Goal: Task Accomplishment & Management: Use online tool/utility

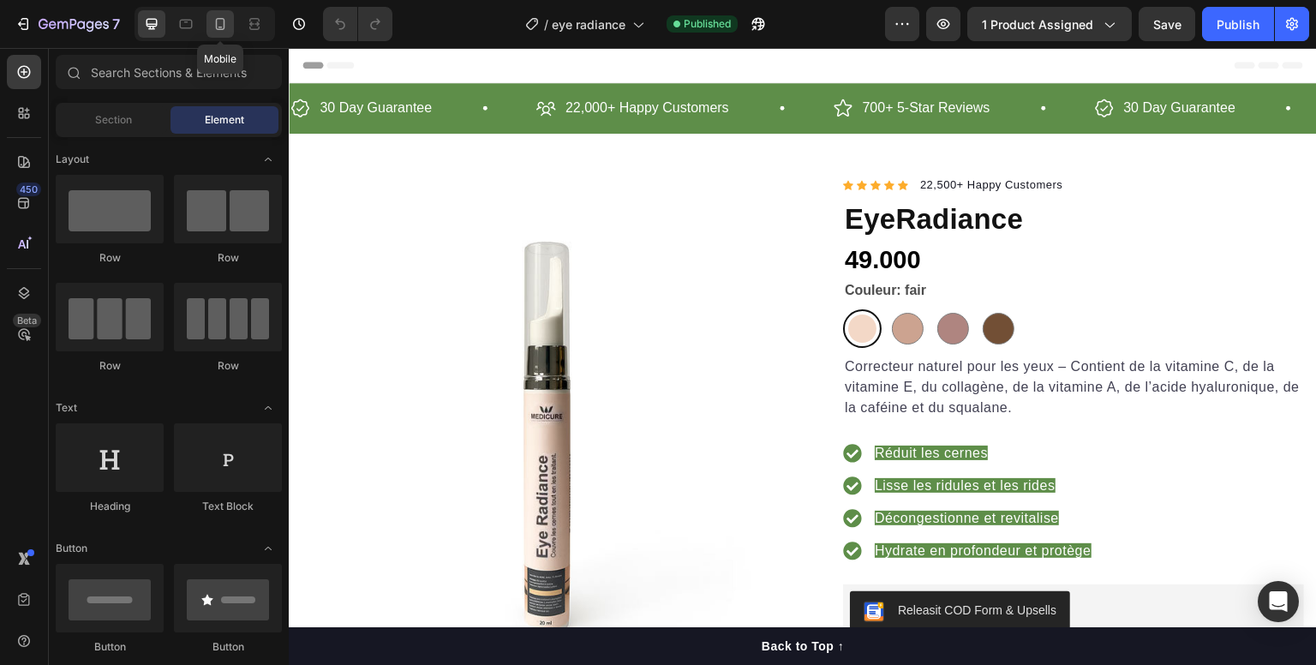
click at [219, 33] on div at bounding box center [220, 23] width 27 height 27
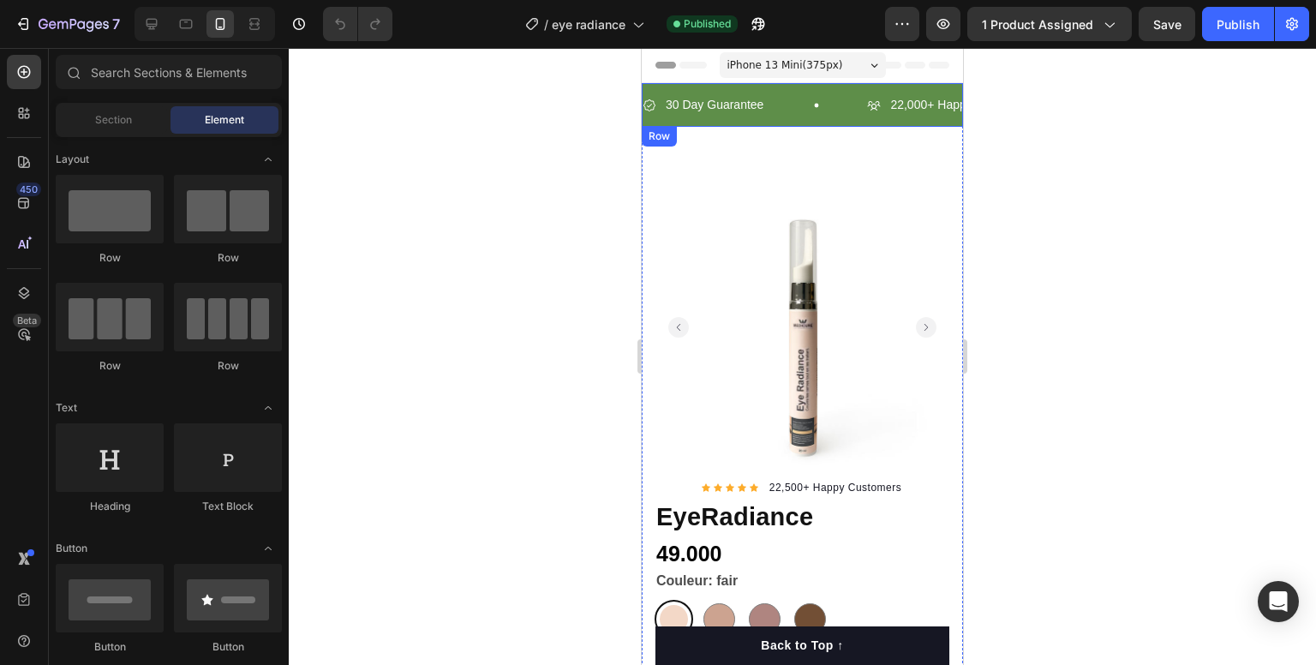
click at [782, 123] on div "30 Day Guarantee Item List 22,000+ Happy Customers Item List 700+ 5-Star Review…" at bounding box center [802, 105] width 321 height 44
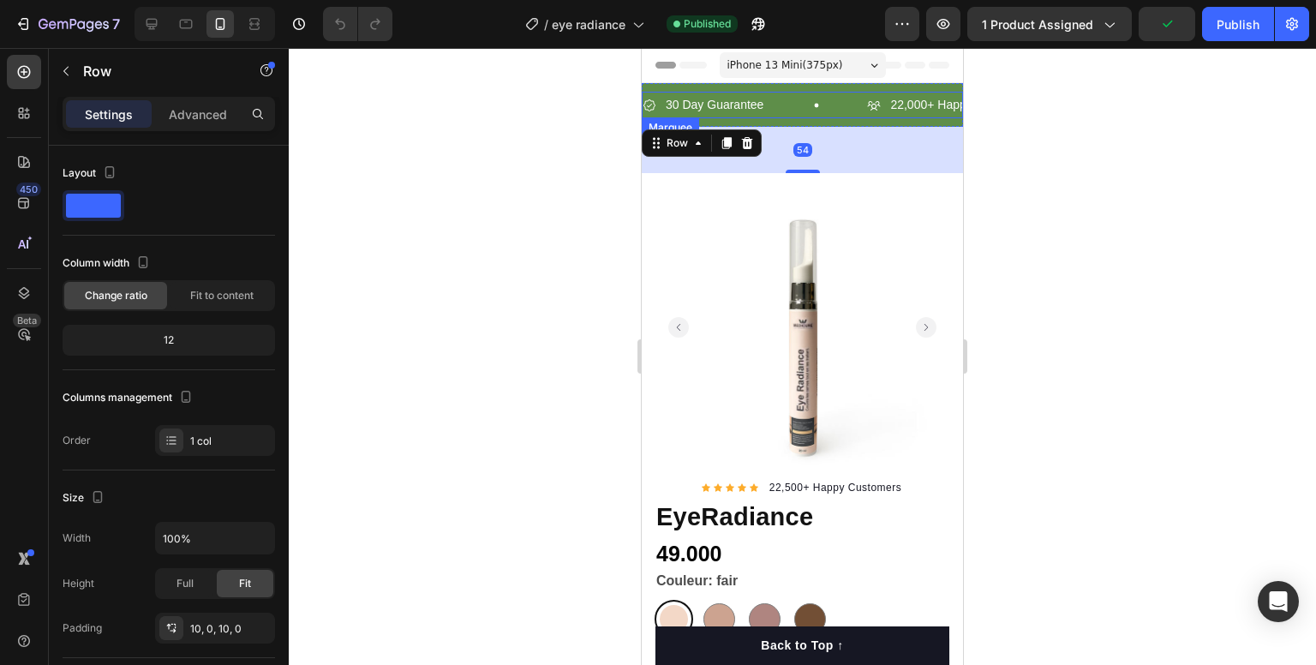
click at [788, 116] on div "30 Day Guarantee Item List" at bounding box center [755, 105] width 225 height 27
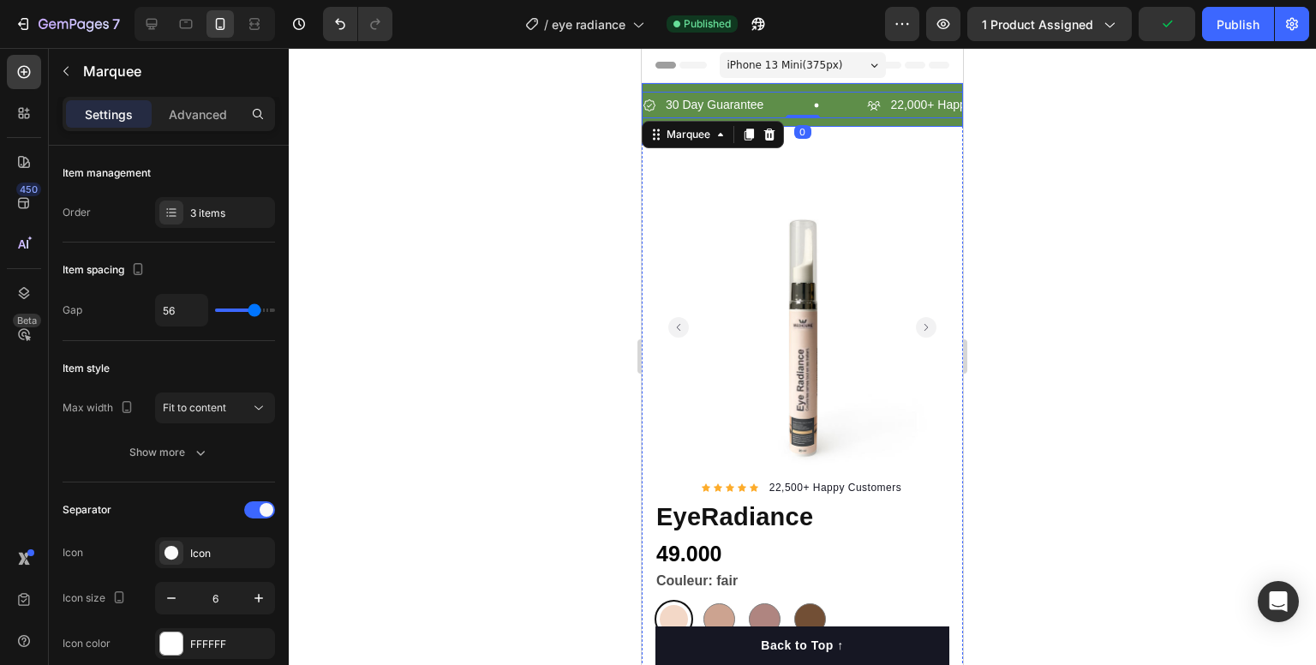
click at [828, 121] on div "30 Day Guarantee Item List 22,000+ Happy Customers Item List 700+ 5-Star Review…" at bounding box center [802, 105] width 321 height 44
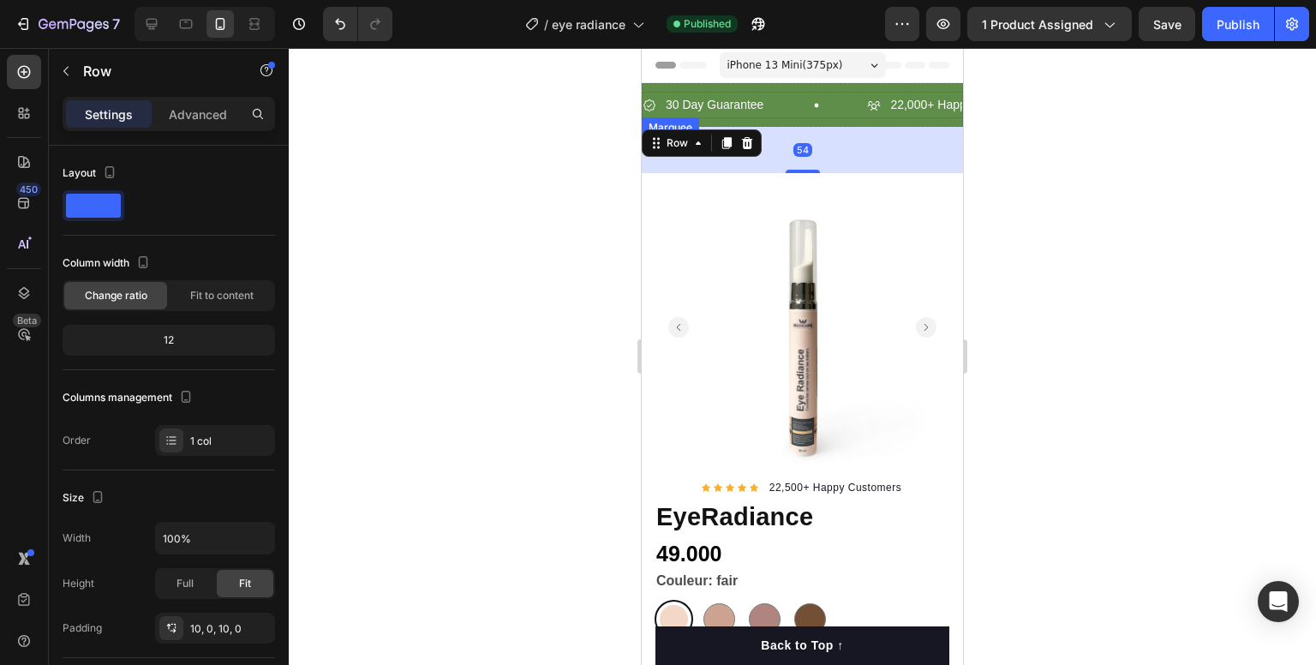
click at [776, 102] on div "30 Day Guarantee Item List" at bounding box center [755, 105] width 225 height 27
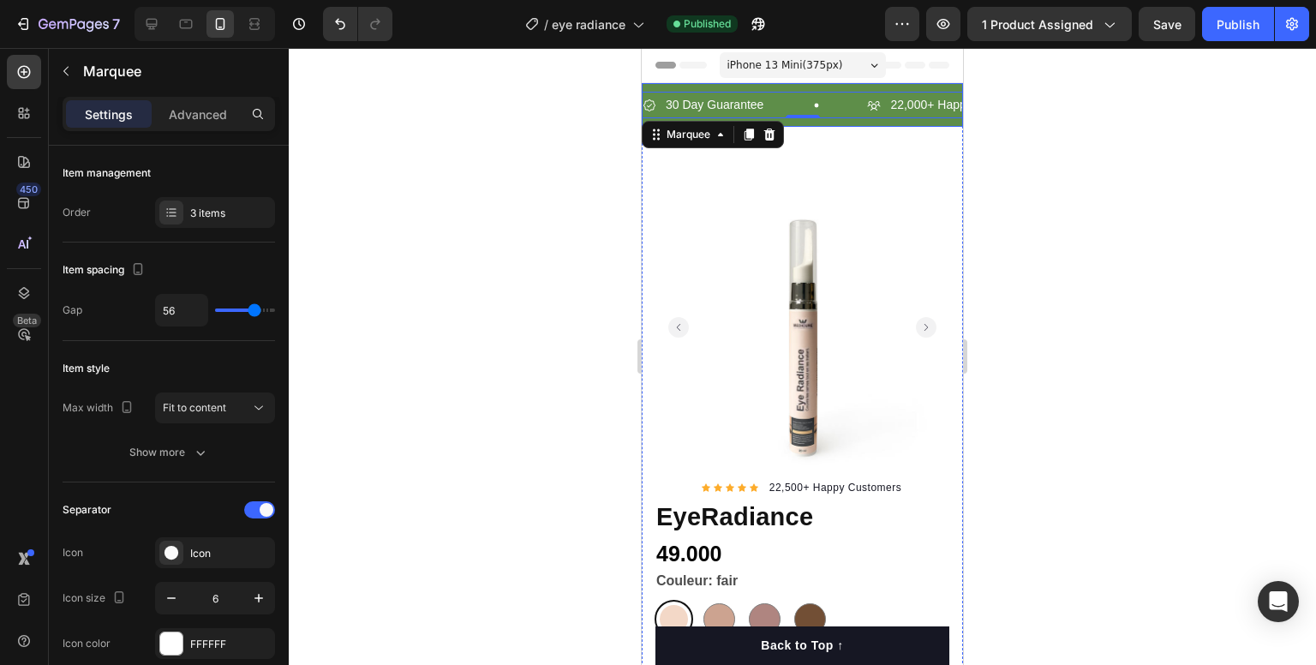
click at [677, 87] on div "30 Day Guarantee Item List 22,000+ Happy Customers Item List 700+ 5-Star Review…" at bounding box center [802, 105] width 321 height 44
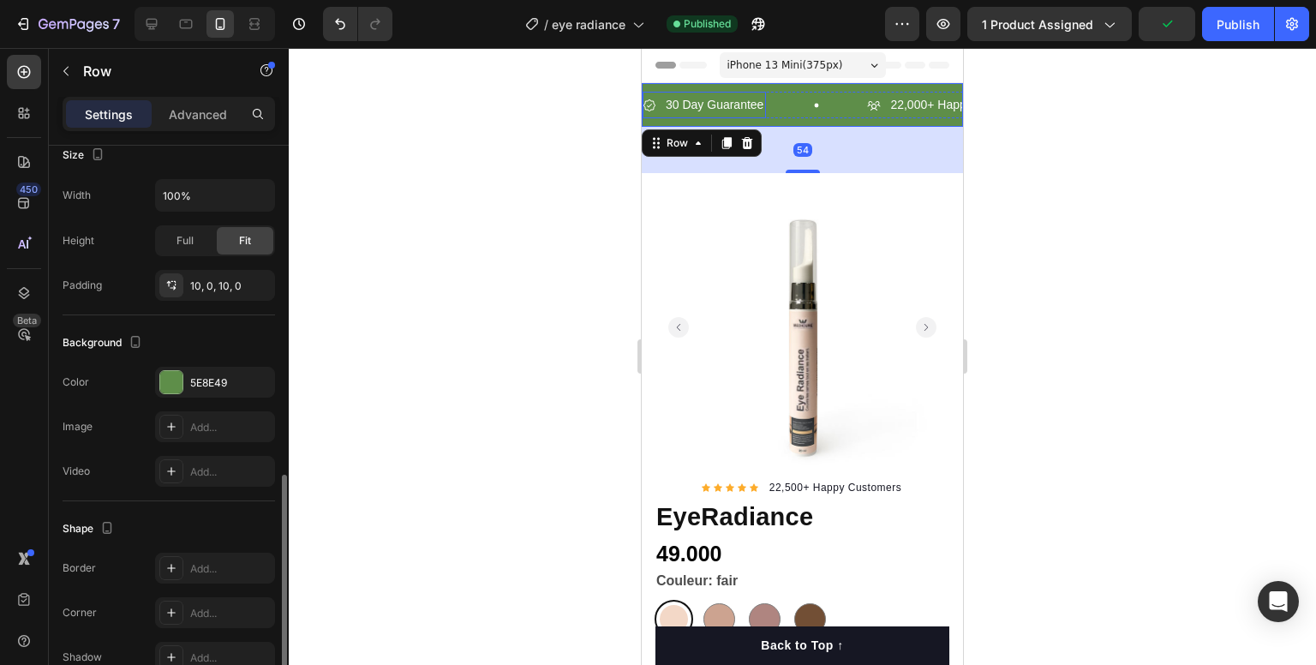
scroll to position [429, 0]
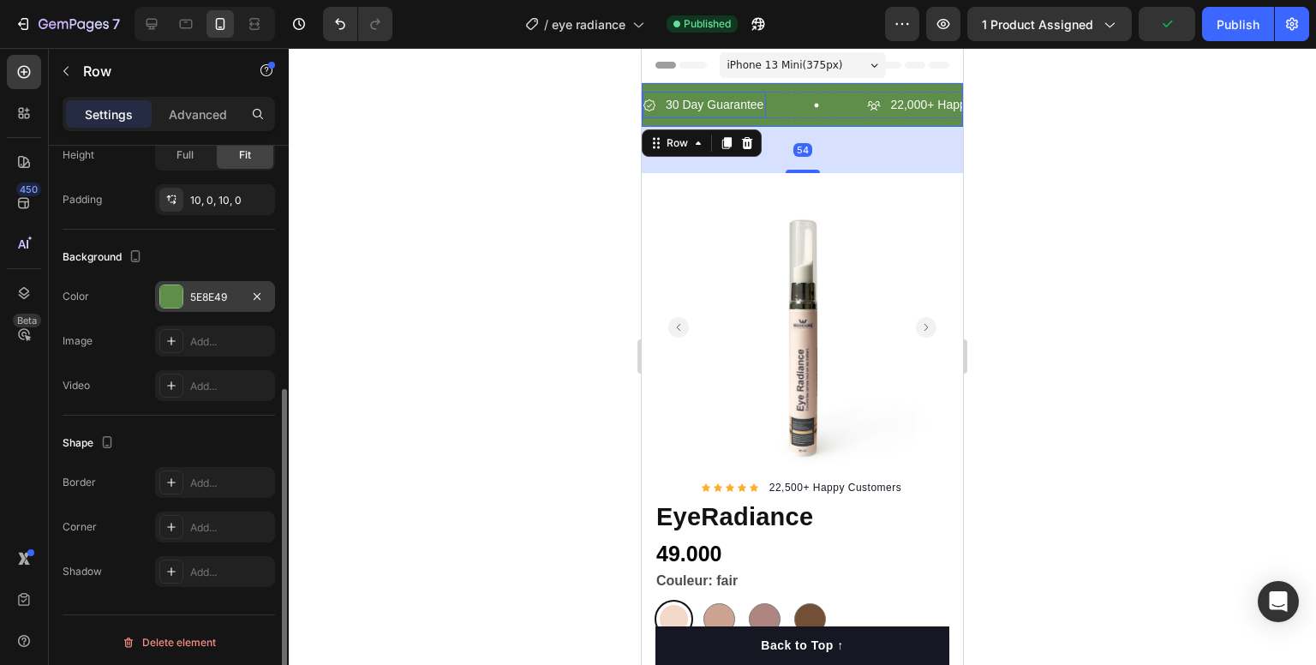
click at [172, 301] on div at bounding box center [171, 296] width 22 height 22
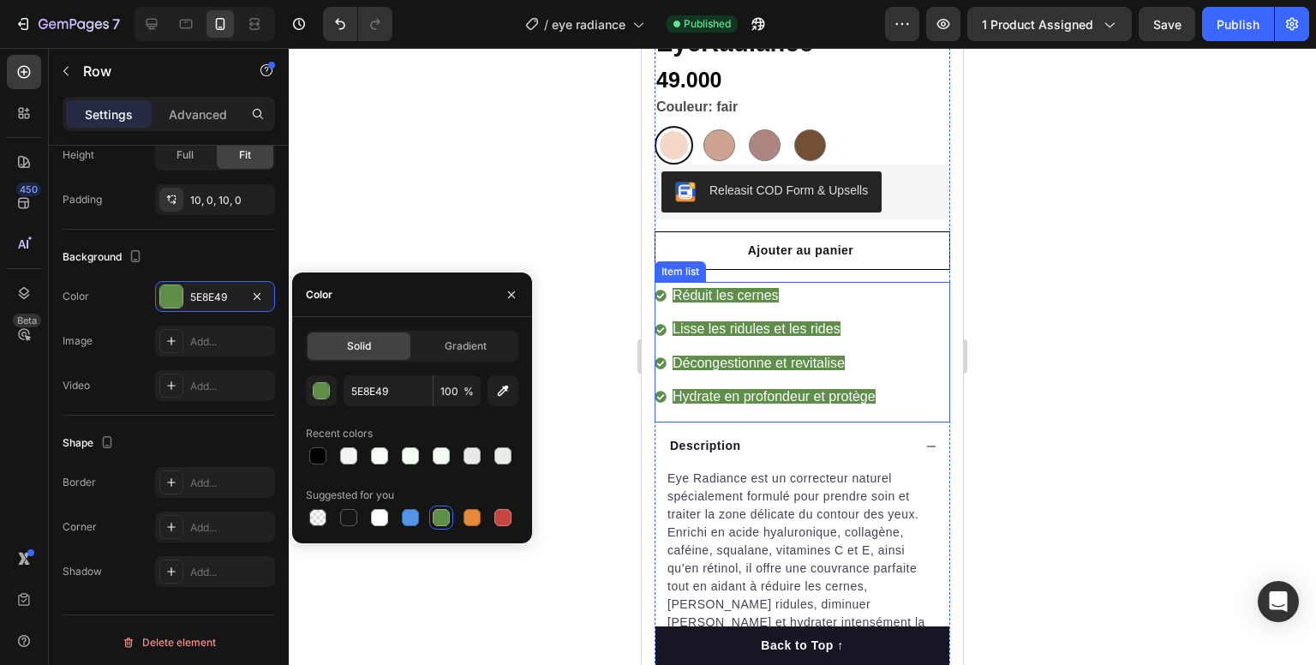
scroll to position [388, 0]
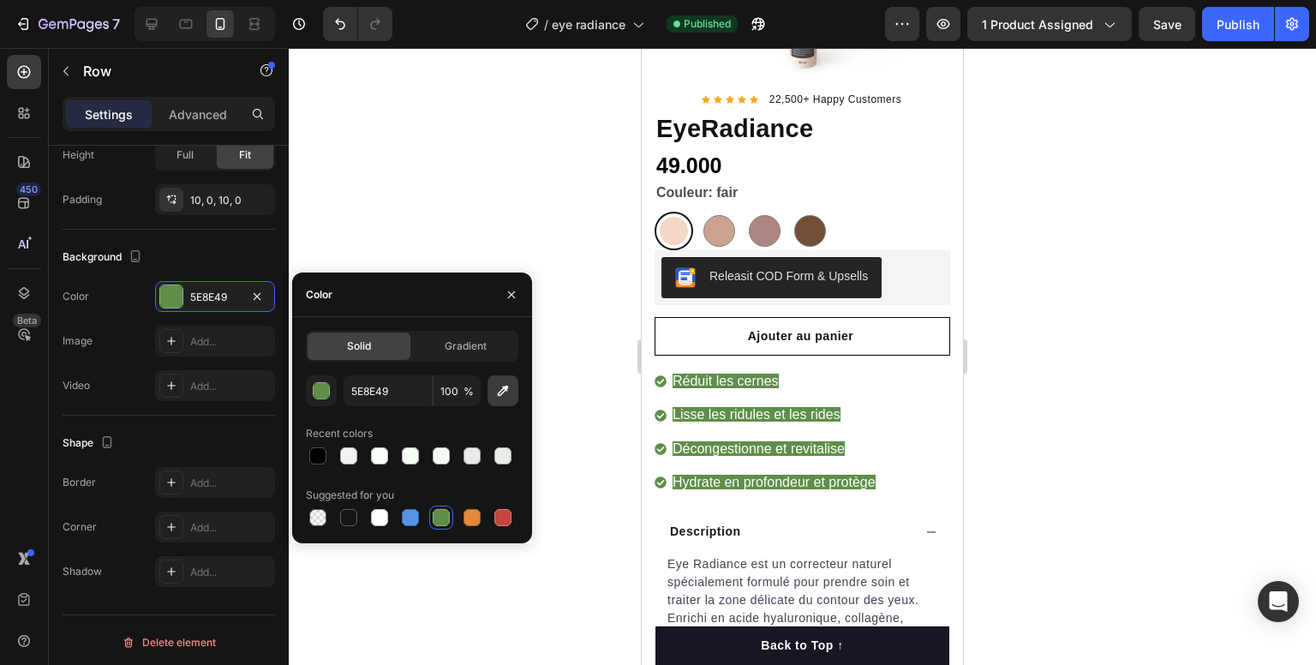
click at [506, 385] on icon "button" at bounding box center [503, 390] width 17 height 17
type input "58AD53"
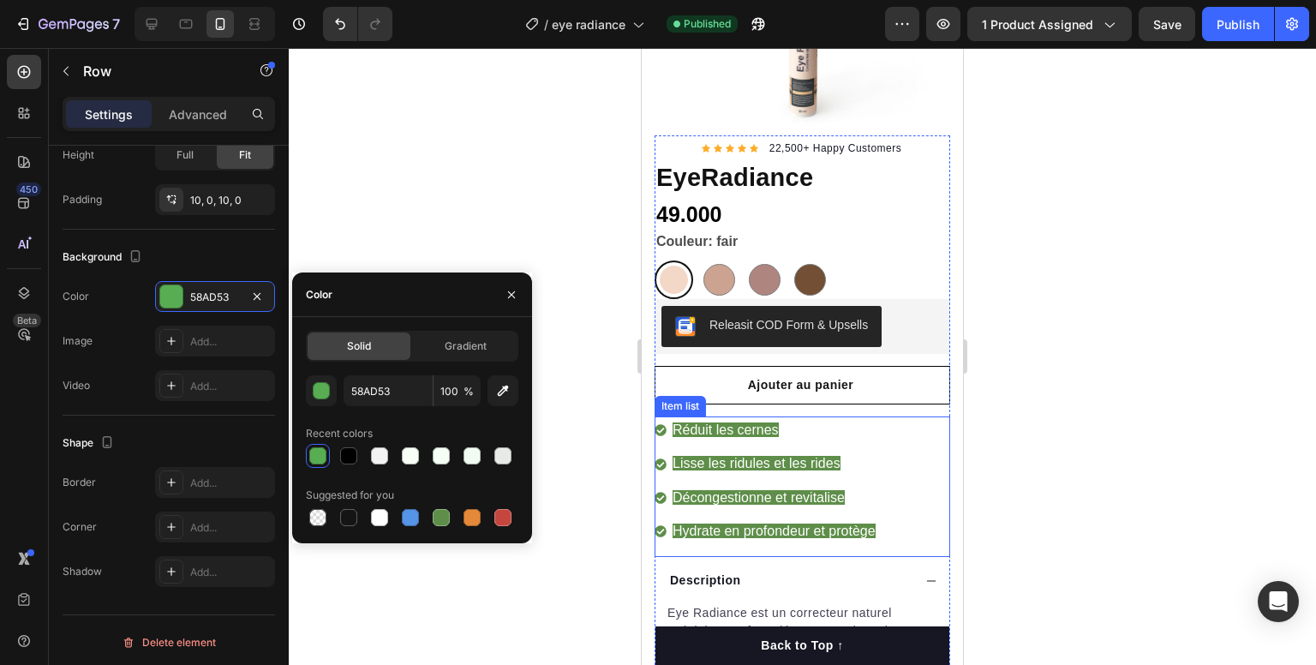
scroll to position [343, 0]
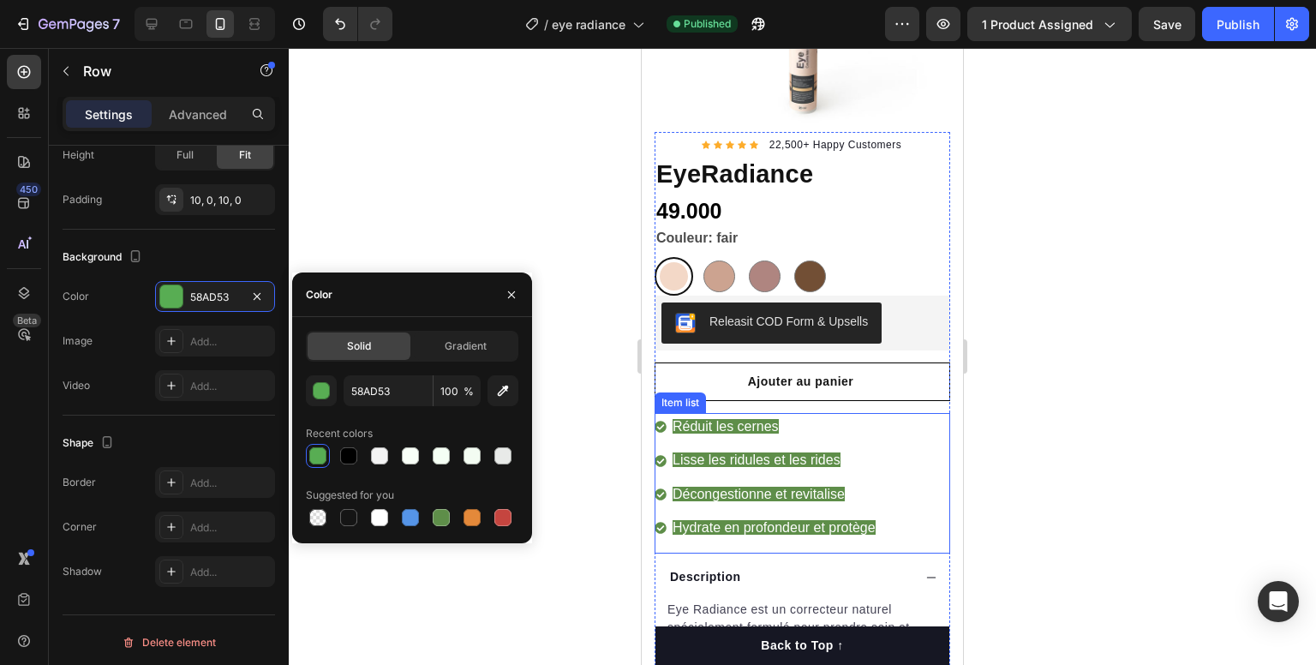
click at [742, 419] on span "Réduit les cernes" at bounding box center [726, 426] width 106 height 15
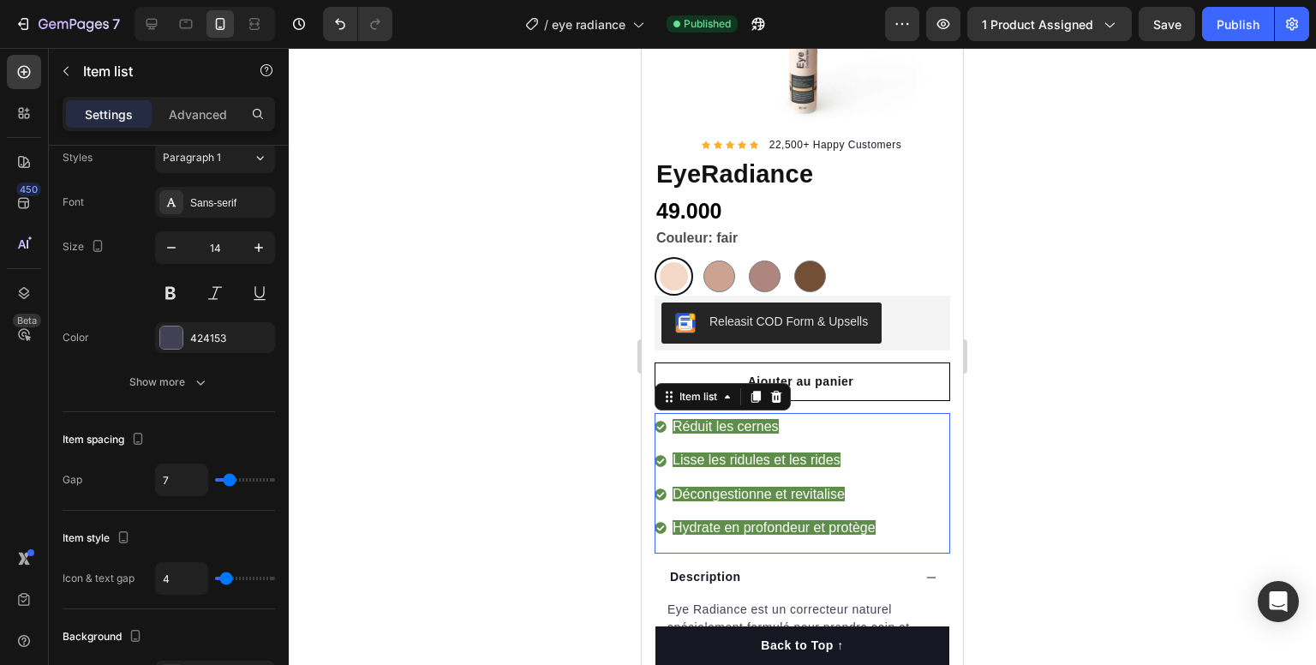
scroll to position [0, 0]
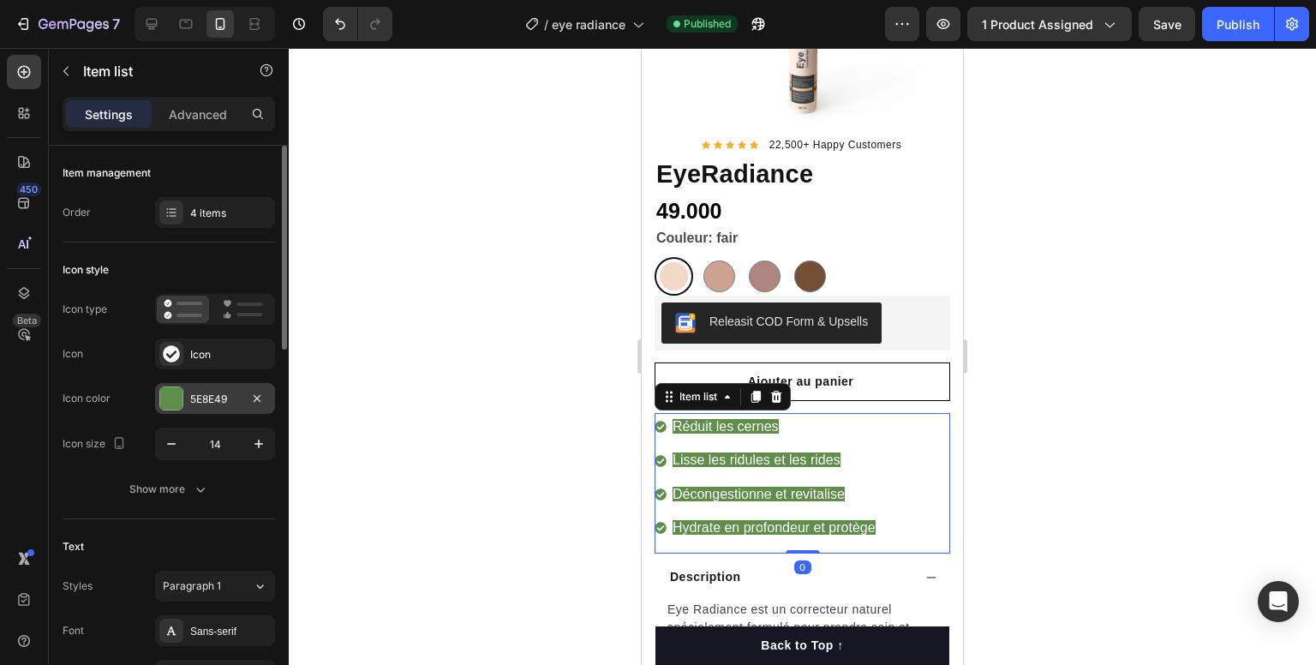
click at [161, 392] on div at bounding box center [171, 398] width 22 height 22
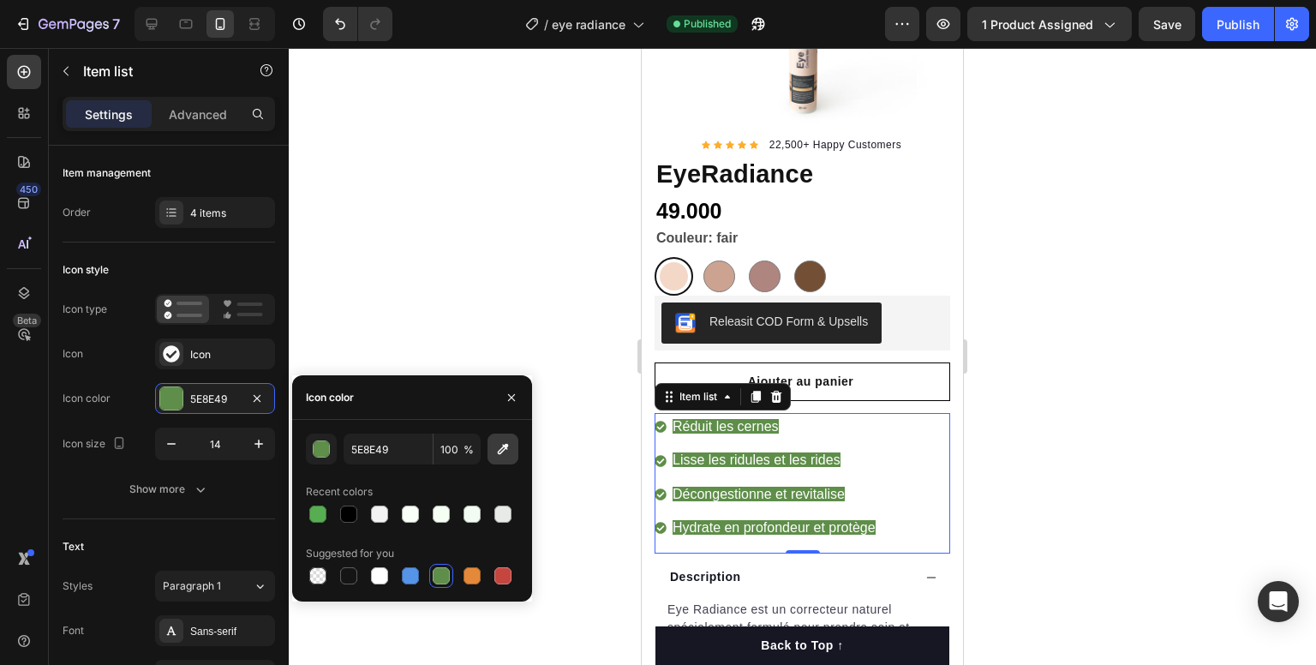
click at [499, 446] on icon "button" at bounding box center [503, 449] width 17 height 17
type input "58AD53"
click at [706, 419] on span "Réduit les cernes" at bounding box center [726, 426] width 106 height 15
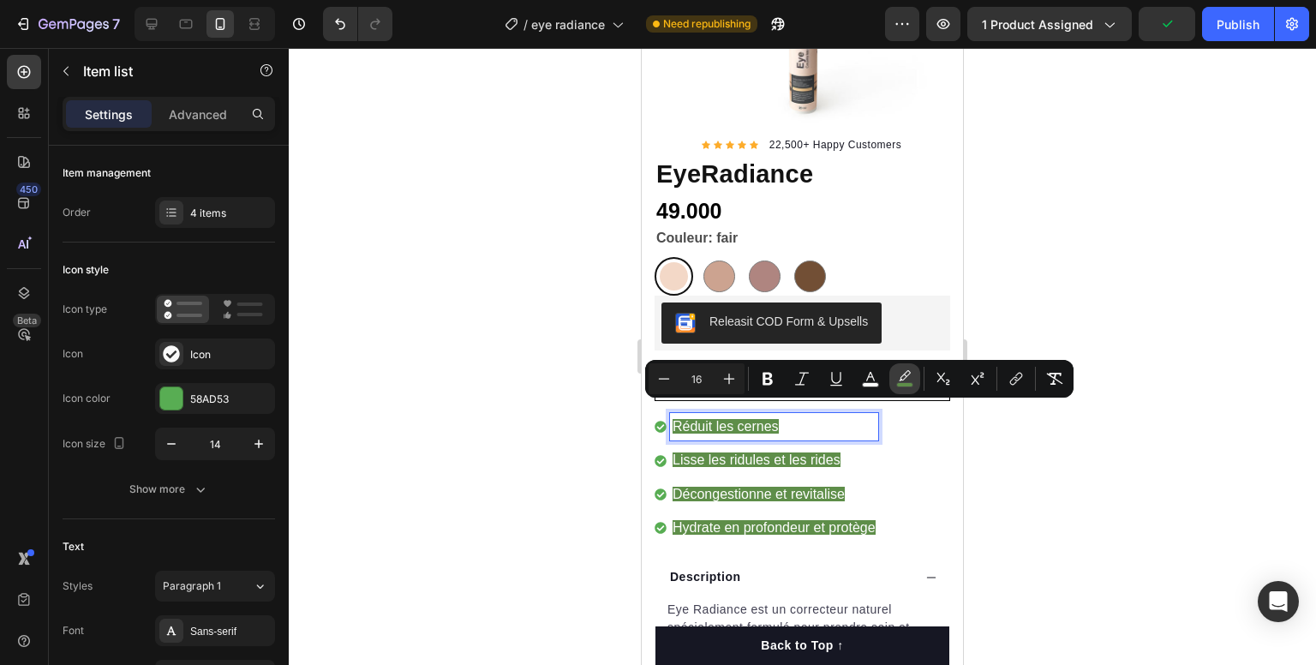
click at [900, 378] on icon "Editor contextual toolbar" at bounding box center [904, 378] width 17 height 17
type input "5E8E49"
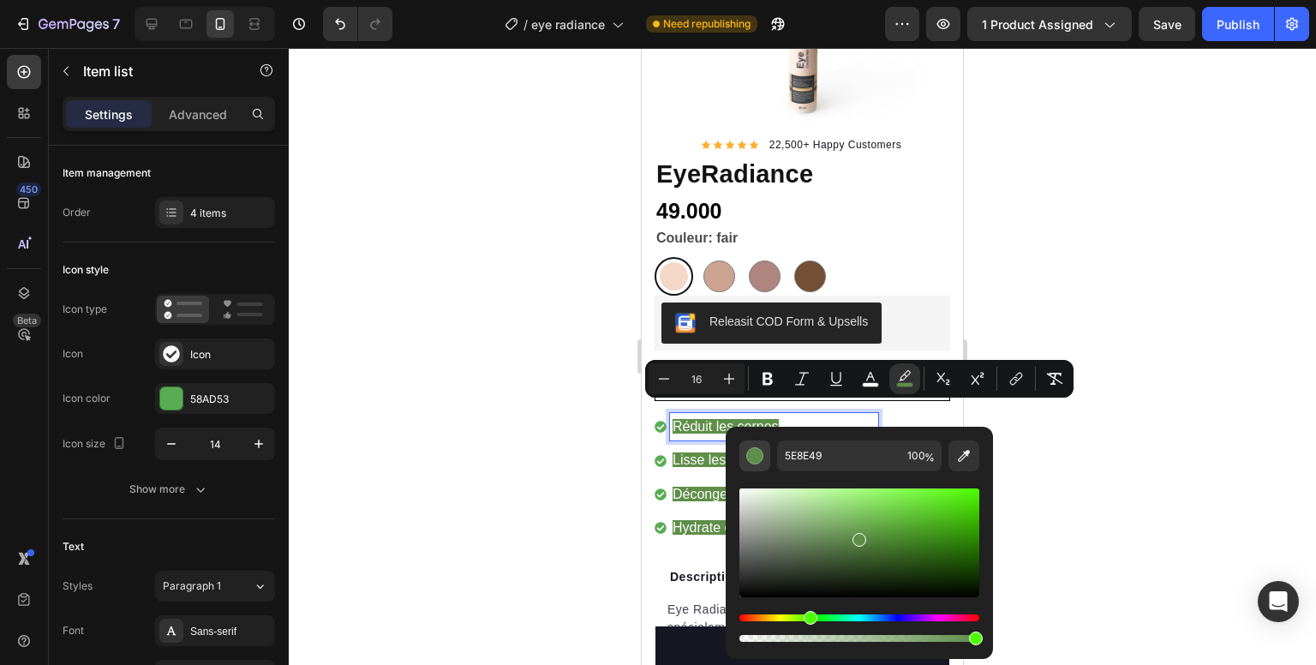
click at [758, 456] on div "Editor contextual toolbar" at bounding box center [754, 455] width 17 height 17
click at [963, 460] on icon "Editor contextual toolbar" at bounding box center [964, 455] width 17 height 17
type input "58AD53"
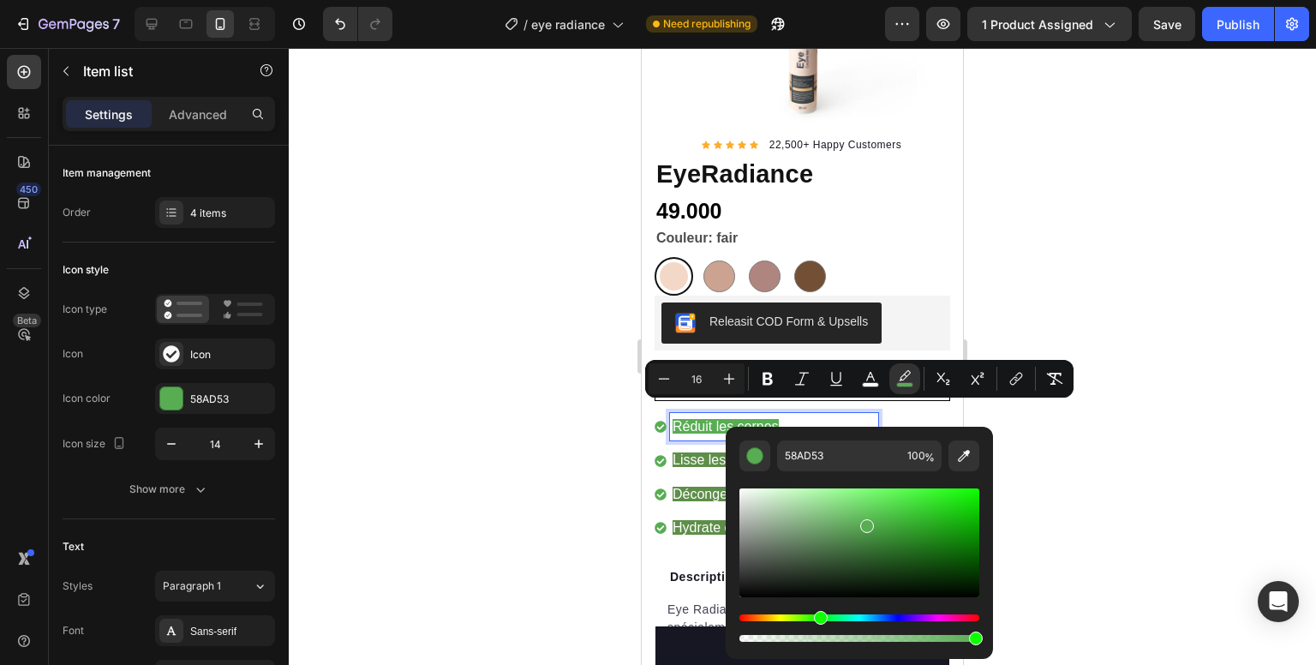
click at [686, 453] on span "Lisse les ridules et les rides" at bounding box center [757, 460] width 168 height 15
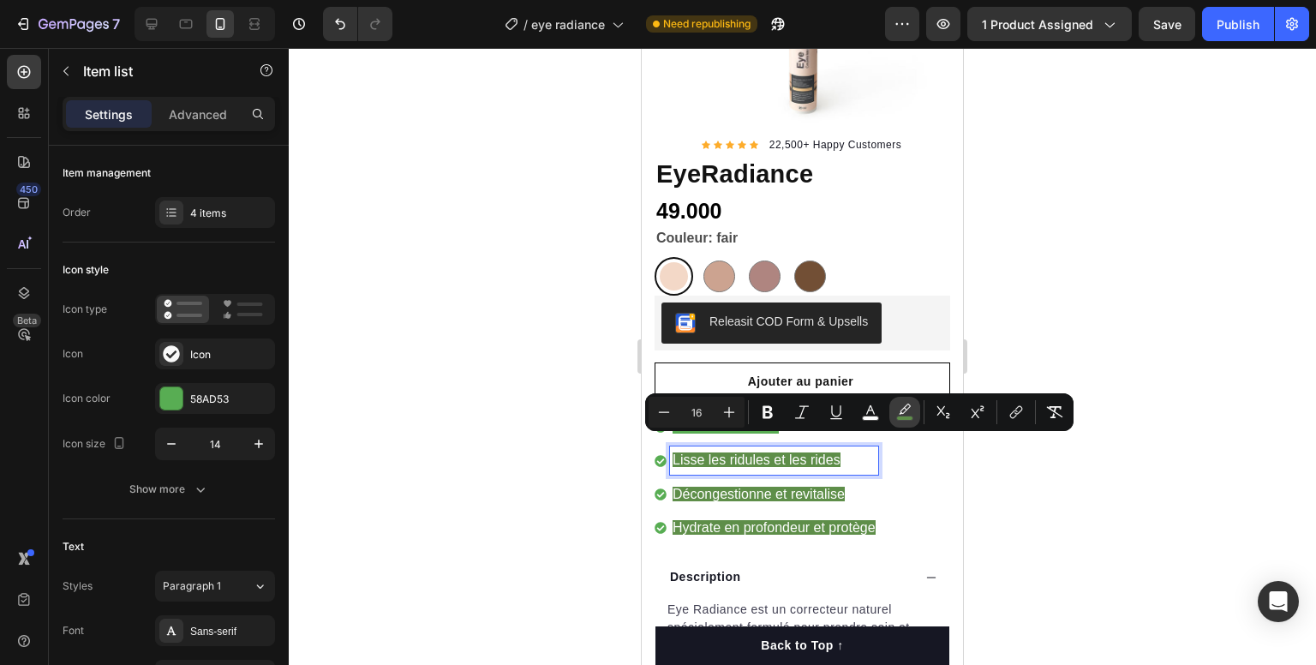
click at [912, 411] on icon "Editor contextual toolbar" at bounding box center [904, 412] width 17 height 17
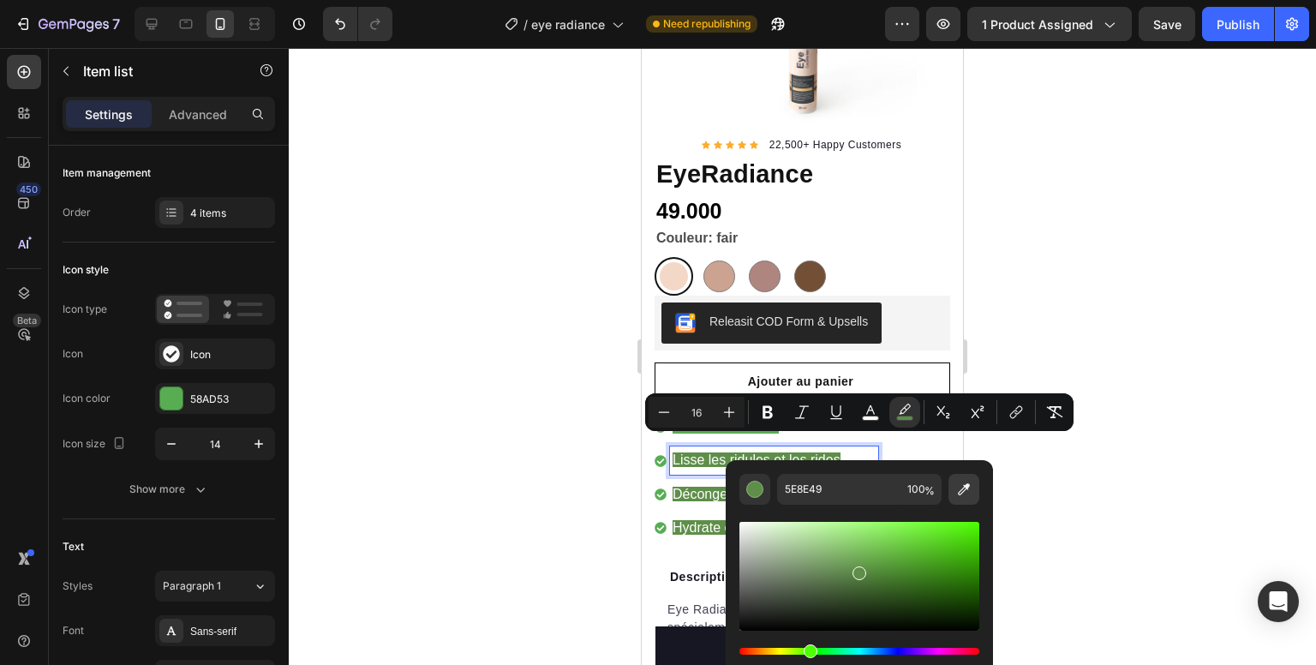
click at [966, 489] on icon "Editor contextual toolbar" at bounding box center [964, 489] width 17 height 17
type input "58AD53"
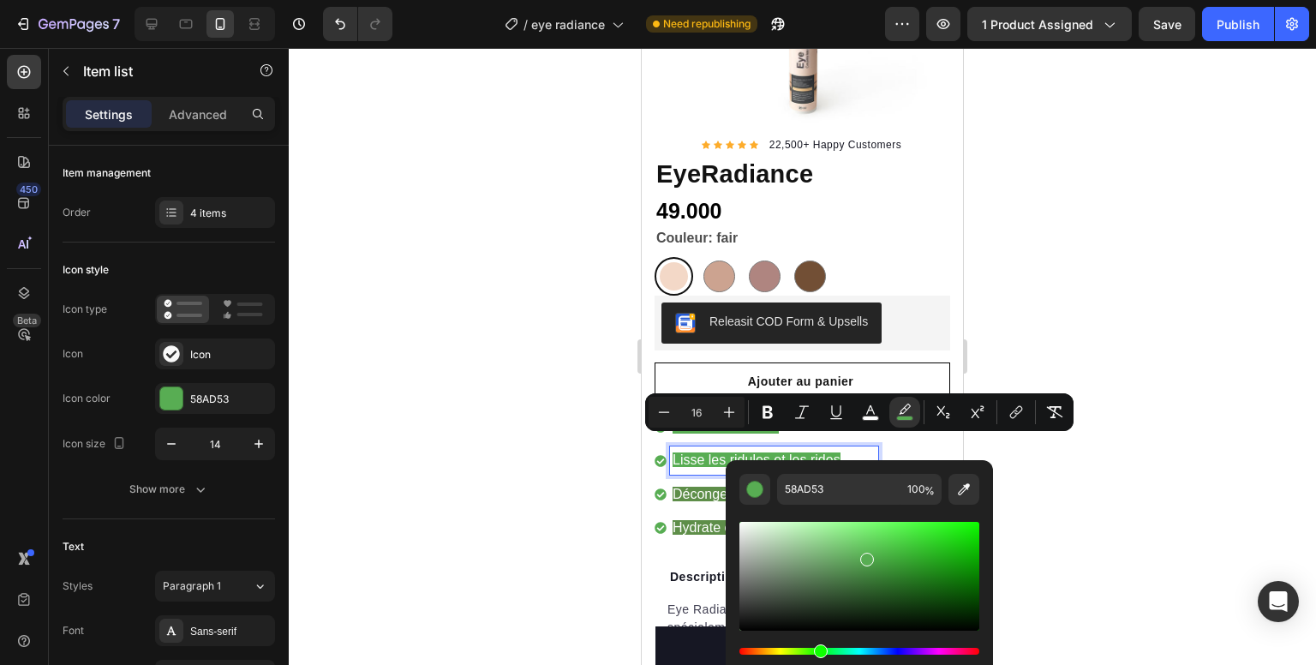
click at [662, 455] on icon at bounding box center [661, 461] width 12 height 12
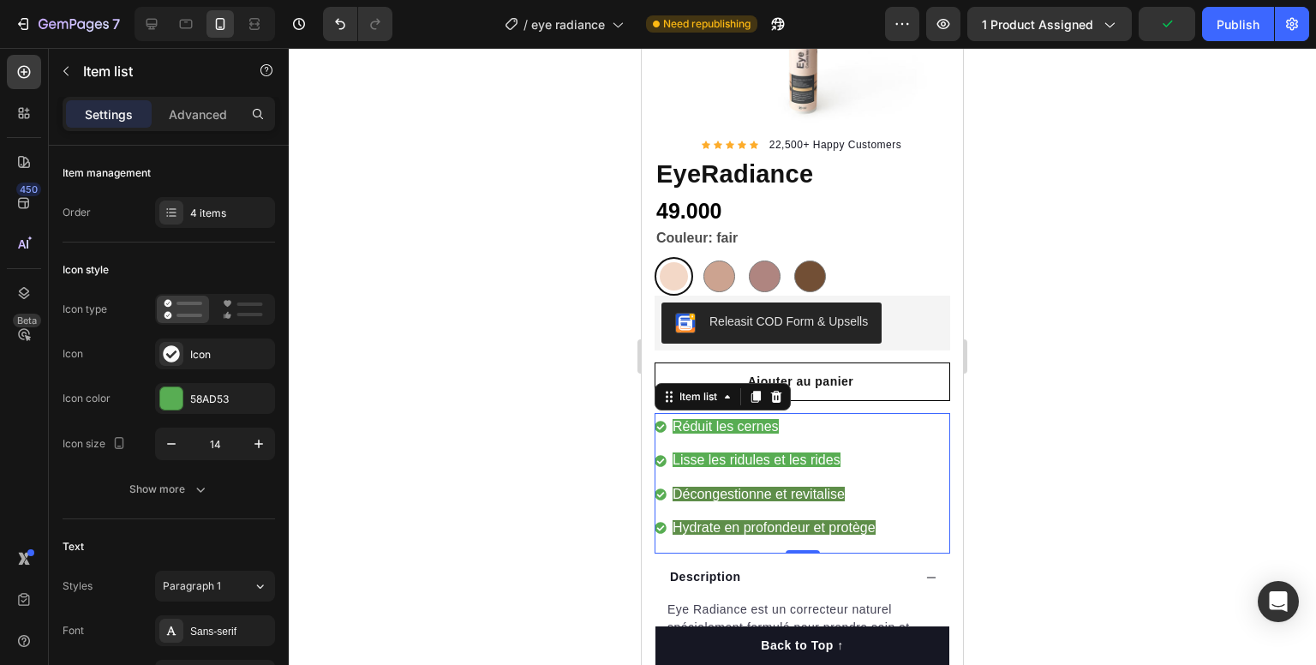
click at [690, 487] on span "Décongestionne et revitalise" at bounding box center [759, 494] width 172 height 15
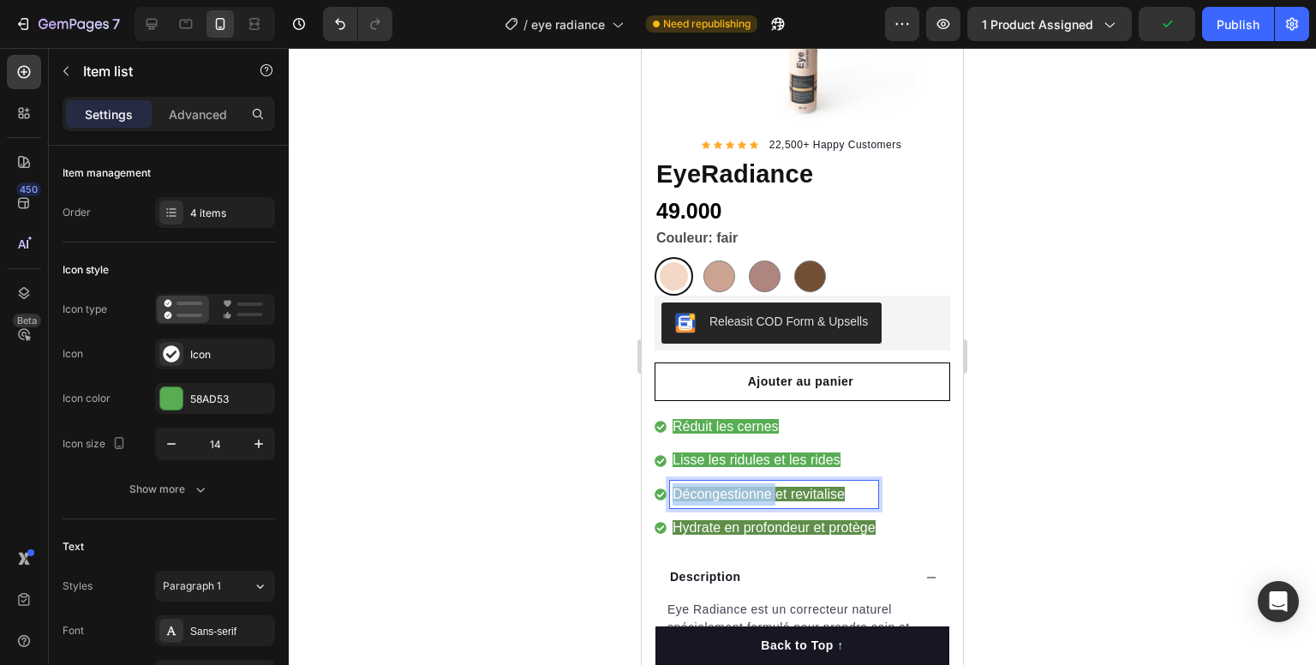
click at [690, 487] on span "Décongestionne et revitalise" at bounding box center [759, 494] width 172 height 15
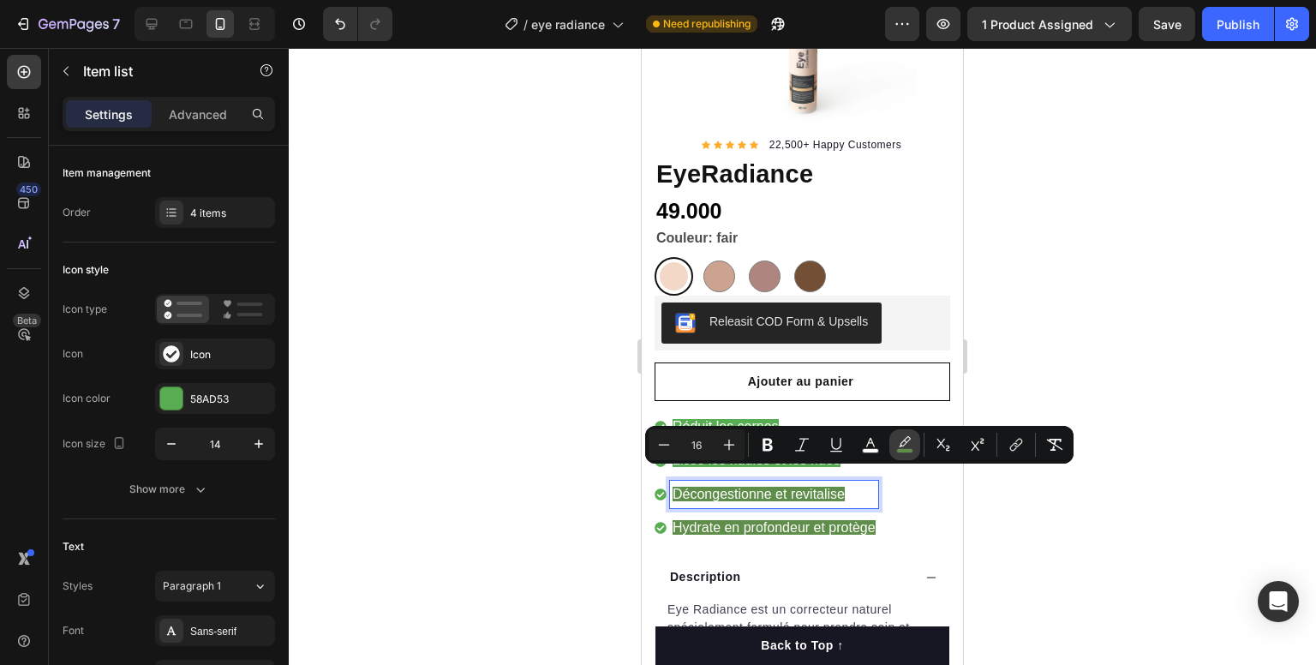
click at [901, 445] on icon "Editor contextual toolbar" at bounding box center [904, 444] width 17 height 17
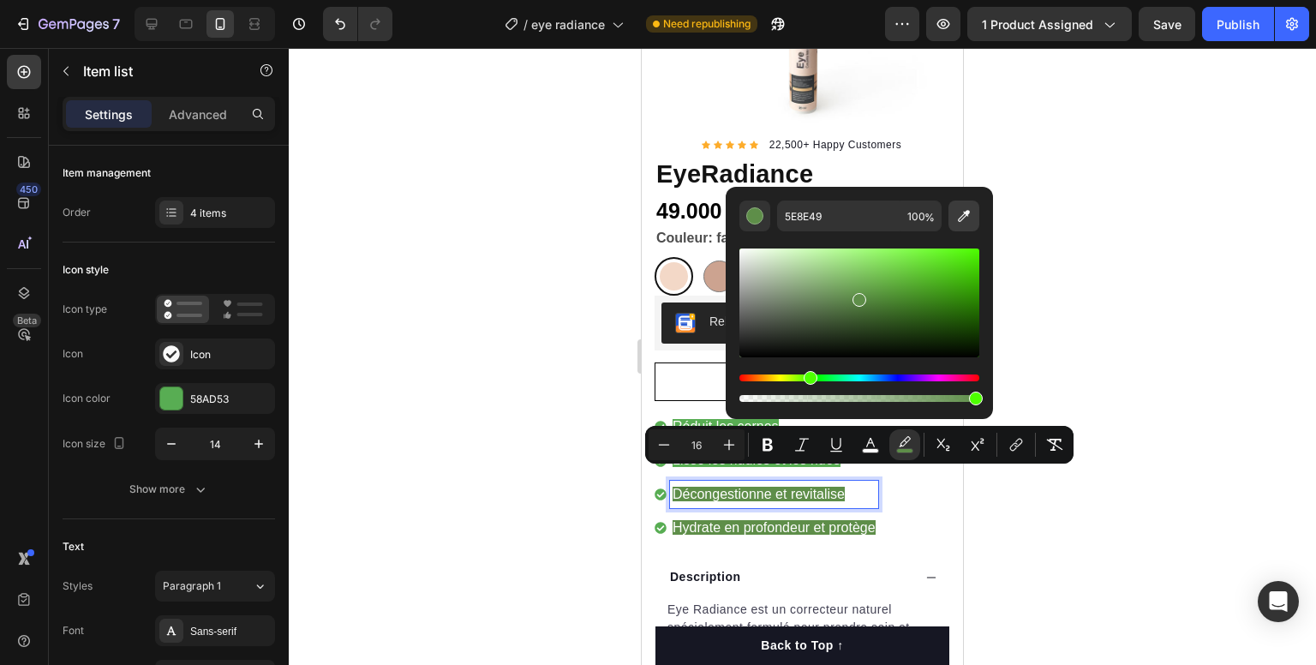
click at [968, 217] on icon "Editor contextual toolbar" at bounding box center [964, 215] width 17 height 17
type input "58AD53"
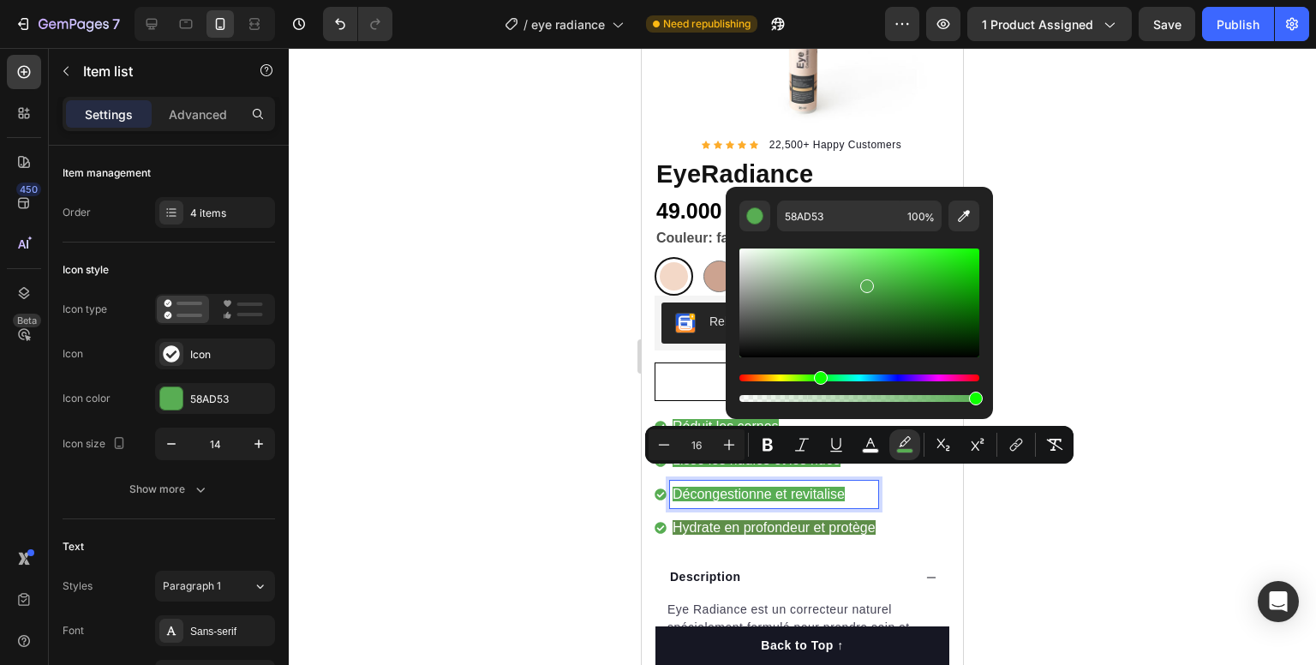
click at [770, 520] on span "Hydrate en profondeur et protège" at bounding box center [774, 527] width 203 height 15
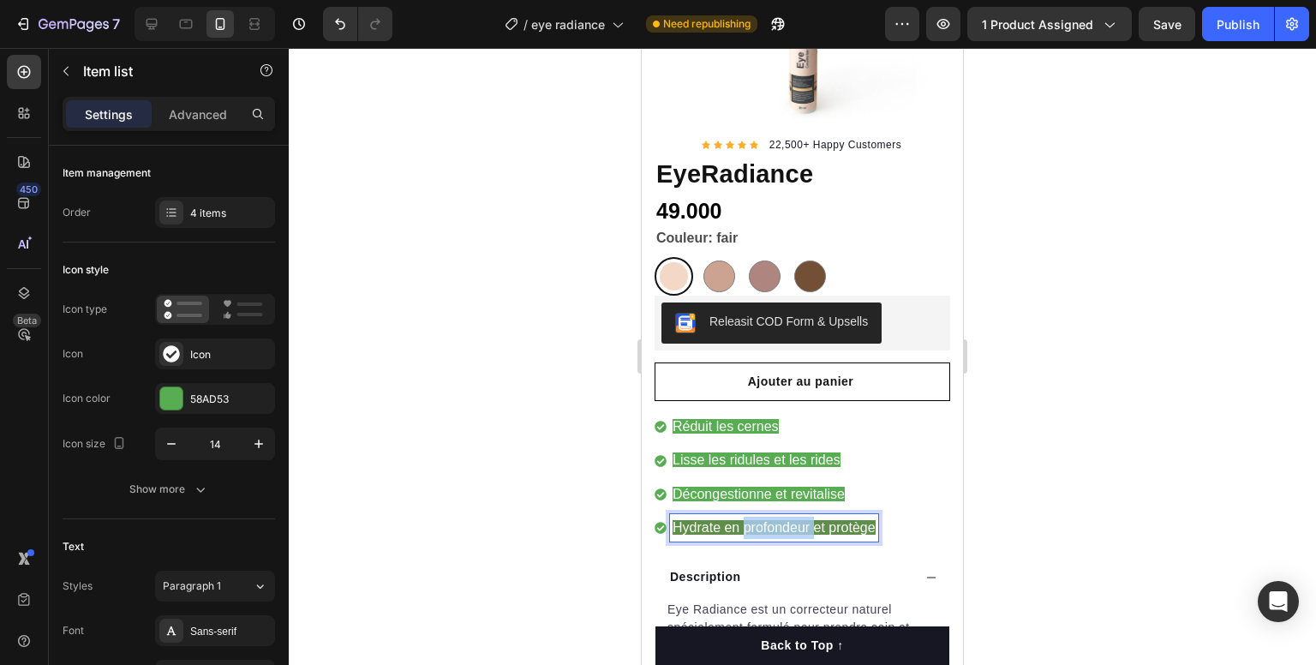
click at [770, 520] on span "Hydrate en profondeur et protège" at bounding box center [774, 527] width 203 height 15
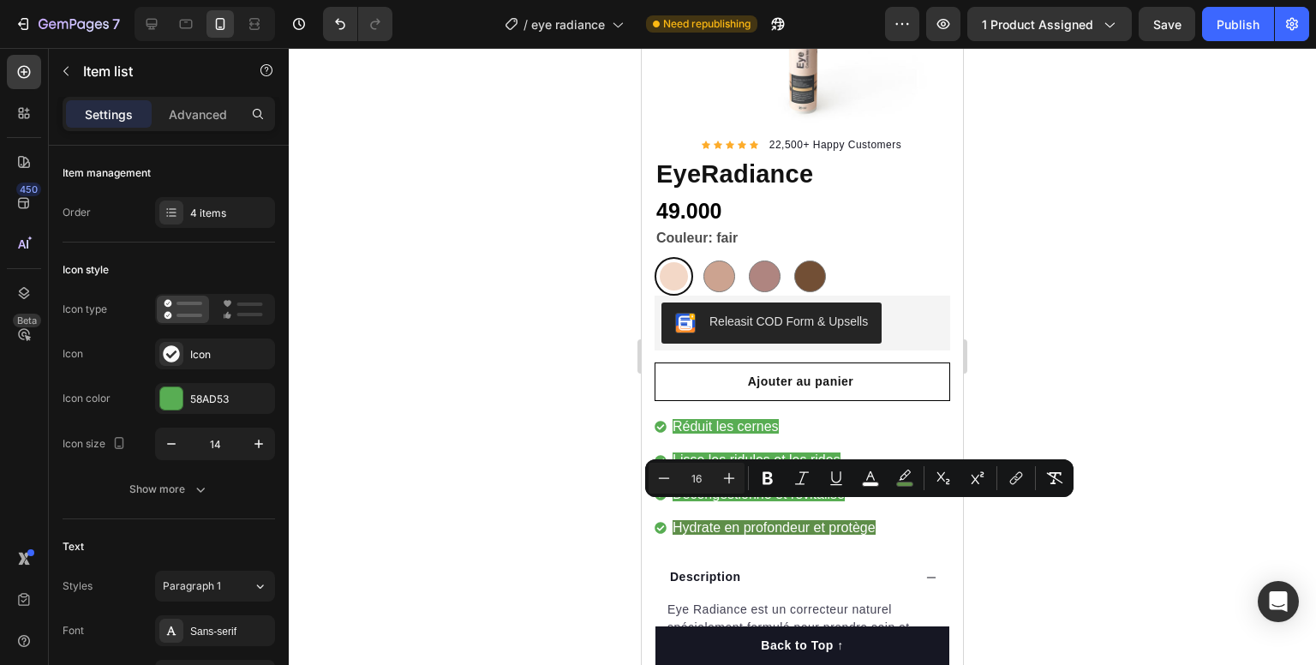
click at [920, 476] on div "Minus 16 Plus Bold Italic Underline color color Subscript Superscript link Remo…" at bounding box center [860, 478] width 422 height 31
click at [915, 477] on button "color" at bounding box center [905, 478] width 31 height 31
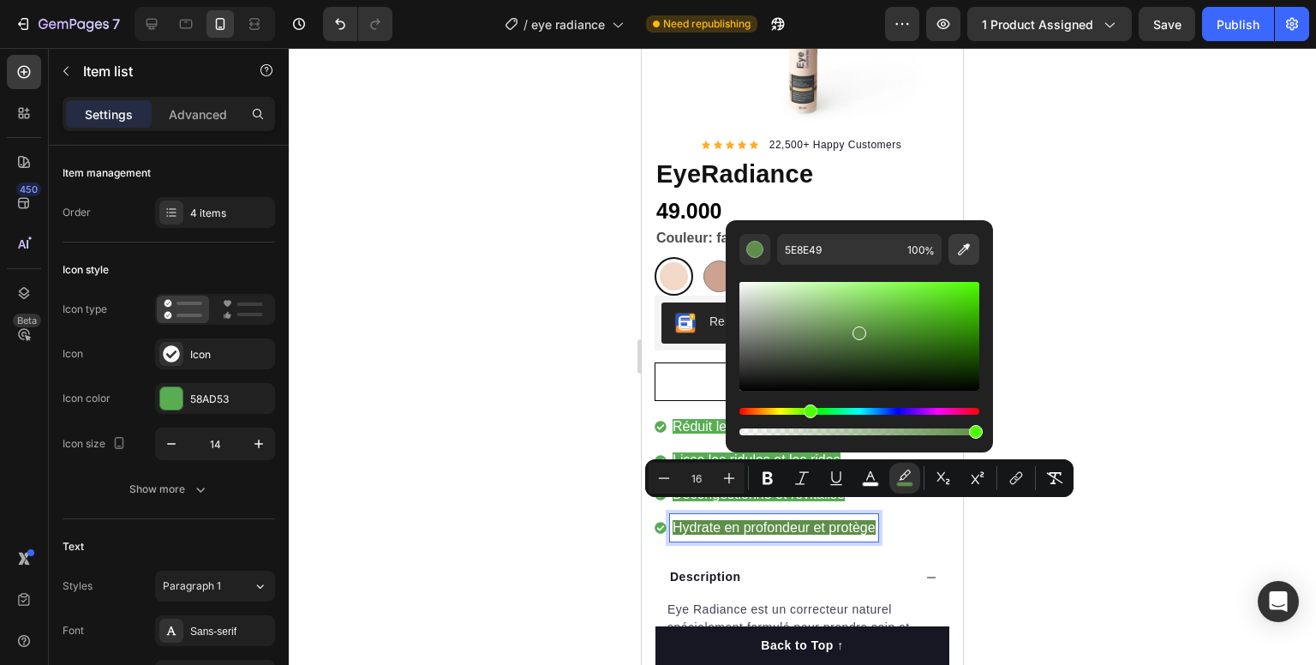
click at [953, 257] on button "Editor contextual toolbar" at bounding box center [964, 249] width 31 height 31
type input "58AD53"
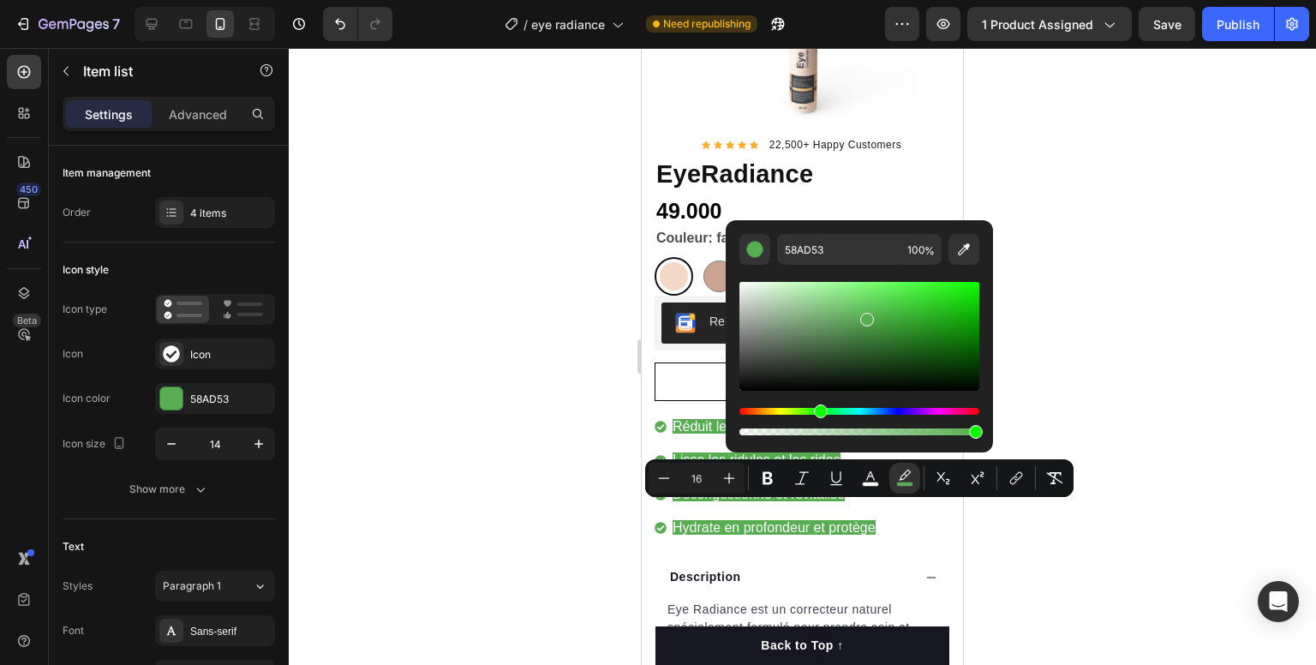
click at [905, 519] on div "Réduit les cernes Lisse les ridules et les rides Décongestionne et revitalise H…" at bounding box center [803, 483] width 296 height 141
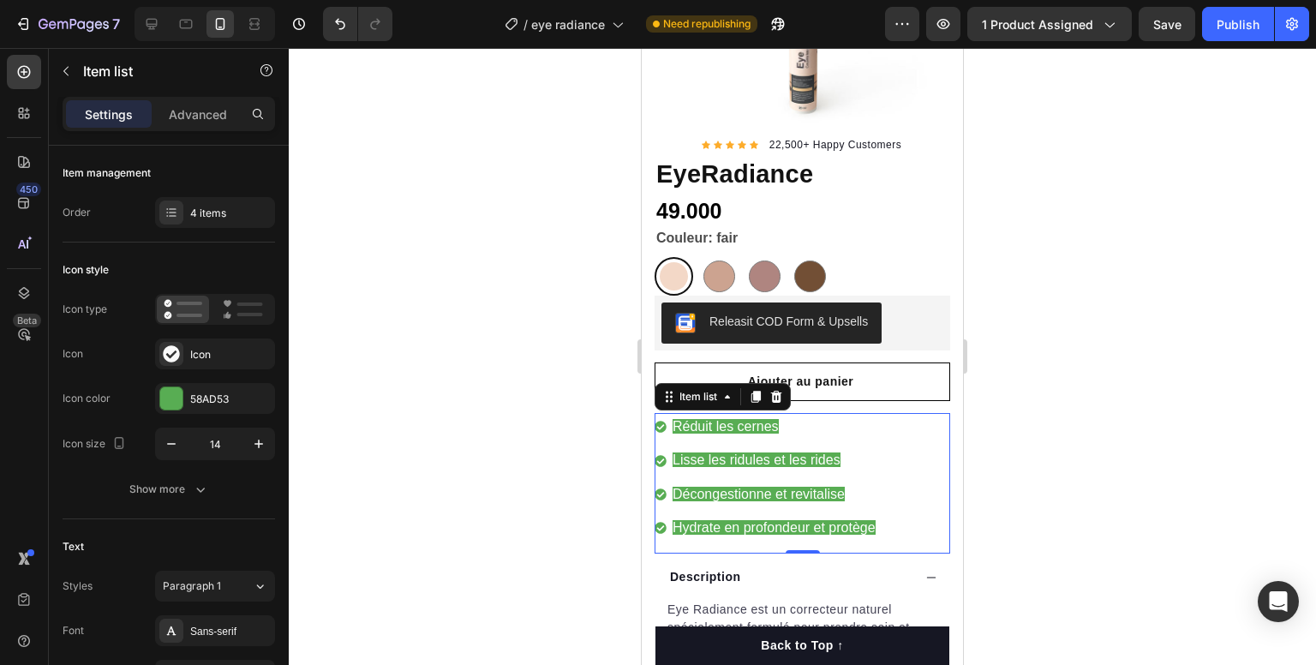
click at [908, 519] on div "Réduit les cernes Lisse les ridules et les rides Décongestionne et revitalise H…" at bounding box center [803, 483] width 296 height 141
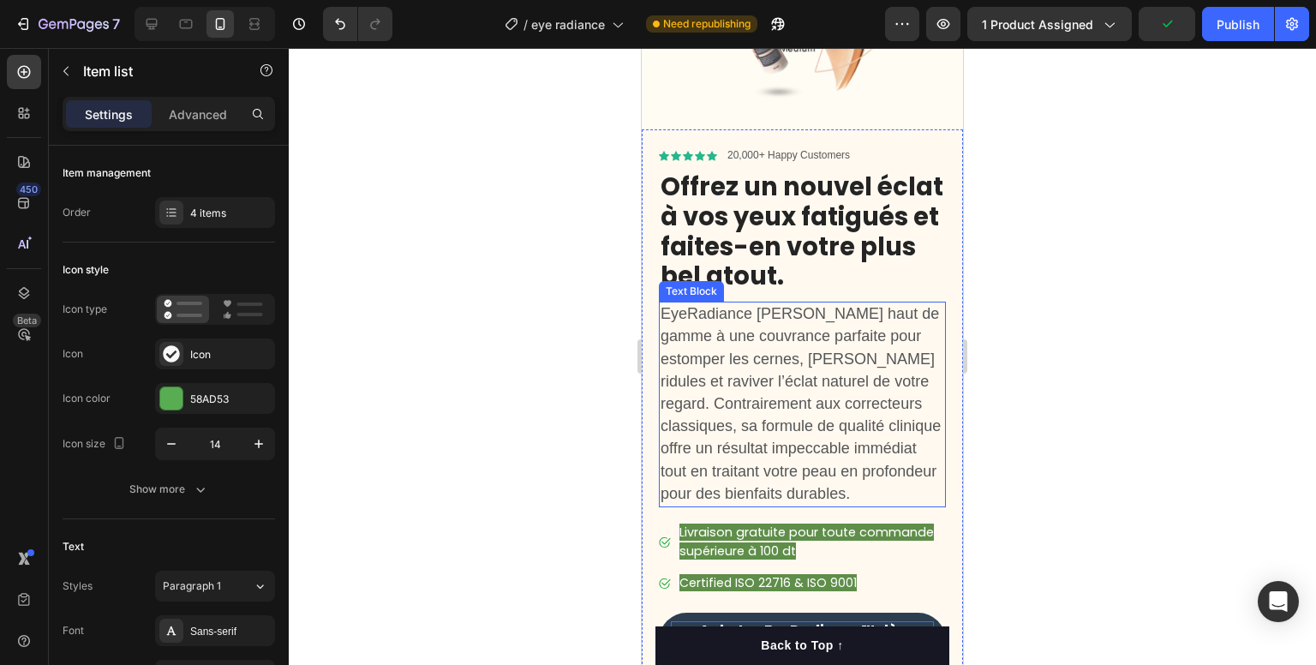
scroll to position [1543, 0]
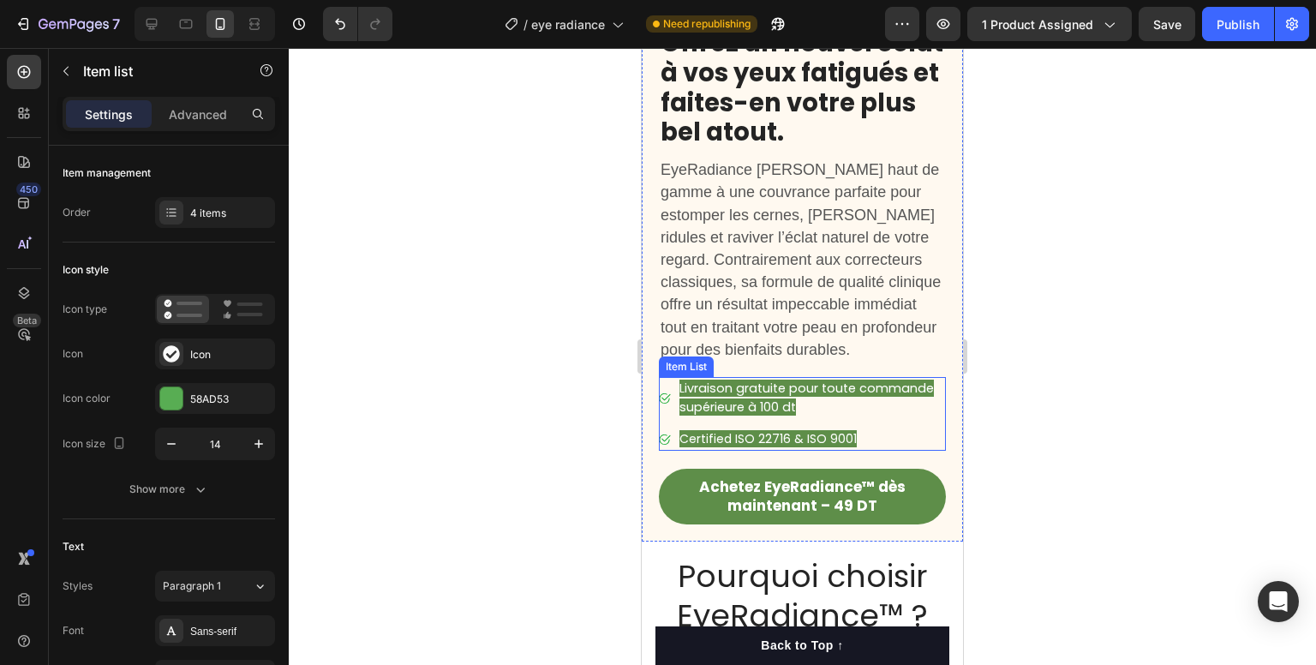
click at [818, 388] on span "Livraison gratuite pour toute commande supérieure à 100 dt" at bounding box center [807, 398] width 255 height 36
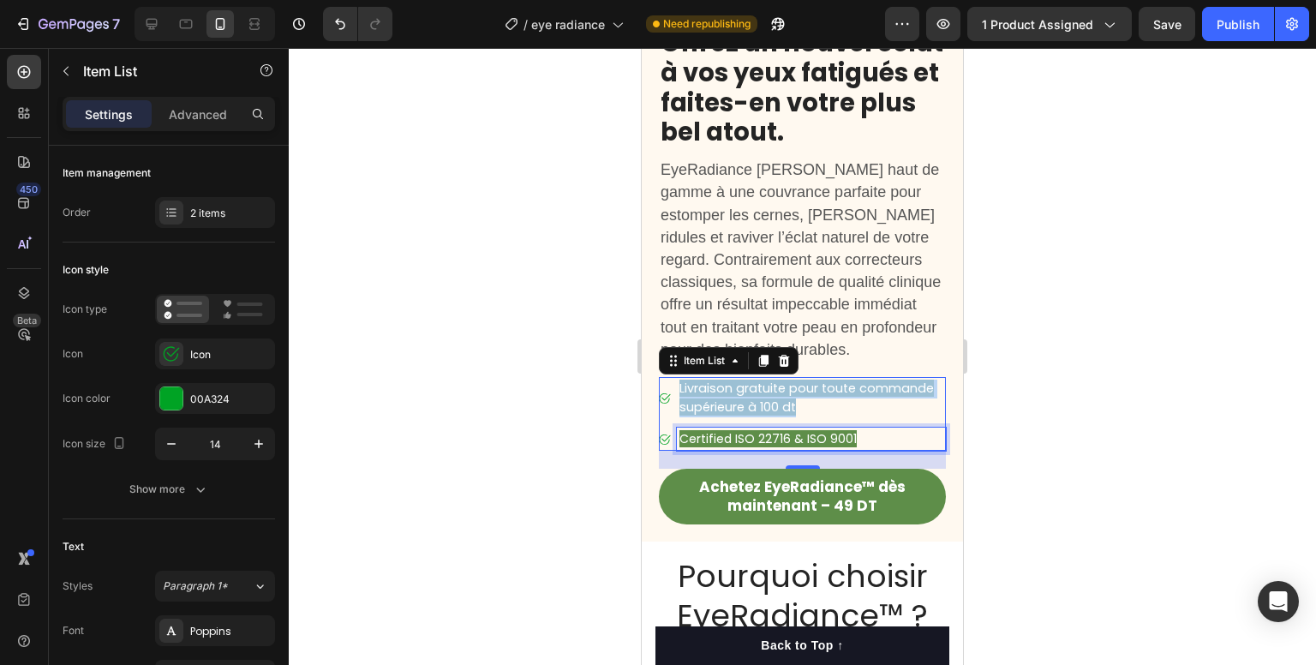
click at [818, 430] on span "Certified ISO 22716 & ISO 9001" at bounding box center [768, 438] width 177 height 17
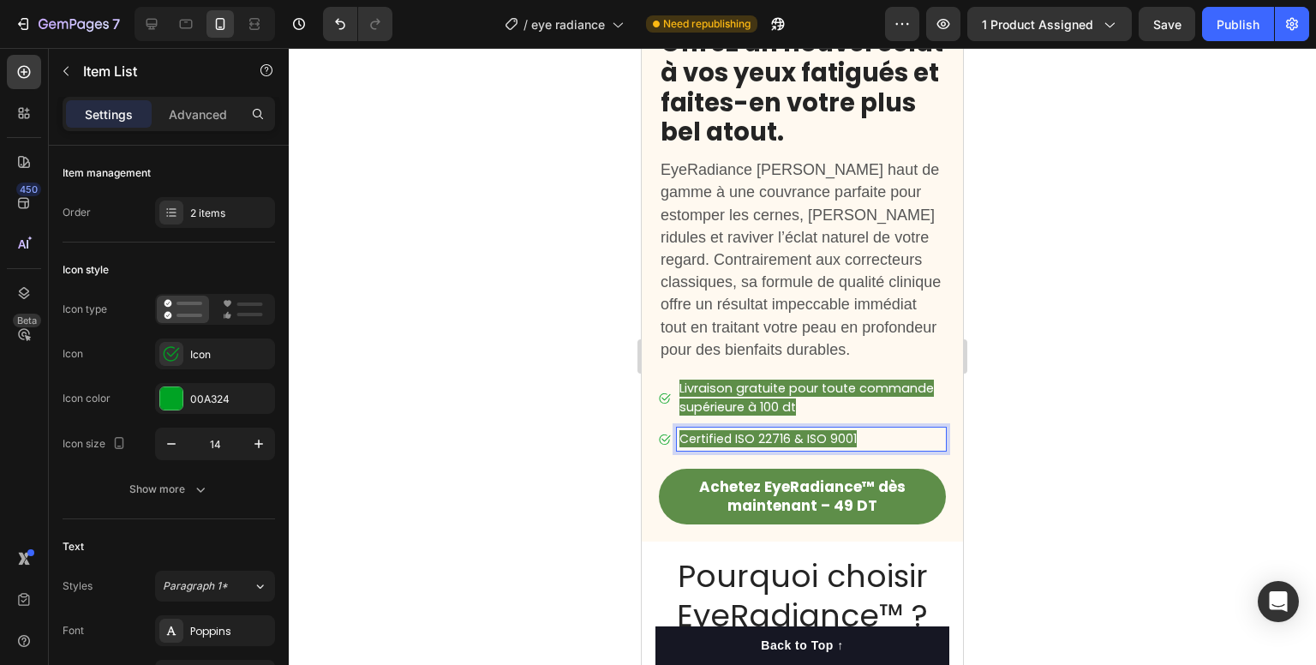
click at [812, 430] on span "Certified ISO 22716 & ISO 9001" at bounding box center [768, 438] width 177 height 17
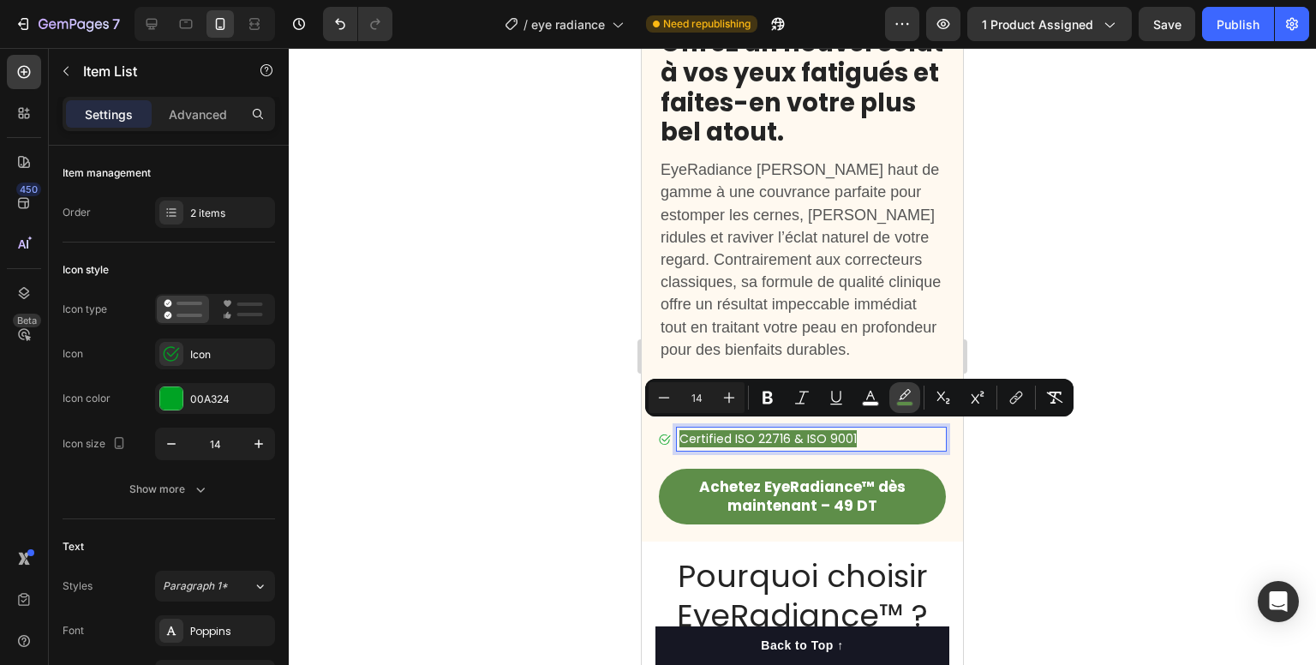
click at [896, 398] on button "color" at bounding box center [905, 397] width 31 height 31
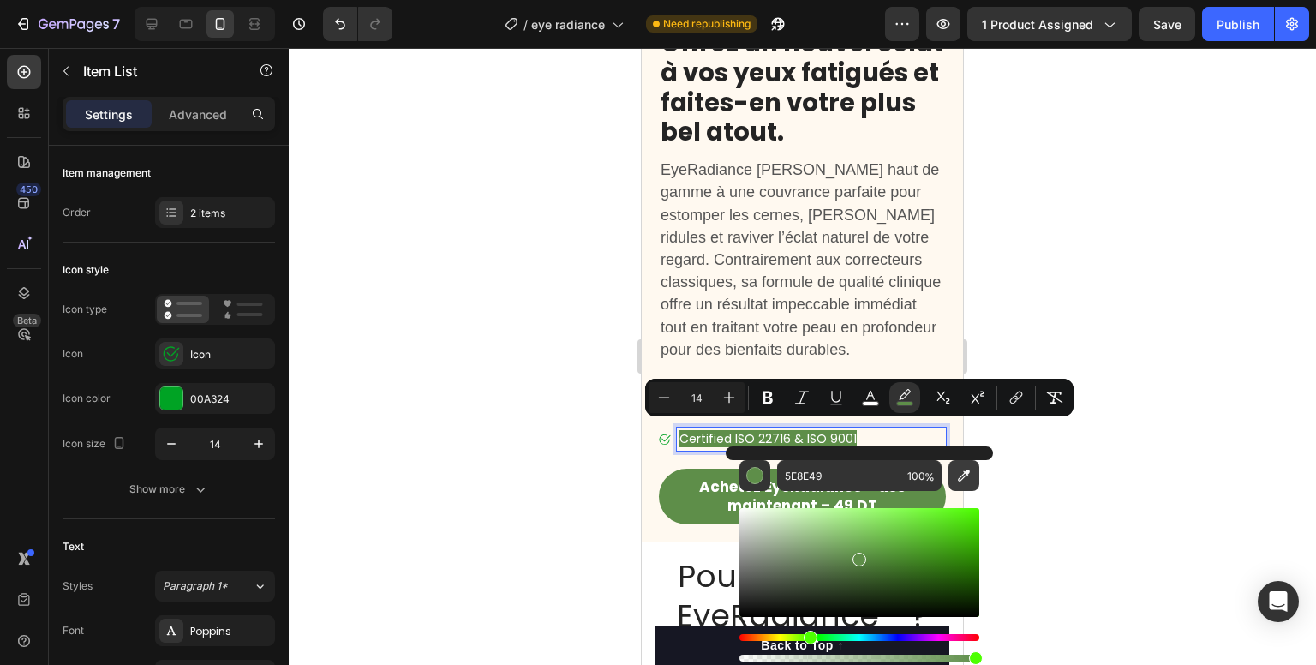
click at [959, 475] on icon "Editor contextual toolbar" at bounding box center [964, 475] width 17 height 17
type input "58AD53"
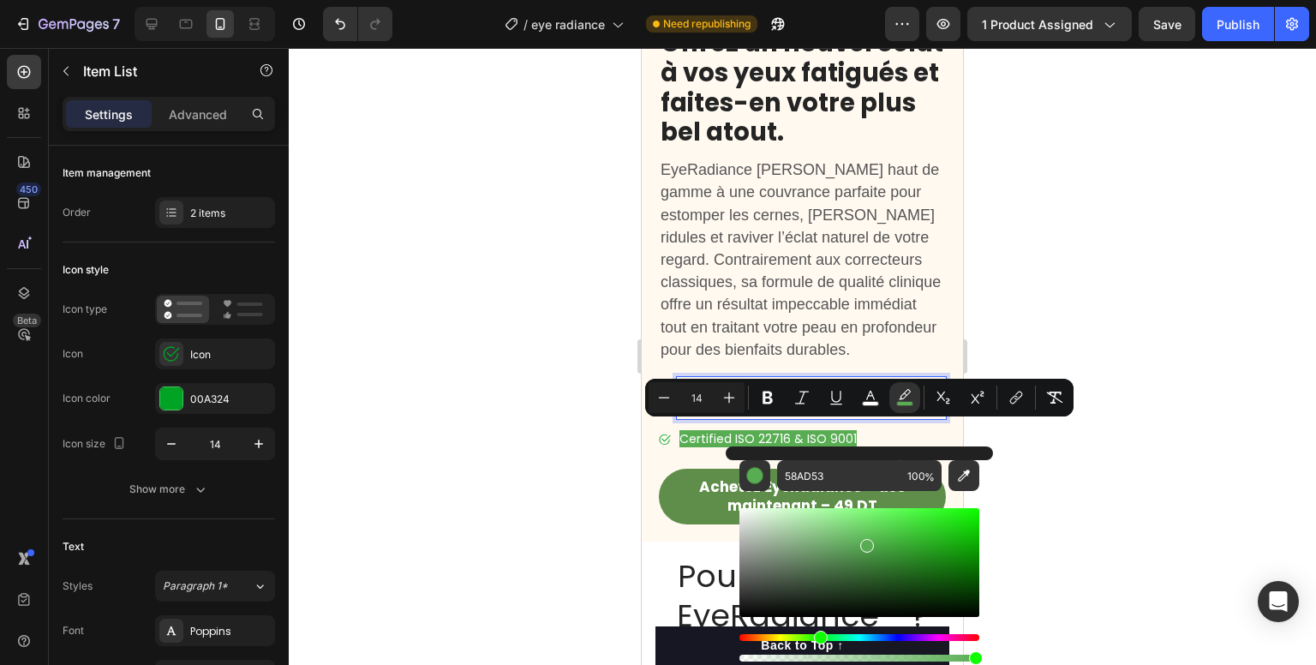
click at [771, 380] on span "Livraison gratuite pour toute commande supérieure à 100 dt" at bounding box center [807, 398] width 255 height 36
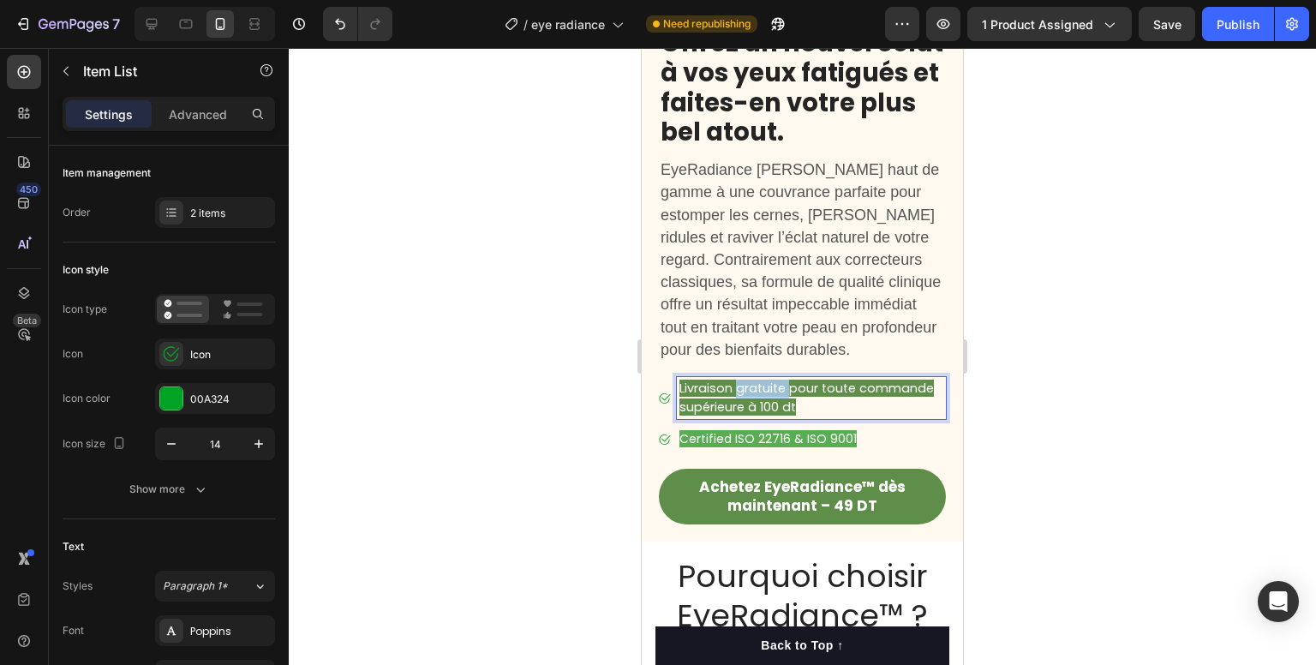
click at [771, 380] on span "Livraison gratuite pour toute commande supérieure à 100 dt" at bounding box center [807, 398] width 255 height 36
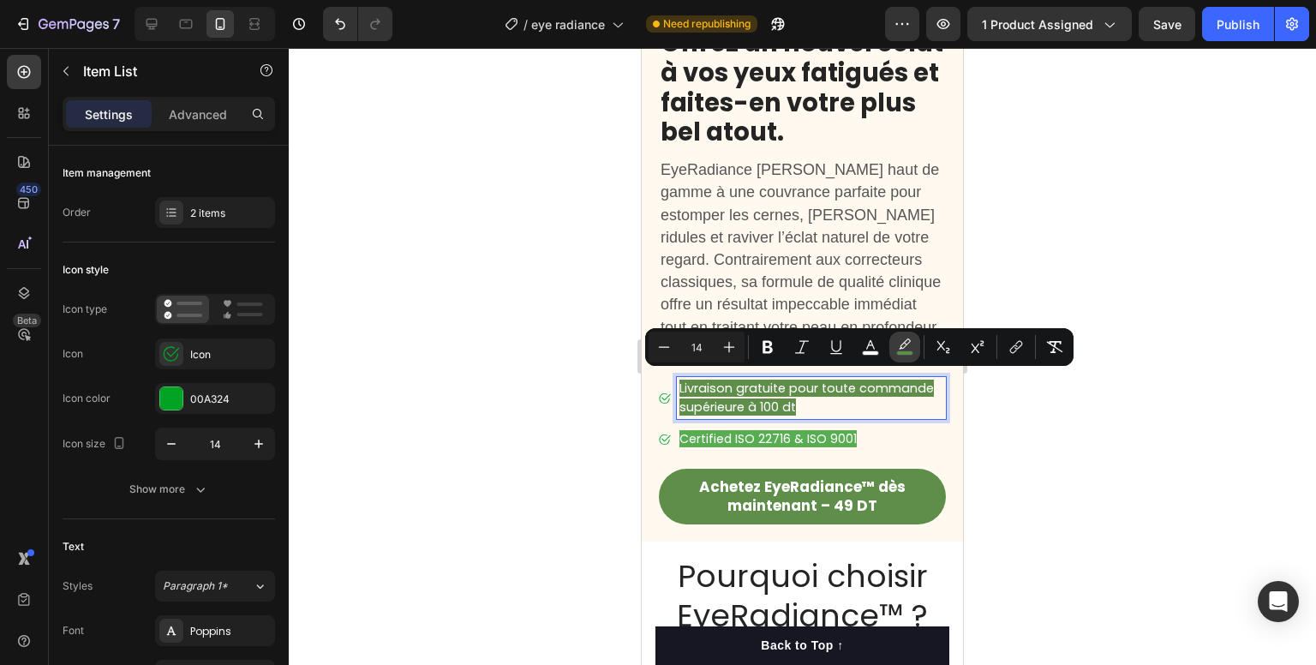
click at [905, 342] on icon "Editor contextual toolbar" at bounding box center [905, 344] width 12 height 10
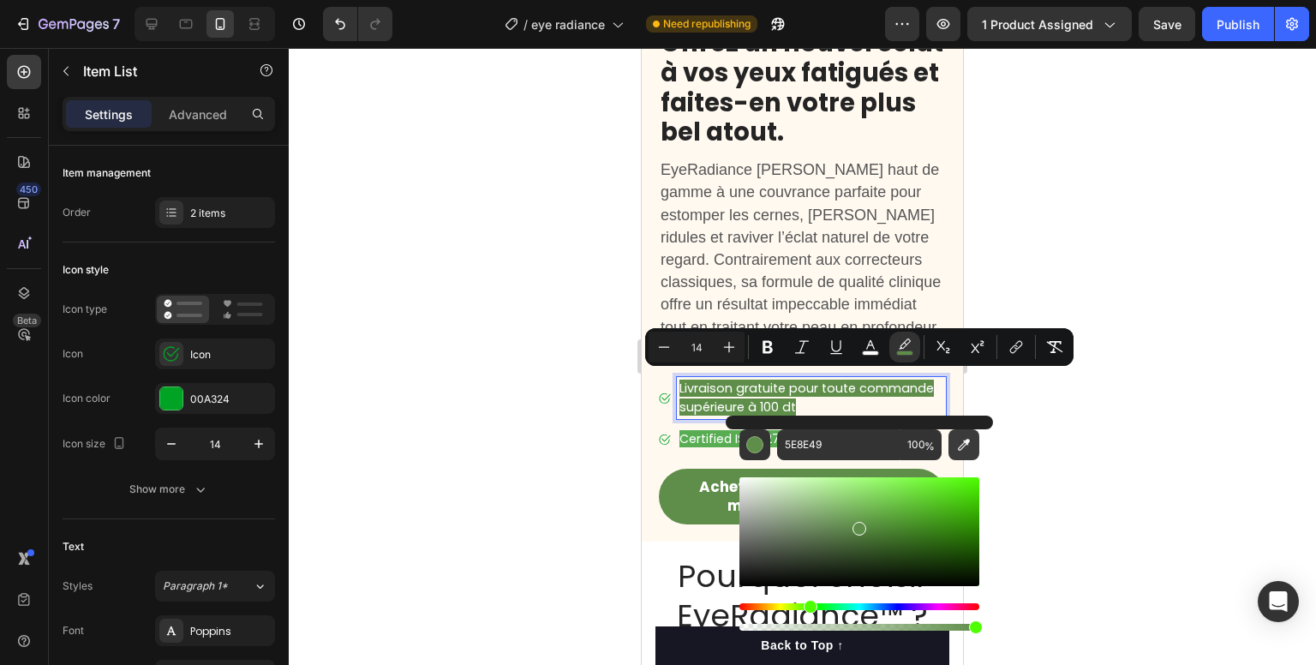
click at [957, 440] on icon "Editor contextual toolbar" at bounding box center [964, 444] width 17 height 17
type input "58AD53"
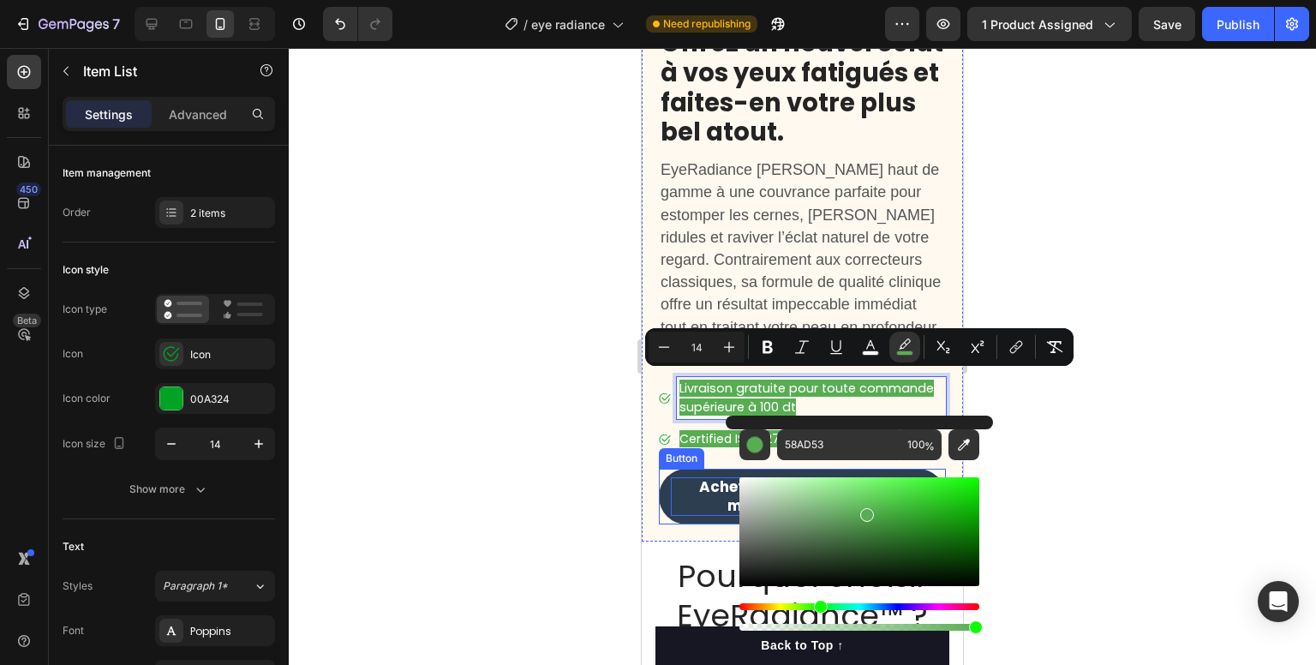
click at [699, 485] on strong "Achetez EyeRadiance™ dès maintenant – 49 DT" at bounding box center [802, 496] width 207 height 39
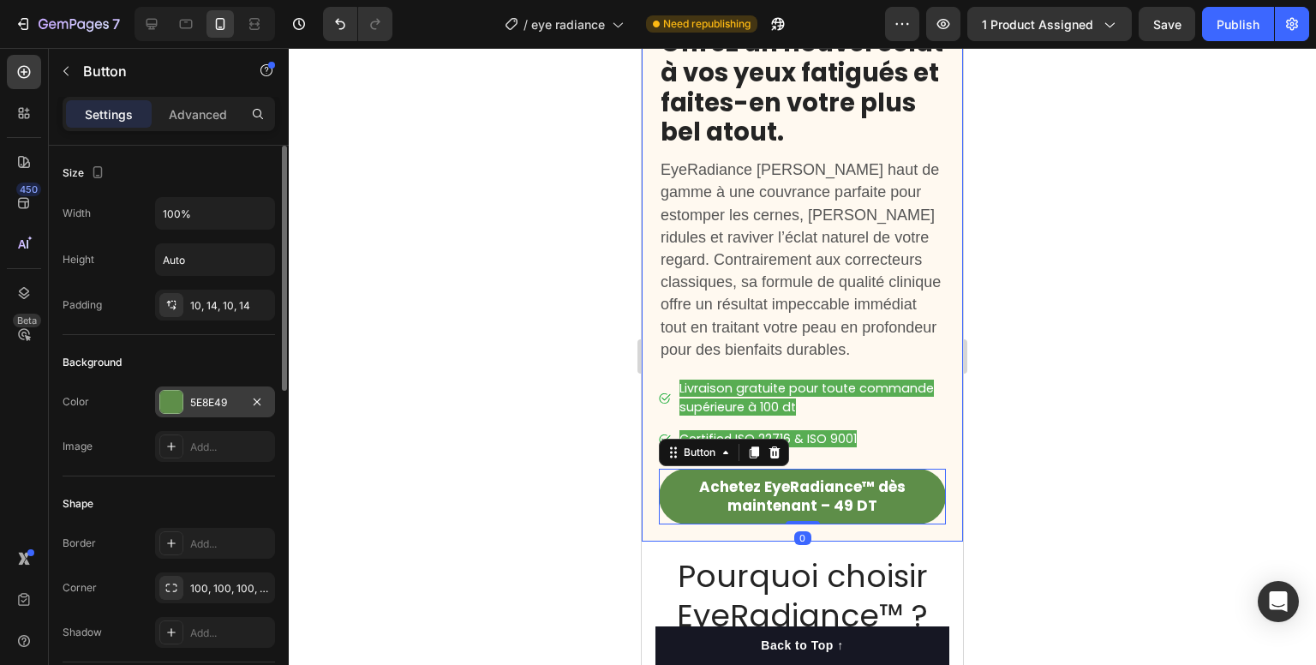
drag, startPoint x: 154, startPoint y: 399, endPoint x: 173, endPoint y: 399, distance: 18.9
click at [159, 399] on div "5E8E49" at bounding box center [215, 402] width 120 height 31
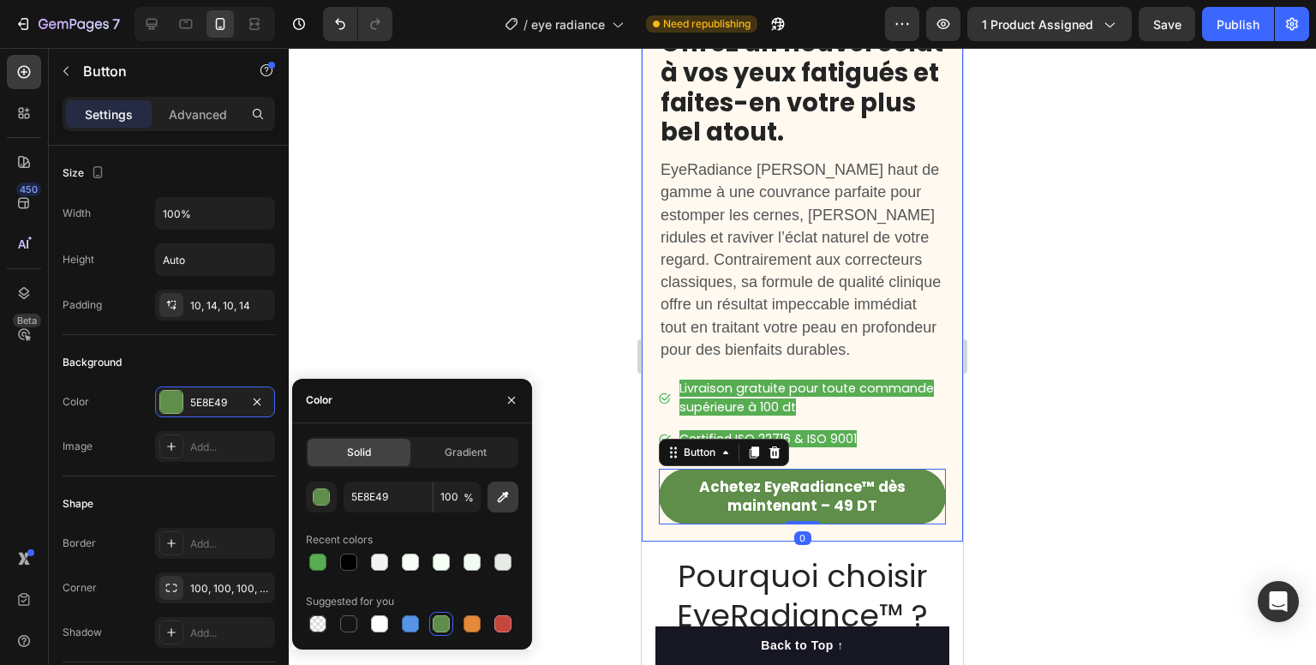
click at [501, 495] on icon "button" at bounding box center [503, 497] width 17 height 17
type input "58AD53"
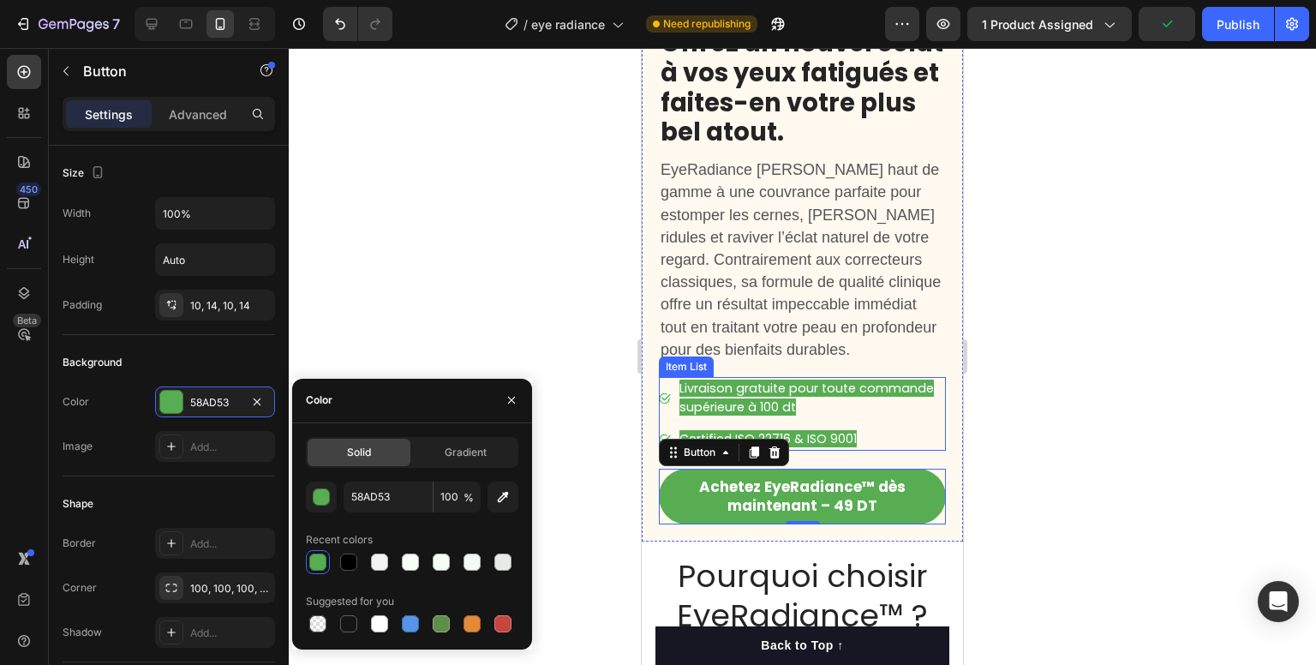
click at [898, 411] on div "Livraison gratuite pour toute commande supérieure à 100 dt" at bounding box center [811, 398] width 269 height 42
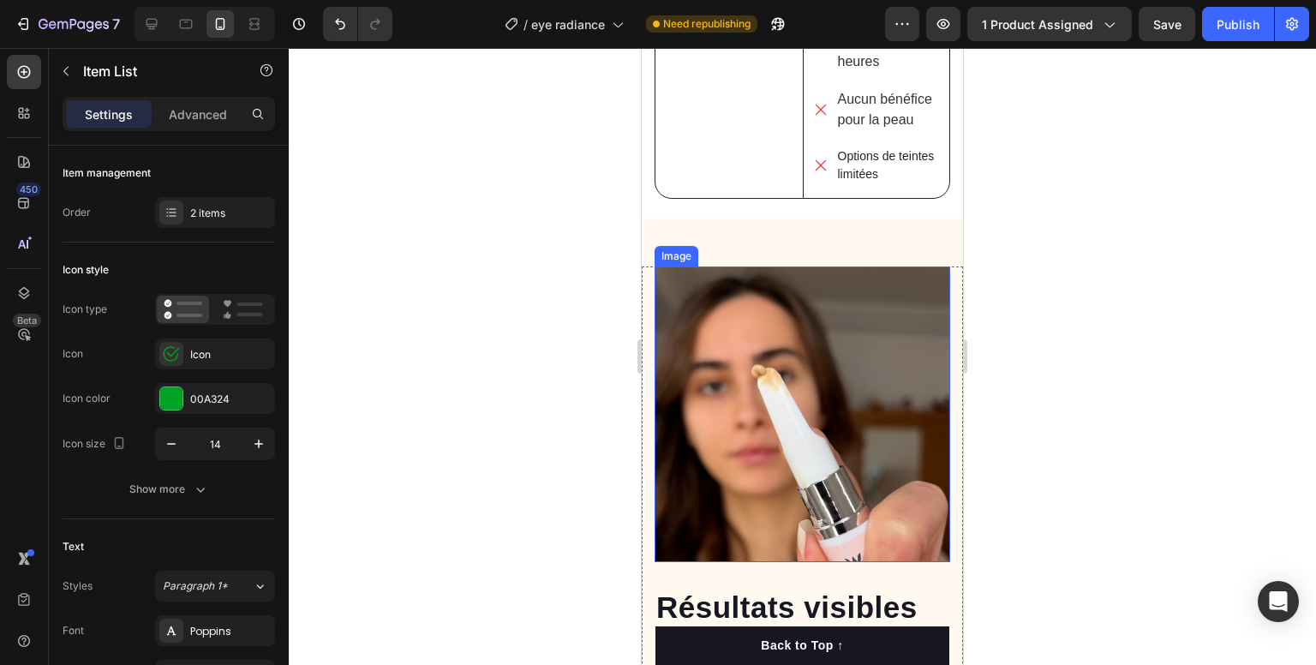
click at [791, 362] on img at bounding box center [803, 415] width 296 height 296
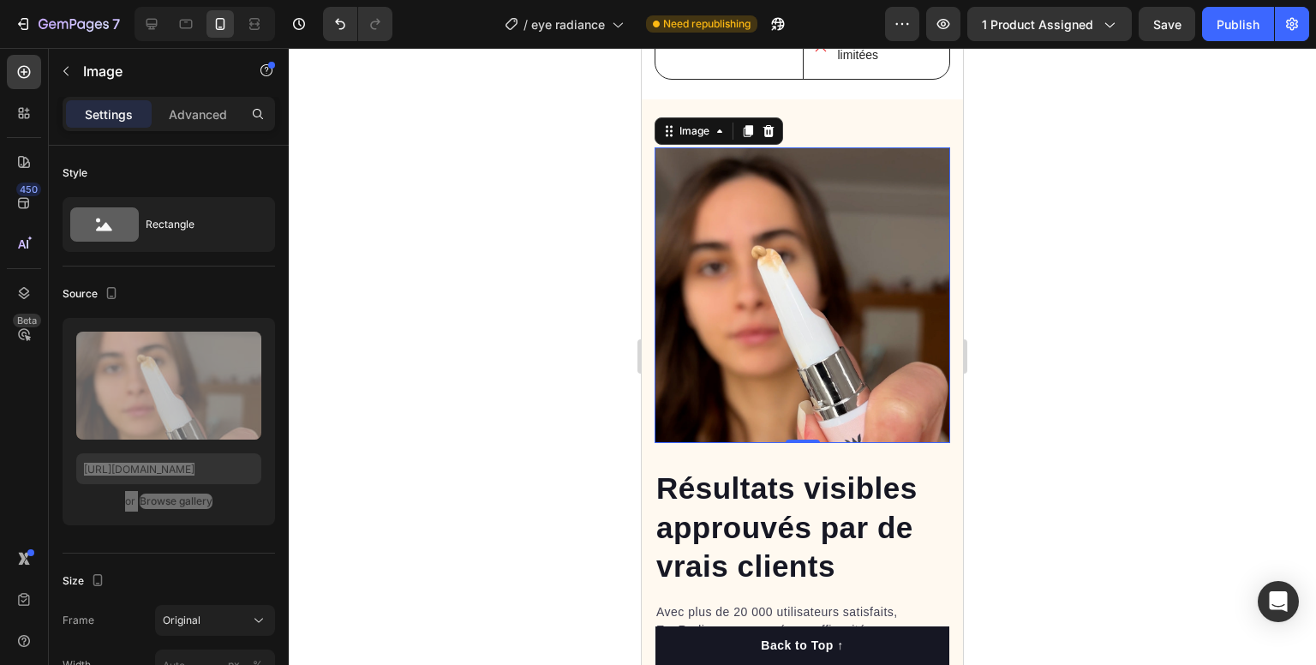
scroll to position [2618, 0]
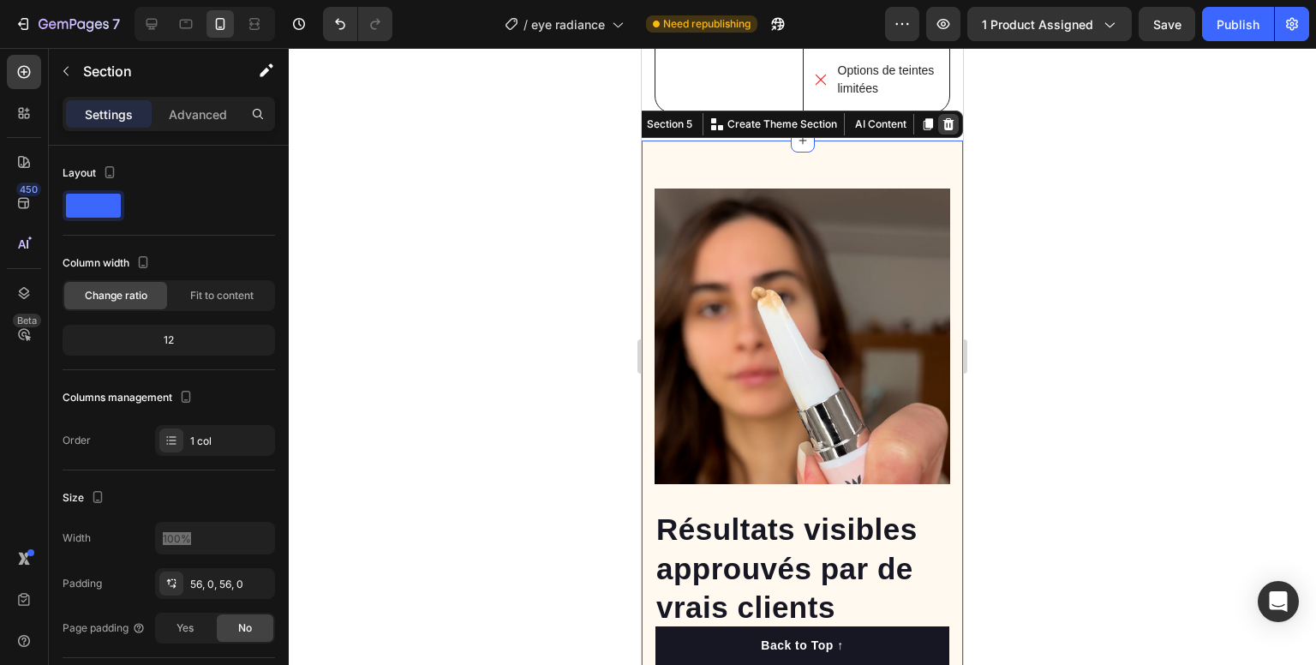
click at [938, 124] on div at bounding box center [948, 124] width 21 height 21
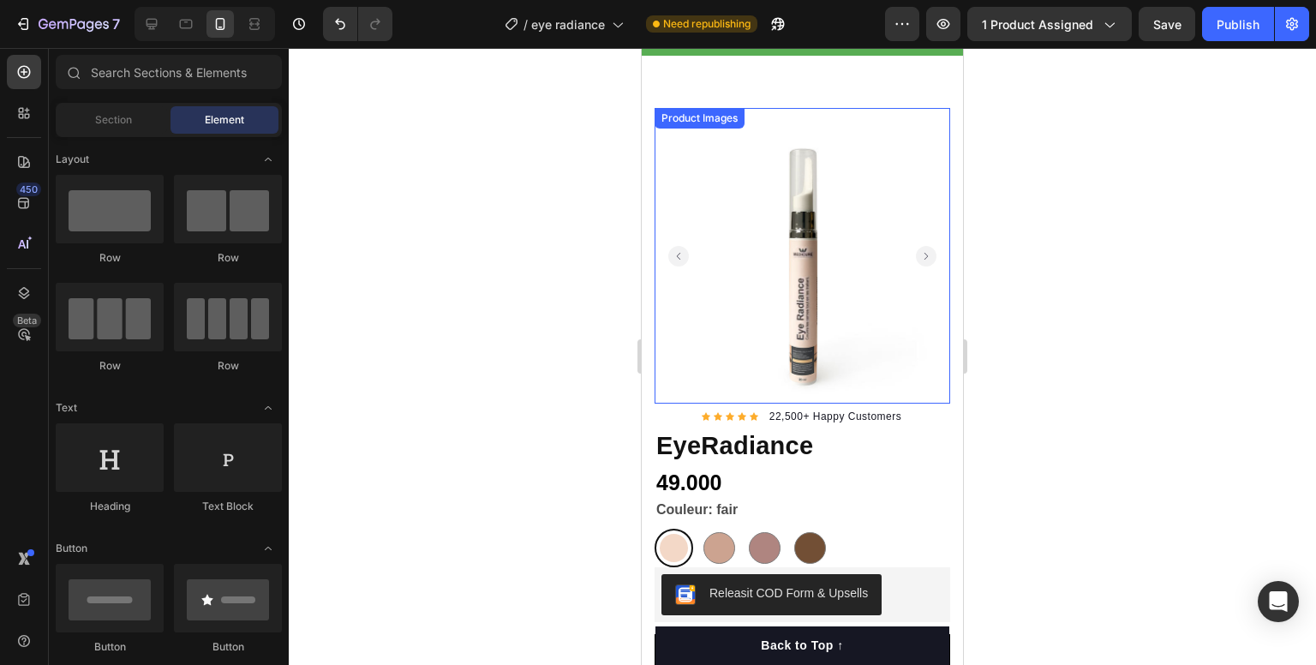
scroll to position [0, 0]
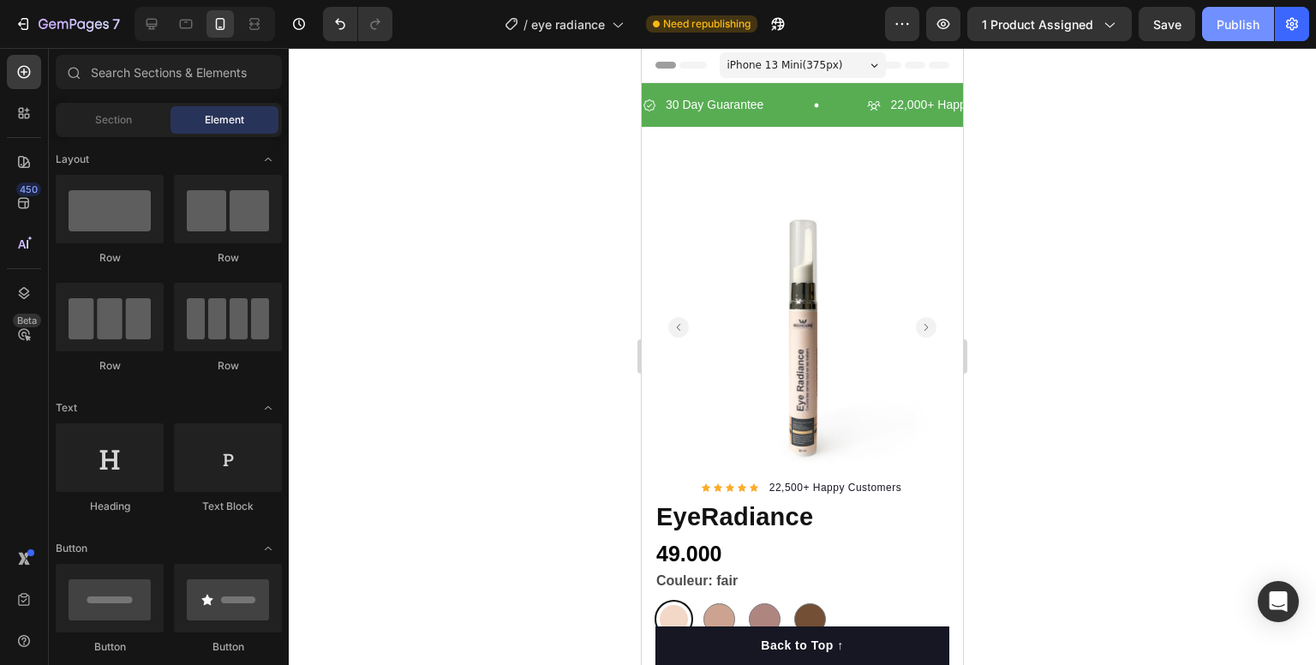
click at [1238, 12] on button "Publish" at bounding box center [1238, 24] width 72 height 34
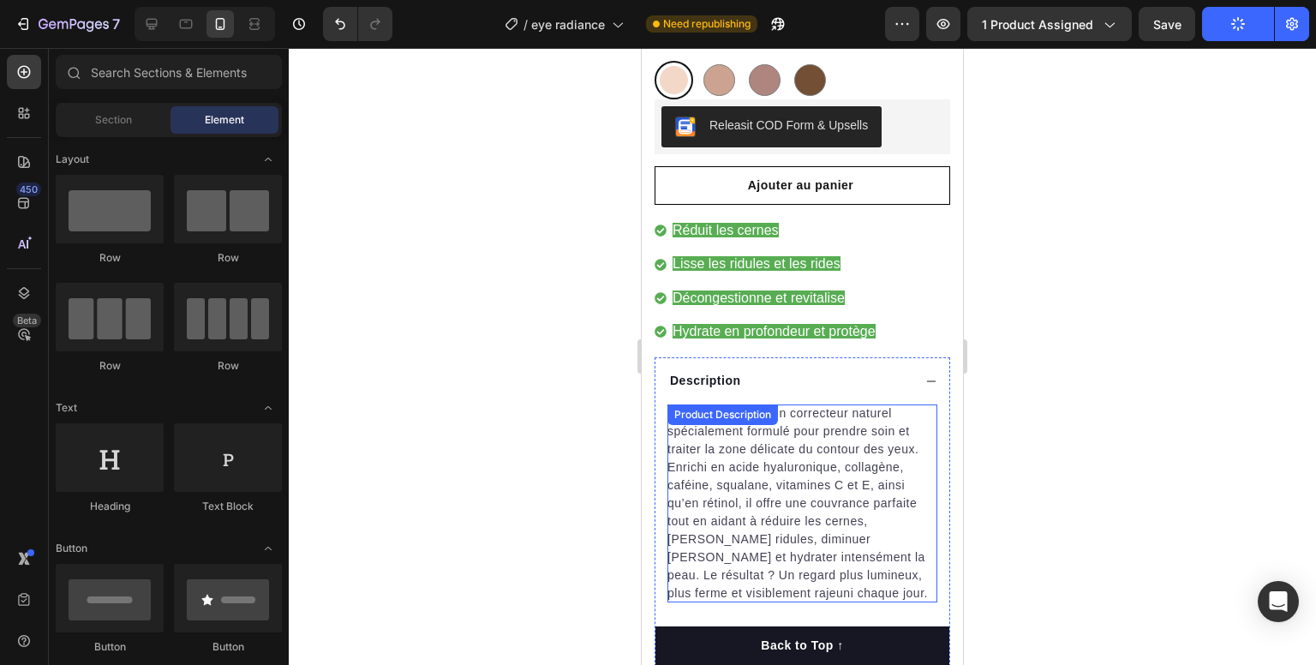
scroll to position [771, 0]
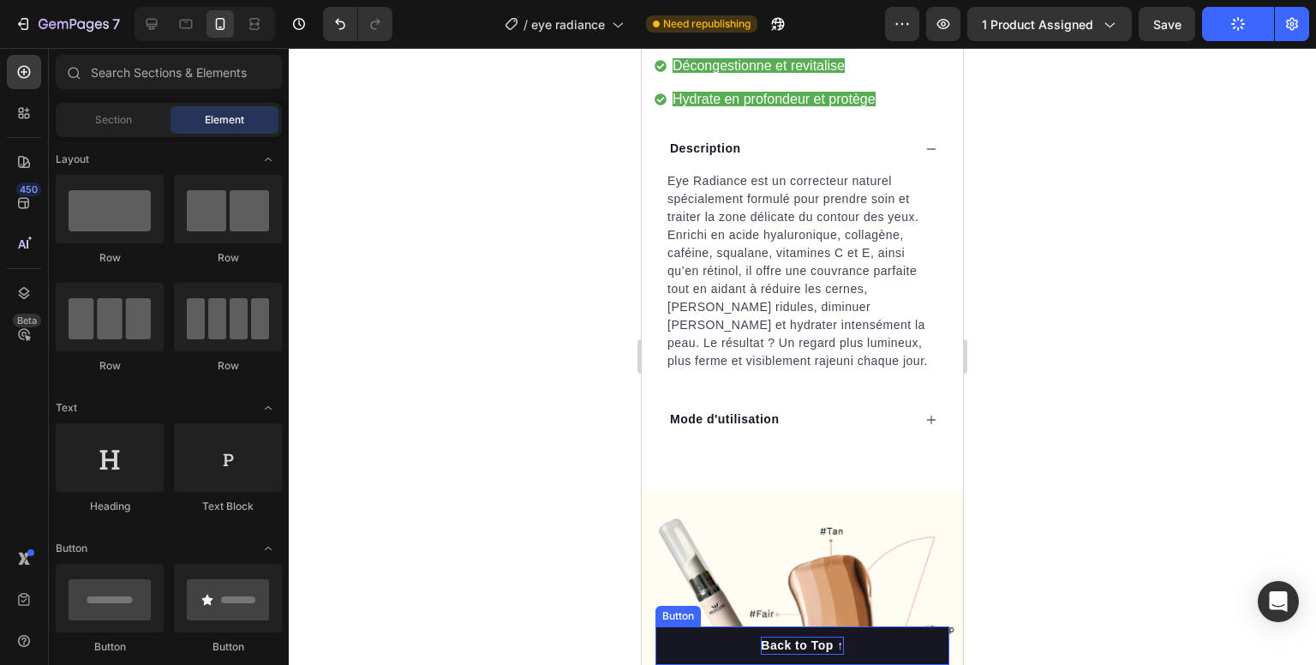
click at [798, 642] on div "Back to Top ↑" at bounding box center [802, 646] width 82 height 18
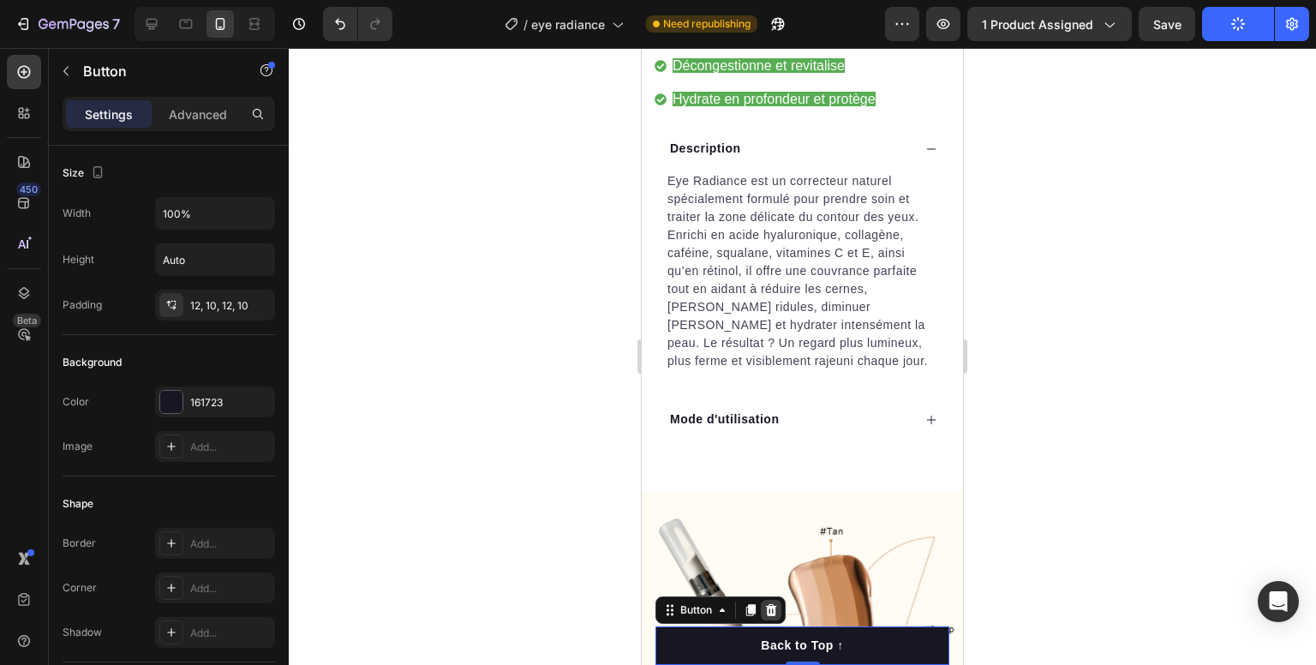
click at [770, 612] on icon at bounding box center [771, 610] width 14 height 14
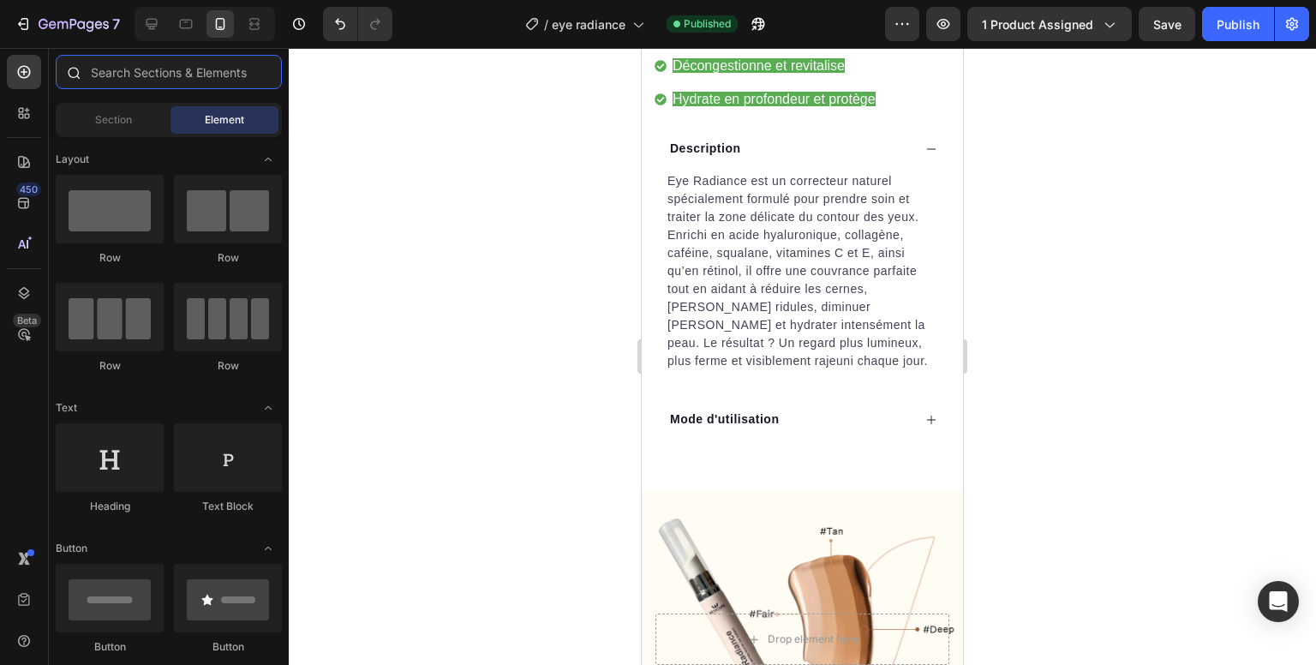
click at [134, 69] on input "text" at bounding box center [169, 72] width 226 height 34
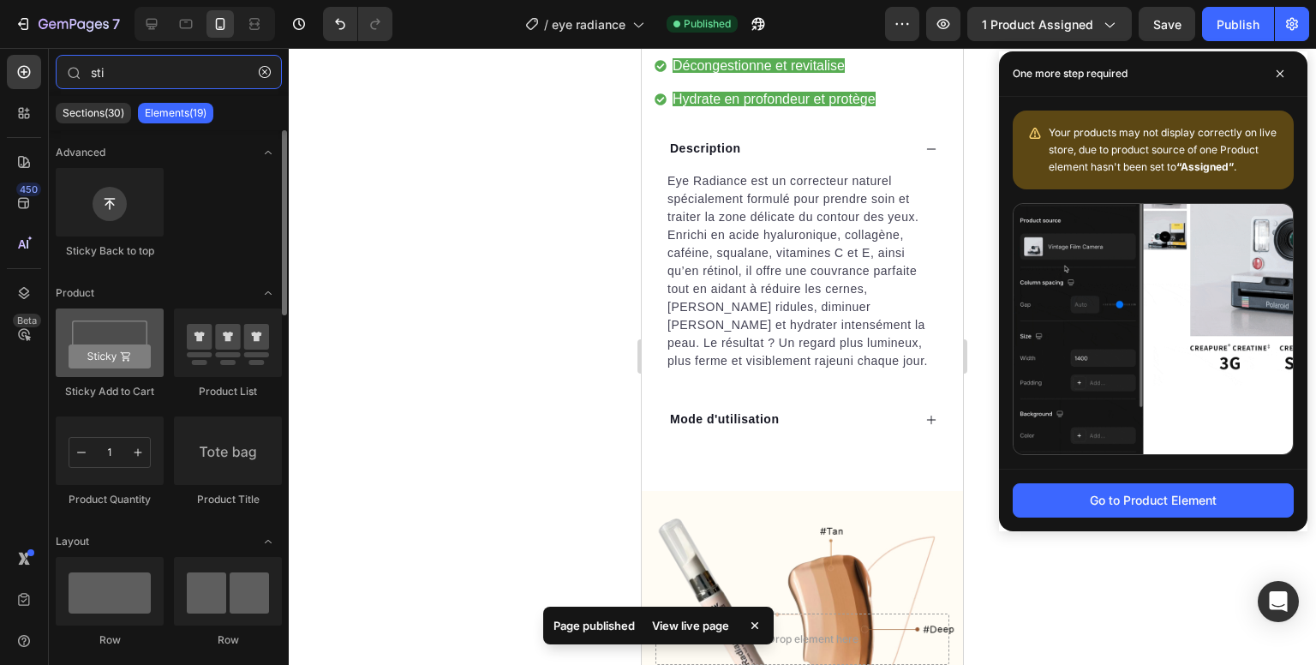
type input "sti"
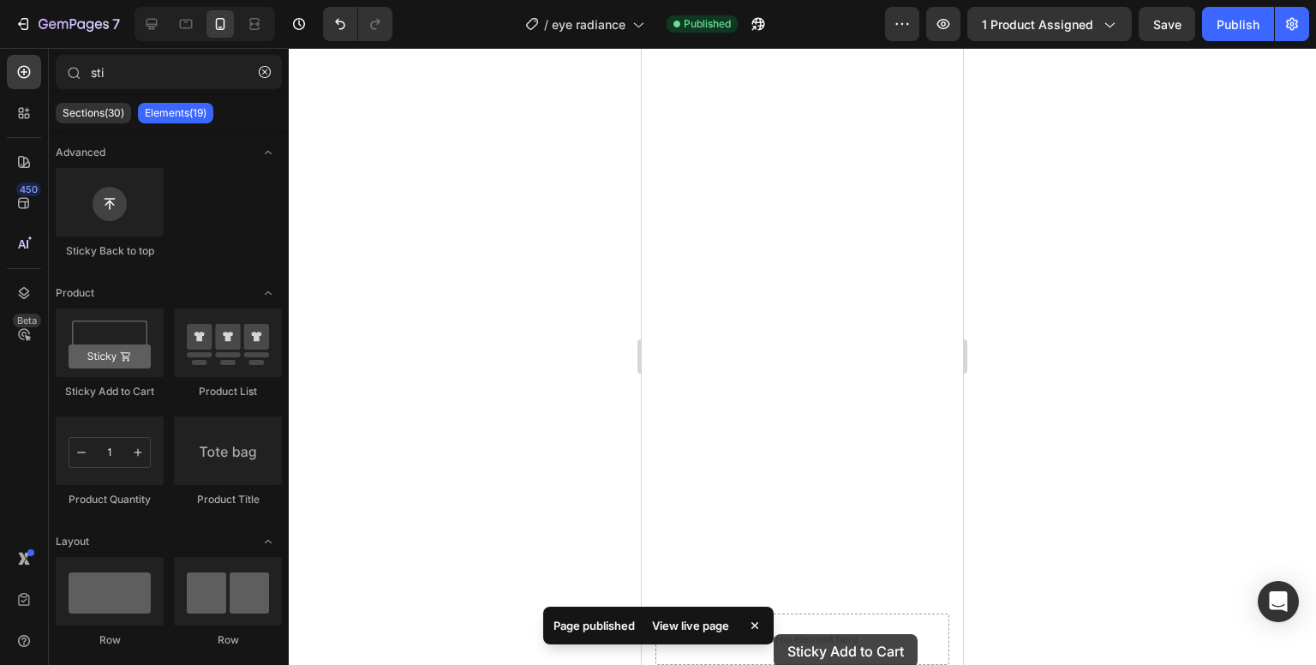
scroll to position [3249, 0]
drag, startPoint x: 113, startPoint y: 346, endPoint x: 774, endPoint y: 634, distance: 720.8
click at [774, 0] on body "7 Version history / eye radiance Published Preview 1 product assigned Save Publ…" at bounding box center [658, 0] width 1316 height 0
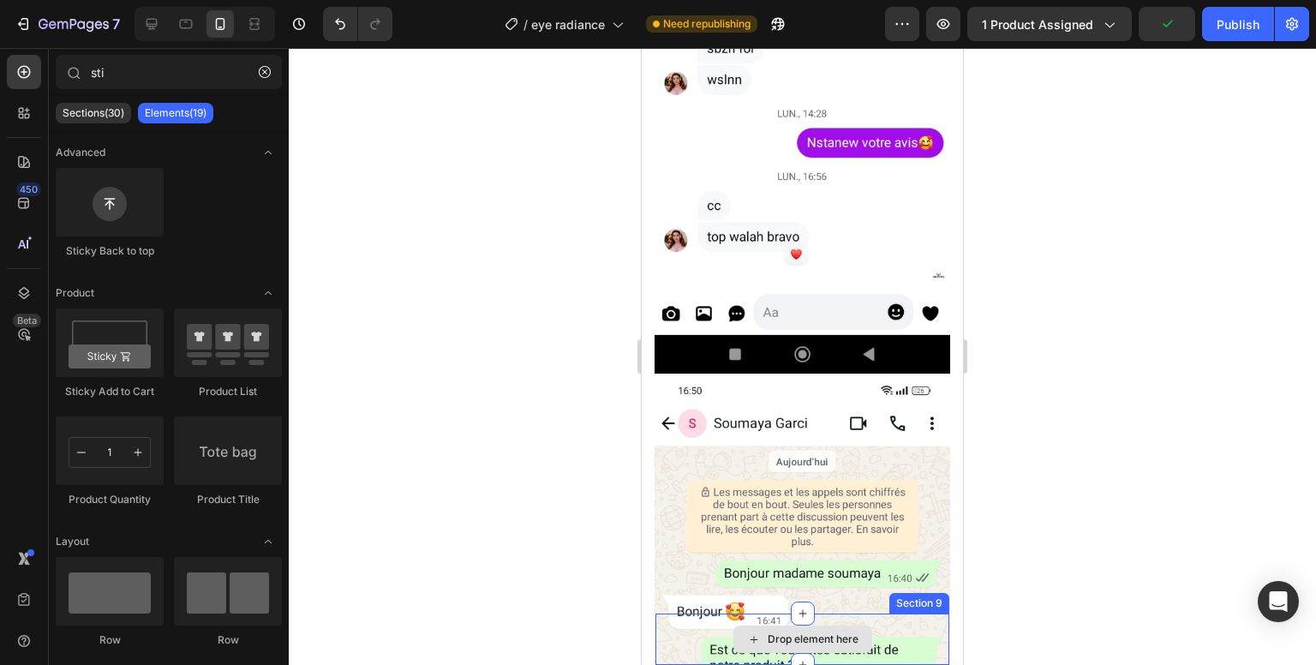
click at [771, 636] on div "Drop element here" at bounding box center [813, 640] width 91 height 14
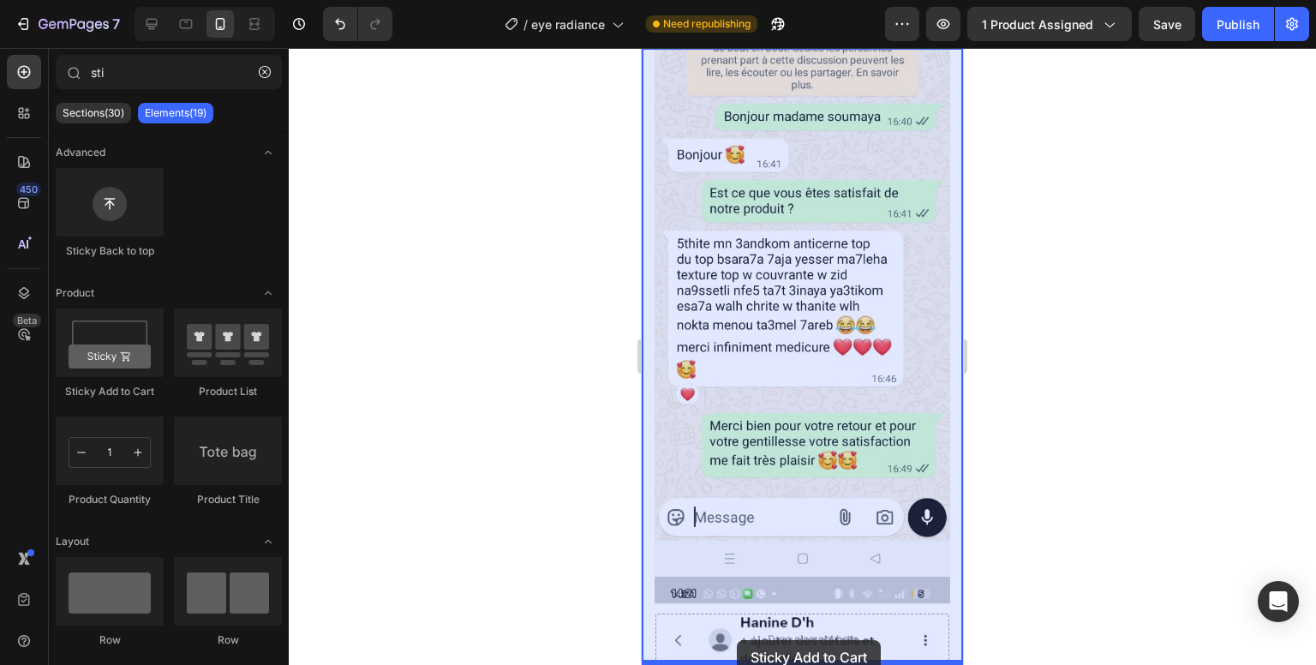
drag, startPoint x: 751, startPoint y: 385, endPoint x: 737, endPoint y: 635, distance: 250.6
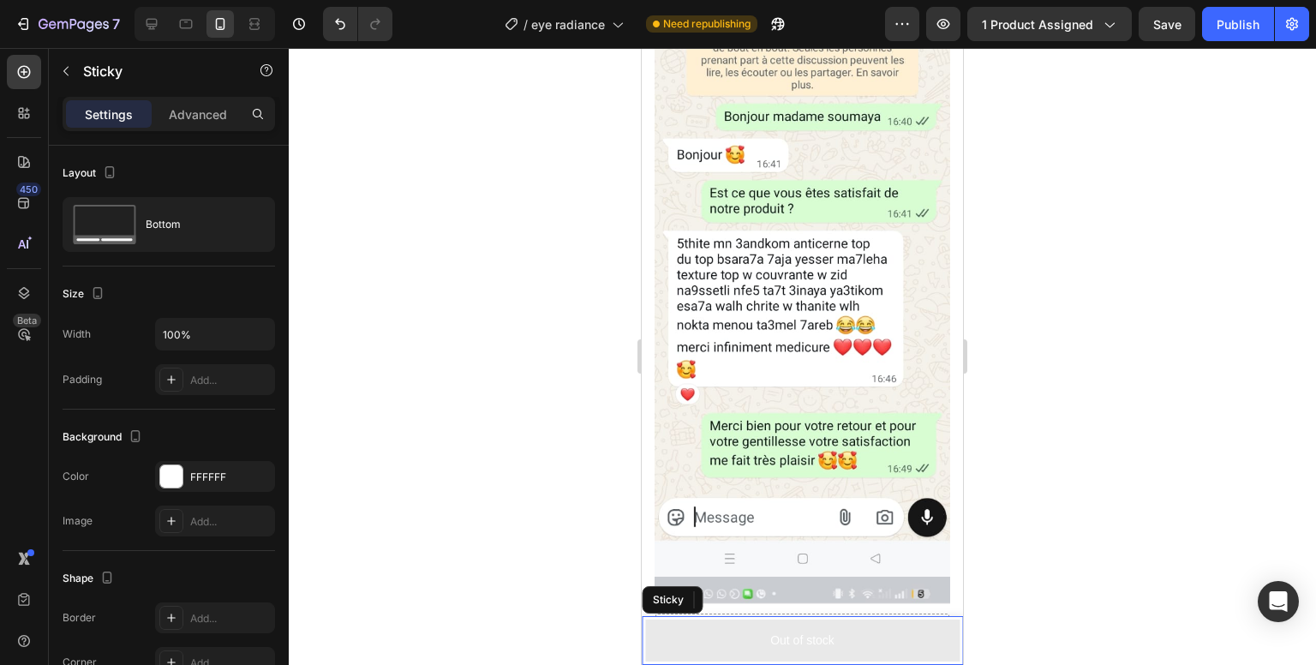
scroll to position [3782, 0]
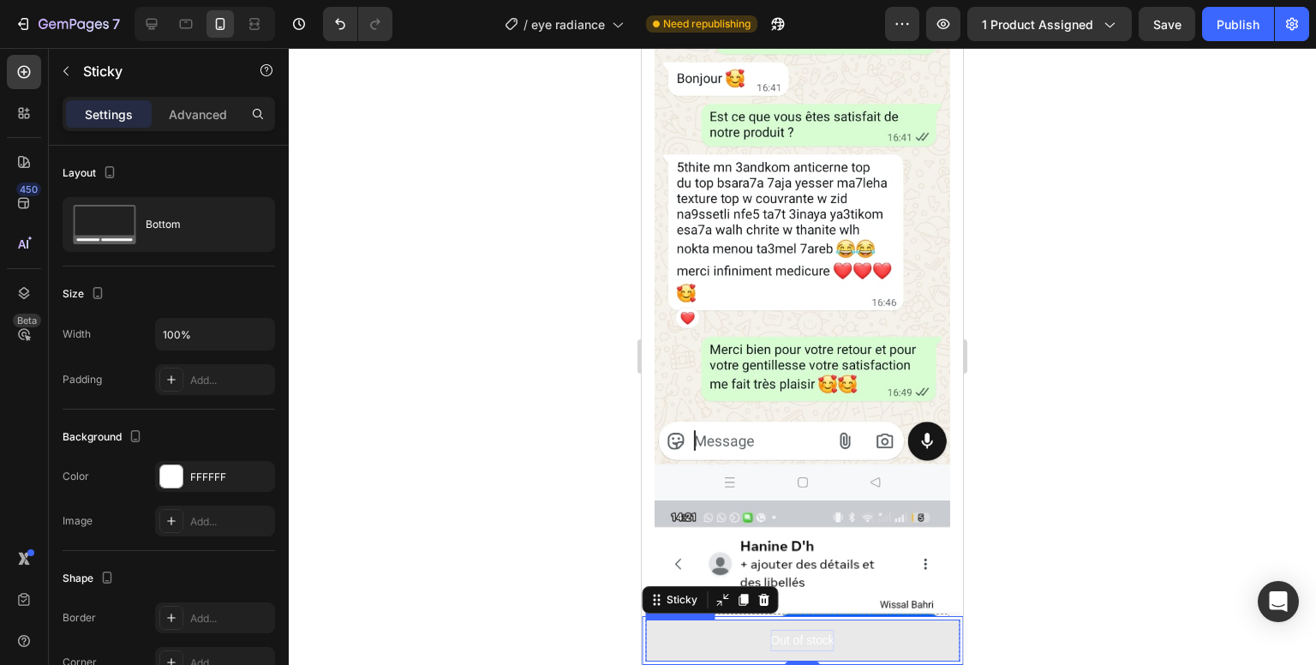
click at [781, 635] on div "Out of stock" at bounding box center [802, 640] width 64 height 21
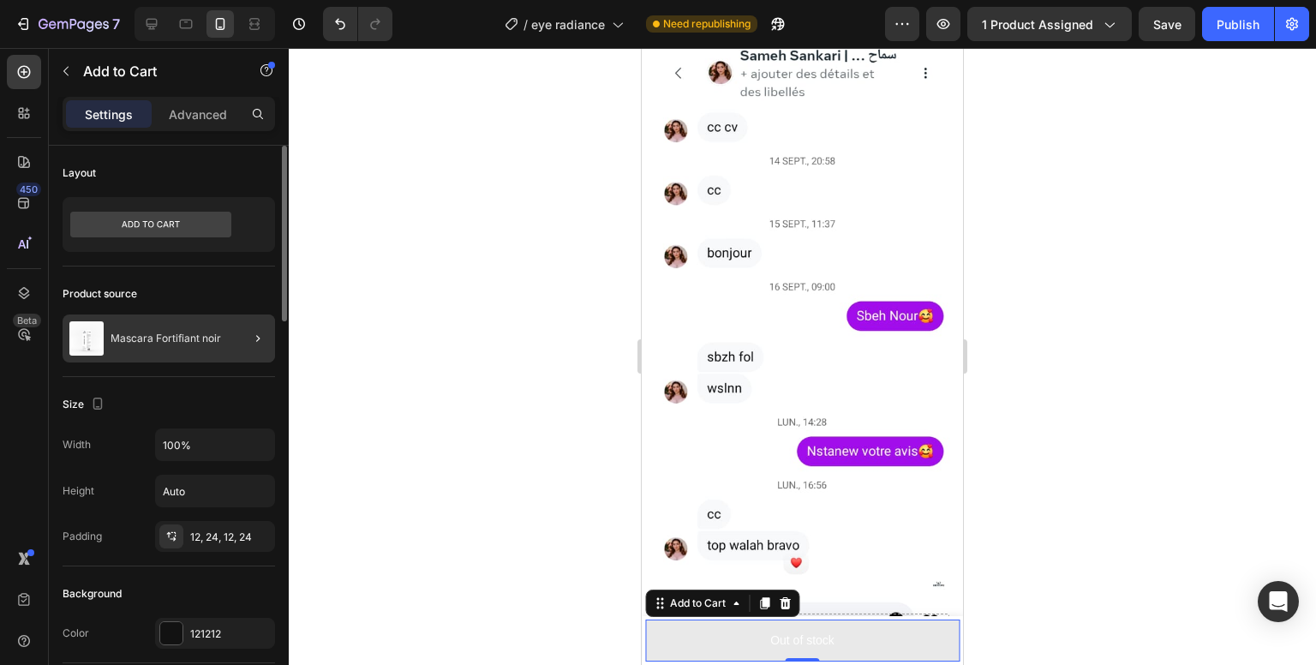
scroll to position [2668, 0]
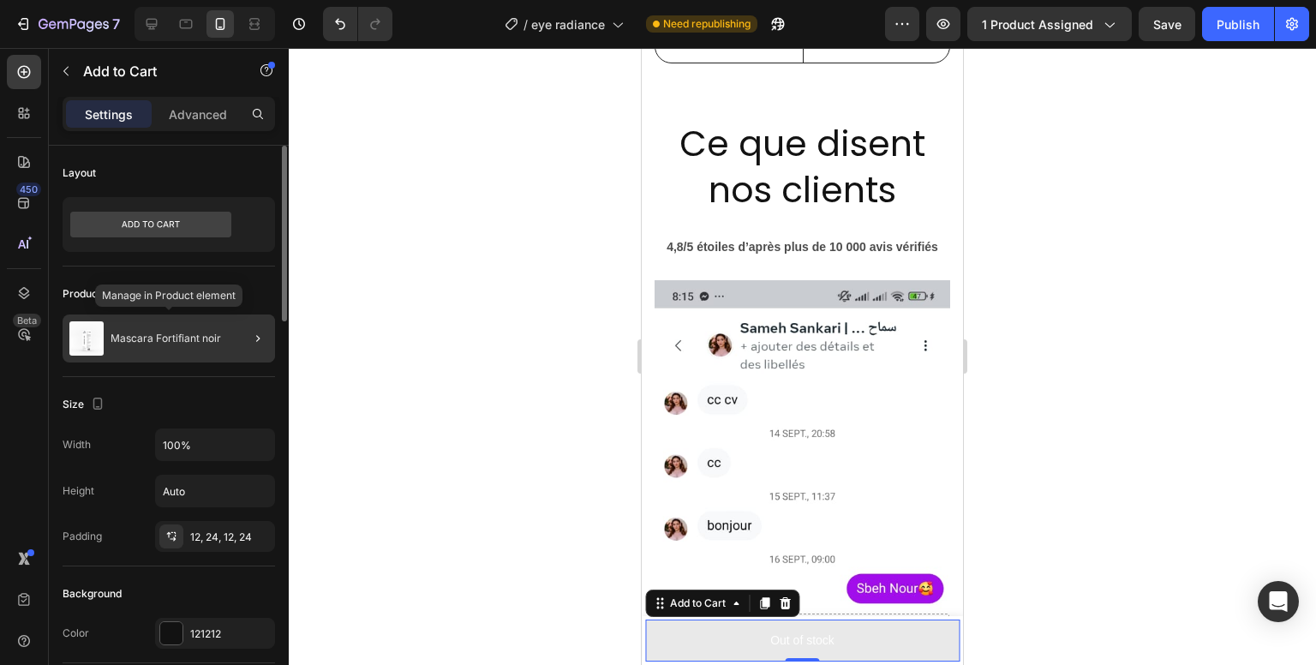
click at [165, 333] on p "Mascara Fortifiant noir" at bounding box center [166, 339] width 111 height 12
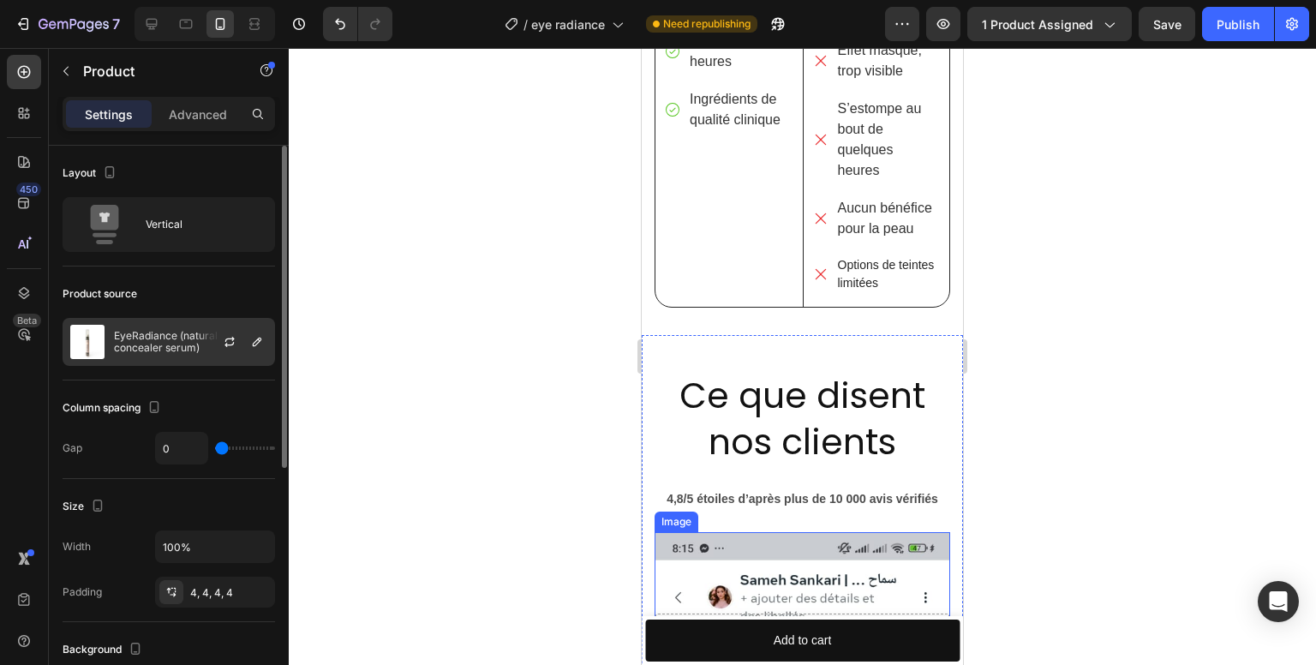
scroll to position [2411, 0]
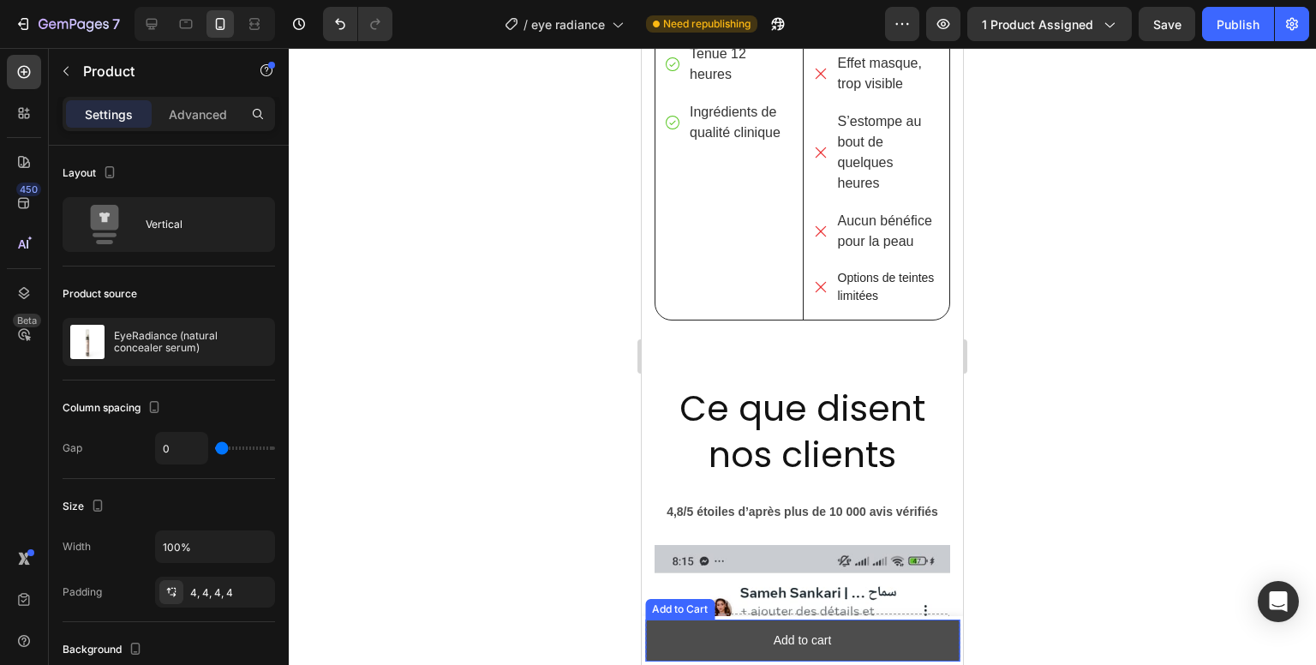
click at [747, 644] on button "Add to cart" at bounding box center [802, 641] width 315 height 42
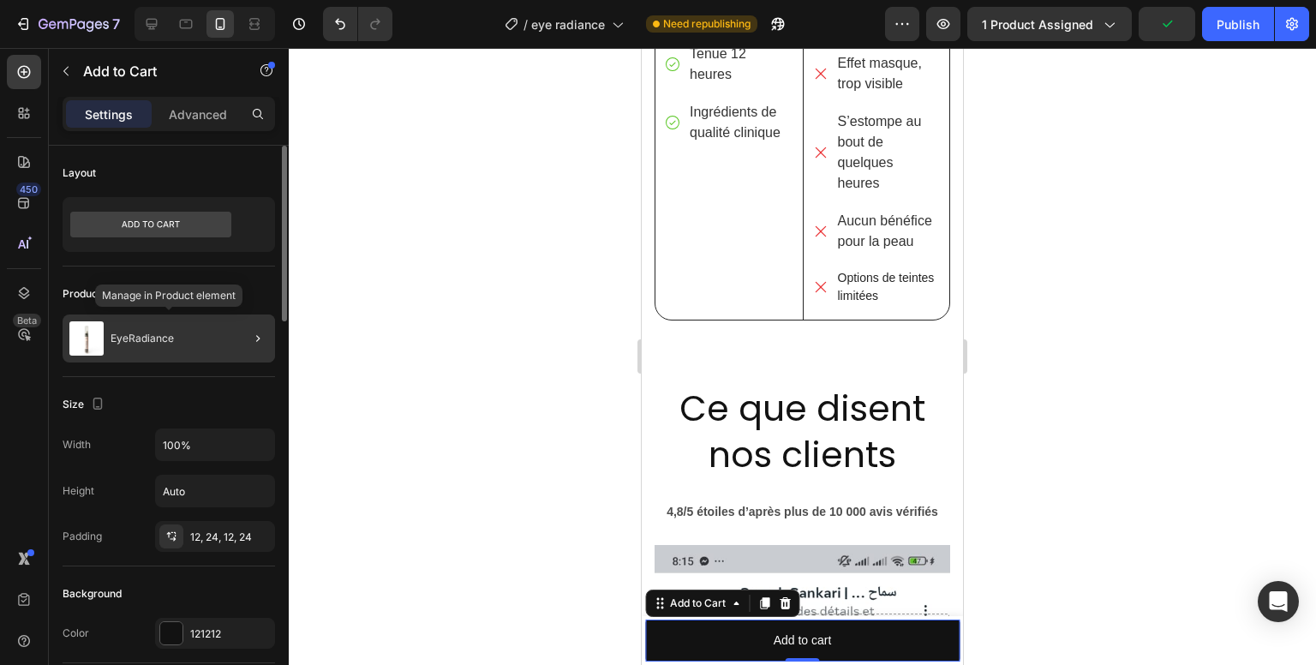
click at [165, 333] on p "EyeRadiance" at bounding box center [142, 339] width 63 height 12
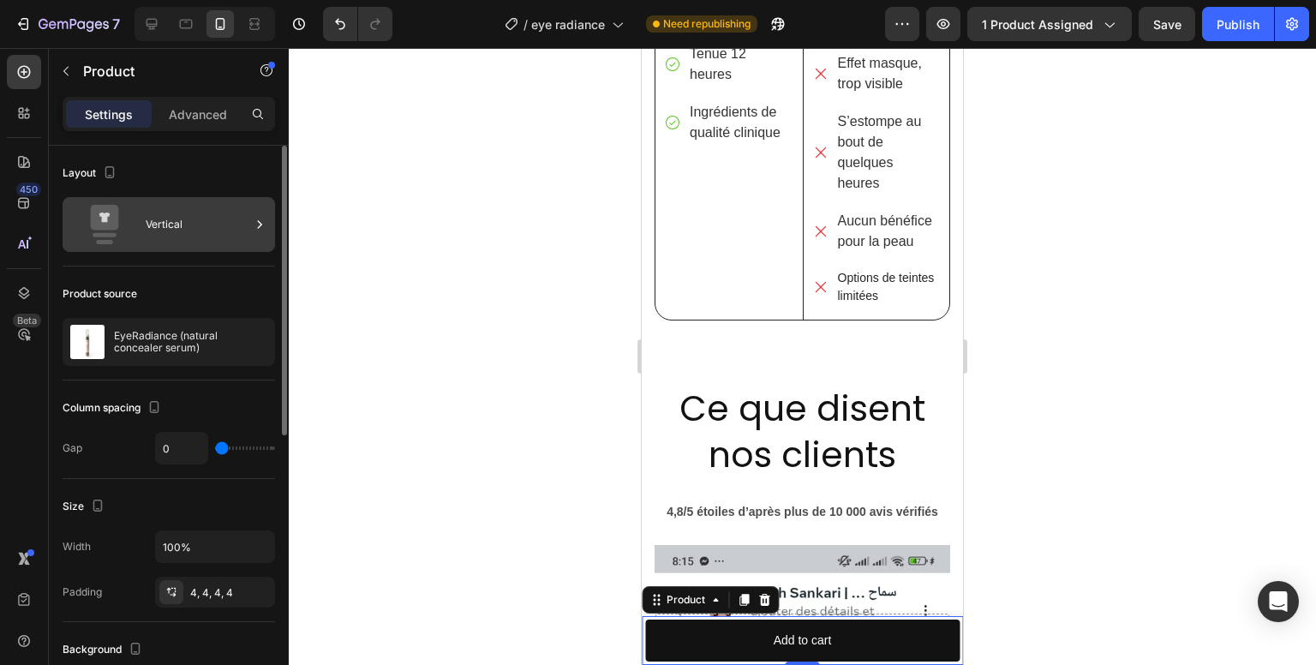
click at [155, 230] on div "Vertical" at bounding box center [198, 224] width 105 height 39
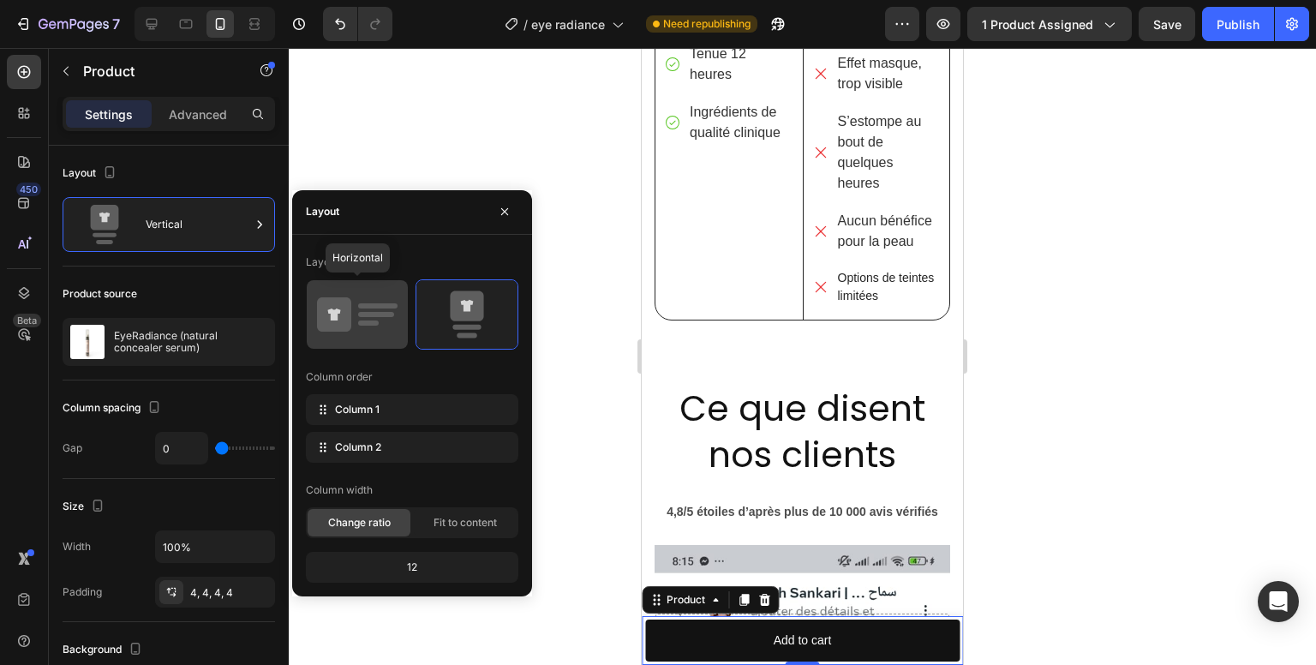
click at [351, 322] on icon at bounding box center [334, 314] width 34 height 34
type input "8"
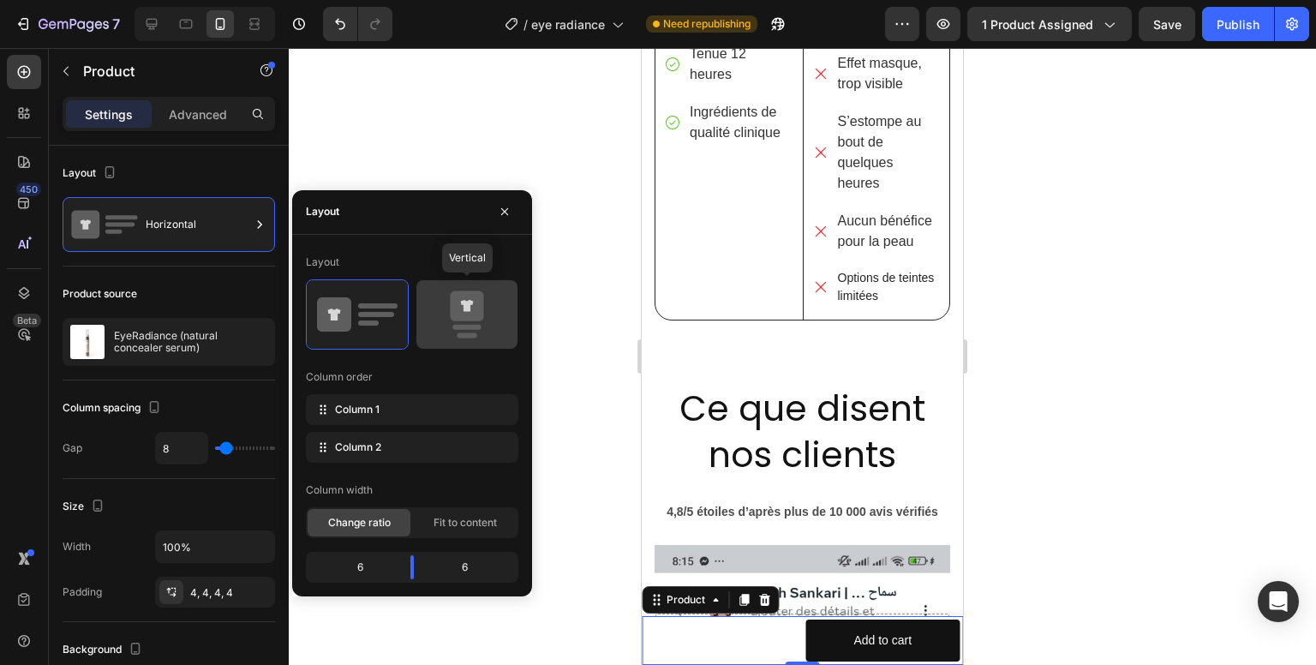
click at [480, 313] on icon at bounding box center [466, 306] width 33 height 30
type input "0"
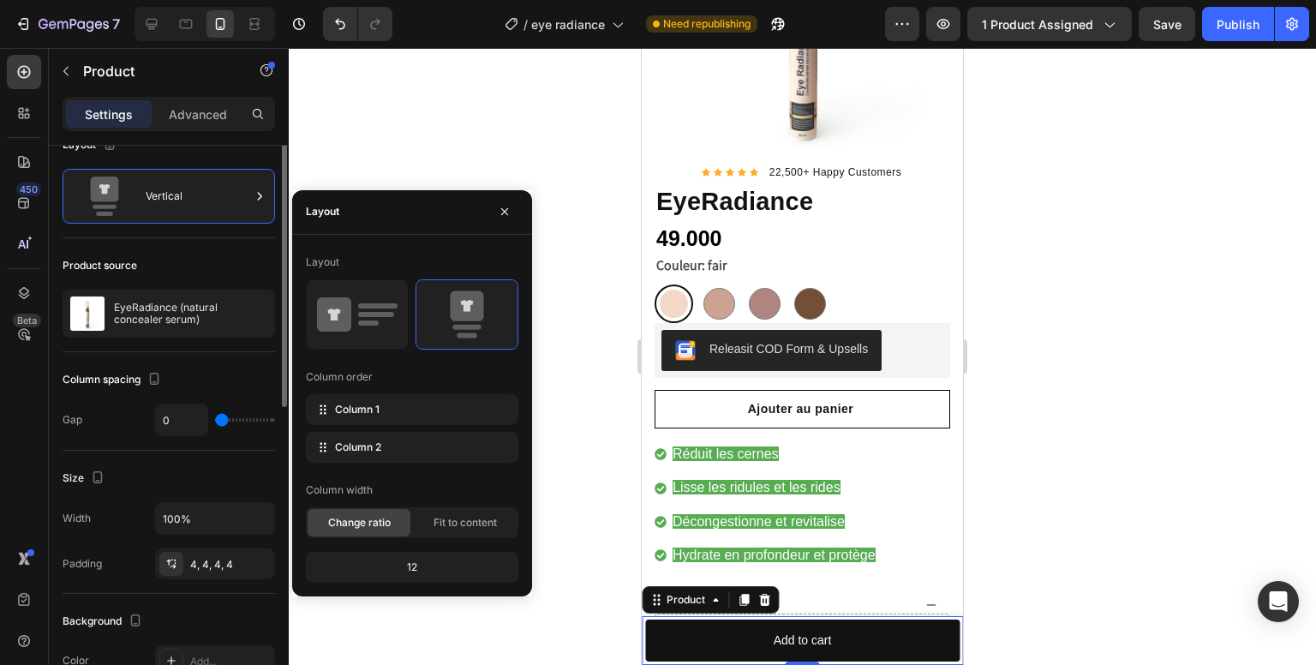
scroll to position [0, 0]
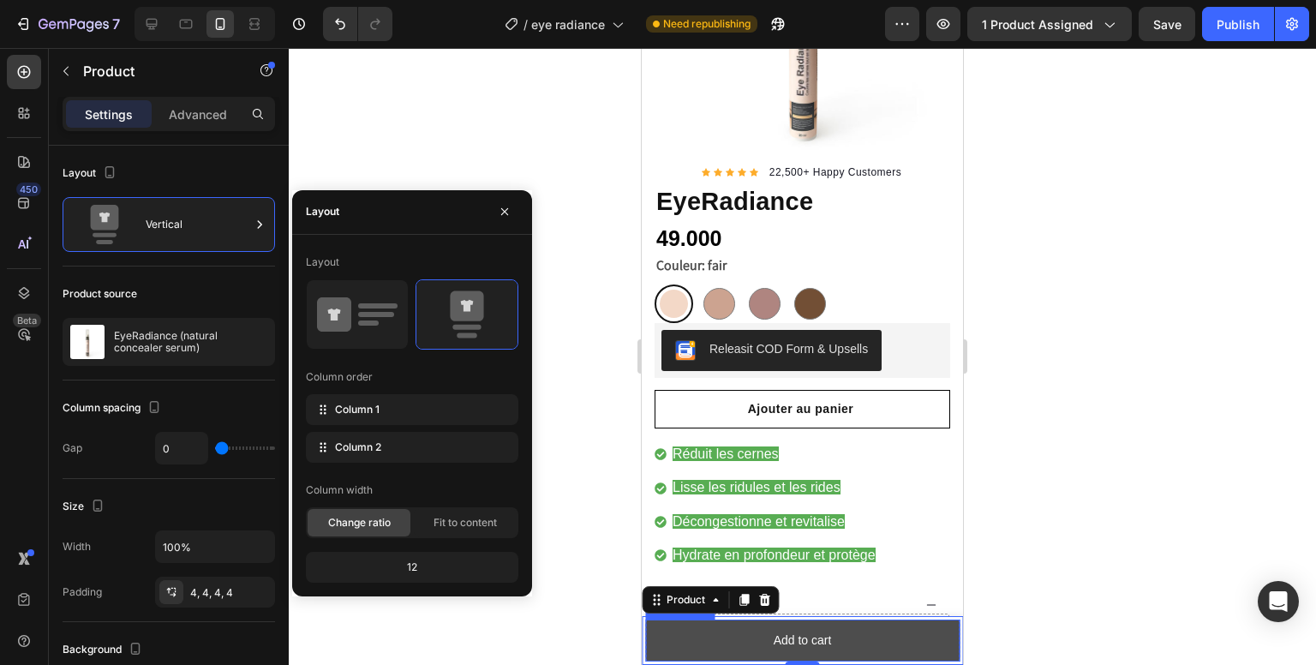
click at [747, 638] on button "Add to cart" at bounding box center [802, 641] width 315 height 42
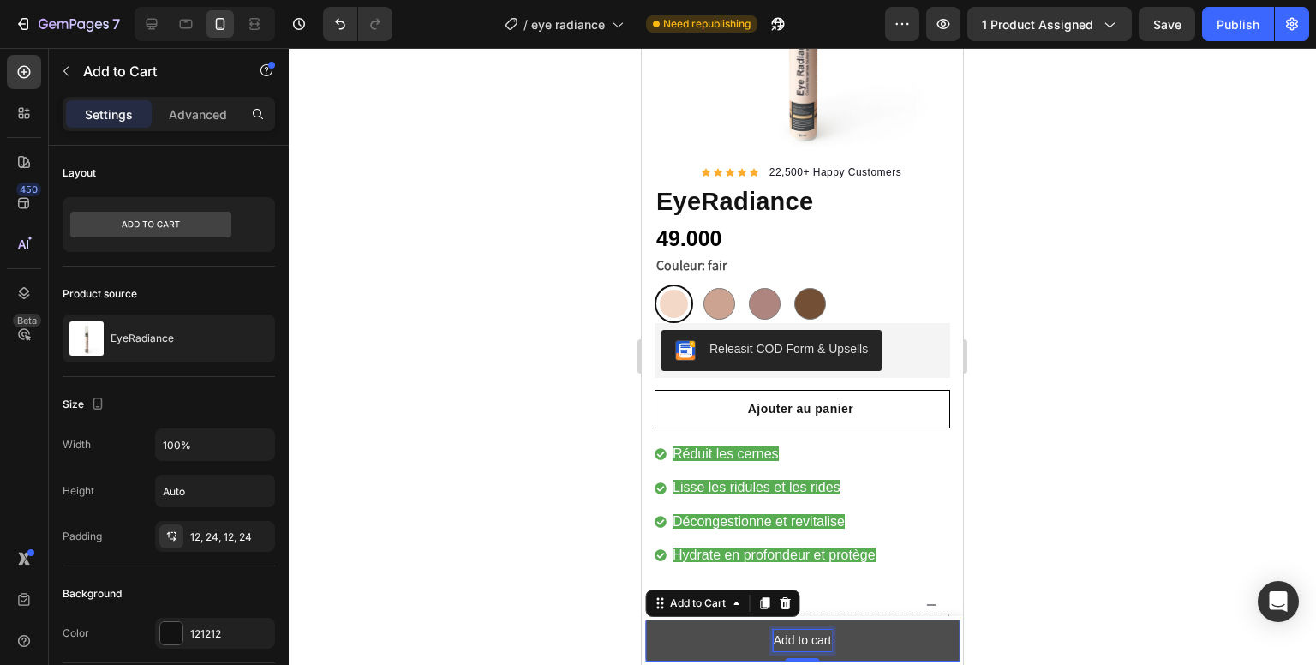
click at [790, 639] on div "Add to cart" at bounding box center [803, 640] width 58 height 21
click at [790, 639] on p "Add to cart" at bounding box center [803, 640] width 58 height 21
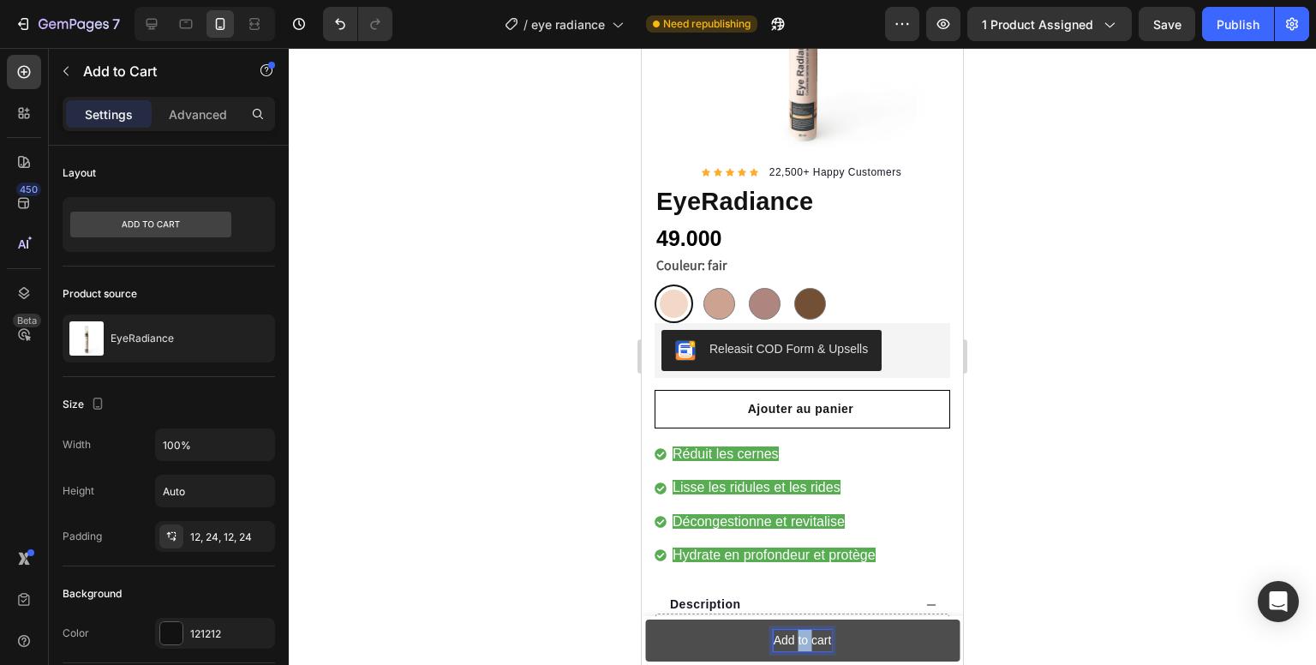
click at [792, 634] on p "Add to cart" at bounding box center [803, 640] width 58 height 21
click at [645, 620] on button "Ajouter" at bounding box center [802, 641] width 315 height 42
click at [645, 620] on button "Ajouter au" at bounding box center [802, 641] width 315 height 42
click at [685, 633] on button "Ajouter au panier" at bounding box center [802, 641] width 315 height 42
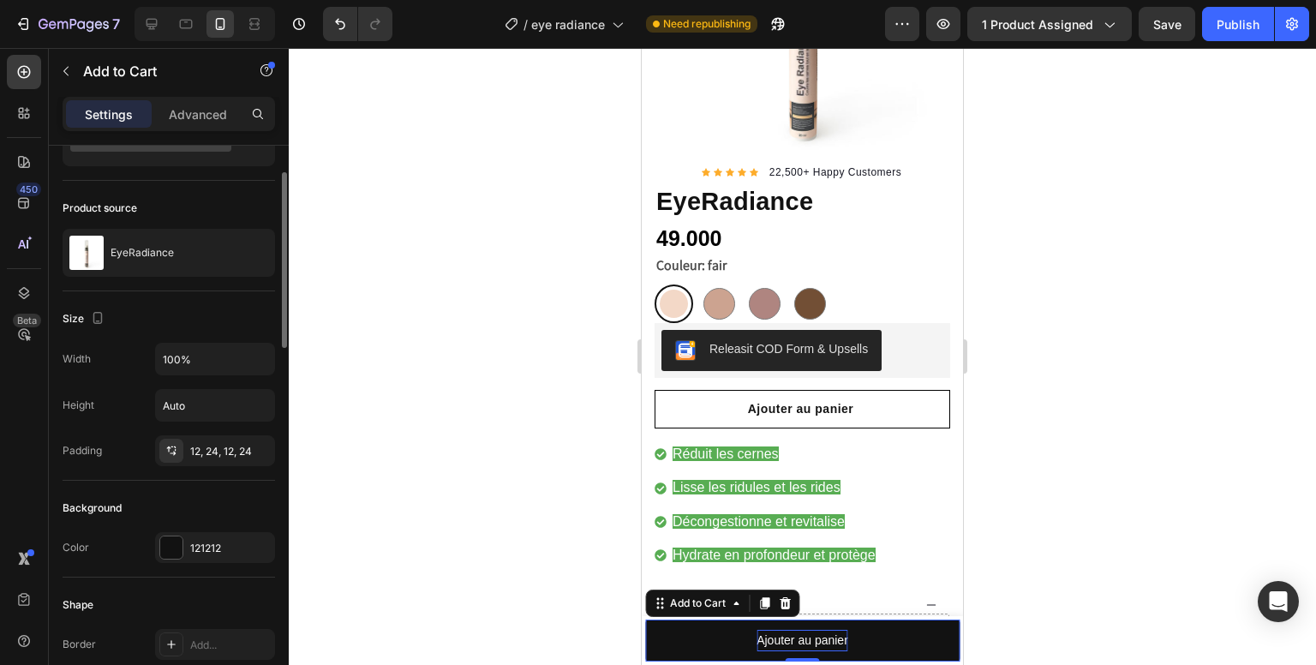
scroll to position [257, 0]
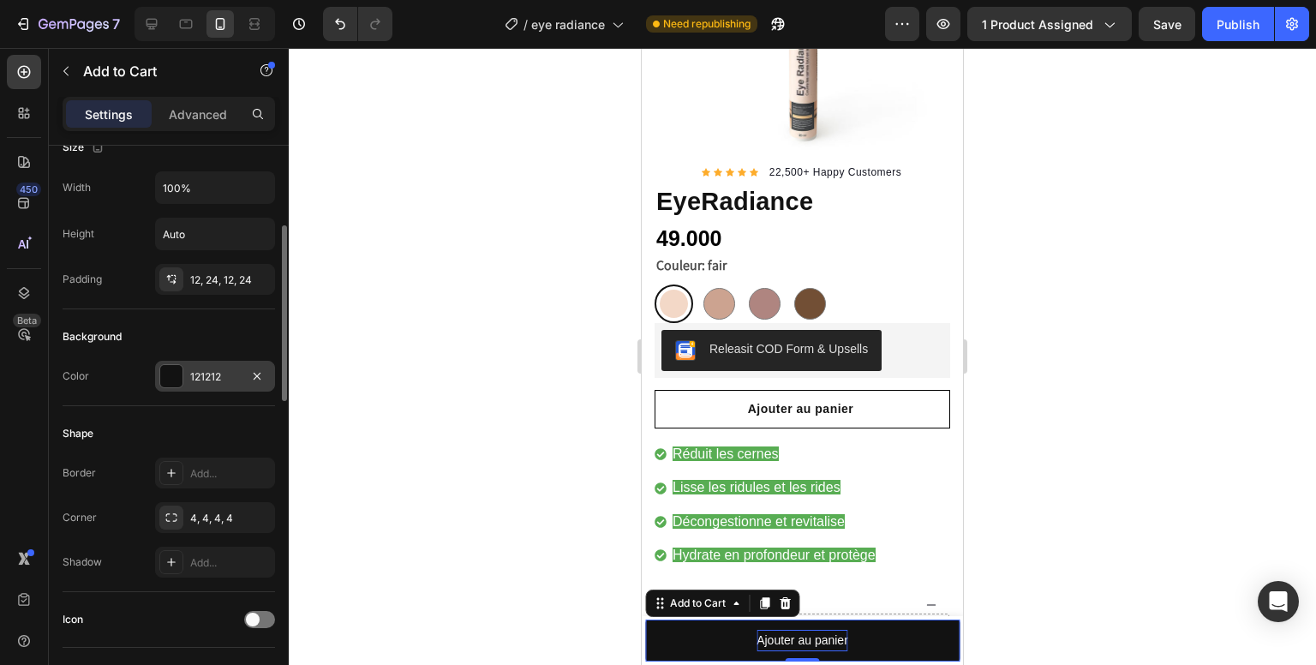
click at [175, 373] on div at bounding box center [171, 376] width 22 height 22
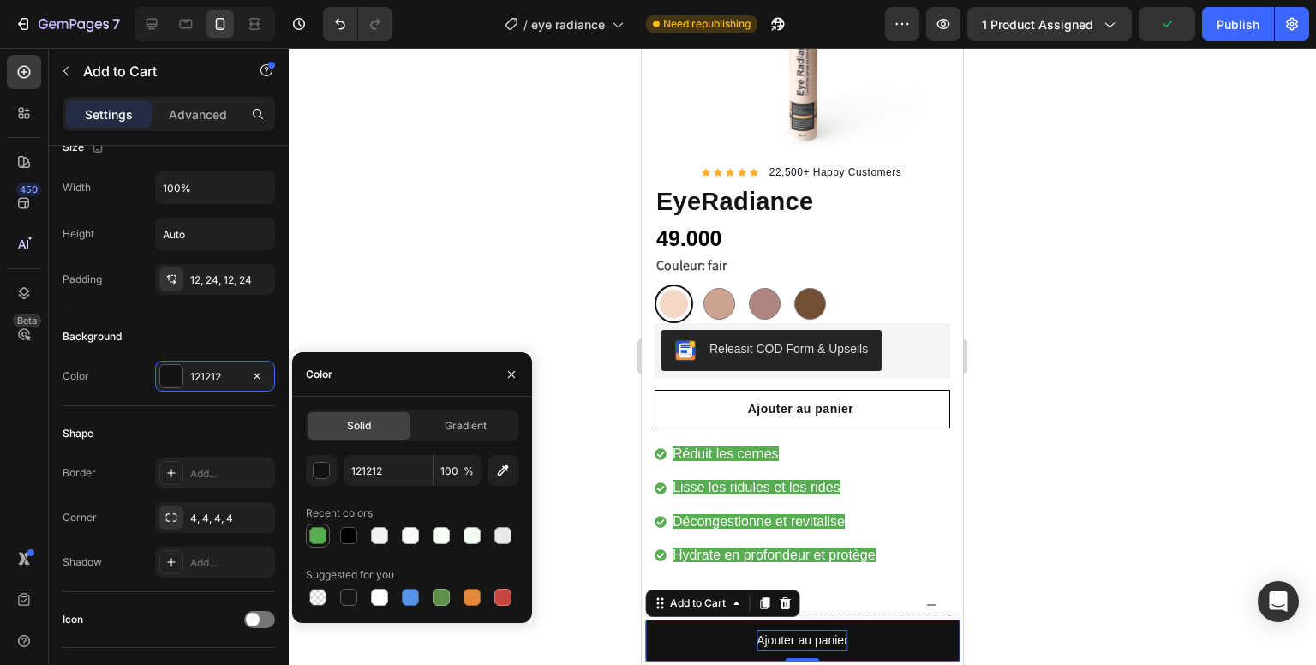
click at [312, 536] on div at bounding box center [317, 535] width 17 height 17
type input "58AD53"
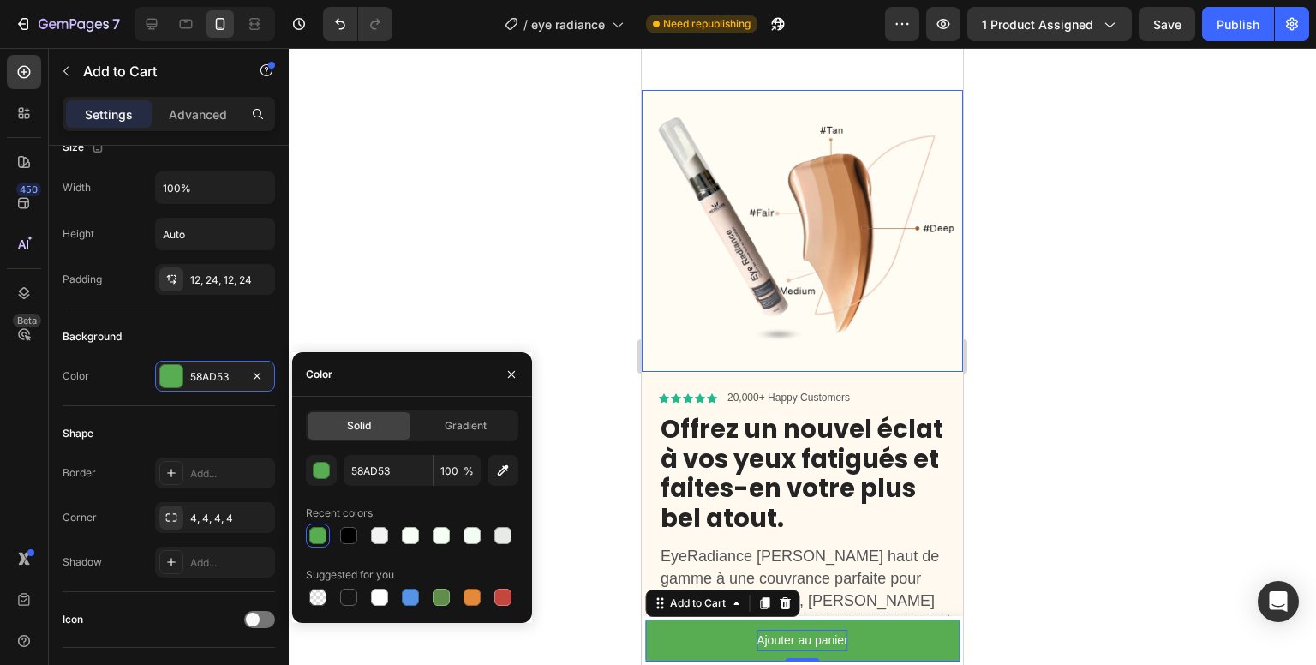
scroll to position [1258, 0]
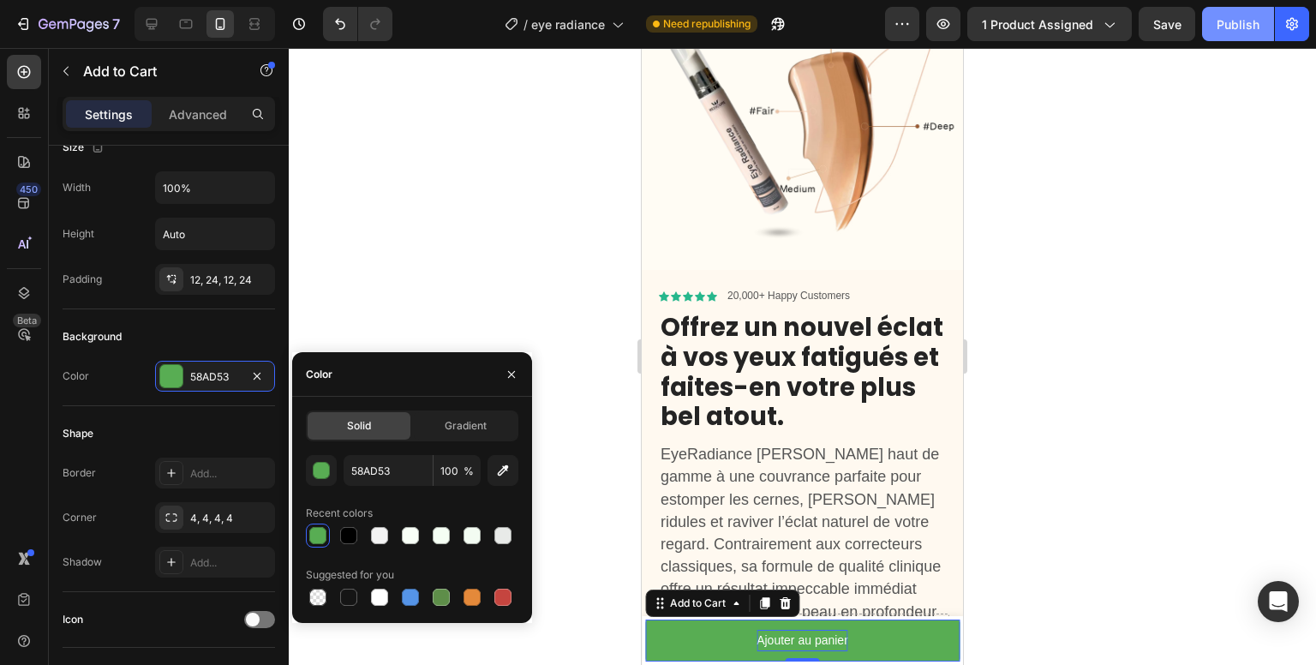
click at [1231, 15] on div "Publish" at bounding box center [1238, 24] width 43 height 18
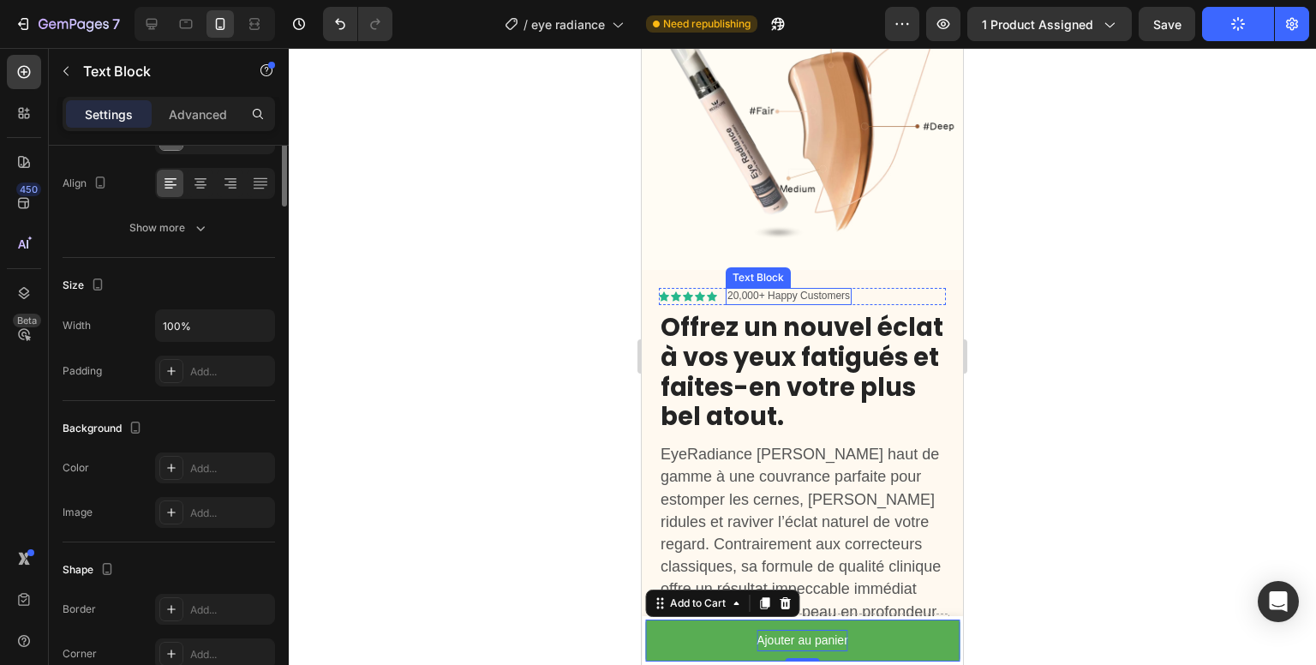
scroll to position [0, 0]
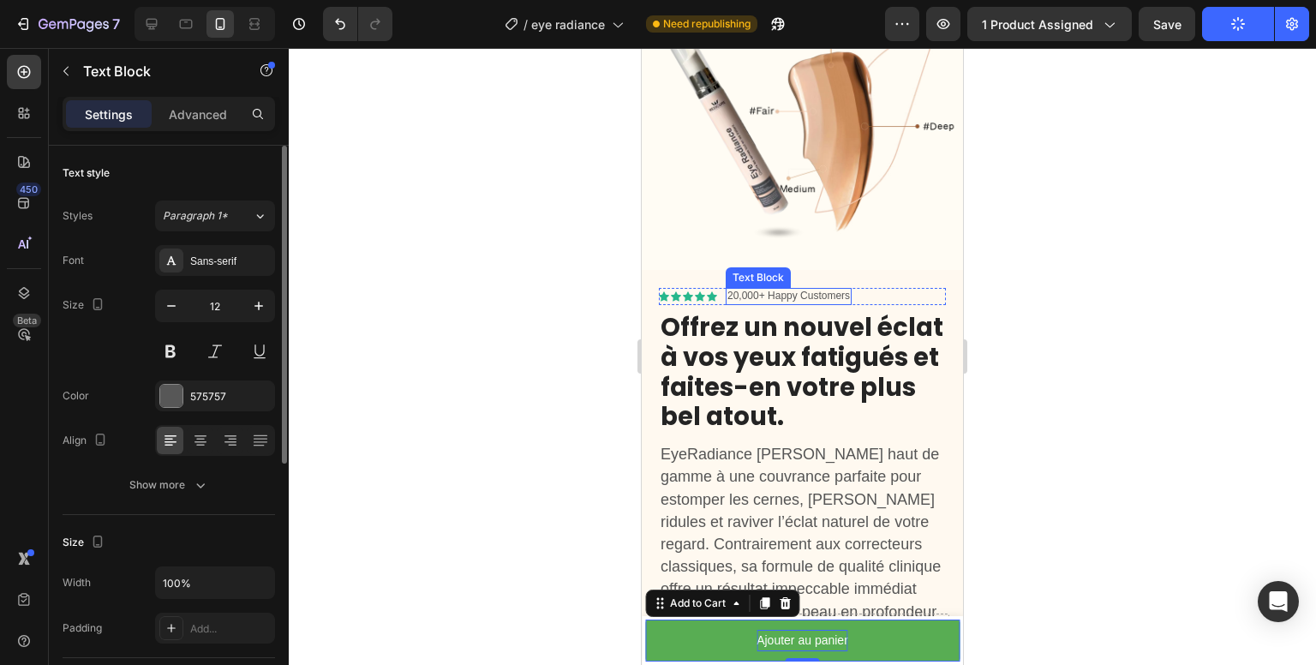
click at [792, 290] on p "20,000+ Happy Customers" at bounding box center [789, 297] width 123 height 14
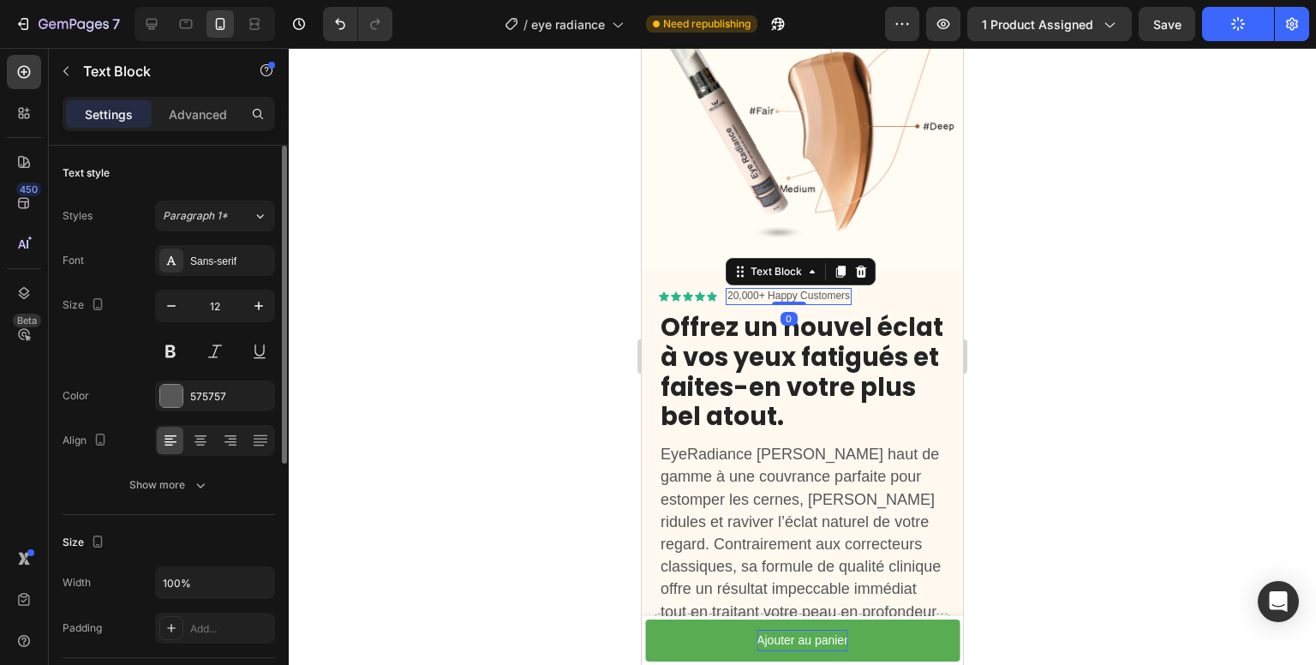
click at [792, 290] on p "20,000+ Happy Customers" at bounding box center [789, 297] width 123 height 14
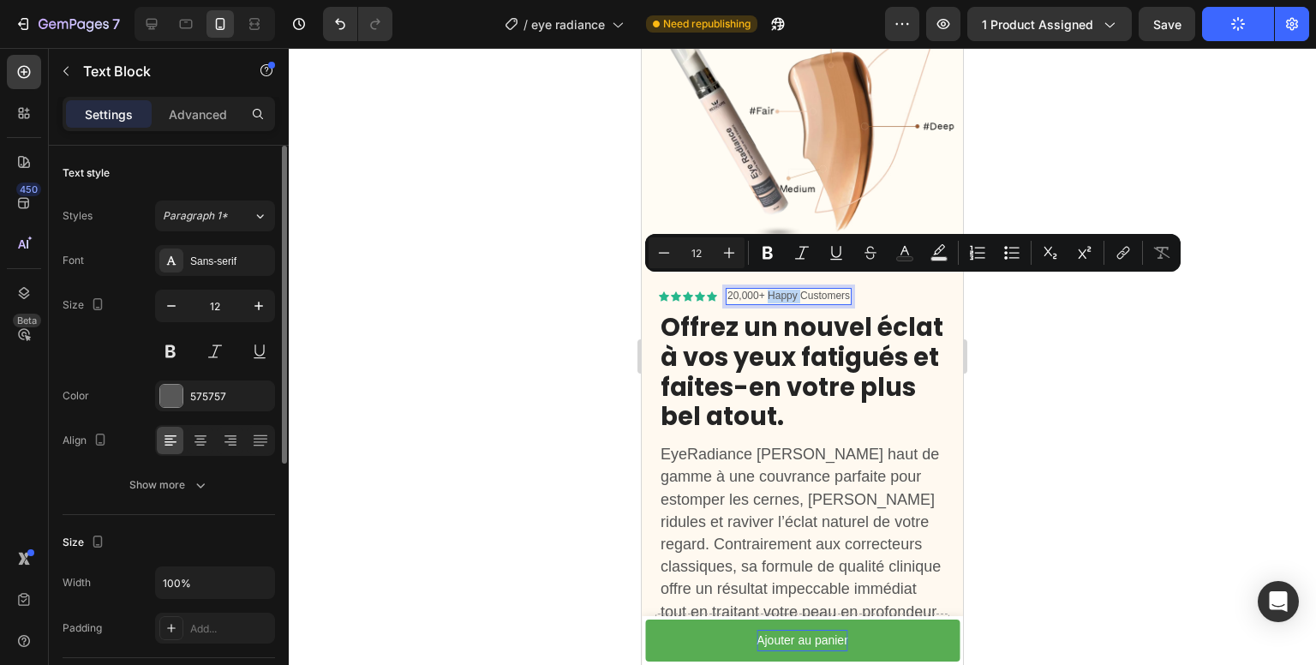
click at [768, 290] on p "20,000+ Happy Customers" at bounding box center [789, 297] width 123 height 14
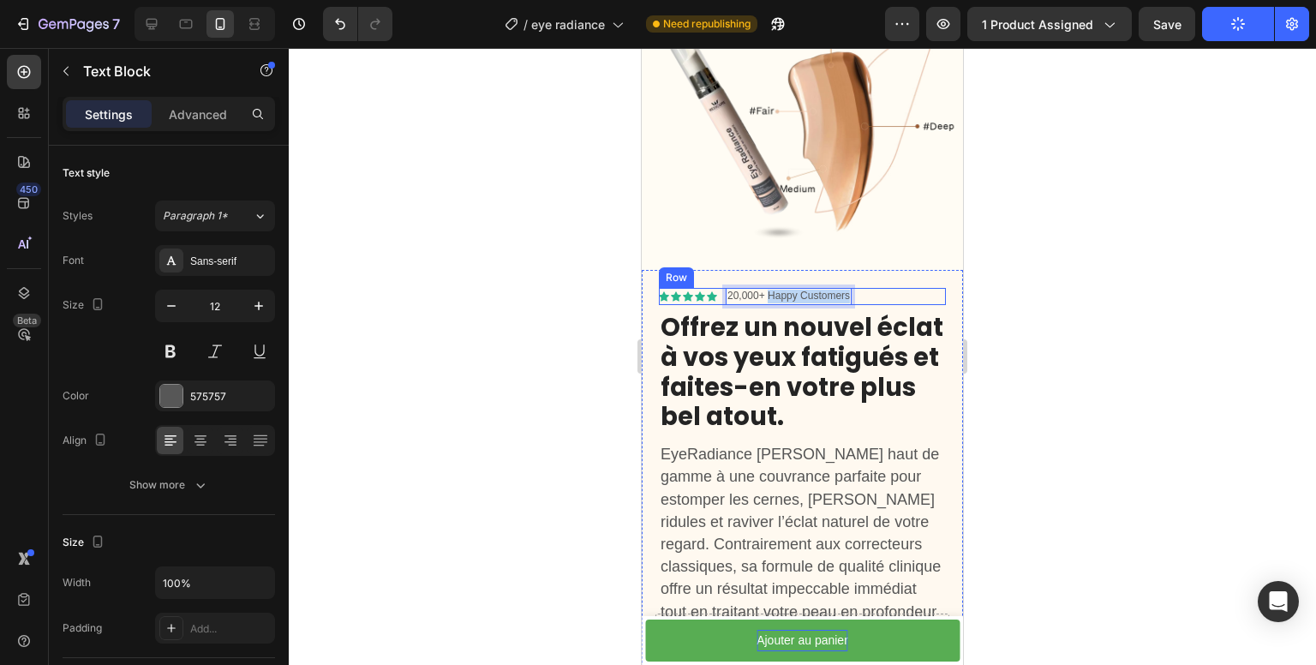
drag, startPoint x: 769, startPoint y: 285, endPoint x: 861, endPoint y: 286, distance: 92.6
click at [861, 288] on div "Icon Icon Icon Icon Icon Icon List 20,000+ Happy Customers Text Block 0 Row" at bounding box center [802, 296] width 287 height 17
click at [792, 290] on p "20,000+ Clients satisfait" at bounding box center [783, 297] width 110 height 14
click at [830, 368] on strong "Offrez un nouvel éclat à vos yeux fatigués et faites-en votre plus bel atout." at bounding box center [802, 371] width 283 height 123
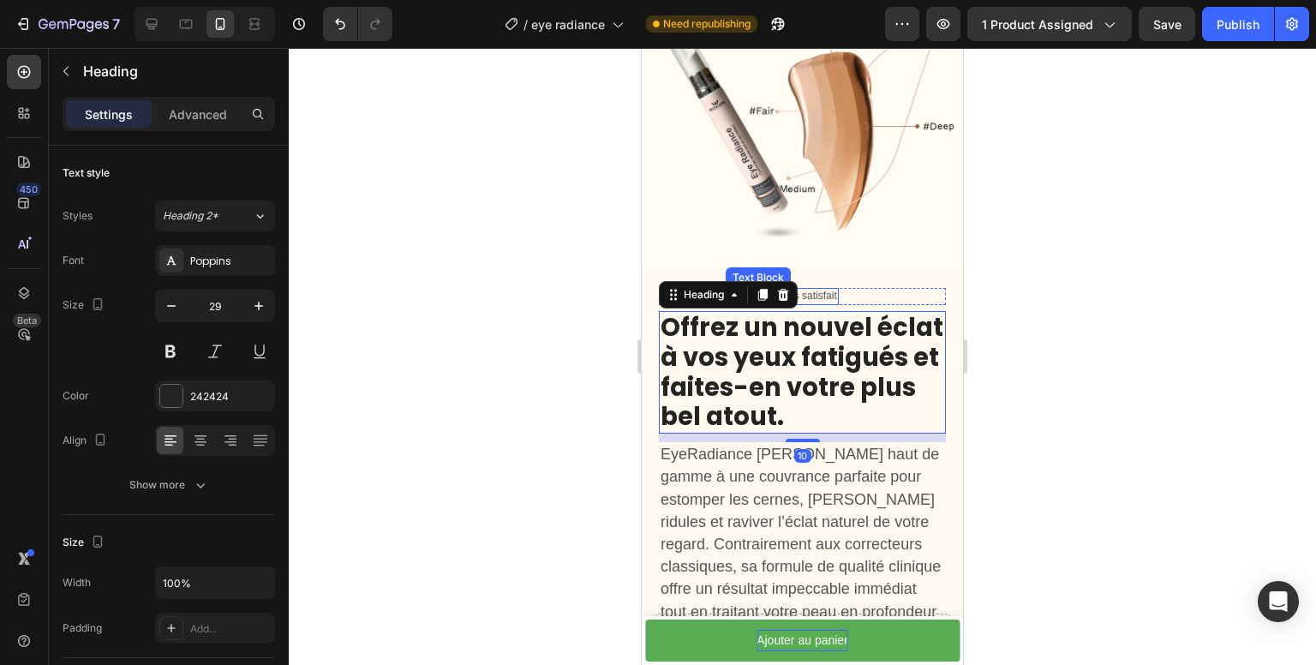
click at [830, 290] on p "20,000+ Clients satisfait" at bounding box center [783, 297] width 110 height 14
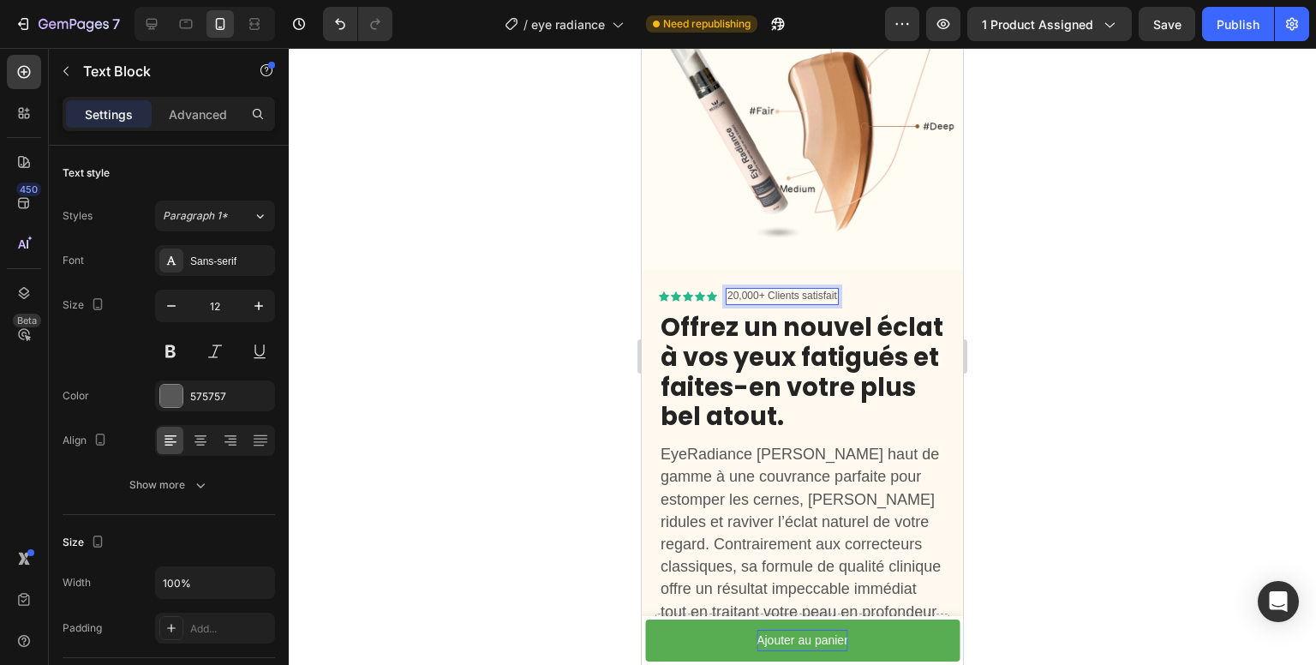
click at [833, 290] on p "20,000+ Clients satisfait" at bounding box center [783, 297] width 110 height 14
click at [836, 290] on p "20,000+ Clients satisfait" at bounding box center [783, 297] width 110 height 14
click at [851, 371] on strong "Offrez un nouvel éclat à vos yeux fatigués et faites-en votre plus bel atout." at bounding box center [802, 371] width 283 height 123
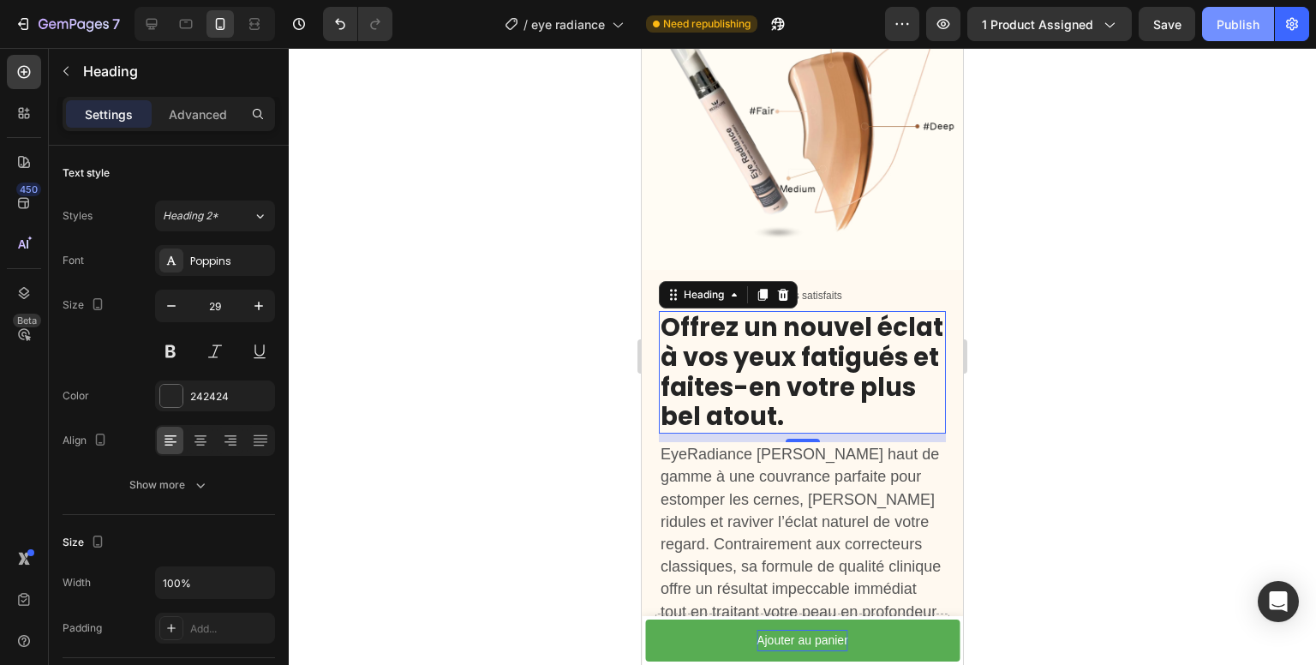
click at [1233, 23] on div "Publish" at bounding box center [1238, 24] width 43 height 18
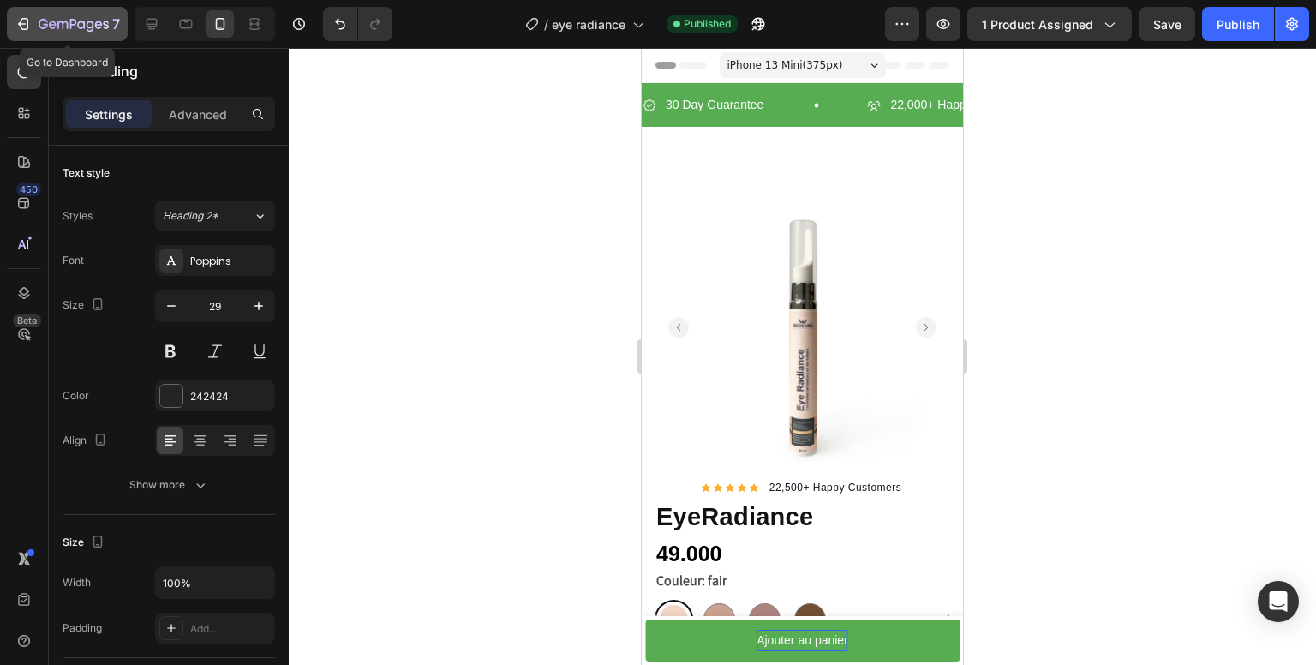
click at [48, 25] on icon "button" at bounding box center [74, 25] width 70 height 15
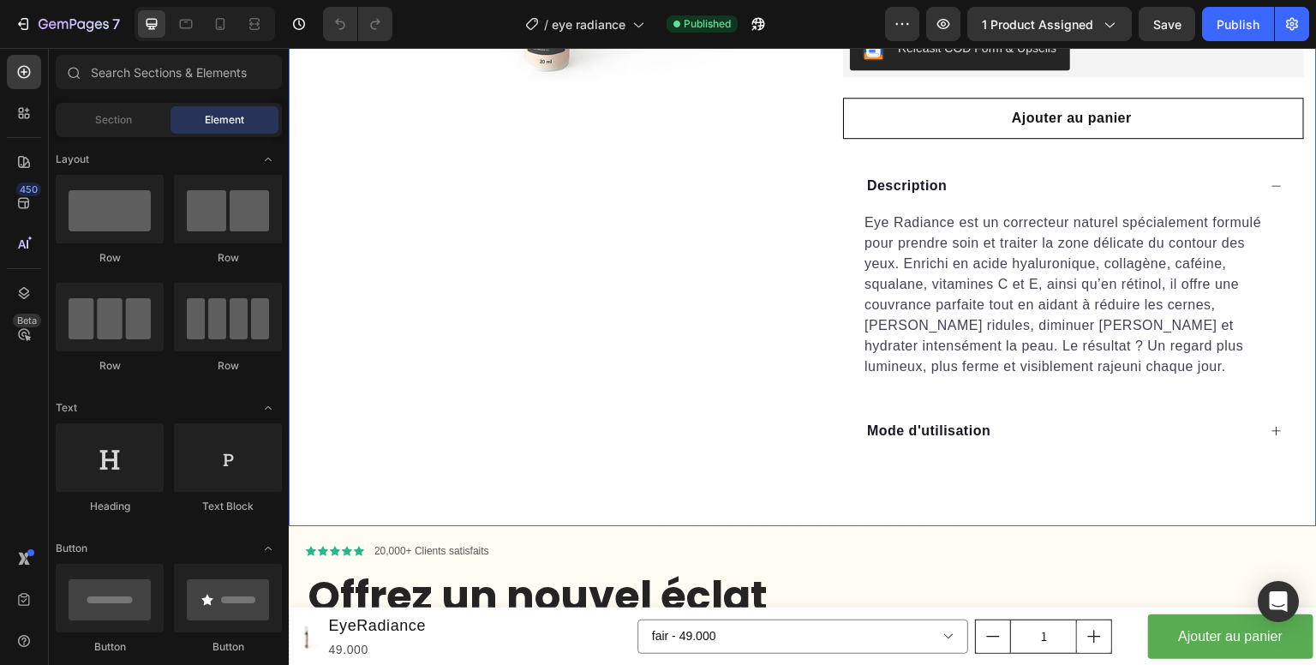
scroll to position [343, 0]
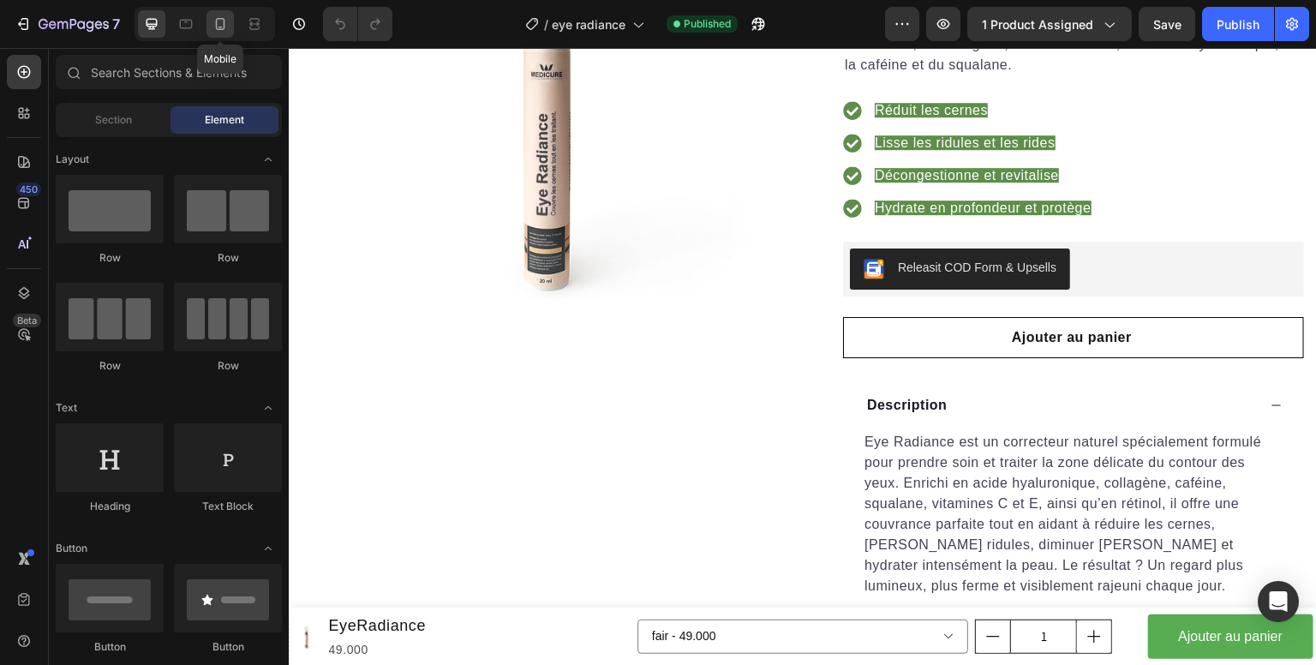
click at [219, 28] on icon at bounding box center [220, 24] width 9 height 12
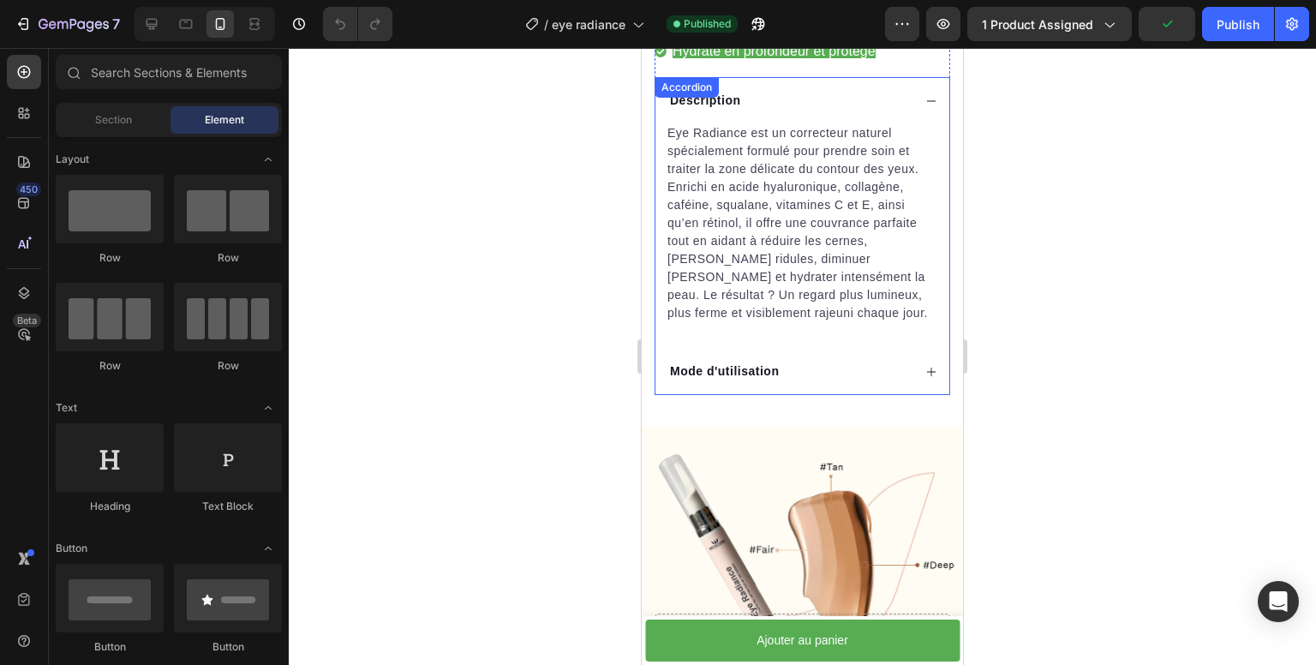
scroll to position [818, 0]
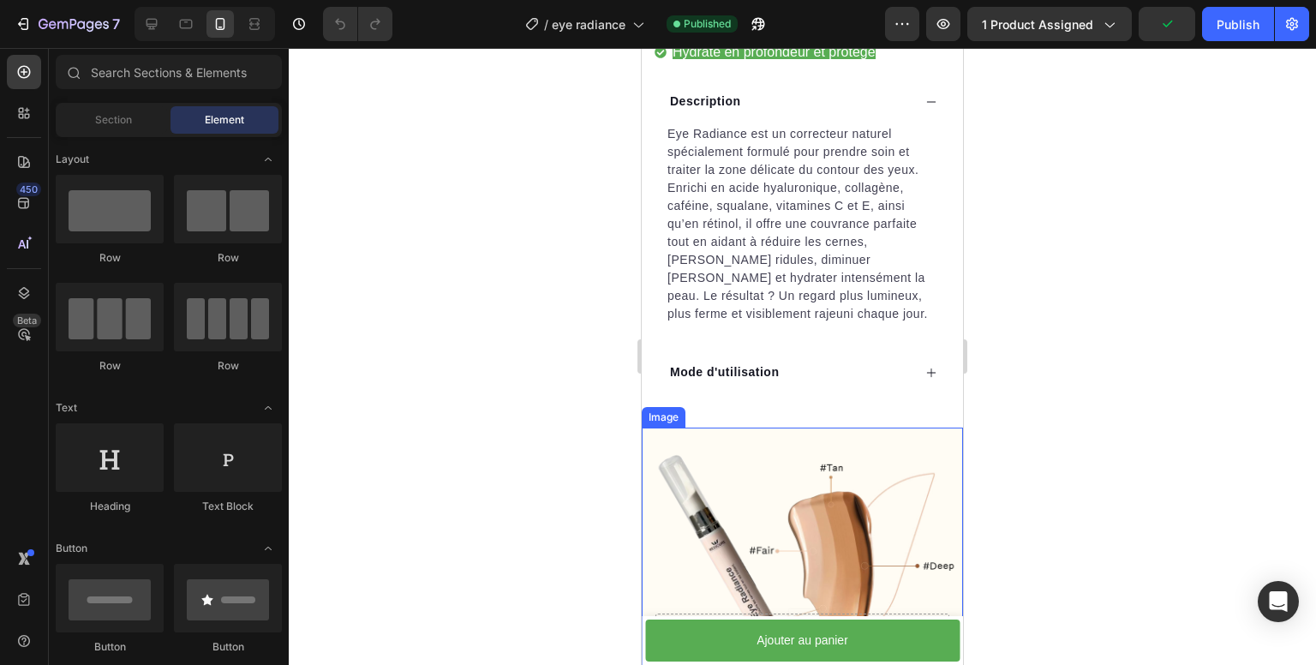
click at [768, 441] on img at bounding box center [802, 569] width 321 height 282
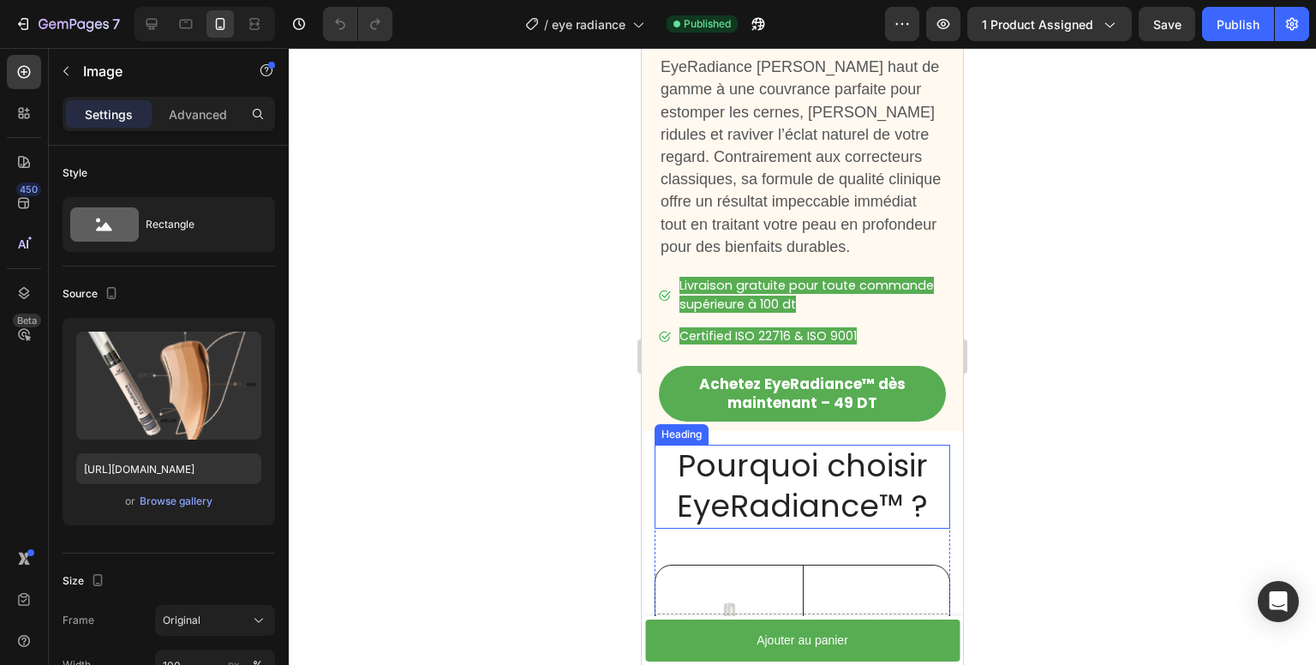
scroll to position [1642, 0]
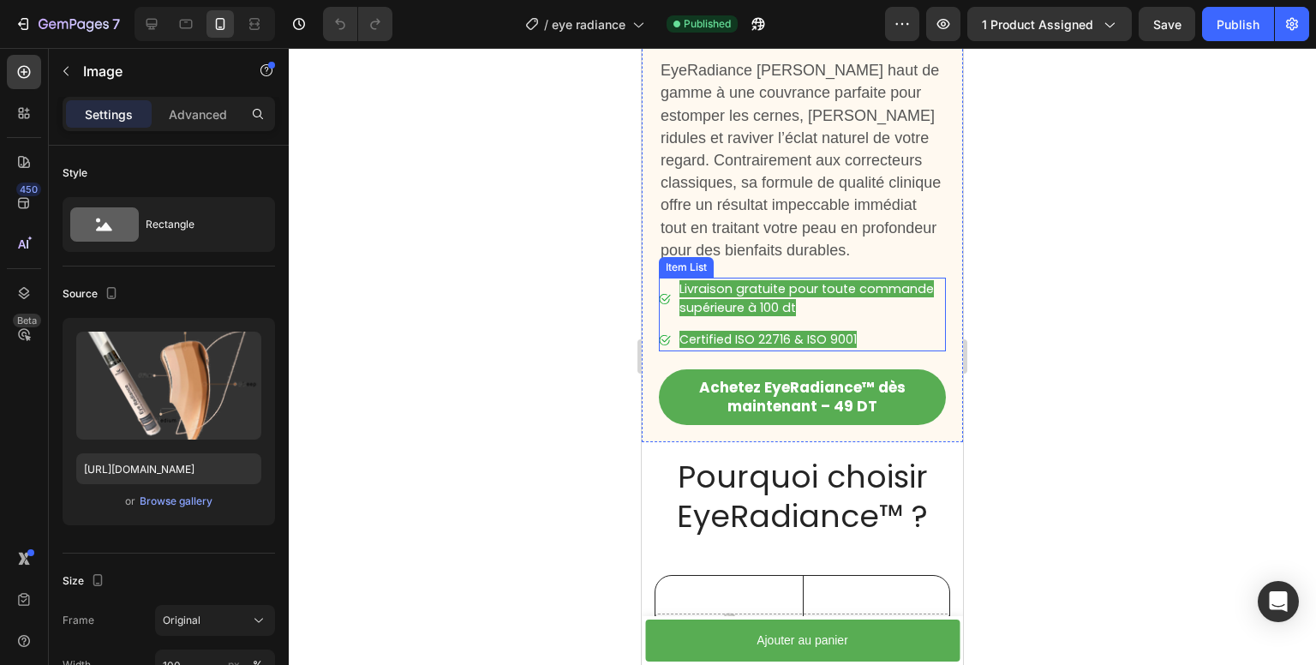
click at [764, 303] on span "Livraison gratuite pour toute commande supérieure à 100 dt" at bounding box center [807, 298] width 255 height 36
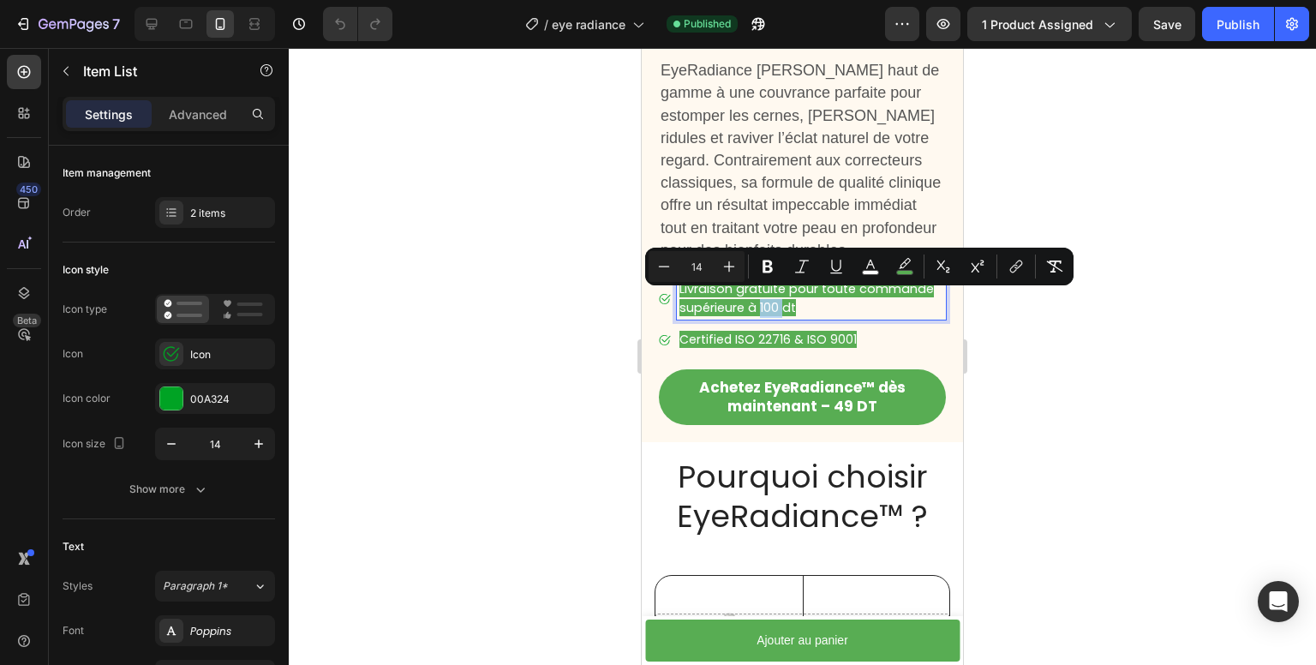
click at [767, 301] on span "Livraison gratuite pour toute commande supérieure à 100 dt" at bounding box center [807, 298] width 255 height 36
click at [771, 298] on span "Livraison gratuite pour toute commande supérieure à 100 dt" at bounding box center [807, 298] width 255 height 36
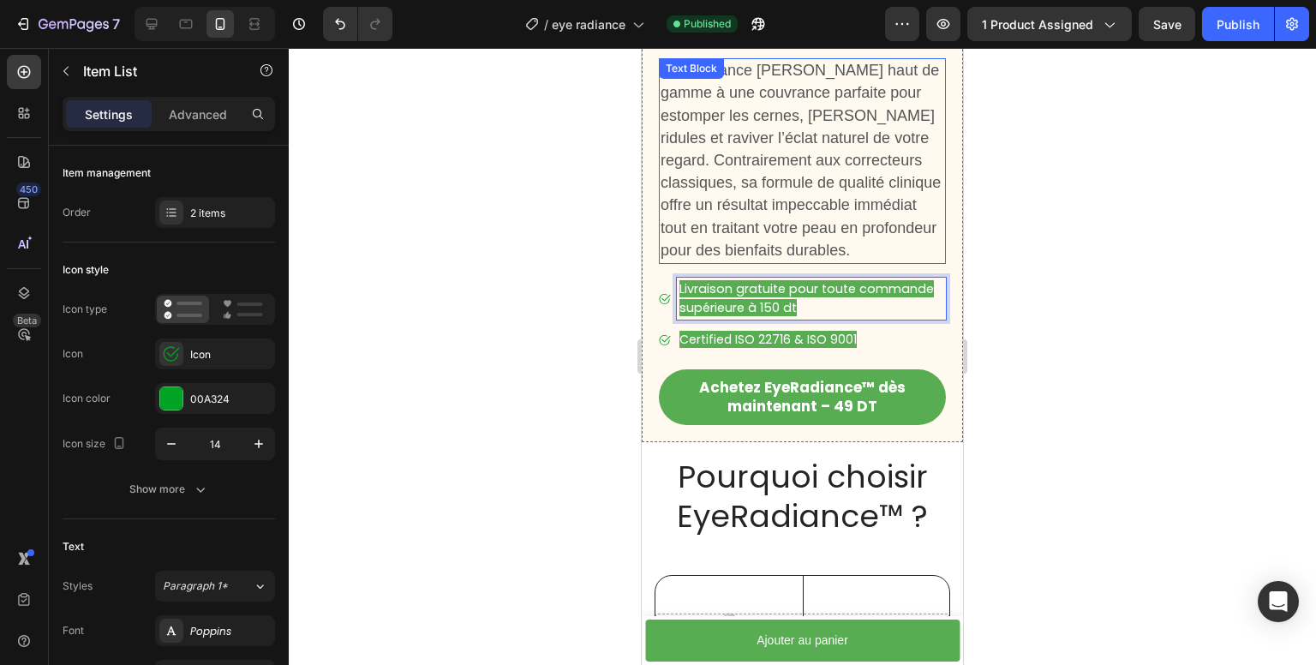
click at [827, 220] on span "EyeRadiance [PERSON_NAME] haut de gamme à une couvrance parfaite pour estomper …" at bounding box center [801, 160] width 280 height 197
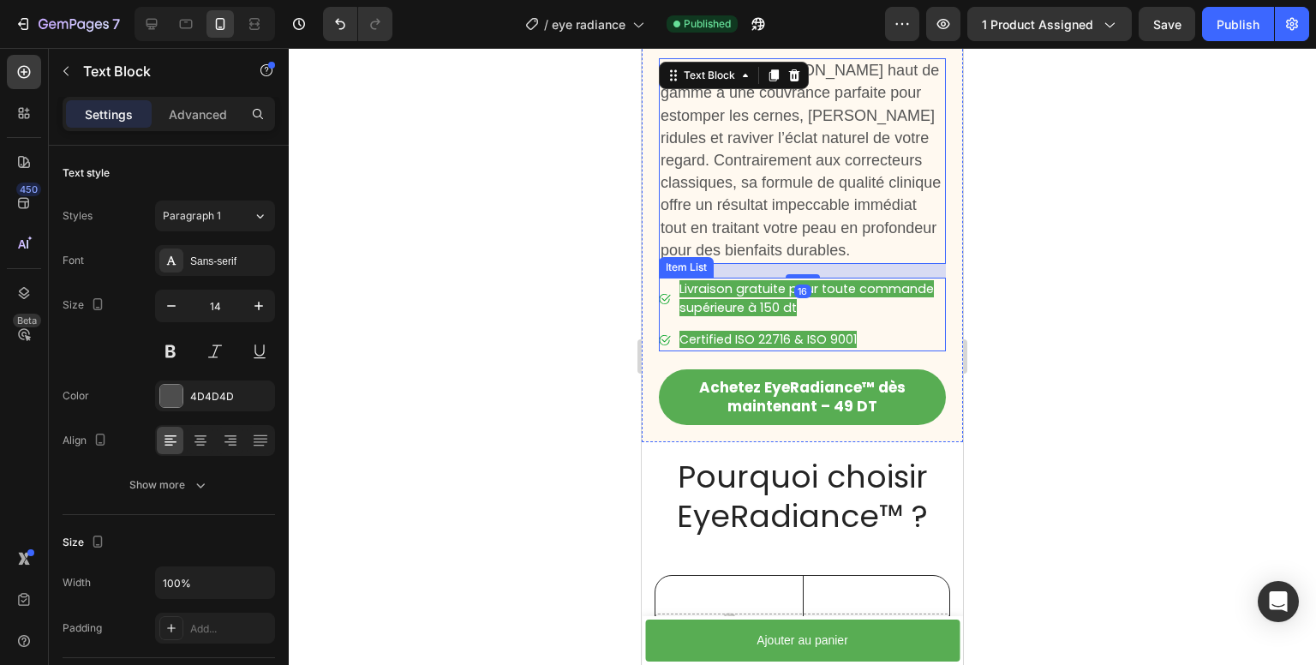
click at [824, 333] on span "Certified ISO 22716 & ISO 9001" at bounding box center [768, 339] width 177 height 17
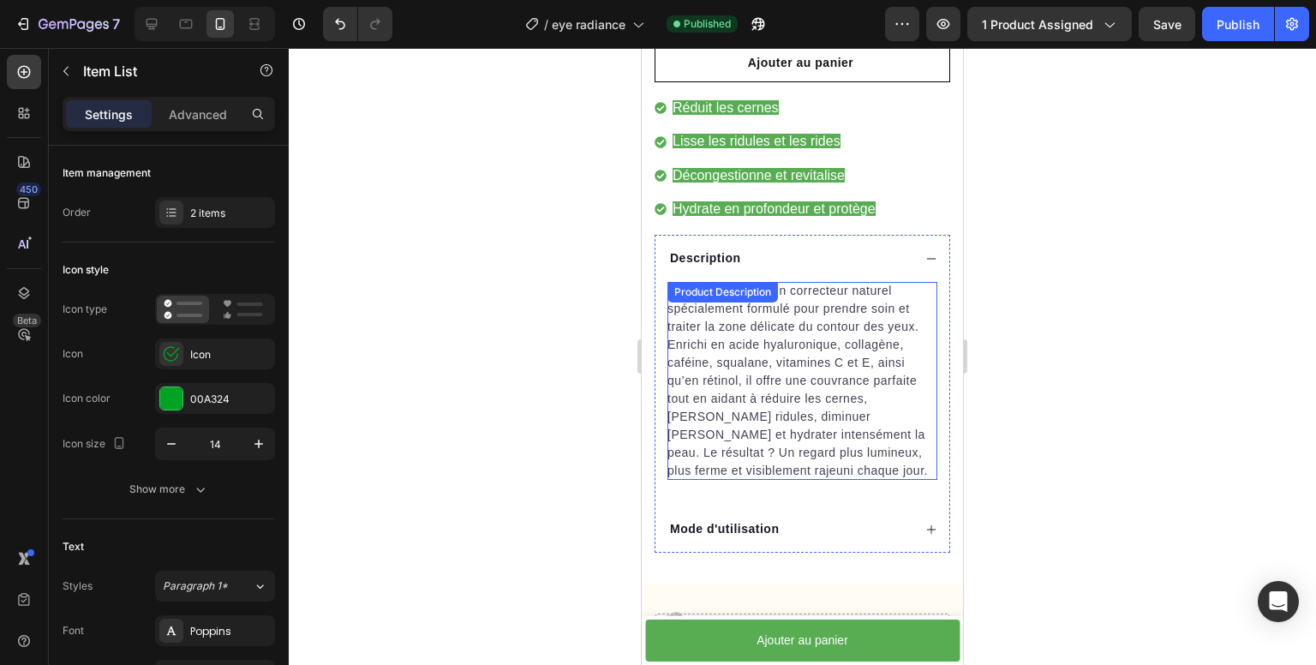
scroll to position [919, 0]
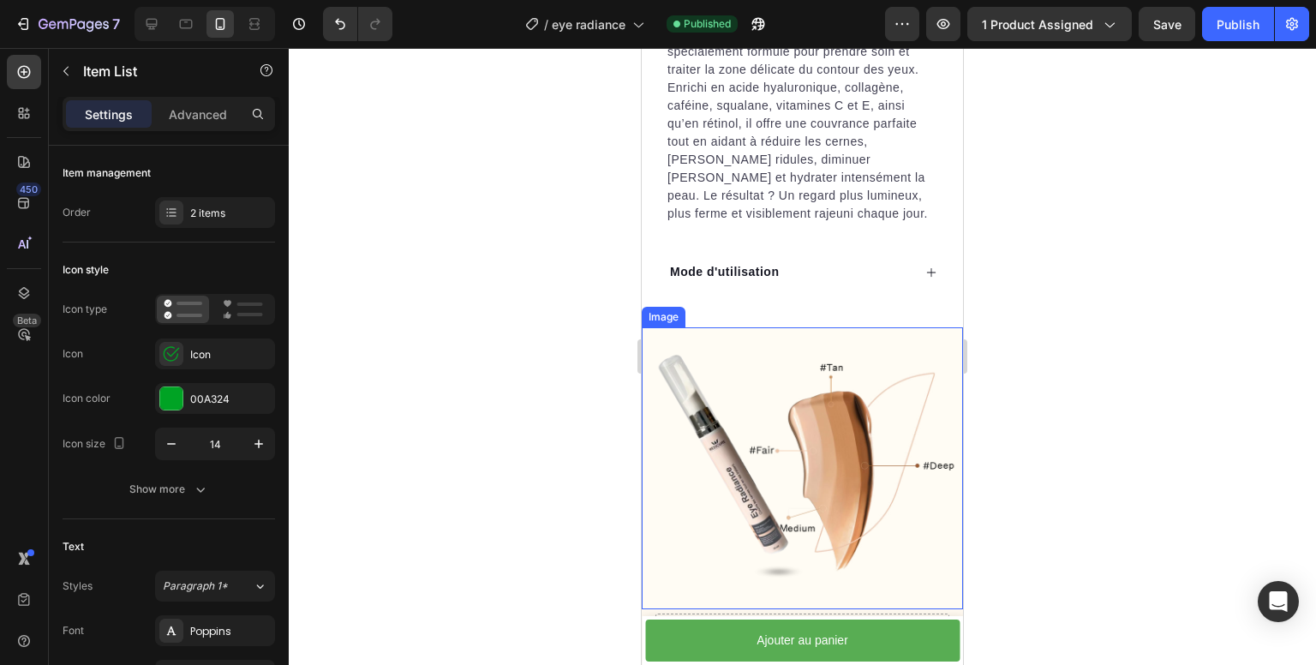
click at [780, 354] on img at bounding box center [802, 468] width 321 height 282
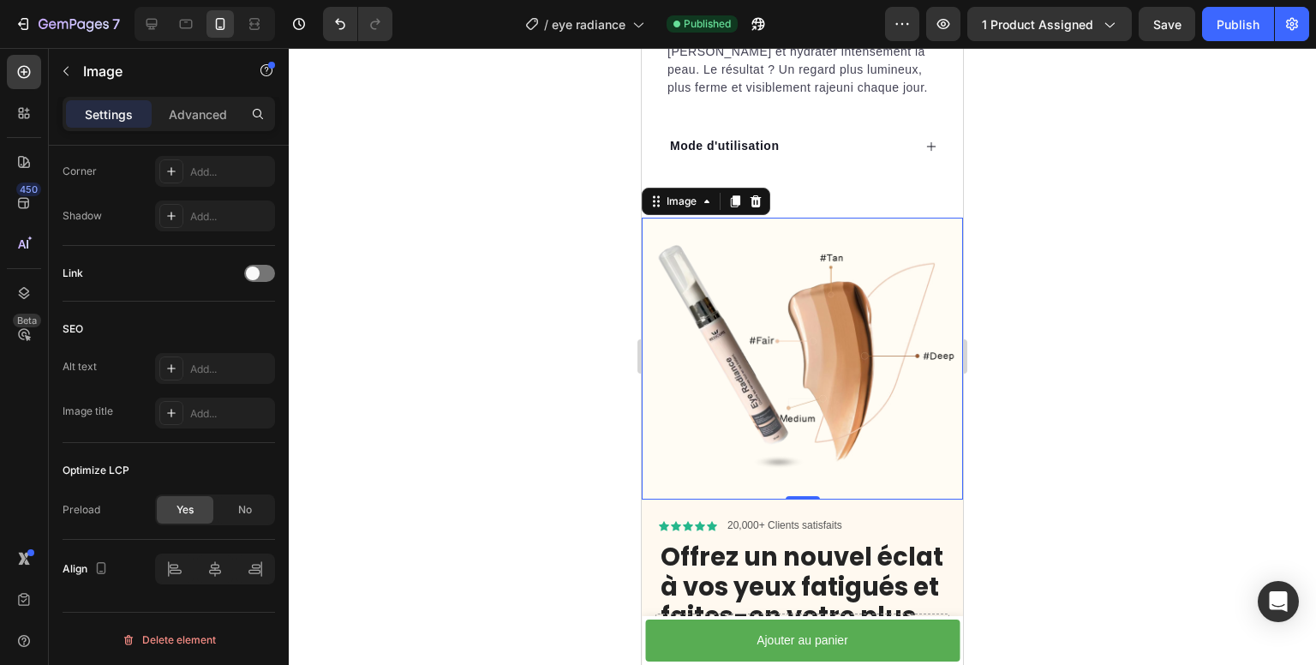
scroll to position [1262, 0]
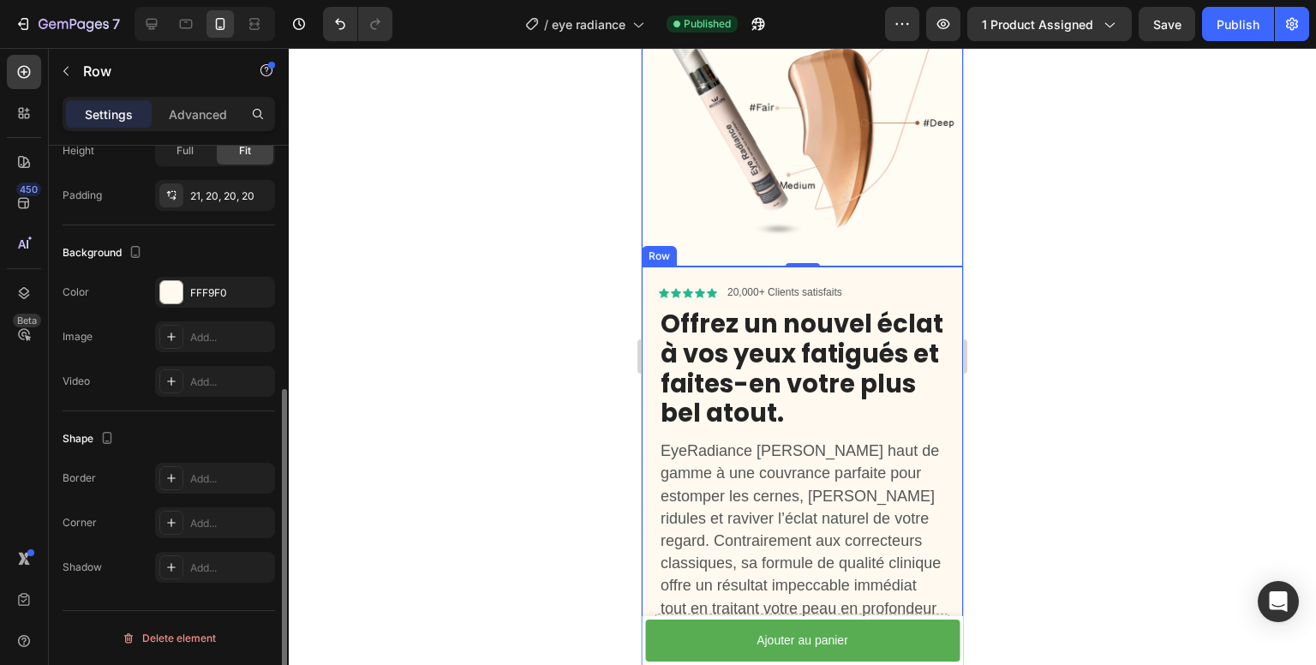
click at [644, 286] on div "Icon Icon Icon Icon Icon Icon List 20,000+ Clients satisfaits Text Block Row Of…" at bounding box center [802, 544] width 321 height 555
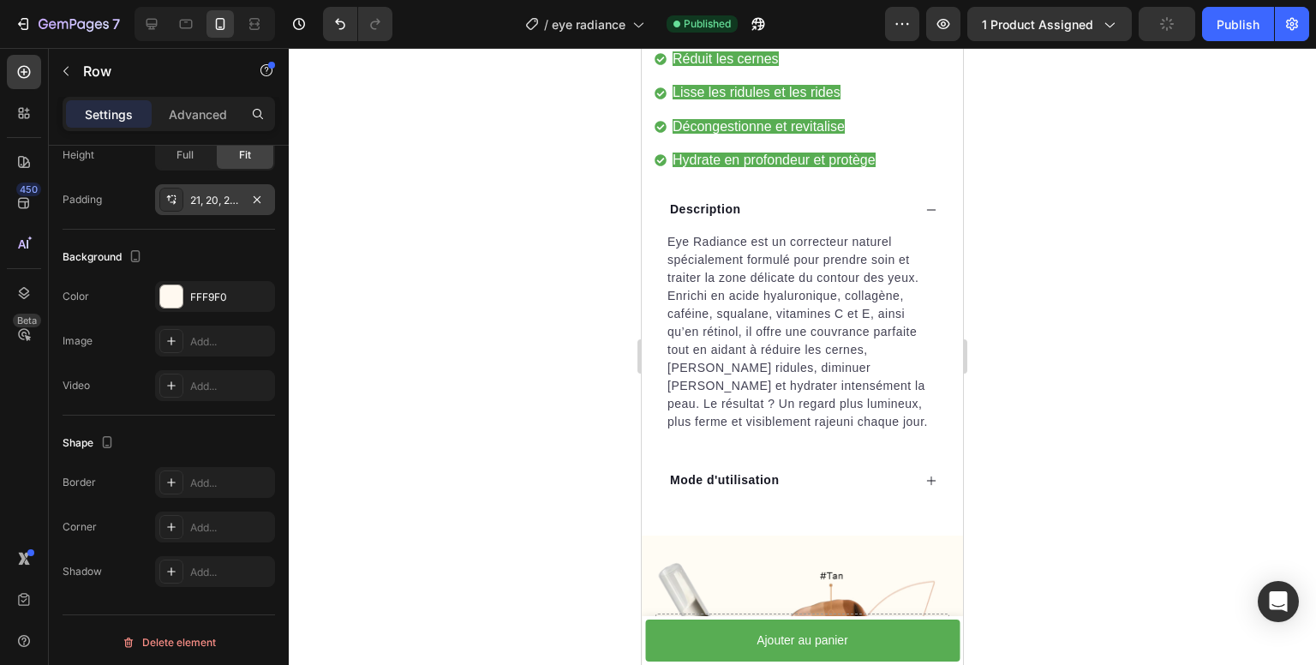
scroll to position [708, 0]
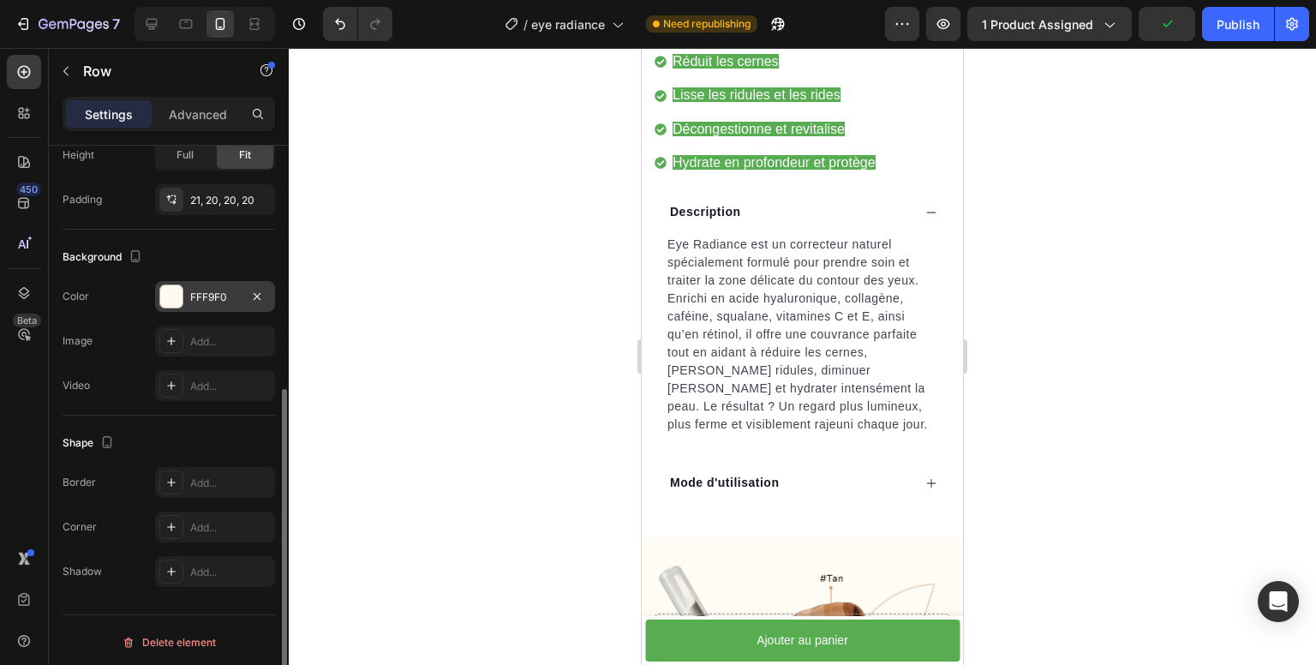
click at [165, 292] on div at bounding box center [171, 296] width 22 height 22
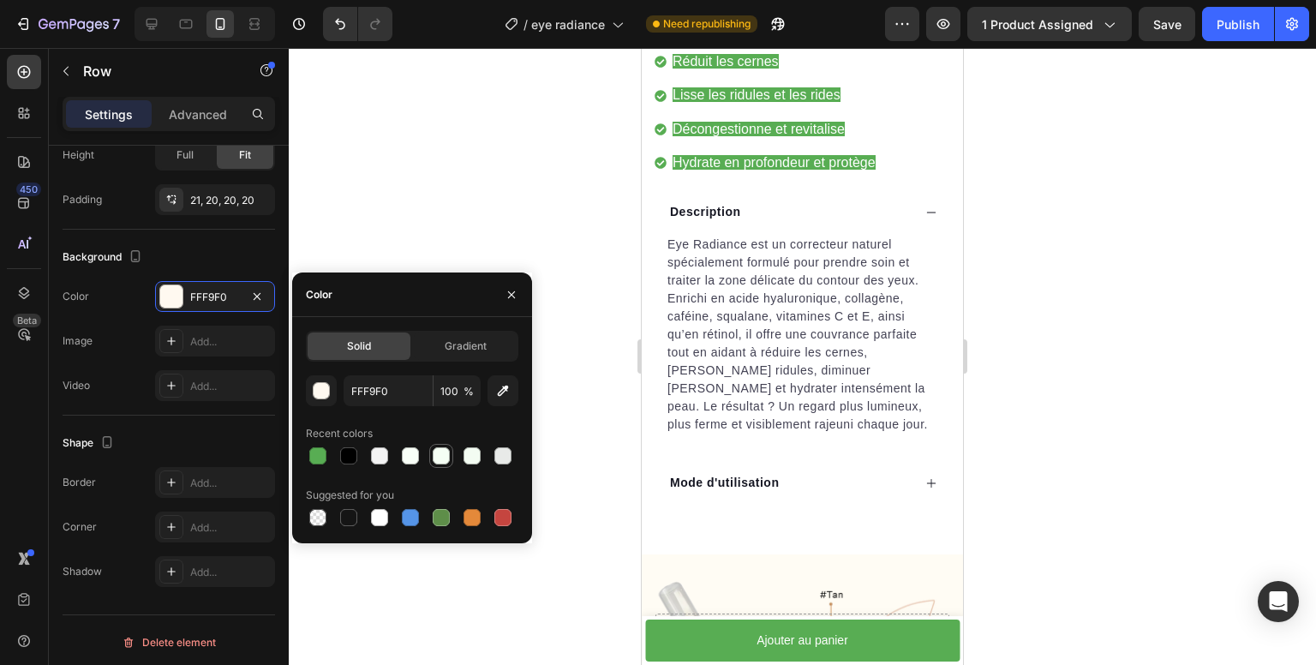
click at [439, 460] on div at bounding box center [441, 455] width 17 height 17
click at [388, 459] on div at bounding box center [379, 456] width 21 height 21
click at [411, 456] on div at bounding box center [410, 455] width 17 height 17
click at [333, 394] on button "button" at bounding box center [321, 390] width 31 height 31
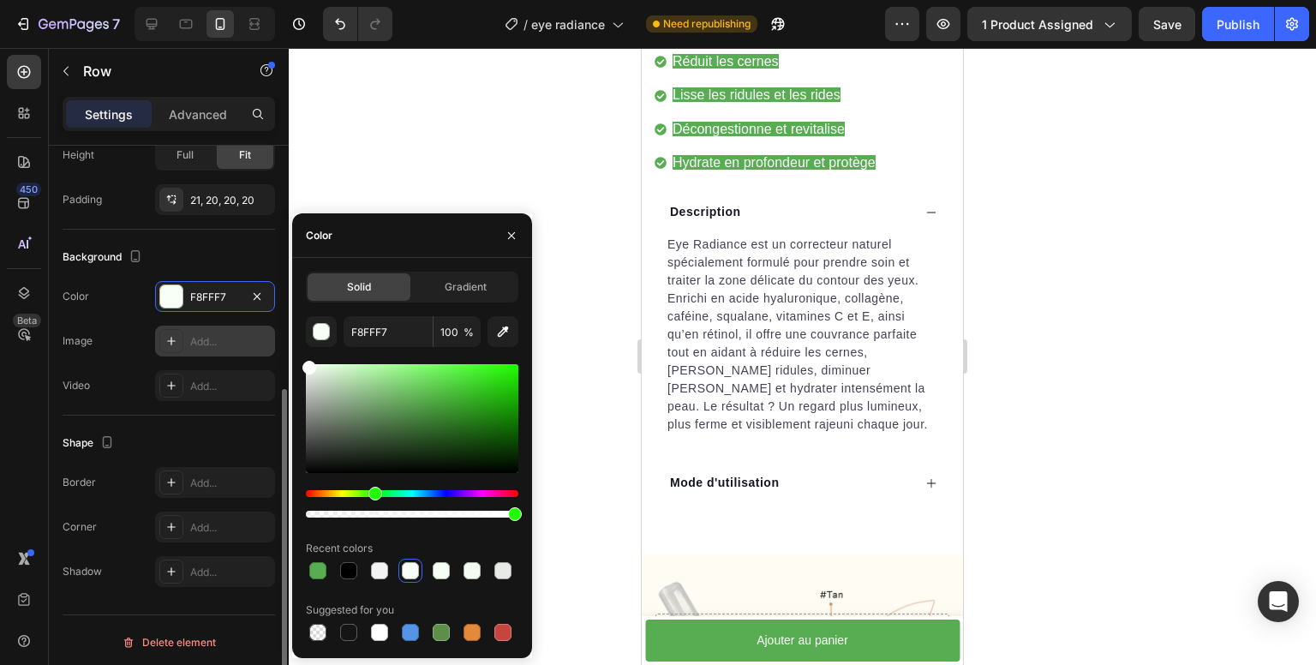
drag, startPoint x: 377, startPoint y: 403, endPoint x: 255, endPoint y: 338, distance: 138.8
click at [255, 338] on div "450 Beta Sections(18) Elements(84) Section Element Hero Section Product Detail …" at bounding box center [144, 356] width 289 height 617
type input "FFFFFF"
click at [199, 250] on div "Background" at bounding box center [169, 256] width 213 height 27
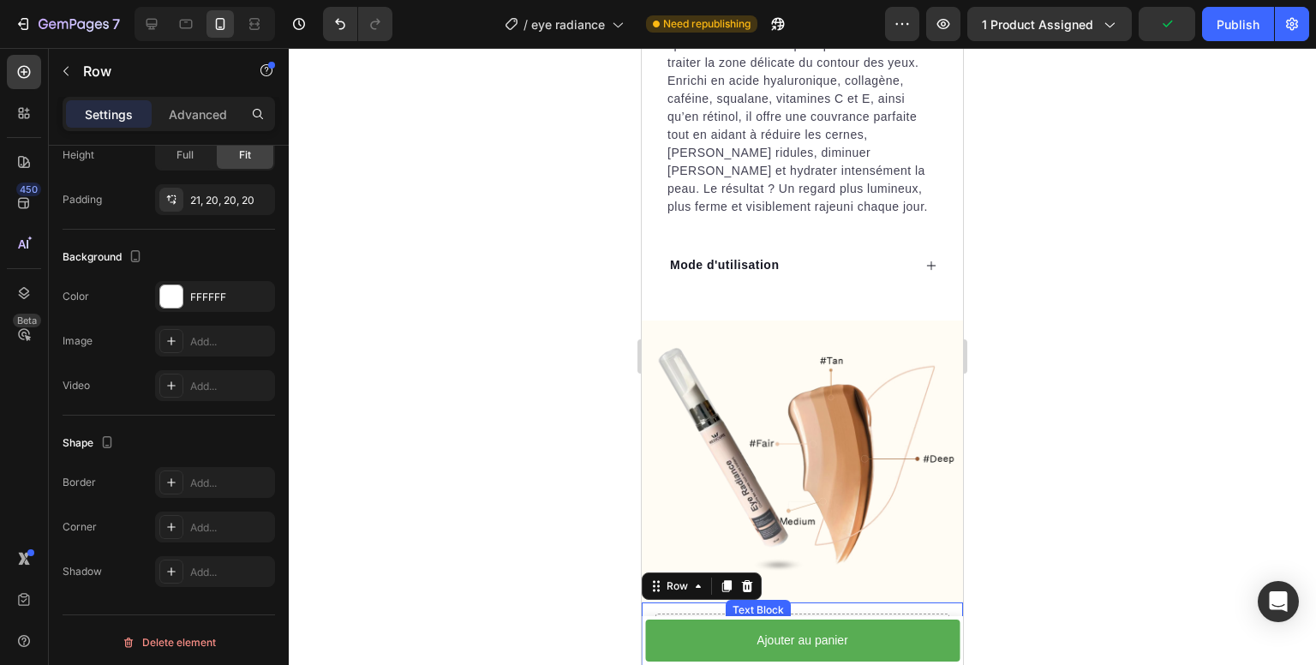
scroll to position [923, 0]
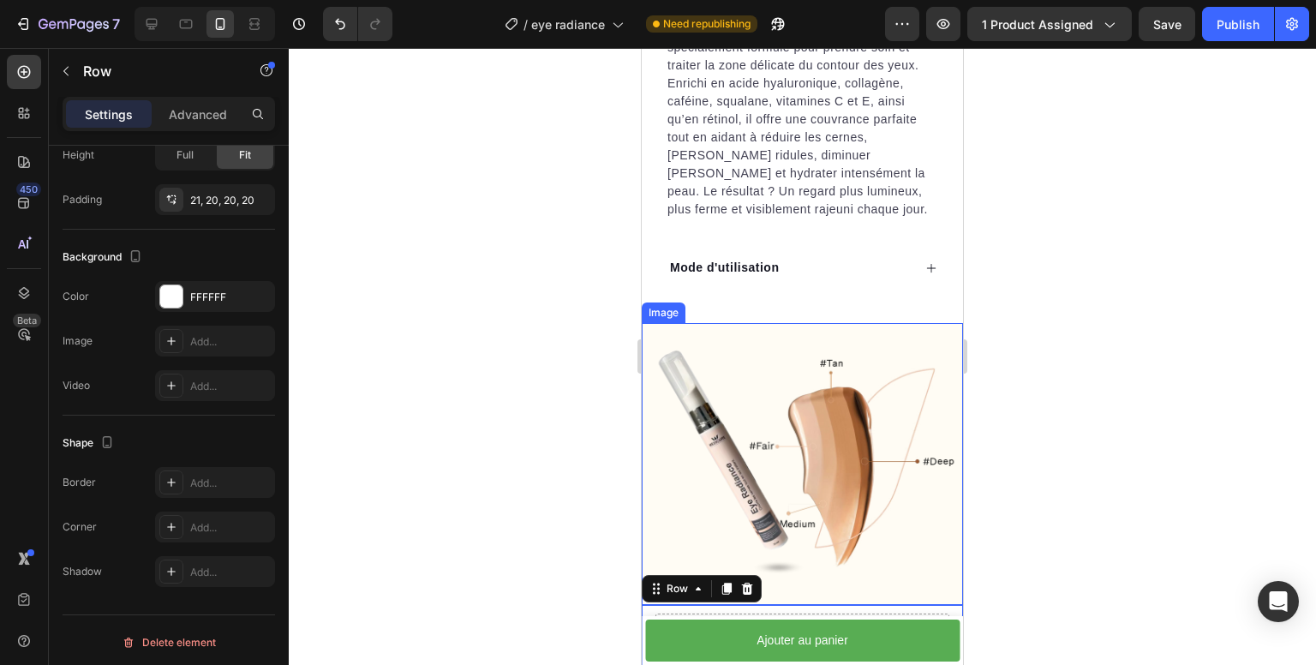
click at [703, 340] on img at bounding box center [802, 464] width 321 height 282
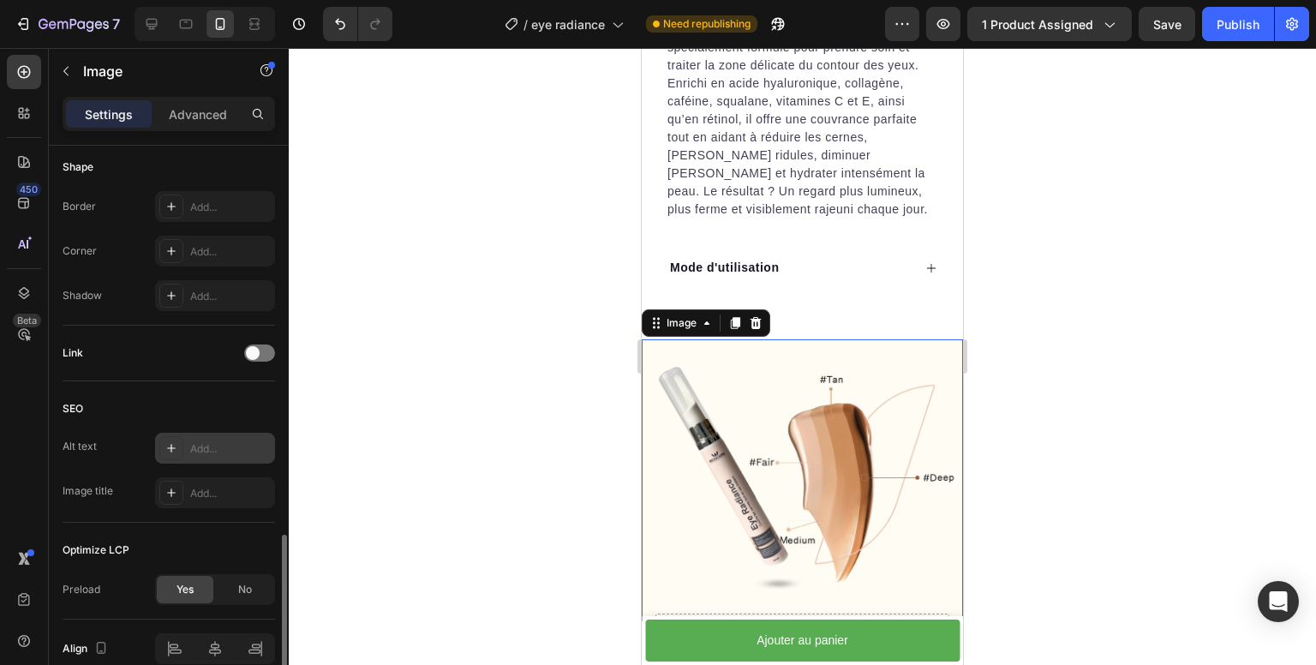
scroll to position [680, 0]
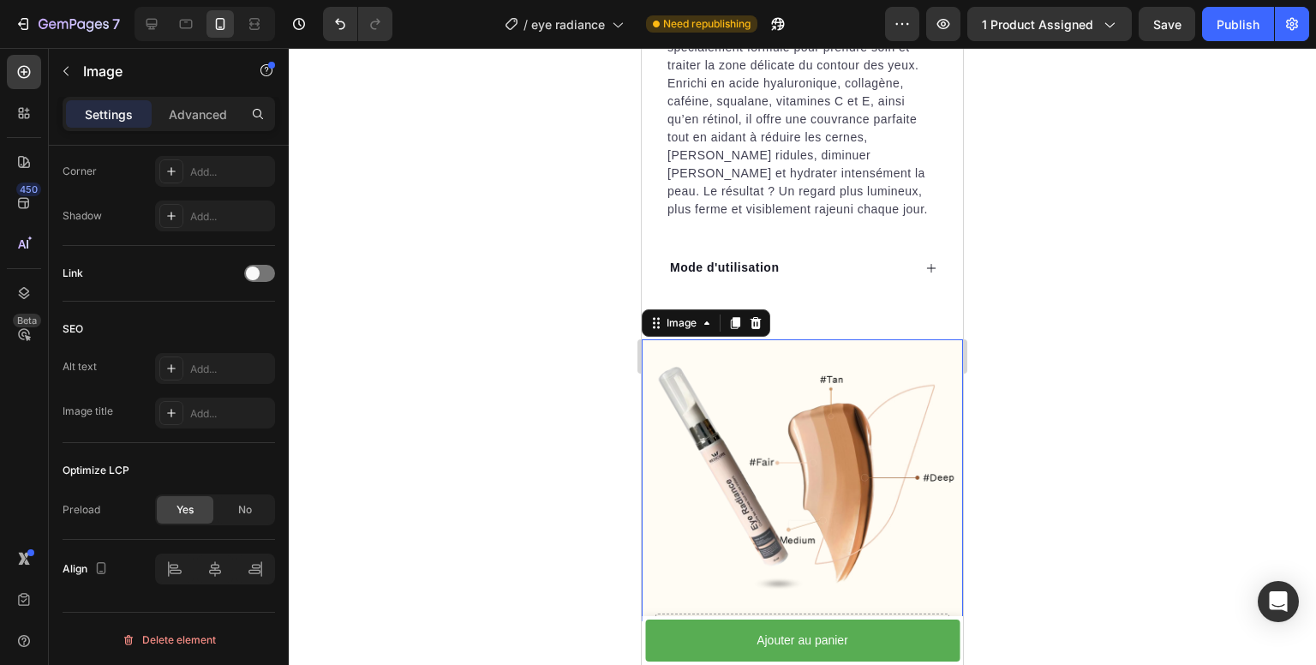
click at [666, 548] on img at bounding box center [802, 480] width 321 height 282
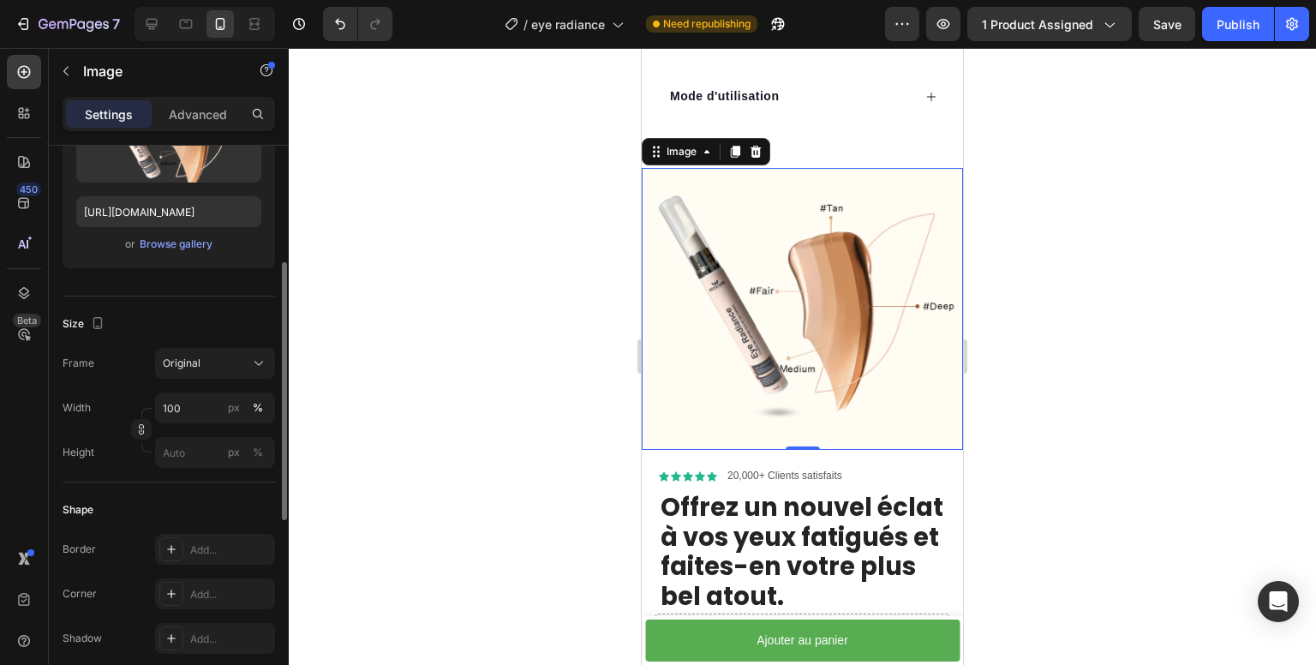
scroll to position [0, 0]
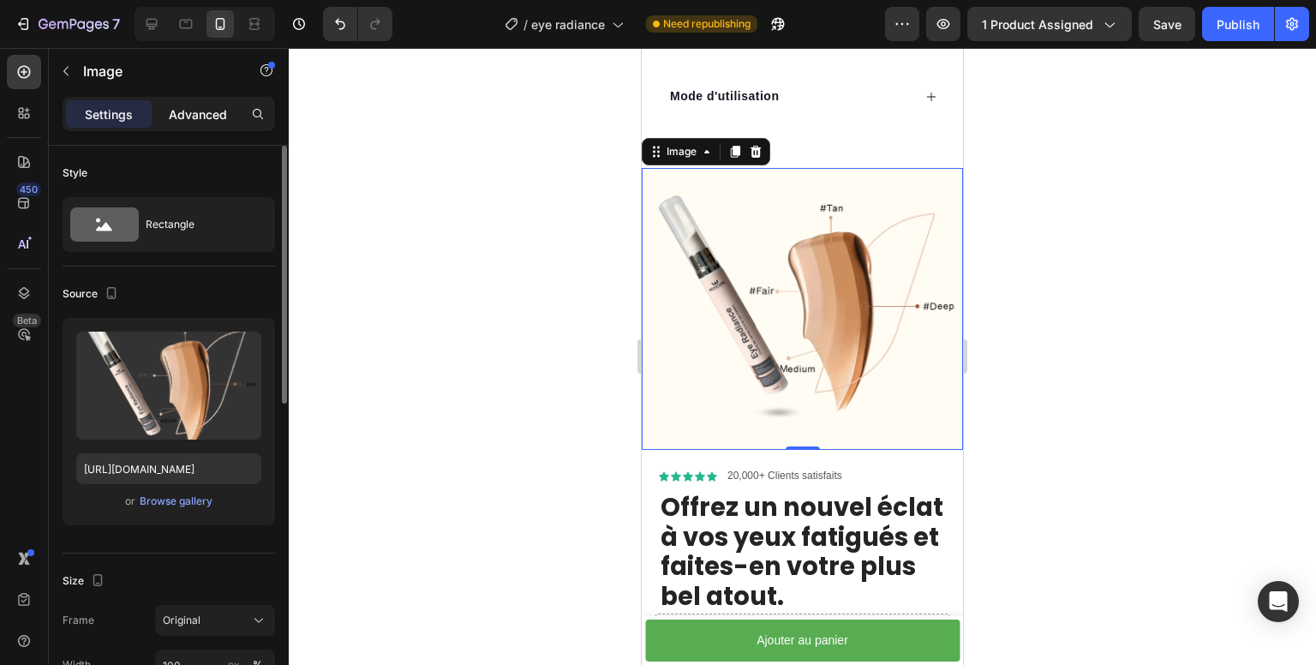
click at [182, 111] on p "Advanced" at bounding box center [198, 114] width 58 height 18
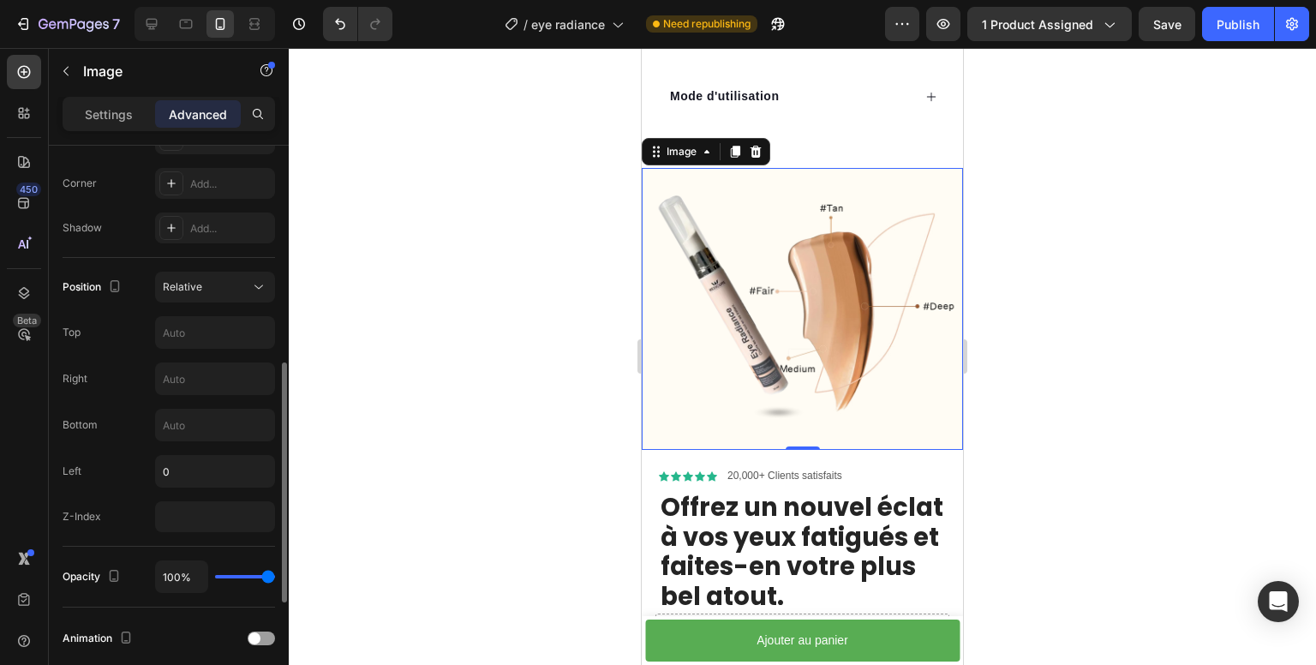
scroll to position [776, 0]
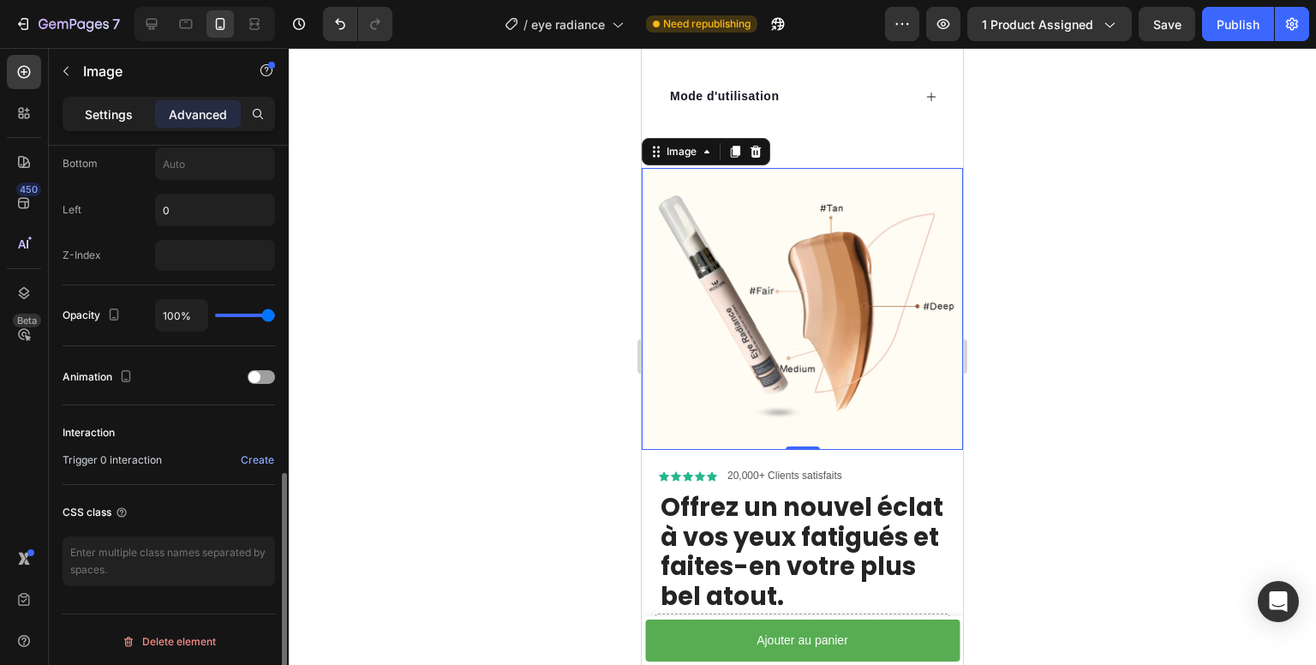
click at [86, 117] on p "Settings" at bounding box center [109, 114] width 48 height 18
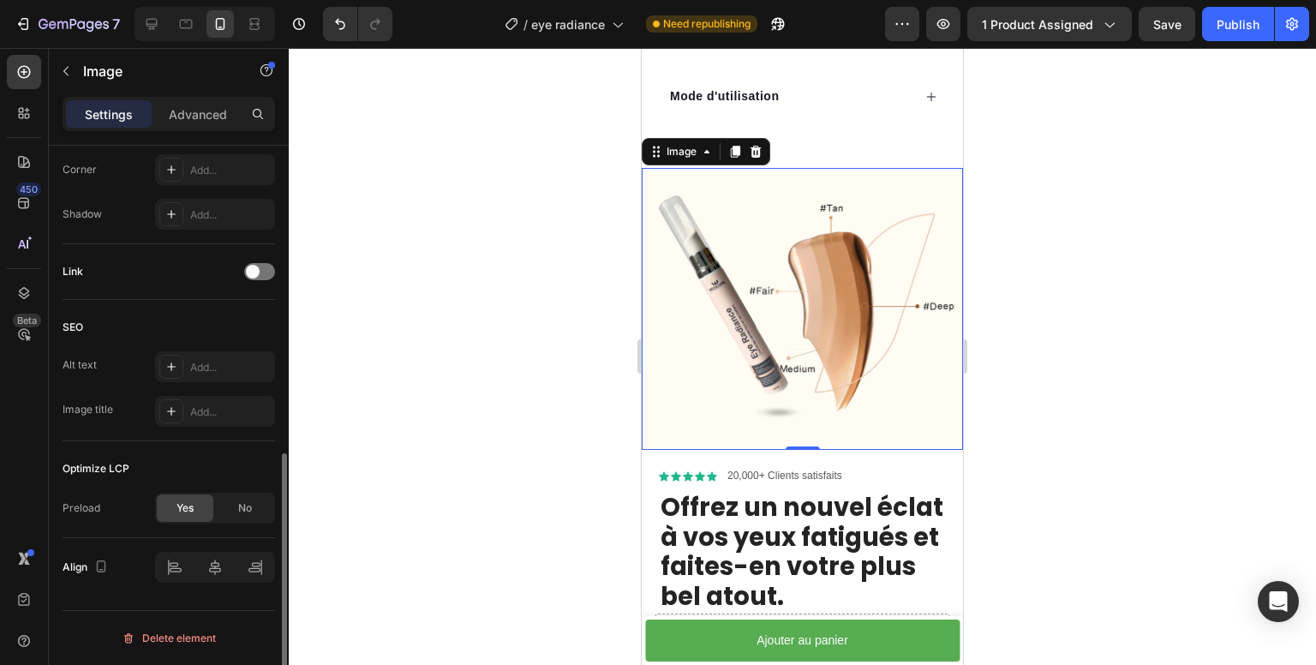
scroll to position [680, 0]
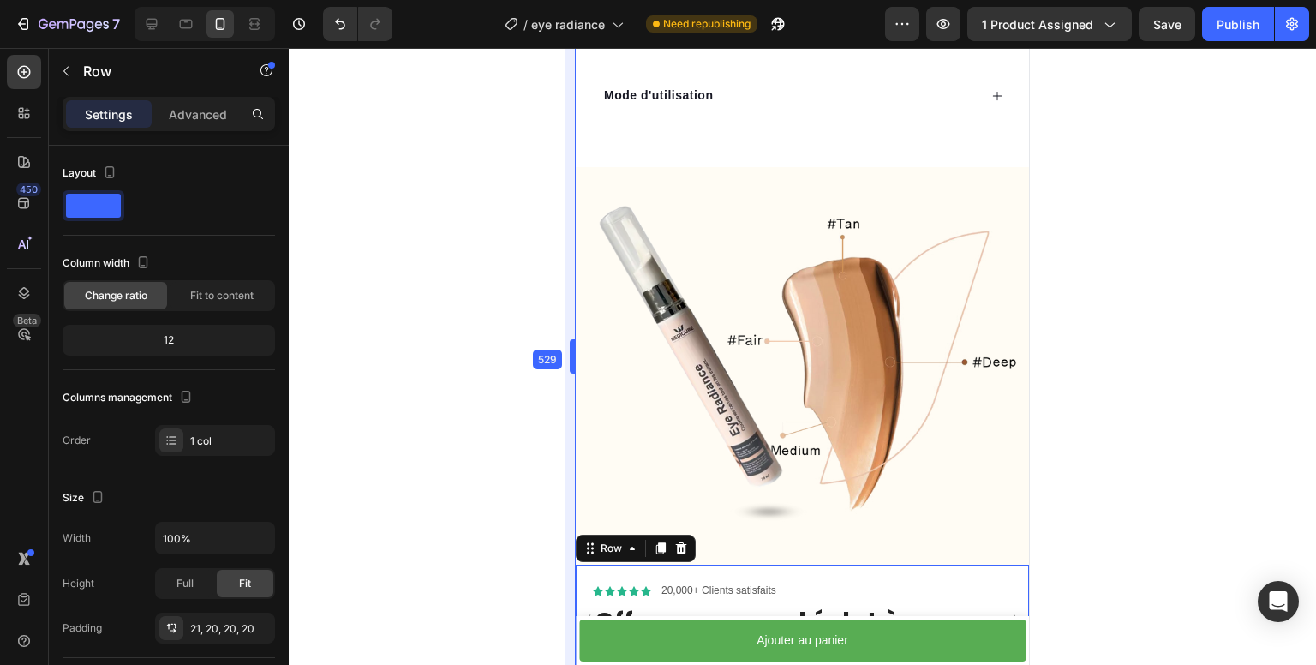
scroll to position [1178, 0]
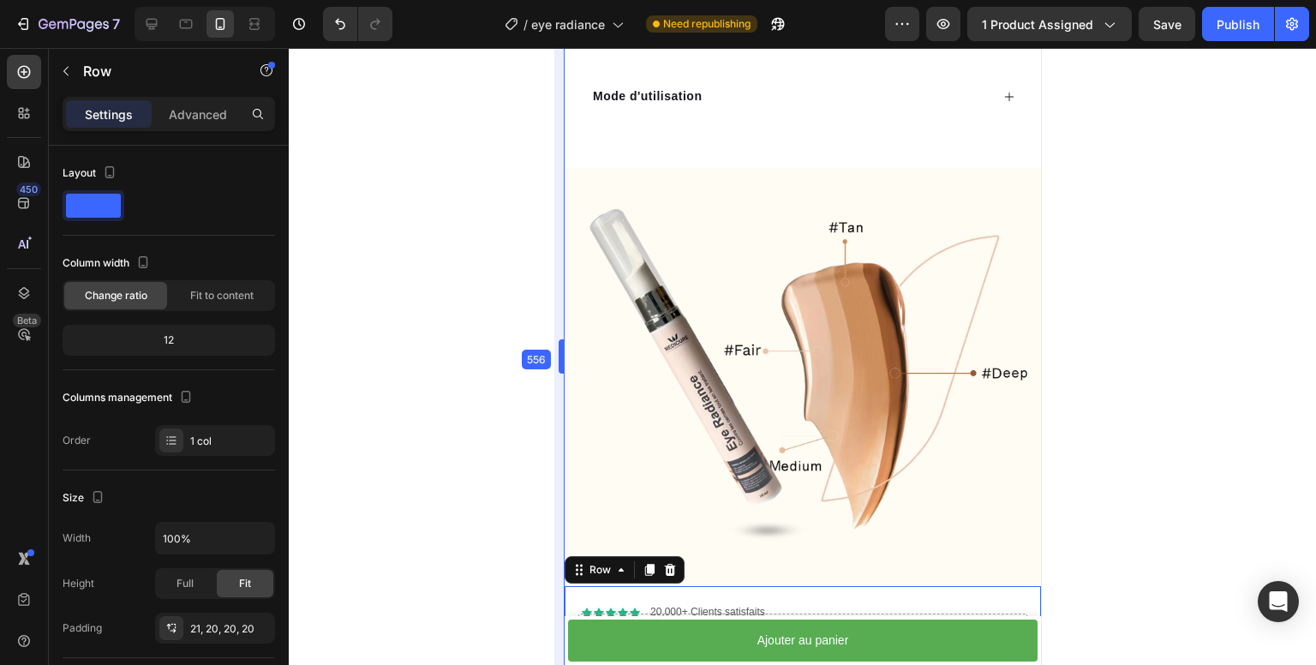
drag, startPoint x: 634, startPoint y: 364, endPoint x: 474, endPoint y: 373, distance: 160.5
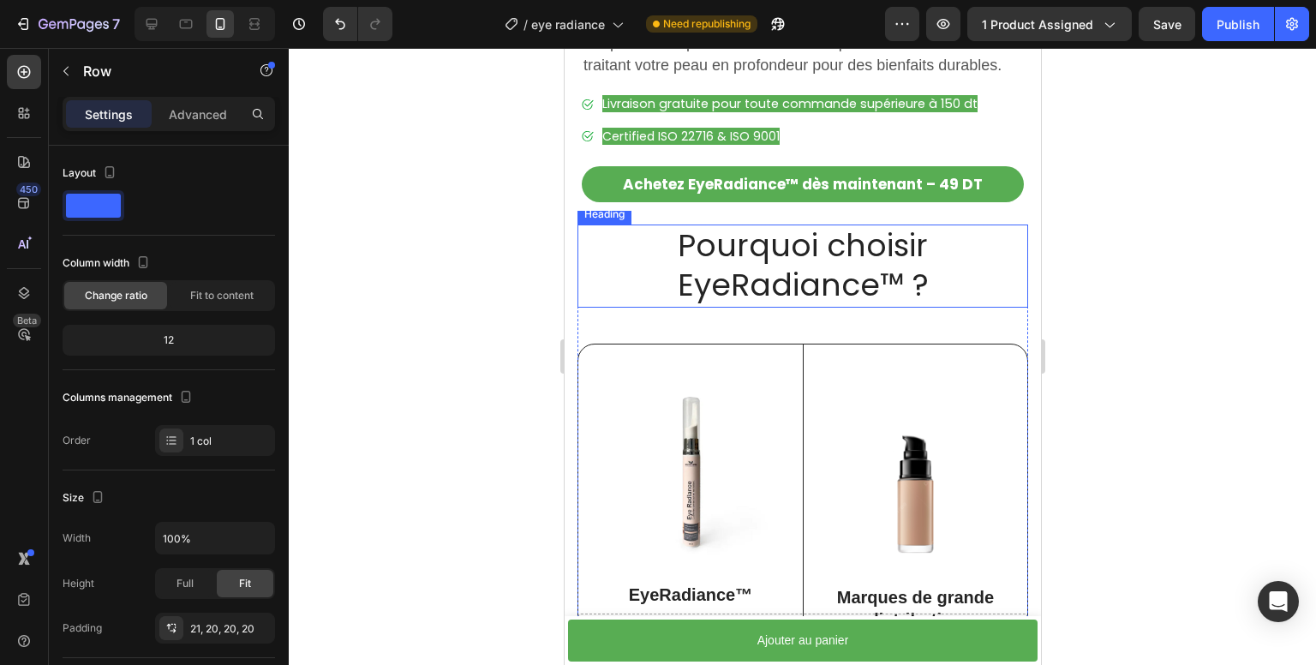
scroll to position [1778, 0]
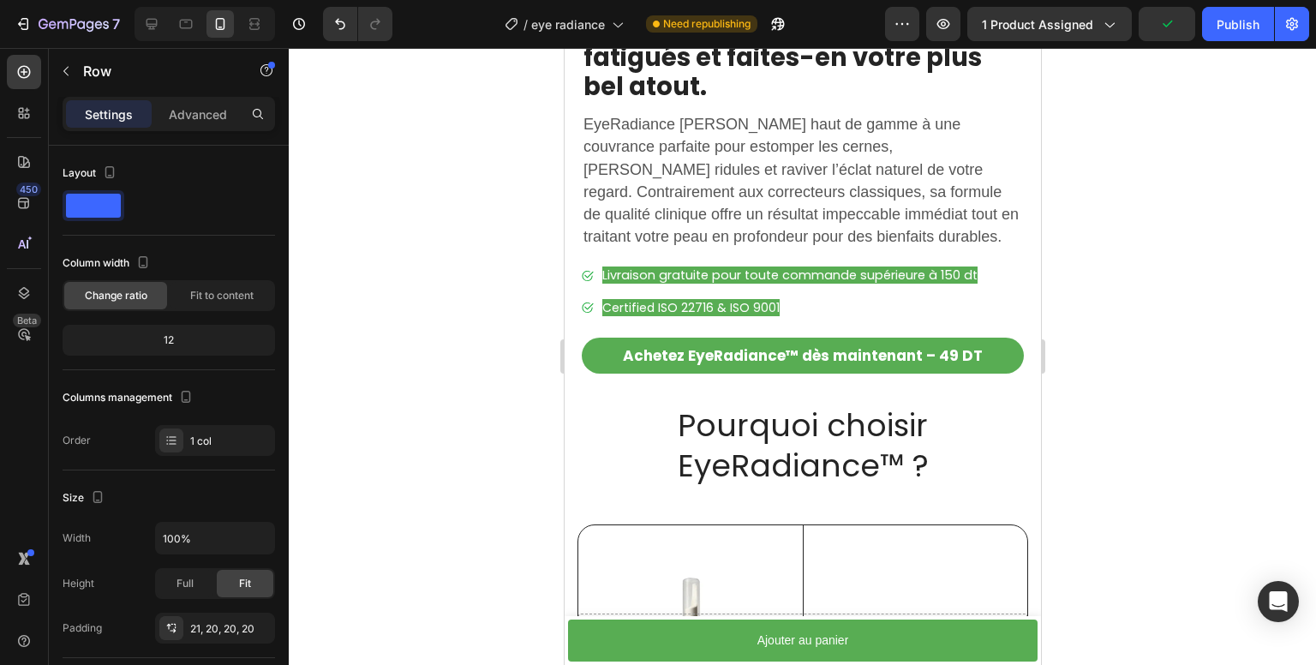
click at [567, 369] on div "Icon Icon Icon Icon Icon Icon List 20,000+ Clients satisfaits Text Block Row Of…" at bounding box center [802, 180] width 477 height 421
click at [570, 270] on div "Icon Icon Icon Icon Icon Icon List 20,000+ Clients satisfaits Text Block Row Of…" at bounding box center [802, 180] width 477 height 421
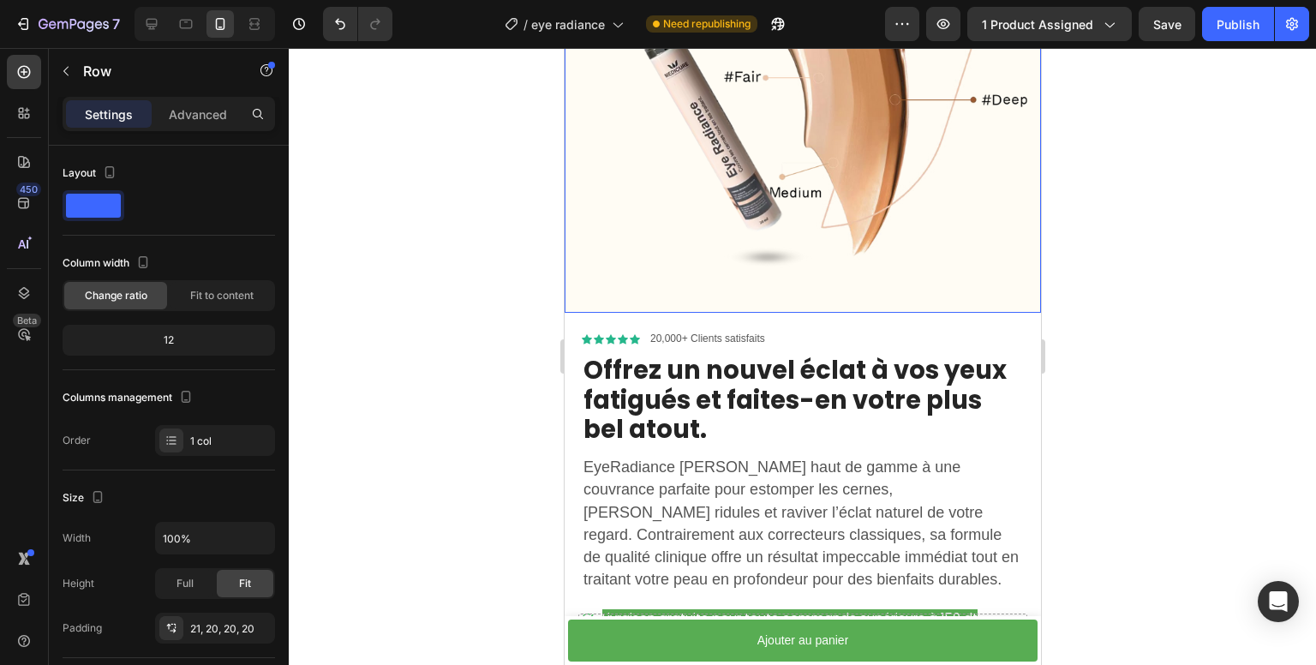
click at [683, 288] on img at bounding box center [802, 104] width 477 height 418
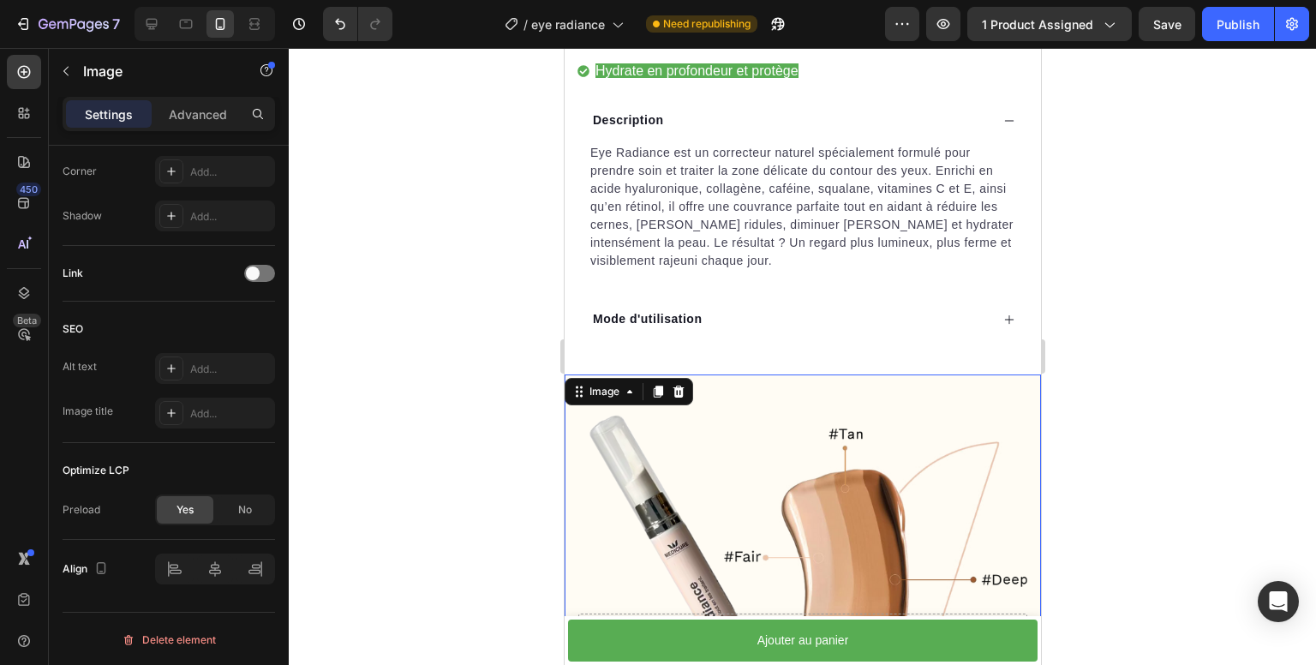
scroll to position [954, 0]
click at [716, 445] on img at bounding box center [802, 584] width 477 height 418
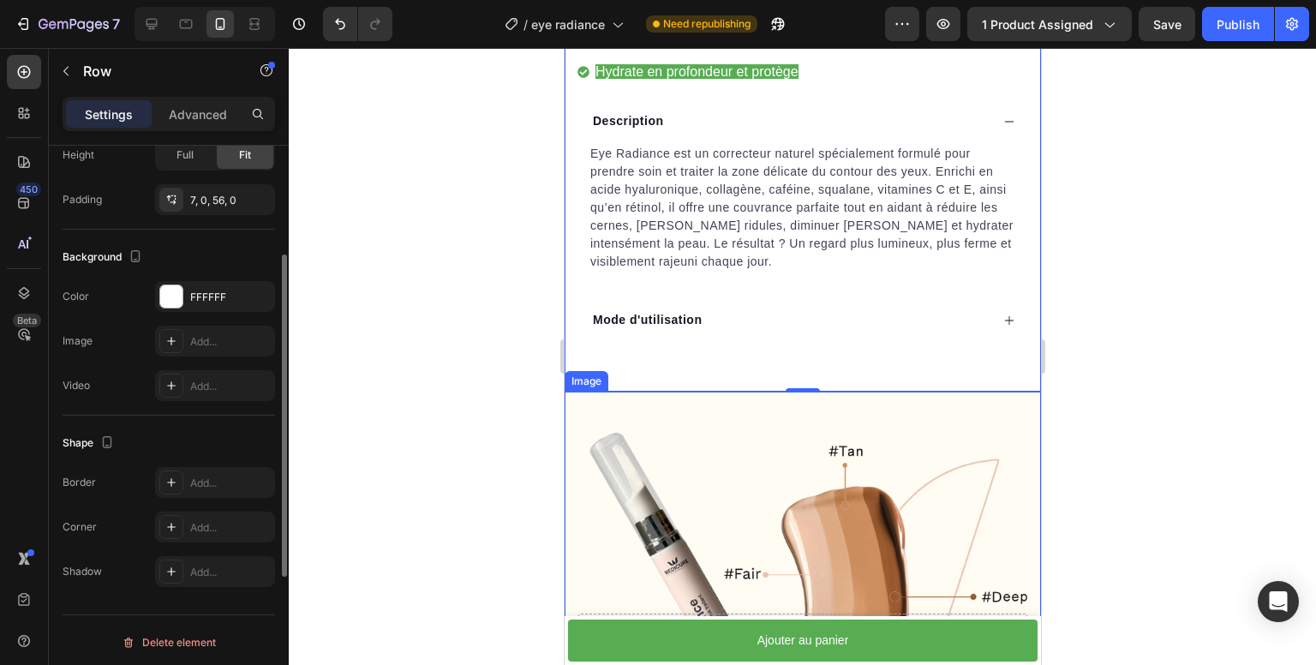
scroll to position [431, 0]
click at [580, 399] on img at bounding box center [802, 601] width 477 height 418
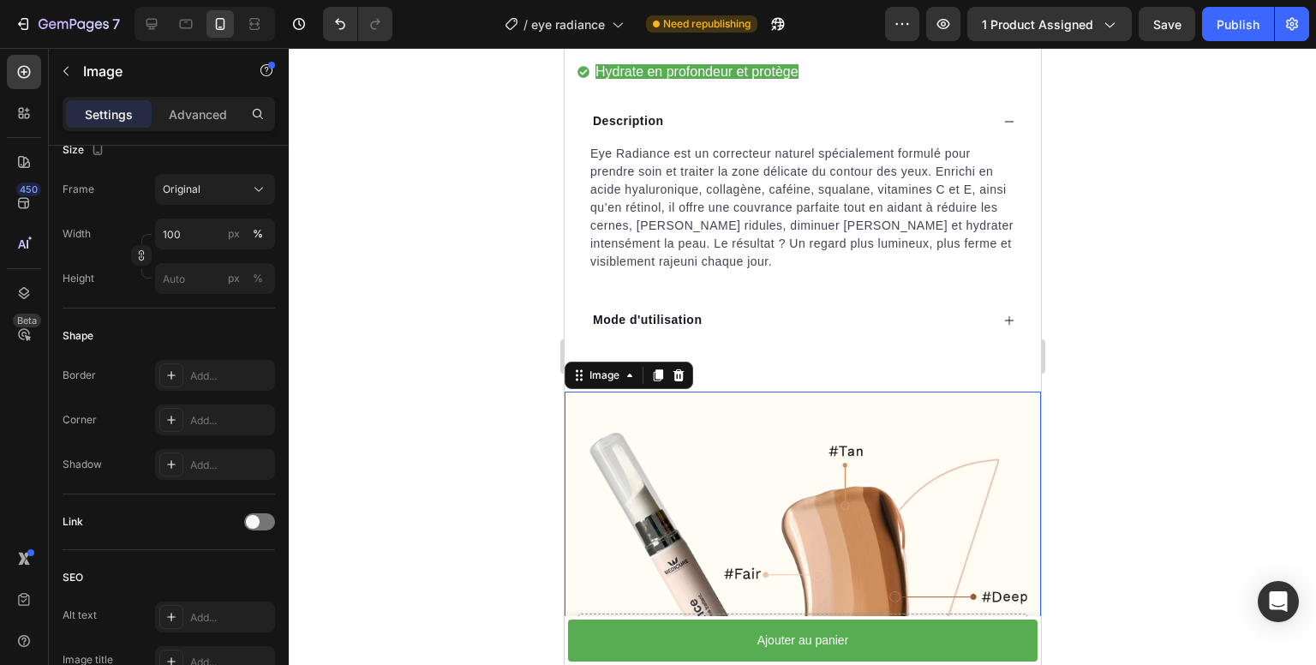
scroll to position [0, 0]
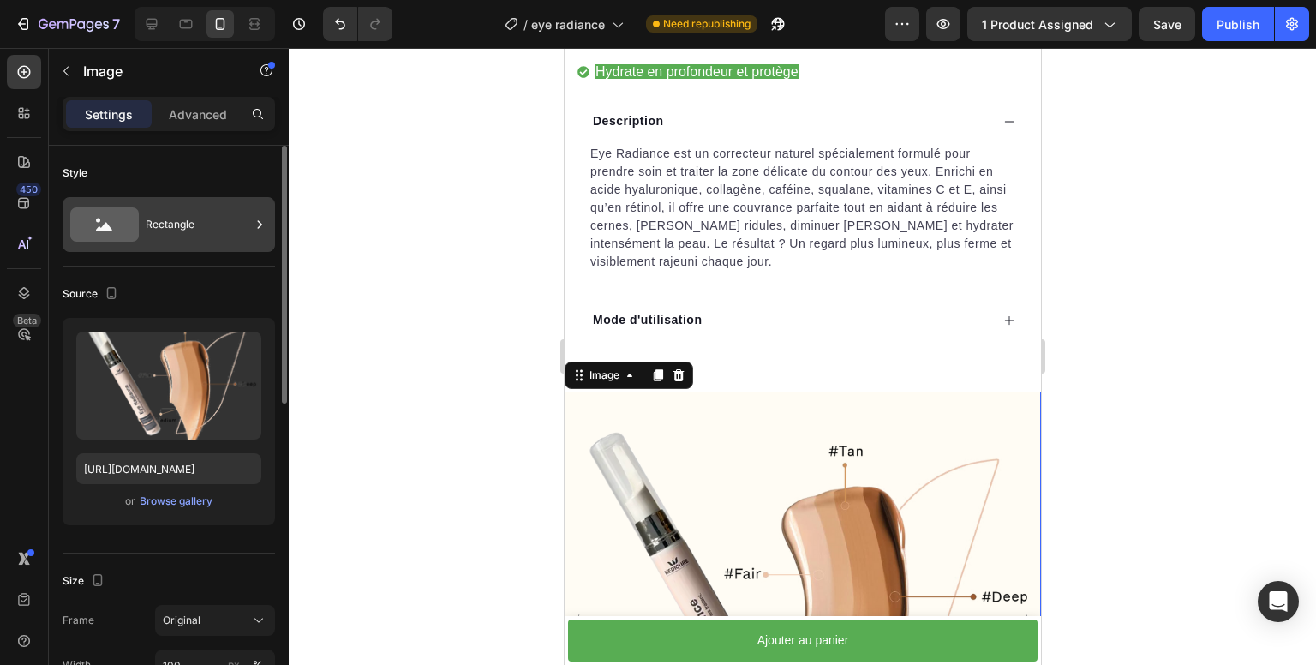
click at [182, 220] on div "Rectangle" at bounding box center [198, 224] width 105 height 39
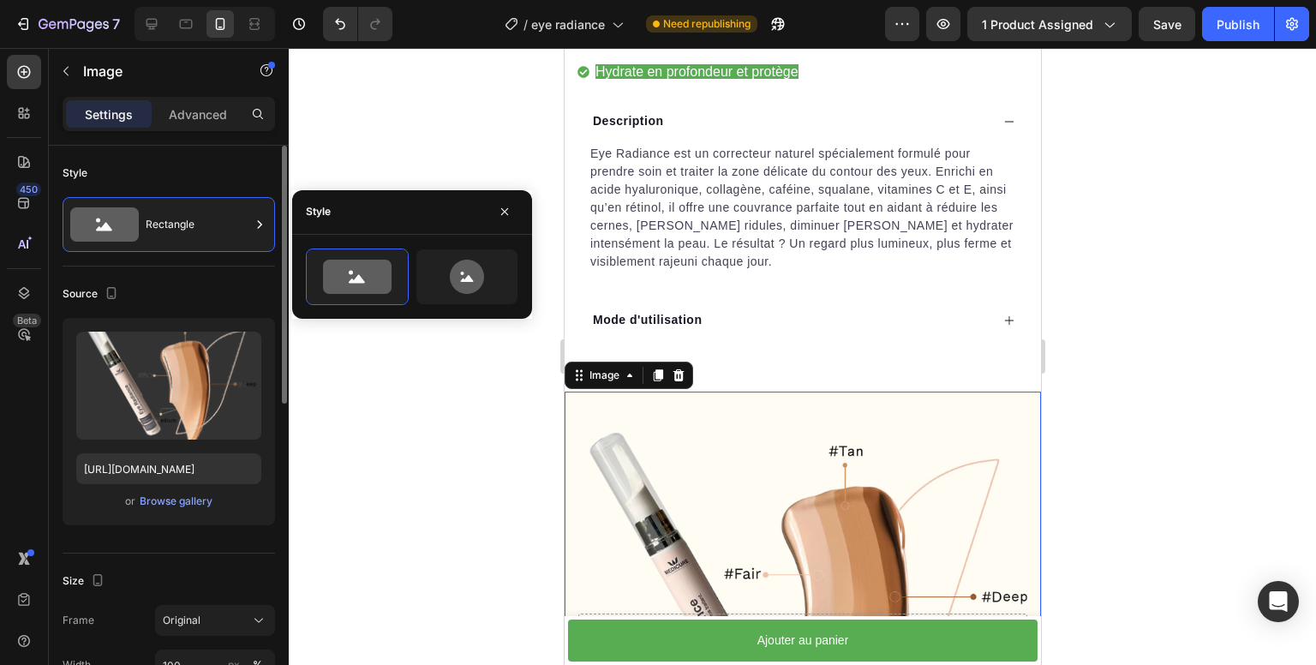
click at [211, 270] on div "Source Upload Image https://cdn.shopify.com/s/files/1/0671/8871/9704/files/gemp…" at bounding box center [169, 410] width 213 height 287
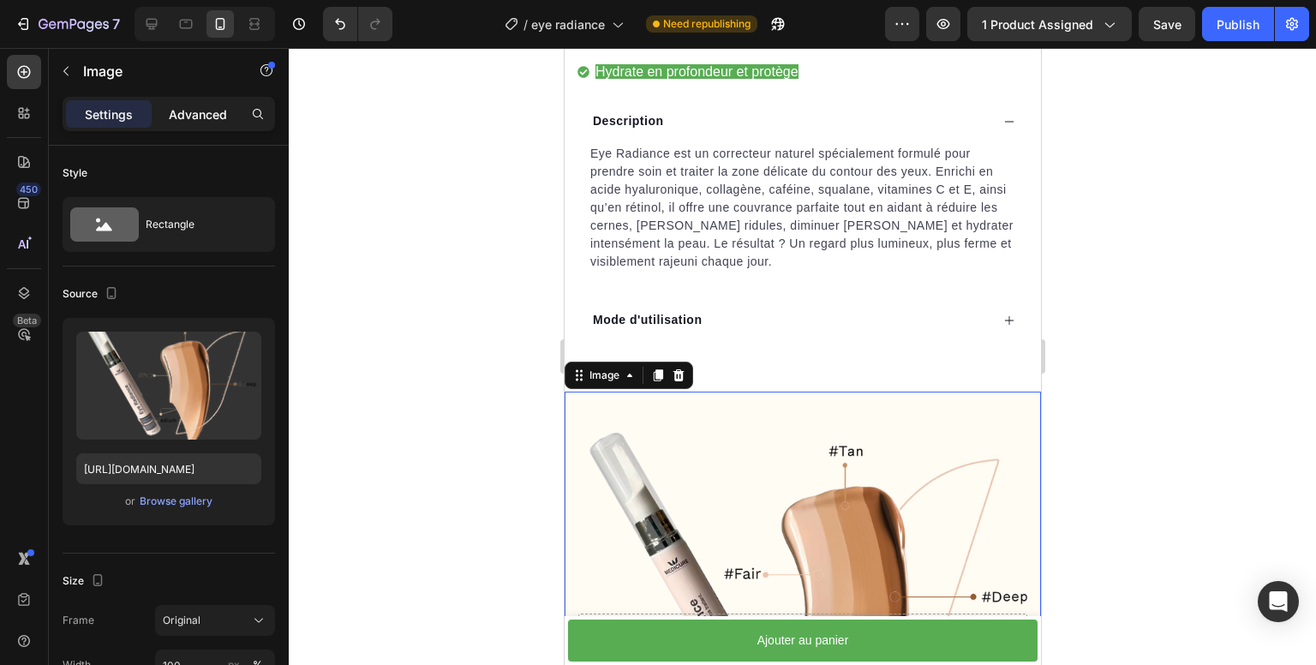
click at [203, 107] on p "Advanced" at bounding box center [198, 114] width 58 height 18
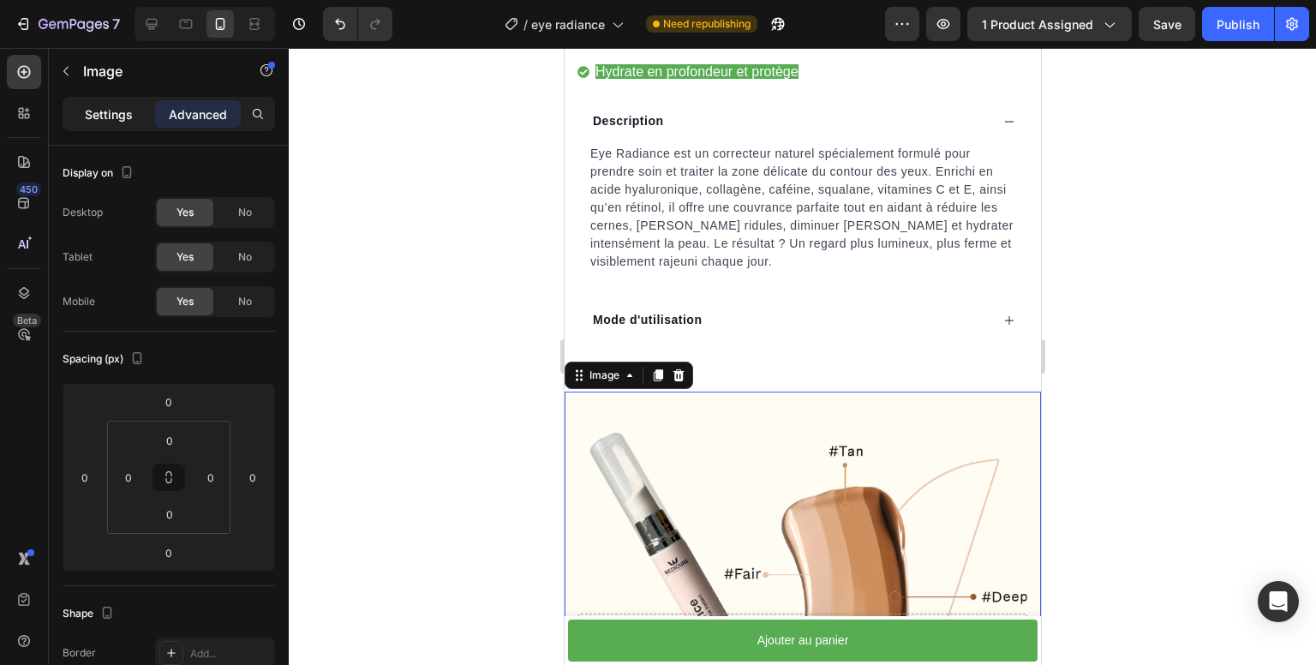
click at [127, 111] on p "Settings" at bounding box center [109, 114] width 48 height 18
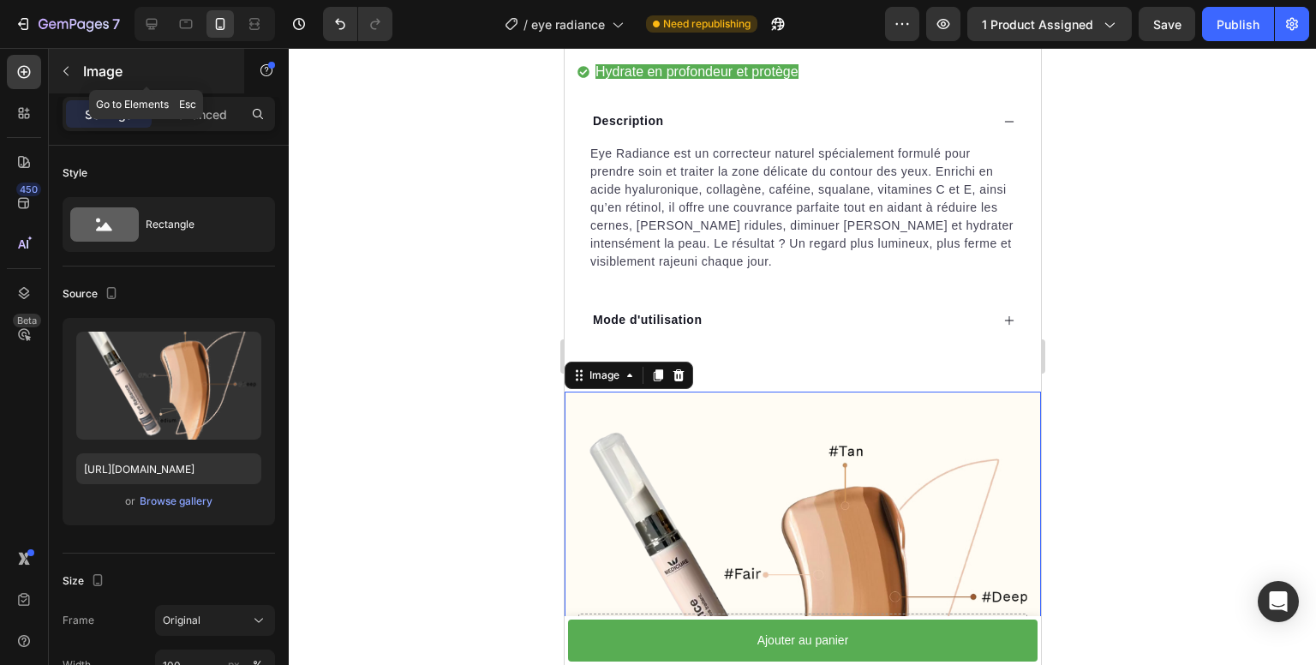
click at [71, 78] on button "button" at bounding box center [65, 70] width 27 height 27
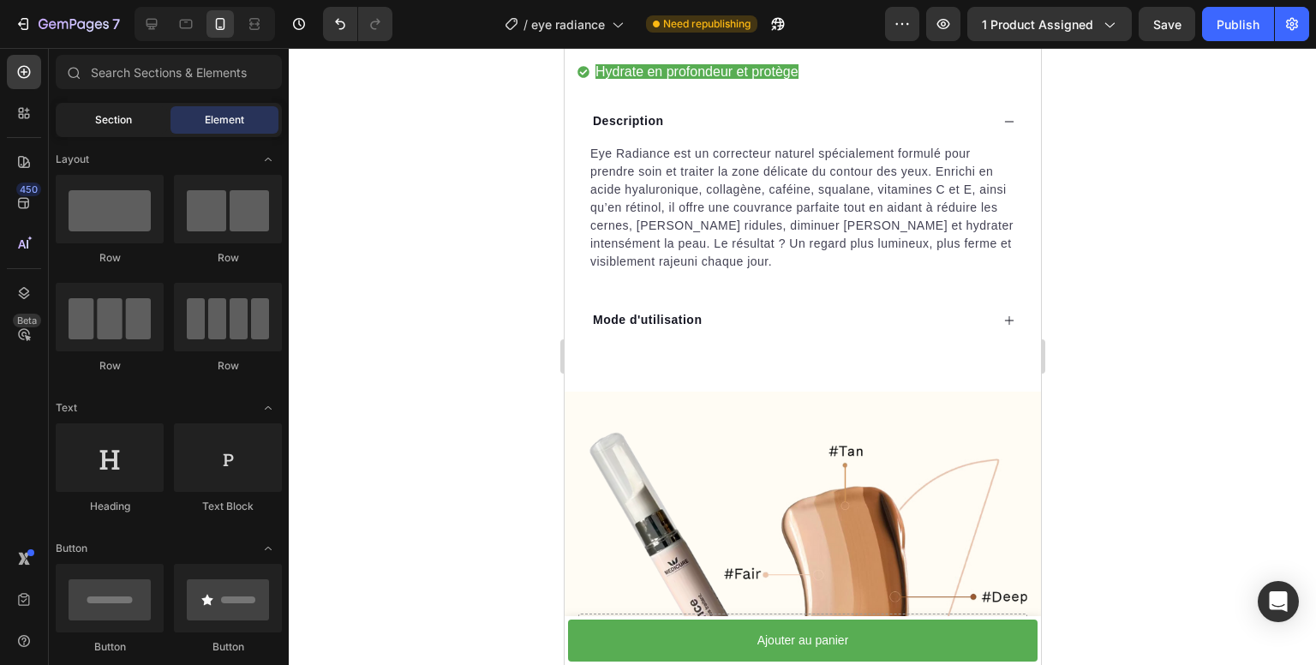
click at [136, 117] on div "Section" at bounding box center [113, 119] width 108 height 27
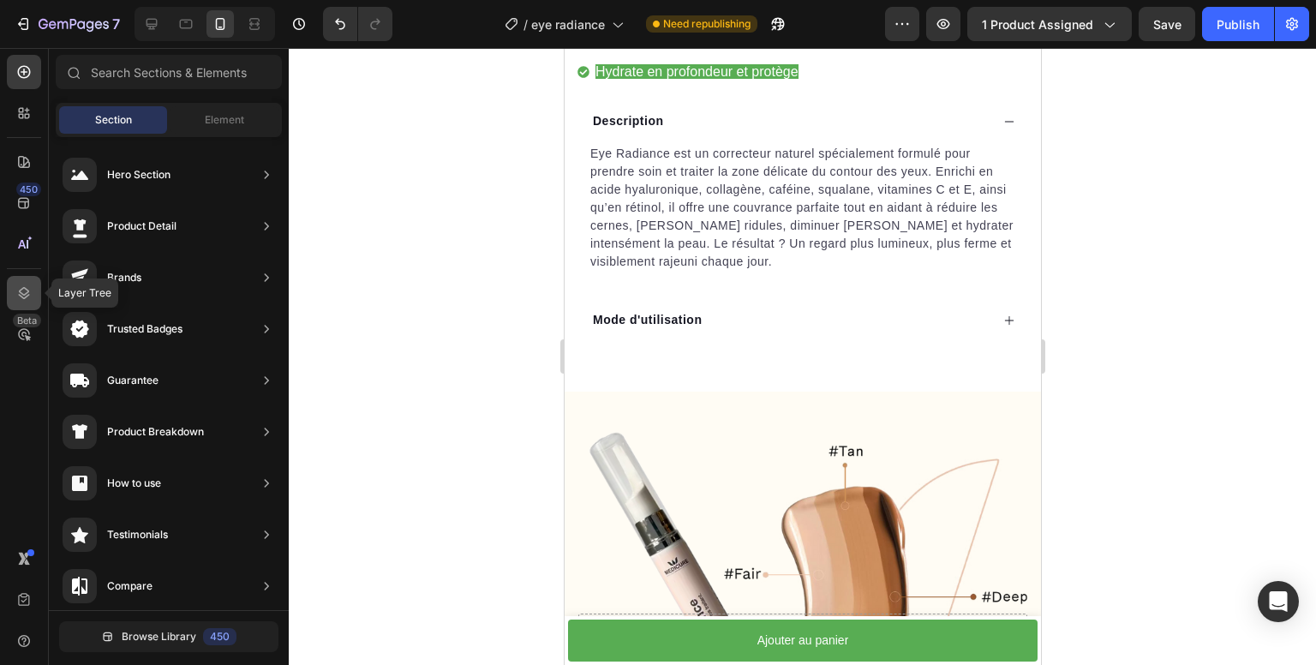
click at [24, 292] on icon at bounding box center [23, 293] width 17 height 17
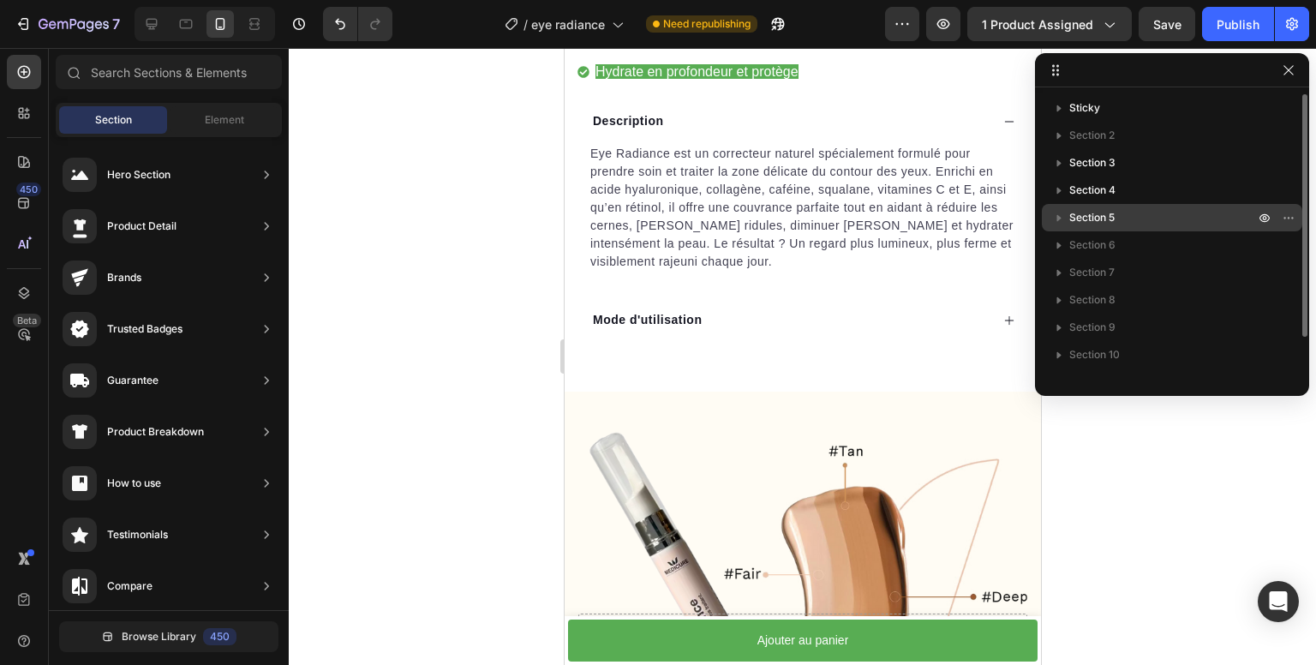
click at [1099, 210] on span "Section 5" at bounding box center [1092, 217] width 45 height 17
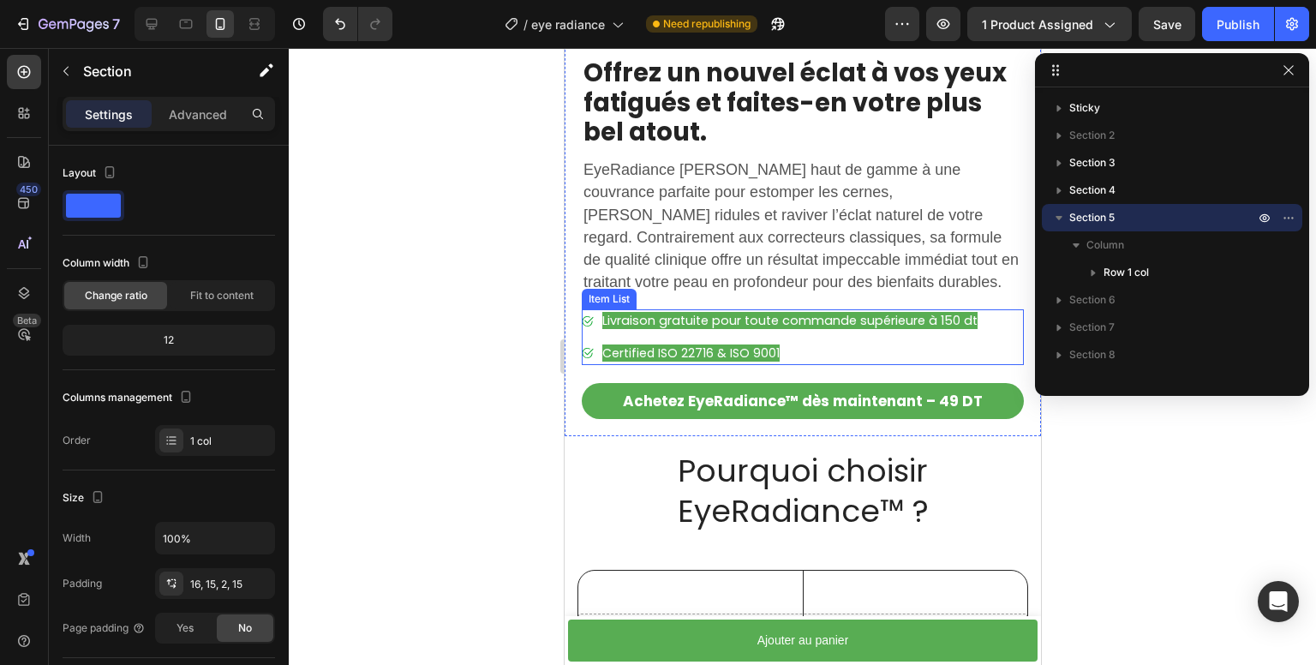
scroll to position [1708, 0]
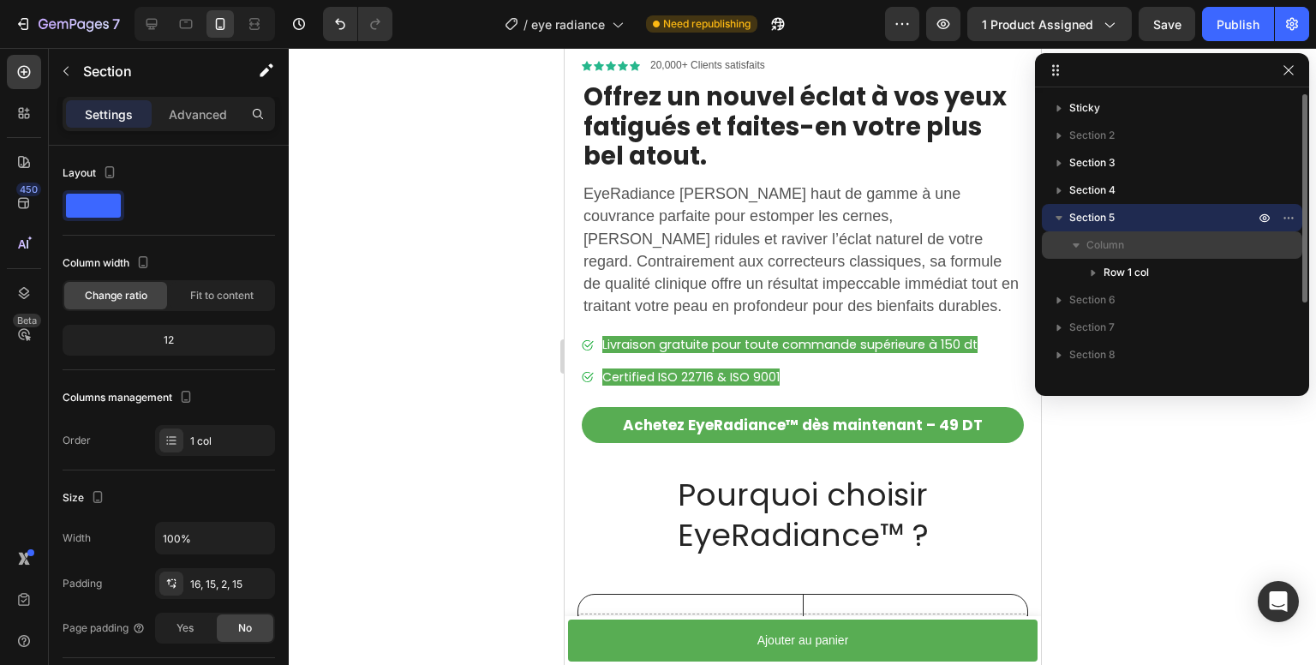
click at [1109, 246] on span "Column" at bounding box center [1106, 245] width 38 height 17
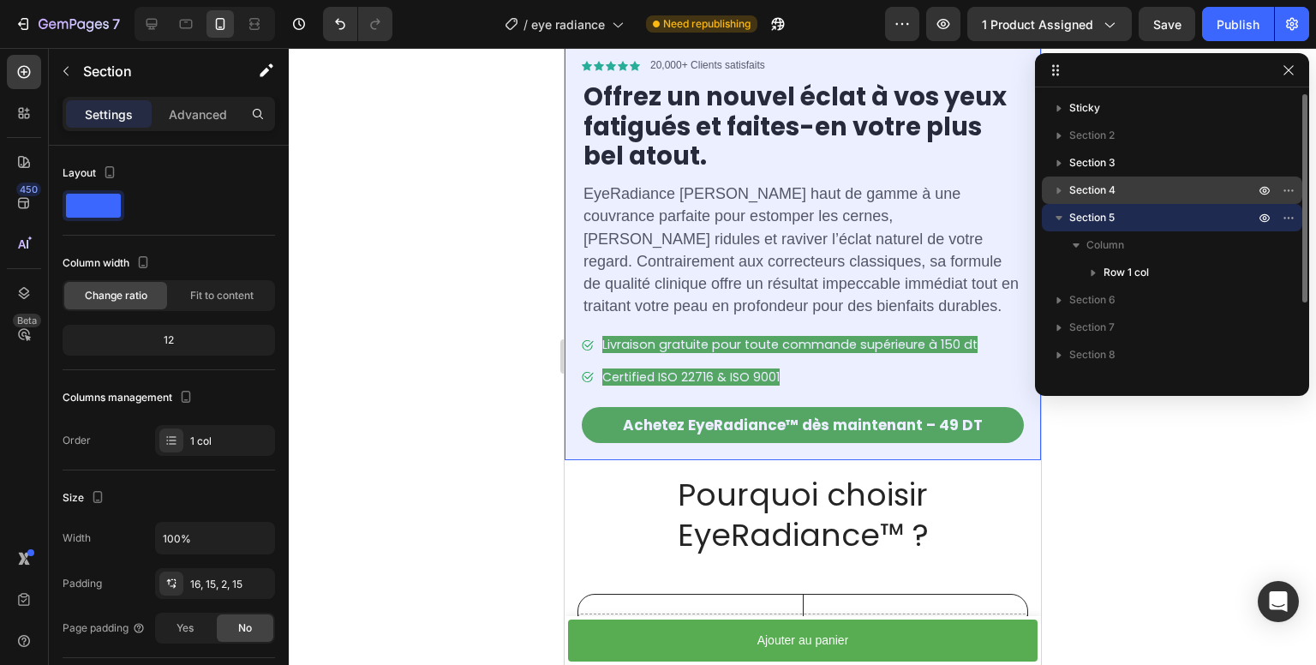
click at [1080, 191] on span "Section 4" at bounding box center [1093, 190] width 46 height 17
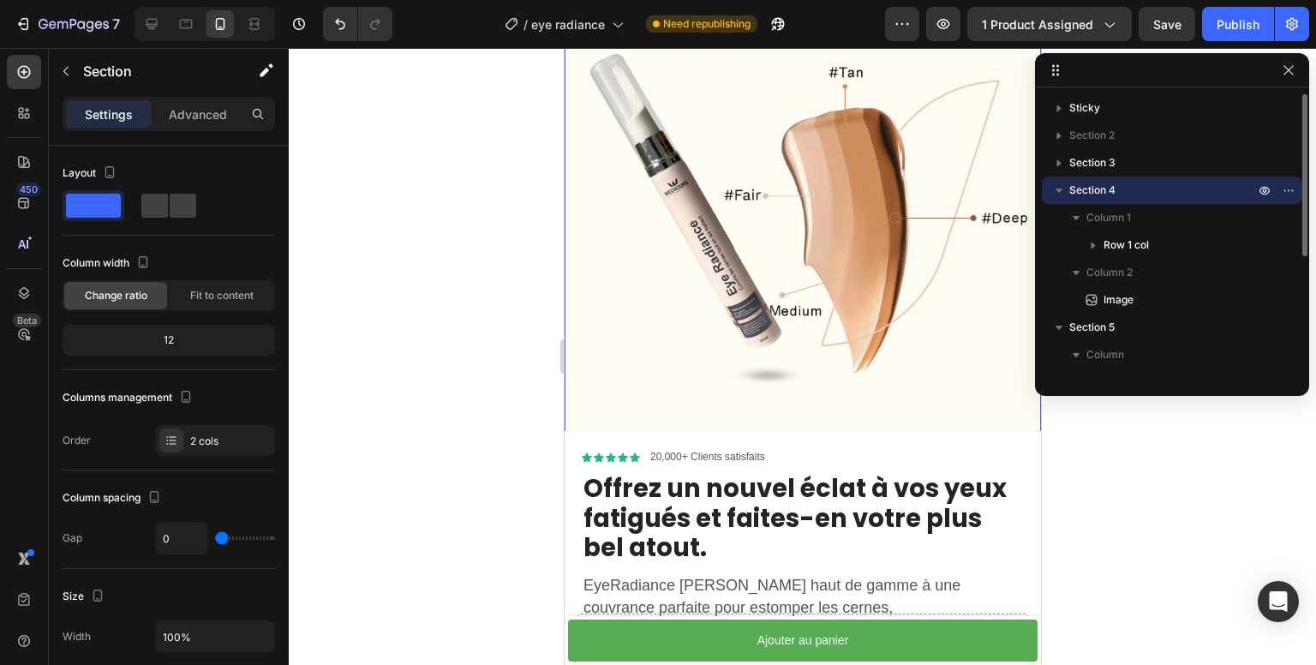
scroll to position [1220, 0]
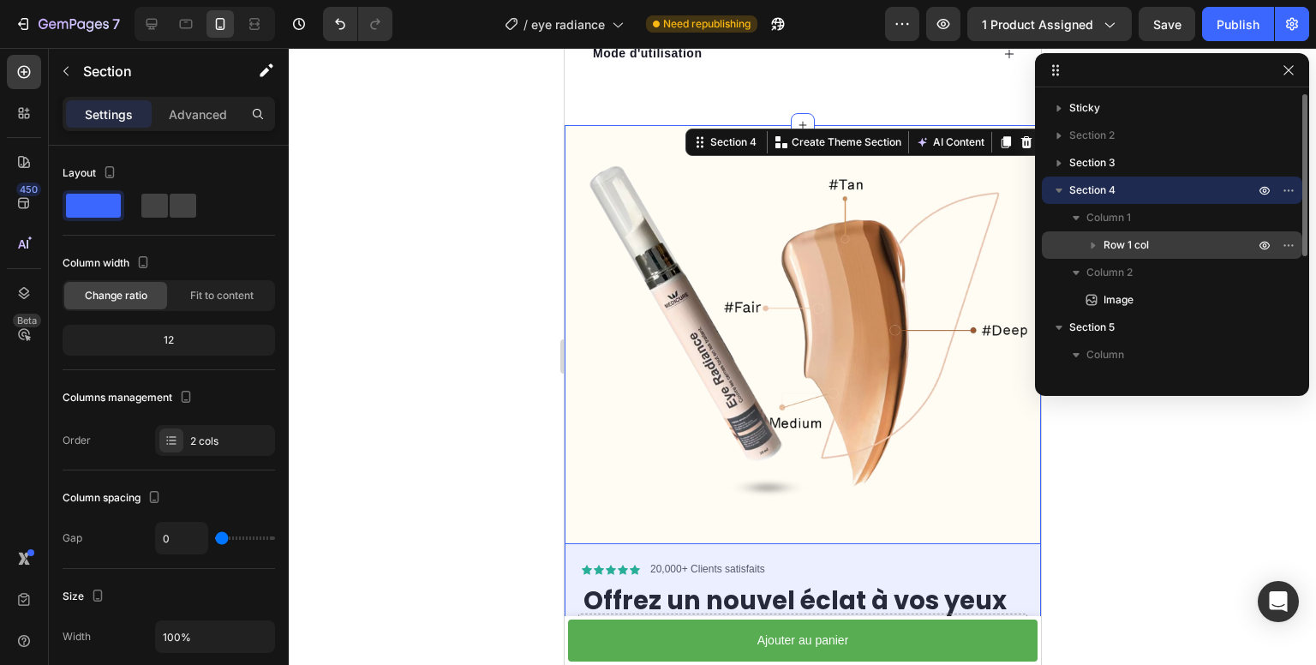
click at [1107, 237] on span "Row 1 col" at bounding box center [1126, 245] width 45 height 17
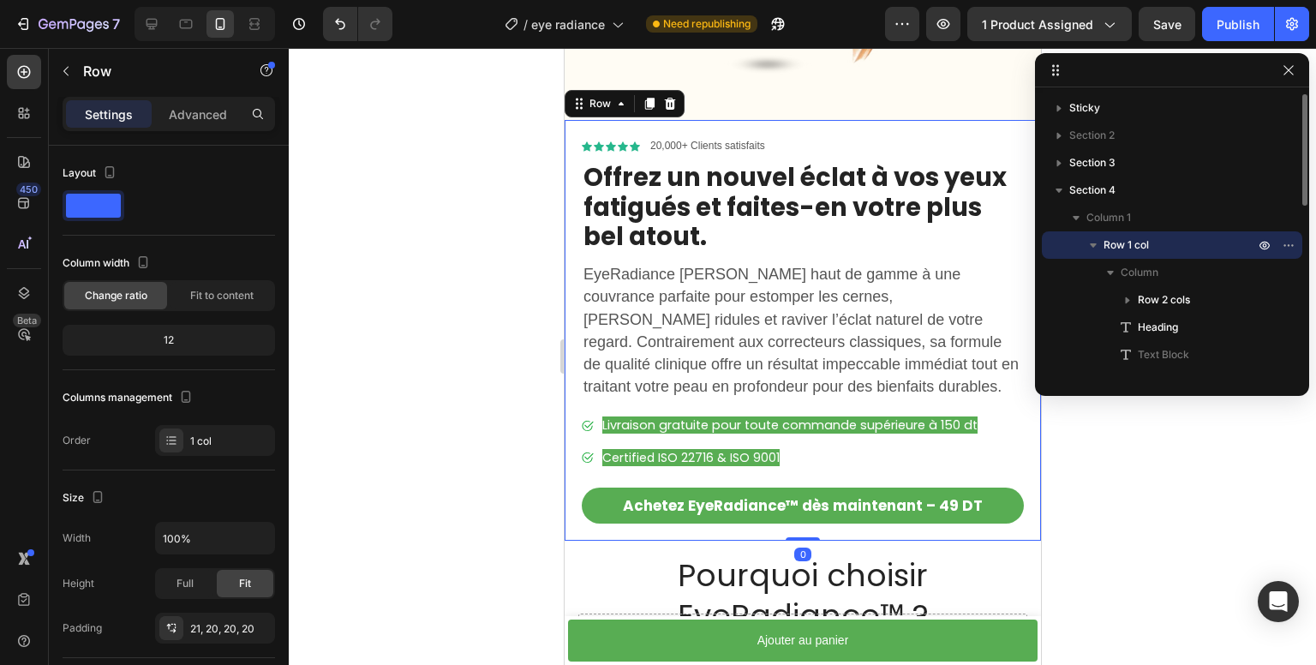
scroll to position [1628, 0]
click at [1100, 220] on span "Column 1" at bounding box center [1109, 217] width 45 height 17
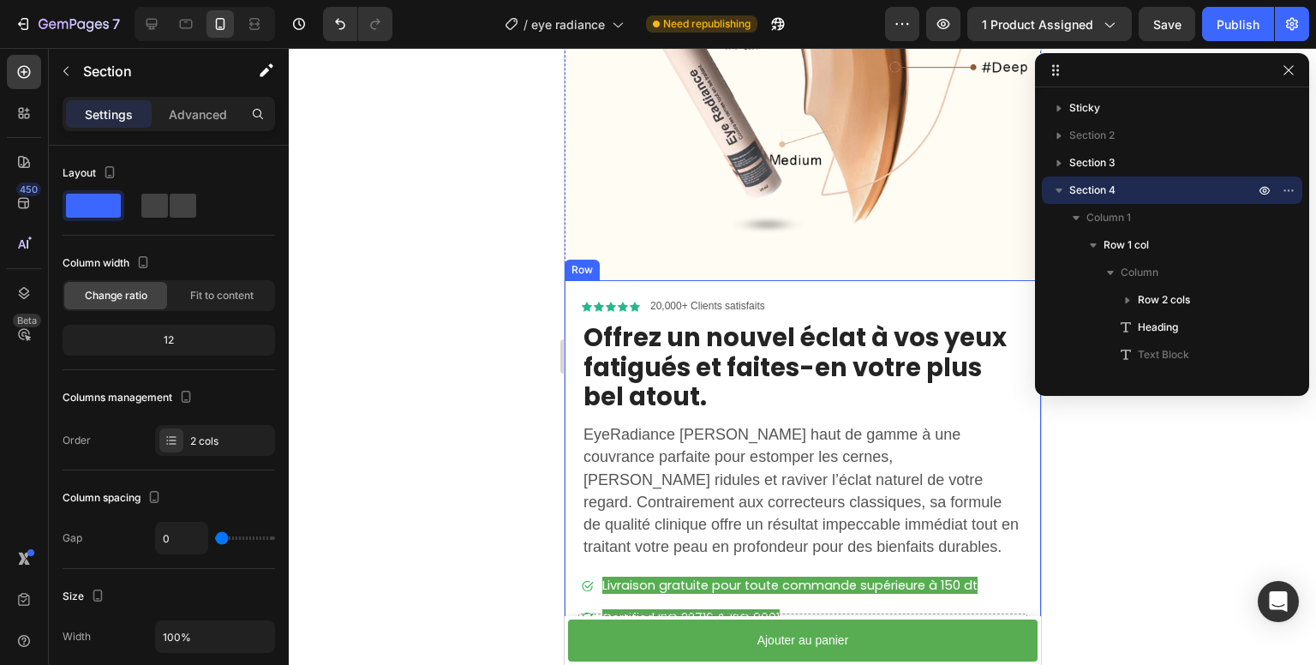
scroll to position [1457, 0]
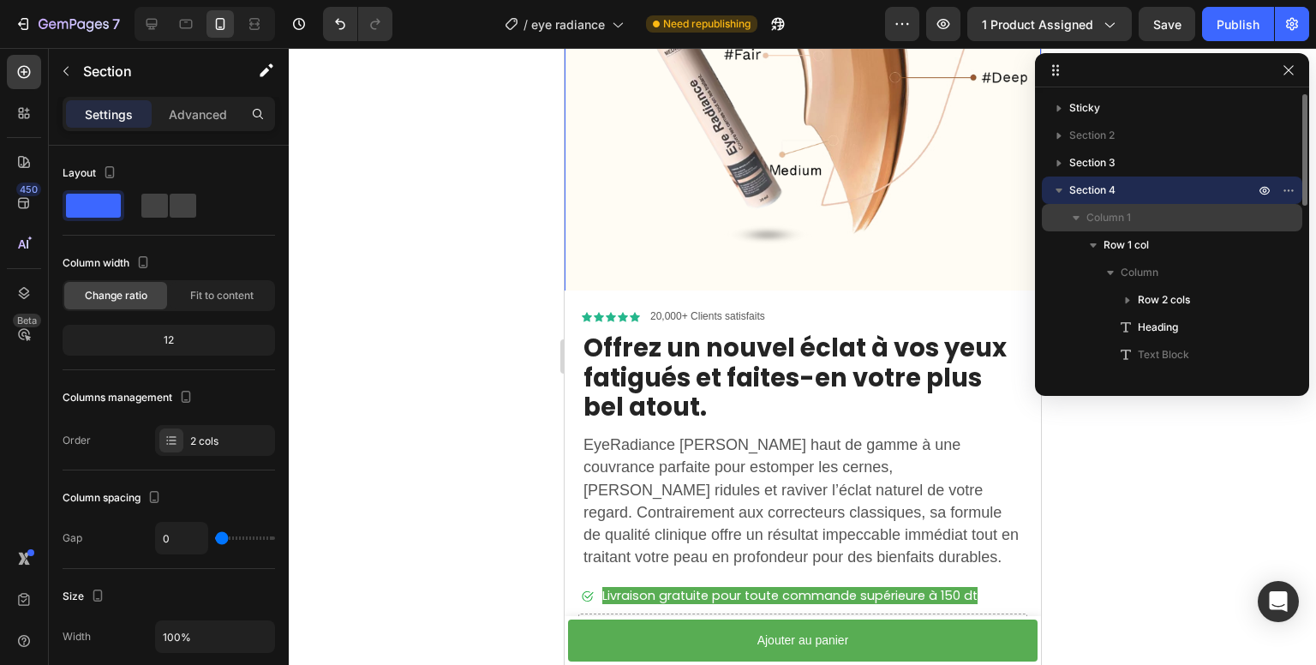
click at [1142, 217] on p "Column 1" at bounding box center [1172, 217] width 171 height 17
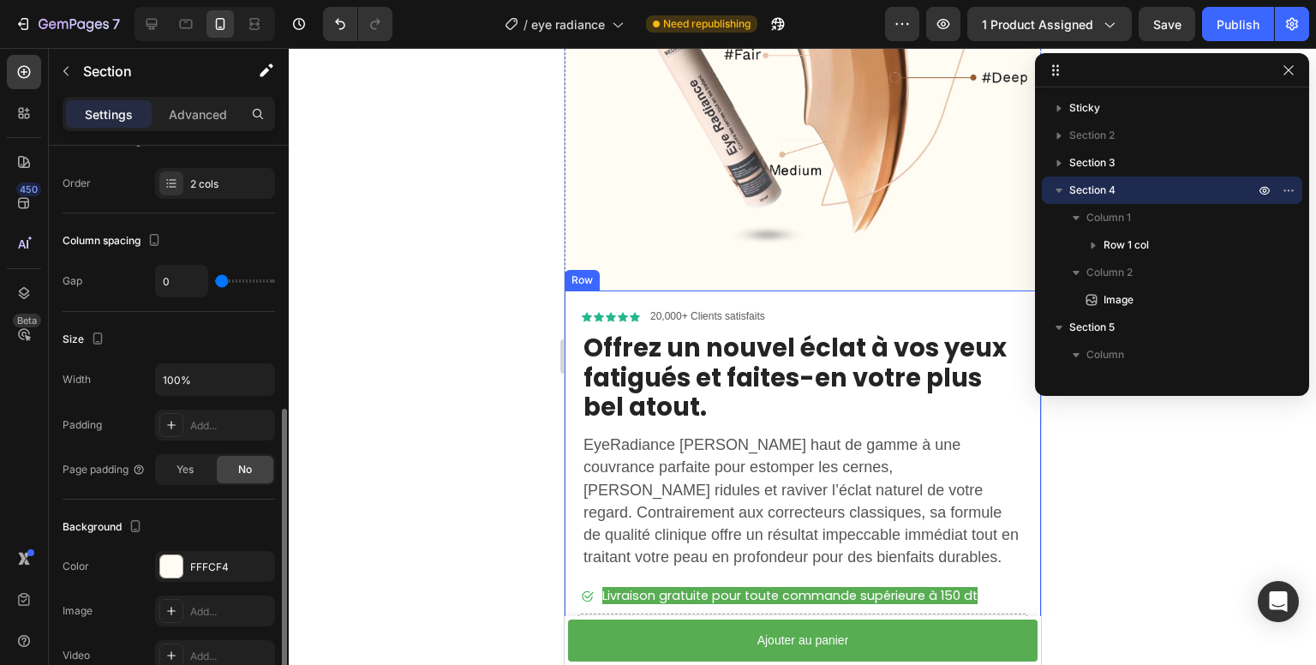
scroll to position [343, 0]
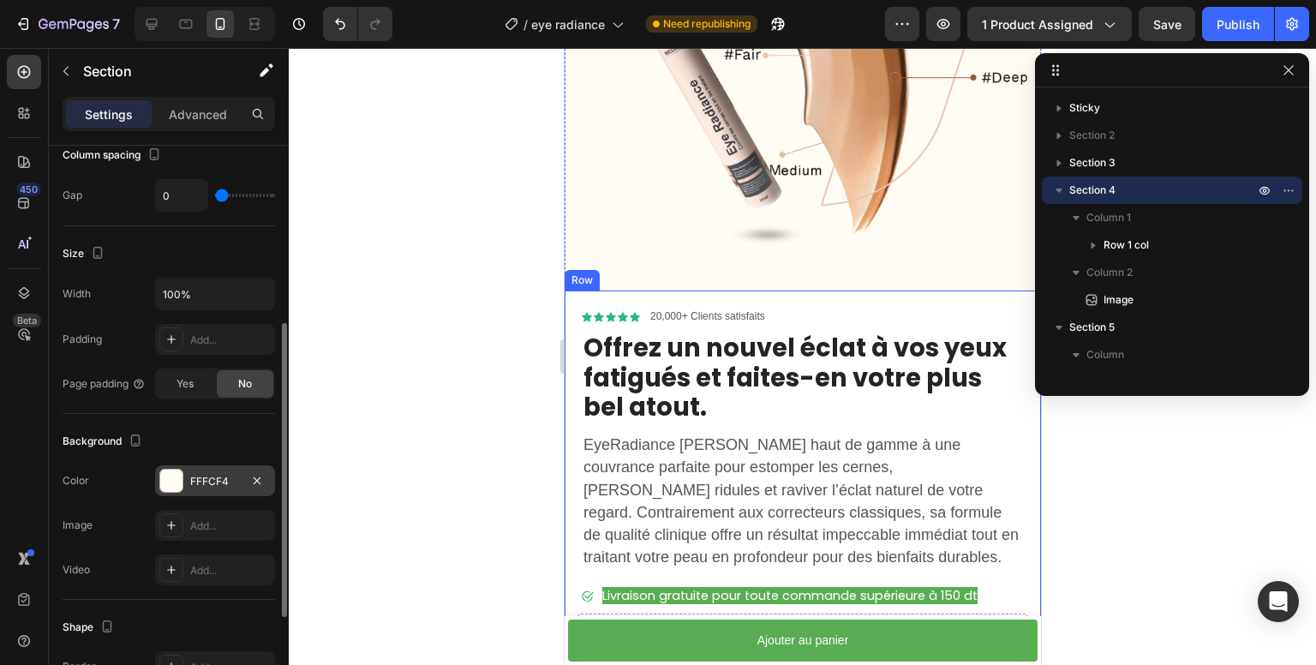
click at [177, 482] on div at bounding box center [171, 481] width 22 height 22
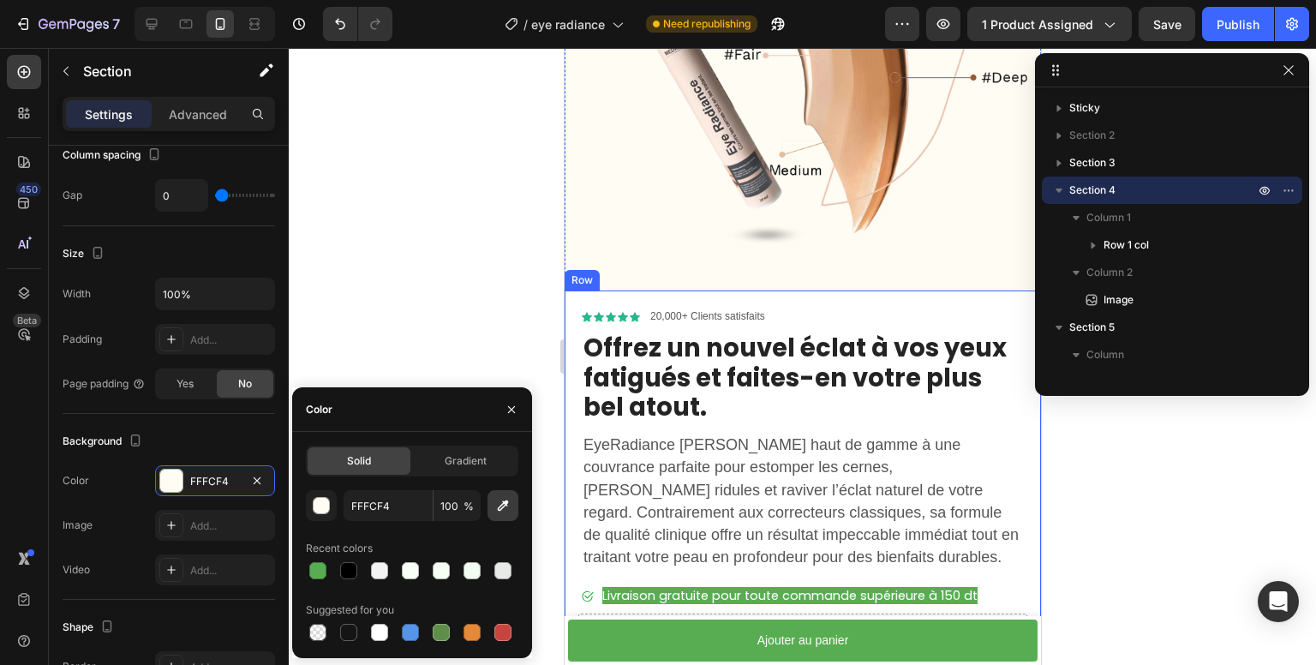
click at [503, 505] on icon "button" at bounding box center [503, 505] width 17 height 17
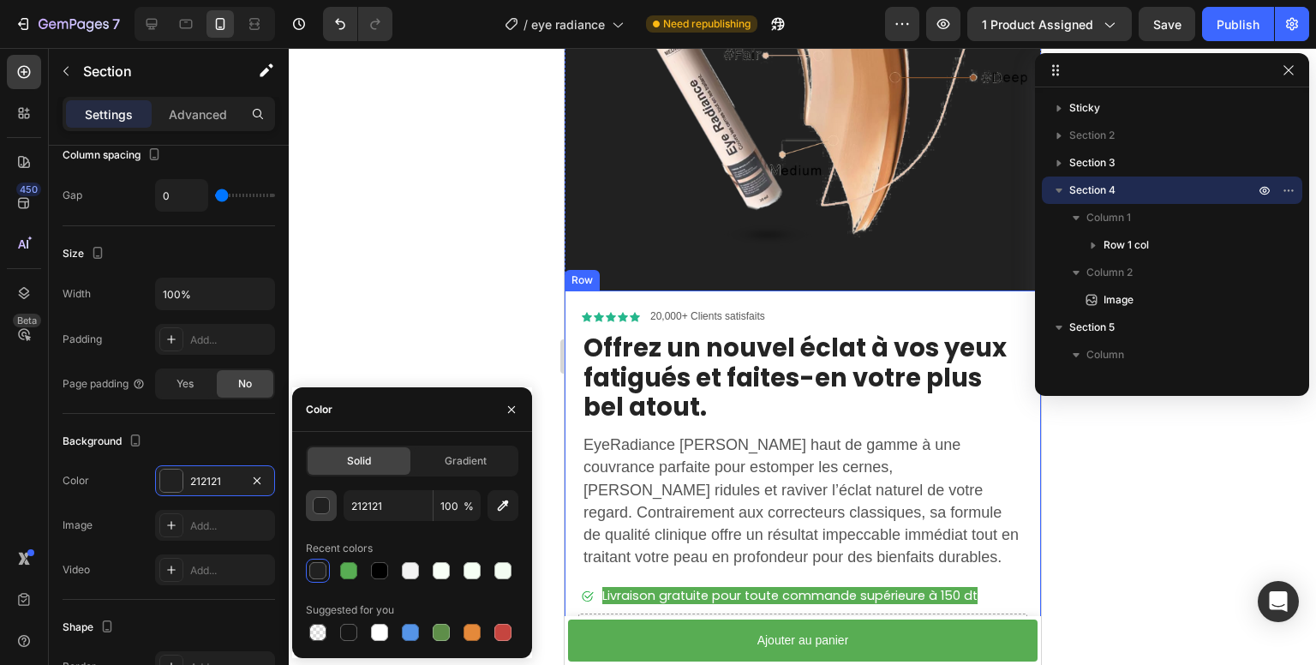
click at [319, 504] on div "button" at bounding box center [322, 506] width 17 height 17
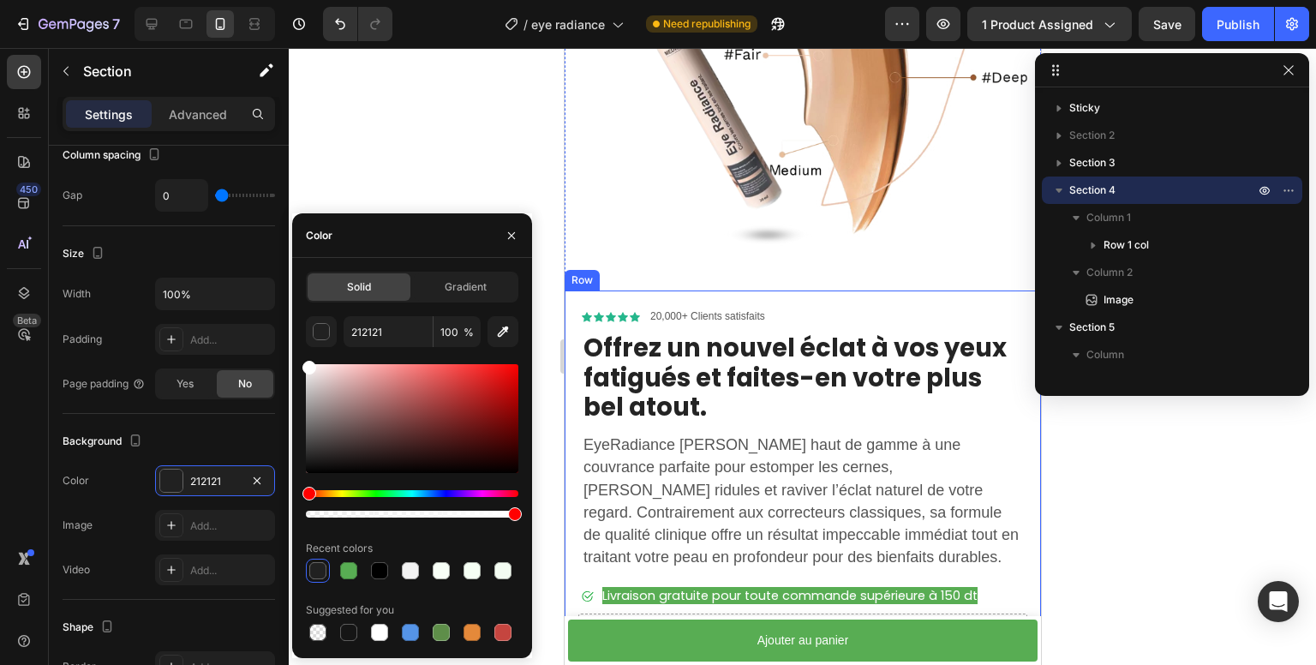
drag, startPoint x: 335, startPoint y: 385, endPoint x: 291, endPoint y: 334, distance: 67.4
click at [291, 0] on div "7 Version history / eye radiance Need republishing Preview 1 product assigned S…" at bounding box center [658, 0] width 1316 height 0
type input "FFFFFF"
click at [154, 247] on div "Size" at bounding box center [169, 253] width 213 height 27
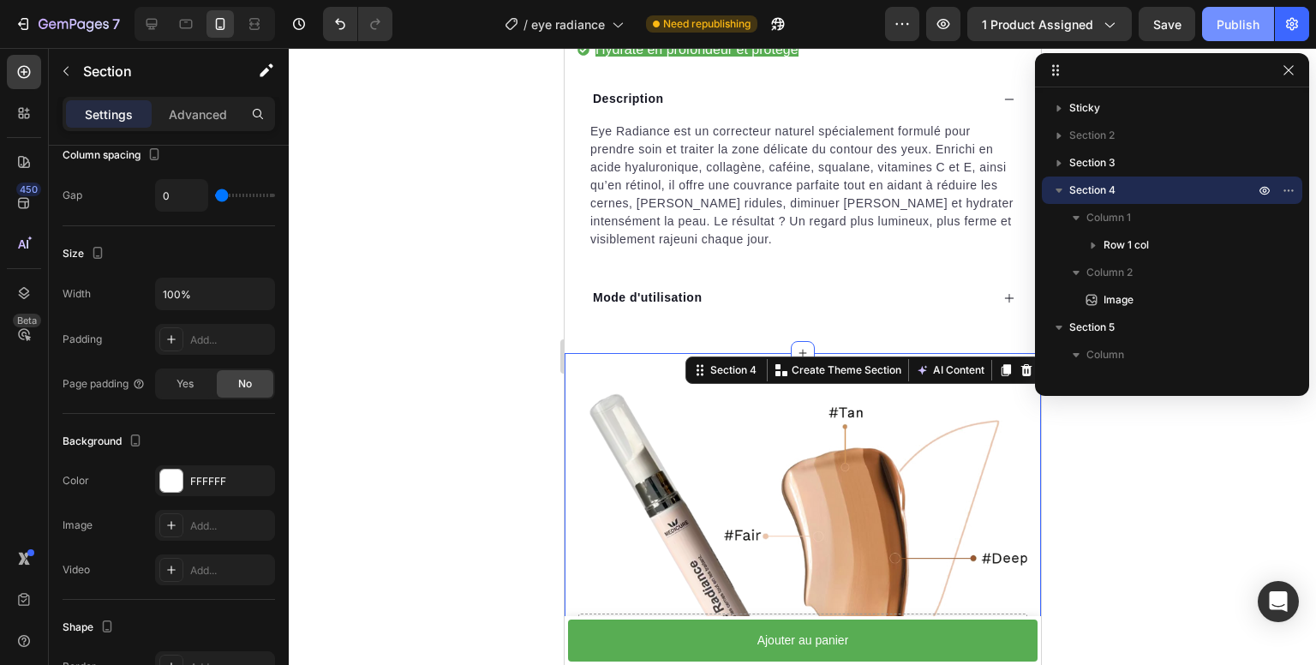
scroll to position [975, 0]
click at [1246, 16] on div "Publish" at bounding box center [1238, 24] width 43 height 18
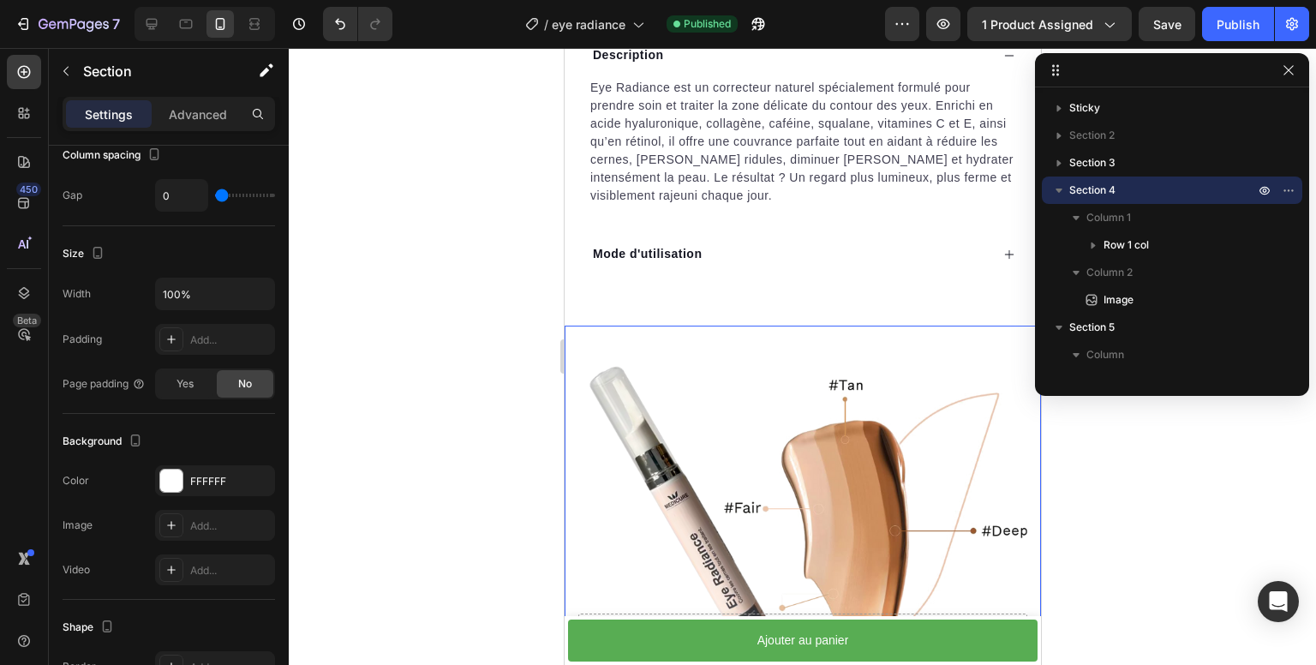
scroll to position [514, 0]
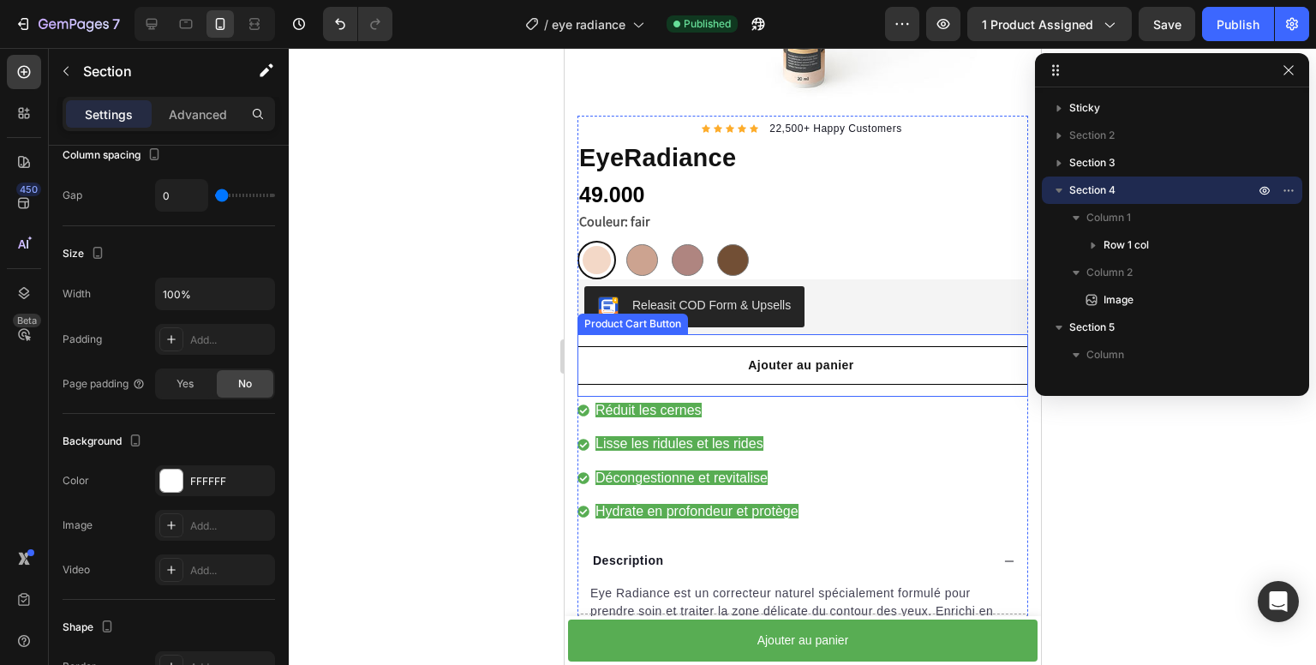
click at [786, 334] on div "Ajouter au panier Product Cart Button" at bounding box center [802, 365] width 451 height 63
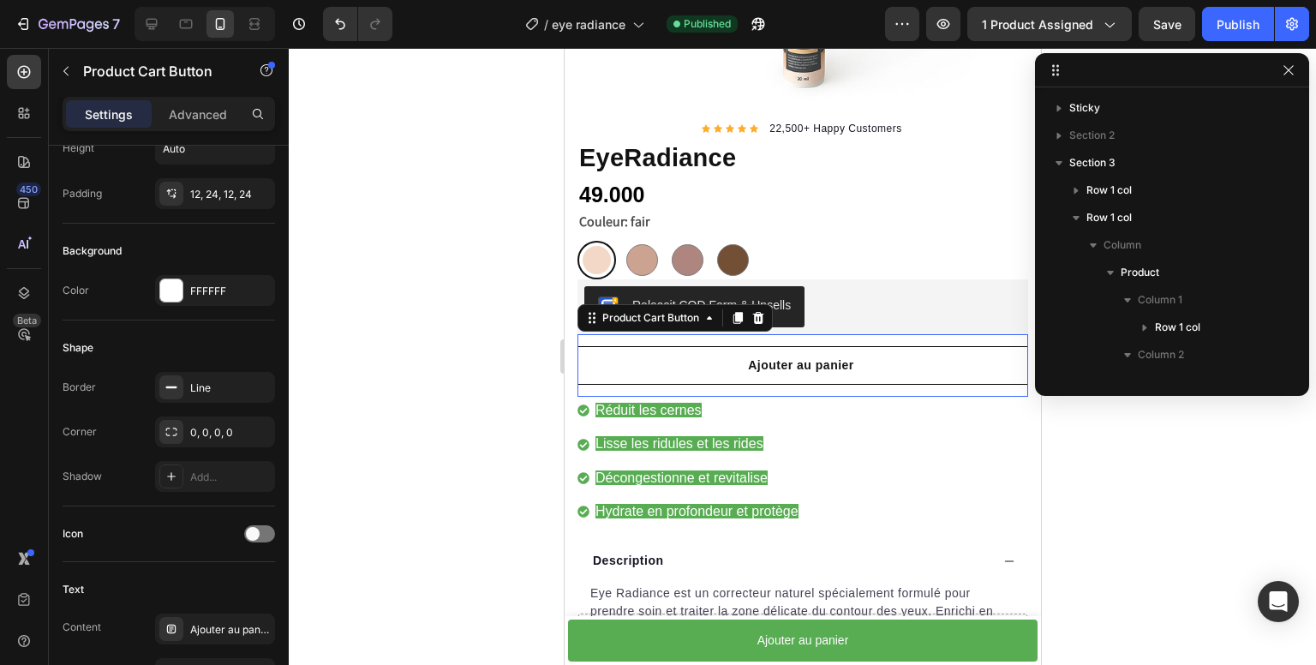
scroll to position [0, 0]
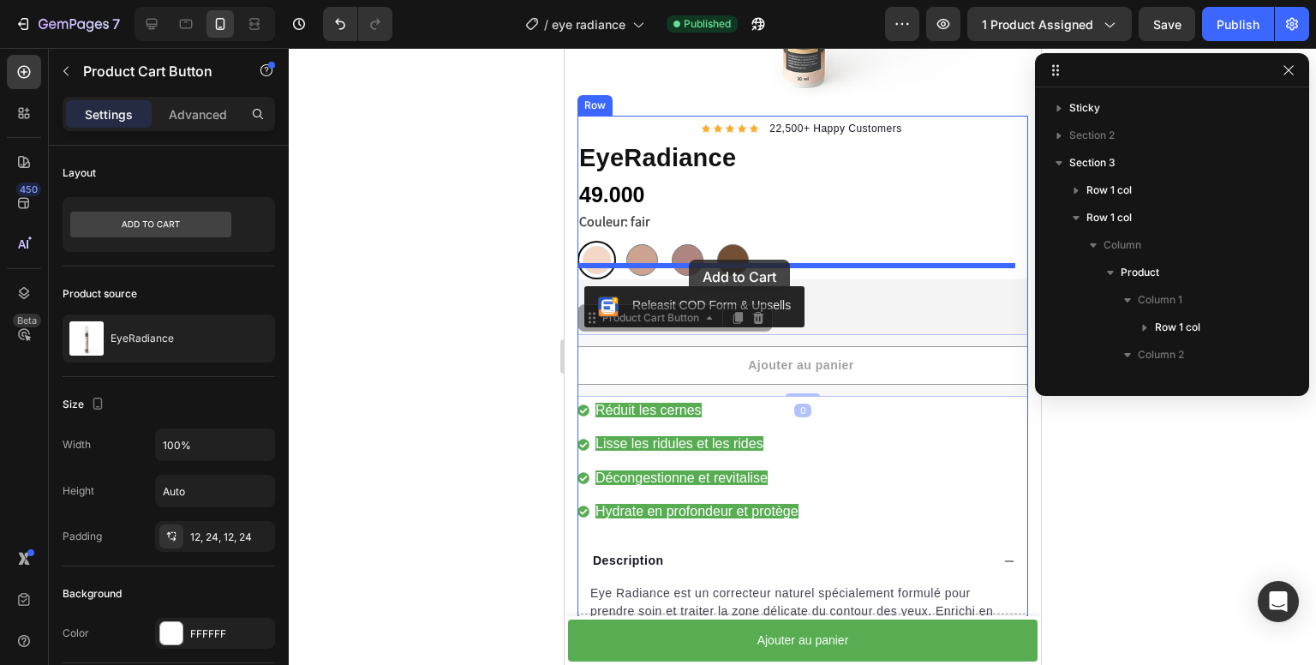
drag, startPoint x: 683, startPoint y: 325, endPoint x: 688, endPoint y: 260, distance: 65.3
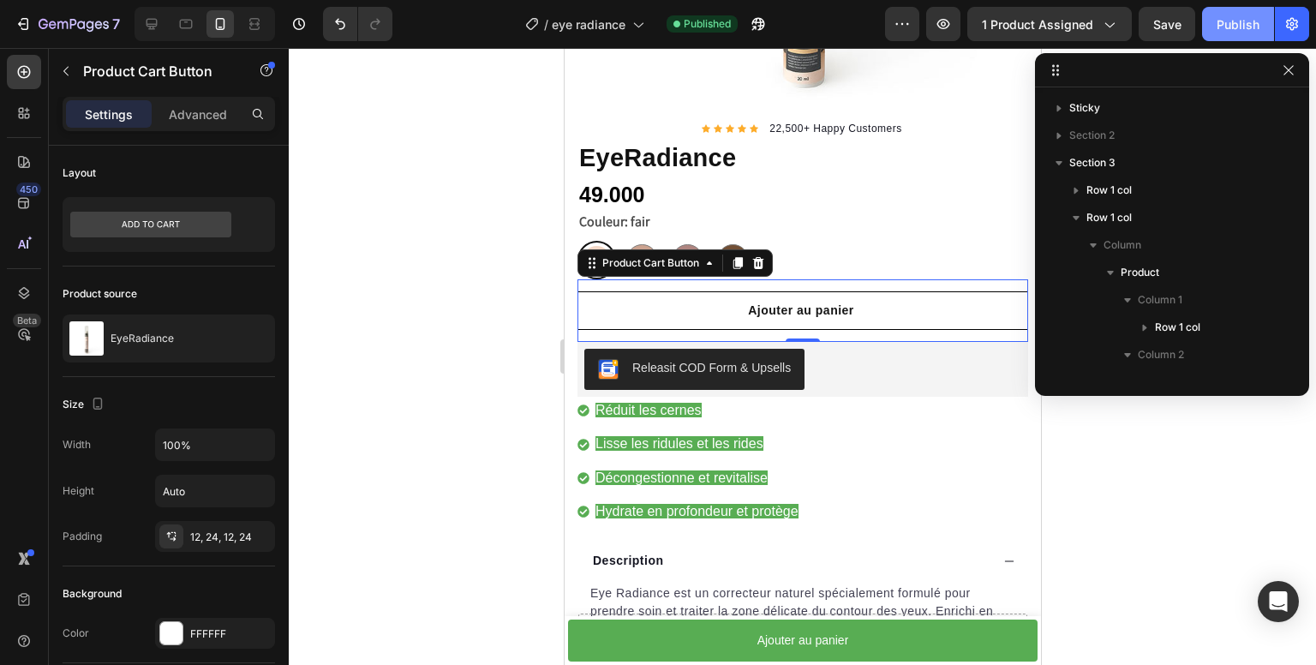
click at [1244, 21] on div "Publish" at bounding box center [1238, 24] width 43 height 18
click at [1246, 19] on div "Publish" at bounding box center [1238, 24] width 43 height 18
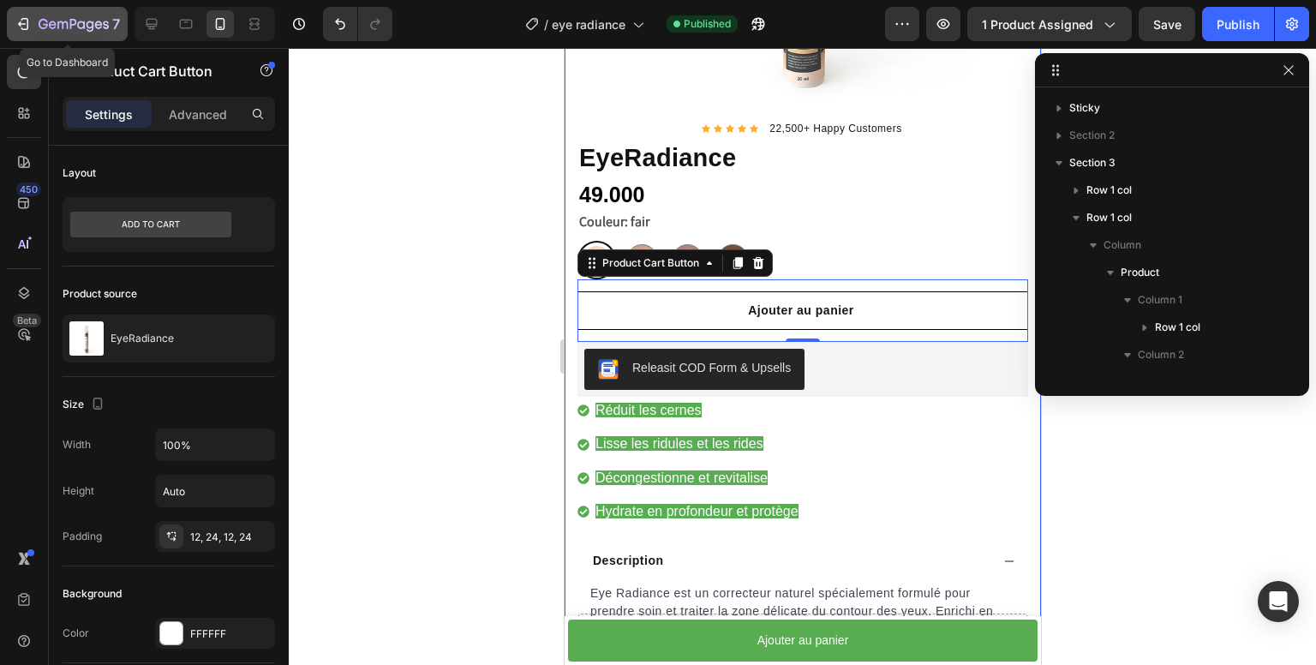
click at [20, 32] on icon "button" at bounding box center [23, 23] width 17 height 17
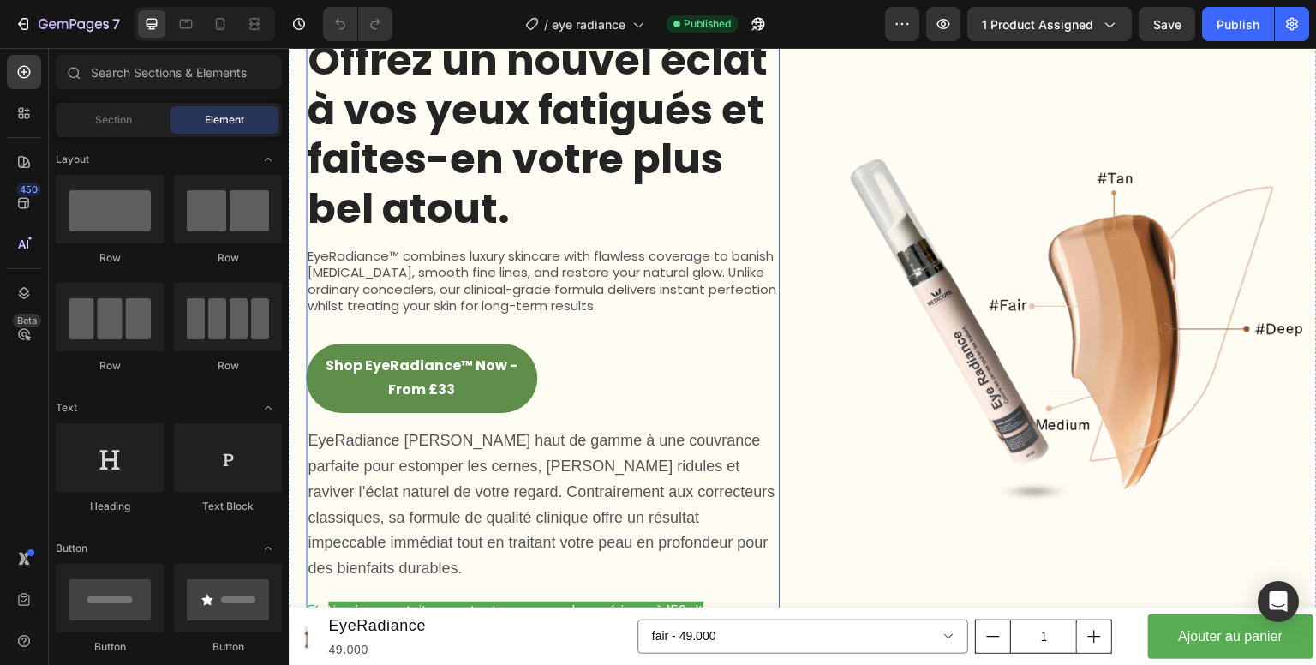
scroll to position [1114, 0]
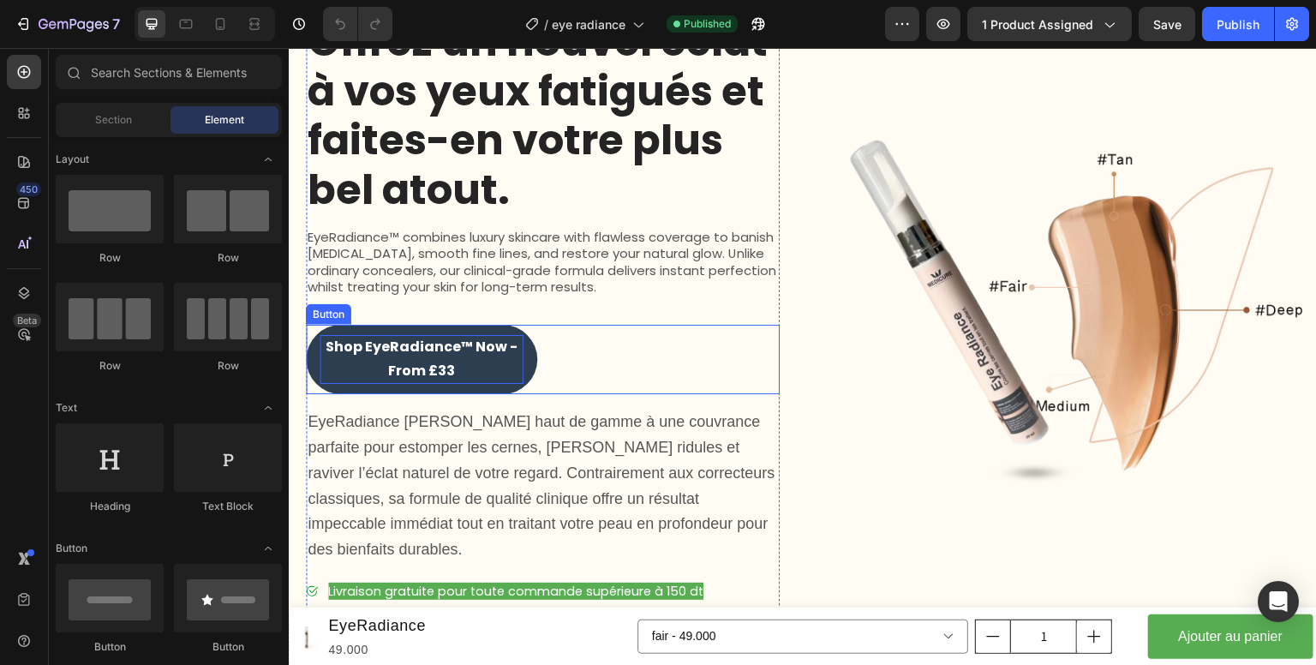
click at [448, 375] on strong "Shop EyeRadiance™ Now - From £33" at bounding box center [422, 359] width 192 height 45
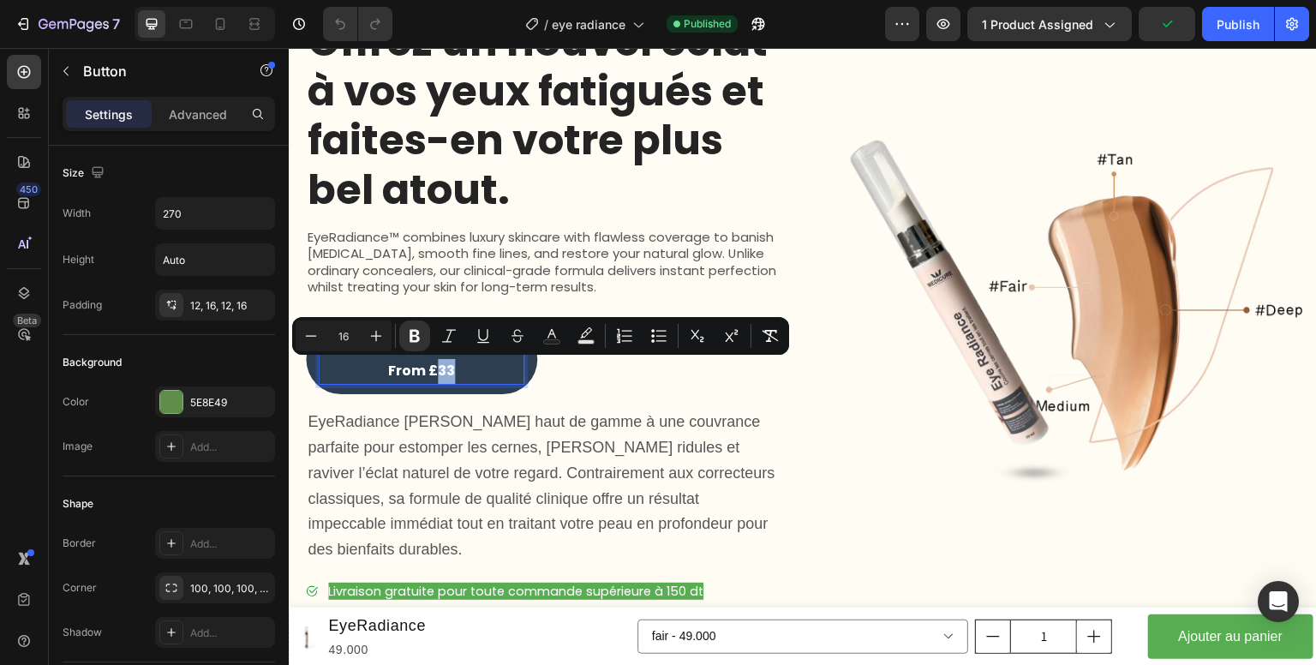
click at [453, 373] on strong "Shop EyeRadiance™ Now - From £33" at bounding box center [422, 359] width 192 height 45
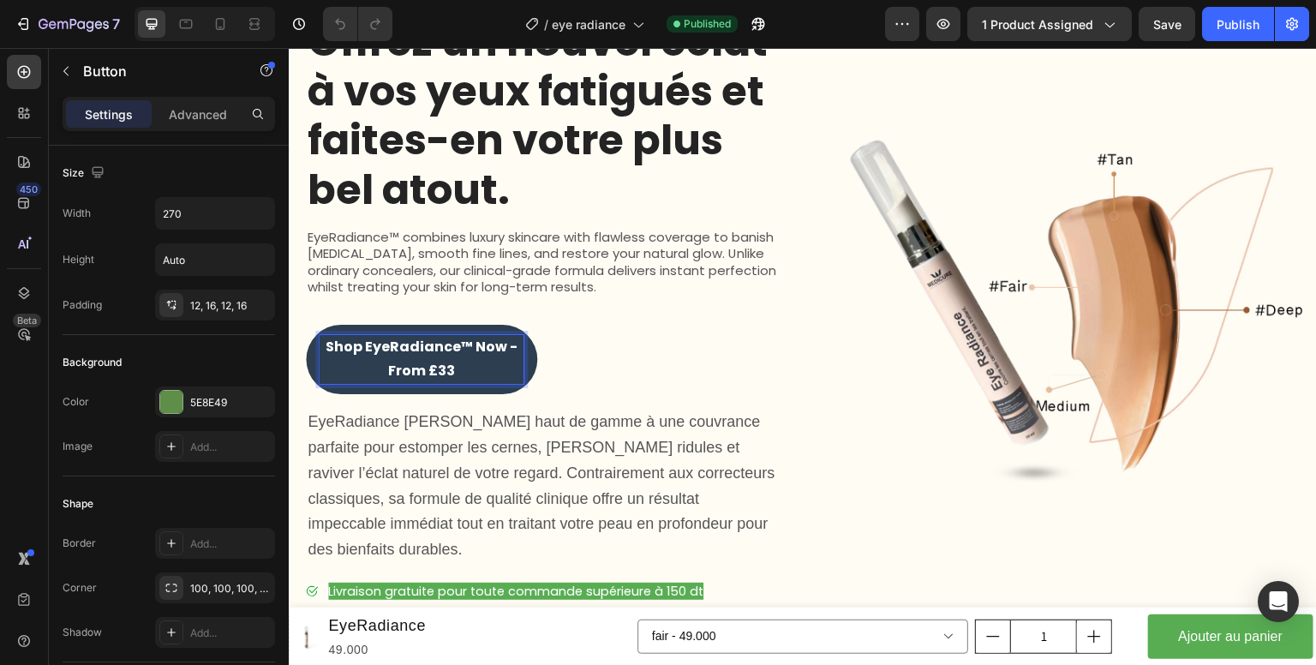
click at [453, 373] on strong "Shop EyeRadiance™ Now - From £33" at bounding box center [422, 359] width 192 height 45
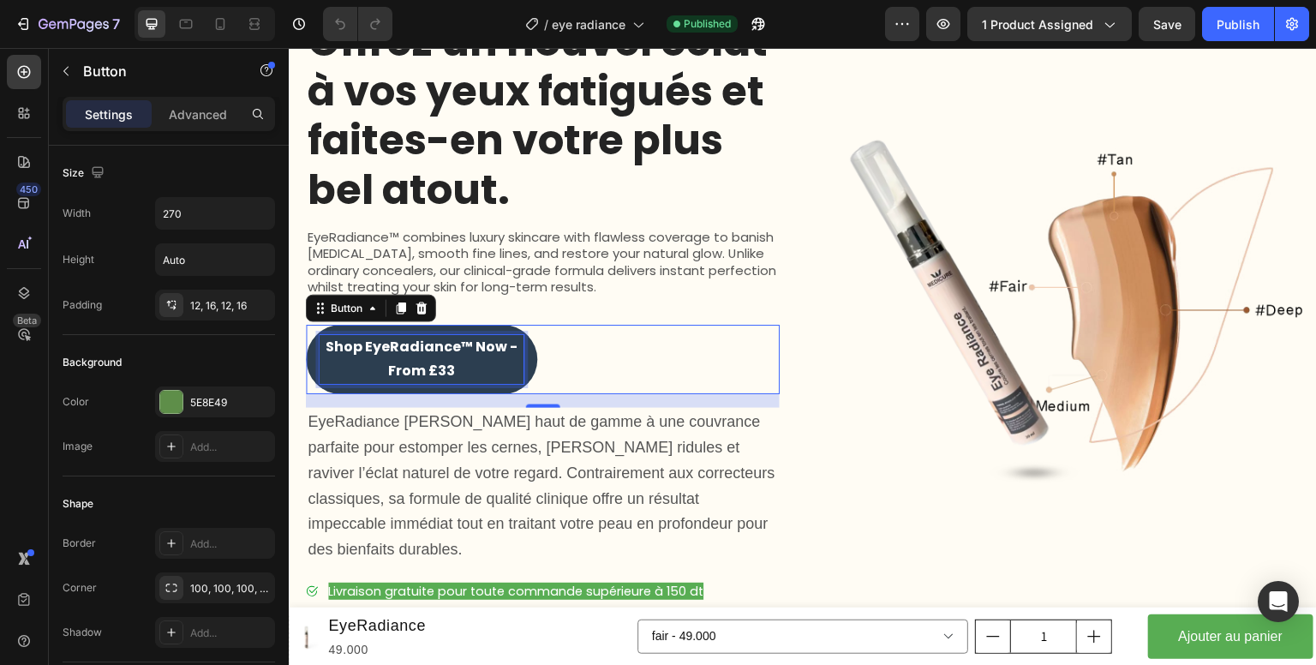
click at [442, 360] on p "Shop EyeRadiance™ Now - From £33" at bounding box center [422, 360] width 204 height 50
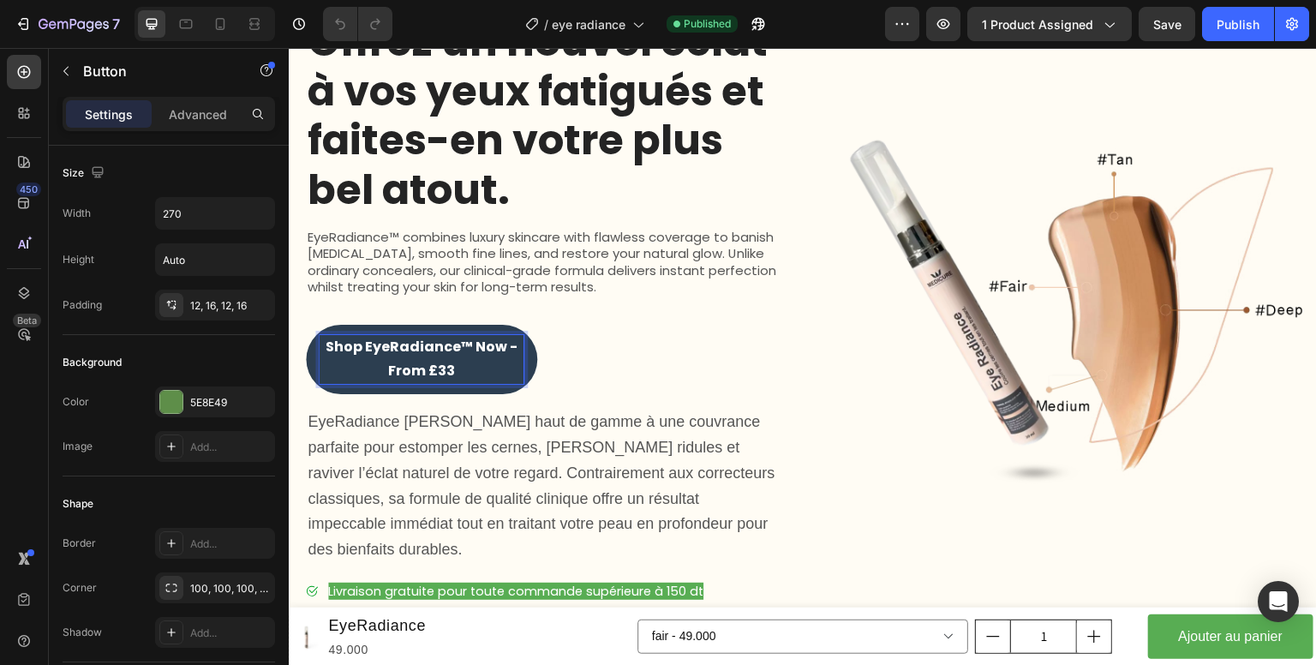
click at [441, 362] on strong "Shop EyeRadiance™ Now - From £33" at bounding box center [422, 359] width 192 height 45
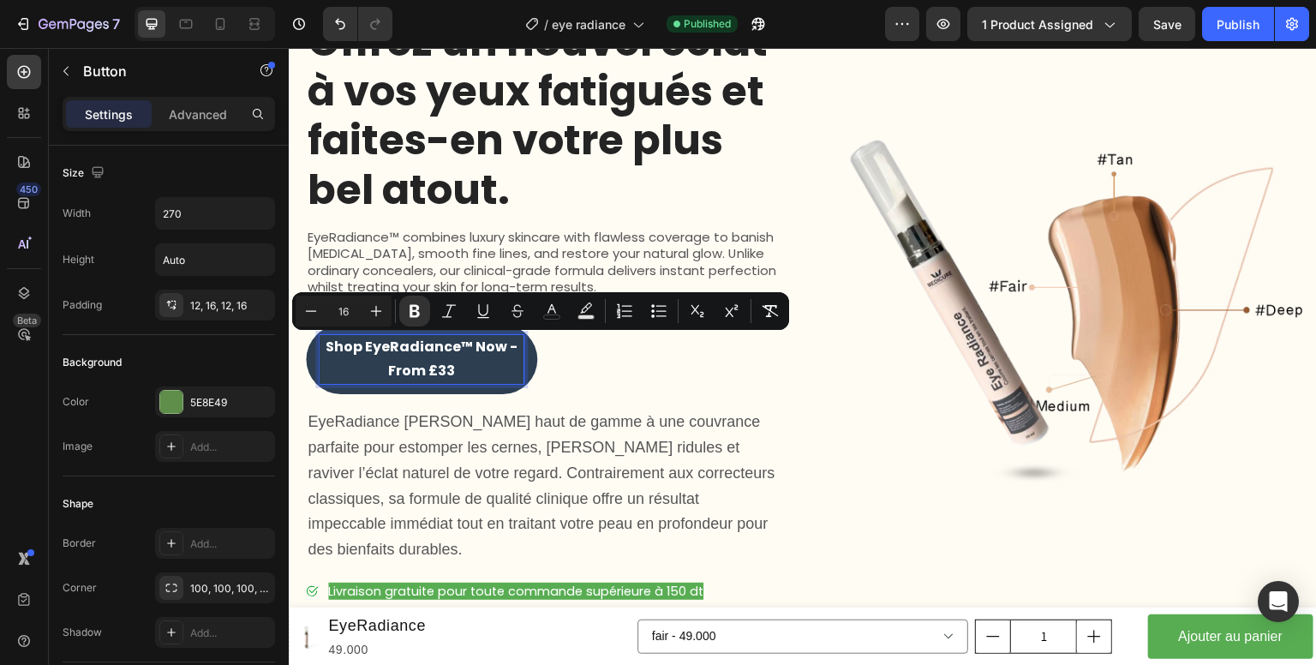
click at [393, 353] on strong "Shop EyeRadiance™ Now - From £33" at bounding box center [422, 359] width 192 height 45
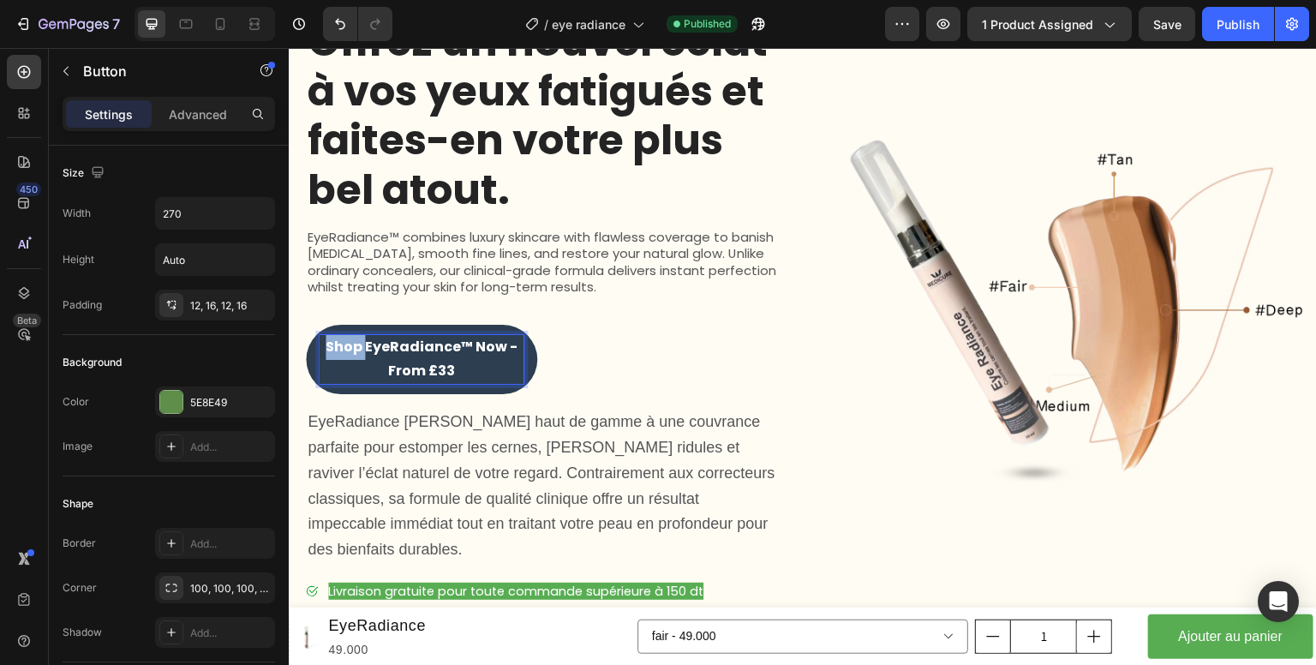
drag, startPoint x: 367, startPoint y: 346, endPoint x: 322, endPoint y: 351, distance: 44.9
click at [322, 351] on p "Shop EyeRadiance™ Now - From £33" at bounding box center [422, 360] width 204 height 50
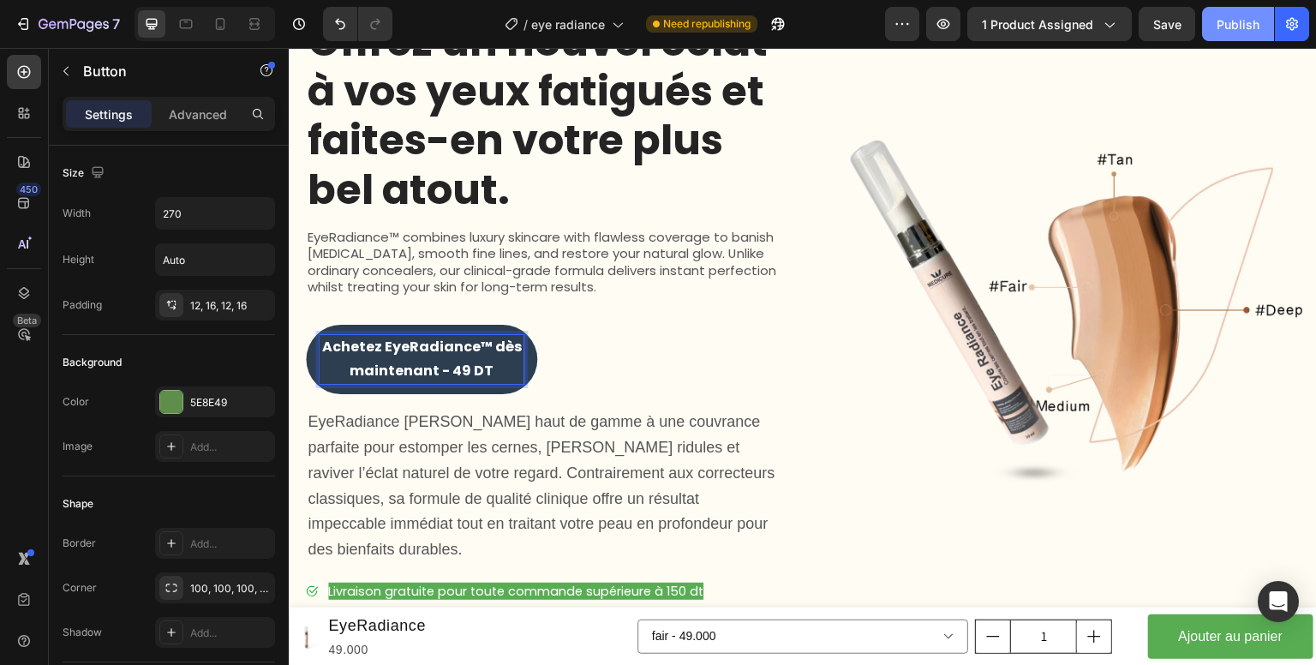
click at [1258, 28] on div "Publish" at bounding box center [1238, 24] width 43 height 18
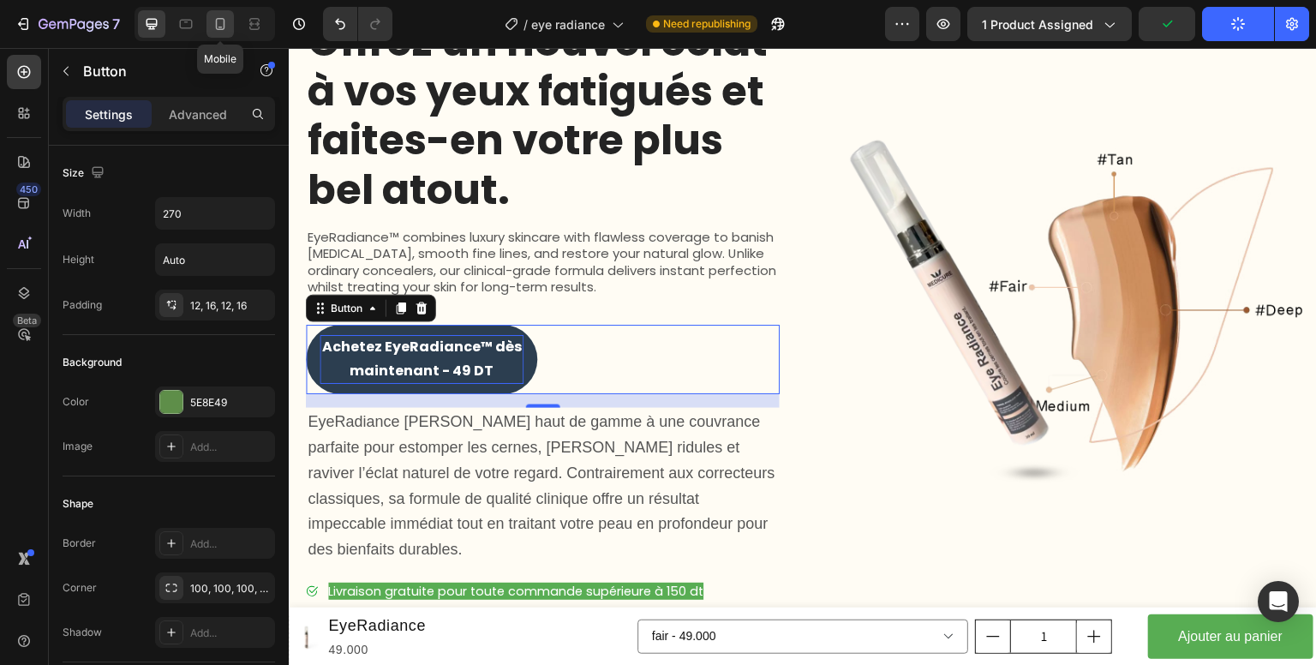
click at [219, 21] on icon at bounding box center [220, 23] width 17 height 17
type input "14"
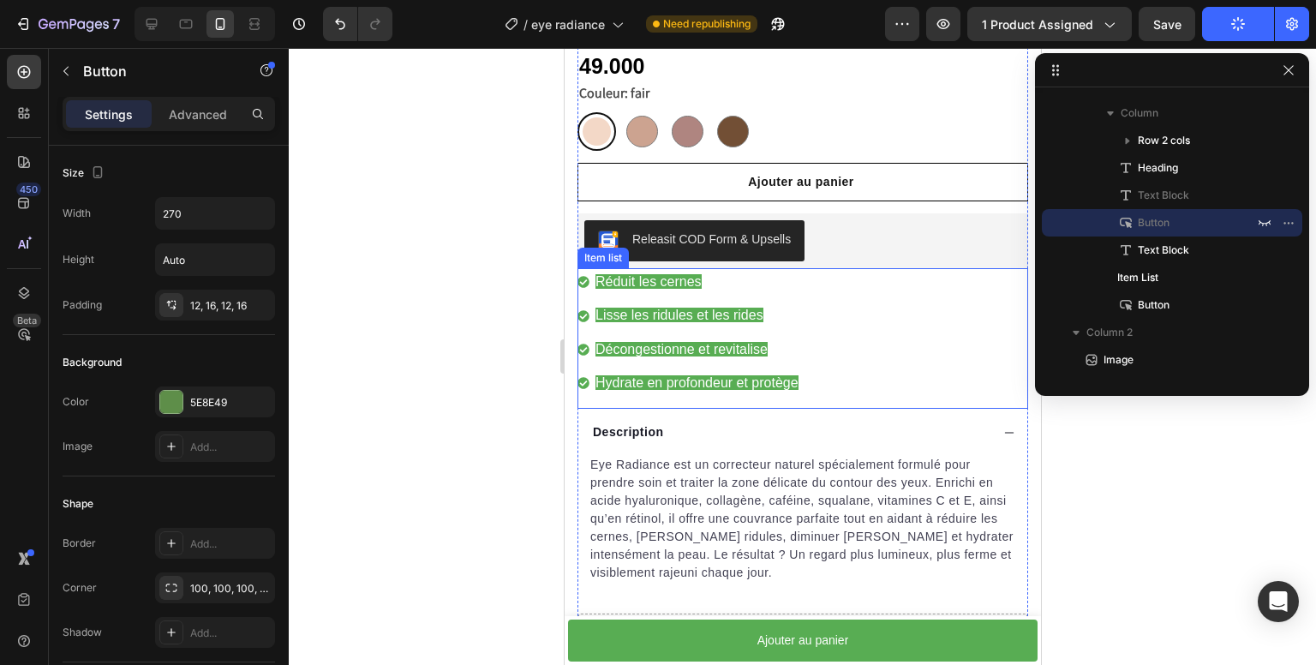
scroll to position [652, 0]
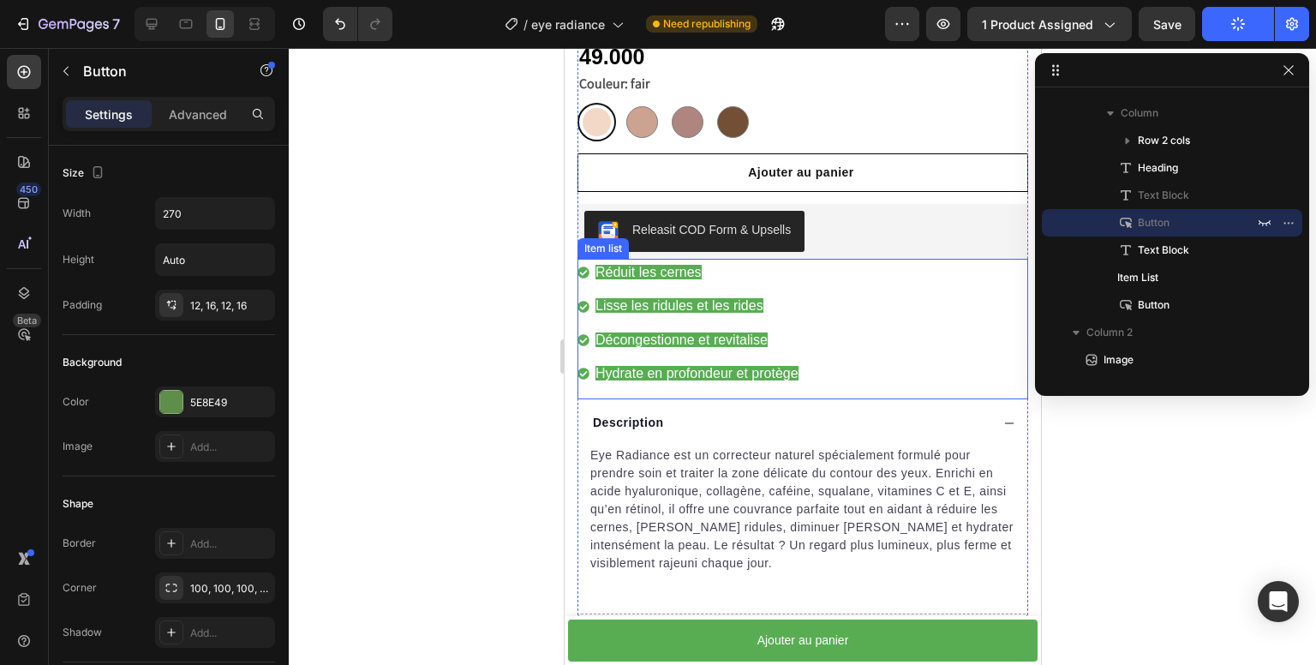
click at [807, 290] on div "Réduit les cernes Lisse les ridules et les rides Décongestionne et revitalise H…" at bounding box center [802, 329] width 451 height 141
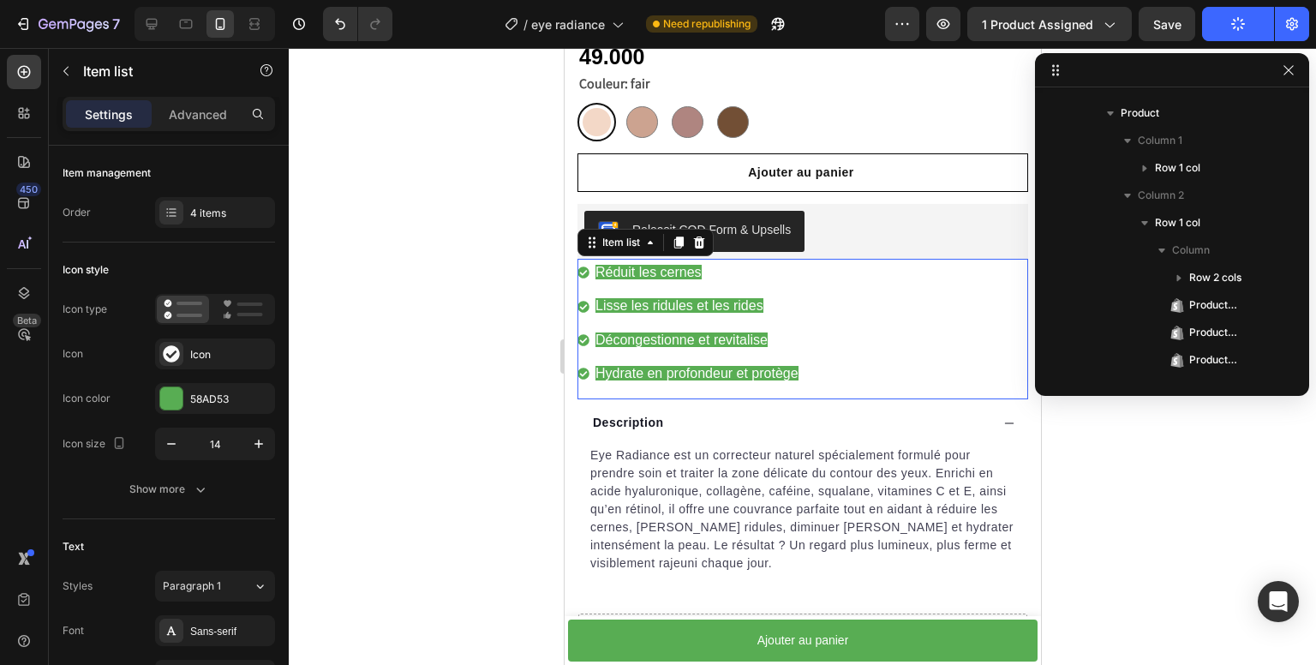
scroll to position [434, 0]
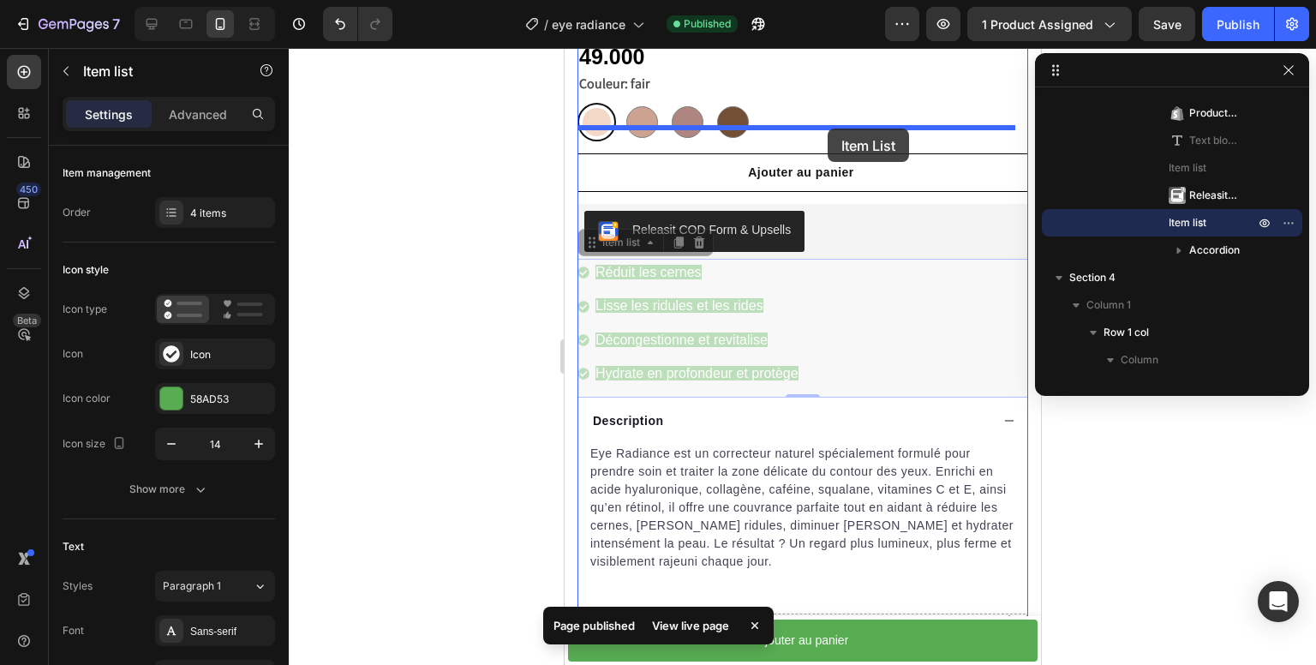
drag, startPoint x: 864, startPoint y: 285, endPoint x: 827, endPoint y: 129, distance: 161.1
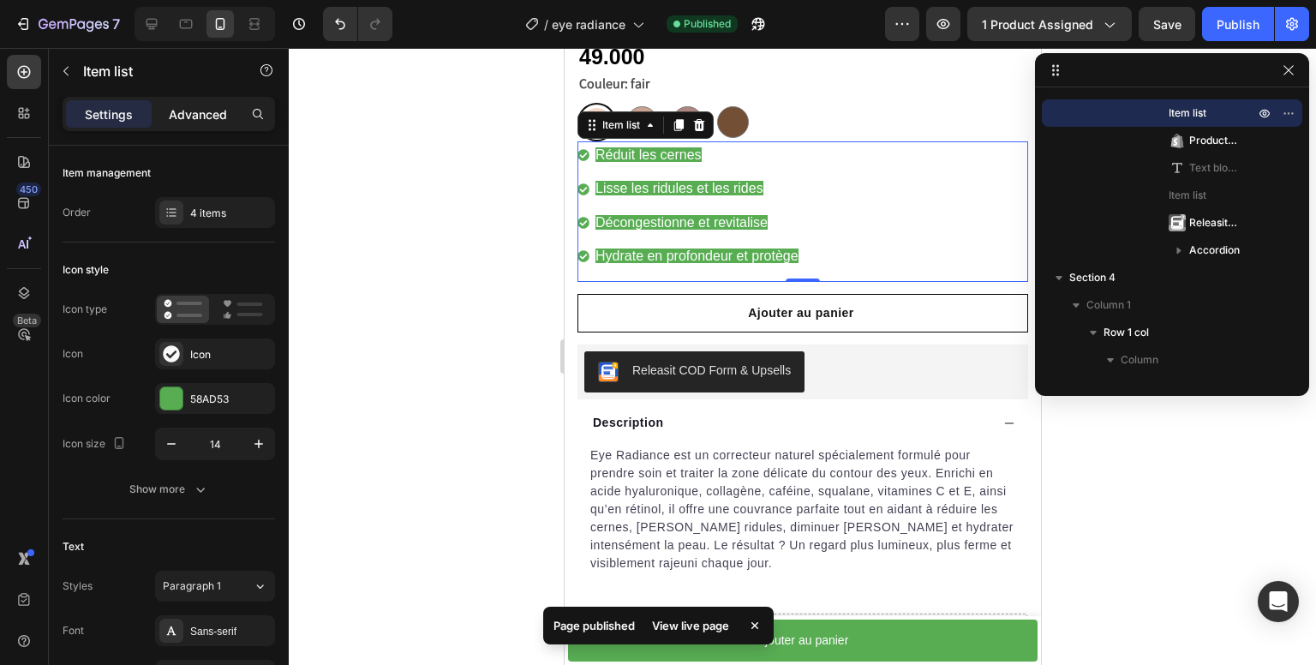
click at [201, 115] on p "Advanced" at bounding box center [198, 114] width 58 height 18
type input "100%"
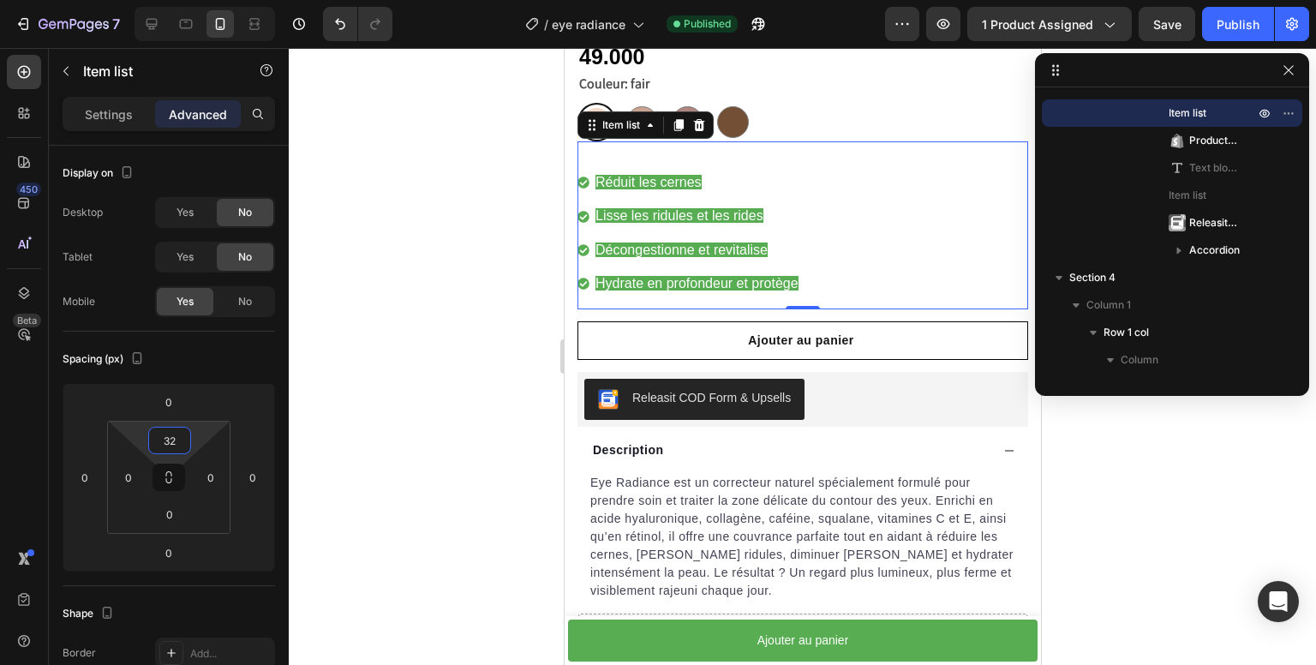
type input "22"
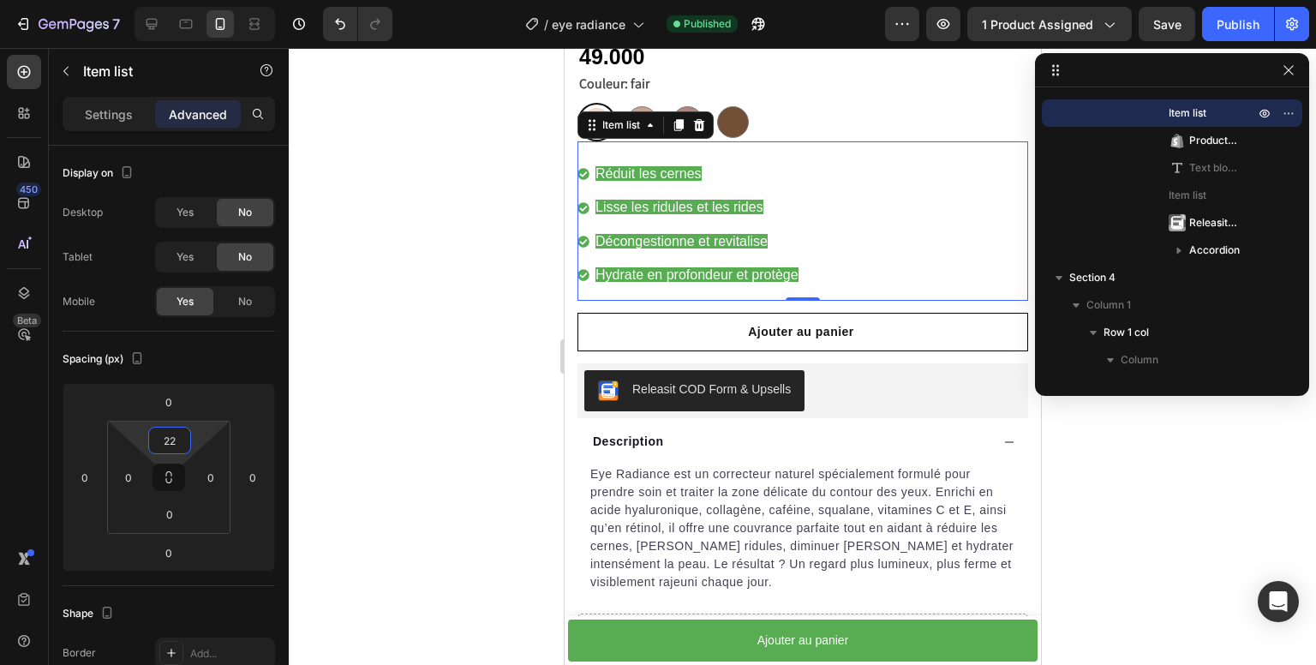
drag, startPoint x: 166, startPoint y: 422, endPoint x: 171, endPoint y: 412, distance: 10.7
click at [171, 0] on html "7 Version history / eye radiance Published Preview 1 product assigned Save Publ…" at bounding box center [658, 0] width 1316 height 0
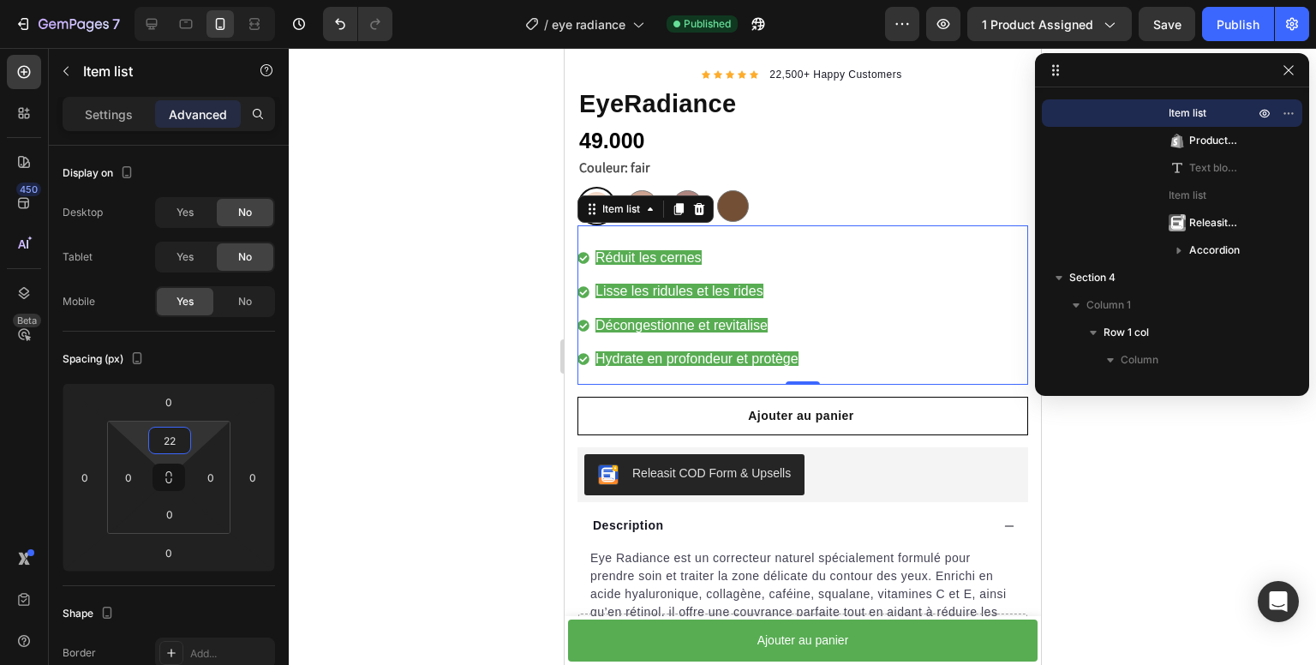
scroll to position [567, 0]
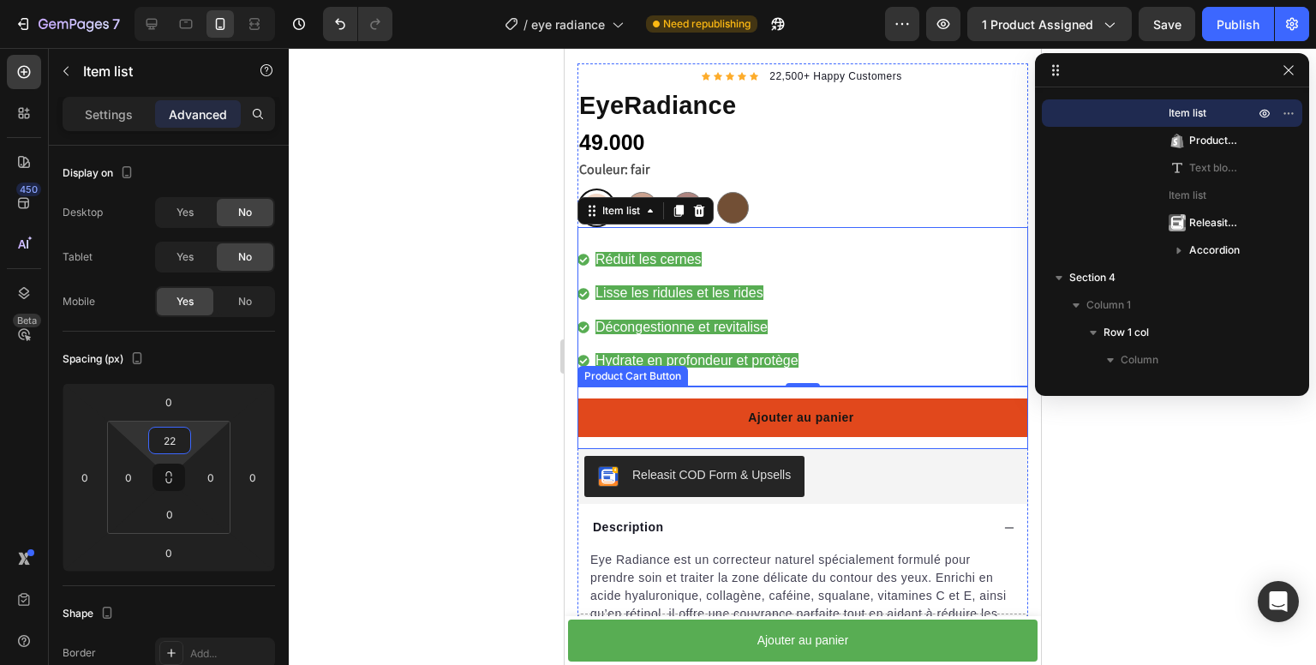
click at [911, 402] on button "Ajouter au panier" at bounding box center [802, 418] width 451 height 39
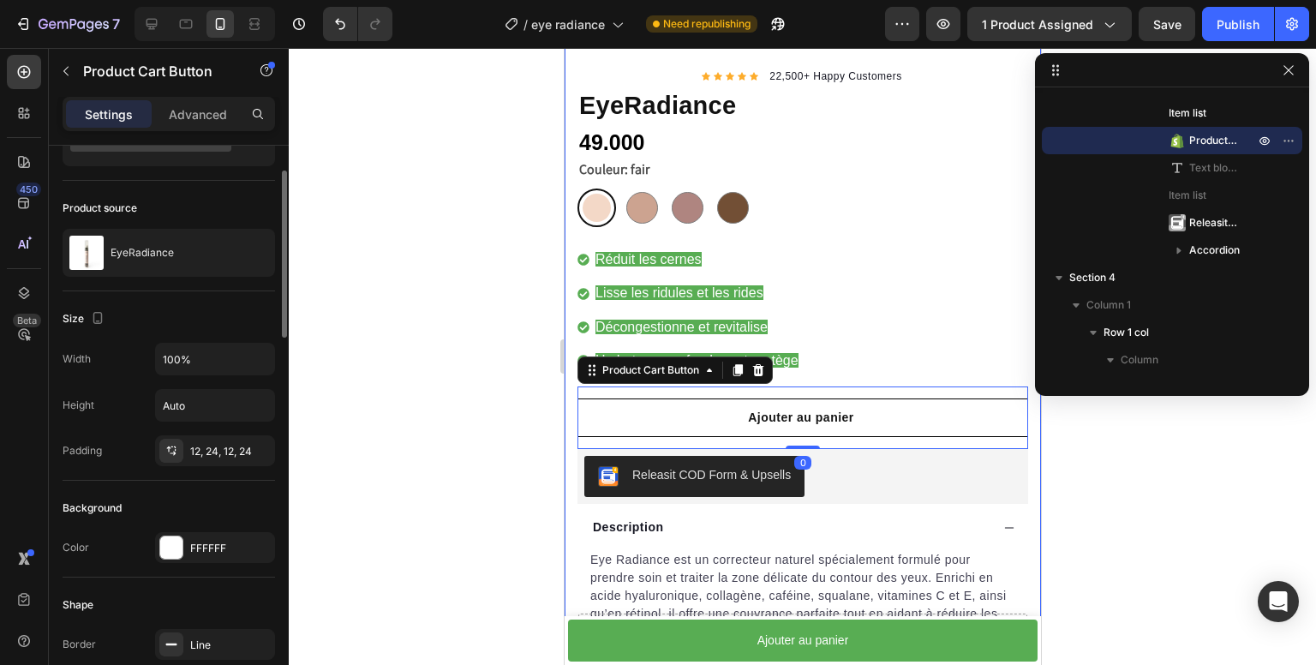
scroll to position [171, 0]
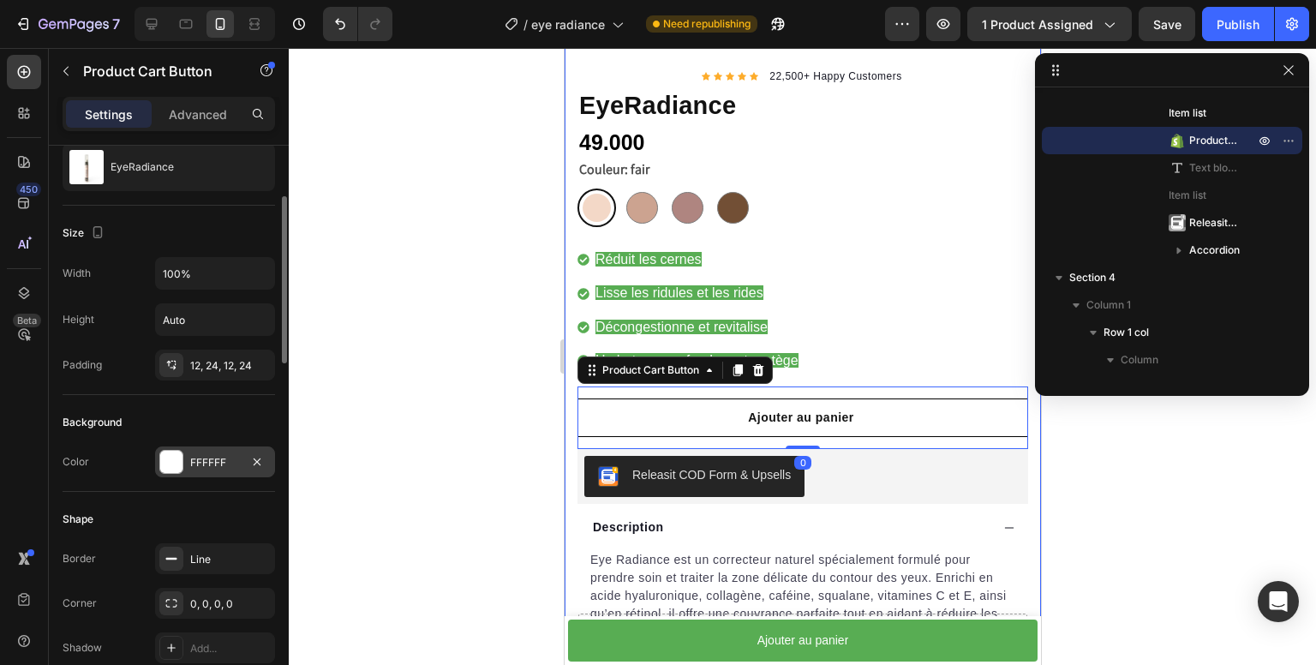
click at [166, 466] on div at bounding box center [171, 462] width 22 height 22
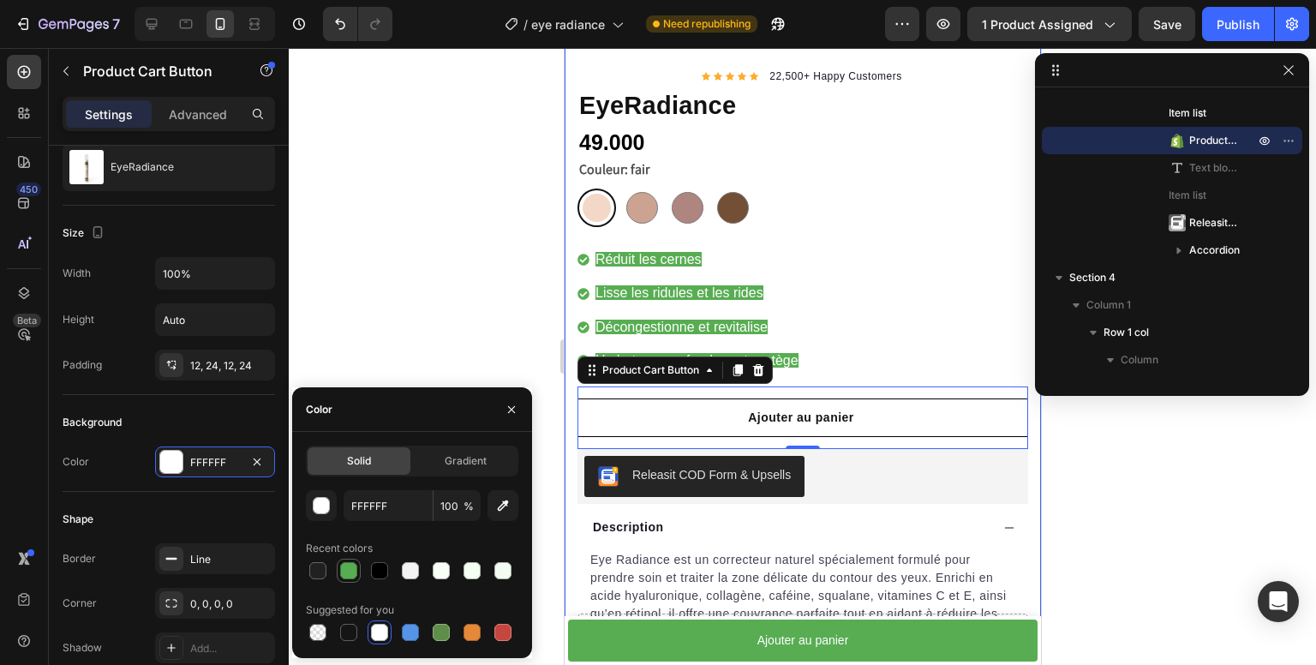
click at [349, 572] on div at bounding box center [348, 570] width 17 height 17
type input "58AD53"
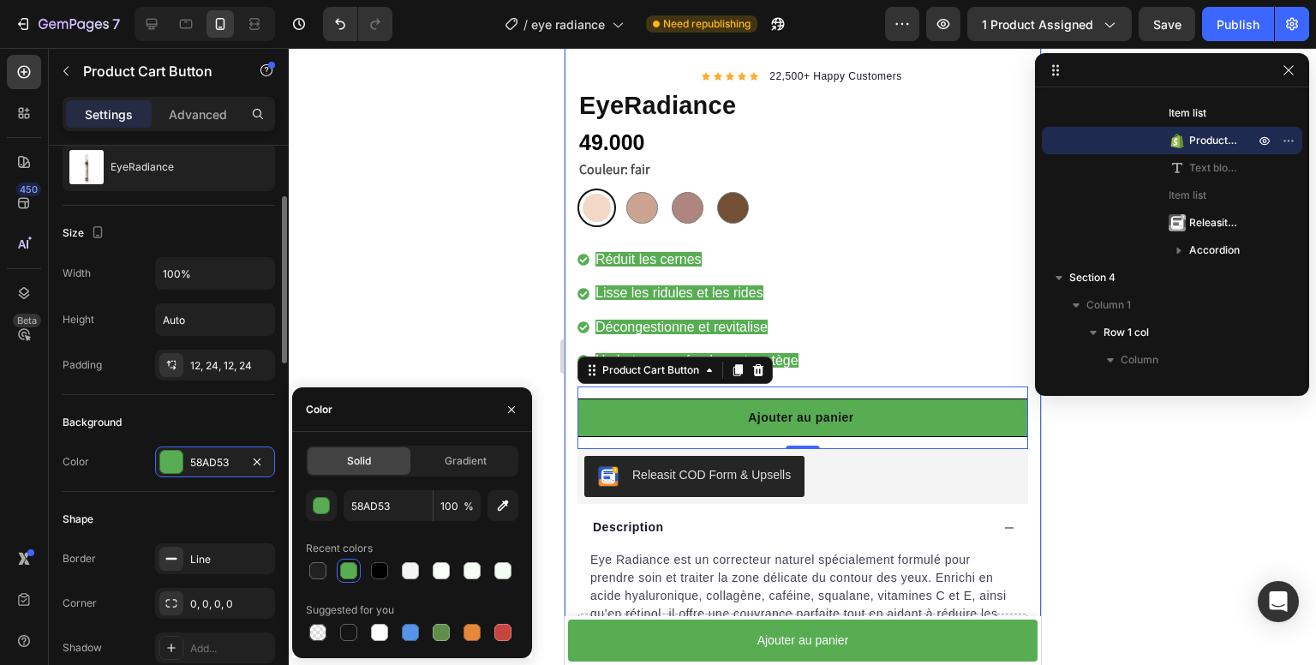
scroll to position [429, 0]
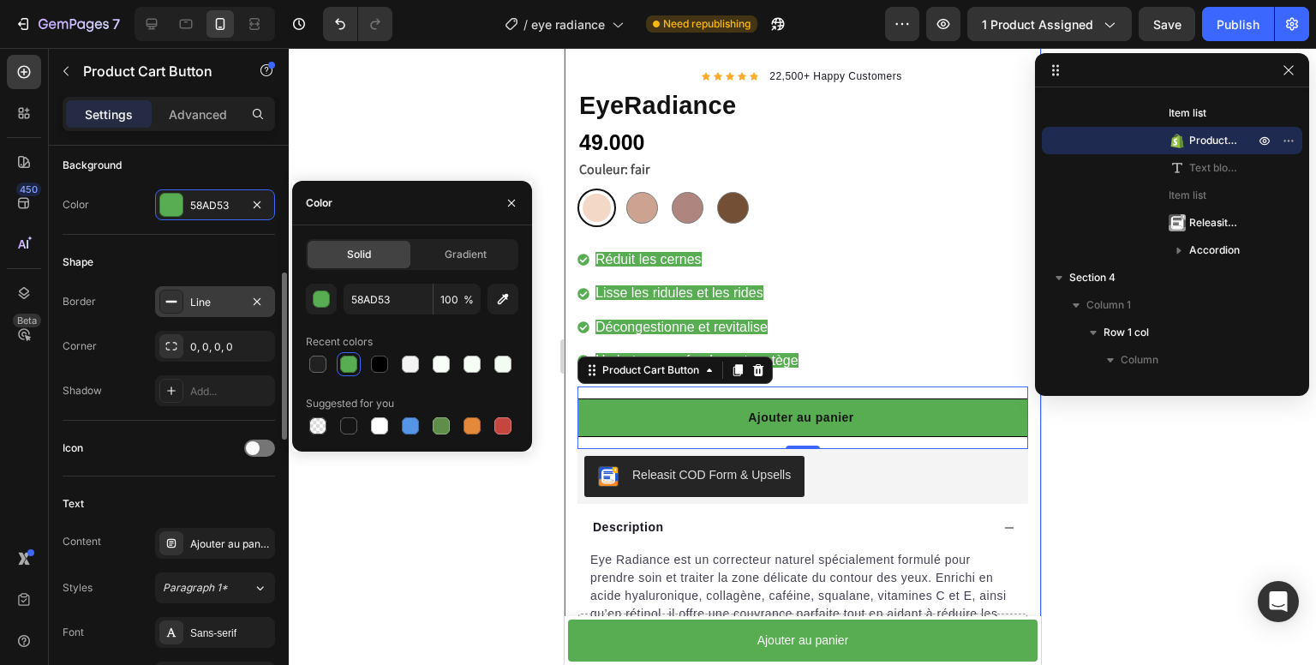
click at [165, 299] on icon at bounding box center [172, 302] width 14 height 14
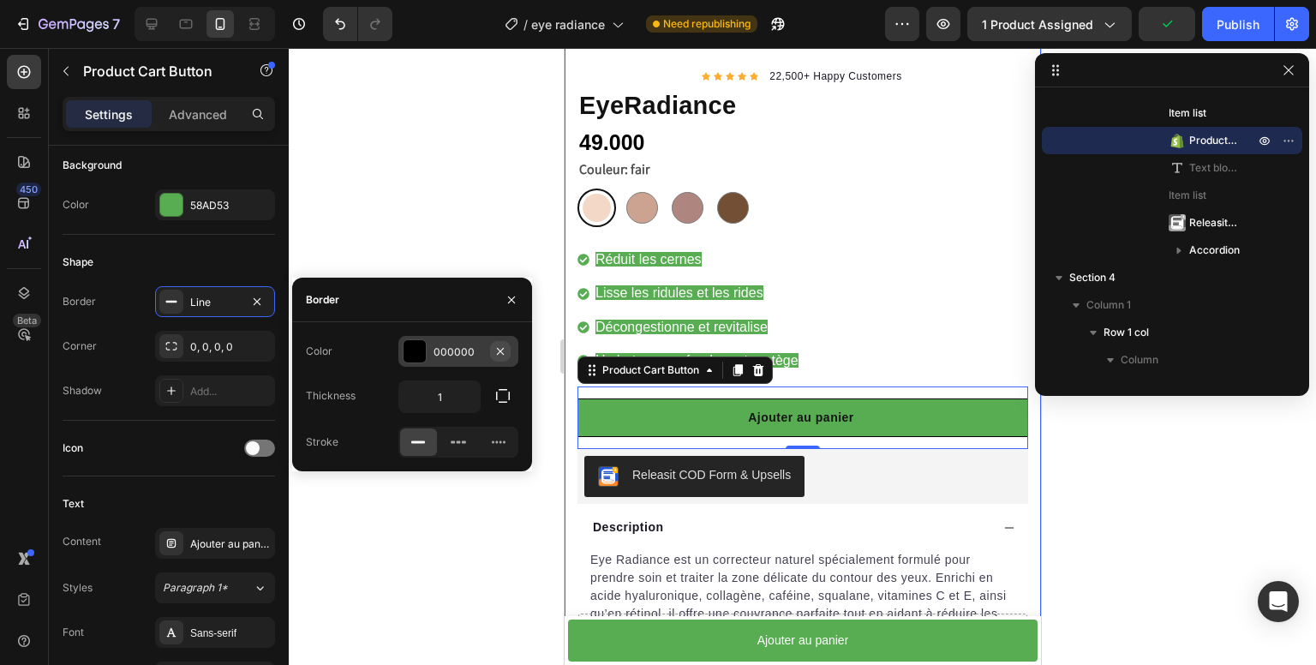
click at [505, 353] on icon "button" at bounding box center [501, 352] width 14 height 14
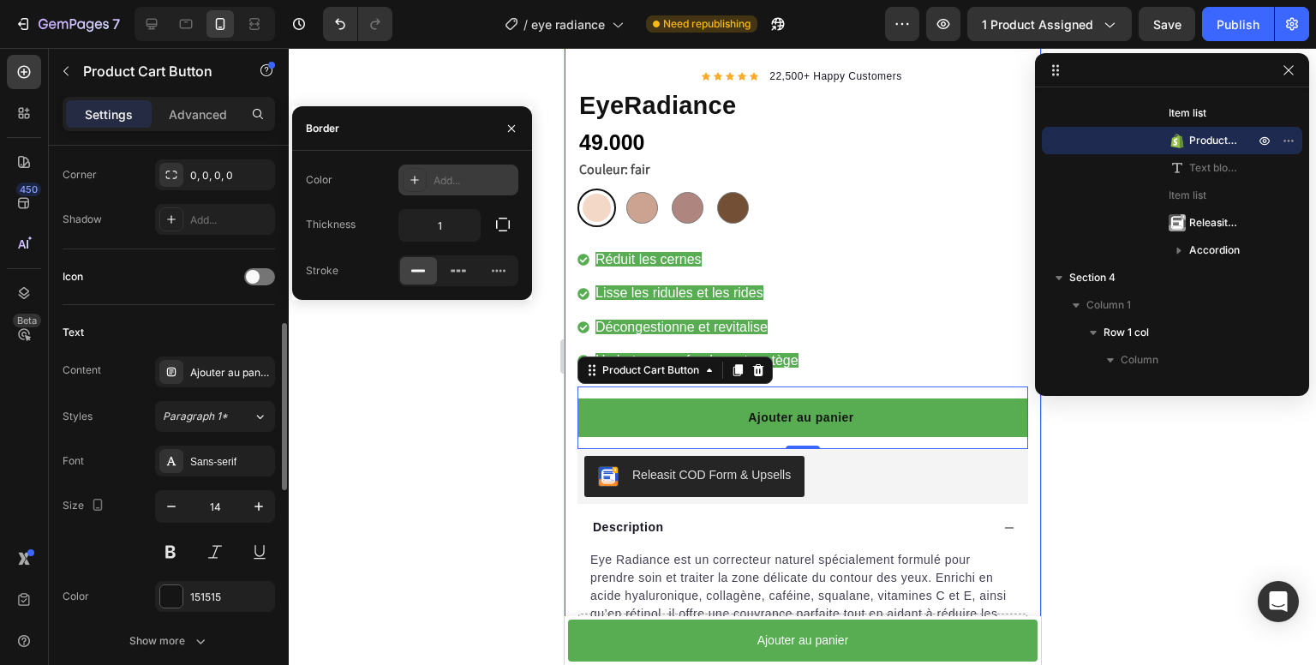
scroll to position [771, 0]
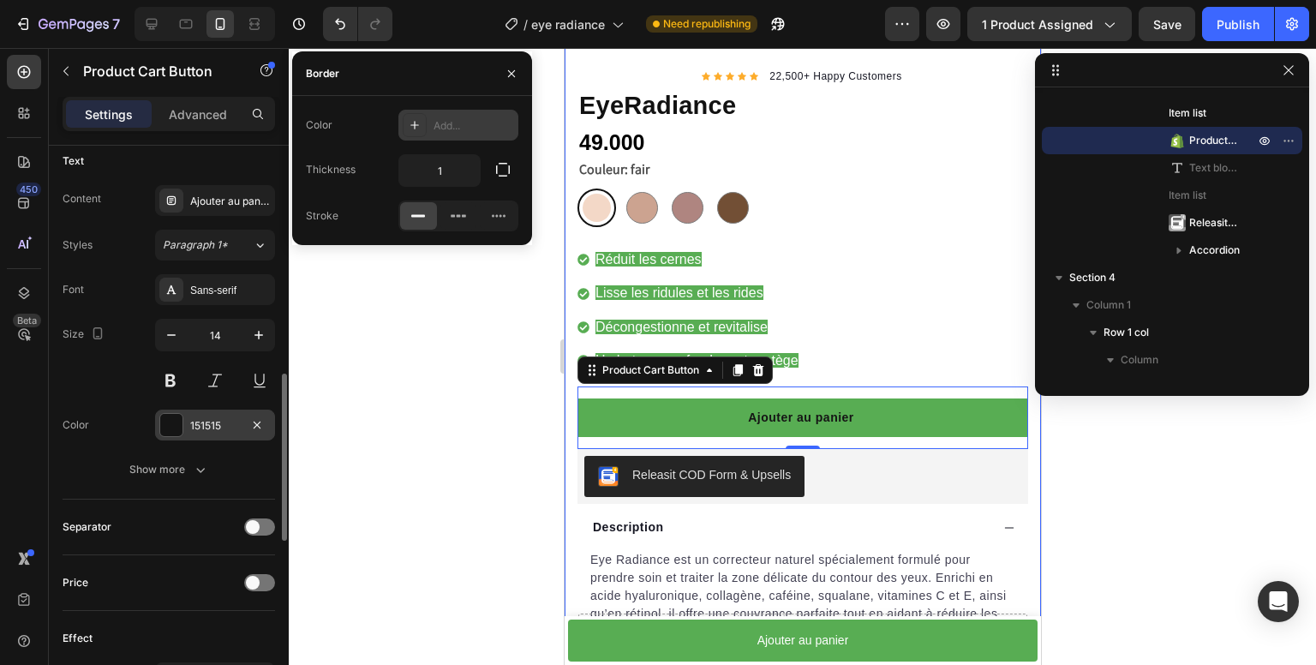
click at [185, 428] on div "151515" at bounding box center [215, 425] width 120 height 31
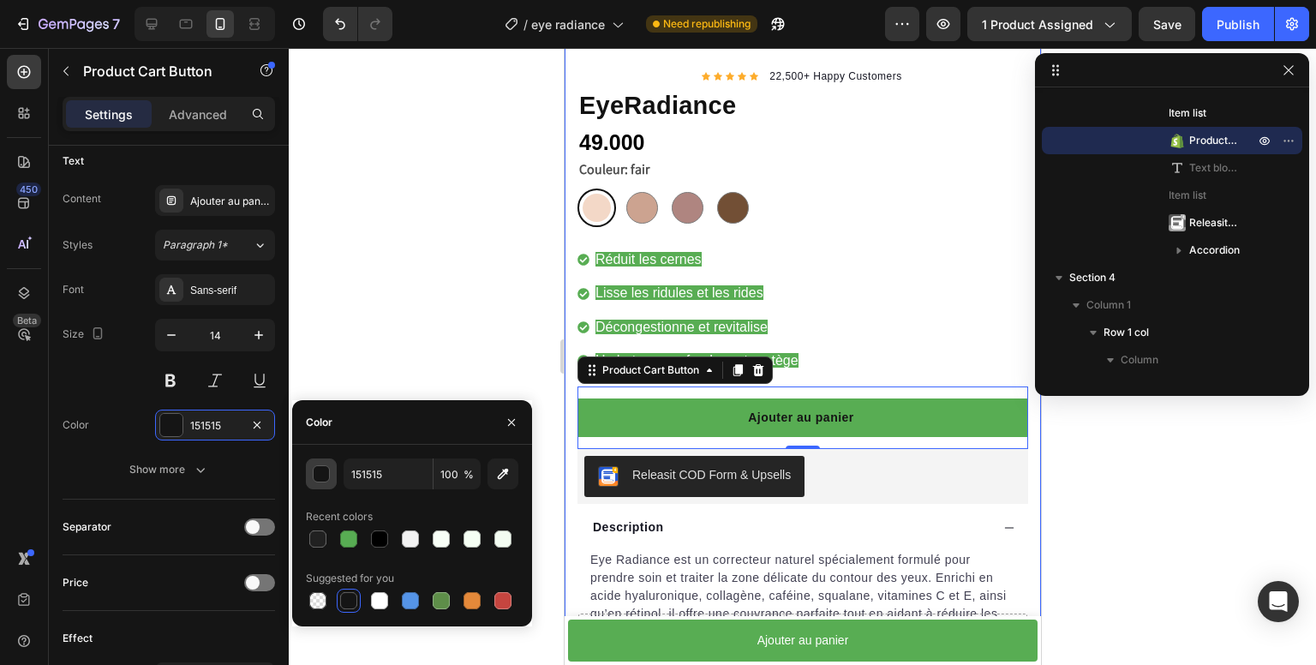
click at [315, 474] on div "button" at bounding box center [322, 474] width 17 height 17
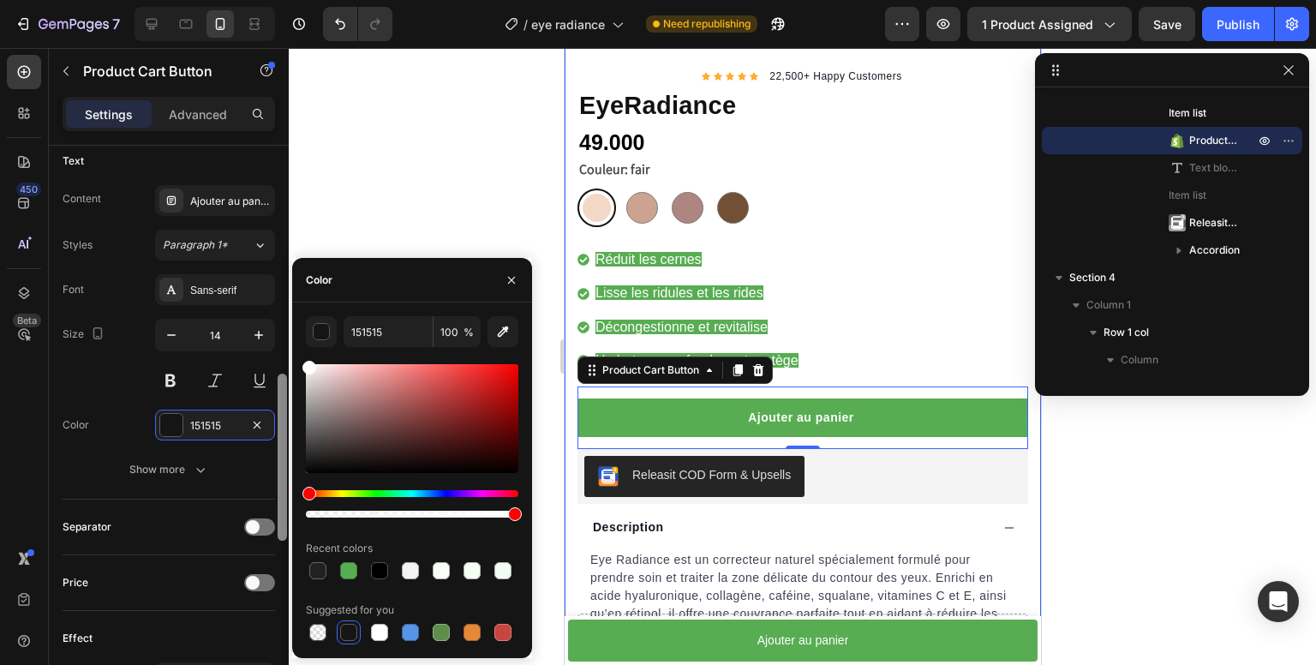
drag, startPoint x: 341, startPoint y: 420, endPoint x: 287, endPoint y: 341, distance: 95.6
click at [287, 341] on div "450 Beta Sections(18) Elements(84) Section Element Hero Section Product Detail …" at bounding box center [144, 356] width 289 height 617
type input "FFFFFF"
click at [69, 361] on div "Size 14" at bounding box center [169, 357] width 213 height 77
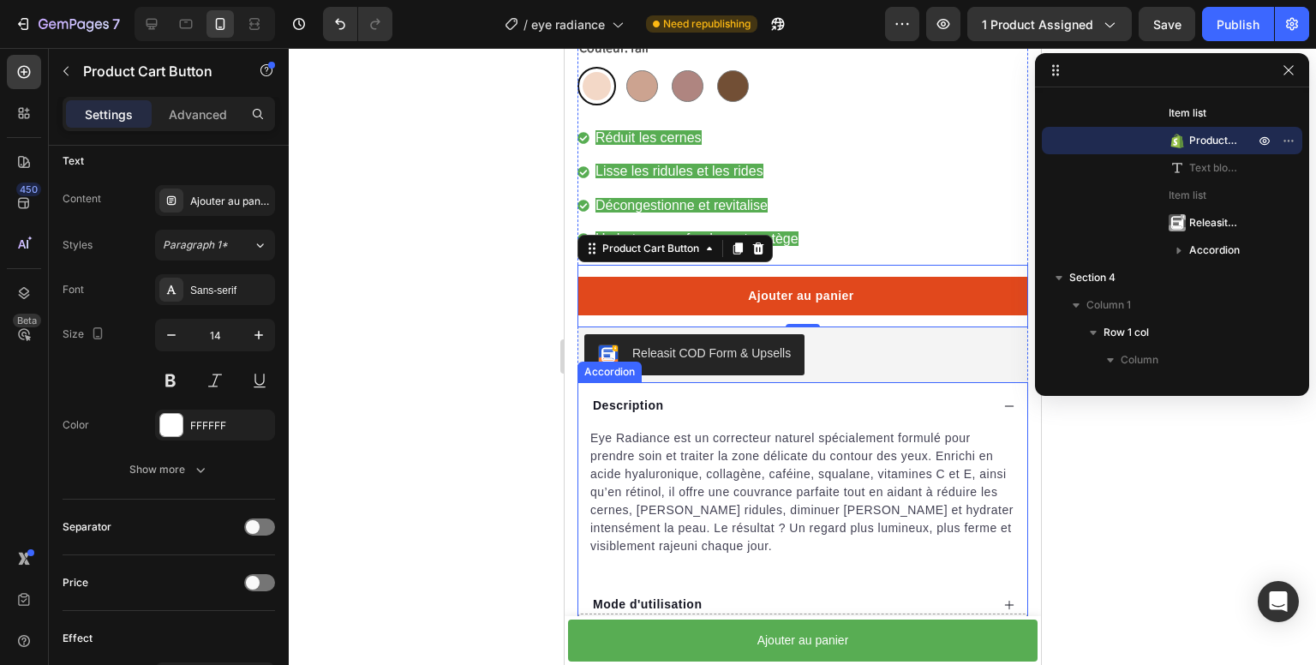
scroll to position [686, 0]
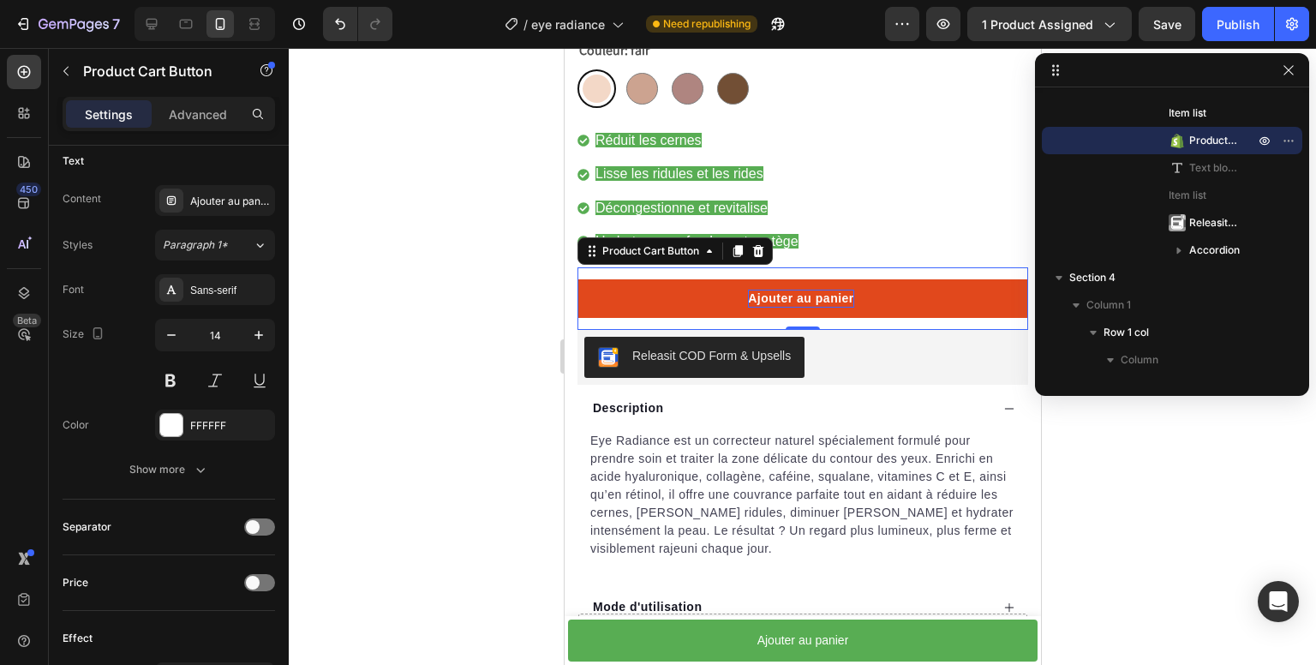
click at [818, 290] on div "Ajouter au panier" at bounding box center [800, 299] width 106 height 18
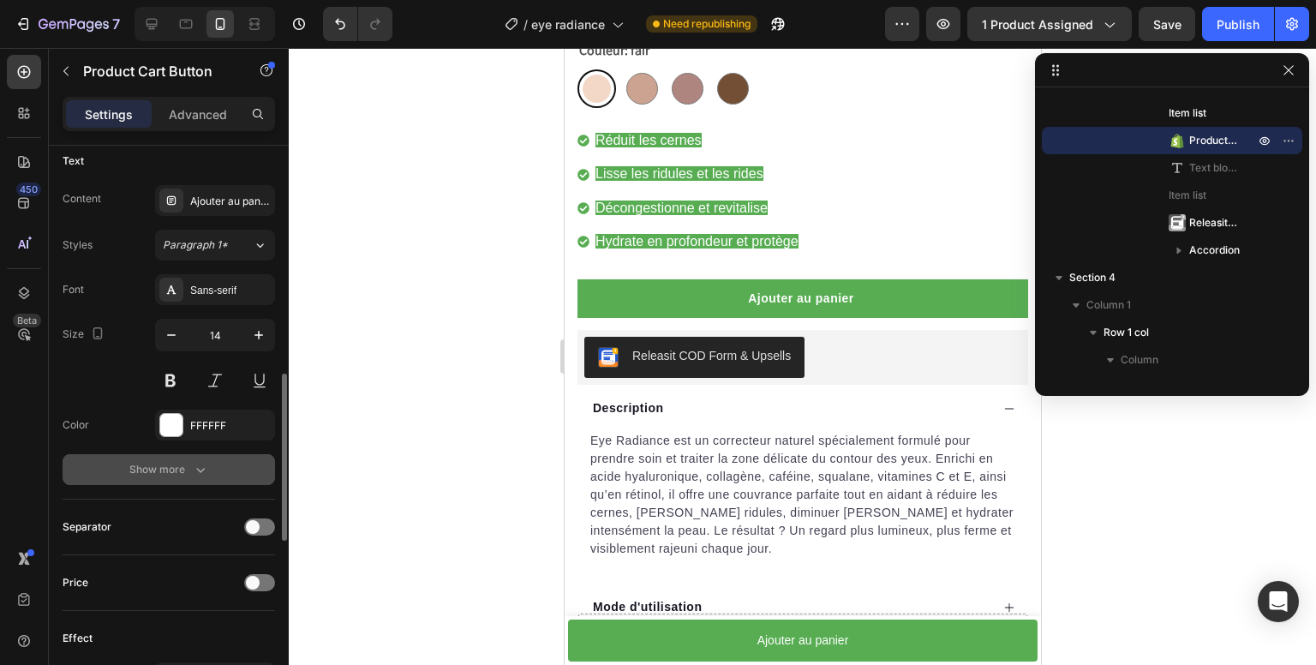
click at [160, 469] on div "Show more" at bounding box center [169, 469] width 80 height 17
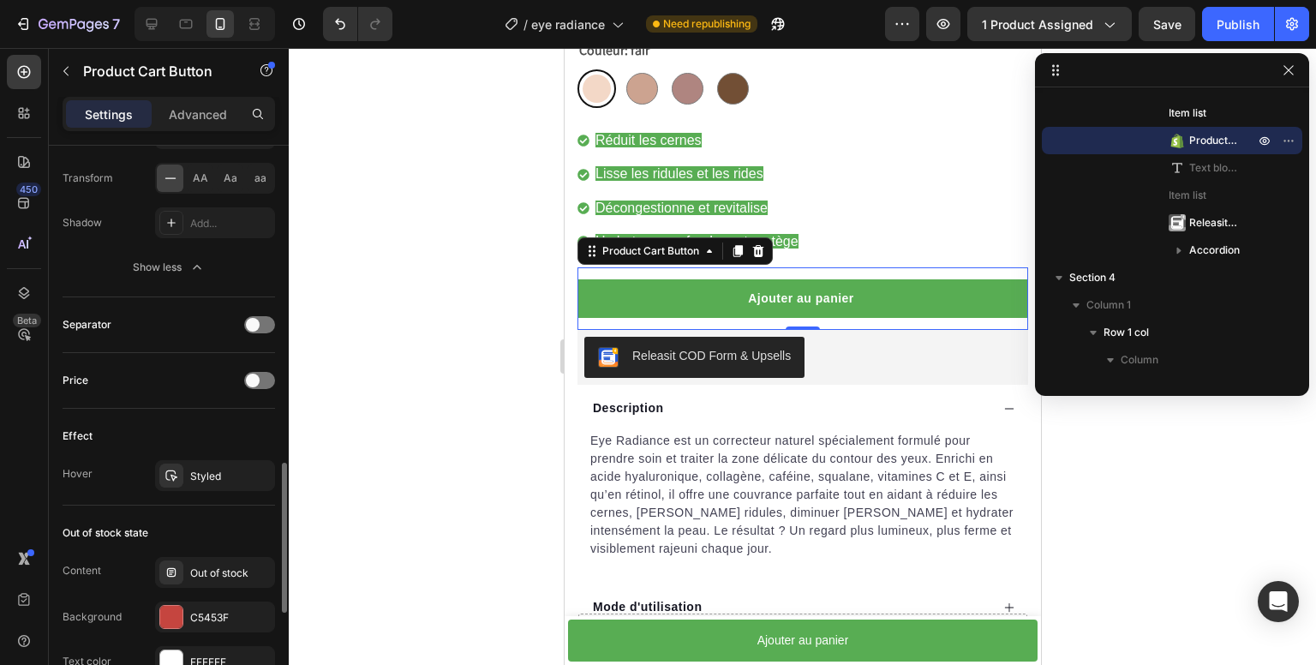
scroll to position [1371, 0]
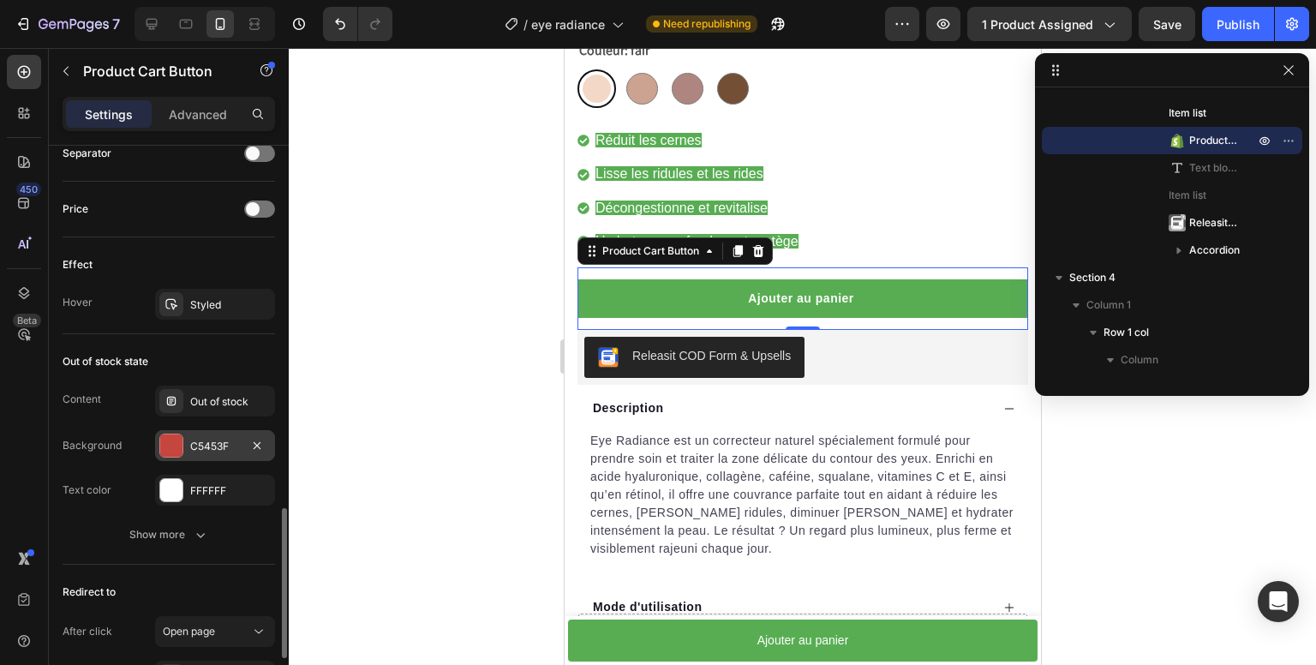
click at [163, 446] on div at bounding box center [171, 446] width 22 height 22
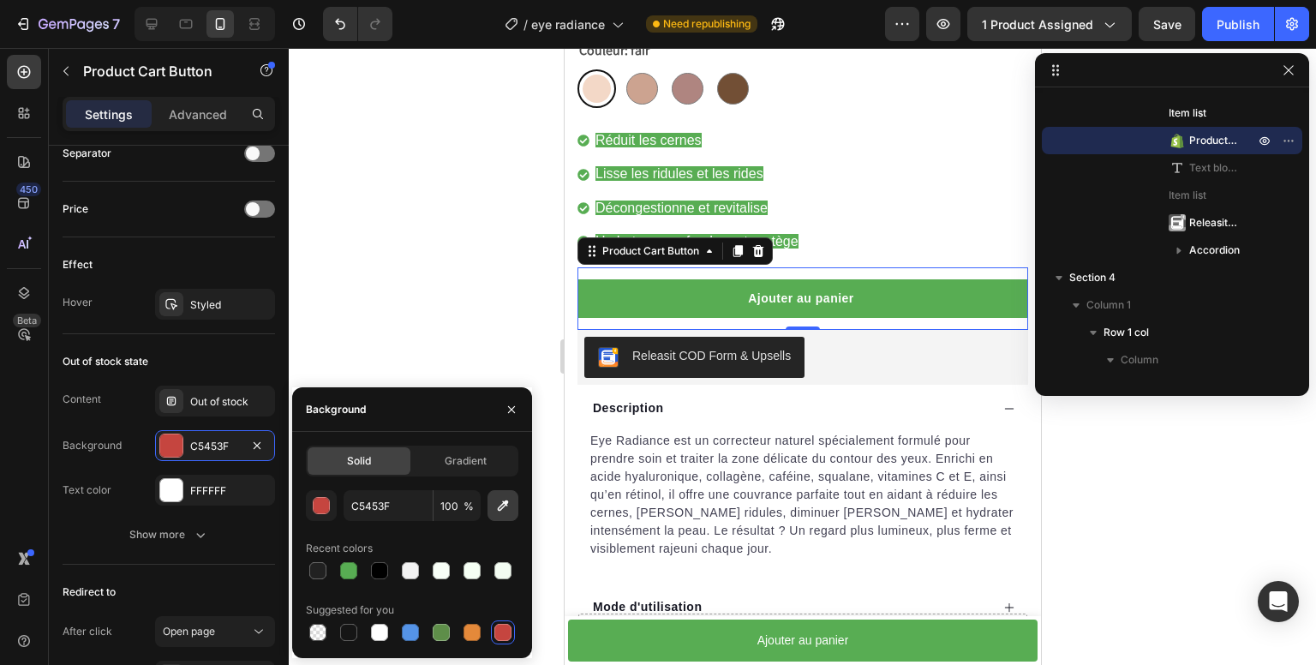
click at [503, 505] on icon "button" at bounding box center [503, 505] width 17 height 17
click at [325, 504] on div "button" at bounding box center [322, 506] width 17 height 17
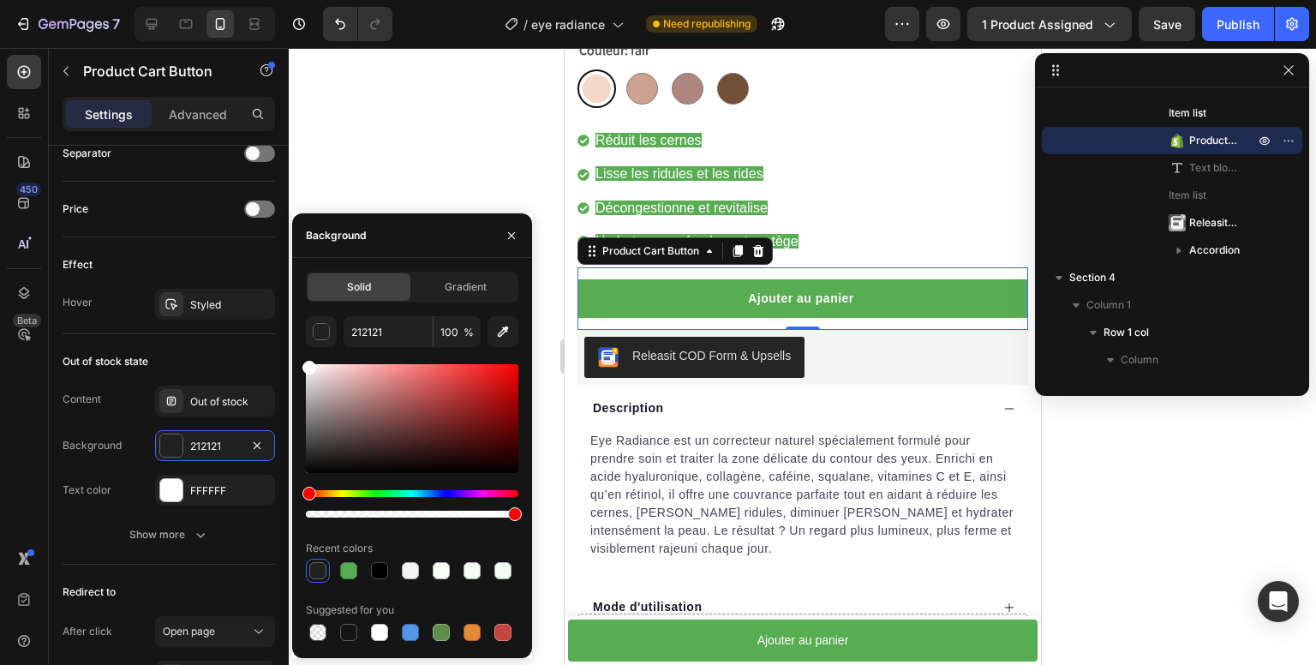
drag, startPoint x: 342, startPoint y: 423, endPoint x: 289, endPoint y: 329, distance: 108.2
click at [289, 0] on div "7 Version history / eye radiance Need republishing Preview 1 product assigned S…" at bounding box center [658, 0] width 1316 height 0
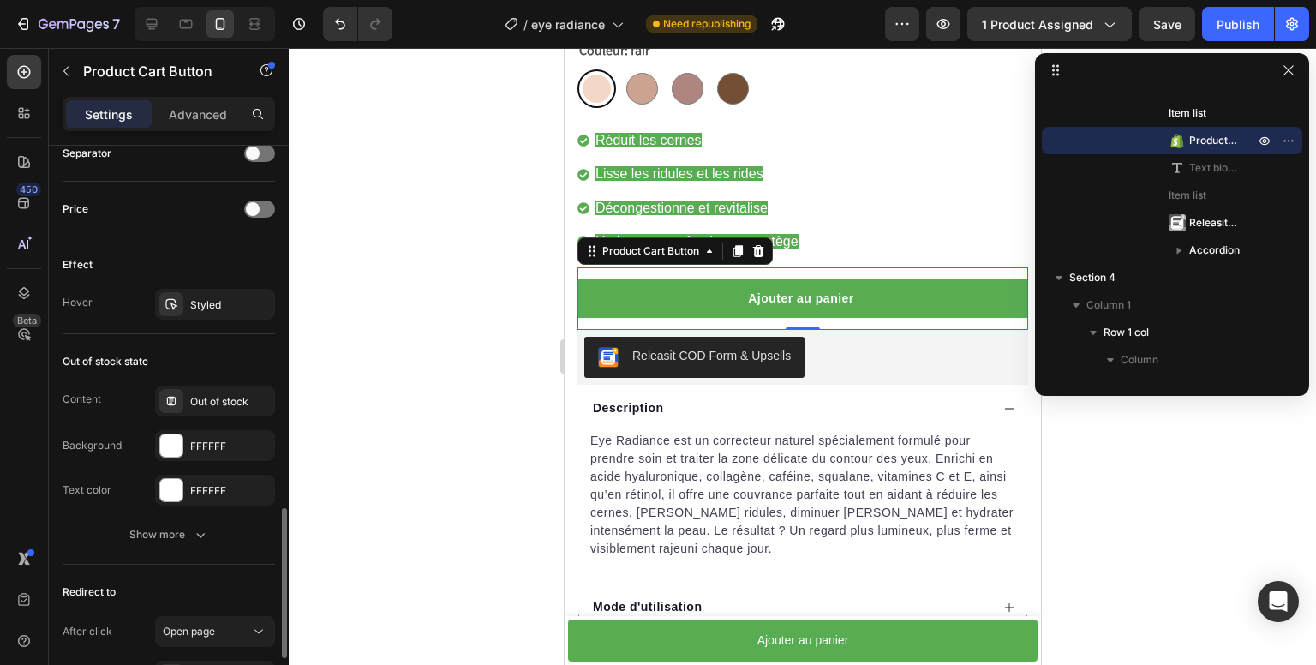
click at [84, 395] on div "Content" at bounding box center [82, 399] width 39 height 15
click at [177, 438] on div at bounding box center [171, 446] width 22 height 22
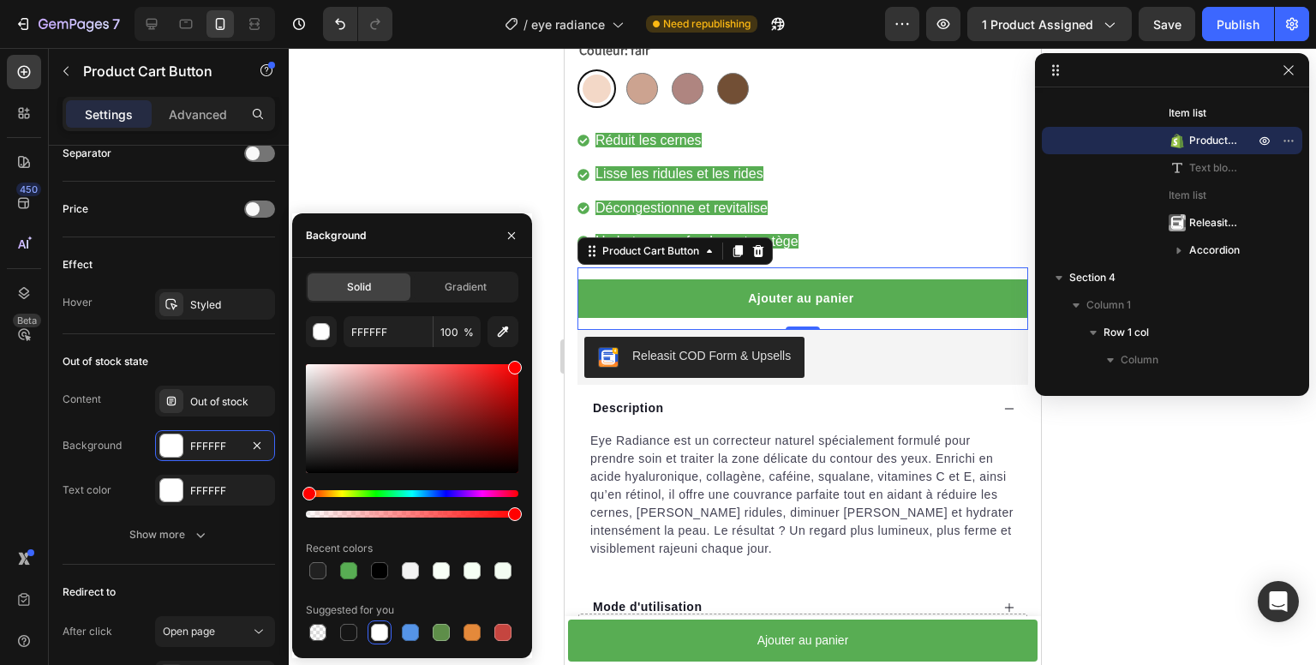
drag, startPoint x: 924, startPoint y: 451, endPoint x: 570, endPoint y: 339, distance: 371.1
type input "FF0000"
click at [94, 392] on div "Content" at bounding box center [82, 399] width 39 height 15
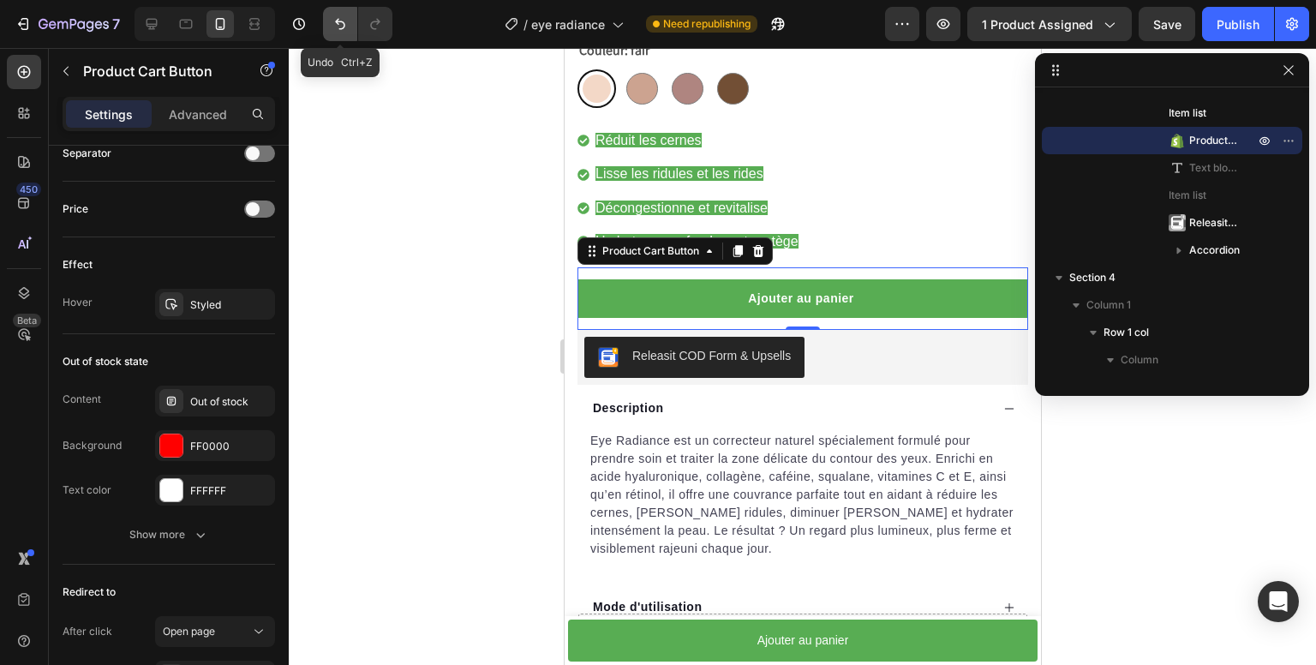
click at [339, 31] on icon "Undo/Redo" at bounding box center [340, 23] width 17 height 17
click at [343, 30] on icon "Undo/Redo" at bounding box center [340, 23] width 17 height 17
click at [334, 15] on icon "Undo/Redo" at bounding box center [340, 23] width 17 height 17
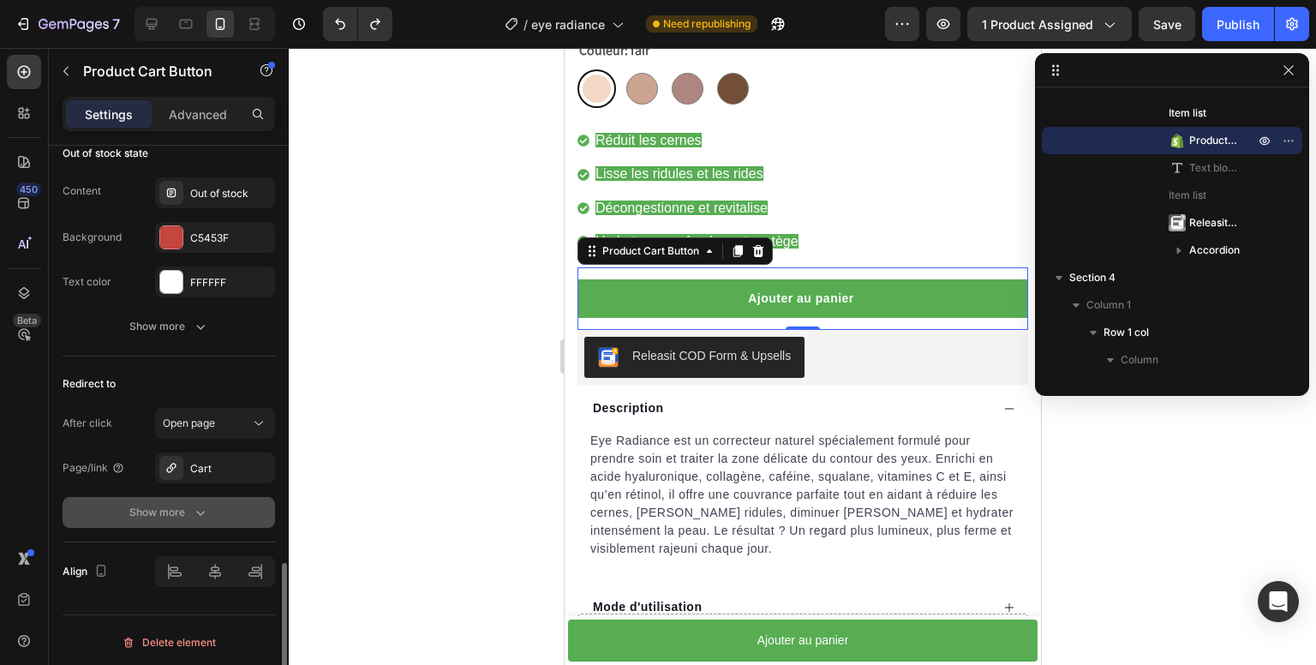
click at [132, 513] on div "Show more" at bounding box center [169, 512] width 80 height 17
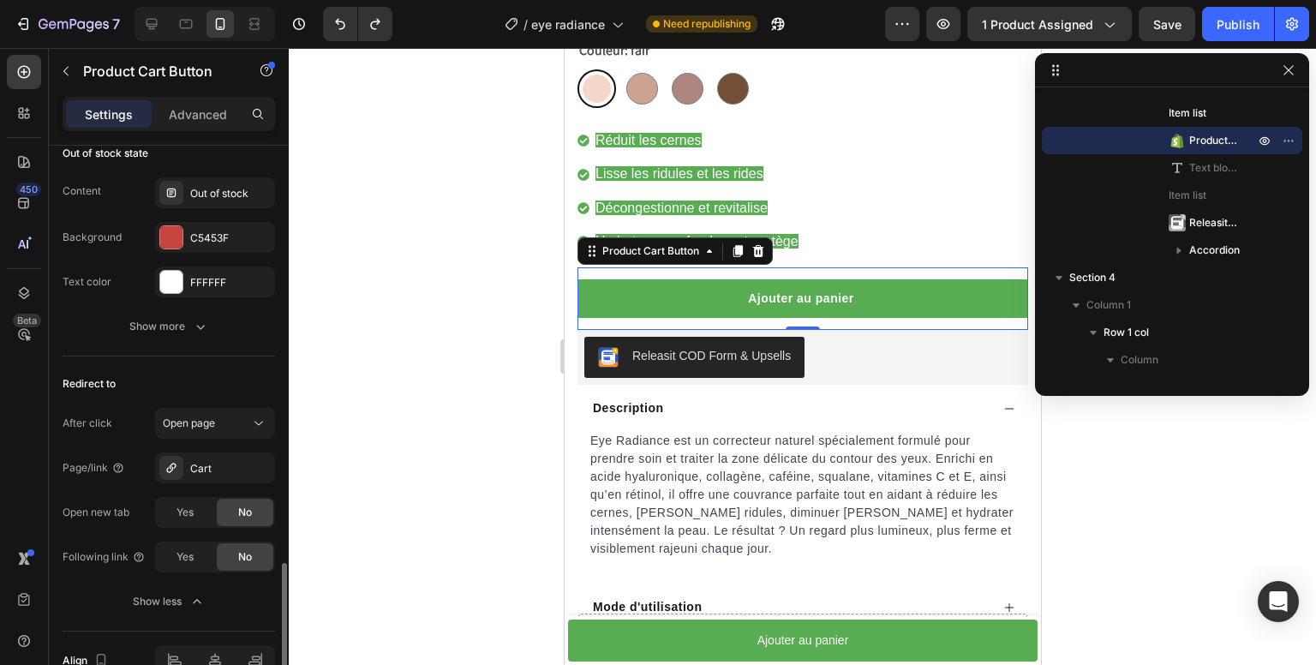
scroll to position [1237, 0]
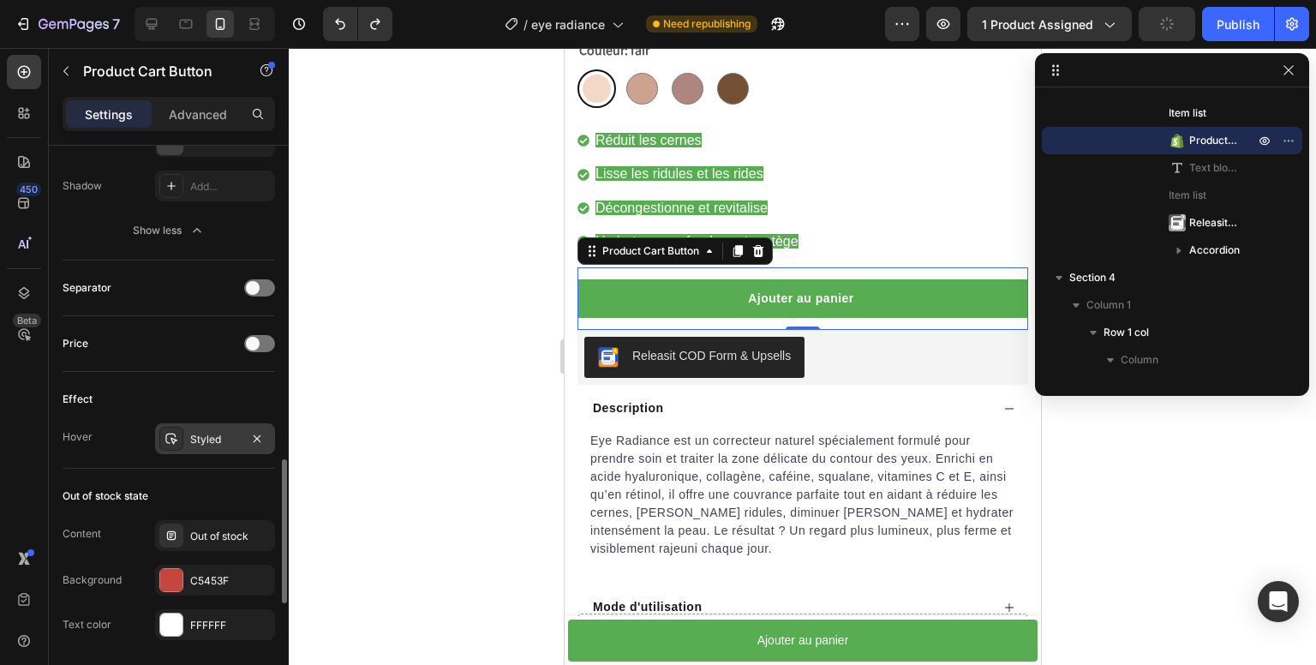
click at [178, 440] on div at bounding box center [171, 439] width 24 height 24
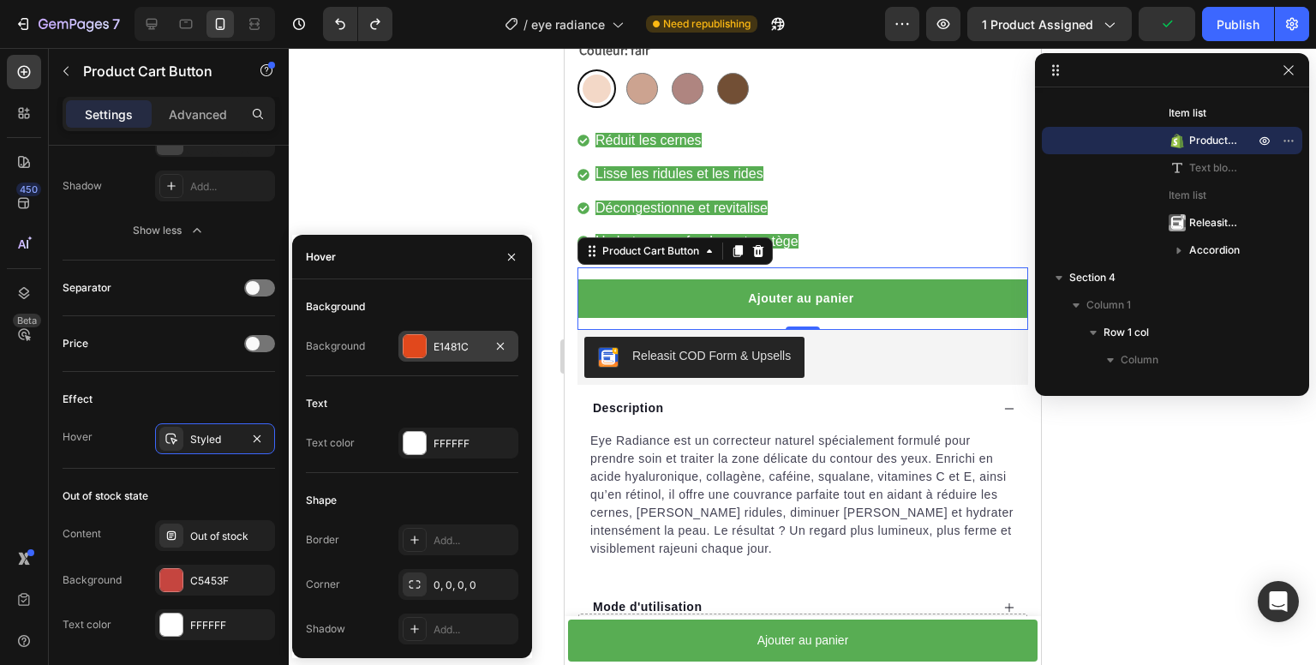
click at [430, 345] on div "E1481C" at bounding box center [459, 346] width 120 height 31
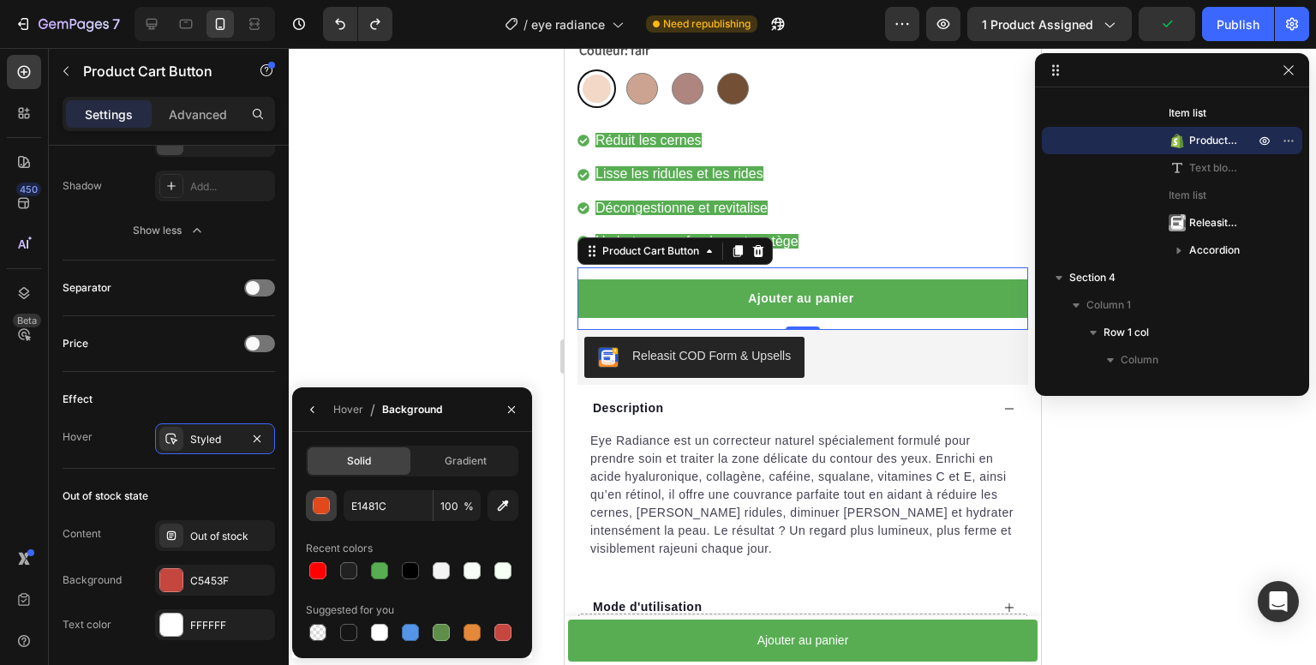
click at [315, 510] on div "button" at bounding box center [322, 506] width 17 height 17
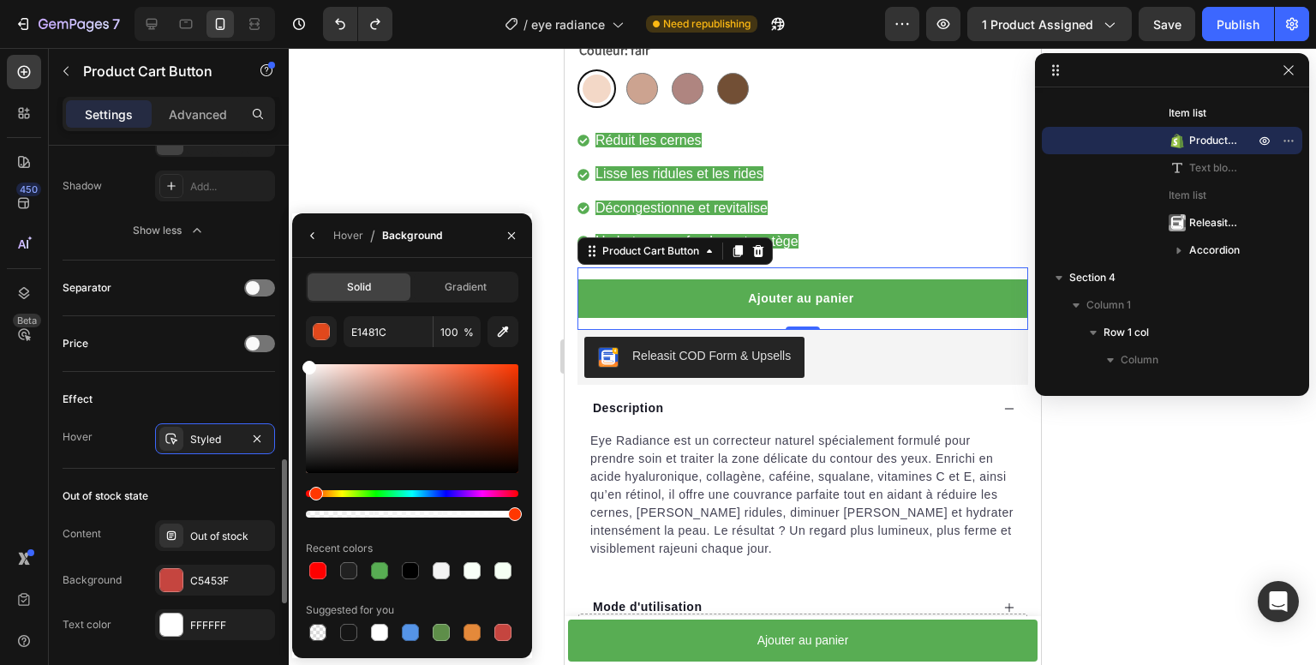
drag, startPoint x: 328, startPoint y: 392, endPoint x: 267, endPoint y: 322, distance: 92.3
click at [267, 322] on div "450 Beta Sections(18) Elements(84) Section Element Hero Section Product Detail …" at bounding box center [144, 356] width 289 height 617
click at [163, 403] on div "Effect" at bounding box center [169, 399] width 213 height 27
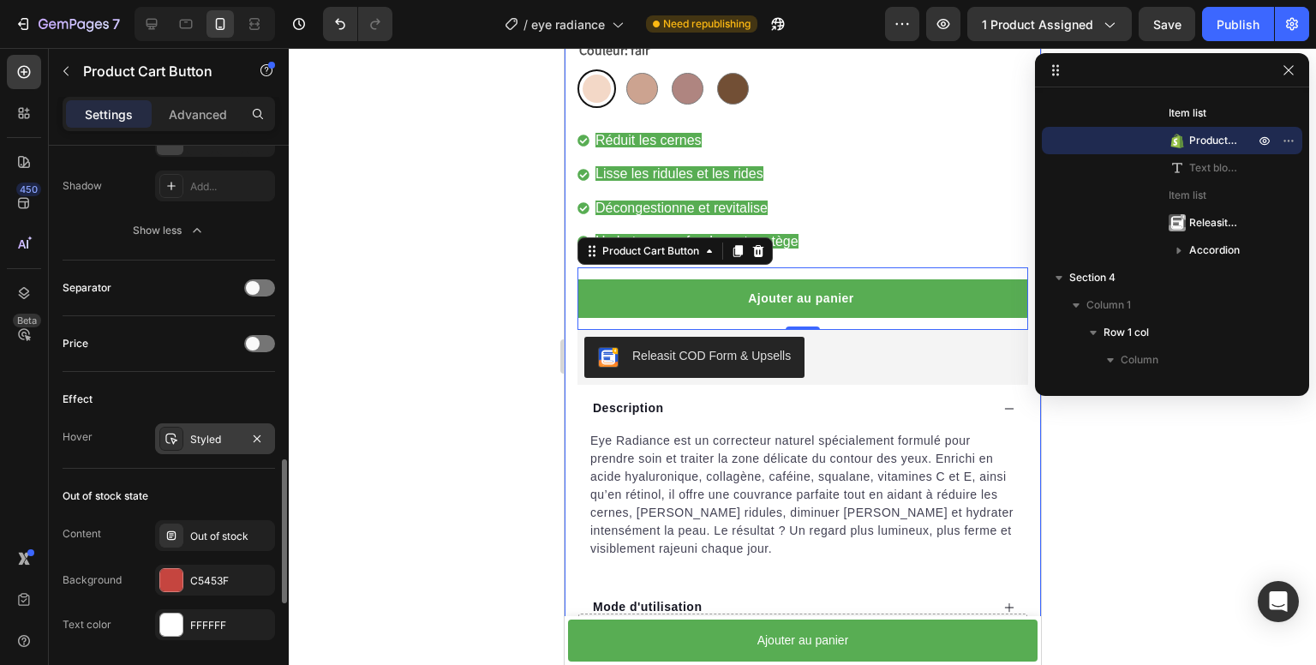
click at [181, 429] on div at bounding box center [171, 439] width 24 height 24
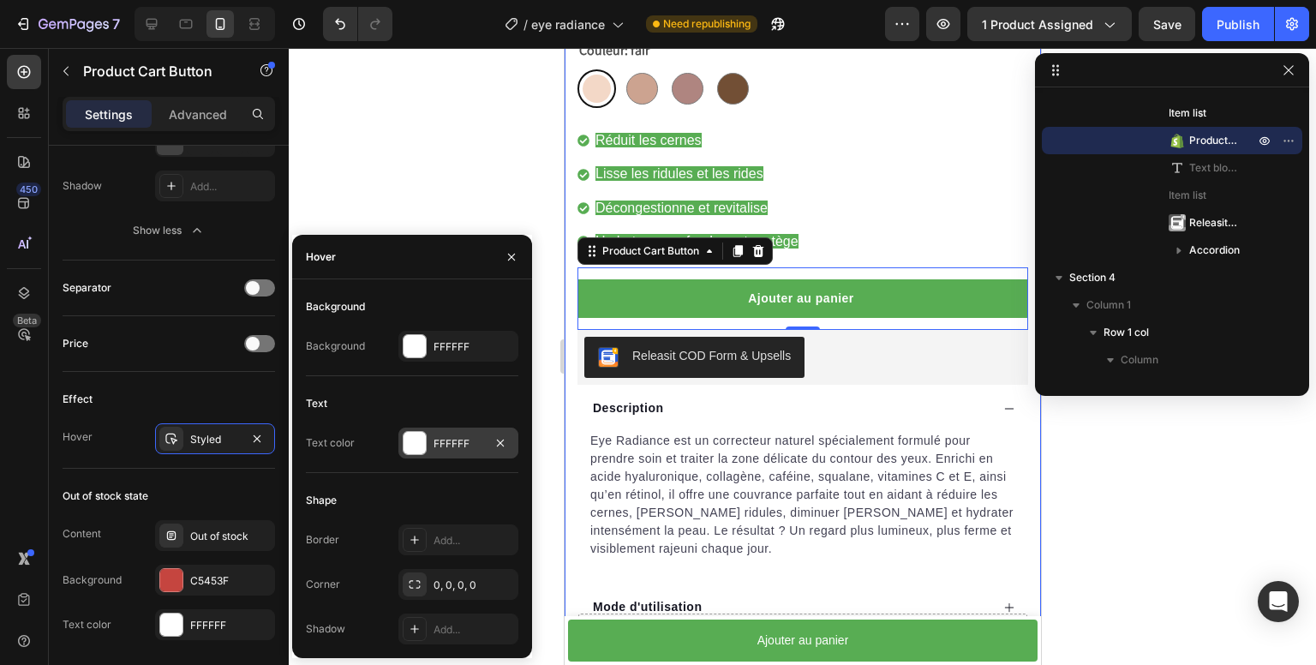
click at [414, 445] on div at bounding box center [415, 443] width 22 height 22
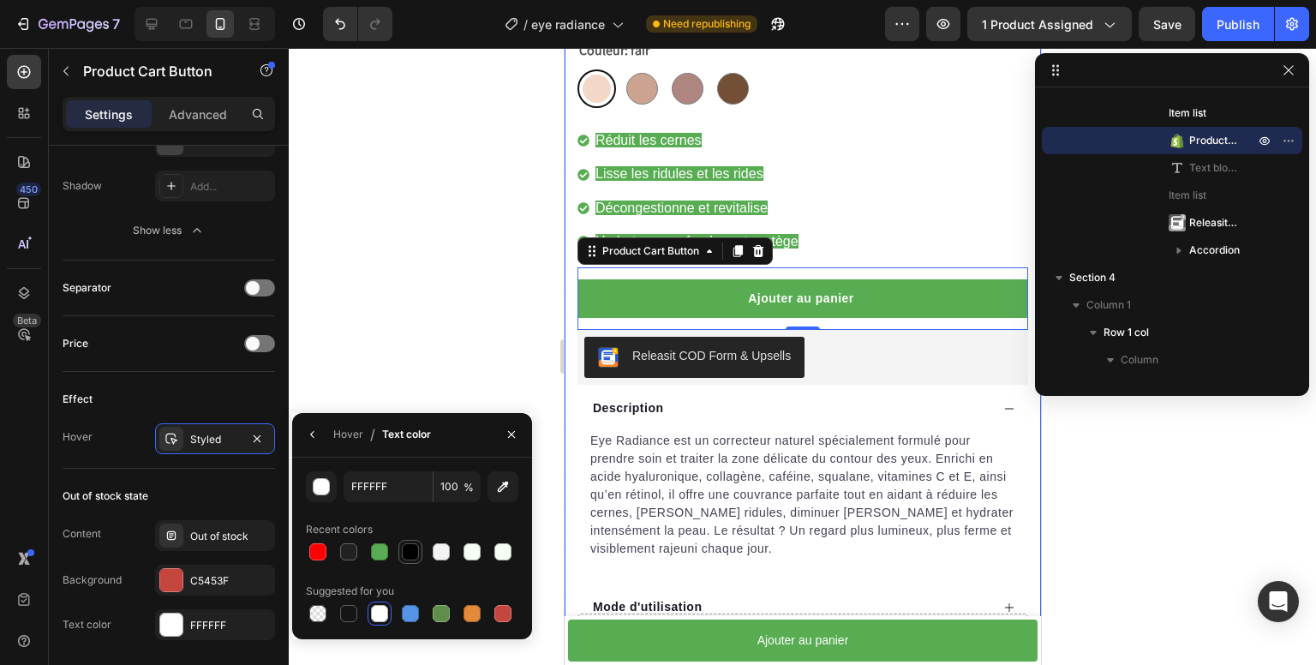
click at [412, 557] on div at bounding box center [410, 551] width 17 height 17
type input "000000"
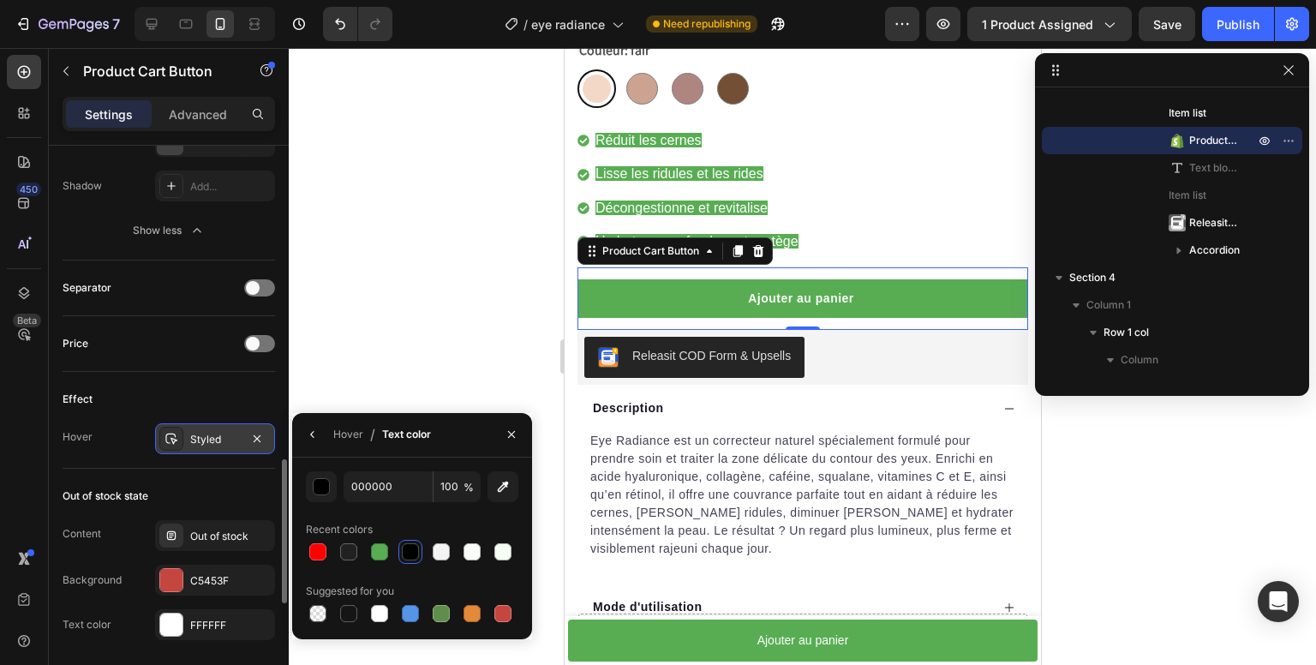
click at [213, 438] on div "Styled" at bounding box center [215, 439] width 50 height 15
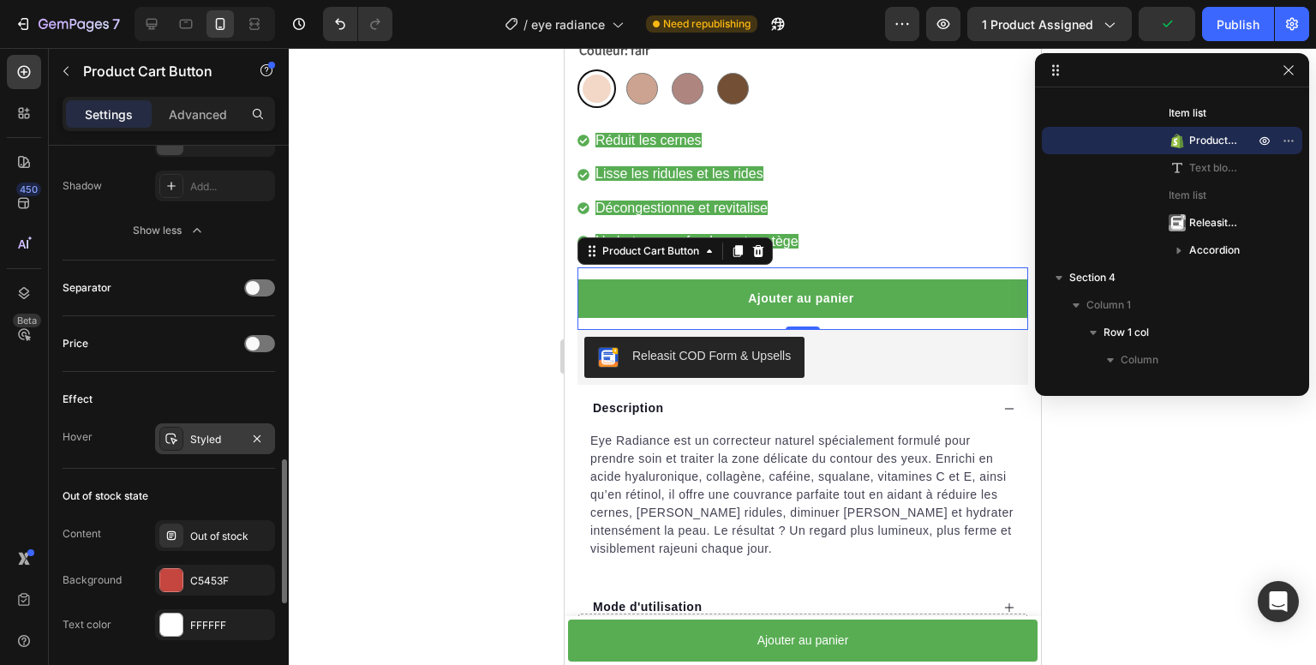
click at [212, 440] on div "Styled" at bounding box center [215, 439] width 50 height 15
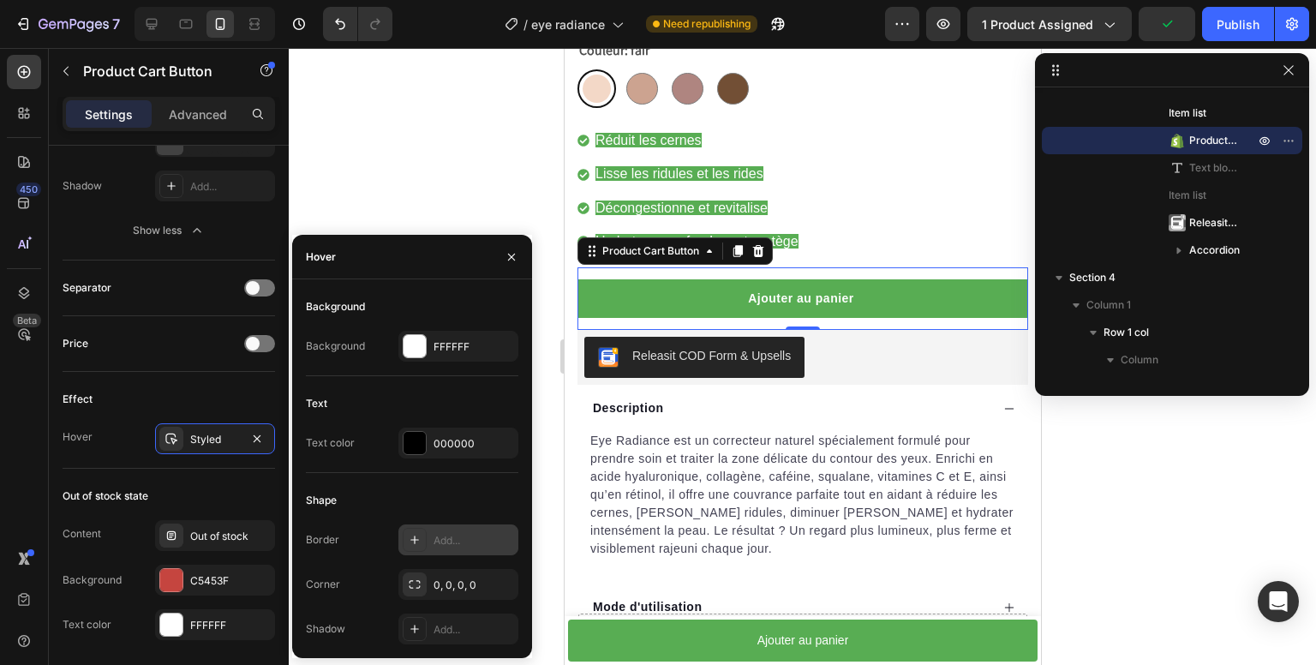
click at [410, 537] on icon at bounding box center [415, 540] width 14 height 14
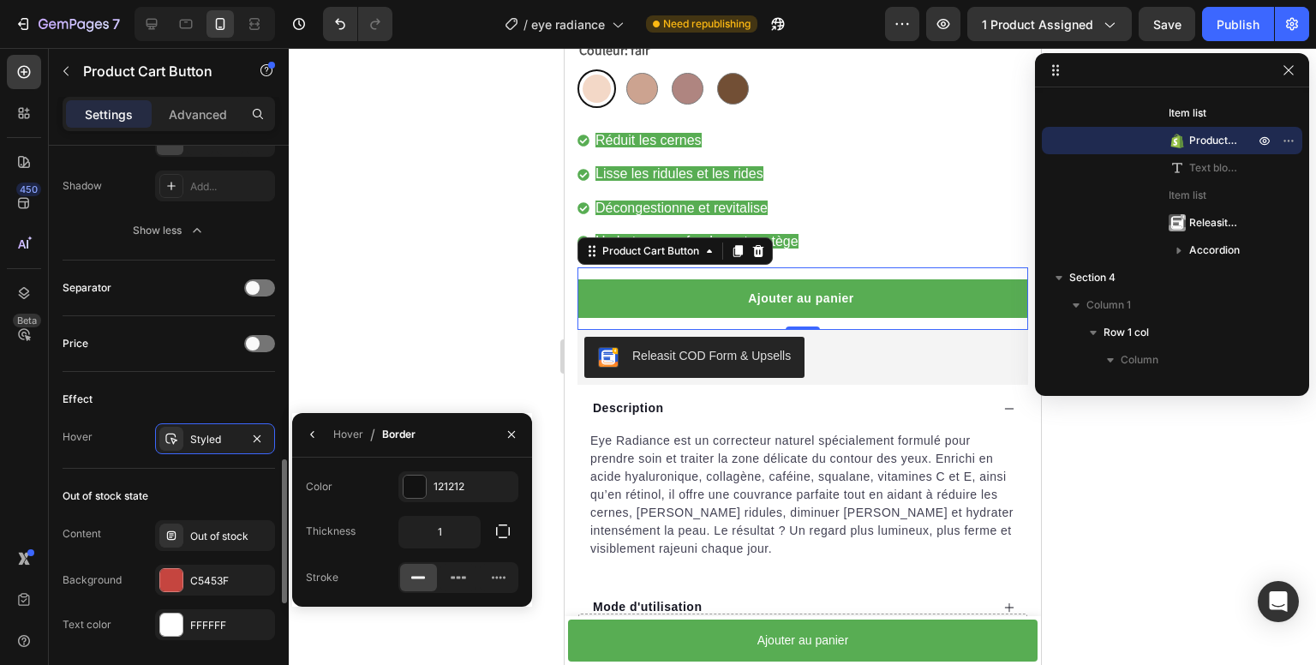
click at [105, 432] on div "Hover Styled" at bounding box center [169, 438] width 213 height 31
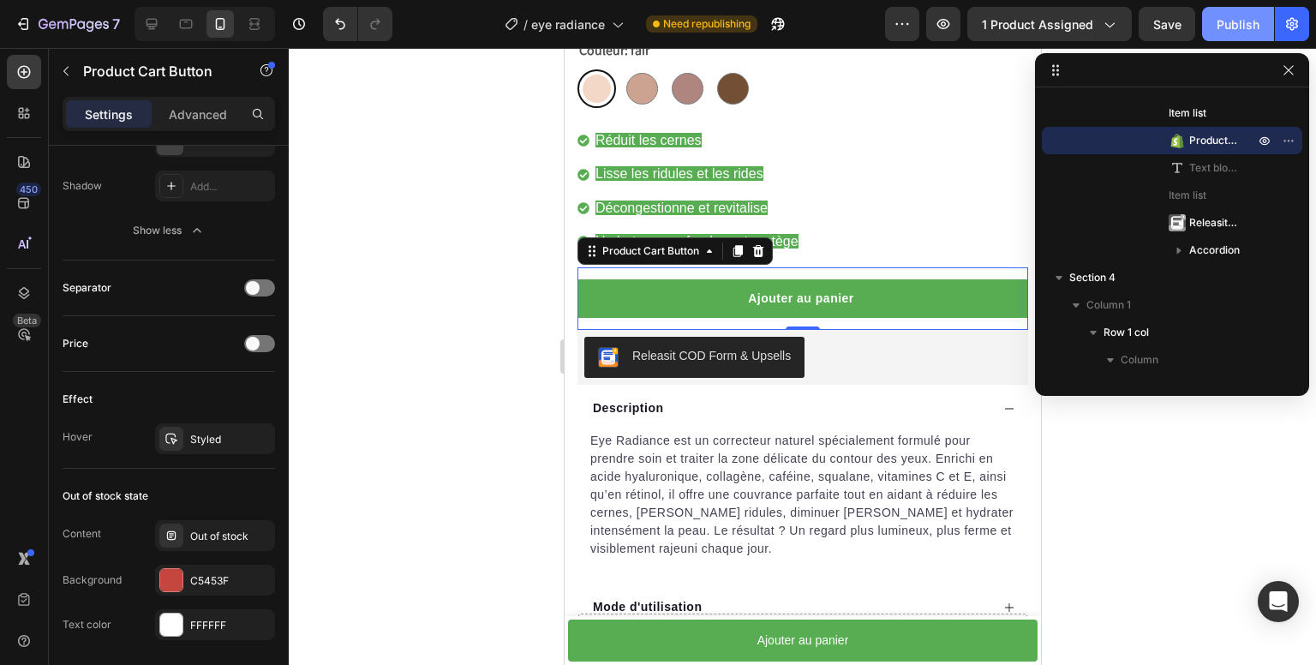
click at [1232, 35] on button "Publish" at bounding box center [1238, 24] width 72 height 34
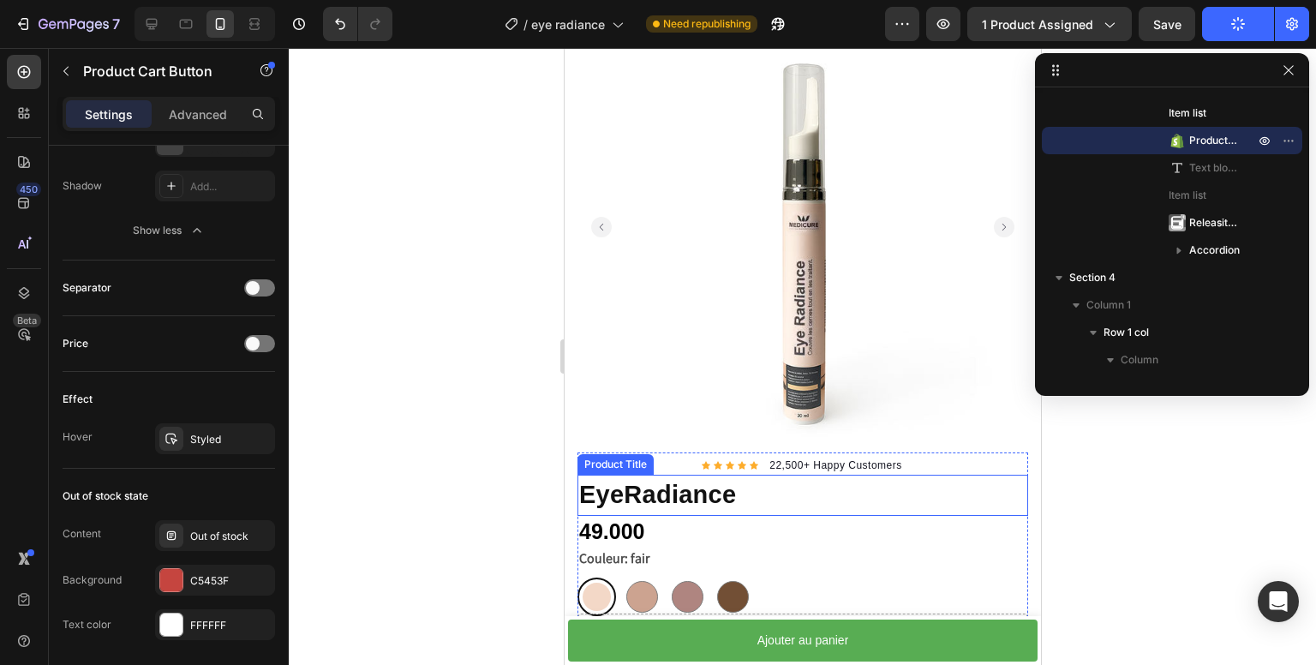
scroll to position [171, 0]
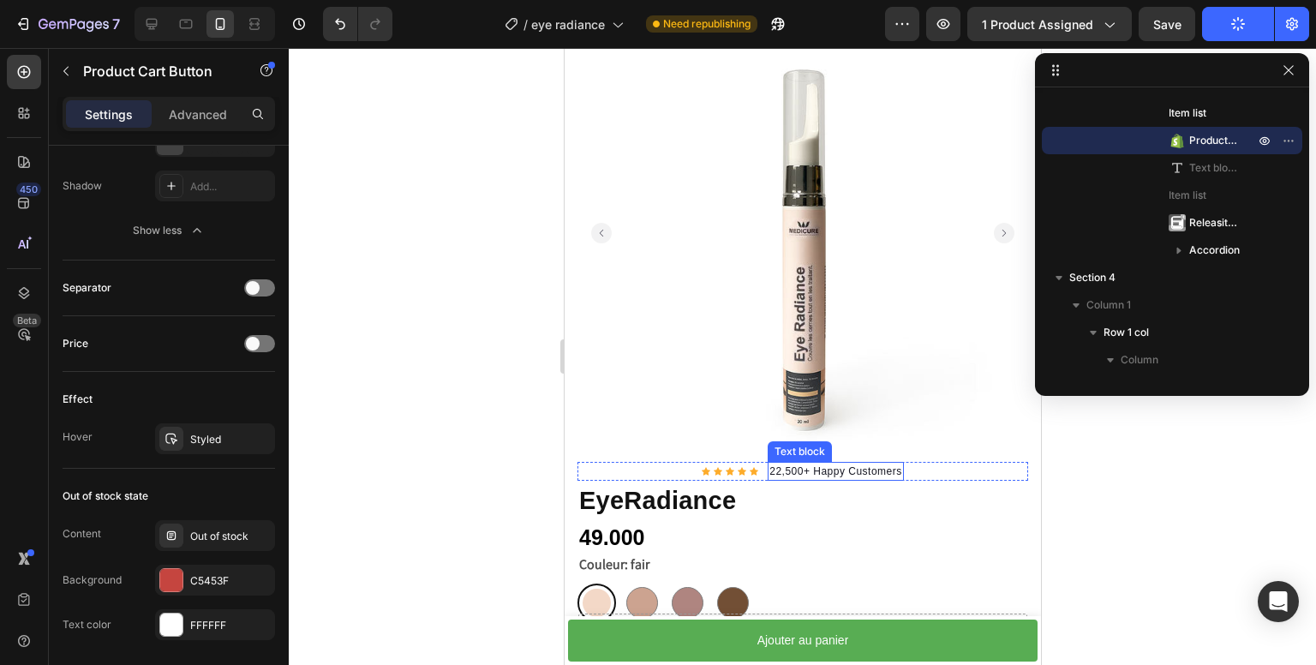
click at [865, 464] on p "22,500+ Happy Customers" at bounding box center [835, 471] width 133 height 15
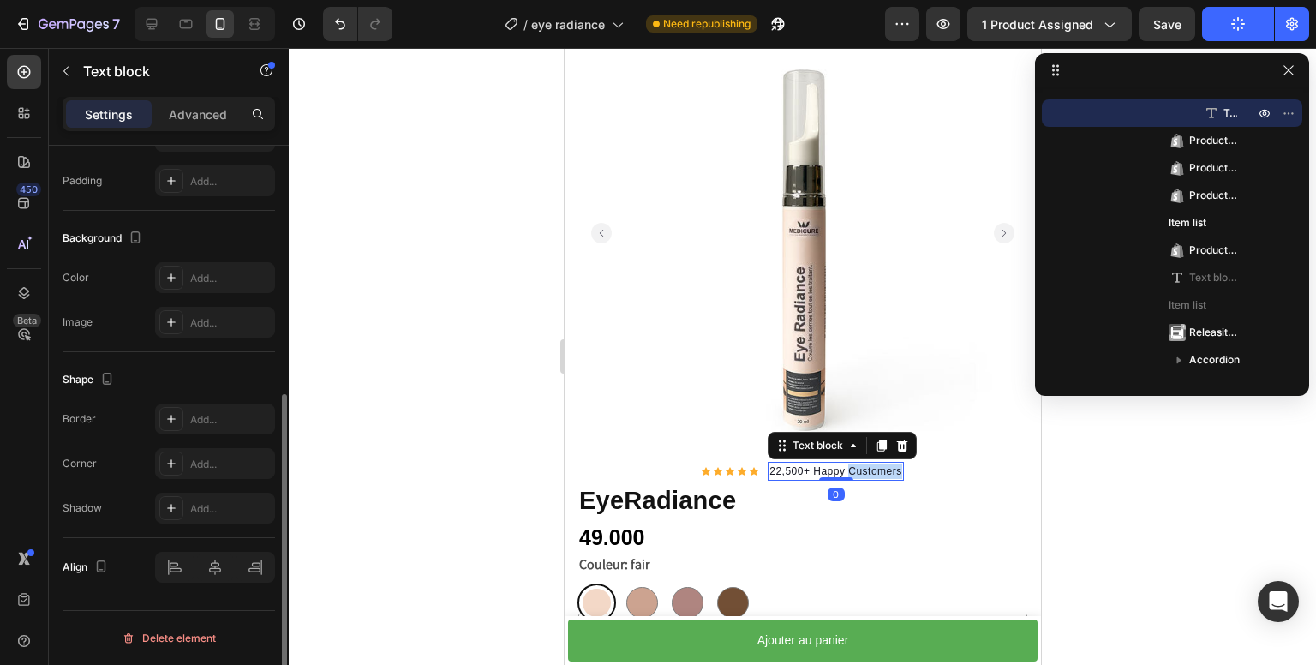
click at [865, 464] on p "22,500+ Happy Customers" at bounding box center [835, 471] width 133 height 15
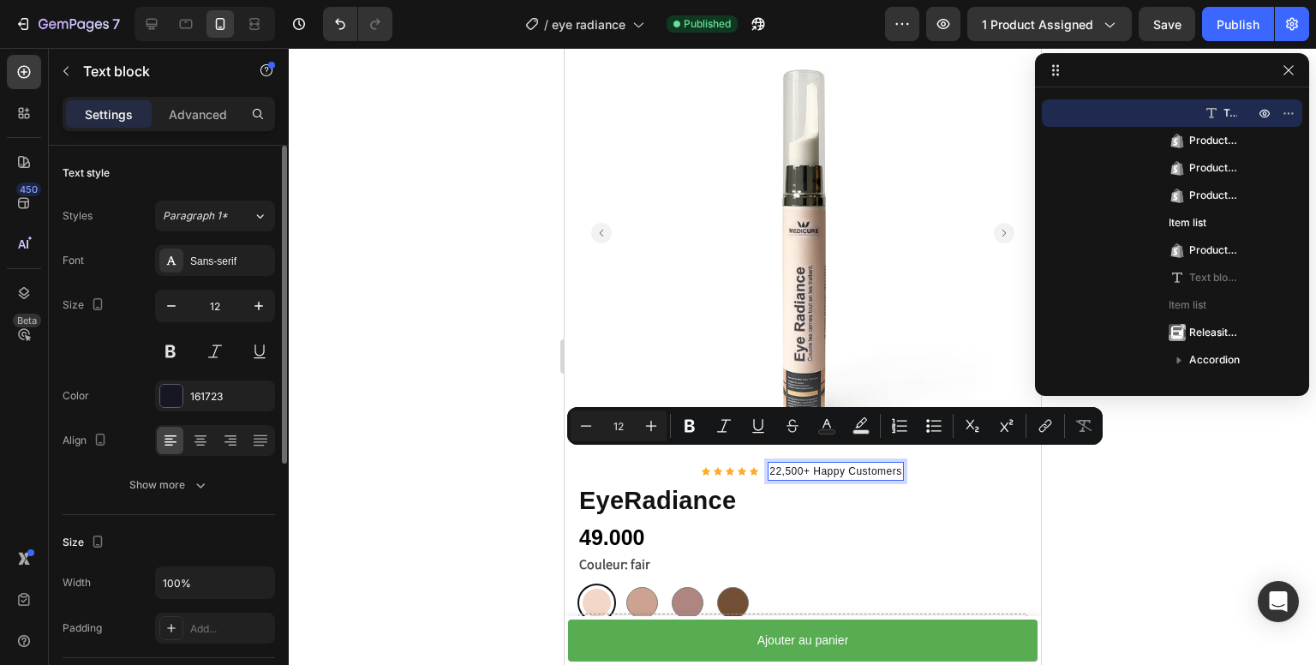
click at [834, 464] on p "22,500+ Happy Customers" at bounding box center [835, 471] width 133 height 15
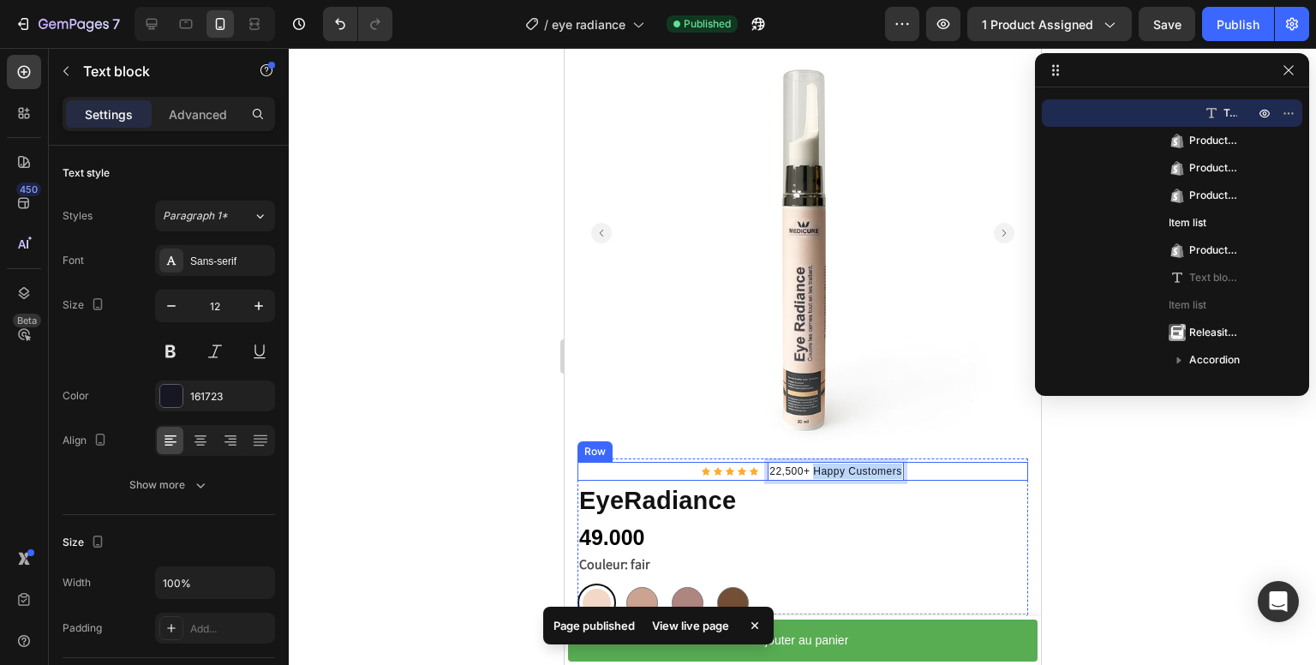
drag, startPoint x: 806, startPoint y: 457, endPoint x: 906, endPoint y: 462, distance: 99.6
click at [906, 462] on div "Icon Icon Icon Icon Icon Icon List Hoz 22,500+ Happy Customers Text block 0 Row" at bounding box center [802, 471] width 451 height 19
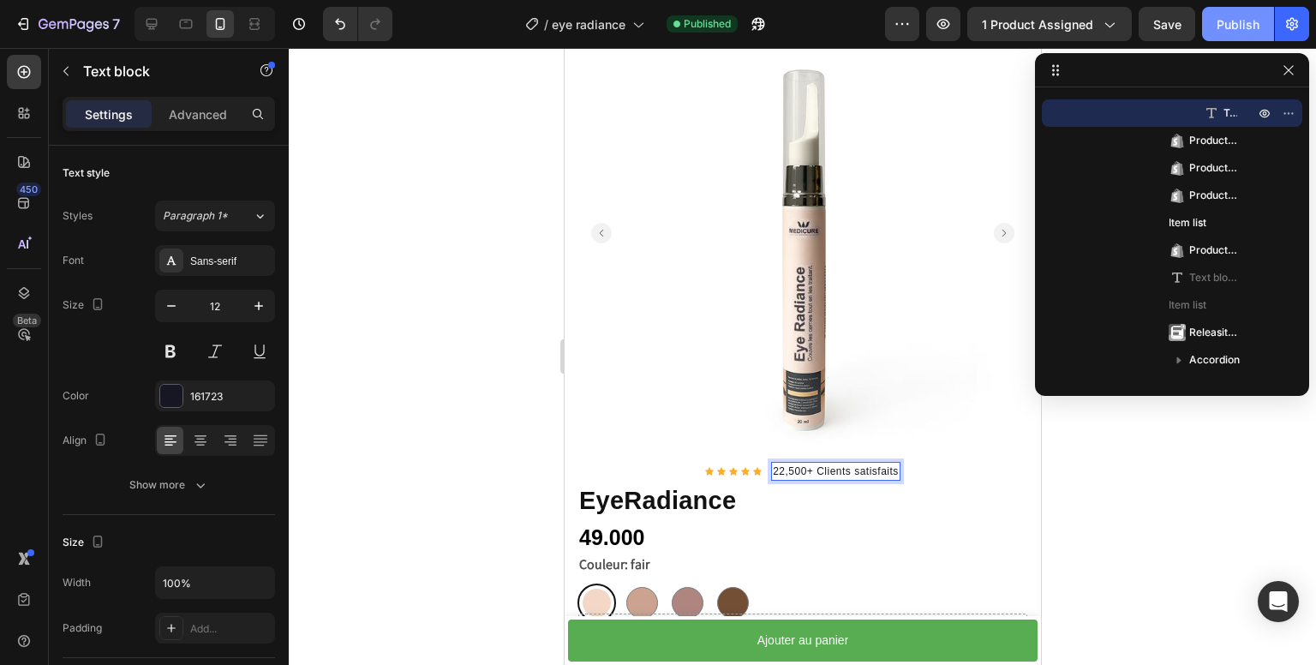
click at [1244, 25] on div "Publish" at bounding box center [1238, 24] width 43 height 18
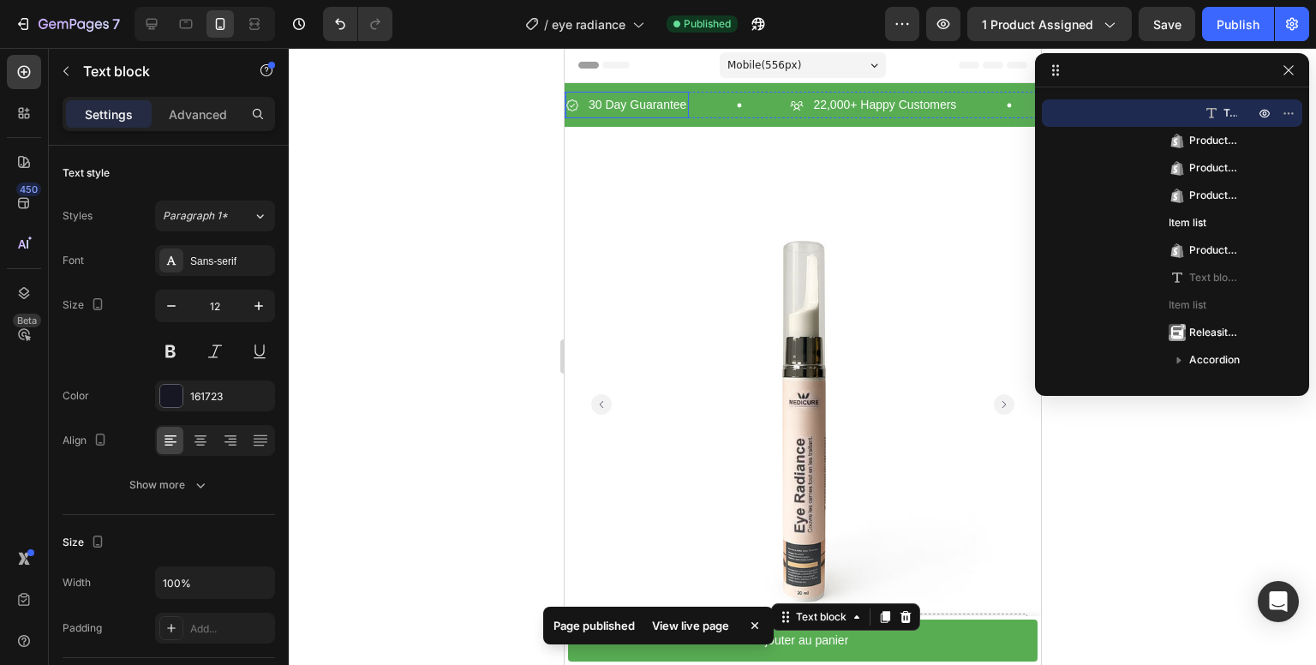
click at [632, 102] on p "30 Day Guarantee" at bounding box center [637, 104] width 98 height 21
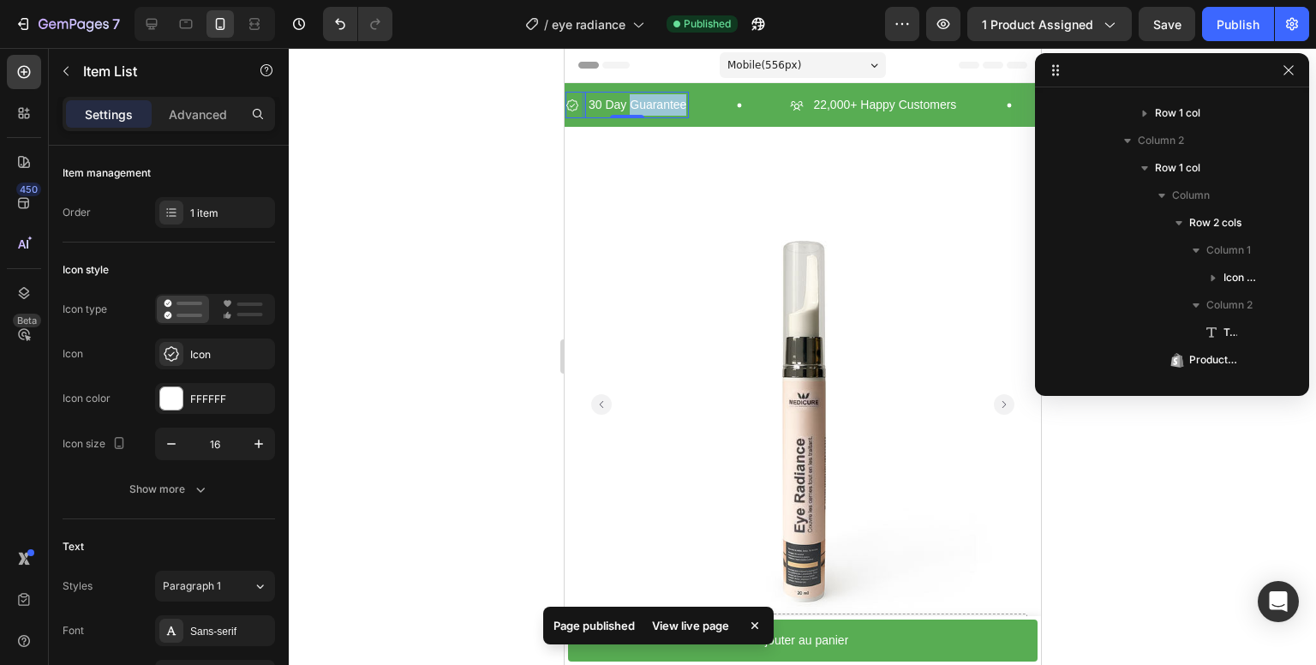
scroll to position [77, 0]
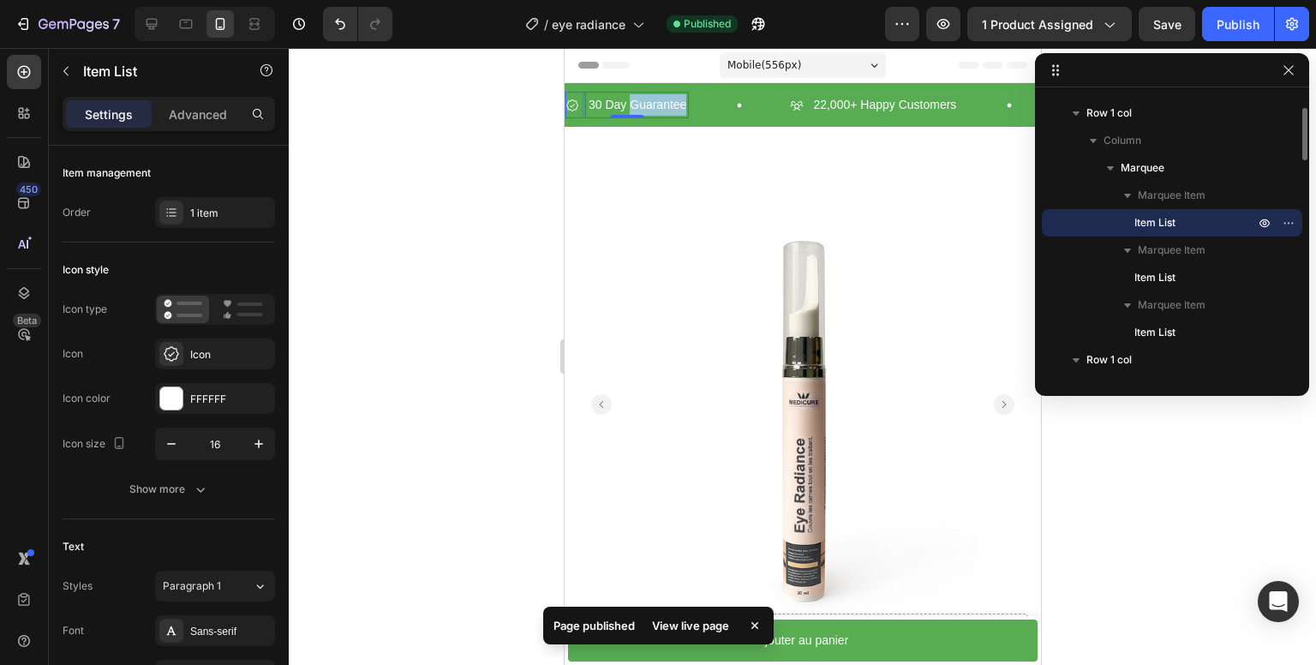
click at [632, 102] on p "30 Day Guarantee" at bounding box center [637, 104] width 98 height 21
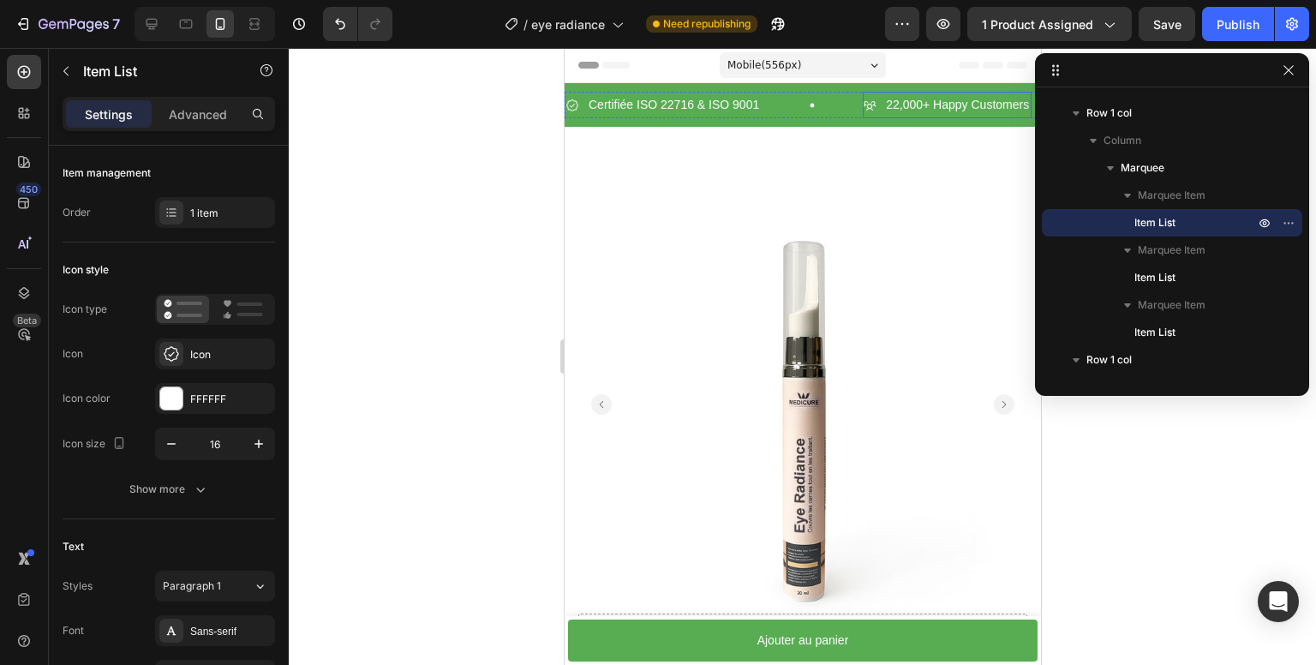
click at [962, 106] on p "22,000+ Happy Customers" at bounding box center [956, 104] width 143 height 21
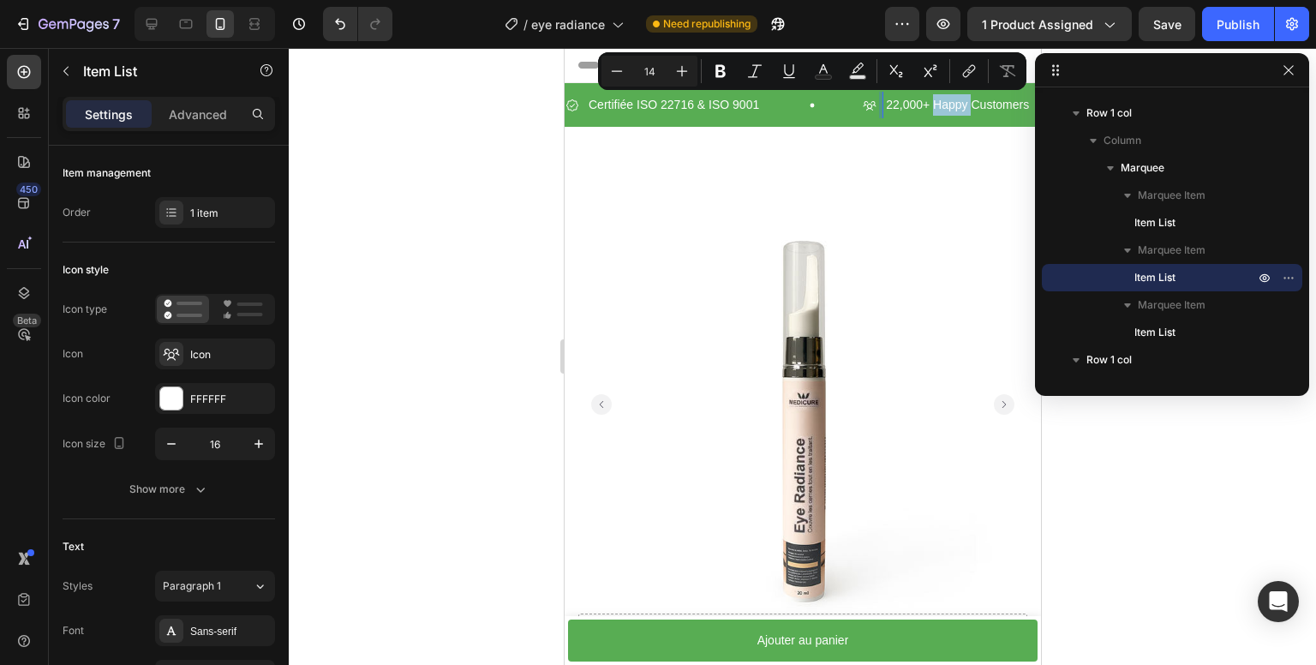
click at [937, 104] on p "22,000+ Happy Customers" at bounding box center [956, 104] width 143 height 21
drag, startPoint x: 933, startPoint y: 104, endPoint x: 1599, endPoint y: 148, distance: 667.4
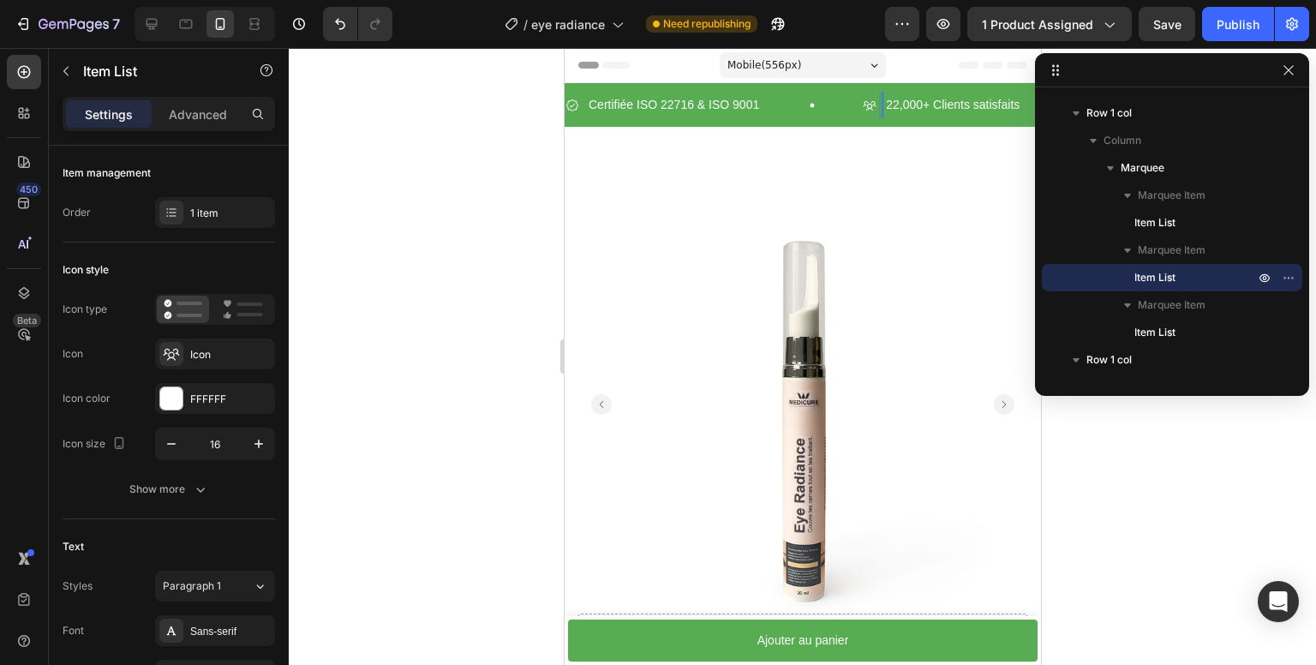
click at [944, 102] on p "22,000+ Clients satisfaits" at bounding box center [952, 104] width 134 height 21
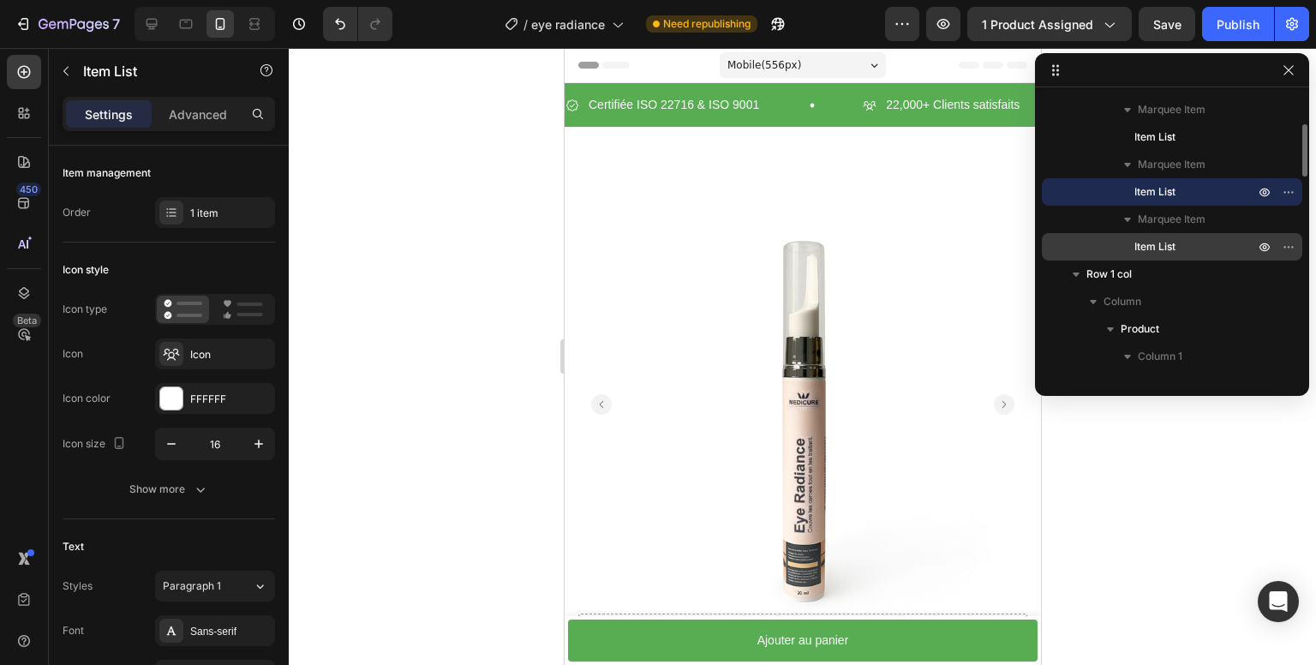
click at [1156, 247] on span "Item List" at bounding box center [1155, 246] width 41 height 17
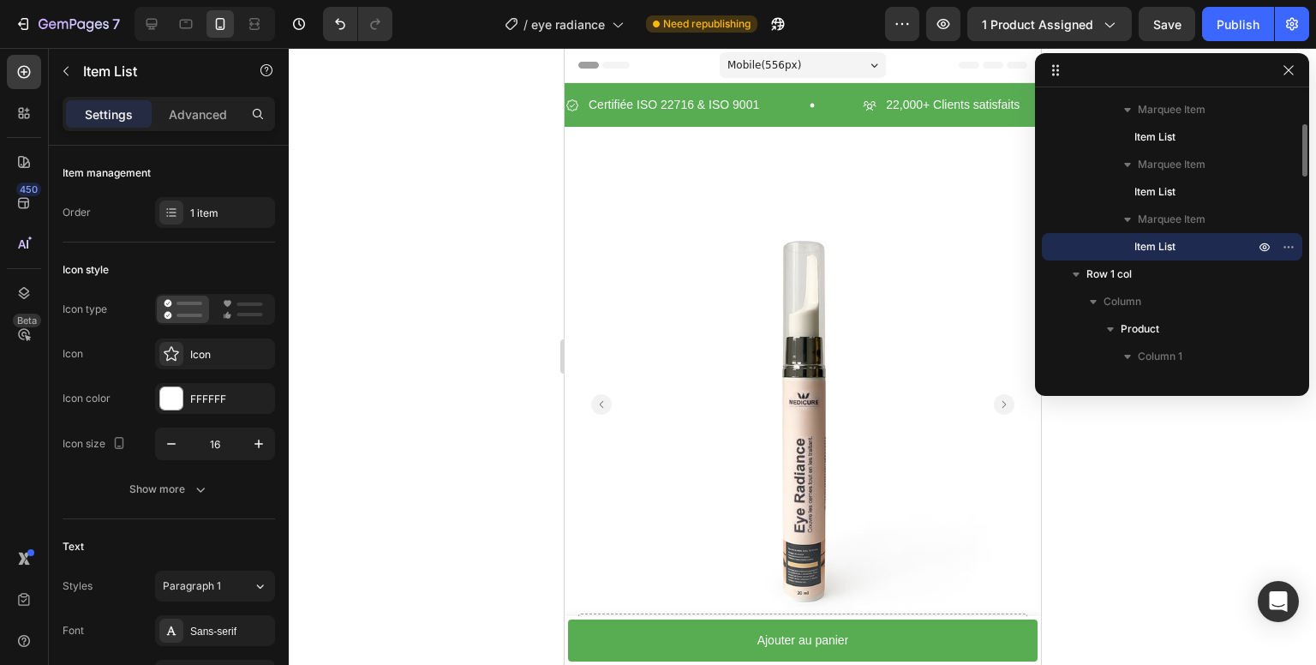
click at [1163, 243] on span "Item List" at bounding box center [1155, 246] width 41 height 17
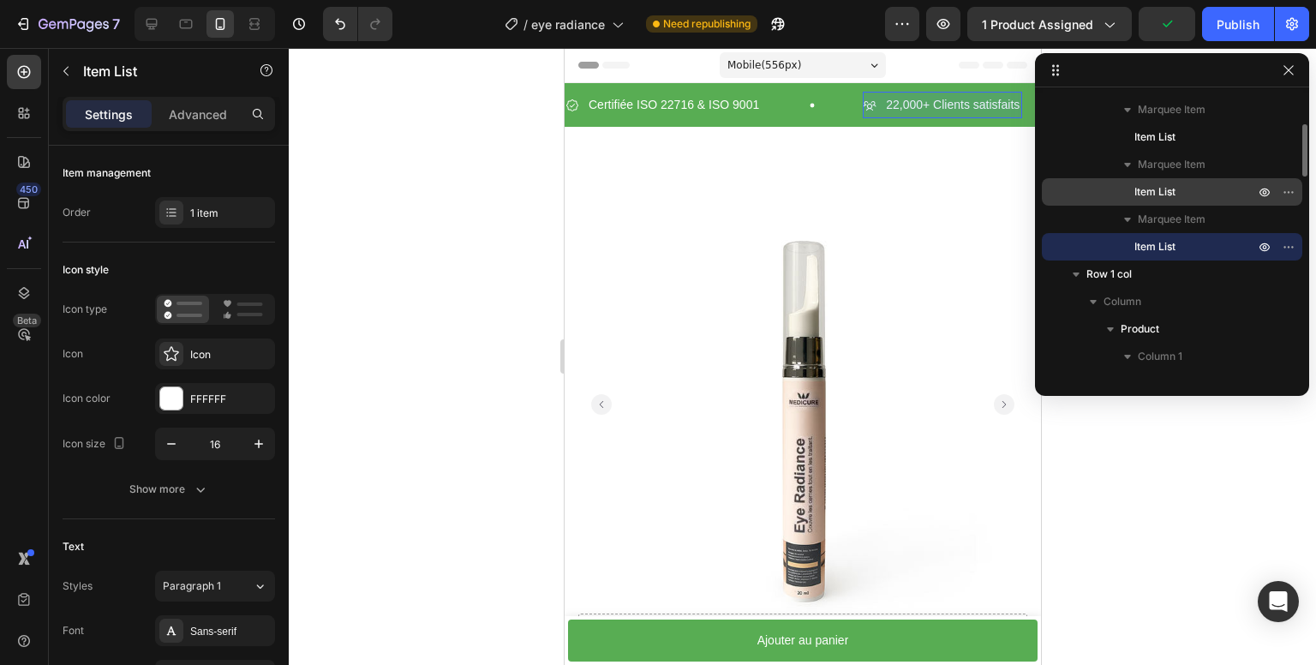
click at [1183, 193] on p "Item List" at bounding box center [1186, 191] width 103 height 17
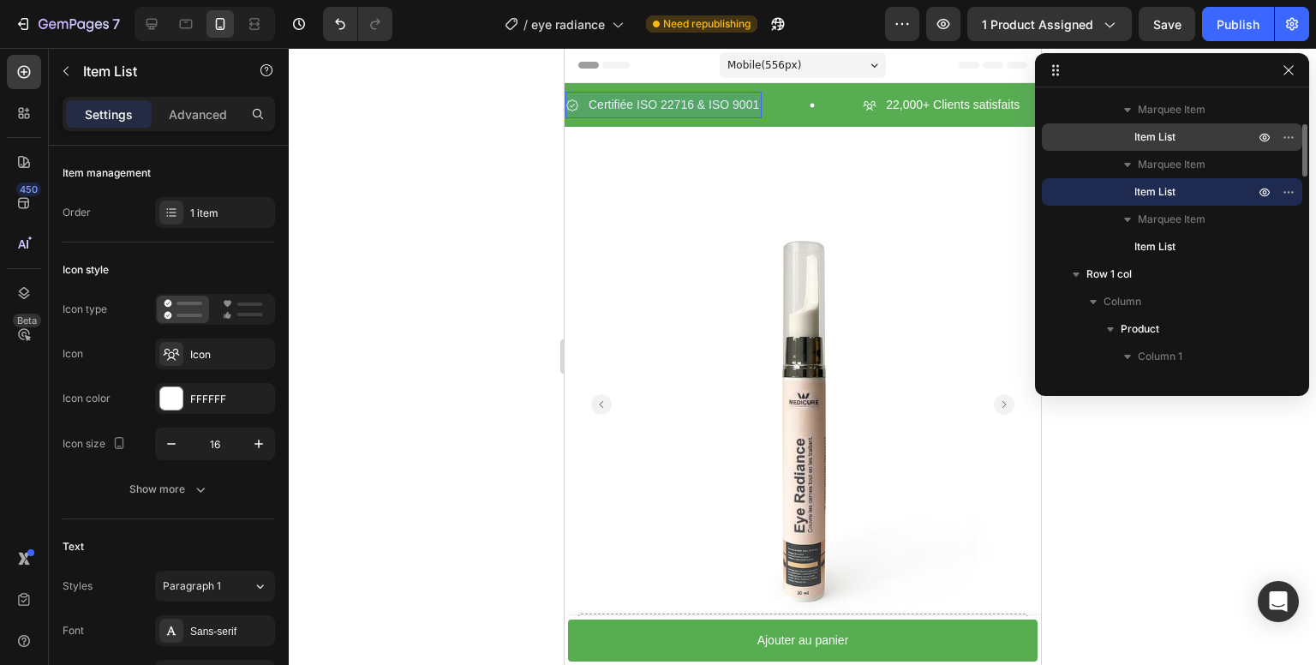
click at [1174, 141] on span "Item List" at bounding box center [1155, 137] width 41 height 17
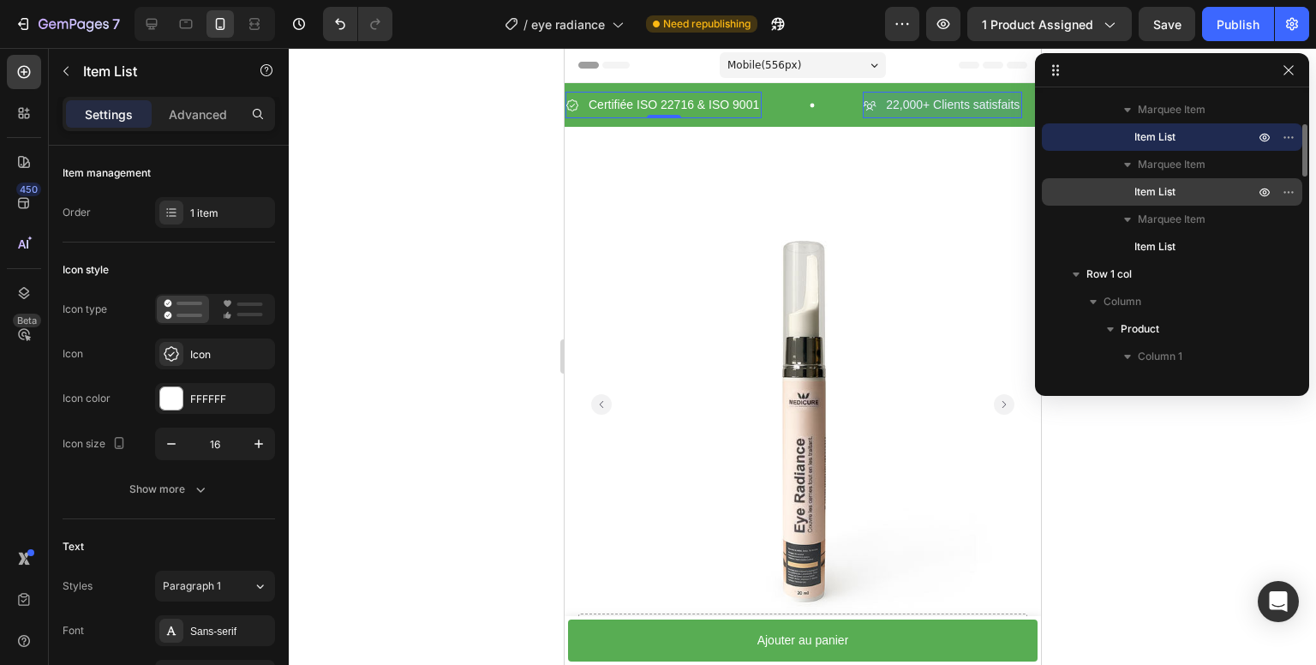
click at [1149, 184] on span "Item List" at bounding box center [1155, 191] width 41 height 17
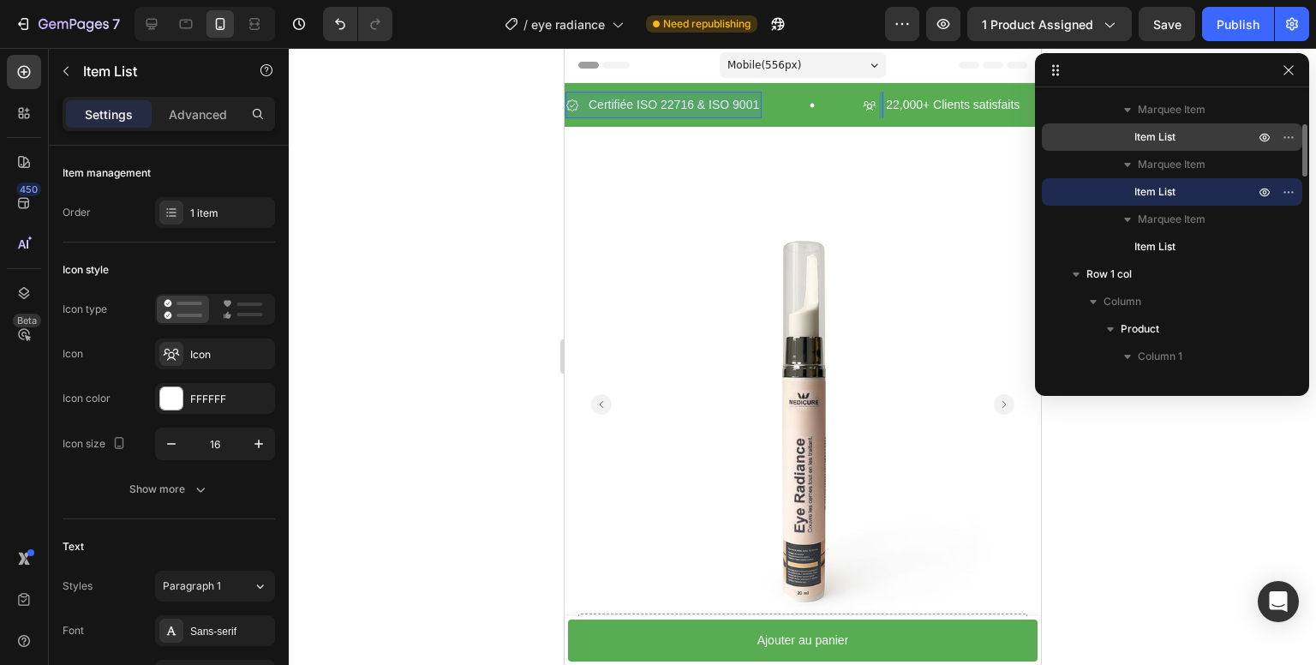
click at [1166, 140] on span "Item List" at bounding box center [1155, 137] width 41 height 17
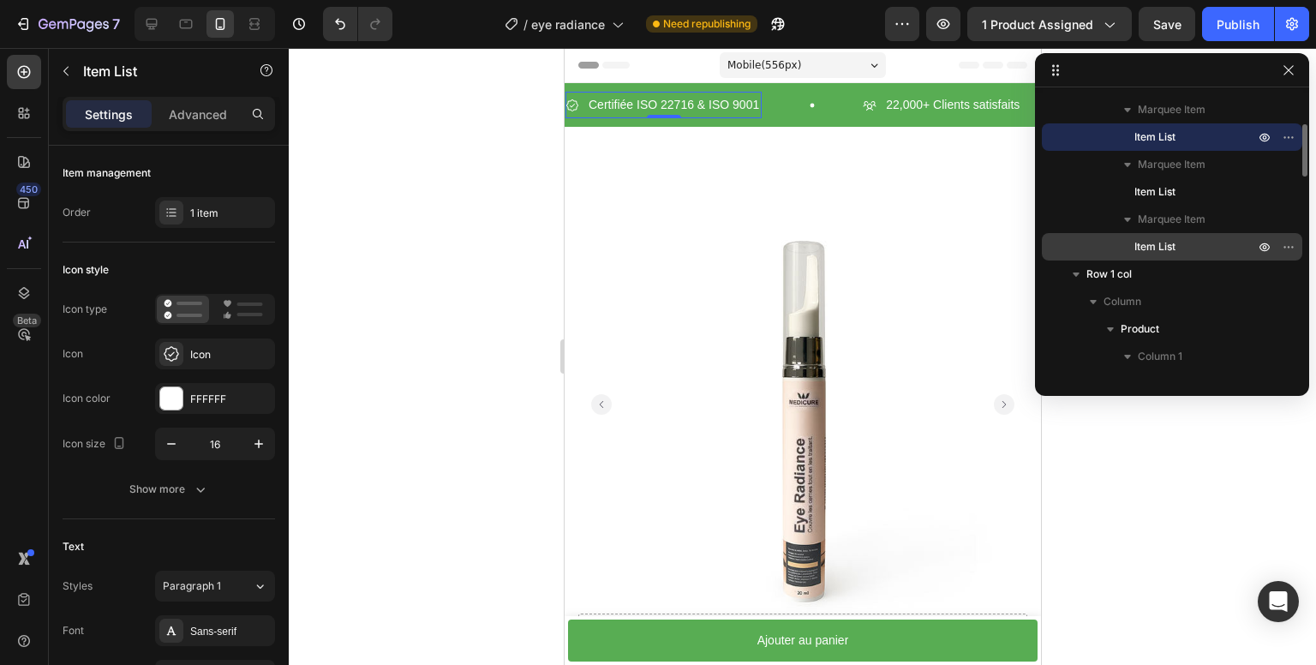
click at [1165, 242] on span "Item List" at bounding box center [1155, 246] width 41 height 17
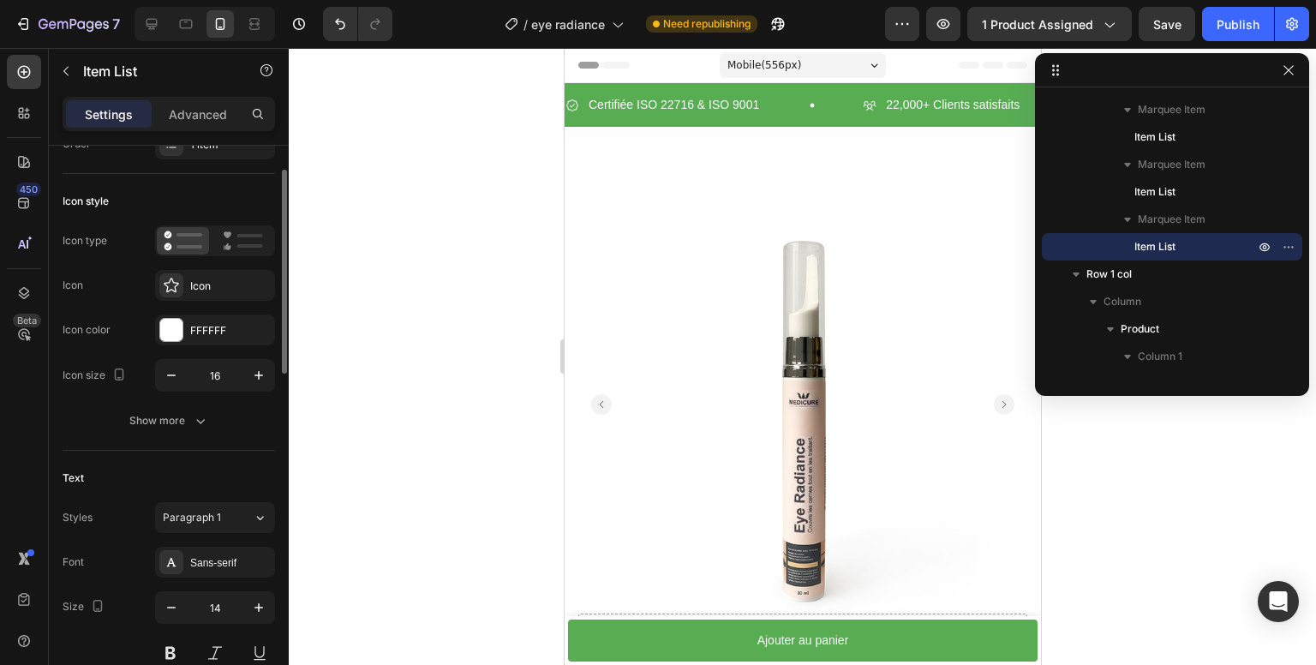
scroll to position [0, 0]
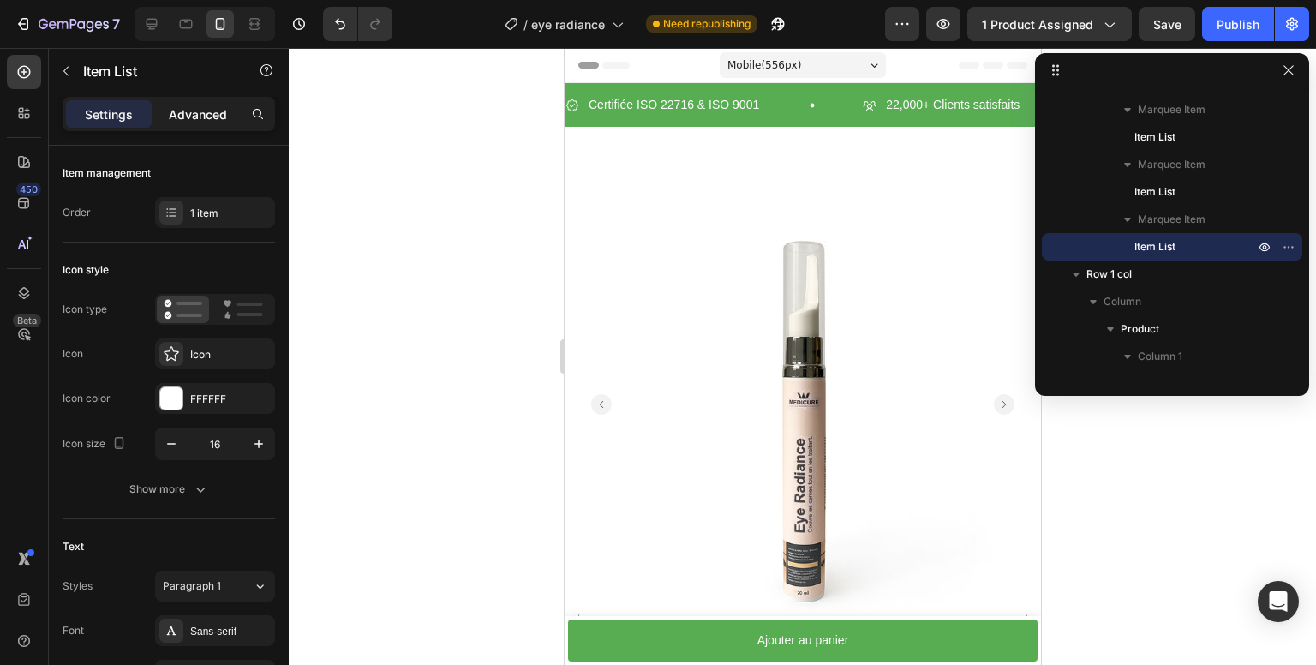
click at [201, 109] on p "Advanced" at bounding box center [198, 114] width 58 height 18
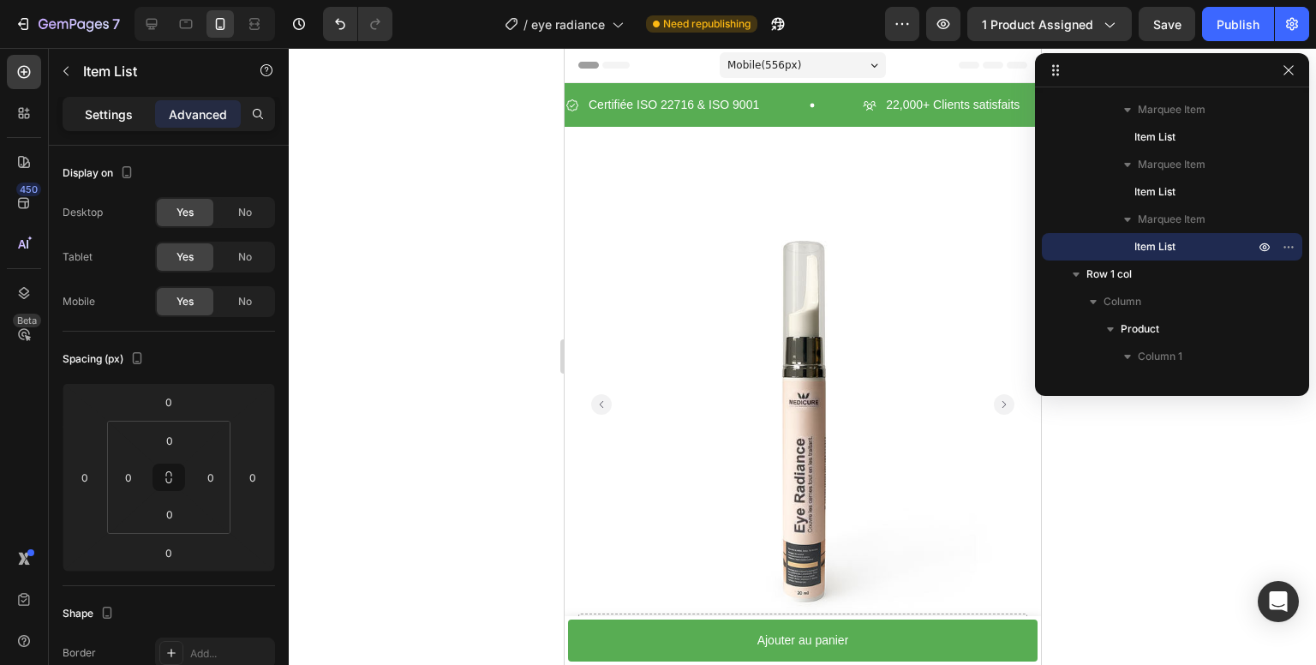
click at [102, 114] on p "Settings" at bounding box center [109, 114] width 48 height 18
type input "8"
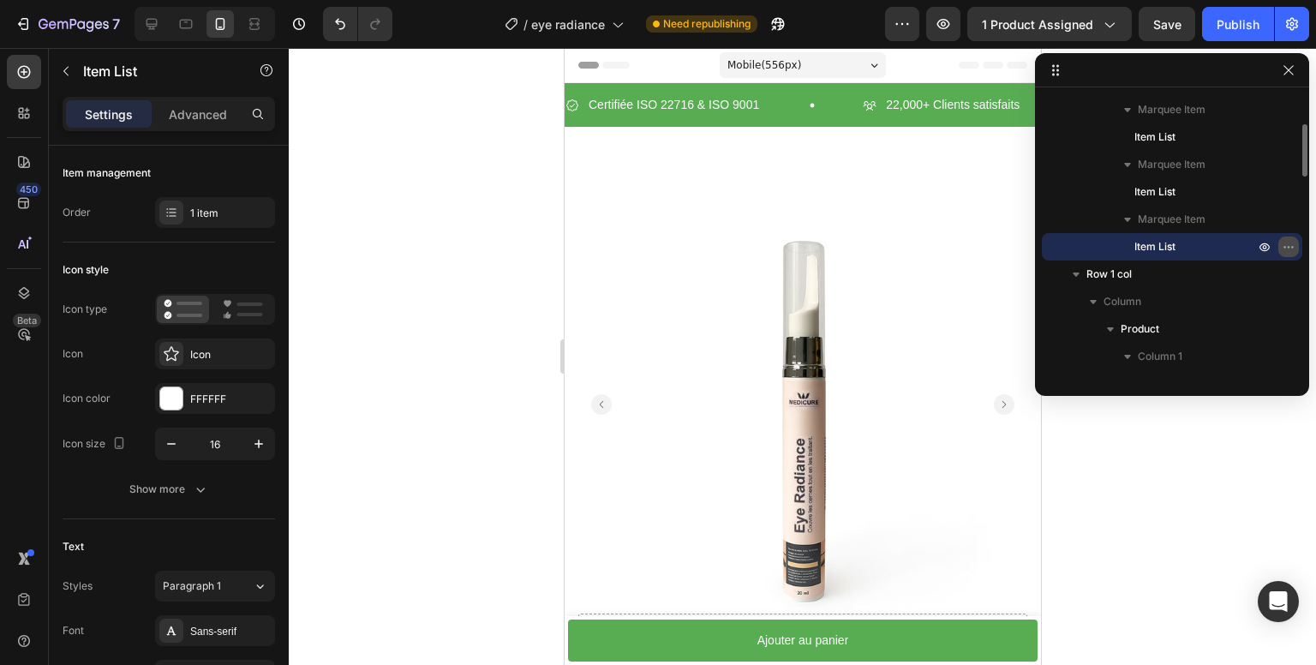
click at [1292, 250] on icon "button" at bounding box center [1289, 247] width 14 height 14
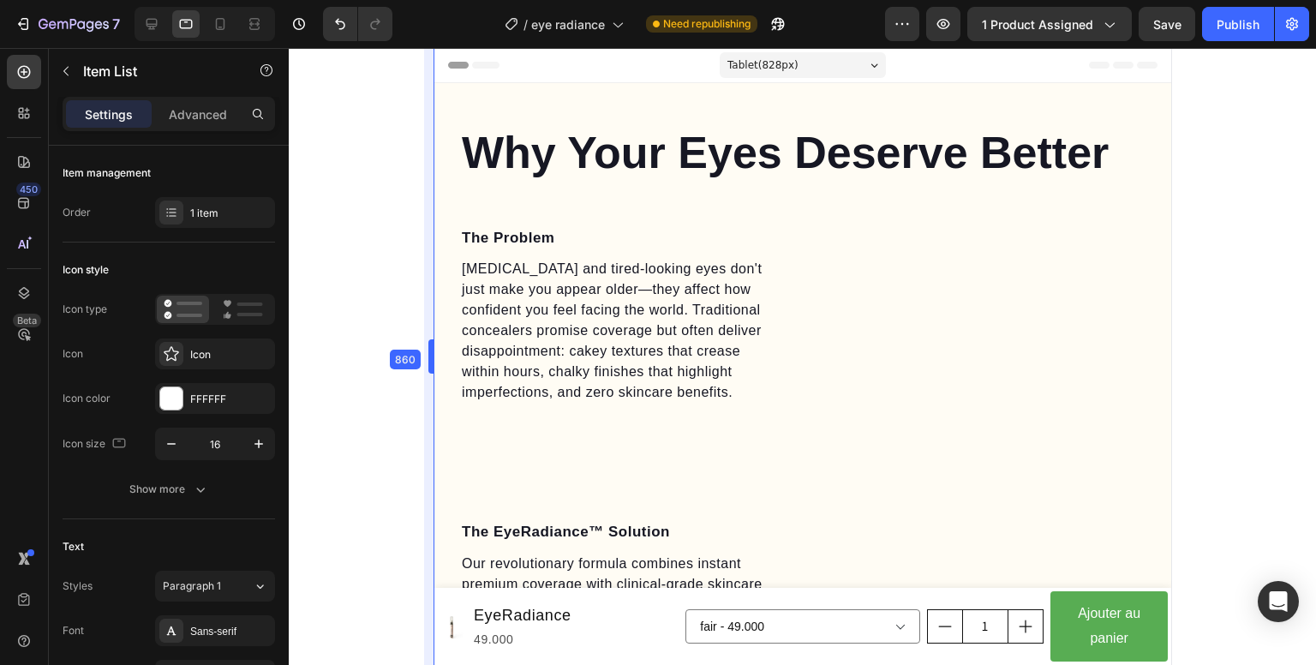
drag, startPoint x: 559, startPoint y: 235, endPoint x: 435, endPoint y: 247, distance: 124.8
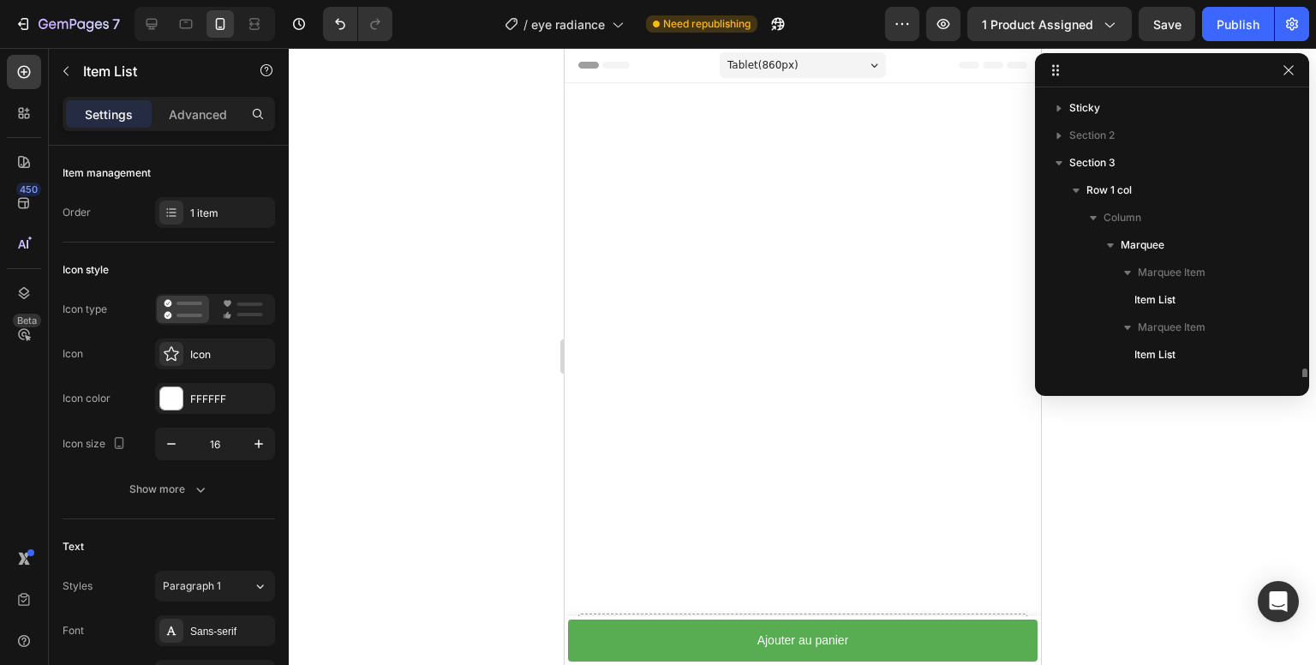
type input "14"
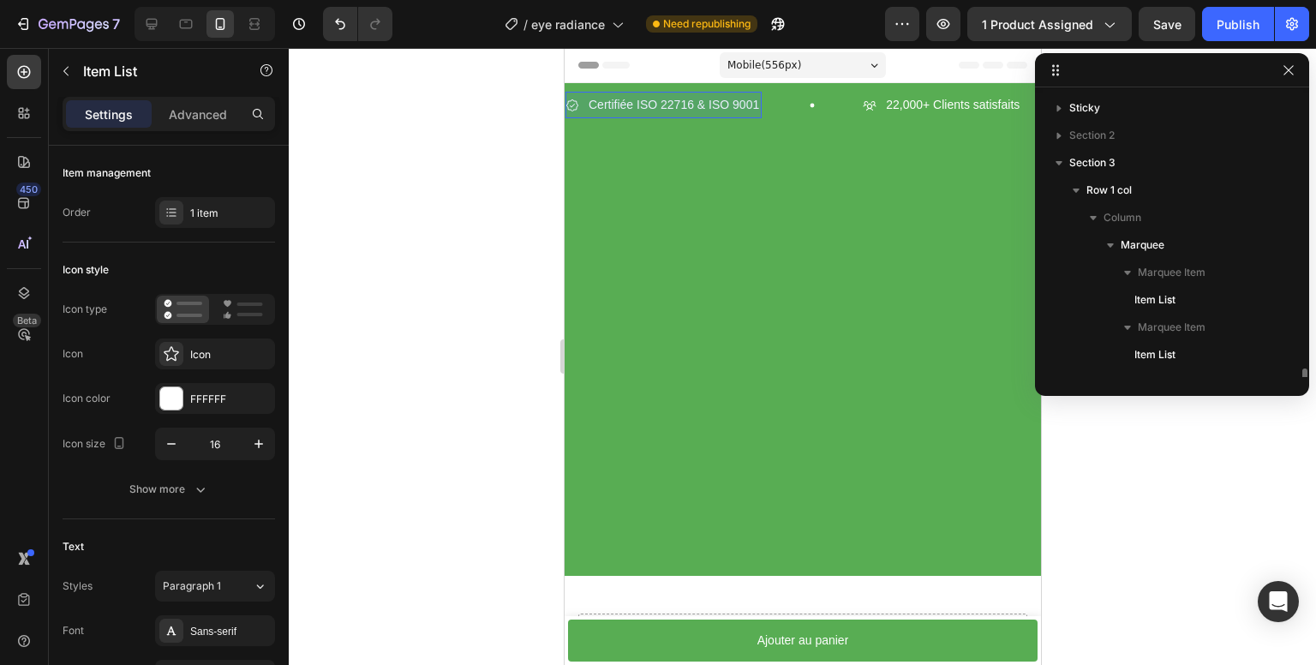
scroll to position [187, 0]
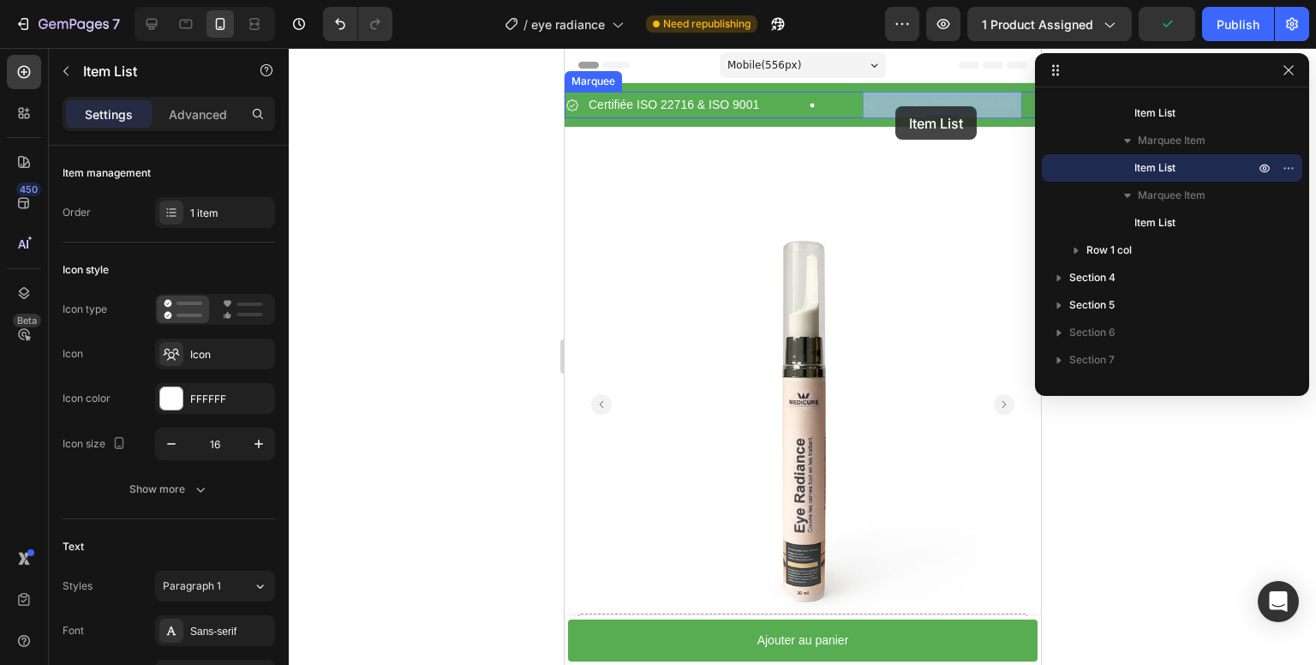
drag, startPoint x: 925, startPoint y: 100, endPoint x: 904, endPoint y: 106, distance: 21.4
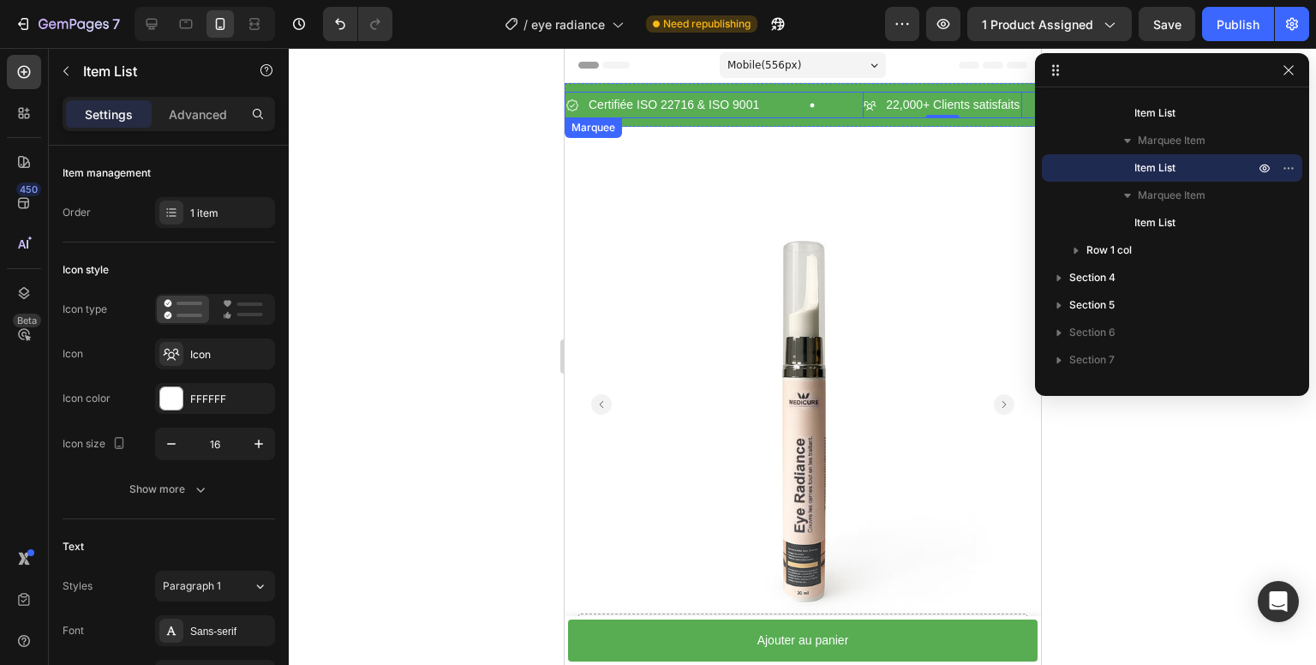
click at [796, 111] on div "Certifiée ISO 22716 & ISO 9001 Item List" at bounding box center [713, 105] width 297 height 27
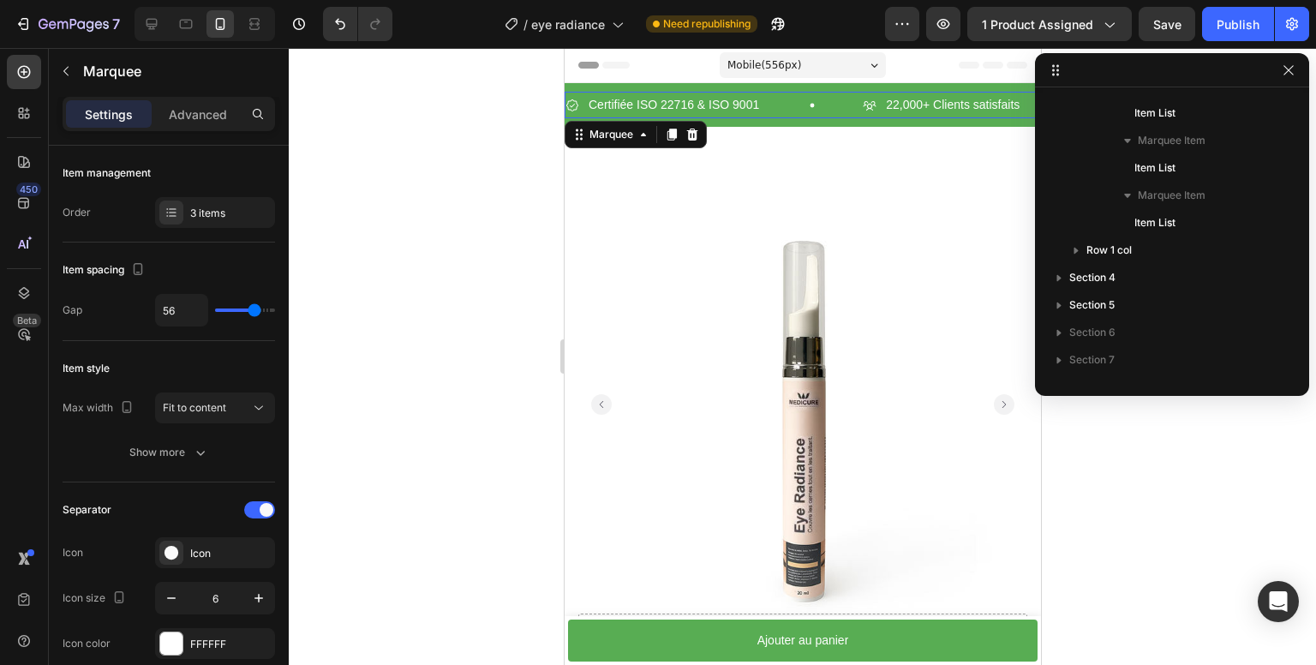
scroll to position [22, 0]
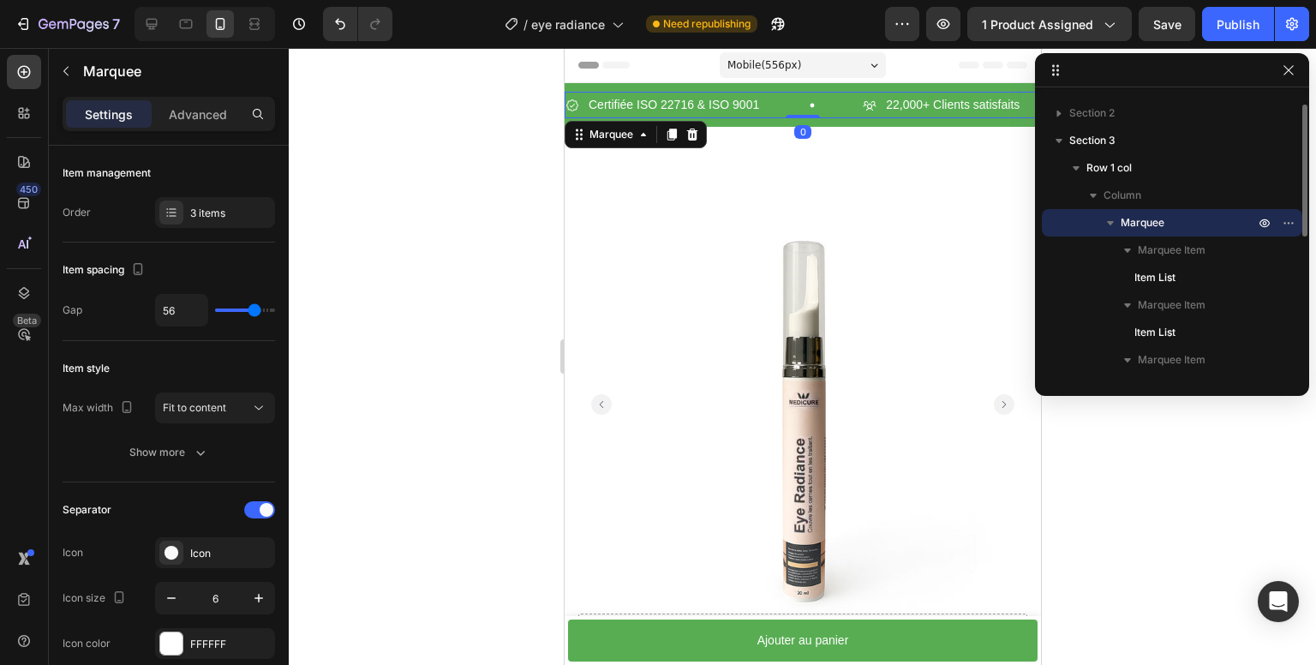
click at [836, 117] on div "Certifiée ISO 22716 & ISO 9001 Item List" at bounding box center [713, 105] width 297 height 27
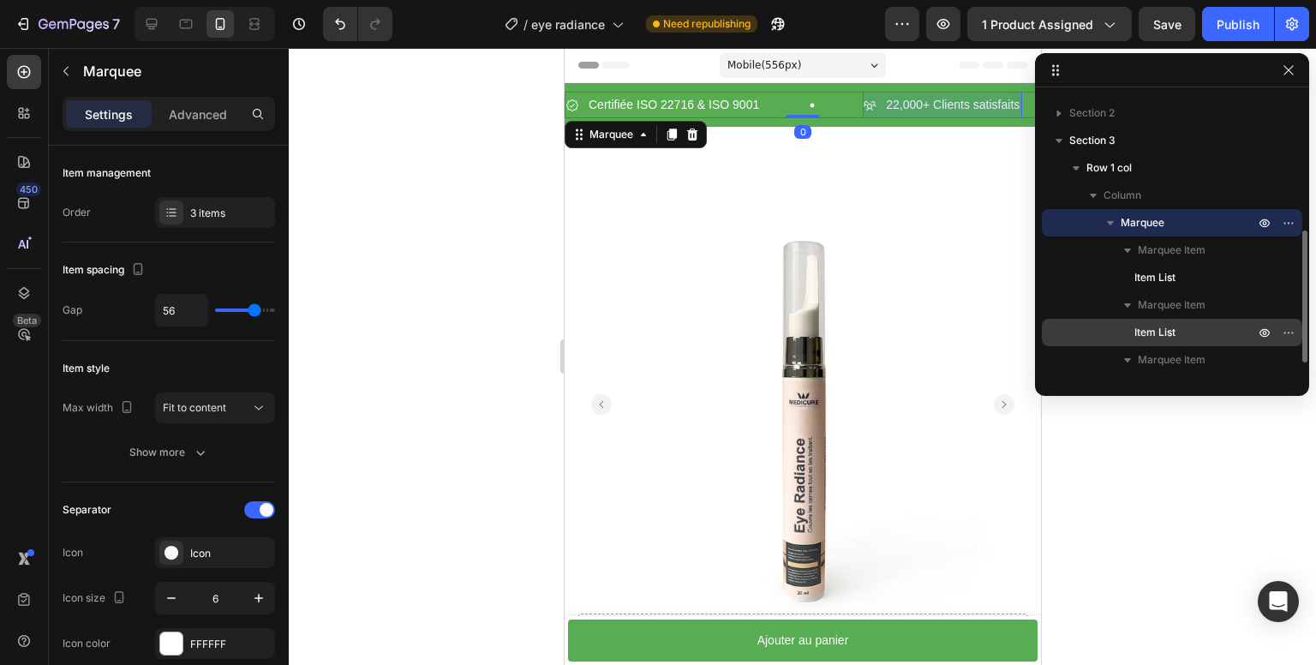
scroll to position [108, 0]
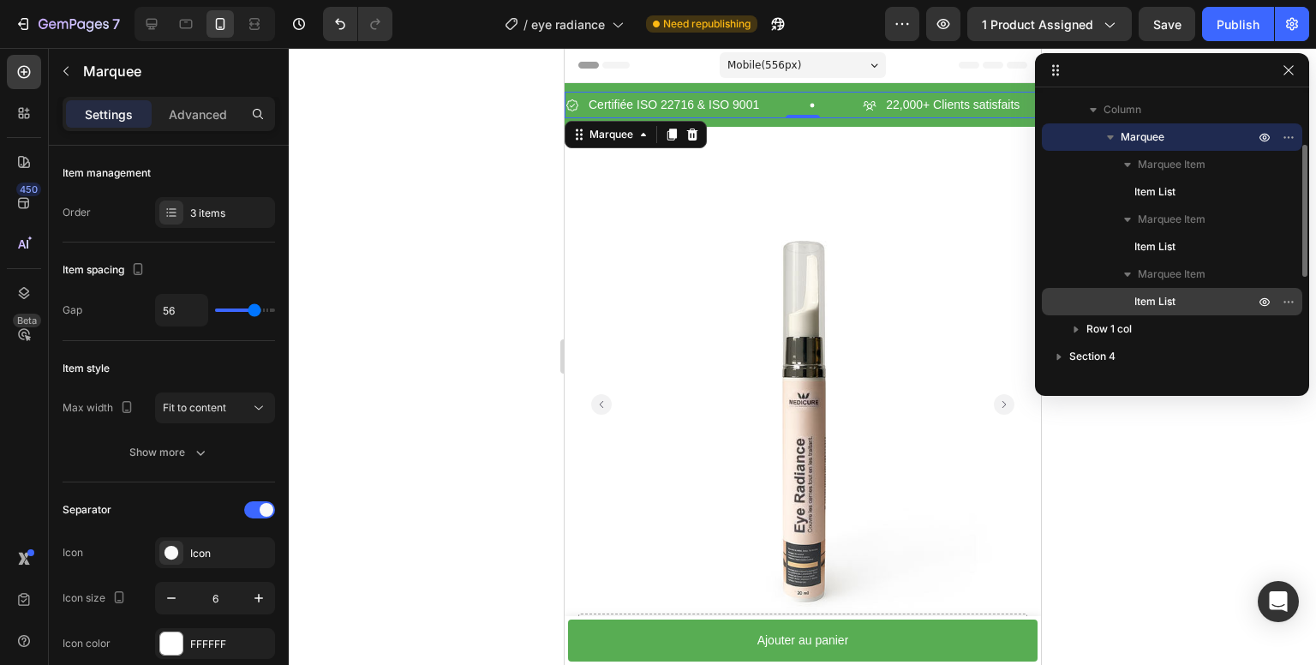
click at [1174, 297] on span "Item List" at bounding box center [1155, 301] width 41 height 17
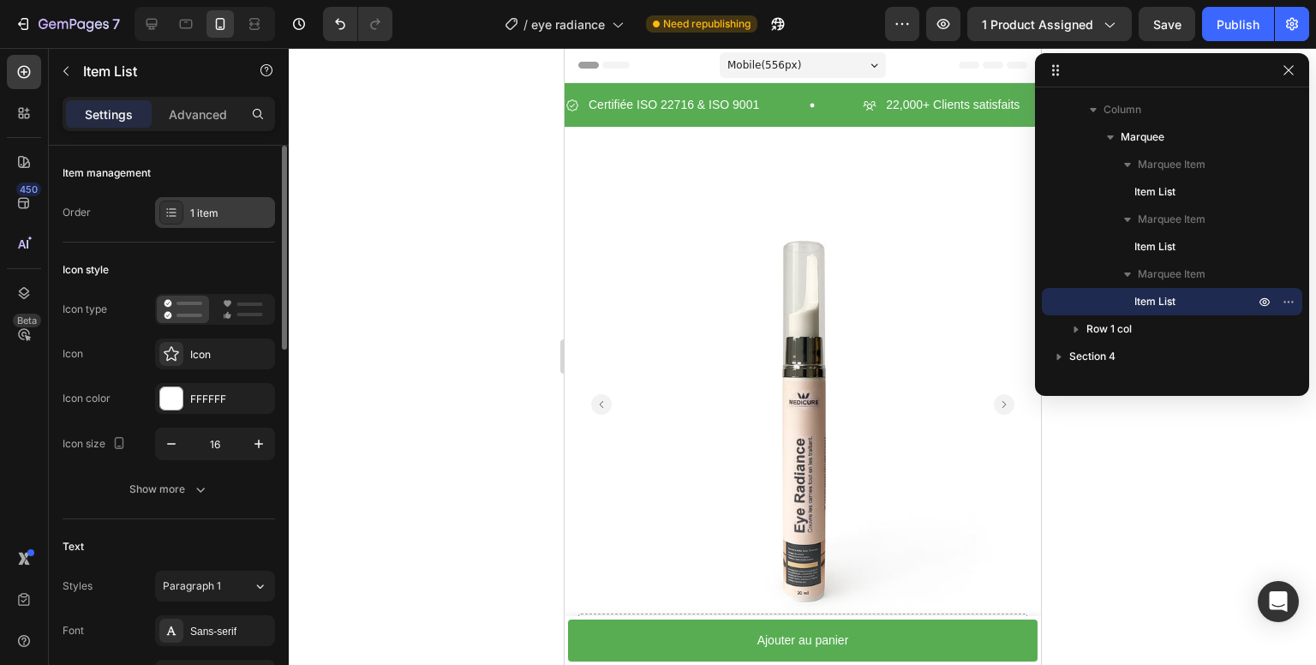
click at [165, 216] on icon at bounding box center [172, 213] width 14 height 14
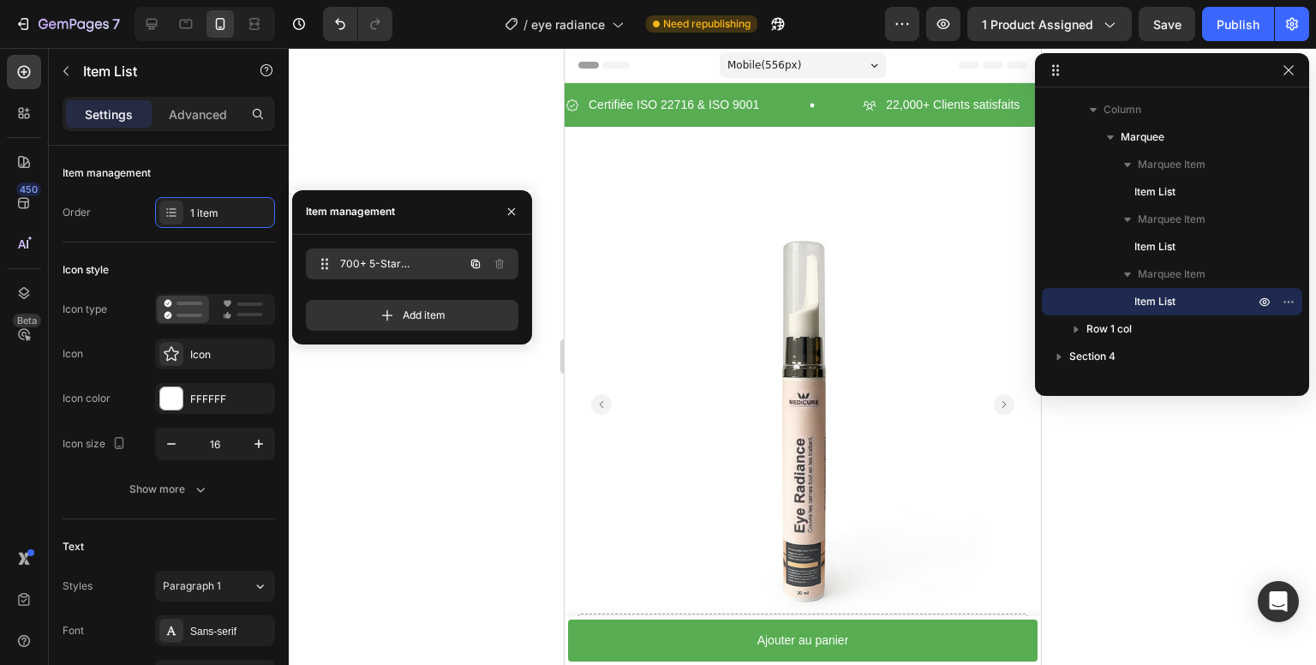
click at [391, 257] on span "700+ 5-Star Reviews" at bounding box center [388, 263] width 97 height 15
click at [391, 257] on span "700+ 5-Star Reviews" at bounding box center [400, 263] width 127 height 15
click at [393, 261] on span "700+ 5-Star Reviews" at bounding box center [388, 263] width 97 height 15
click at [390, 266] on span "700+ 5-Star Reviews" at bounding box center [400, 263] width 127 height 15
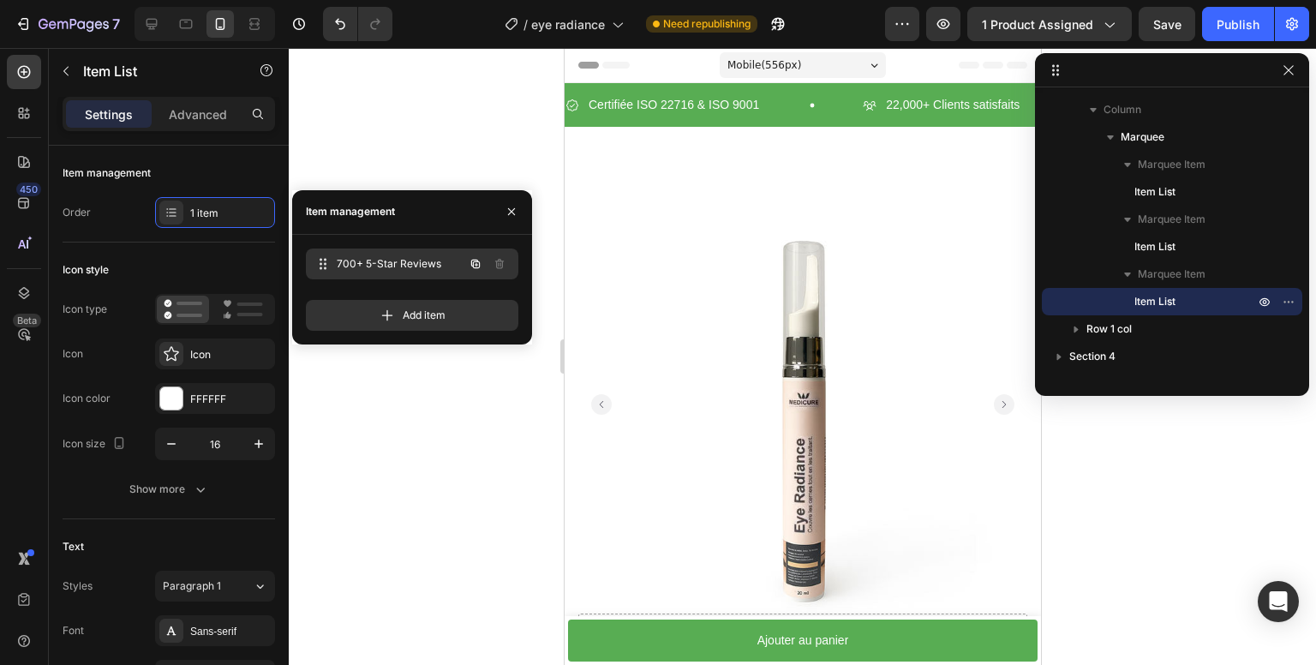
click at [389, 266] on span "700+ 5-Star Reviews" at bounding box center [400, 263] width 127 height 15
click at [370, 267] on span "700+ 5-Star Reviews" at bounding box center [400, 263] width 127 height 15
click at [370, 267] on span "700+ 5-Star Reviews" at bounding box center [388, 263] width 97 height 15
click at [360, 261] on span "700+ 5-Star Reviews" at bounding box center [388, 263] width 97 height 15
click at [360, 261] on span "700+ 5-Star Reviews" at bounding box center [400, 263] width 127 height 15
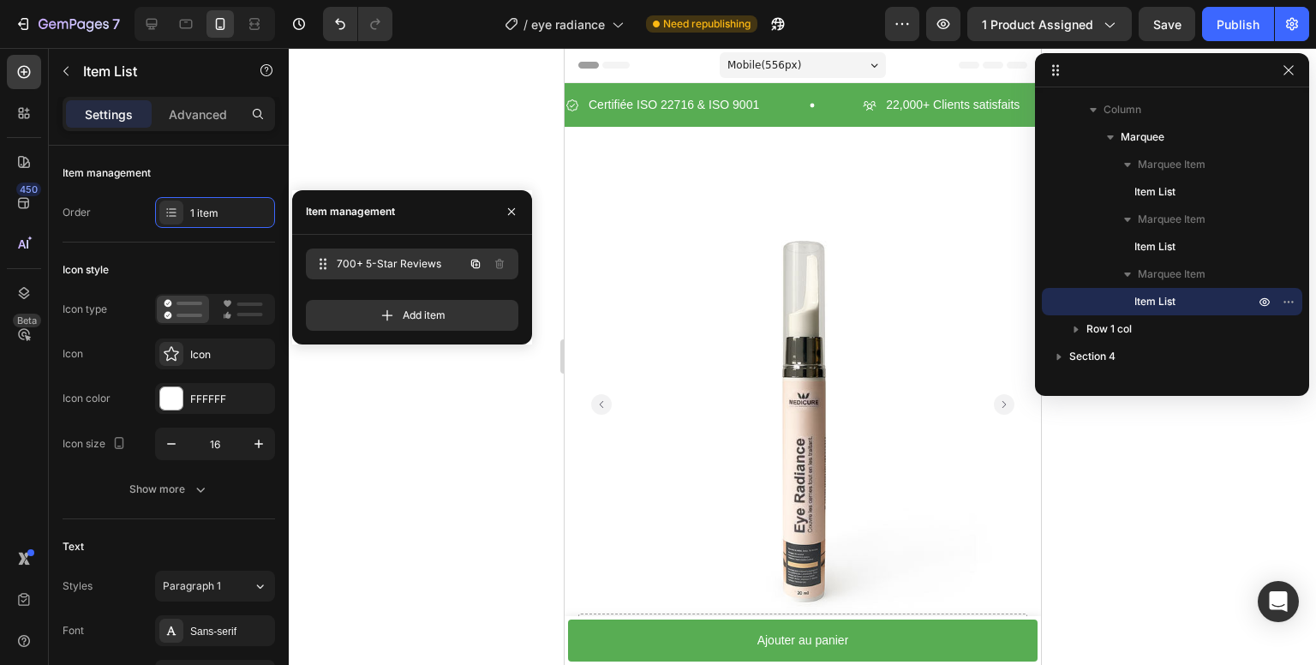
drag, startPoint x: 360, startPoint y: 261, endPoint x: 411, endPoint y: 258, distance: 50.7
click at [359, 261] on span "700+ 5-Star Reviews" at bounding box center [400, 263] width 127 height 15
click at [348, 257] on span "700+ 5-Star Reviews" at bounding box center [388, 263] width 97 height 15
click at [348, 257] on span "700+ 5-Star Reviews" at bounding box center [400, 263] width 127 height 15
drag, startPoint x: 387, startPoint y: 259, endPoint x: 392, endPoint y: 277, distance: 18.5
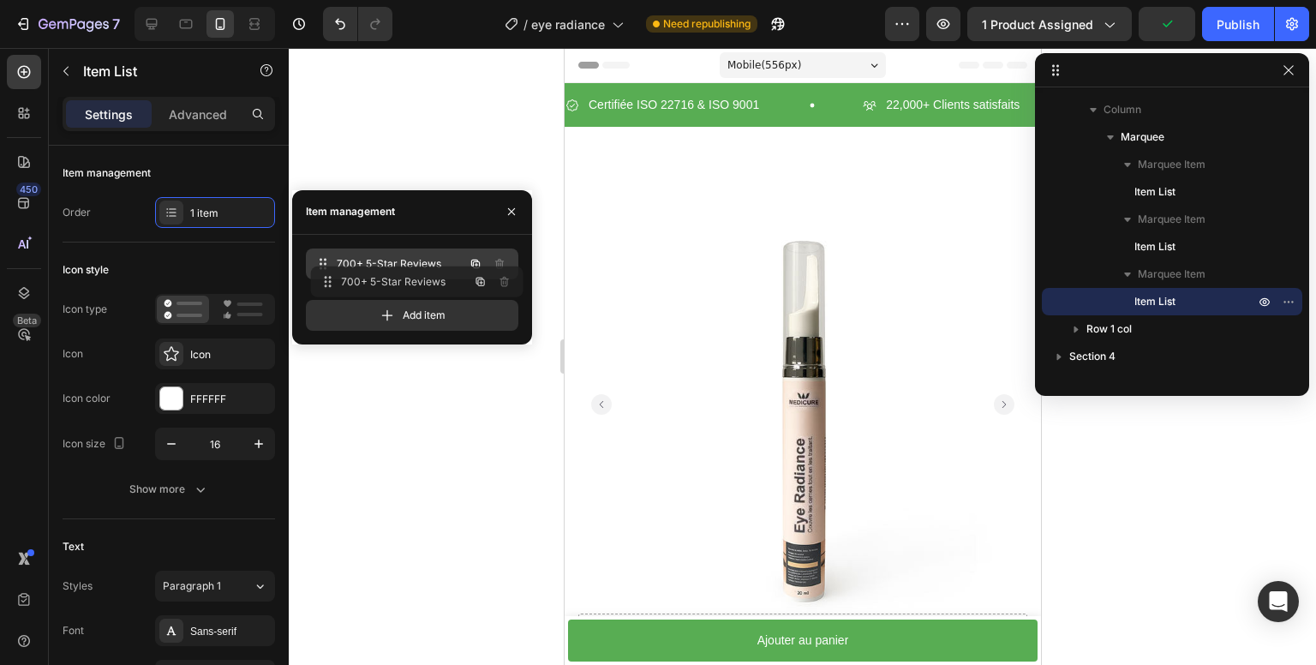
click at [392, 277] on div "700+ 5-Star Reviews 700+ 5-Star Reviews" at bounding box center [412, 264] width 213 height 31
click at [411, 261] on span "700+ 5-Star Reviews" at bounding box center [388, 263] width 97 height 15
click at [411, 261] on span "700+ 5-Star Reviews" at bounding box center [400, 263] width 127 height 15
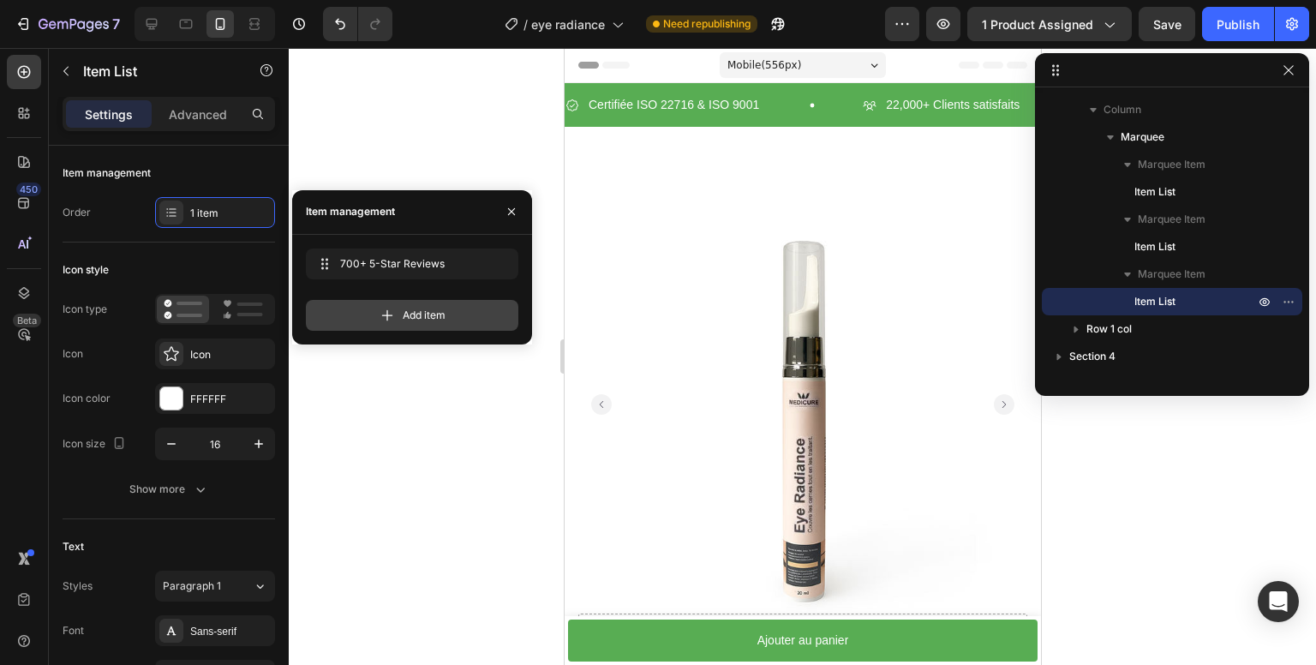
click at [399, 305] on div "Add item" at bounding box center [412, 315] width 213 height 31
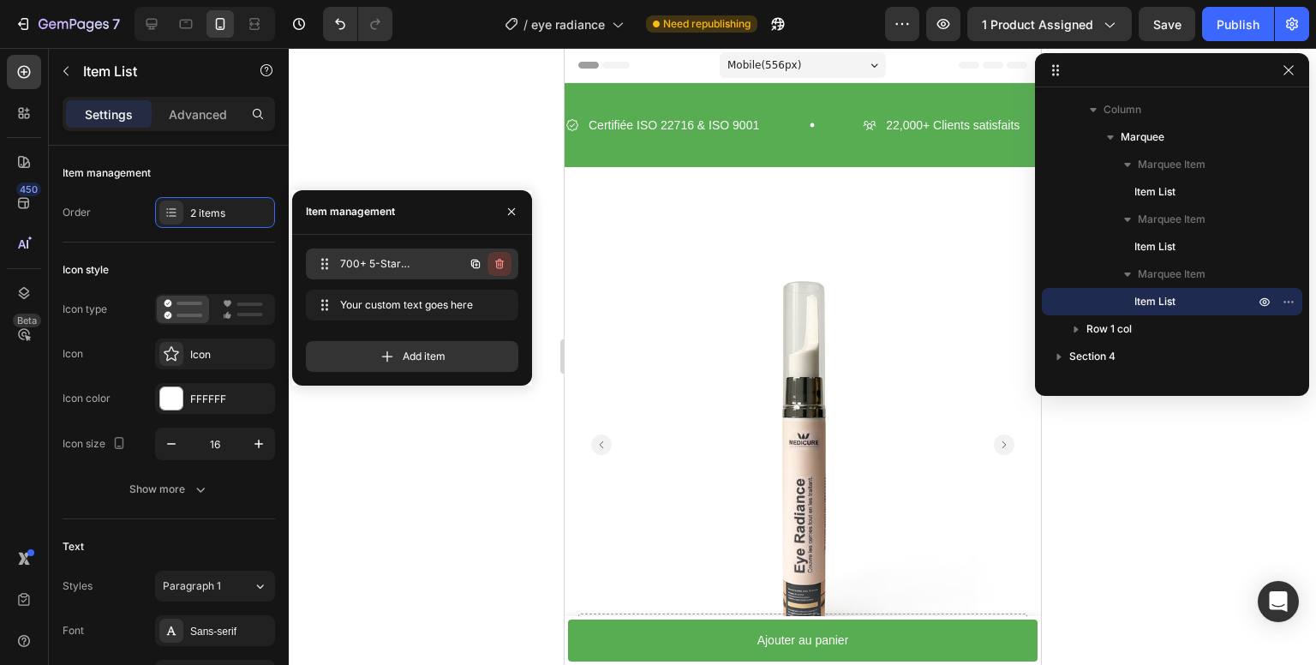
click at [504, 261] on icon "button" at bounding box center [500, 264] width 14 height 14
click at [492, 261] on div "Delete" at bounding box center [488, 263] width 32 height 15
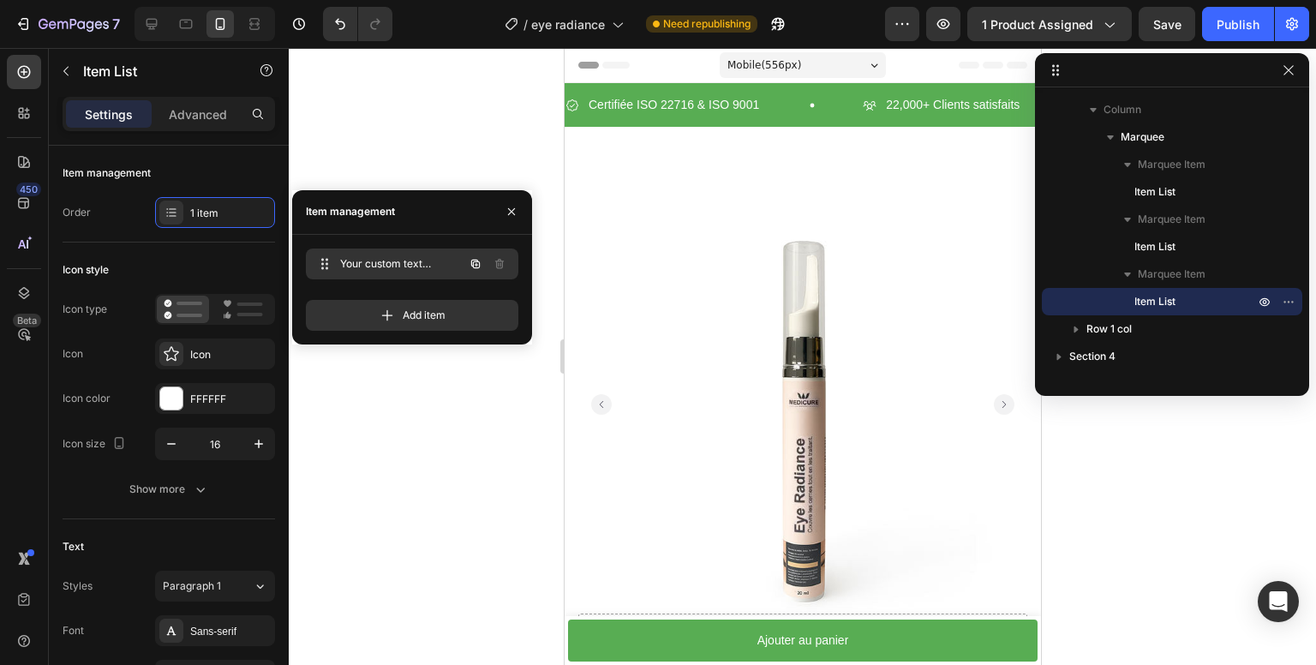
click at [402, 273] on div "Your custom text goes here Your custom text goes here" at bounding box center [388, 264] width 151 height 24
click at [406, 267] on span "Your custom text goes here" at bounding box center [400, 263] width 127 height 15
drag, startPoint x: 406, startPoint y: 267, endPoint x: 393, endPoint y: 268, distance: 13.0
click at [405, 267] on span "Your custom text goes here" at bounding box center [388, 263] width 97 height 15
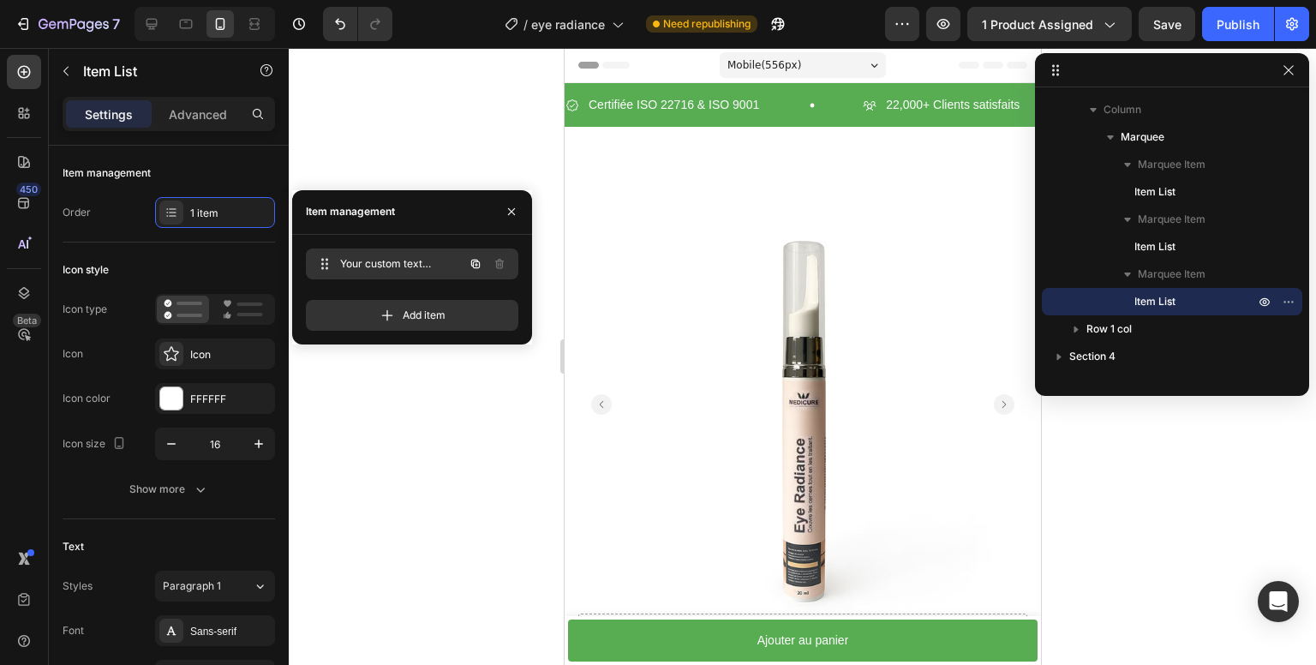
click at [367, 267] on span "Your custom text goes here" at bounding box center [388, 263] width 97 height 15
click at [360, 266] on span "Your custom text goes here" at bounding box center [400, 263] width 127 height 15
click at [357, 264] on span "Your custom text goes here" at bounding box center [400, 263] width 127 height 15
click at [474, 264] on icon "button" at bounding box center [476, 264] width 14 height 14
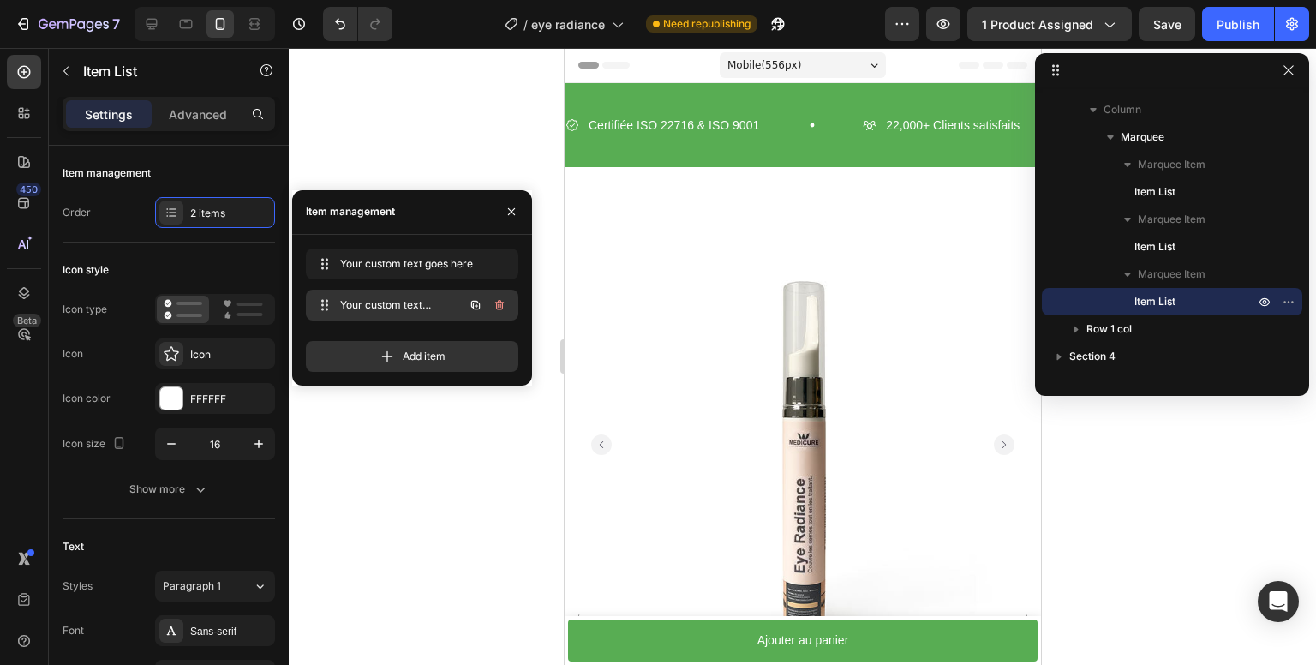
click at [407, 306] on span "Your custom text goes here" at bounding box center [388, 304] width 97 height 15
click at [408, 306] on span "Your custom text goes here" at bounding box center [388, 304] width 97 height 15
drag, startPoint x: 456, startPoint y: 300, endPoint x: 460, endPoint y: 320, distance: 20.2
click at [460, 320] on div "Your custom text goes here Your custom text goes here" at bounding box center [412, 305] width 213 height 31
click at [497, 303] on icon "button" at bounding box center [500, 305] width 14 height 14
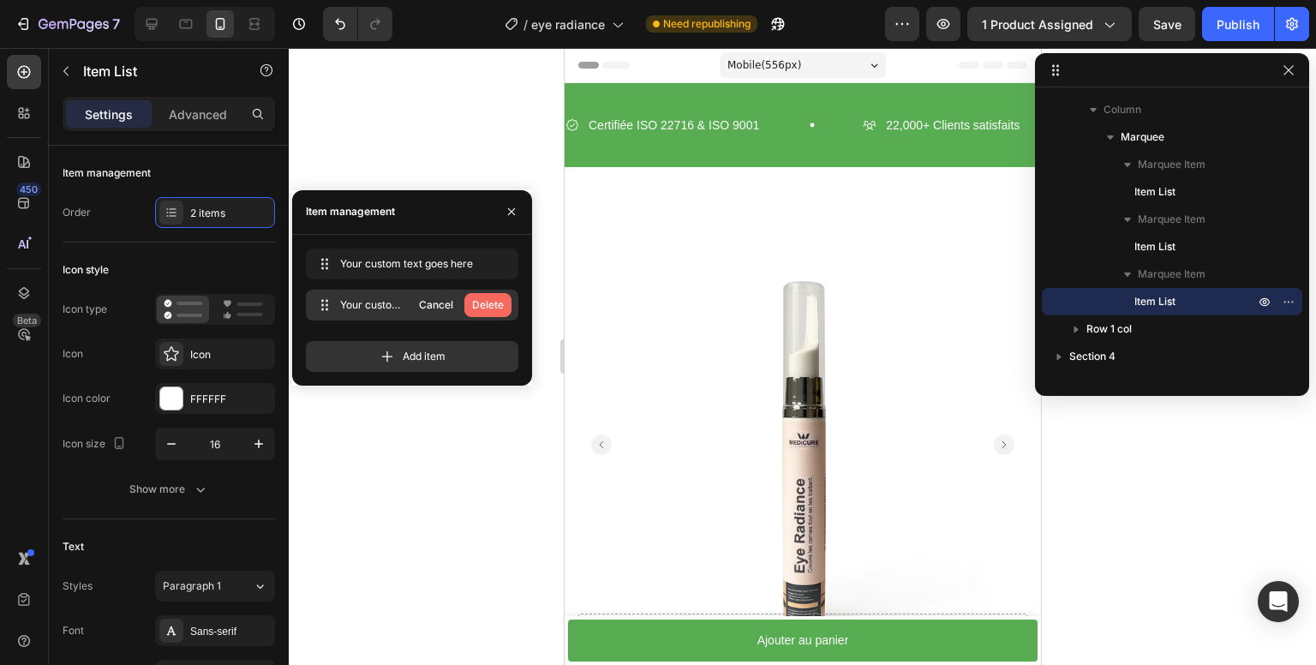
click at [491, 302] on div "Delete" at bounding box center [488, 304] width 32 height 15
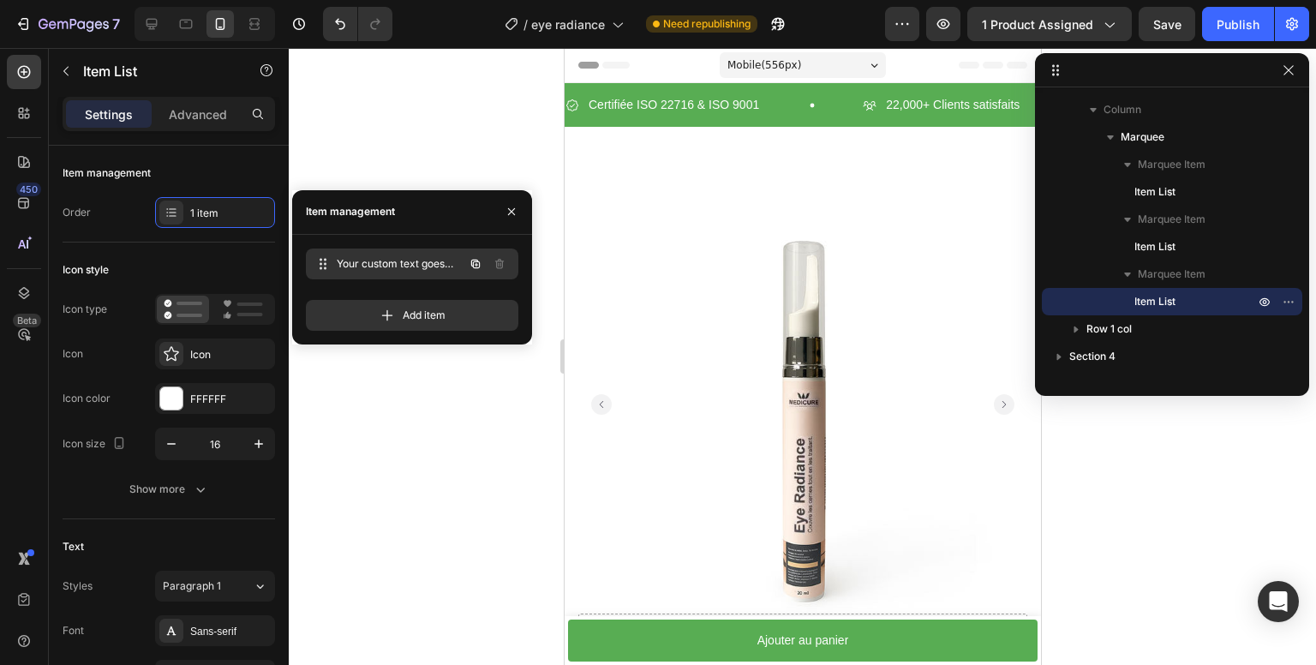
click at [350, 260] on span "Your custom text goes here" at bounding box center [400, 263] width 127 height 15
click at [337, 261] on div "Your custom text goes here Your custom text goes here" at bounding box center [388, 264] width 151 height 24
drag, startPoint x: 337, startPoint y: 261, endPoint x: 384, endPoint y: 263, distance: 47.2
click at [339, 261] on div "Your custom text goes here Your custom text goes here" at bounding box center [388, 264] width 151 height 24
click at [449, 264] on div "Your custom text goes here Your custom text goes here" at bounding box center [388, 264] width 151 height 24
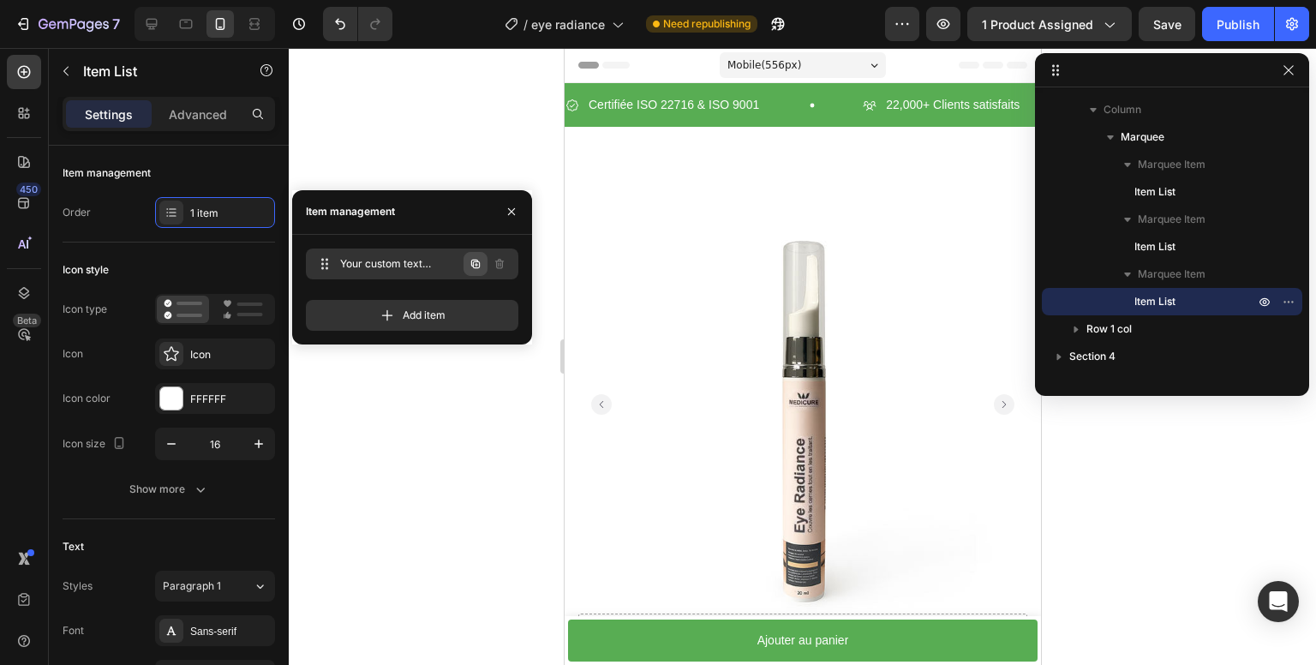
click at [470, 264] on icon "button" at bounding box center [476, 264] width 14 height 14
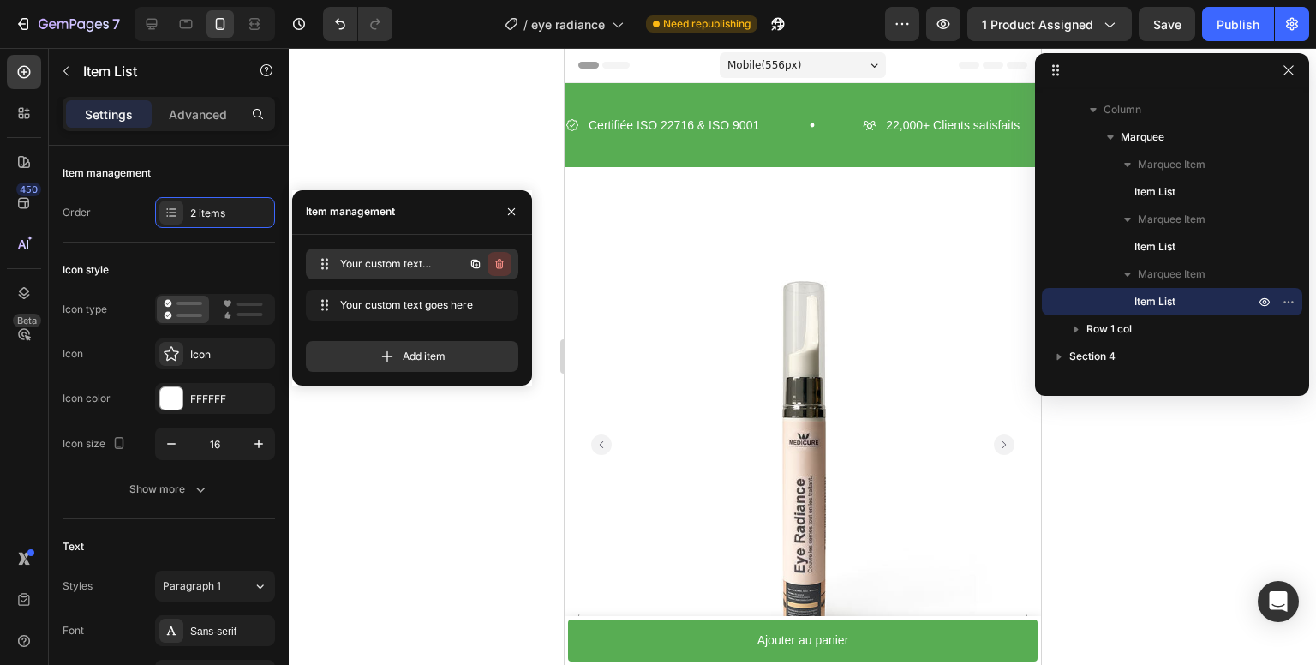
click at [493, 268] on icon "button" at bounding box center [500, 264] width 14 height 14
click at [500, 268] on div "Delete" at bounding box center [488, 263] width 32 height 15
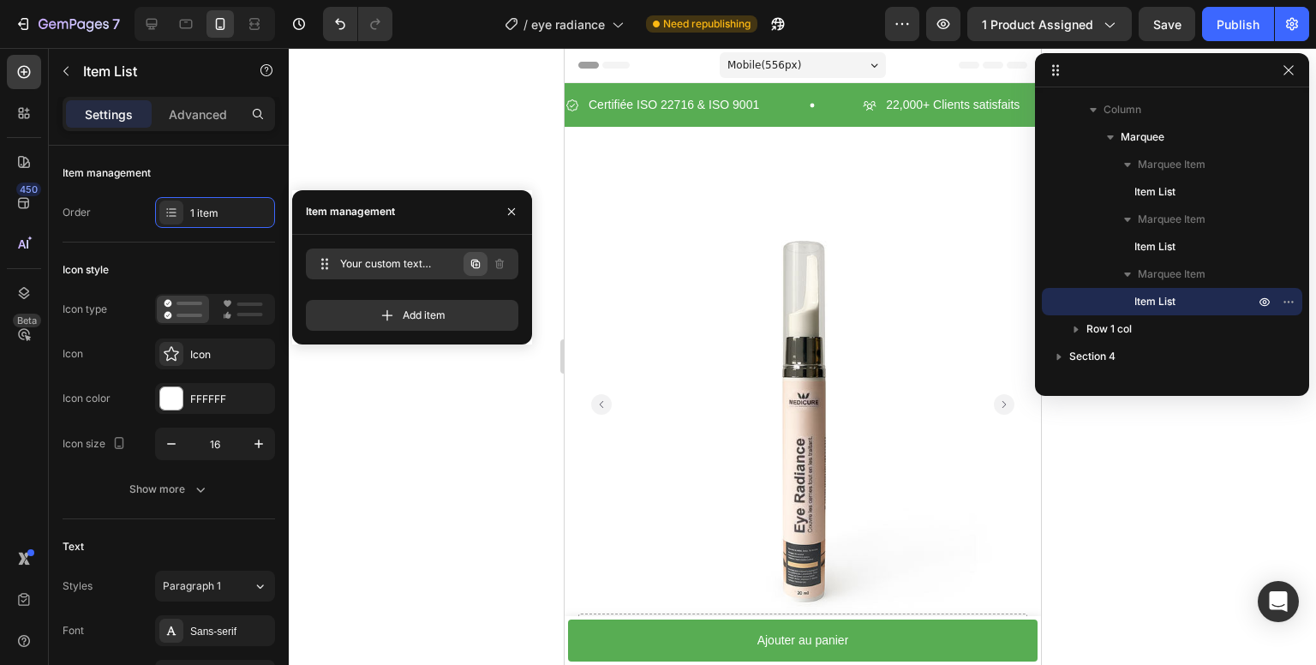
click at [473, 270] on icon "button" at bounding box center [476, 264] width 14 height 14
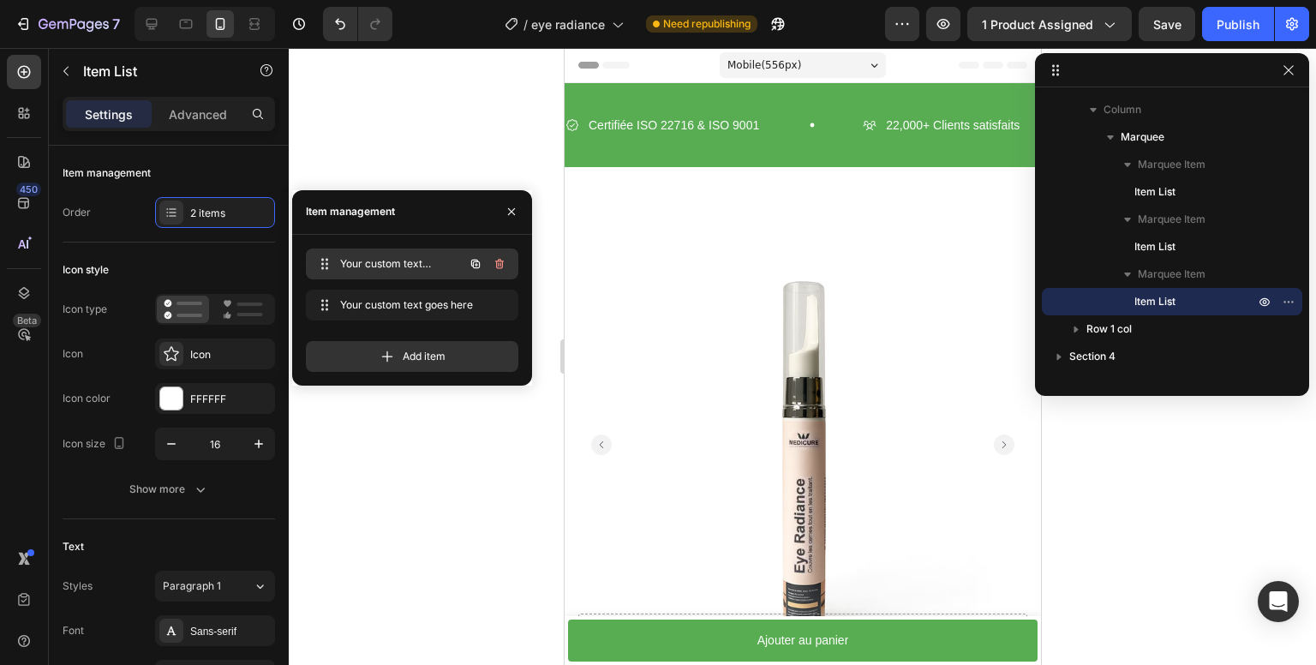
click at [493, 271] on button "button" at bounding box center [500, 264] width 24 height 24
click at [498, 270] on div "Delete" at bounding box center [488, 263] width 32 height 15
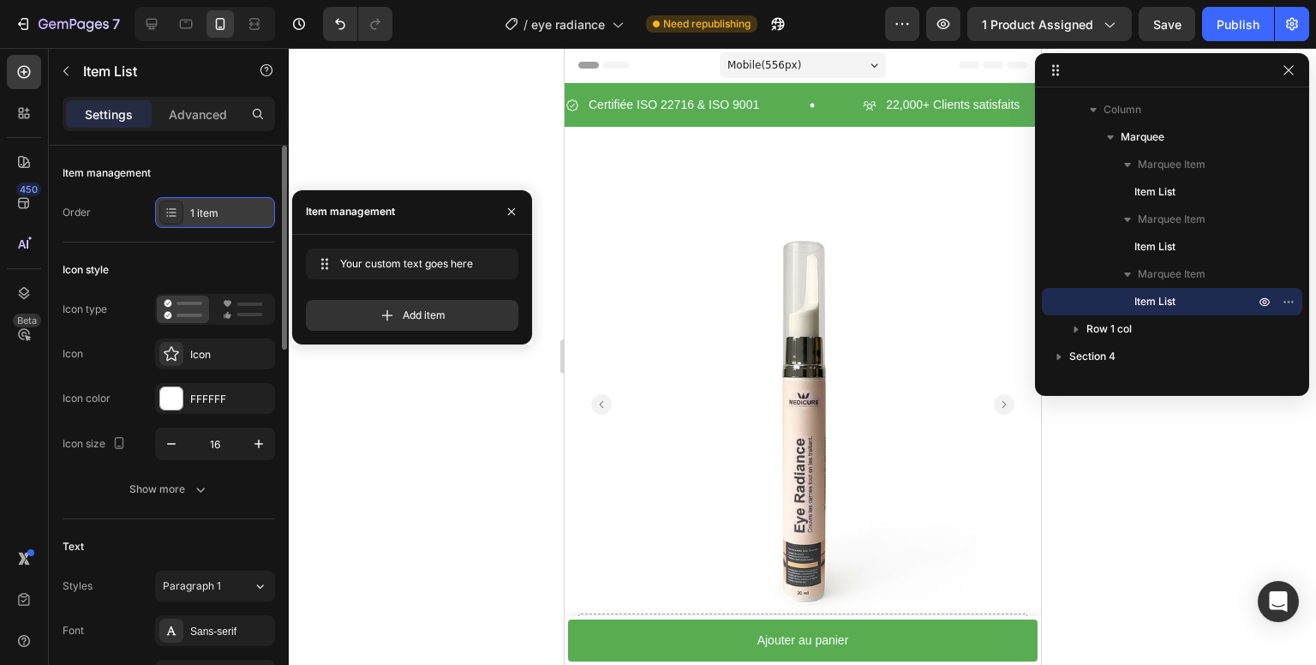
click at [212, 213] on div "1 item" at bounding box center [230, 213] width 81 height 15
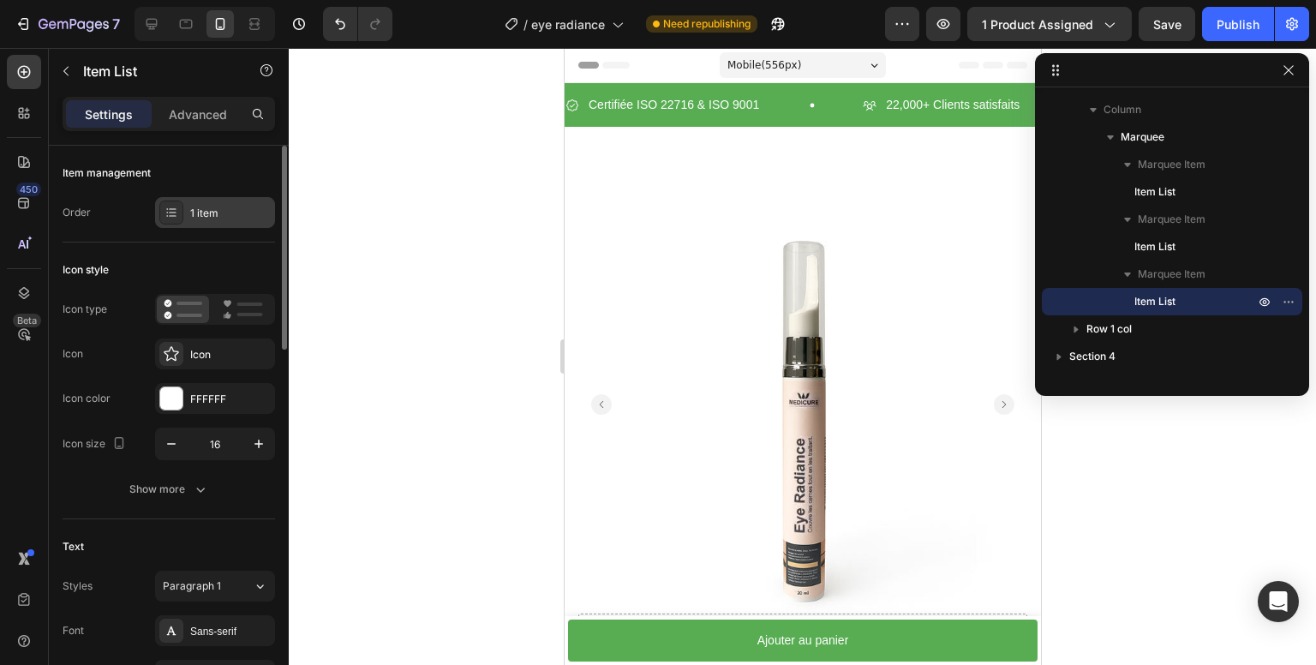
click at [212, 214] on div "1 item" at bounding box center [230, 213] width 81 height 15
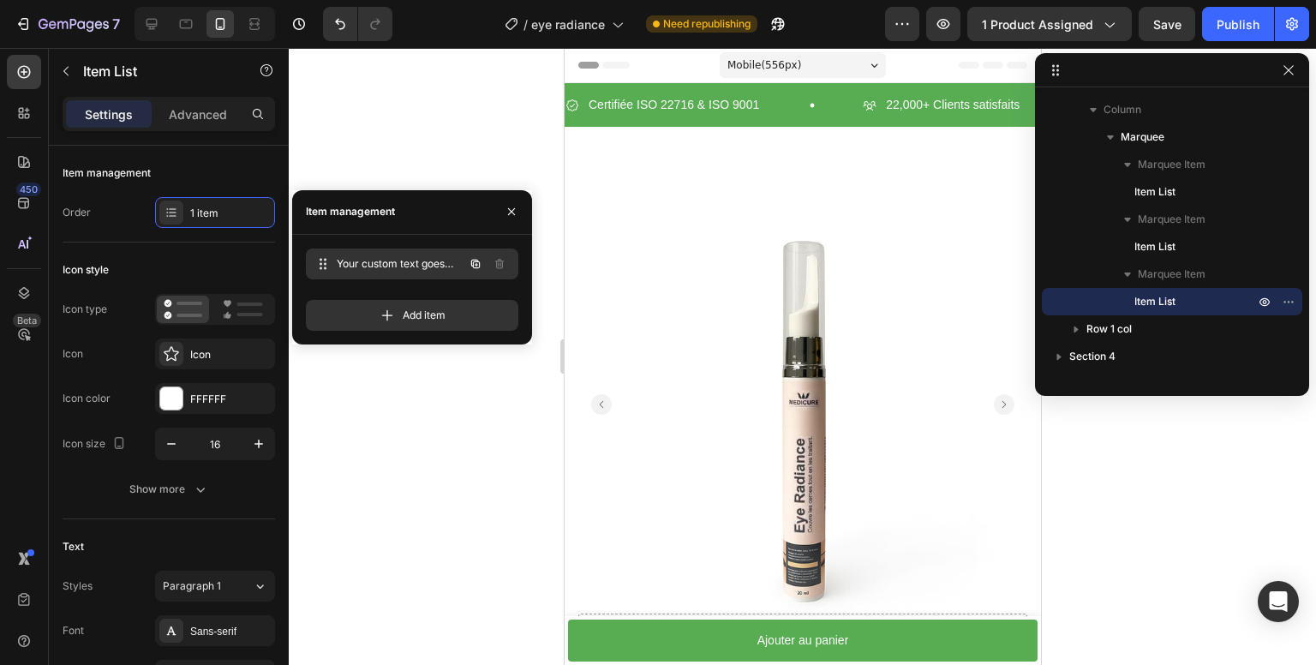
click at [350, 259] on span "Your custom text goes here" at bounding box center [400, 263] width 127 height 15
click at [350, 259] on span "Your custom text goes here" at bounding box center [388, 263] width 97 height 15
click at [359, 261] on span "Your custom text goes here" at bounding box center [388, 263] width 97 height 15
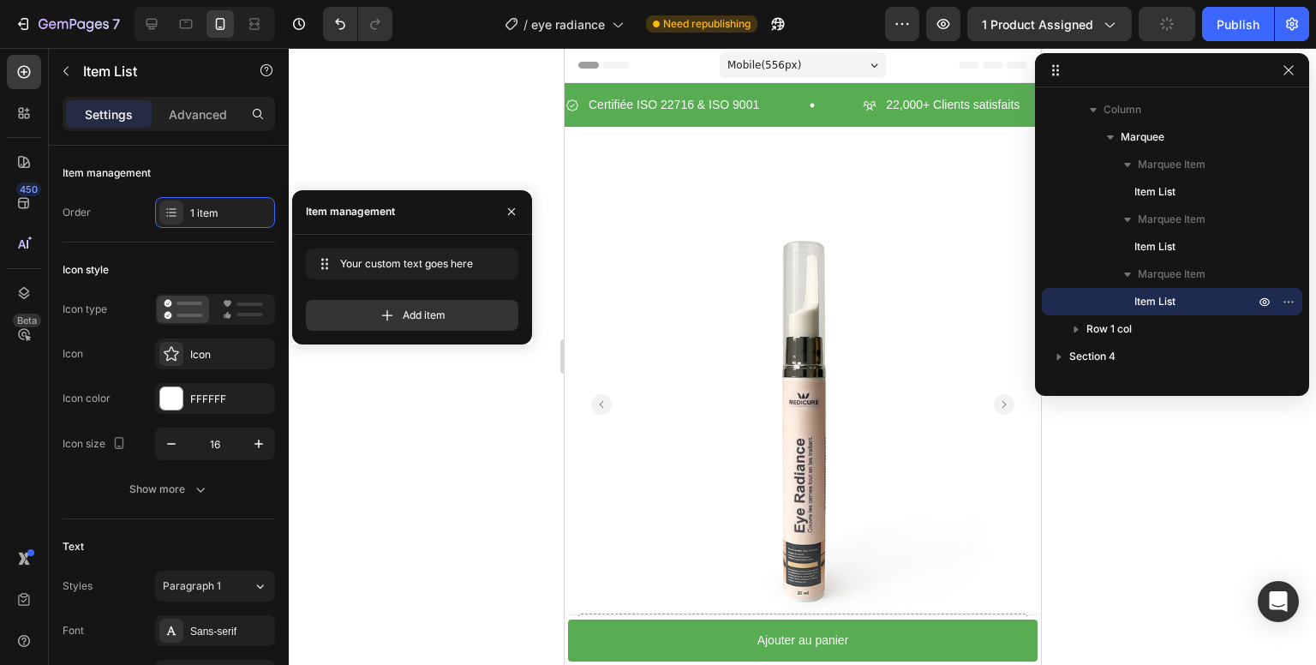
click at [364, 222] on div "Item management" at bounding box center [347, 212] width 110 height 44
click at [367, 215] on div "Item management" at bounding box center [350, 211] width 89 height 15
drag, startPoint x: 371, startPoint y: 213, endPoint x: 529, endPoint y: 210, distance: 157.7
click at [389, 213] on div "Item management" at bounding box center [350, 211] width 89 height 15
click at [507, 210] on icon "button" at bounding box center [512, 212] width 14 height 14
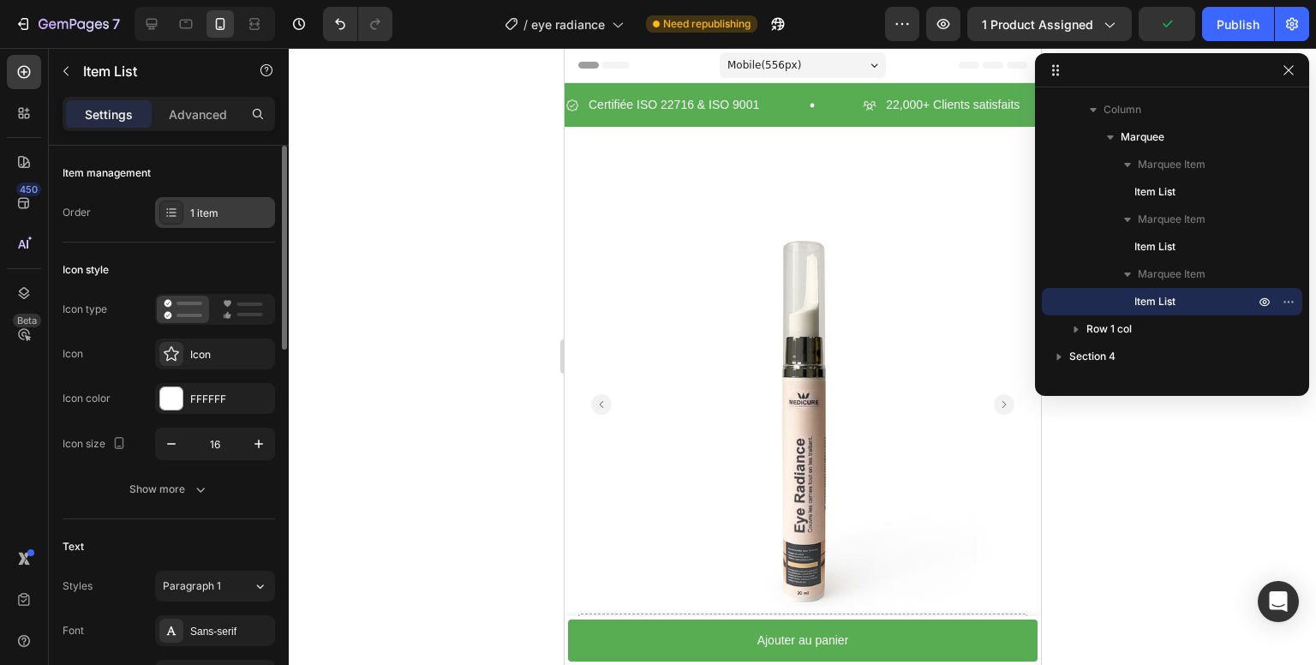
click at [221, 207] on div "1 item" at bounding box center [230, 213] width 81 height 15
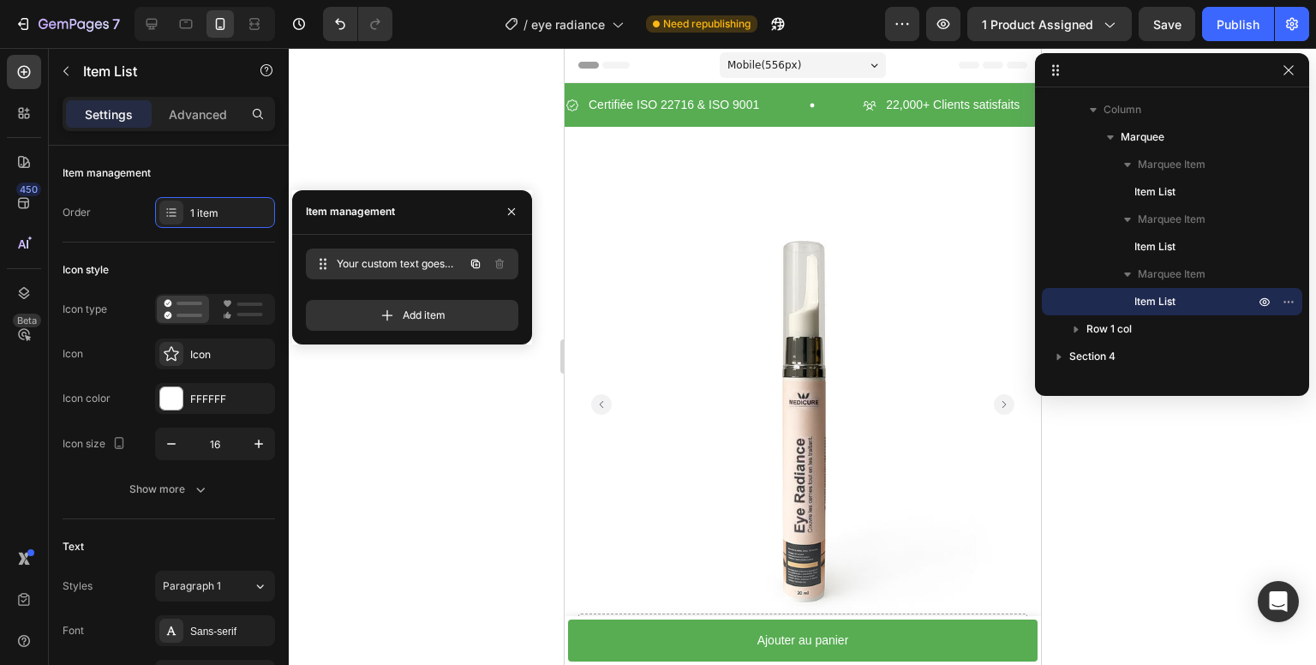
click at [350, 255] on div "Your custom text goes here Your custom text goes here" at bounding box center [388, 264] width 151 height 24
click at [340, 264] on span "Your custom text goes here" at bounding box center [388, 263] width 97 height 15
click at [339, 264] on span "Your custom text goes here" at bounding box center [400, 263] width 127 height 15
click at [339, 265] on span "Your custom text goes here" at bounding box center [400, 263] width 127 height 15
drag, startPoint x: 339, startPoint y: 266, endPoint x: 310, endPoint y: 292, distance: 38.8
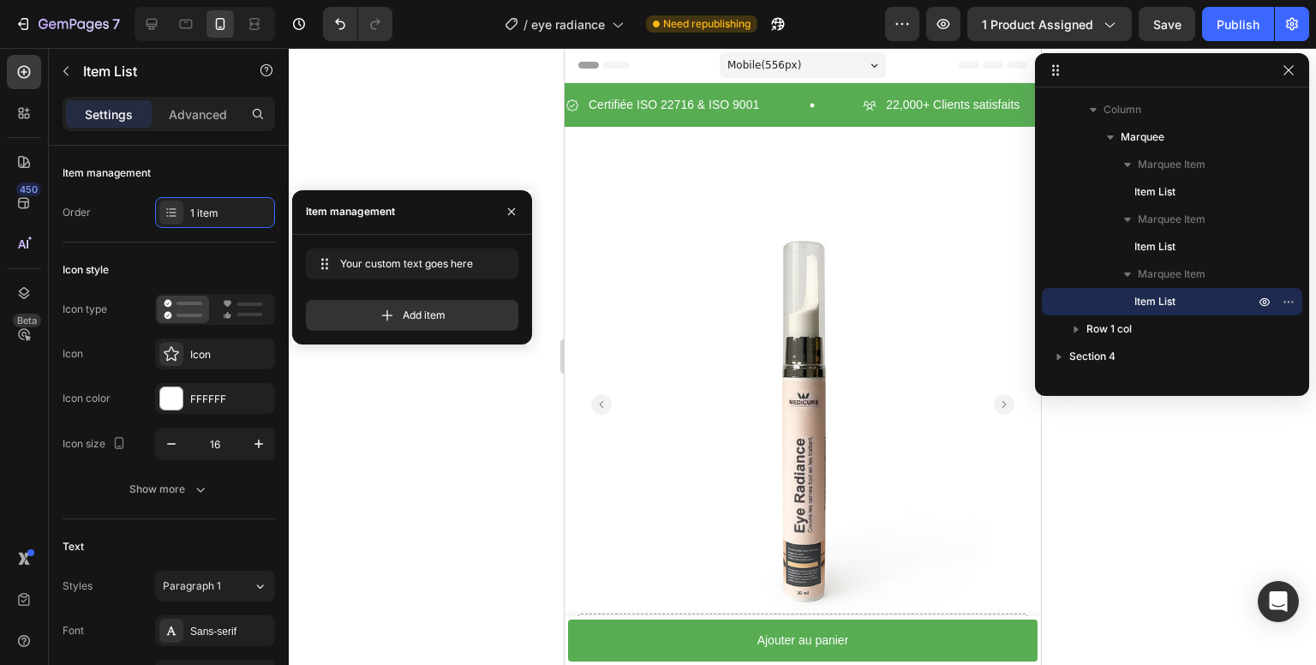
click at [306, 297] on div "Your custom text goes here Your custom text goes here Add item" at bounding box center [418, 290] width 225 height 82
click at [364, 256] on span "Your custom text goes here" at bounding box center [388, 263] width 97 height 15
click at [934, 101] on p "22,000+ Clients satisfaits" at bounding box center [952, 104] width 134 height 21
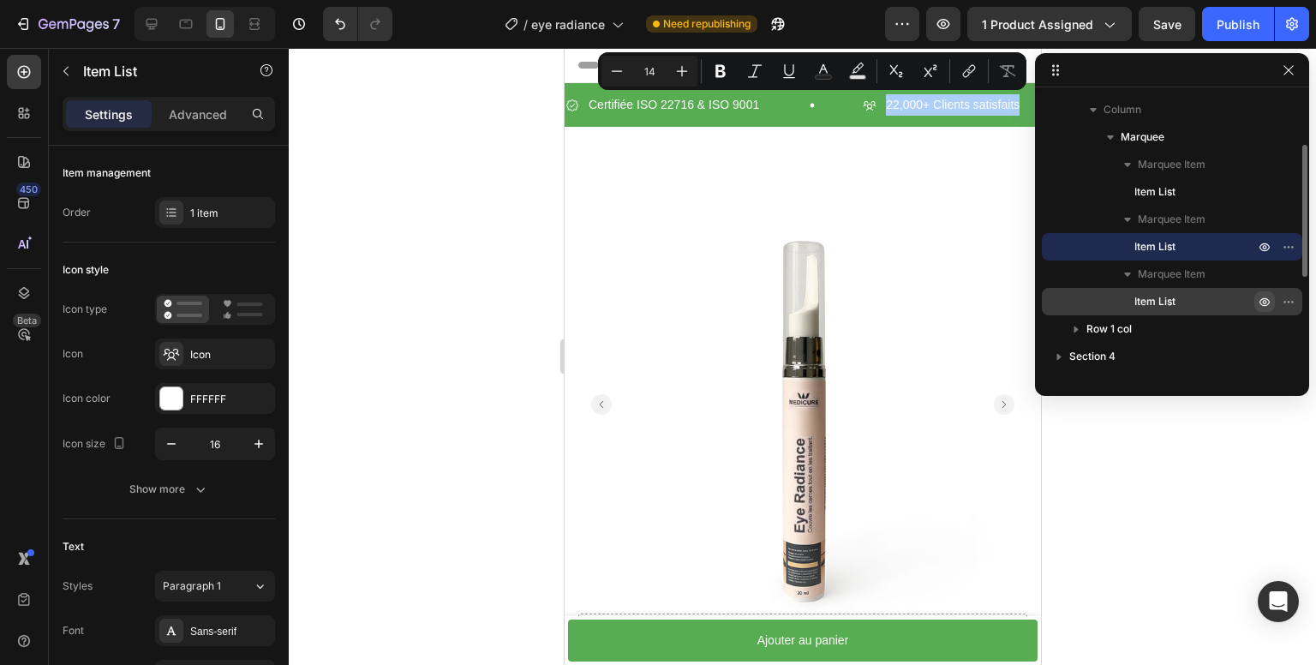
click at [1179, 302] on p "Item List" at bounding box center [1186, 301] width 103 height 17
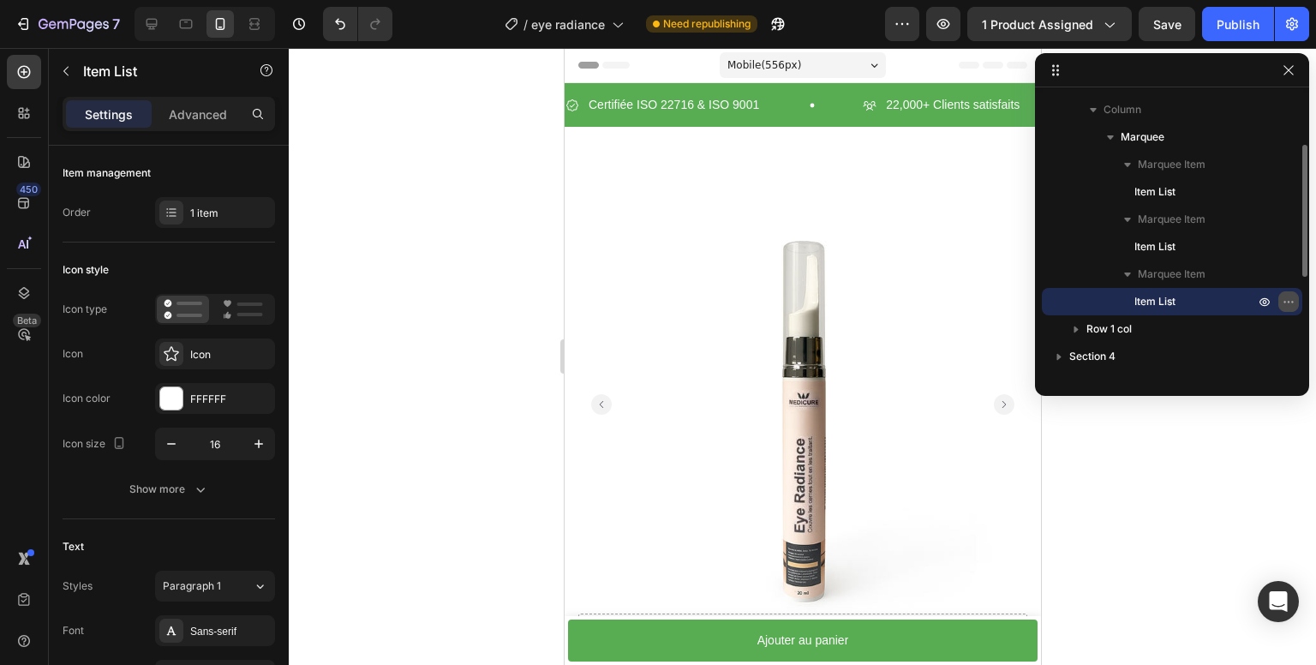
click at [1285, 296] on icon "button" at bounding box center [1289, 302] width 14 height 14
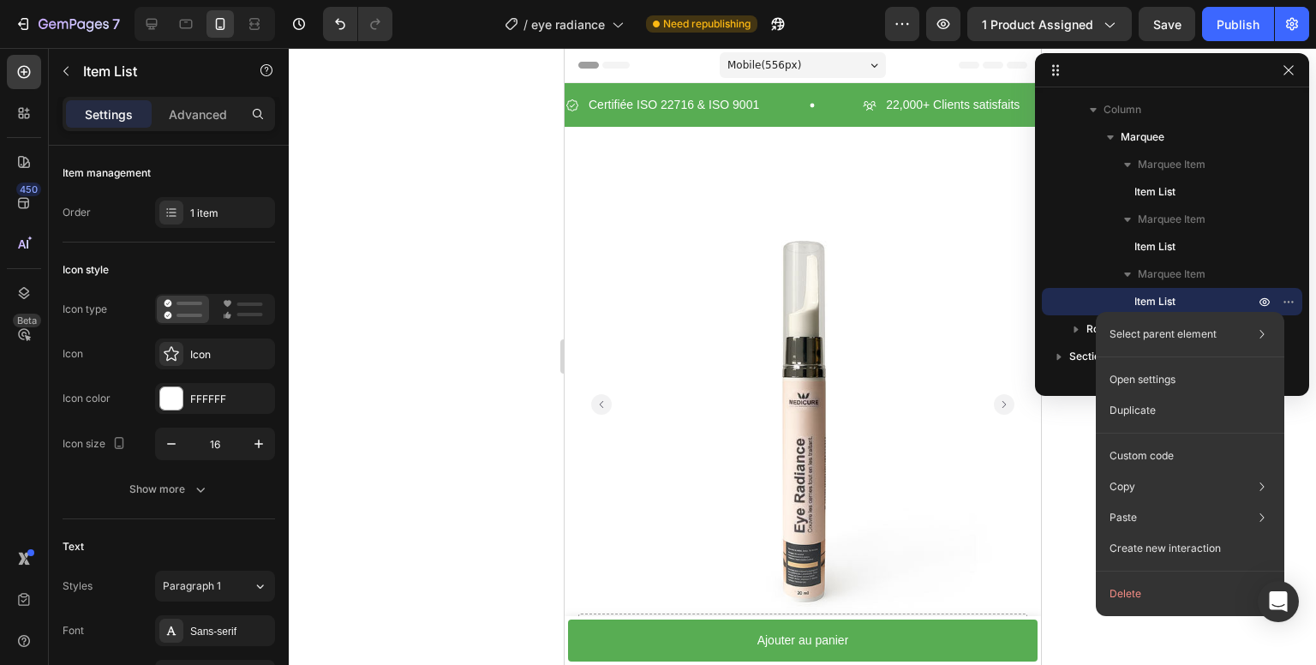
click at [1141, 588] on button "Delete" at bounding box center [1190, 594] width 175 height 31
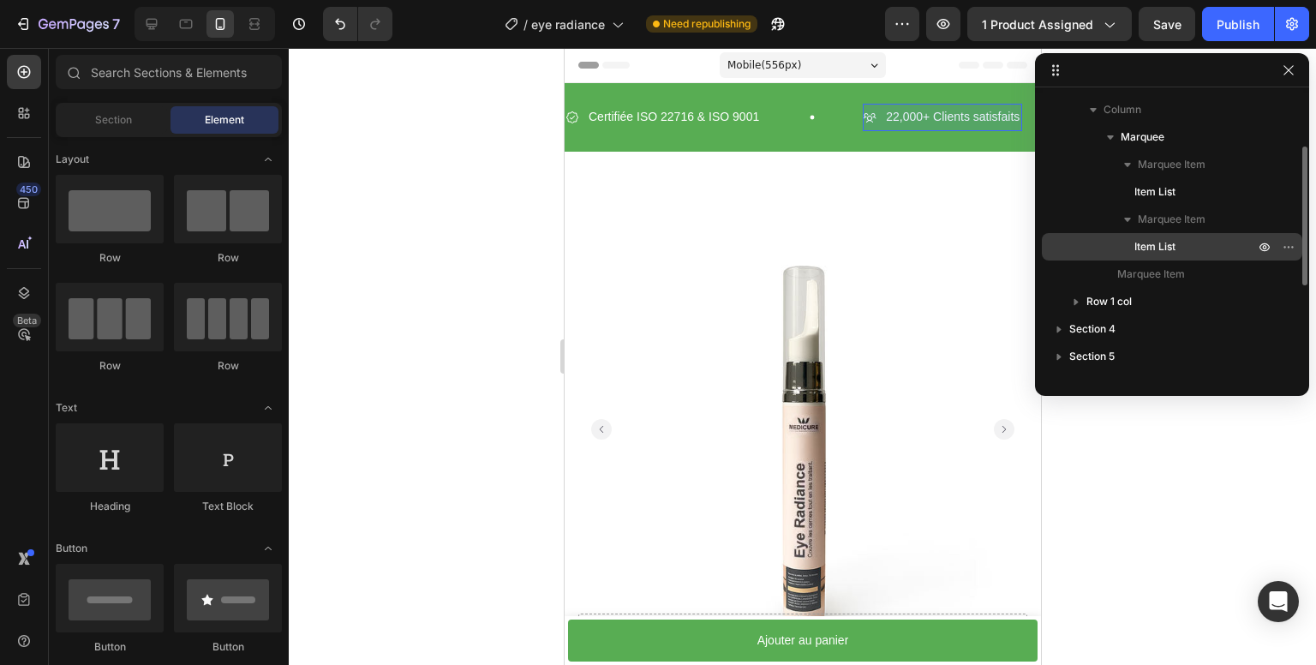
click at [1181, 253] on p "Item List" at bounding box center [1186, 246] width 103 height 17
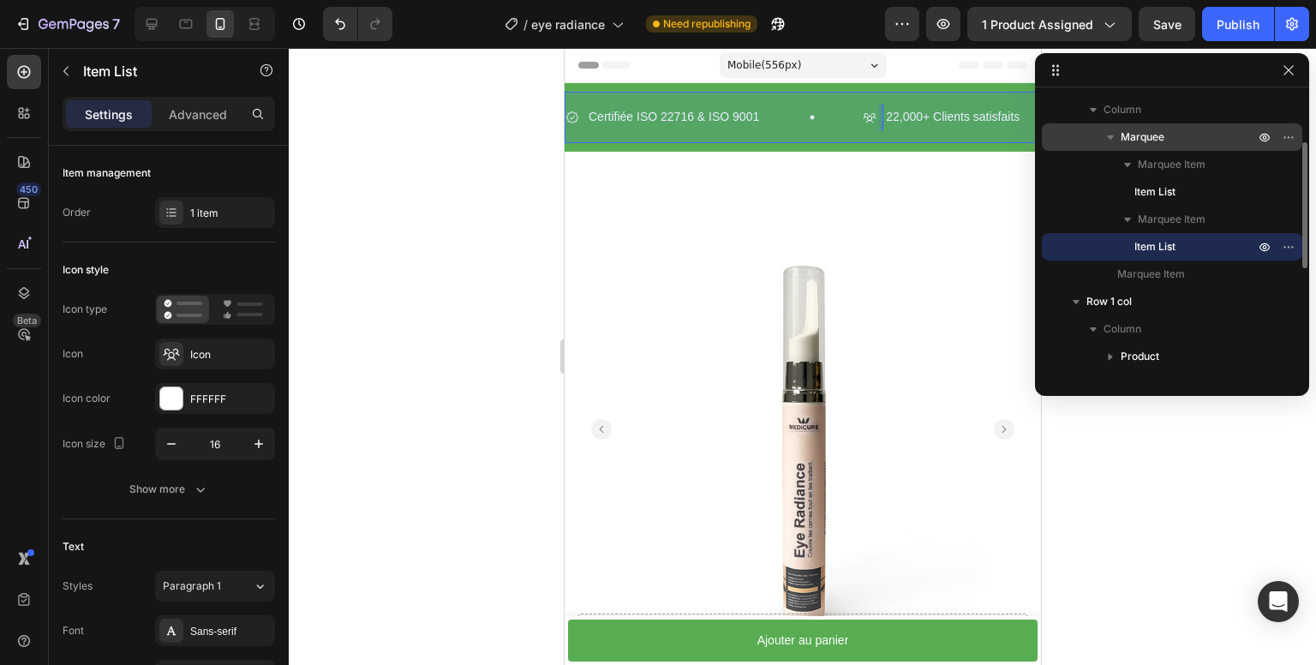
click at [1164, 135] on span "Marquee" at bounding box center [1143, 137] width 44 height 17
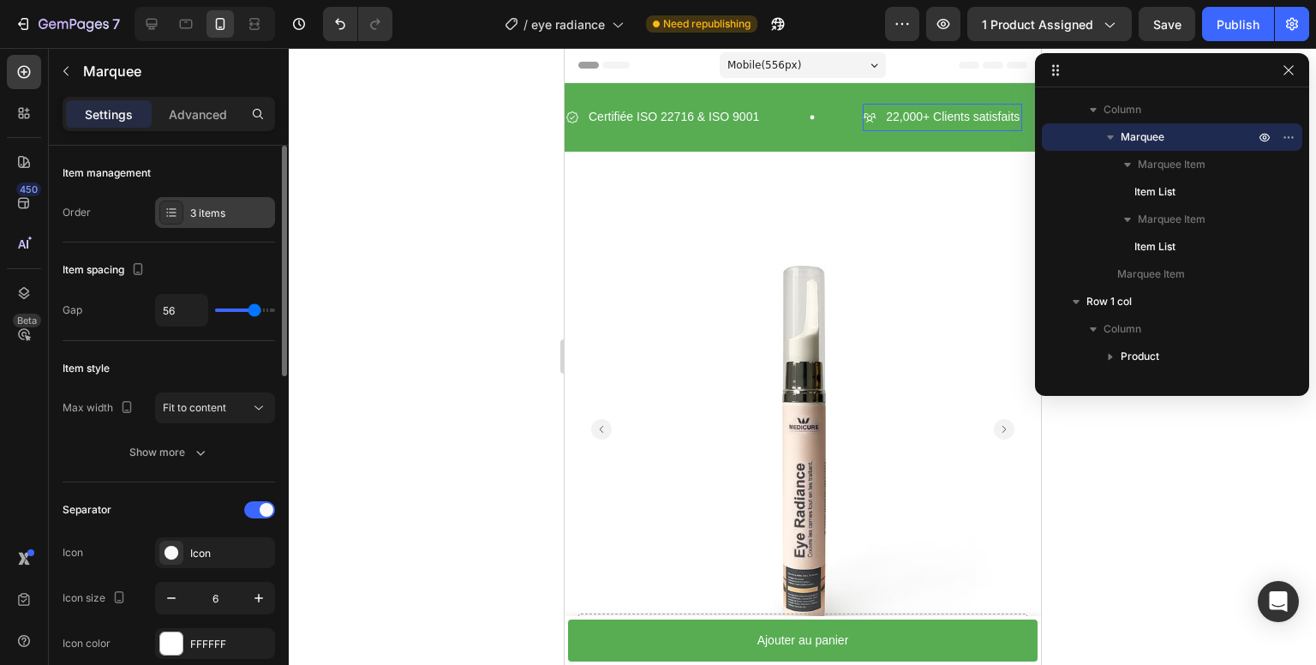
click at [182, 207] on div at bounding box center [171, 213] width 24 height 24
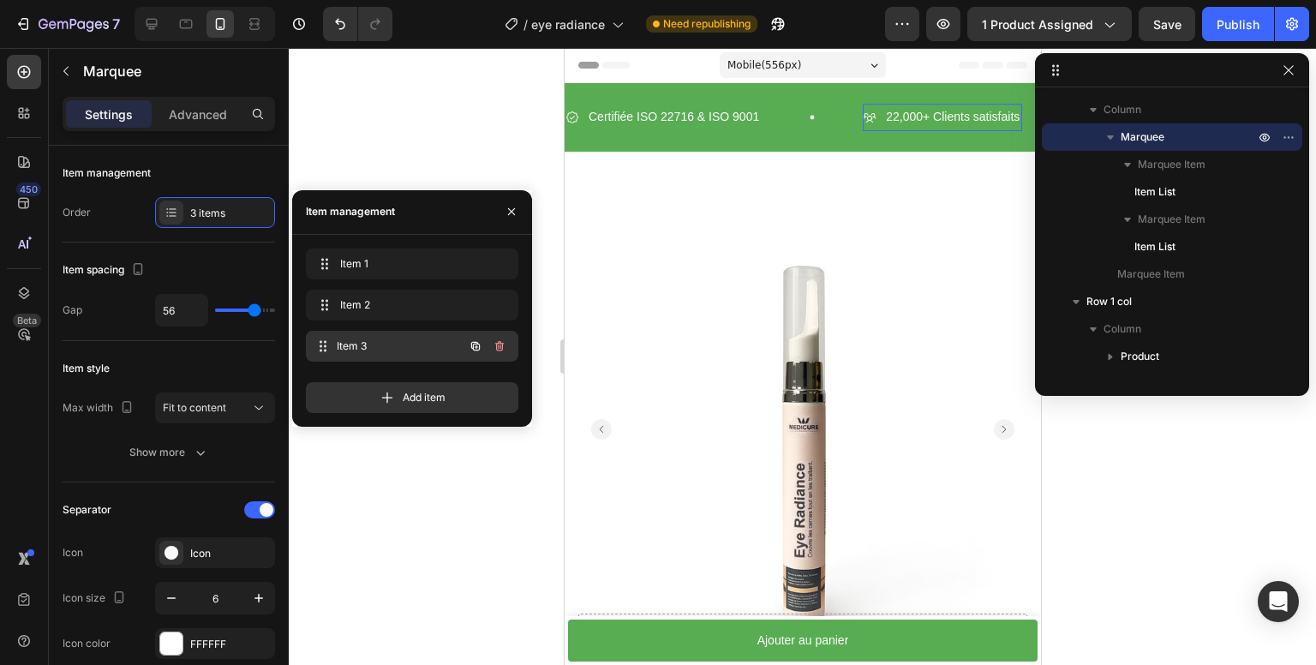
click at [376, 348] on span "Item 3" at bounding box center [400, 346] width 127 height 15
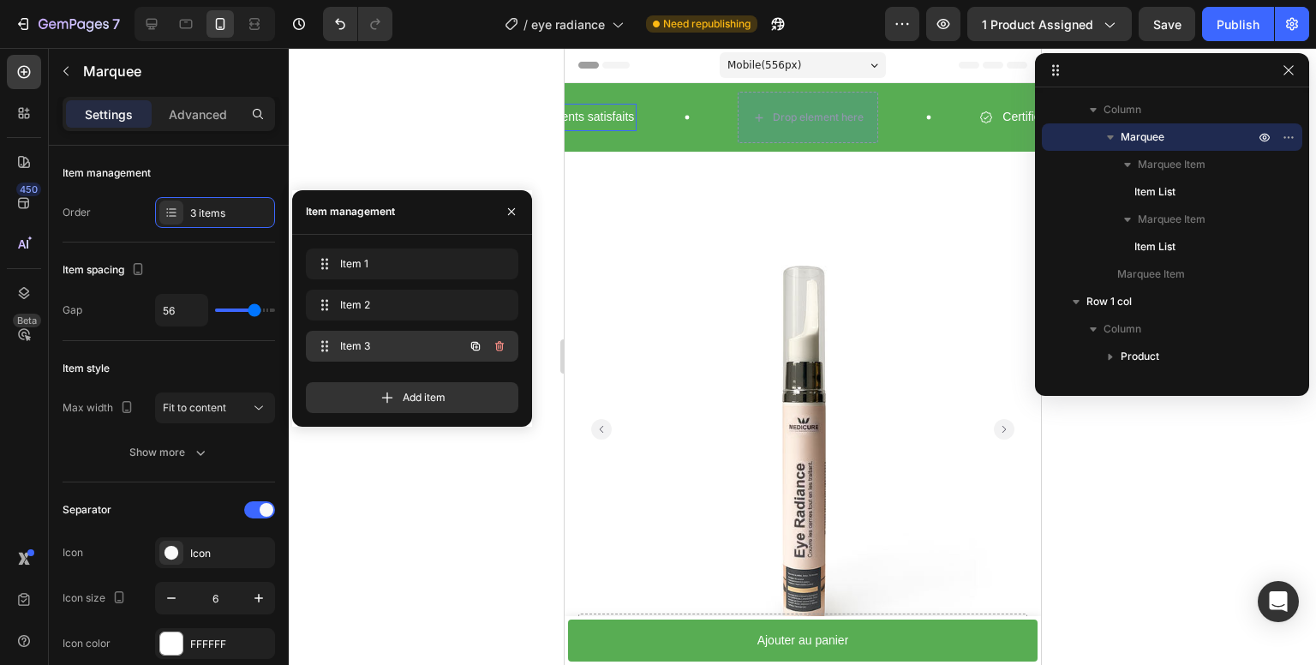
scroll to position [0, 397]
click at [384, 347] on span "Item 3" at bounding box center [388, 346] width 97 height 15
click at [387, 344] on span "Item 3" at bounding box center [400, 346] width 127 height 15
click at [401, 344] on span "Item 3" at bounding box center [388, 346] width 97 height 15
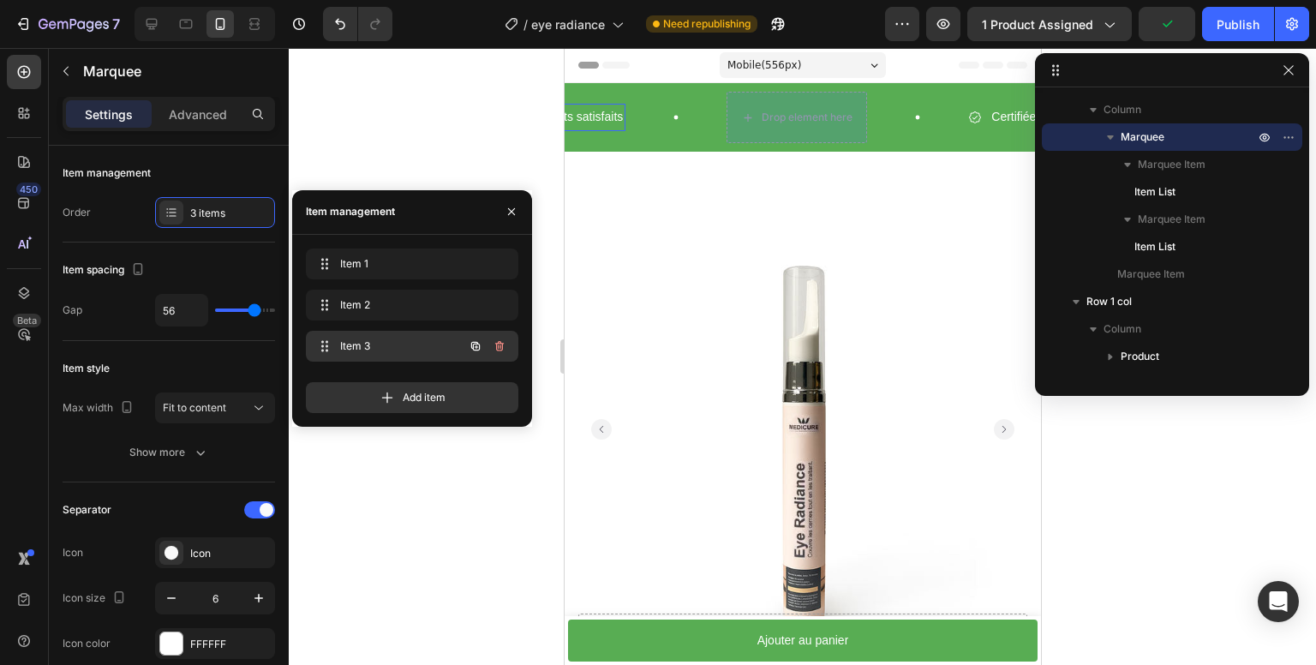
click at [401, 344] on span "Item 3" at bounding box center [388, 346] width 97 height 15
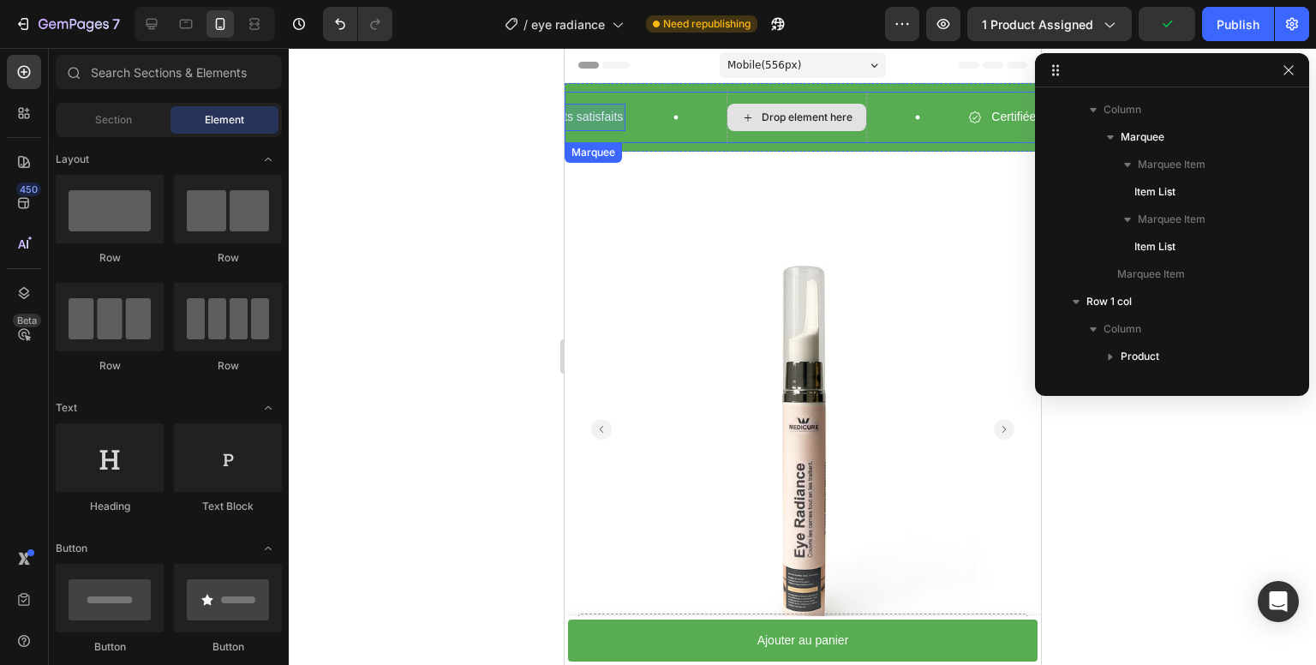
click at [801, 109] on div "Drop element here" at bounding box center [796, 117] width 139 height 27
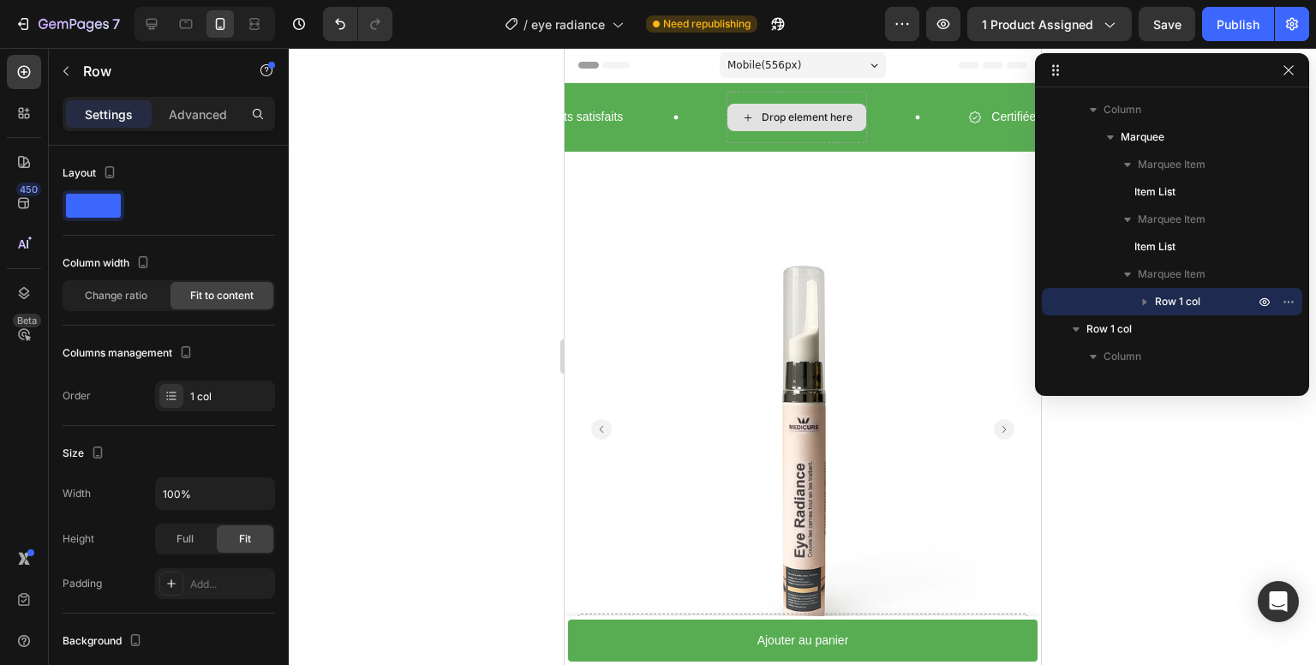
click at [803, 114] on div "Drop element here" at bounding box center [806, 118] width 91 height 14
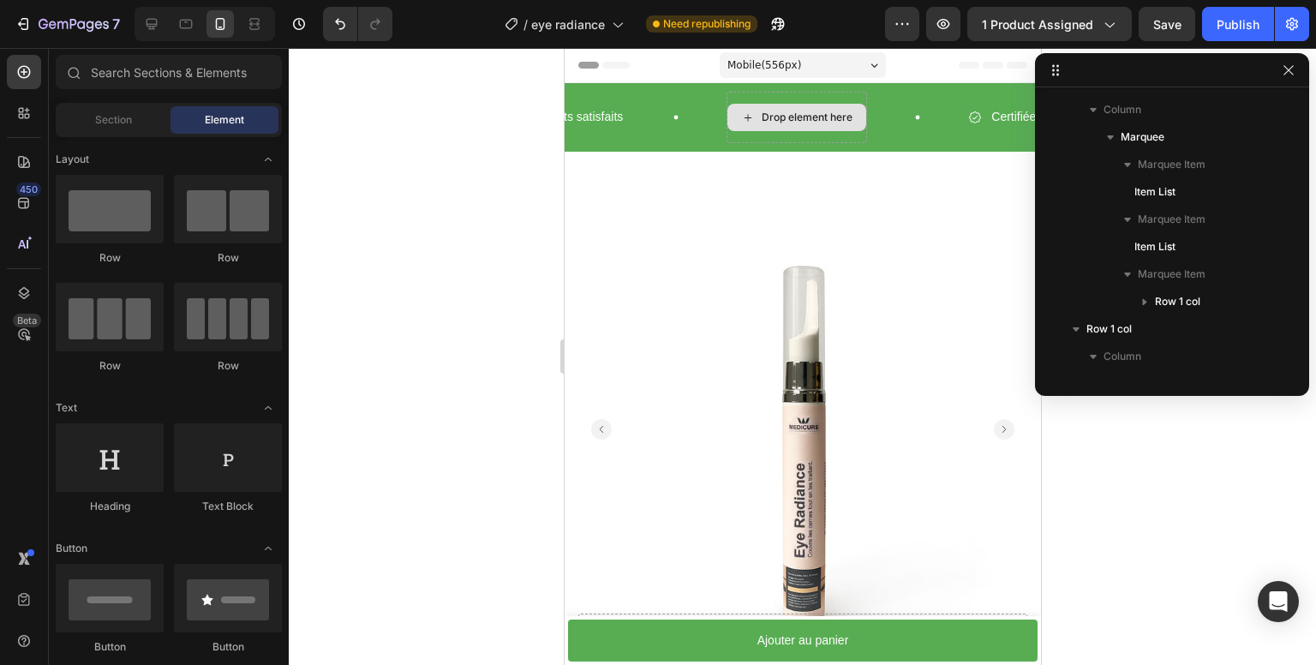
click at [803, 114] on div "Drop element here" at bounding box center [806, 118] width 91 height 14
click at [806, 116] on div "Drop element here" at bounding box center [806, 118] width 91 height 14
click at [342, 25] on icon "Undo/Redo" at bounding box center [340, 23] width 17 height 17
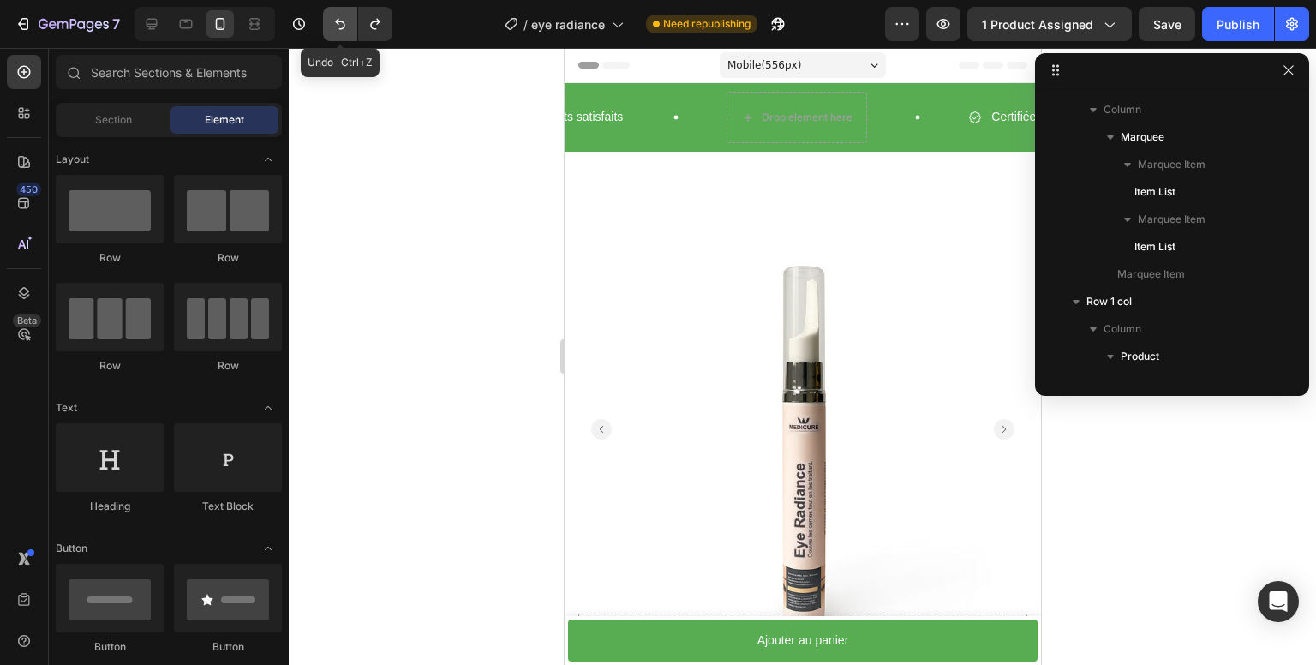
click at [336, 25] on icon "Undo/Redo" at bounding box center [340, 23] width 17 height 17
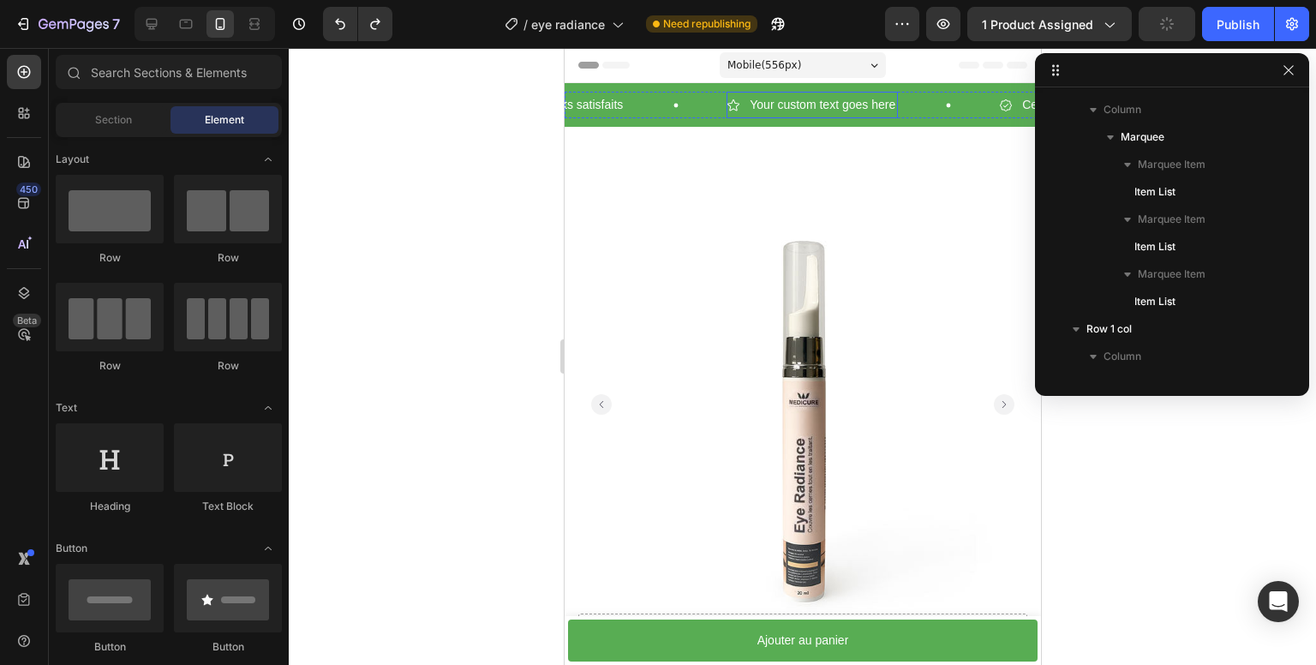
click at [800, 105] on div "Your custom text goes here" at bounding box center [821, 105] width 151 height 27
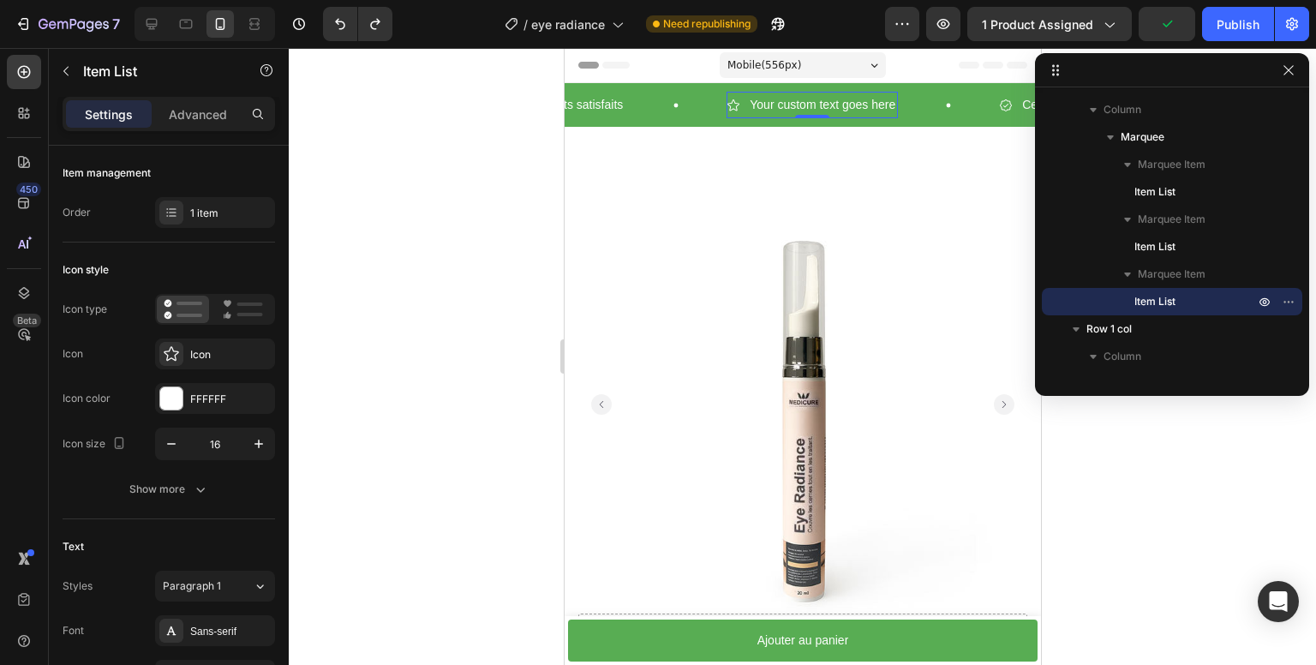
click at [800, 105] on div "Your custom text goes here" at bounding box center [821, 105] width 151 height 27
click at [800, 105] on p "Your custom text goes here" at bounding box center [822, 104] width 146 height 21
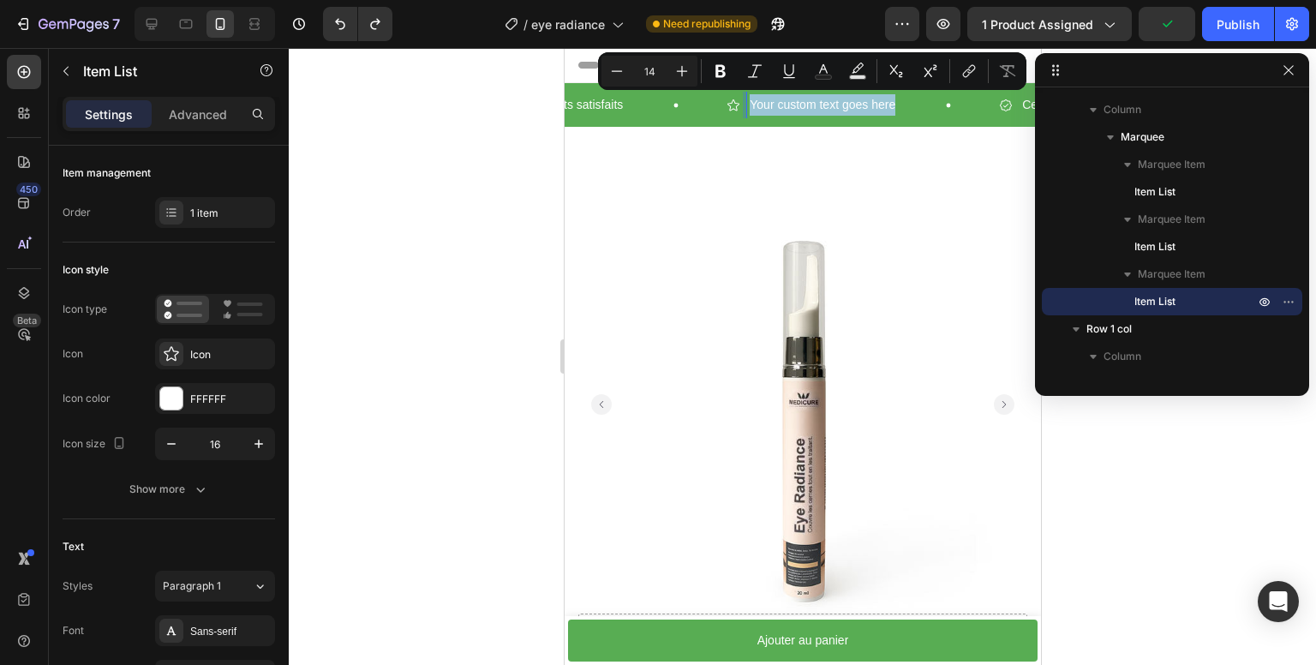
click at [800, 104] on p "Your custom text goes here" at bounding box center [822, 104] width 146 height 21
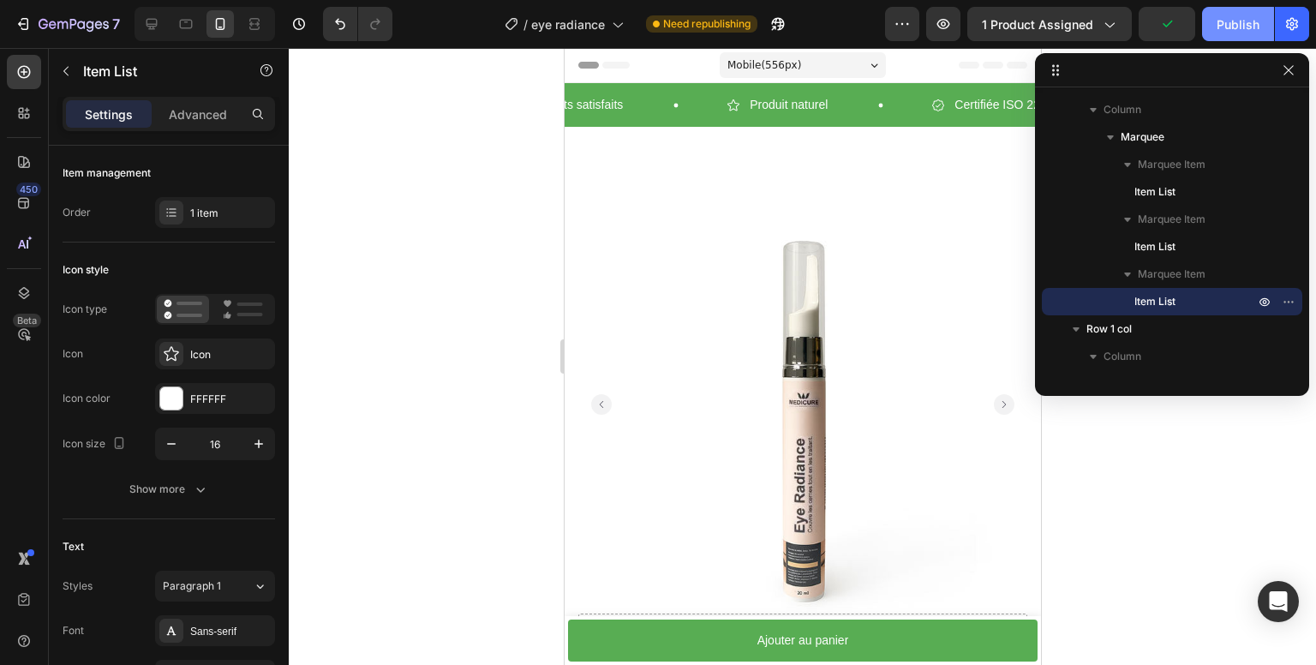
click at [1232, 31] on div "Publish" at bounding box center [1238, 24] width 43 height 18
click at [1292, 66] on icon "button" at bounding box center [1289, 70] width 14 height 14
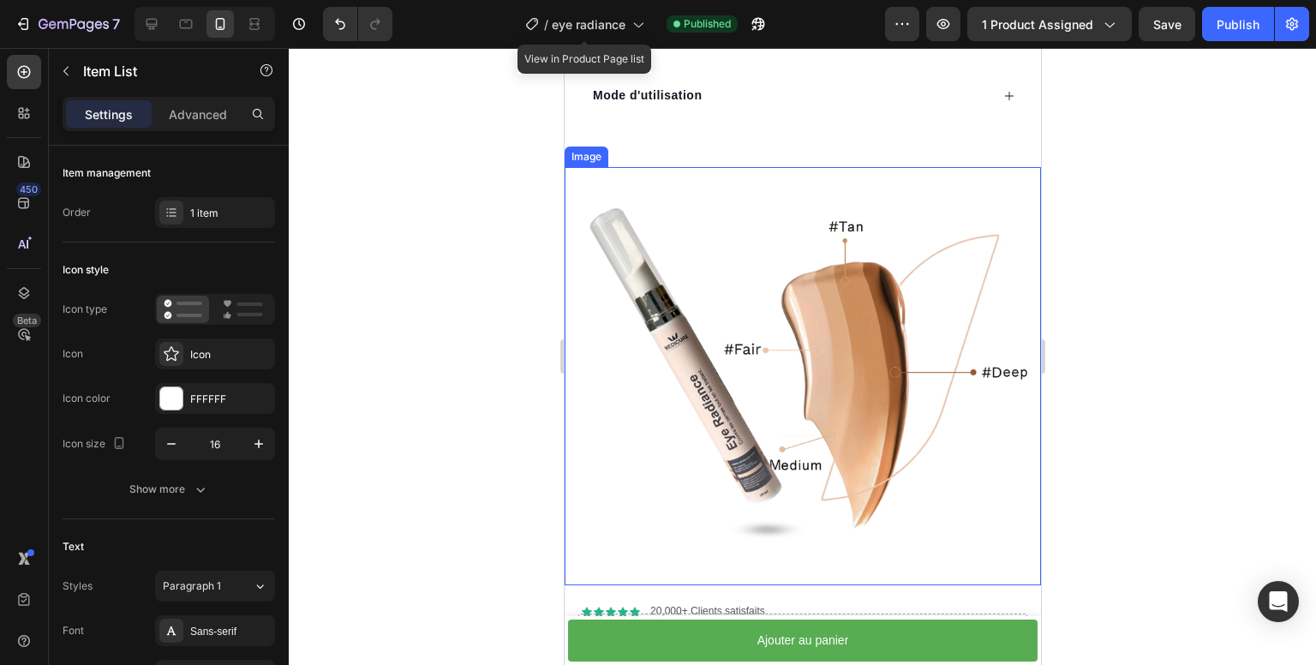
scroll to position [1286, 0]
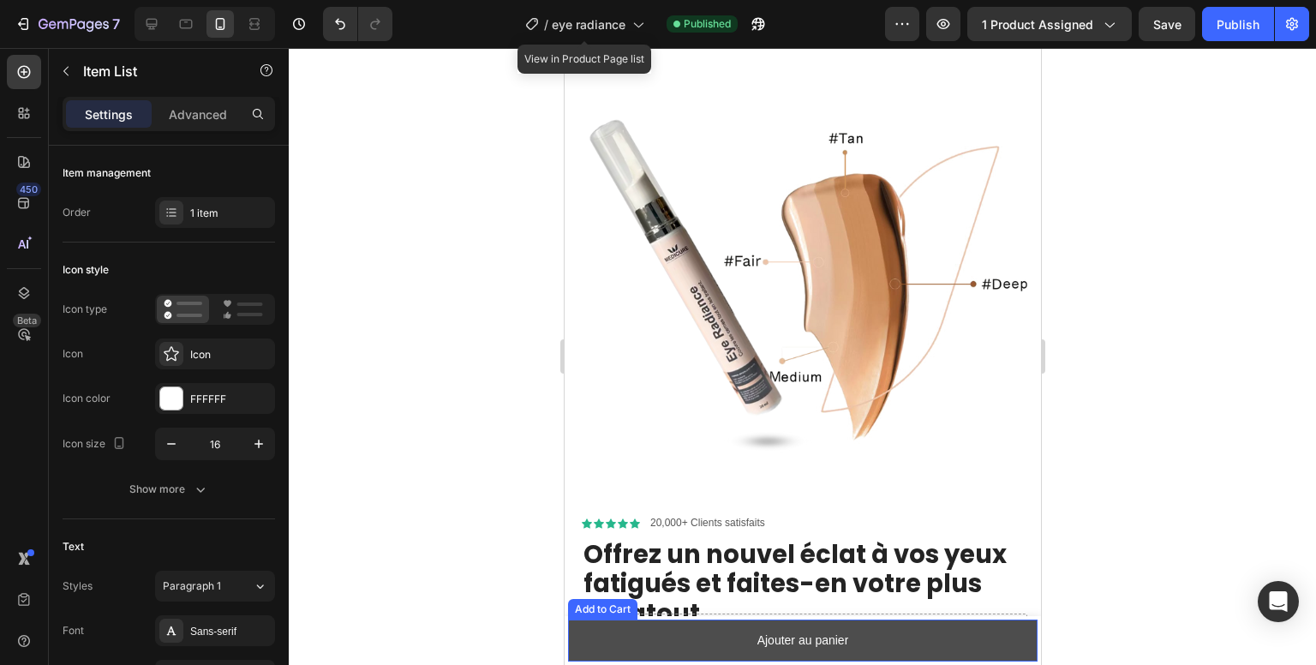
click at [700, 627] on button "Ajouter au panier" at bounding box center [802, 641] width 470 height 42
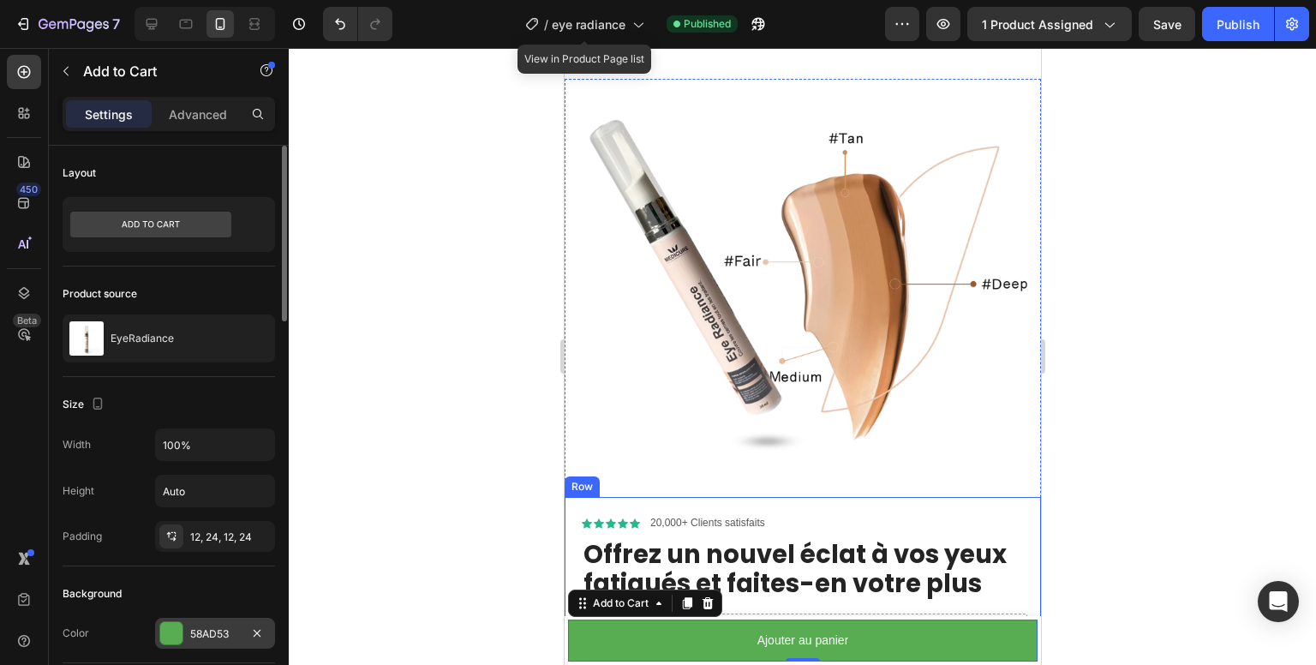
click at [183, 626] on div at bounding box center [171, 633] width 24 height 24
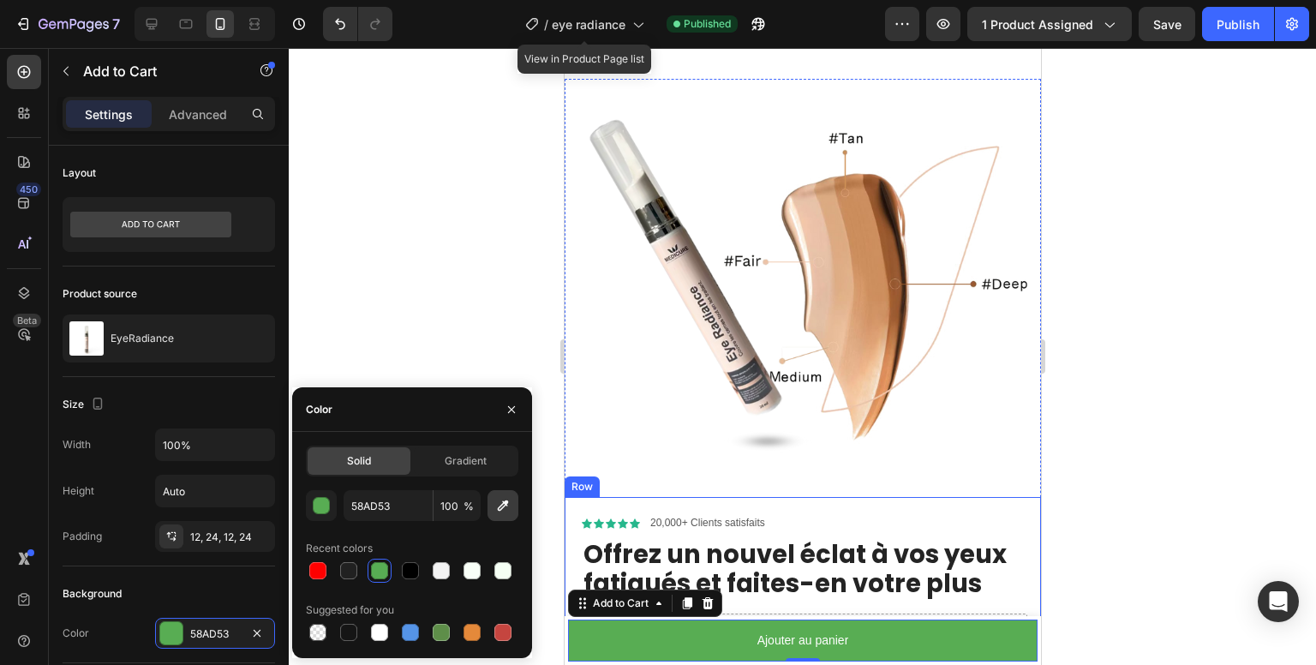
click at [506, 502] on icon "button" at bounding box center [503, 506] width 11 height 11
type input "1D9E06"
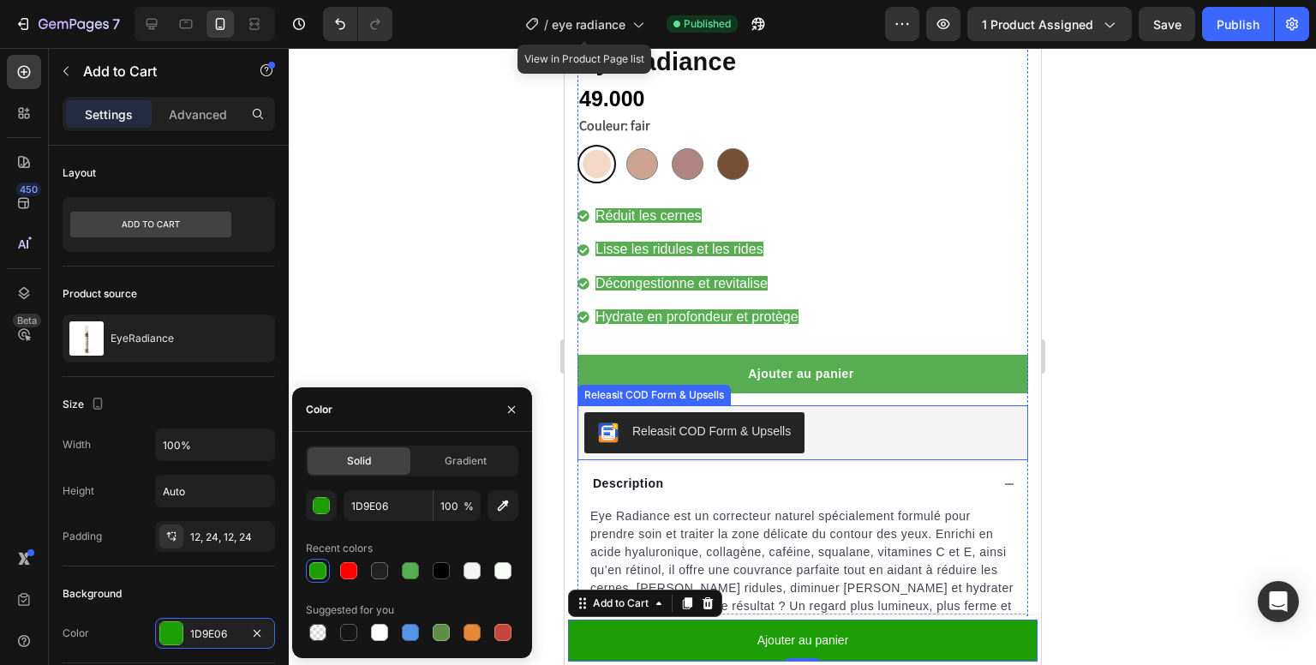
scroll to position [635, 0]
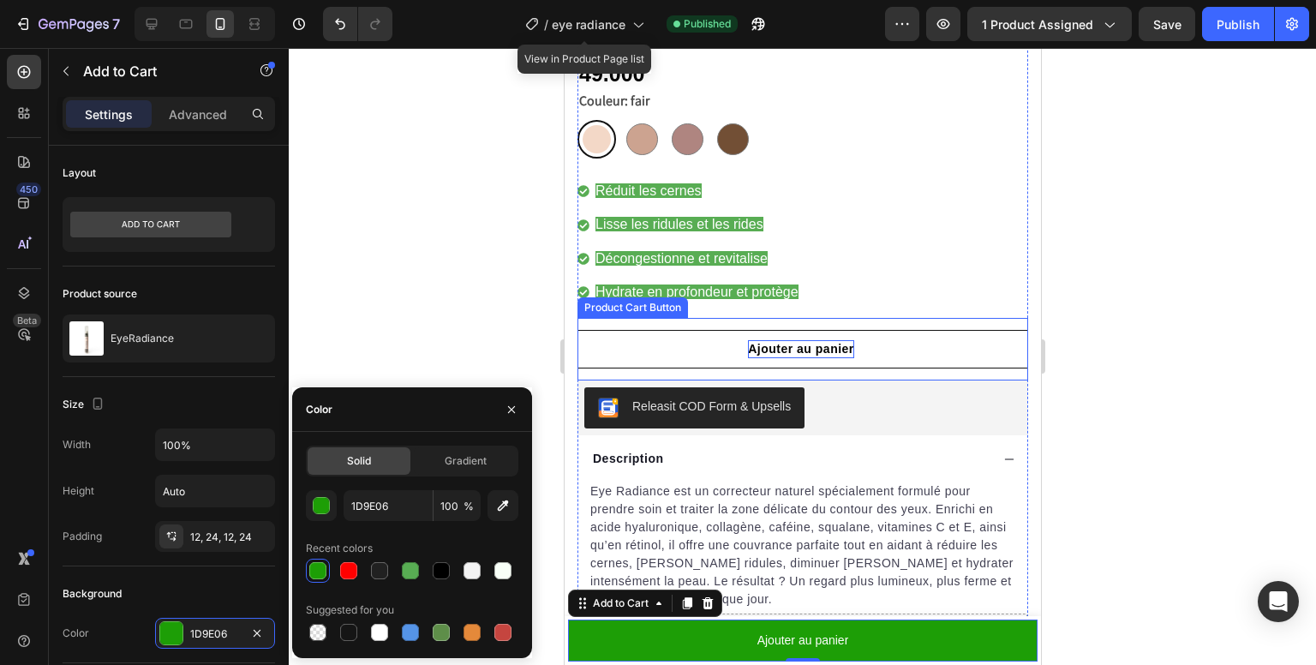
click at [749, 340] on div "Ajouter au panier" at bounding box center [800, 349] width 106 height 18
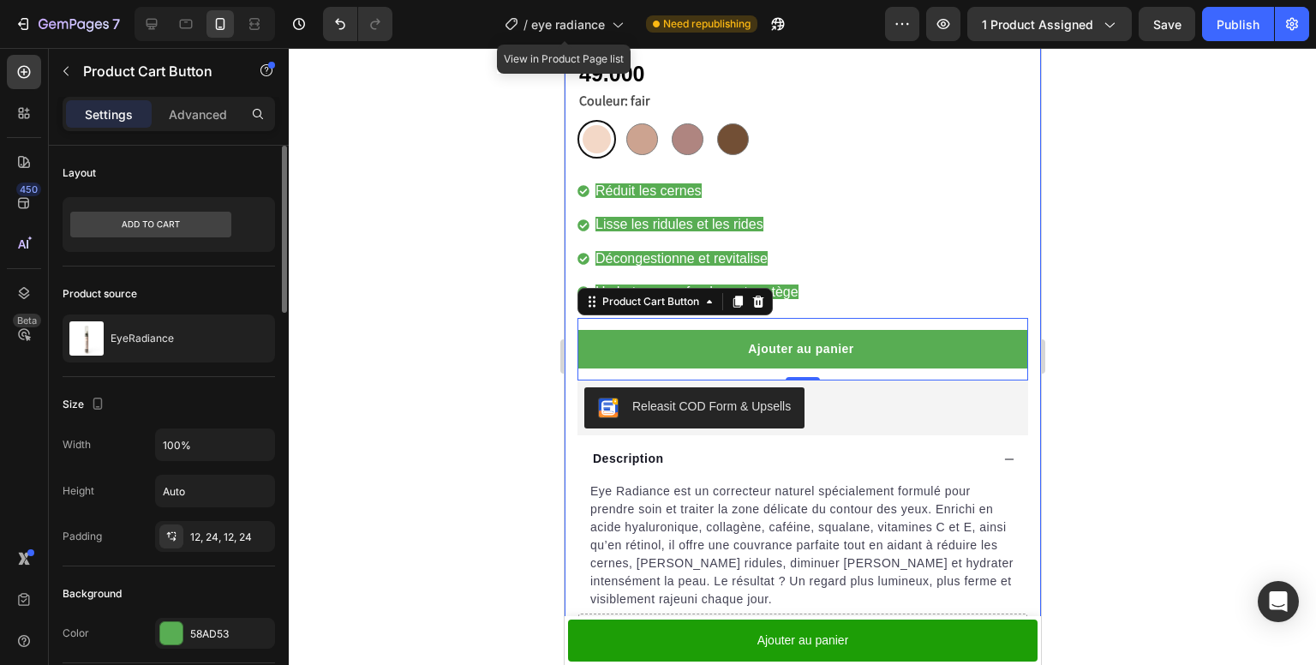
scroll to position [171, 0]
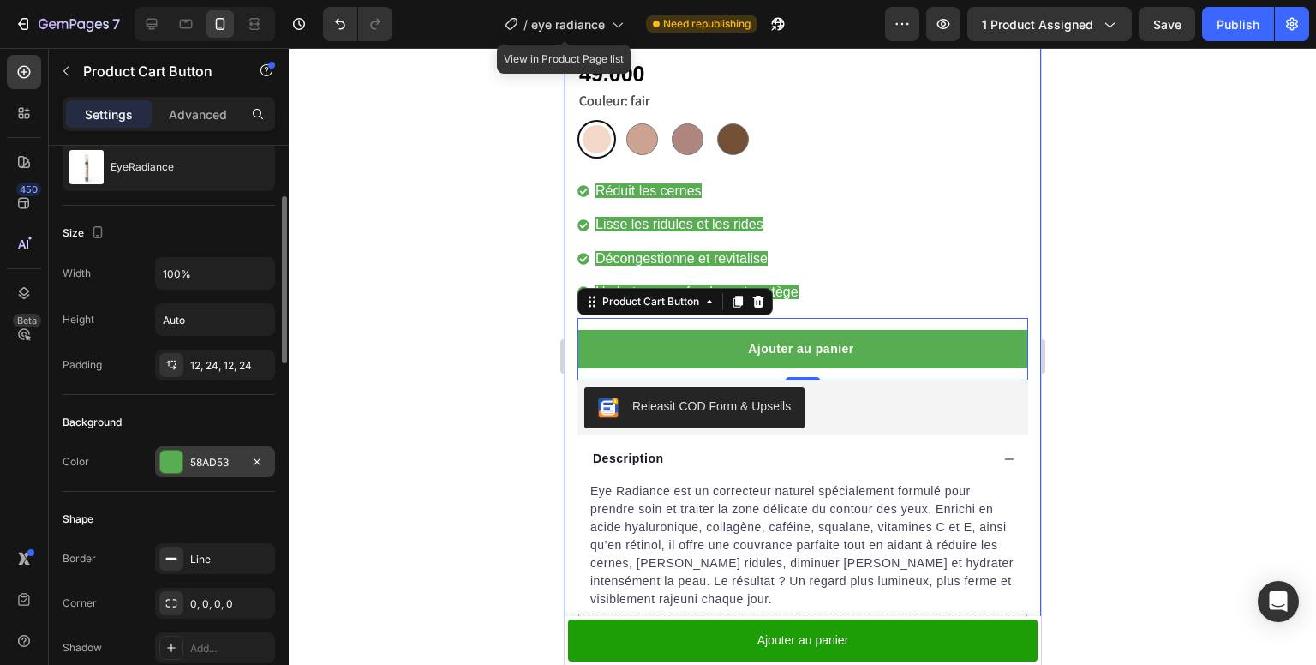
click at [171, 463] on div at bounding box center [171, 462] width 22 height 22
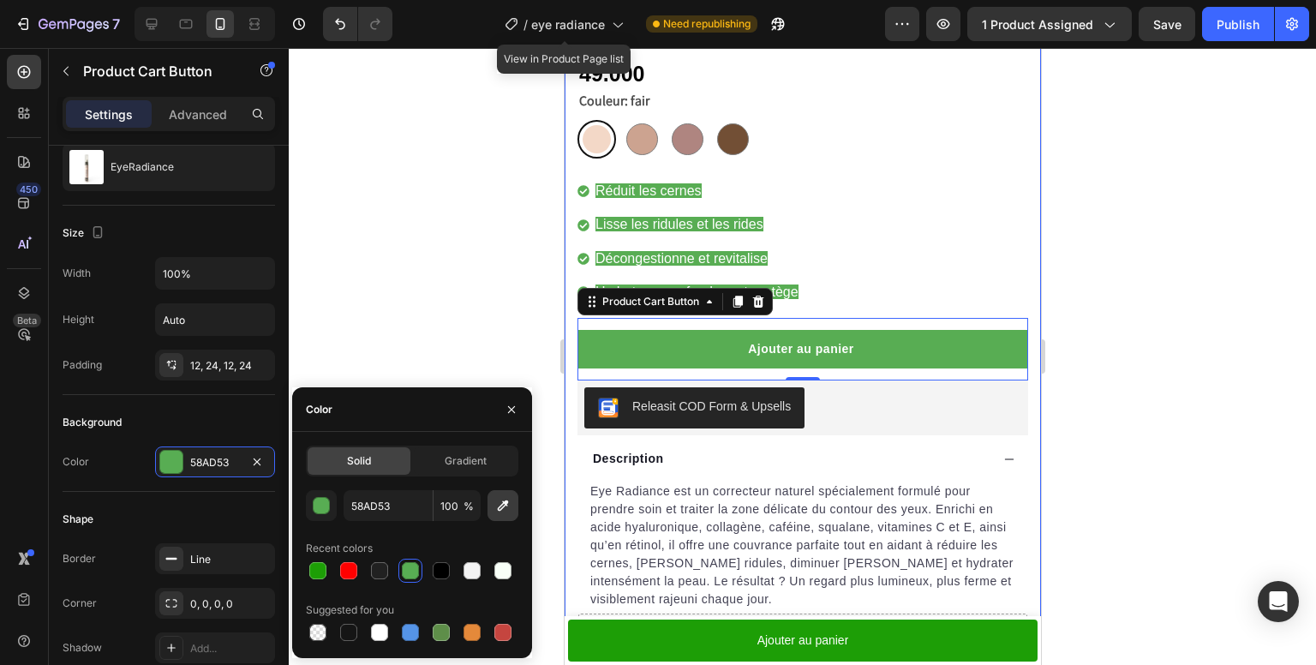
click at [507, 507] on icon "button" at bounding box center [503, 505] width 17 height 17
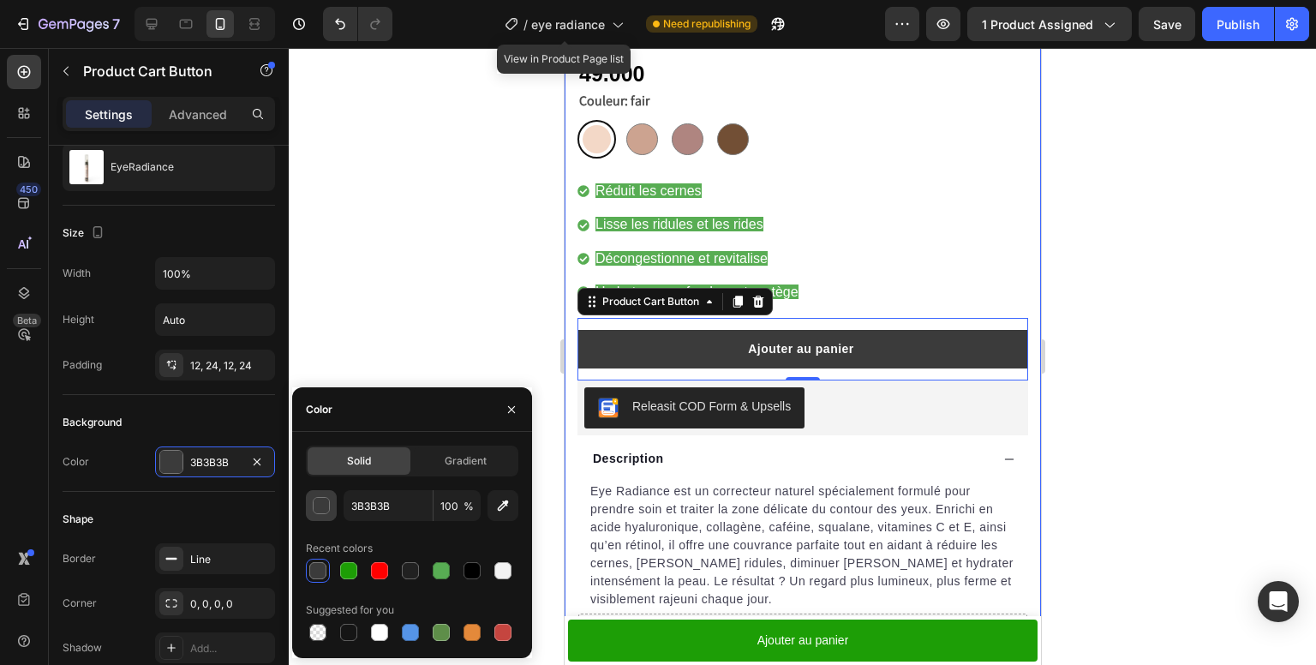
click at [316, 512] on div "button" at bounding box center [322, 506] width 17 height 17
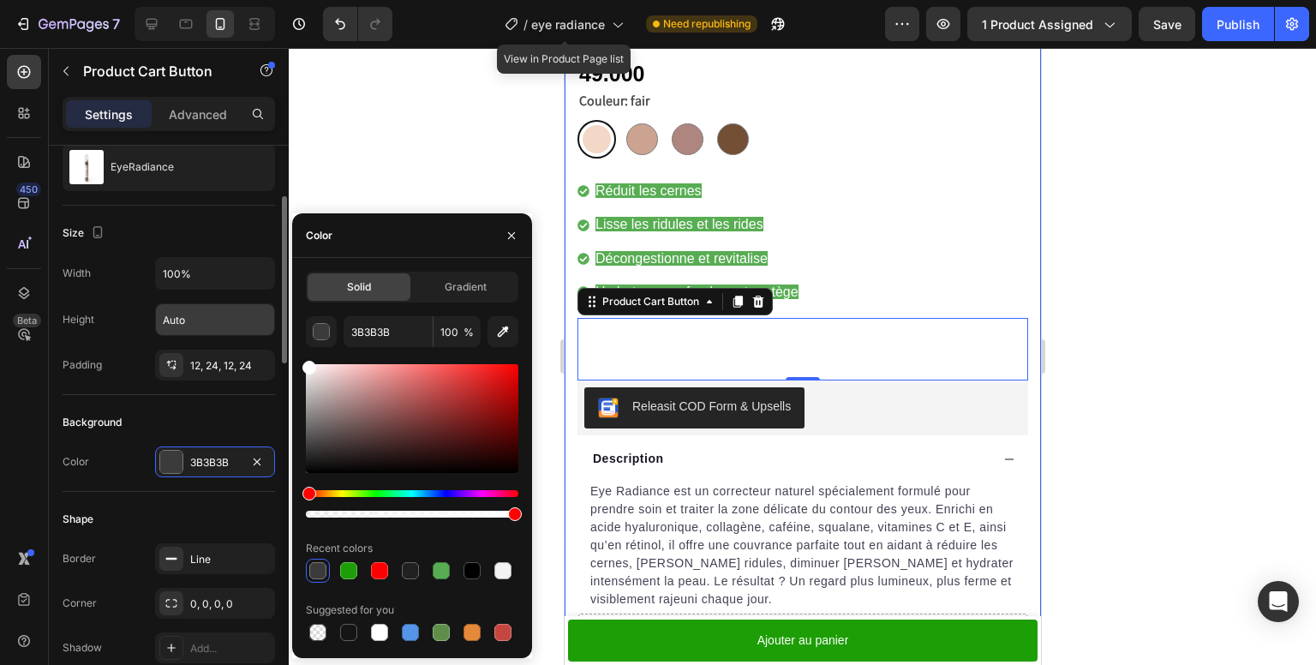
drag, startPoint x: 310, startPoint y: 363, endPoint x: 214, endPoint y: 316, distance: 106.9
click at [214, 318] on div "450 Beta Sections(18) Elements(84) Section Element Hero Section Product Detail …" at bounding box center [144, 356] width 289 height 617
type input "FFFFFF"
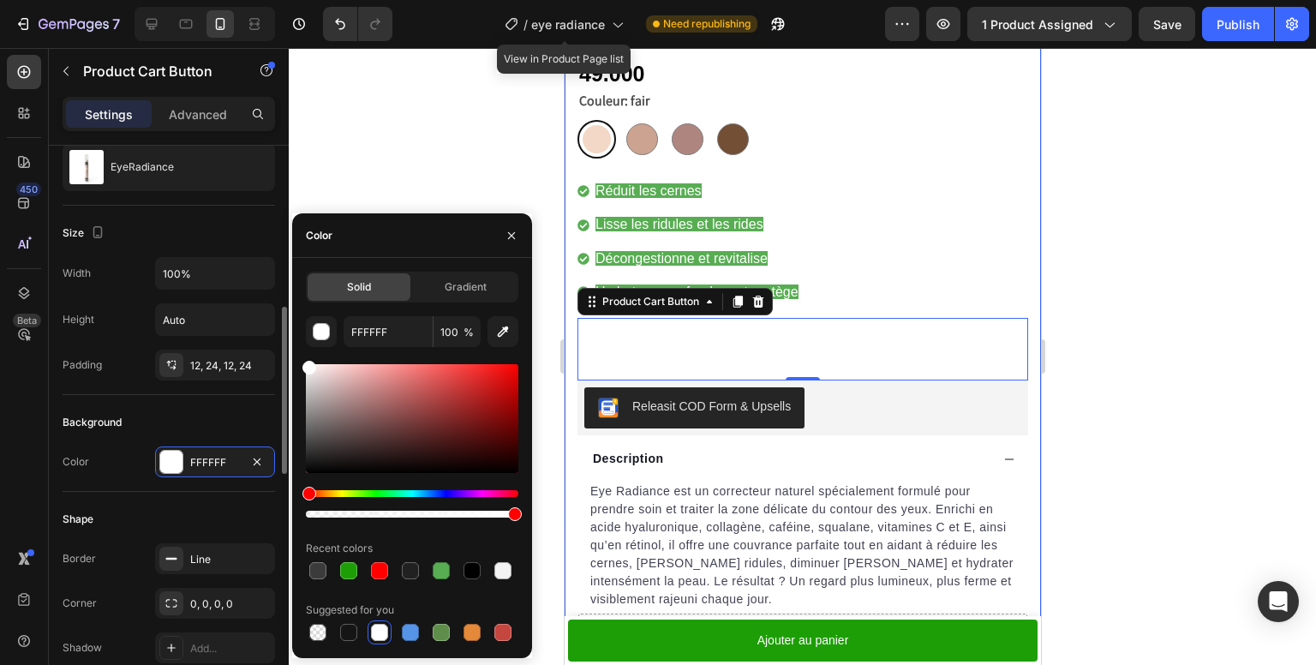
scroll to position [257, 0]
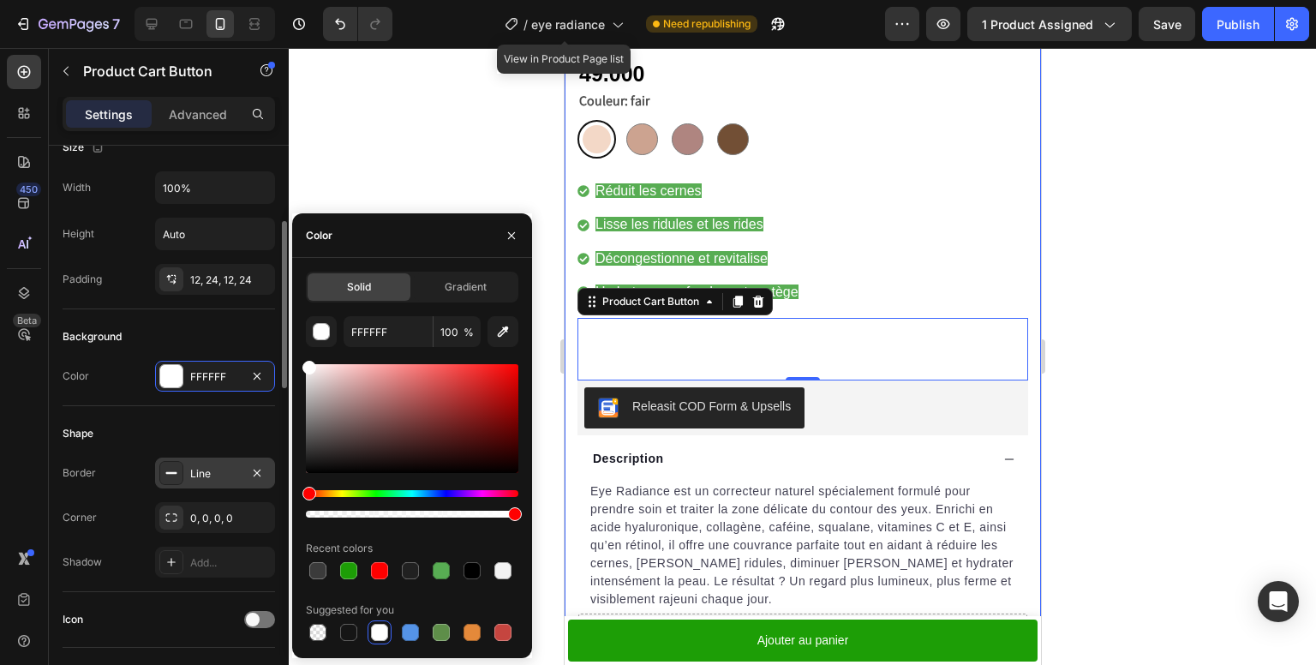
click at [168, 474] on icon at bounding box center [172, 473] width 14 height 14
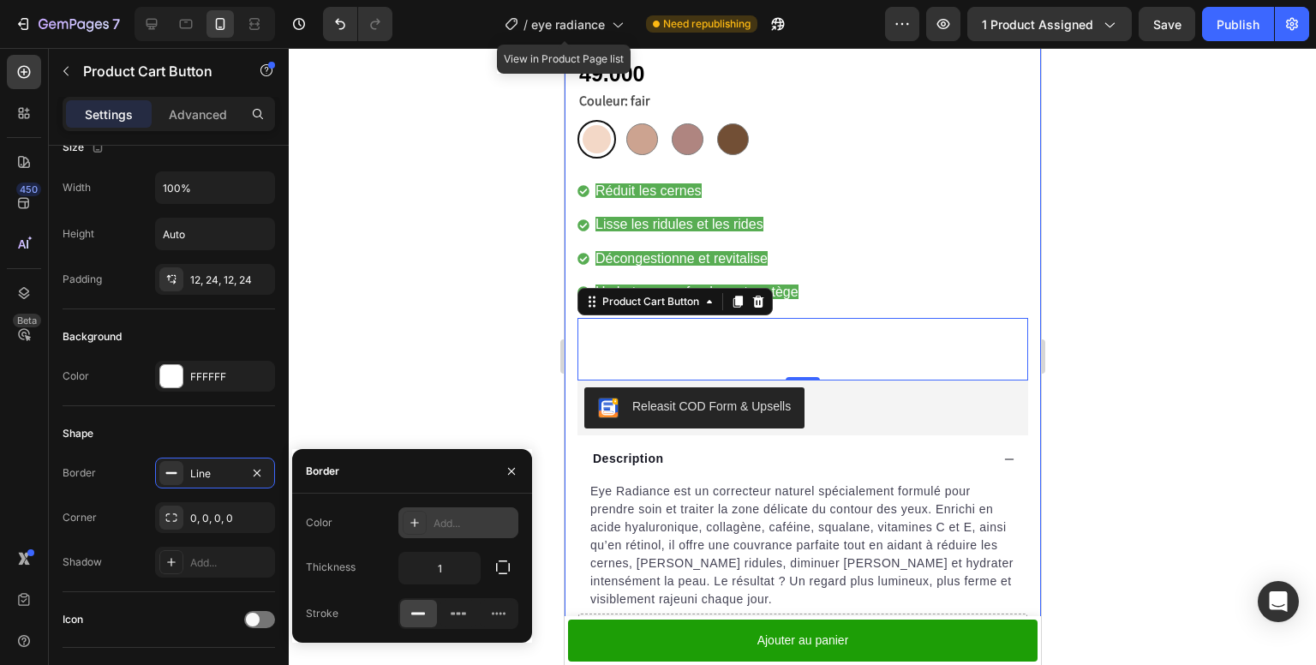
click at [409, 523] on icon at bounding box center [415, 523] width 14 height 14
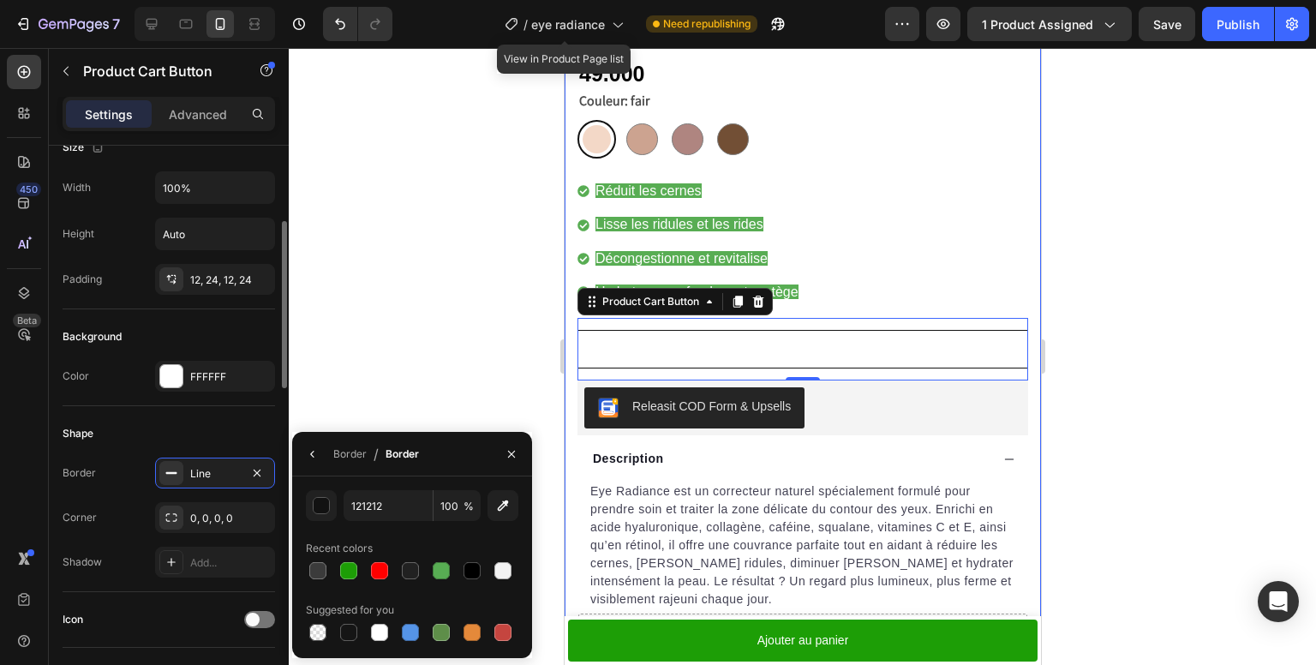
click at [130, 492] on div "Border Line Corner 0, 0, 0, 0 Shadow Add..." at bounding box center [169, 518] width 213 height 120
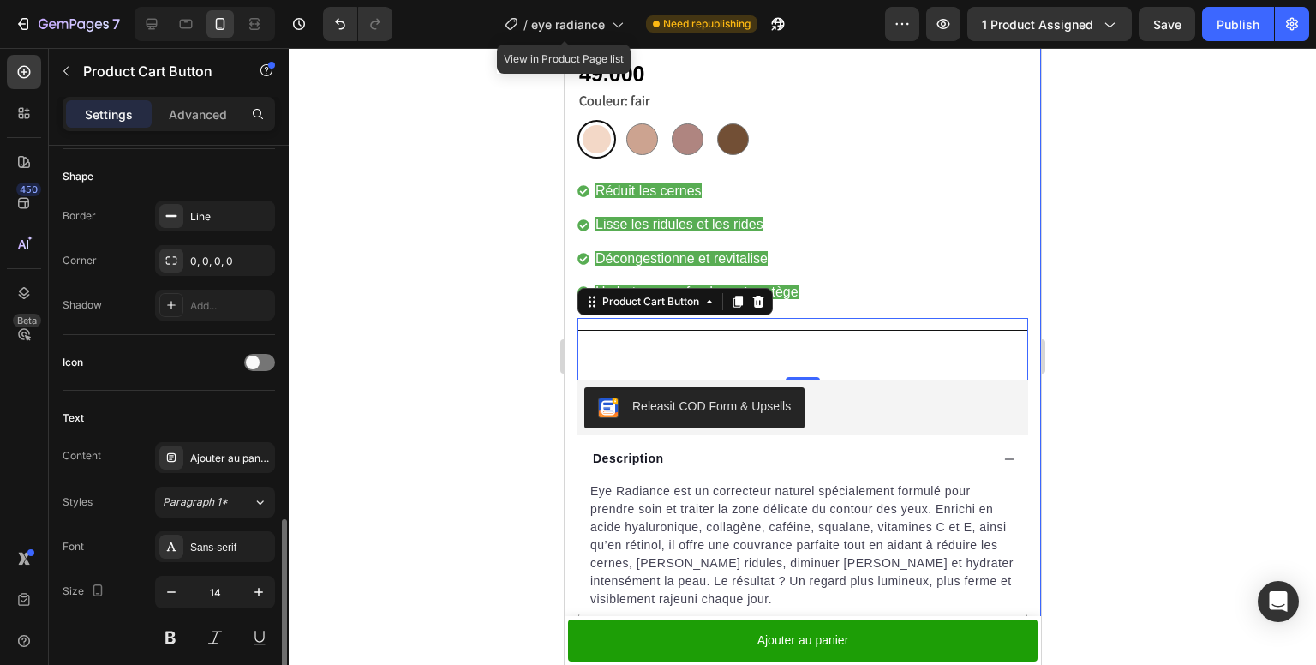
scroll to position [686, 0]
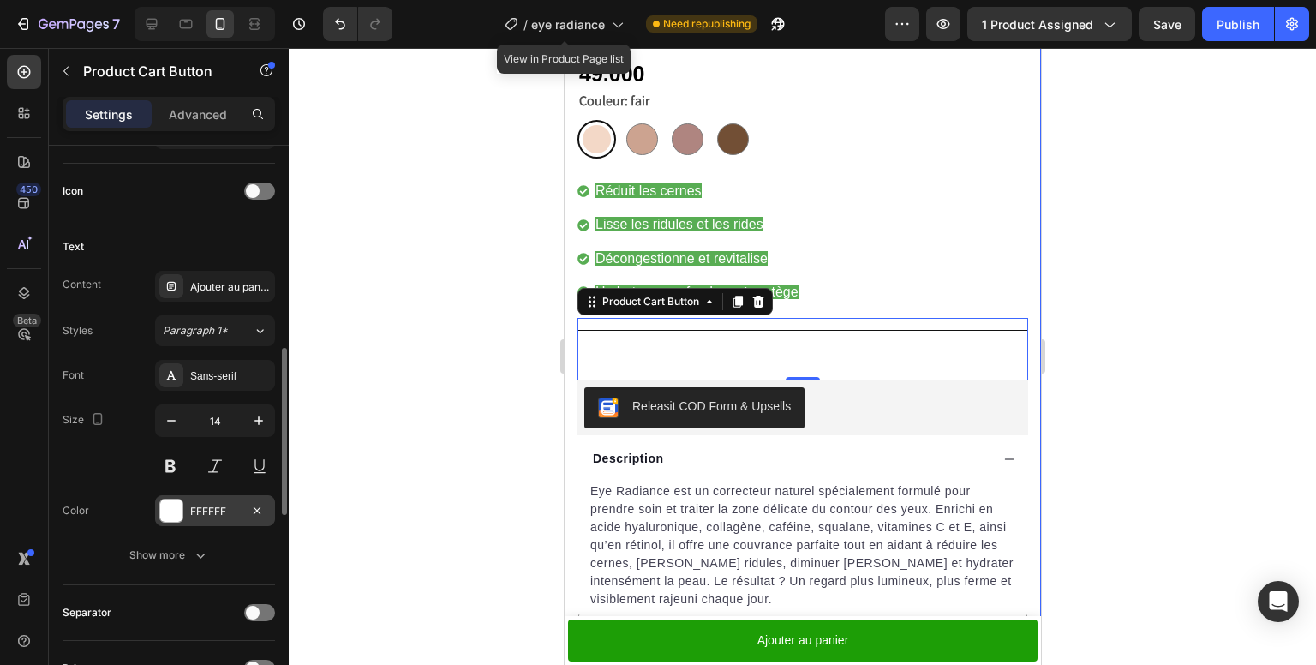
click at [165, 506] on div at bounding box center [171, 511] width 22 height 22
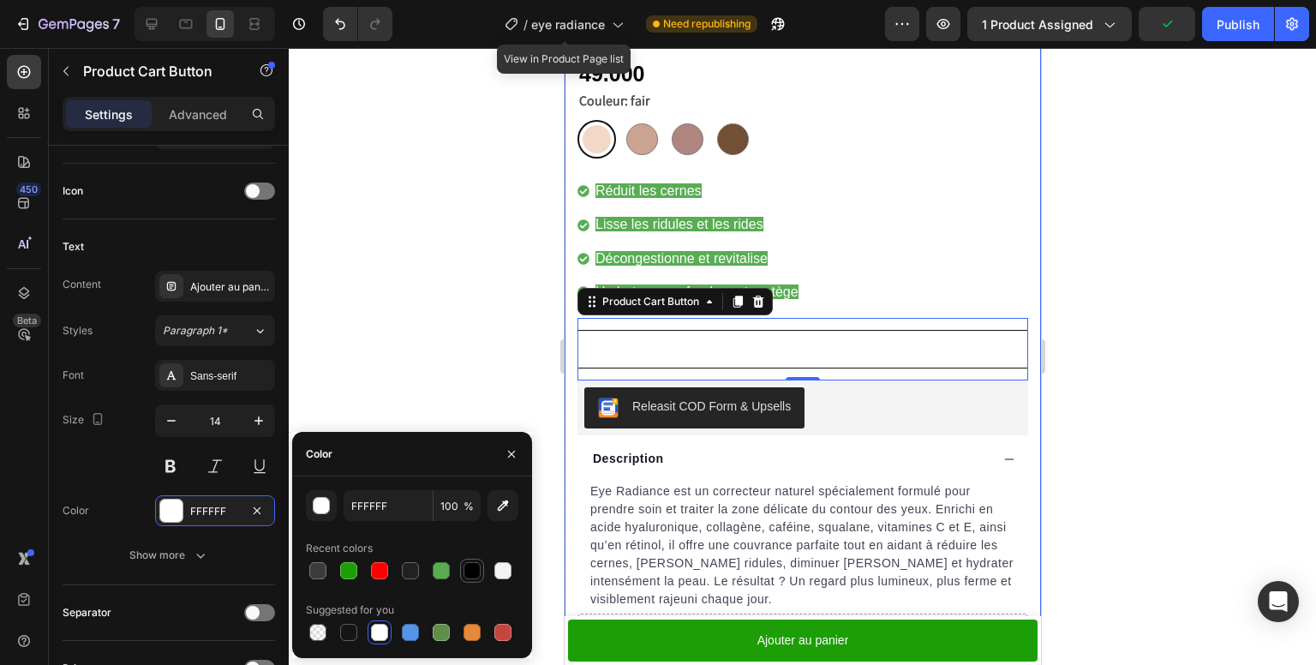
click at [472, 566] on div at bounding box center [472, 570] width 17 height 17
type input "000000"
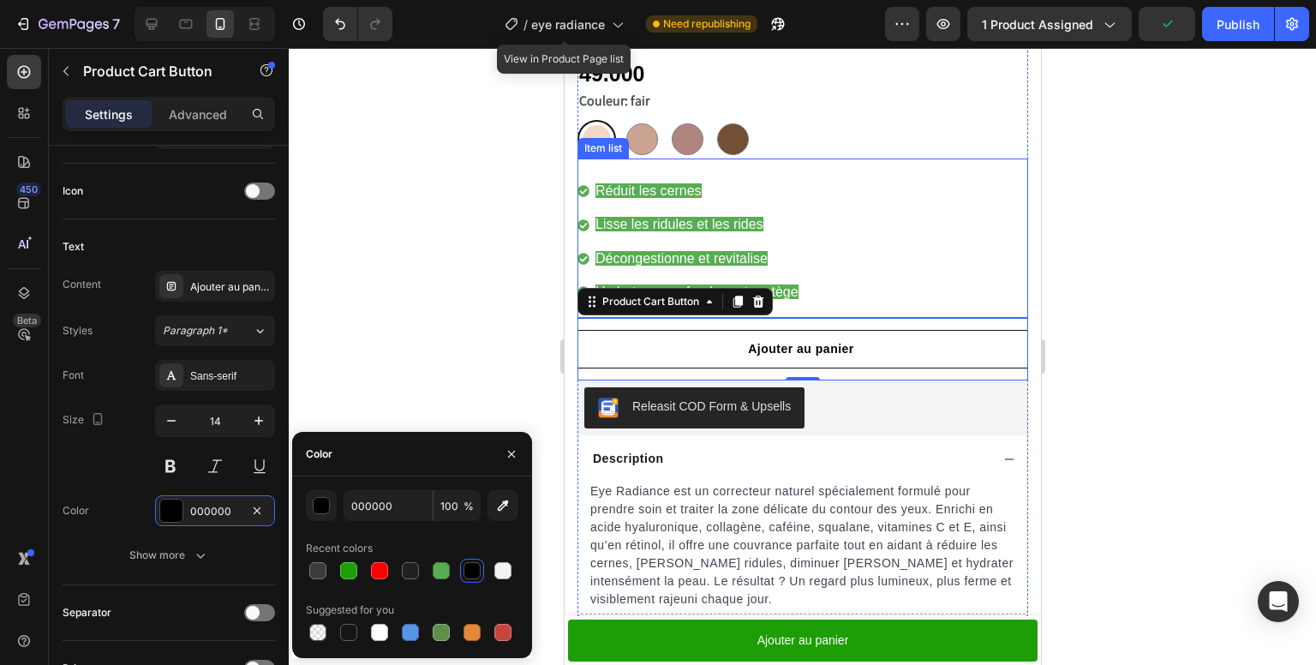
click at [889, 286] on div "Réduit les cernes Lisse les ridules et les rides Décongestionne et revitalise H…" at bounding box center [802, 247] width 451 height 141
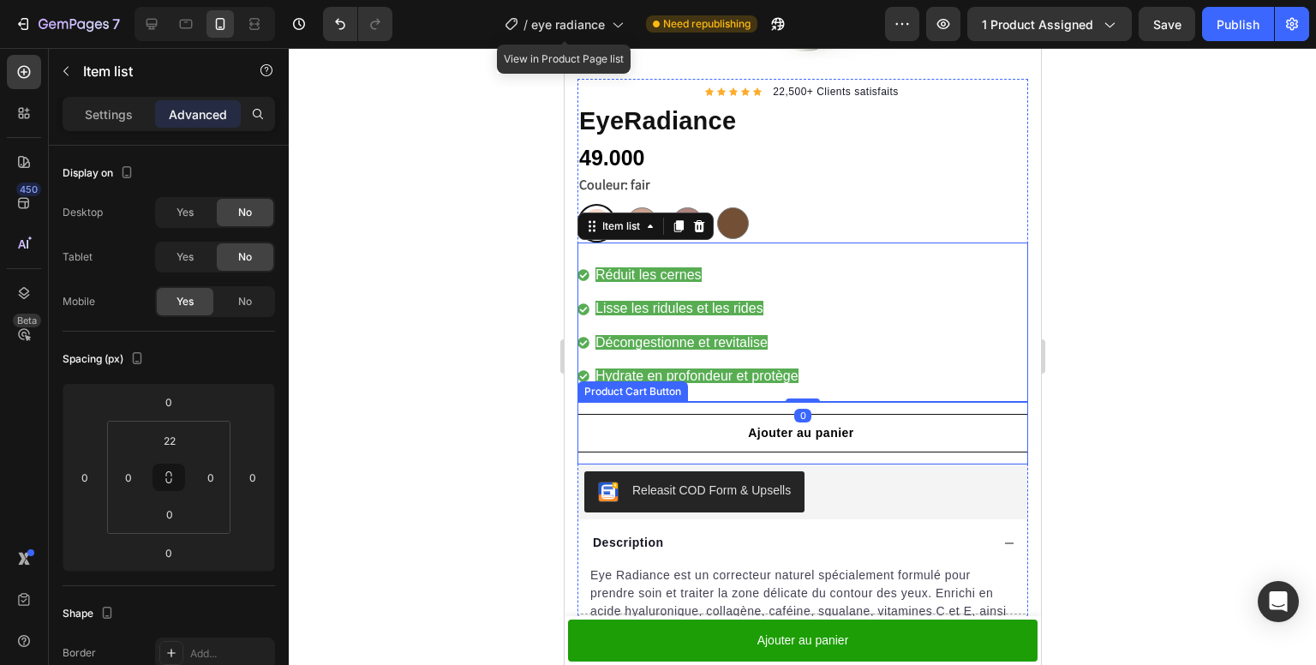
scroll to position [549, 0]
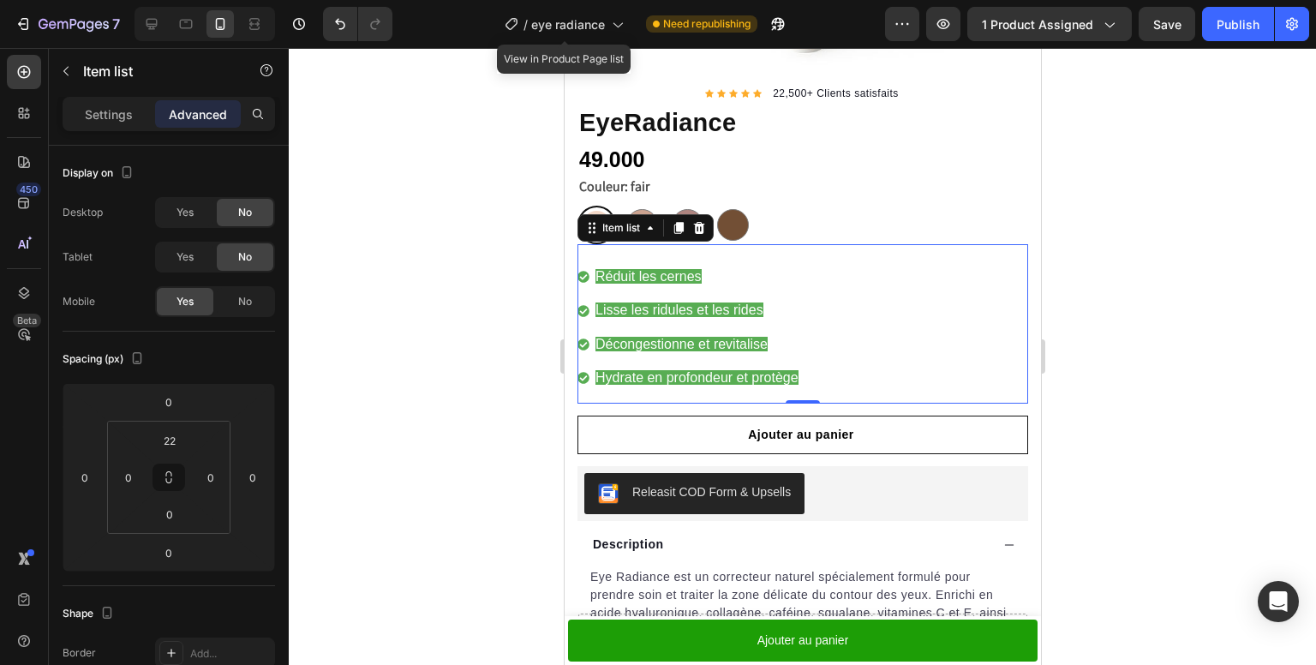
click at [685, 269] on span "Réduit les cernes" at bounding box center [648, 276] width 106 height 15
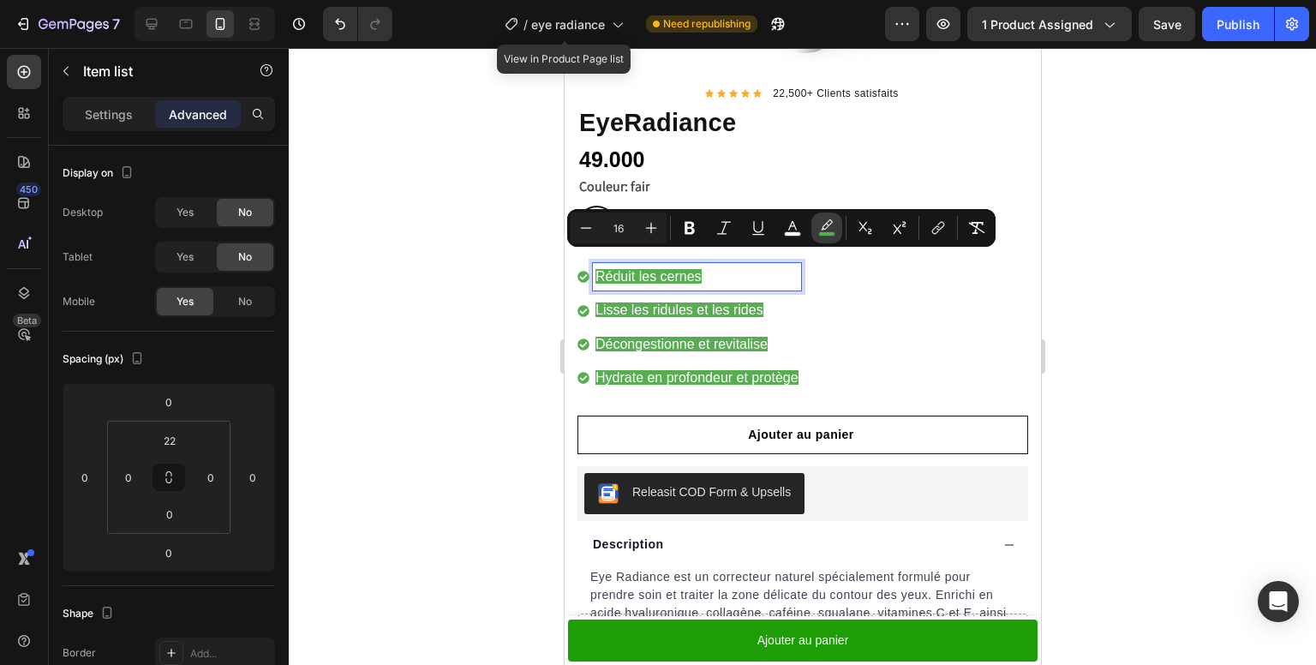
click at [823, 234] on rect "Editor contextual toolbar" at bounding box center [827, 234] width 16 height 4
type input "58AD53"
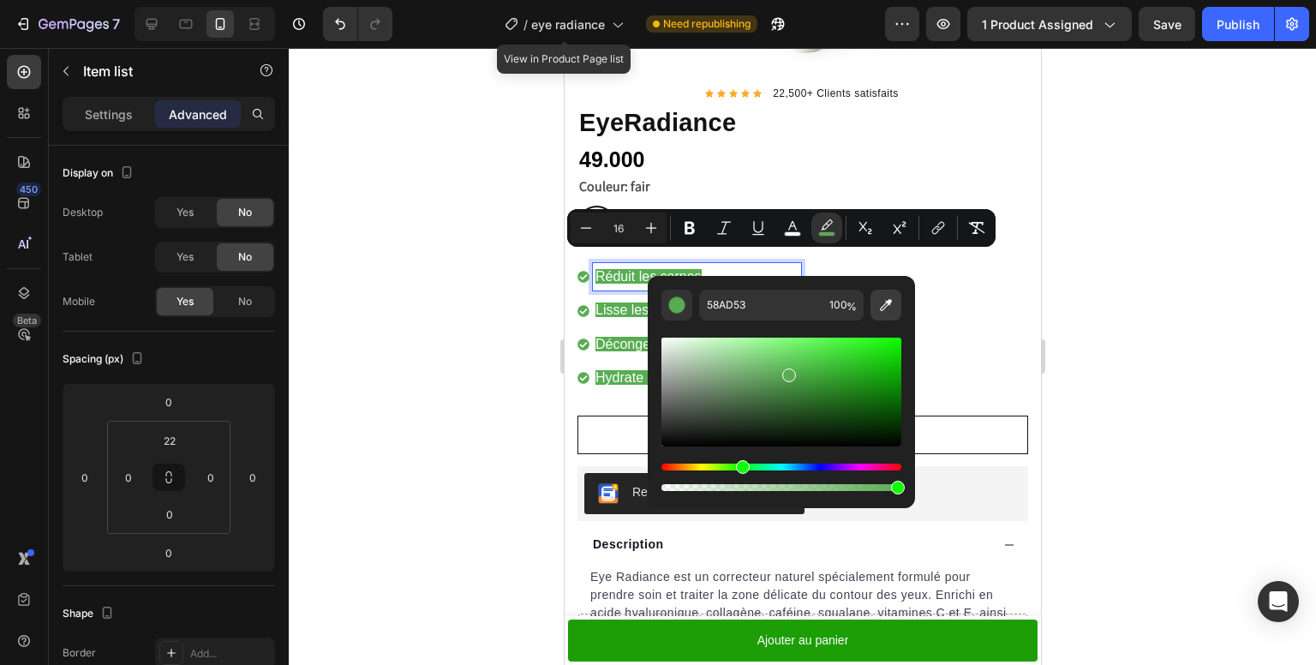
click at [880, 300] on icon "Editor contextual toolbar" at bounding box center [886, 305] width 17 height 17
type input "1D9E06"
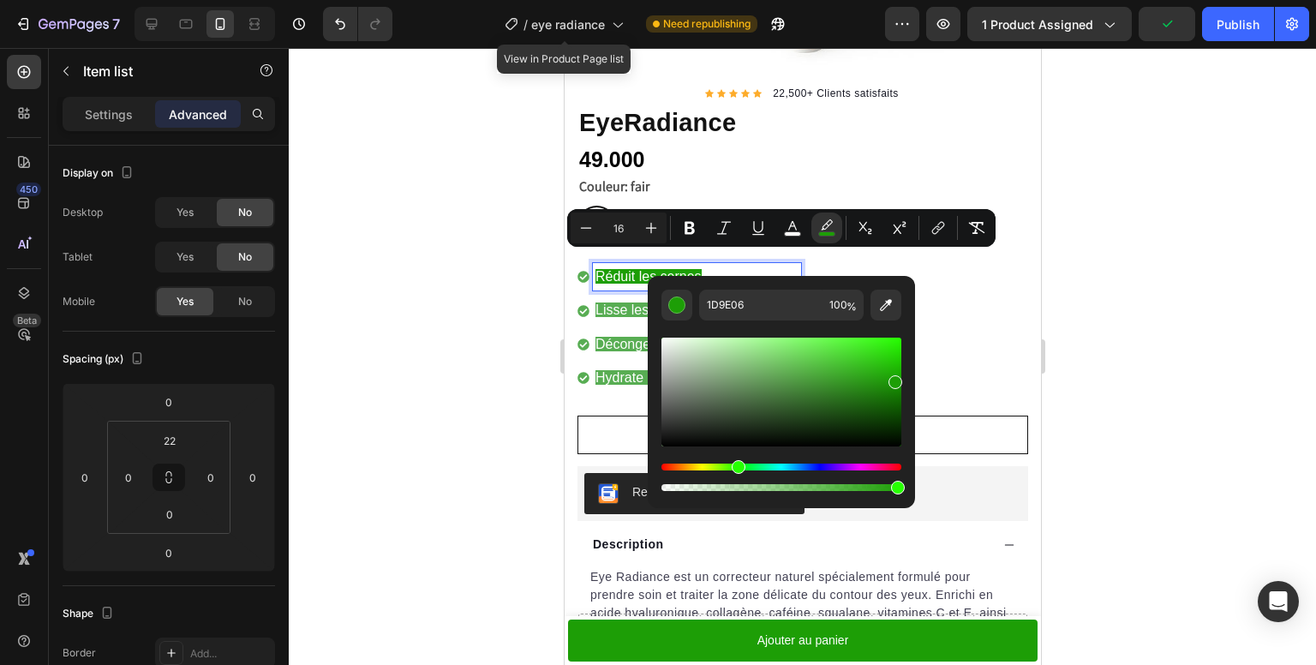
click at [630, 303] on span "Lisse les ridules et les rides" at bounding box center [679, 310] width 168 height 15
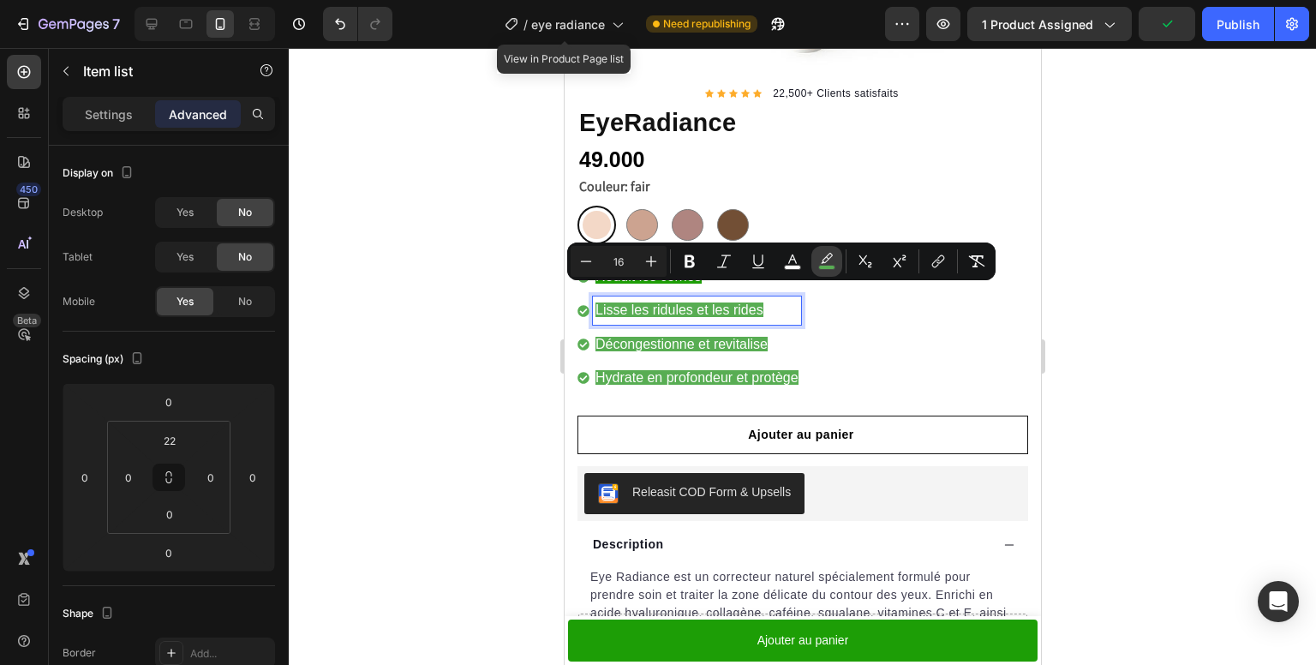
click at [823, 255] on icon "Editor contextual toolbar" at bounding box center [826, 261] width 17 height 17
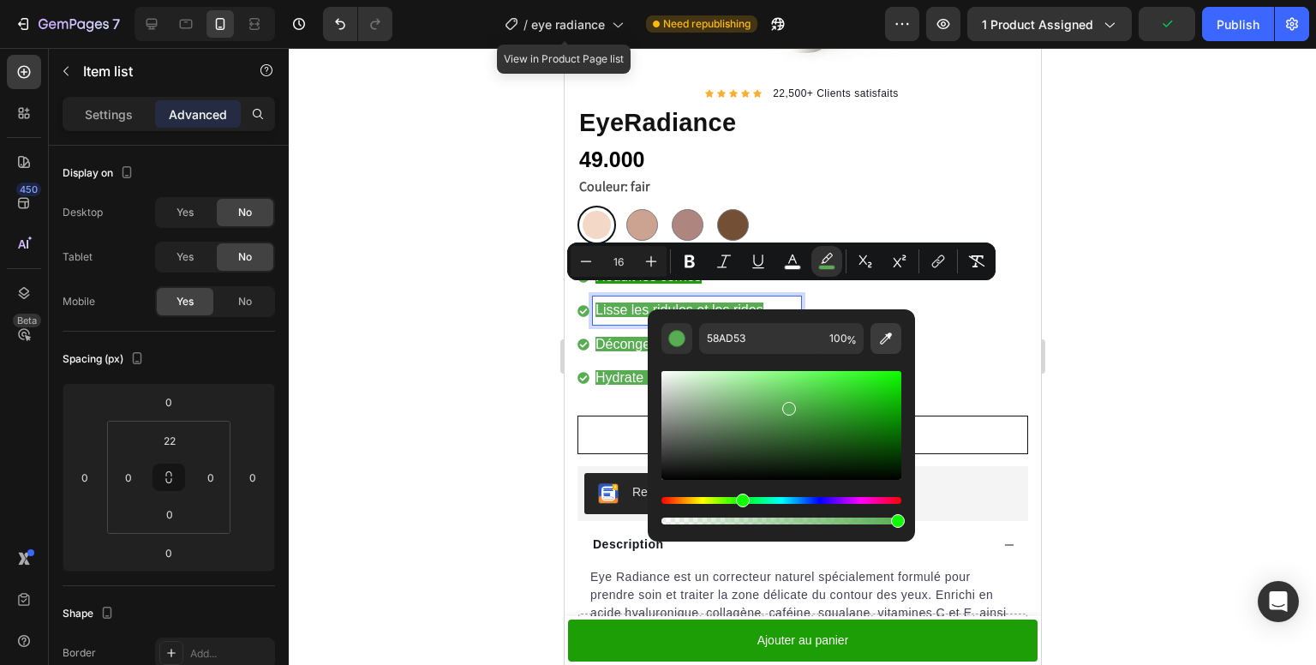
click at [891, 330] on icon "Editor contextual toolbar" at bounding box center [886, 338] width 17 height 17
type input "1D9E06"
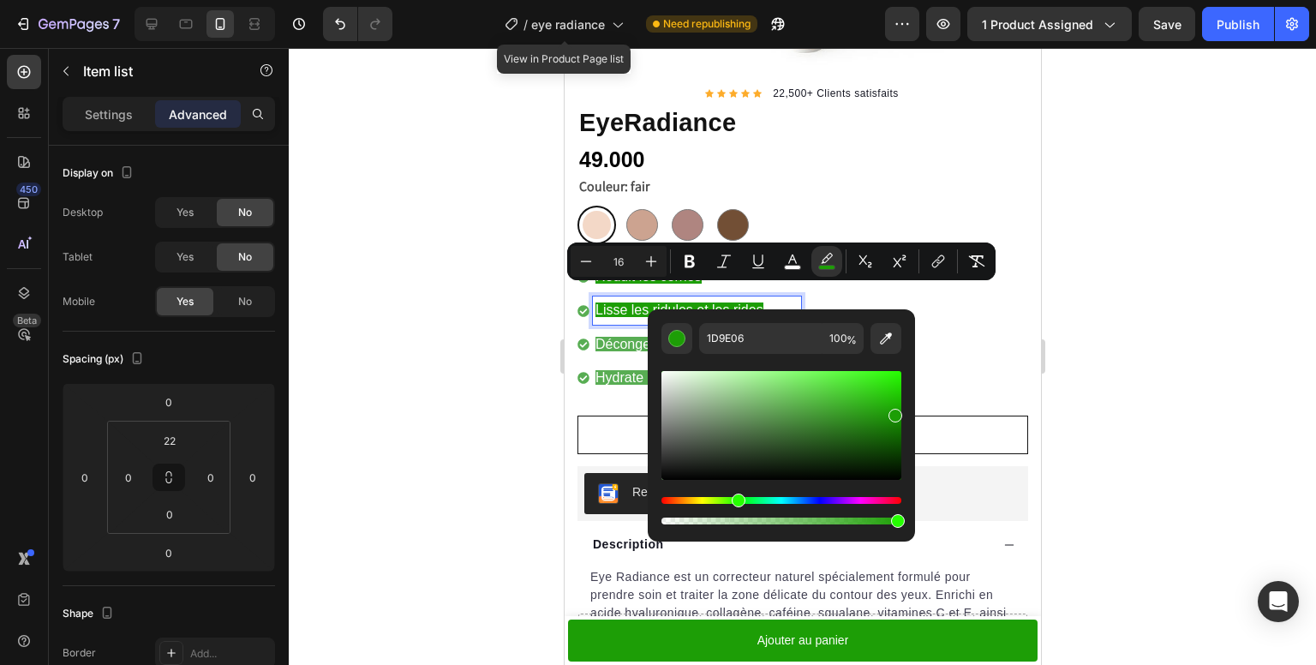
click at [606, 337] on span "Décongestionne et revitalise" at bounding box center [681, 344] width 172 height 15
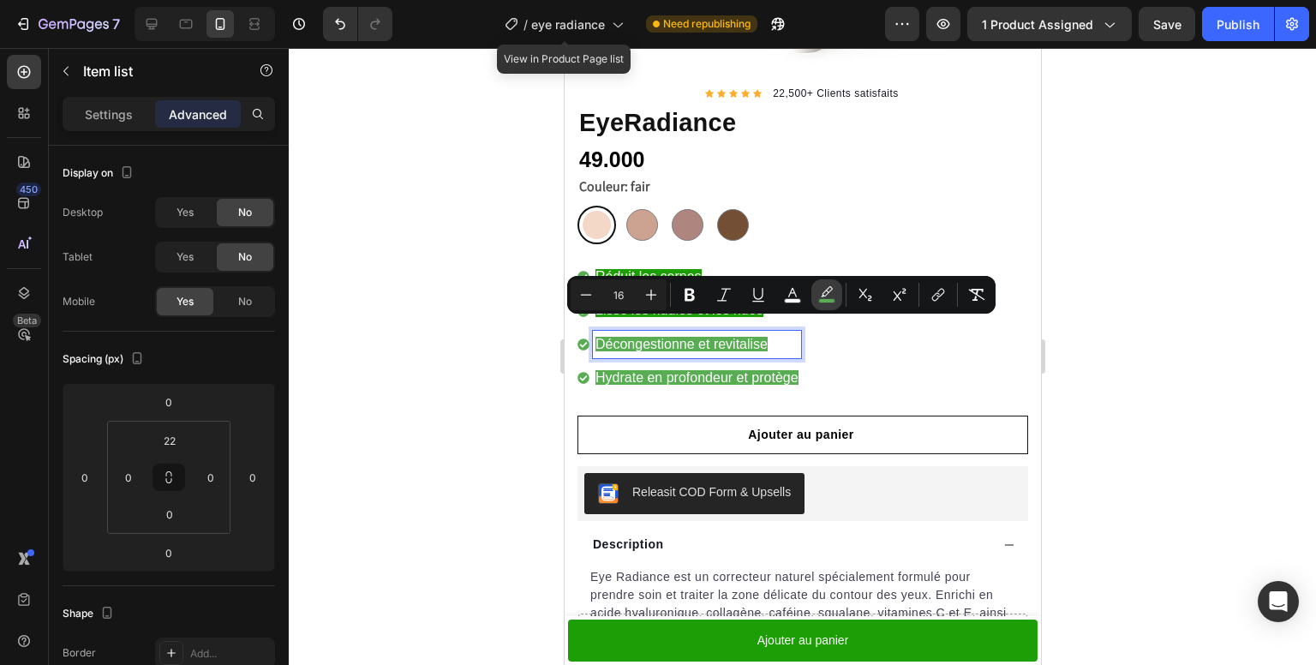
click at [827, 299] on rect "Editor contextual toolbar" at bounding box center [827, 301] width 16 height 4
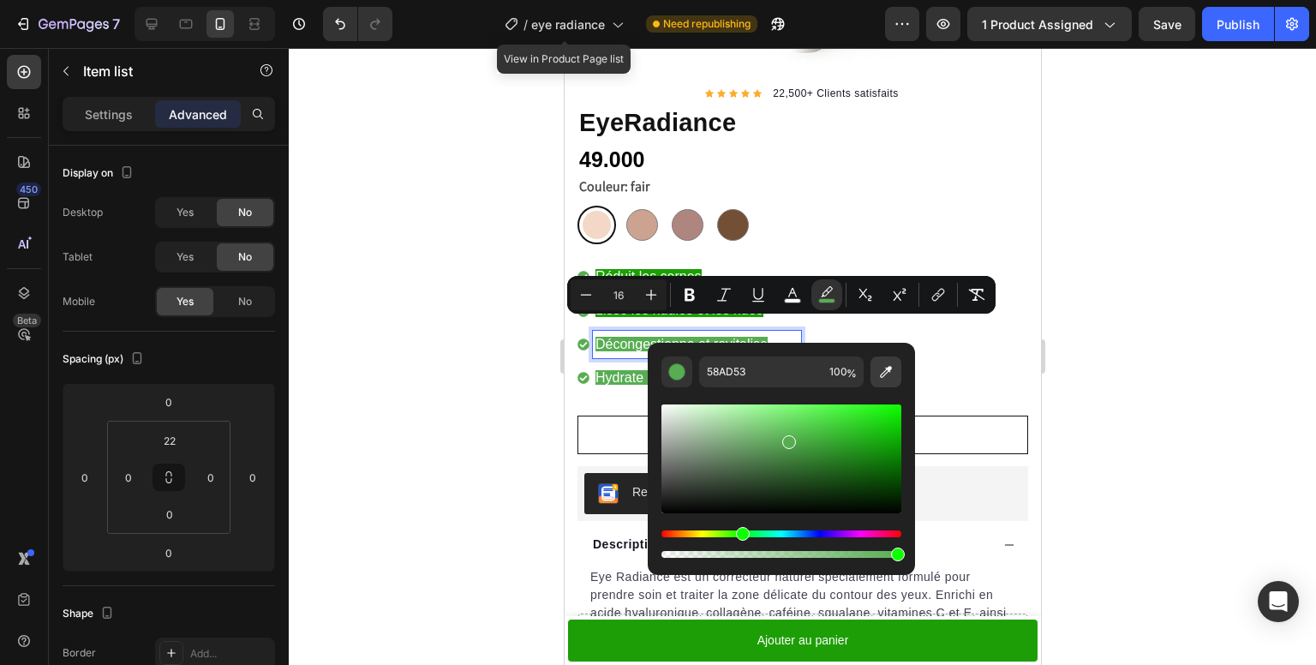
click at [892, 381] on button "Editor contextual toolbar" at bounding box center [886, 372] width 31 height 31
type input "1D9E06"
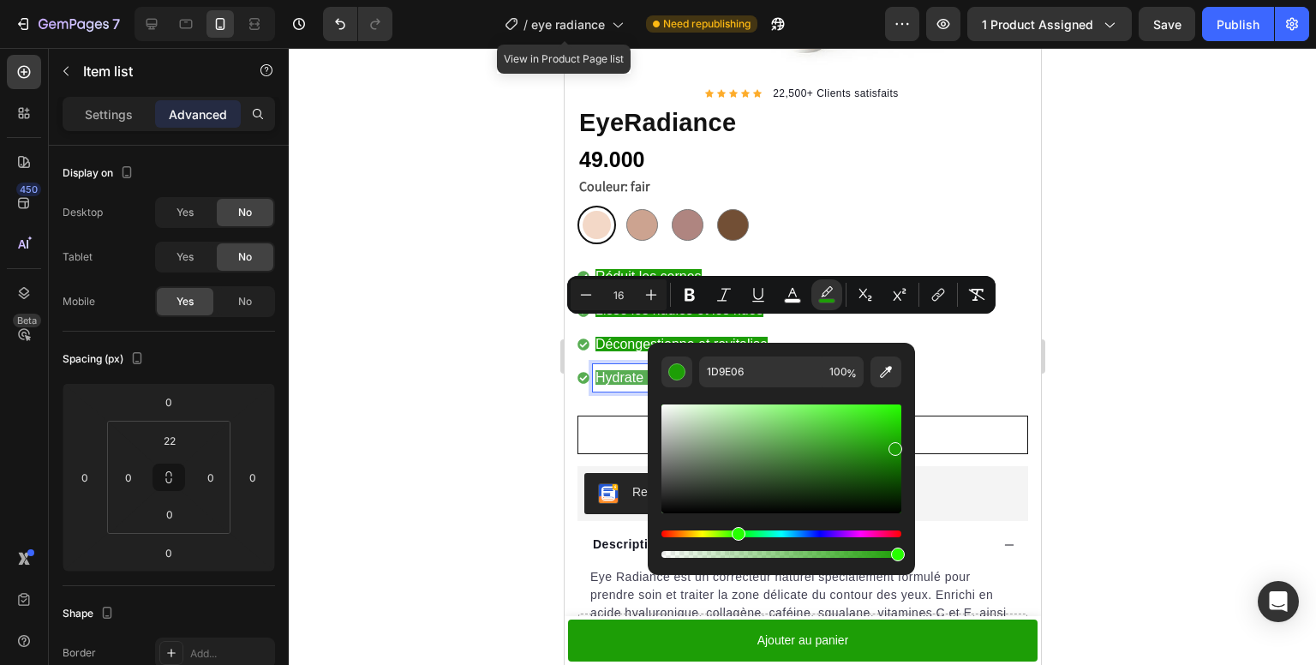
click at [626, 370] on span "Hydrate en profondeur et protège" at bounding box center [696, 377] width 203 height 15
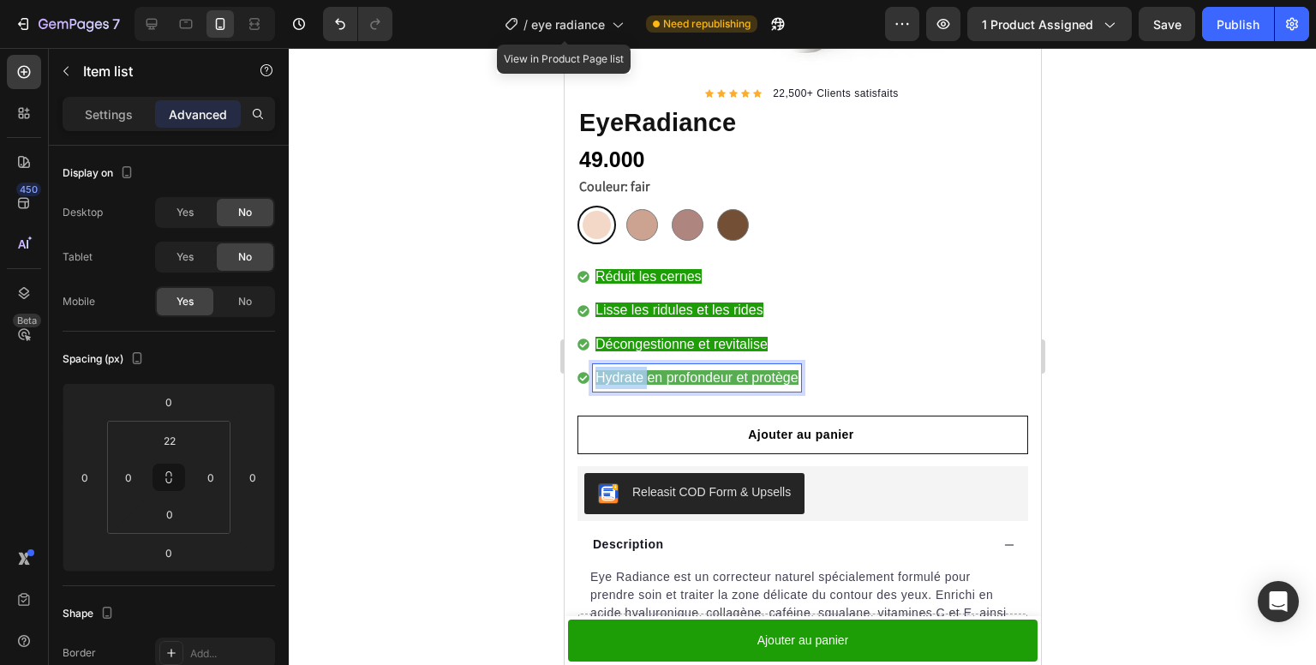
click at [626, 370] on span "Hydrate en profondeur et protège" at bounding box center [696, 377] width 203 height 15
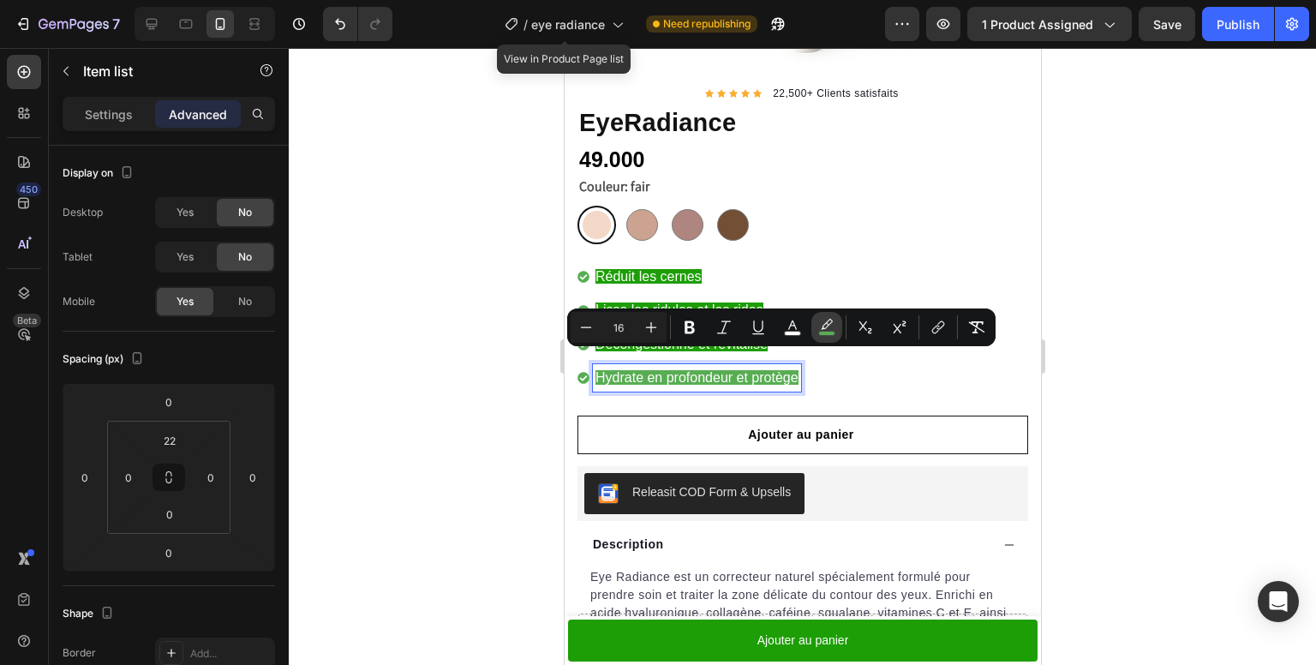
click at [823, 319] on icon "Editor contextual toolbar" at bounding box center [826, 327] width 17 height 17
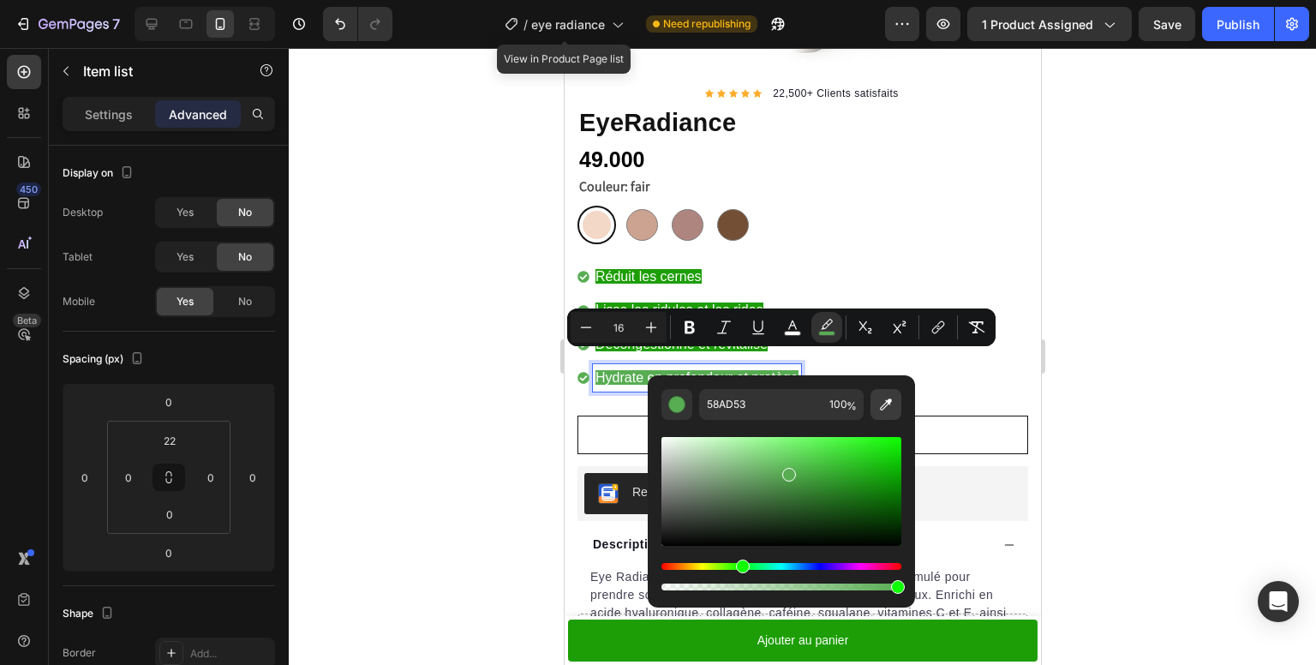
click at [890, 396] on icon "Editor contextual toolbar" at bounding box center [886, 404] width 17 height 17
type input "1D9E06"
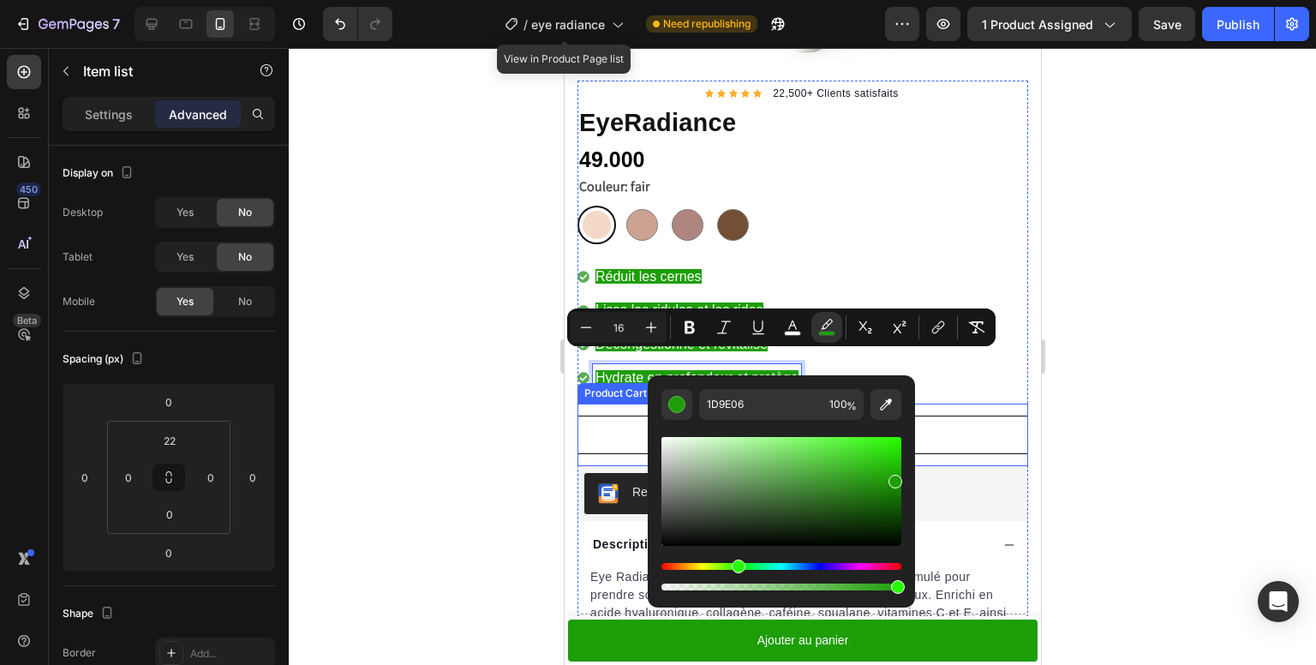
click at [605, 404] on div "Ajouter au panier Product Cart Button" at bounding box center [802, 435] width 451 height 63
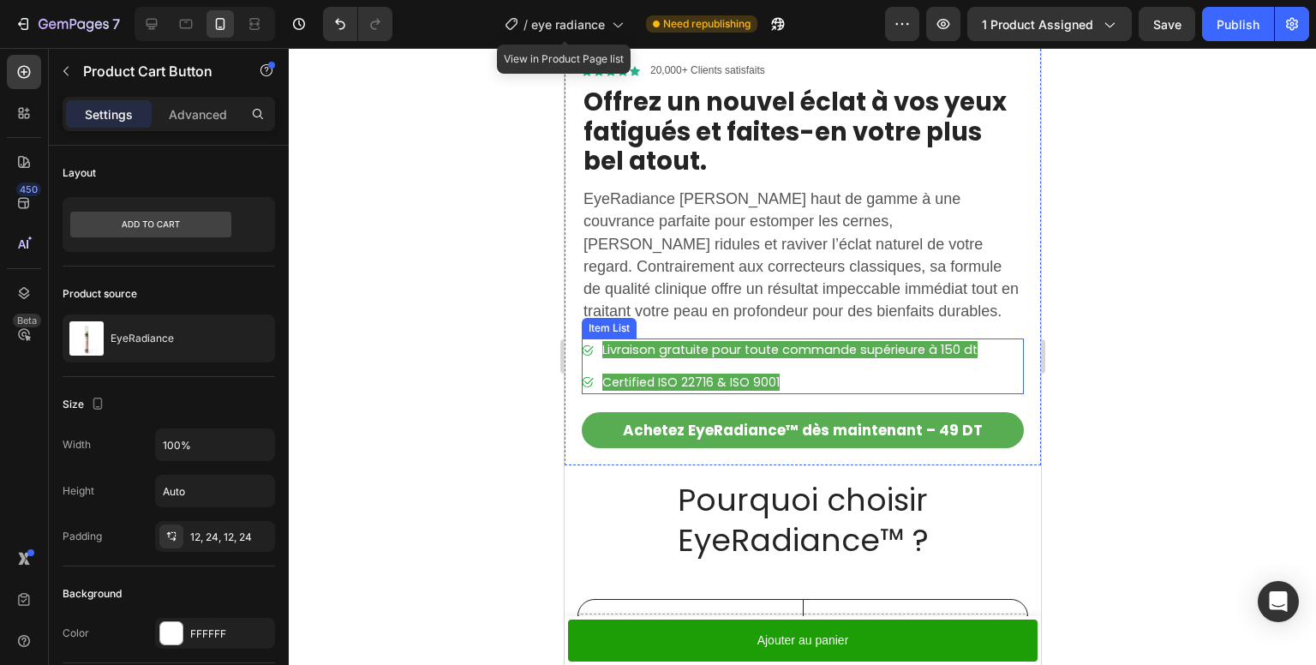
scroll to position [1749, 0]
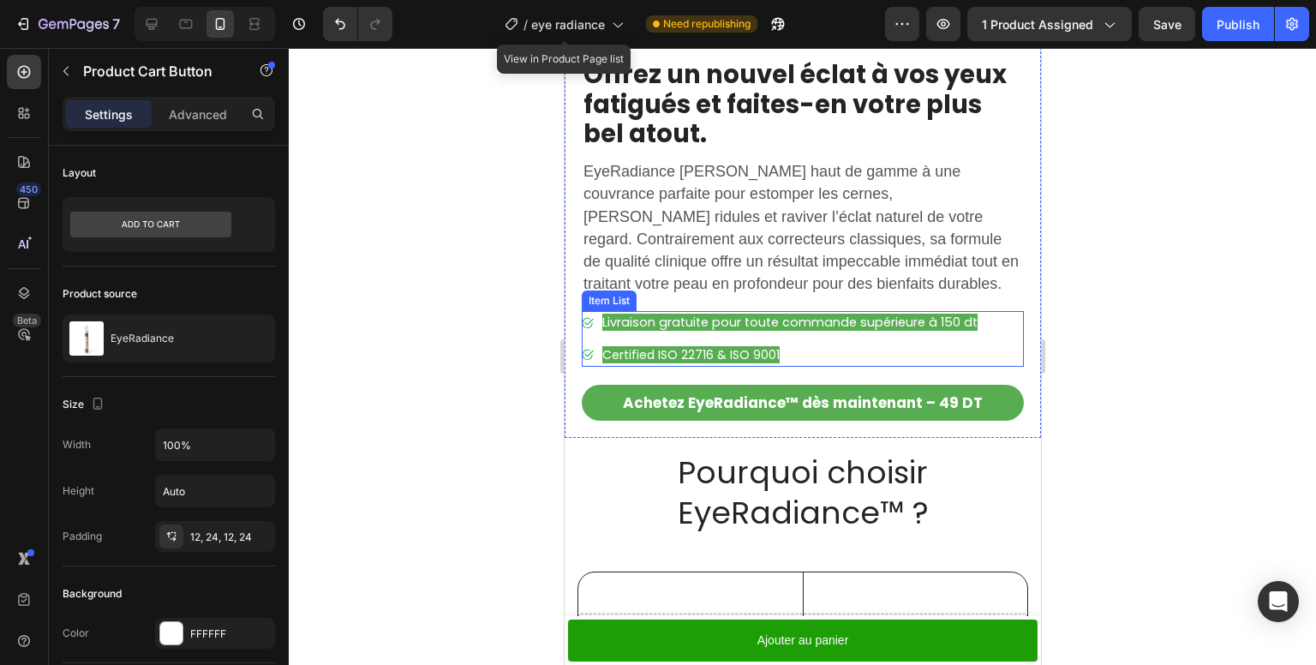
click at [746, 318] on span "Livraison gratuite pour toute commande supérieure à 150 dt" at bounding box center [789, 322] width 375 height 17
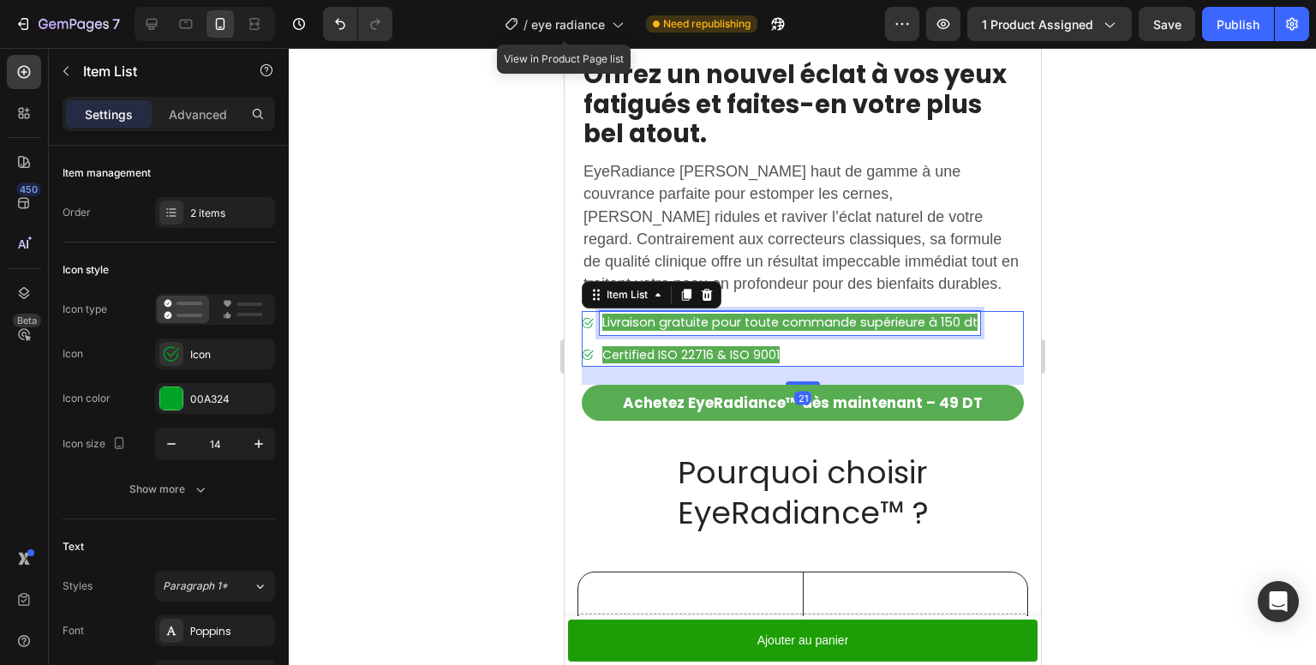
click at [746, 318] on span "Livraison gratuite pour toute commande supérieure à 150 dt" at bounding box center [789, 322] width 375 height 17
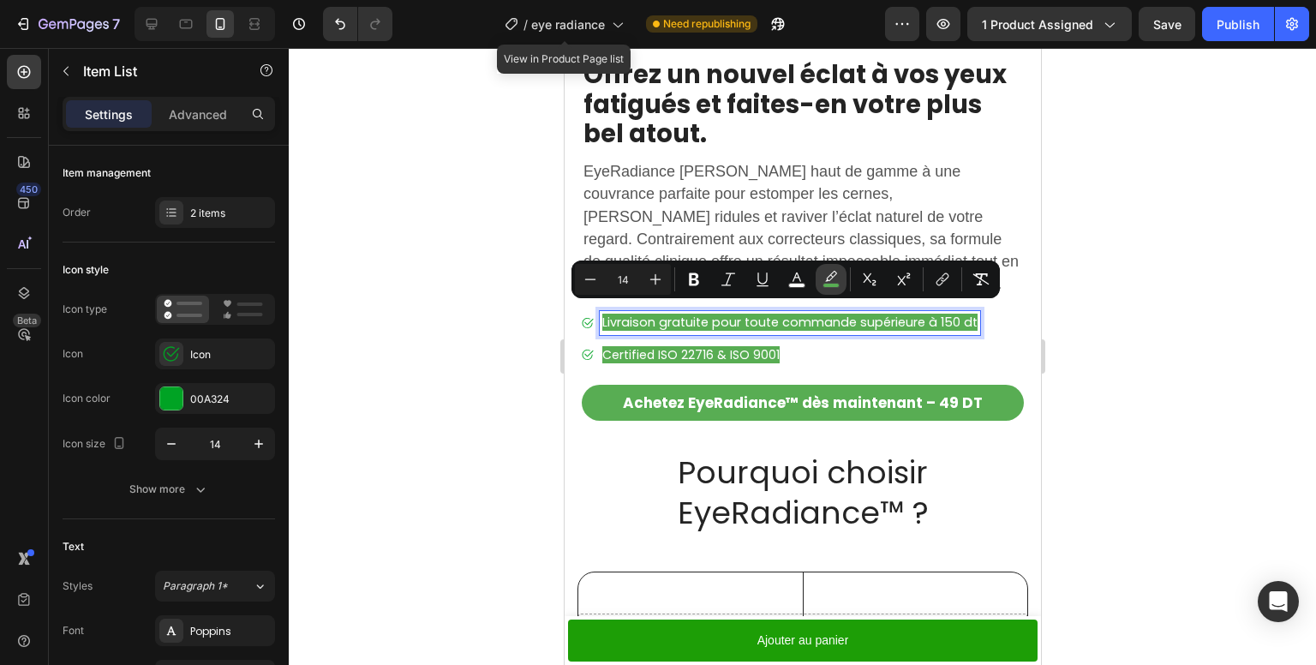
click at [825, 285] on rect "Editor contextual toolbar" at bounding box center [832, 286] width 16 height 4
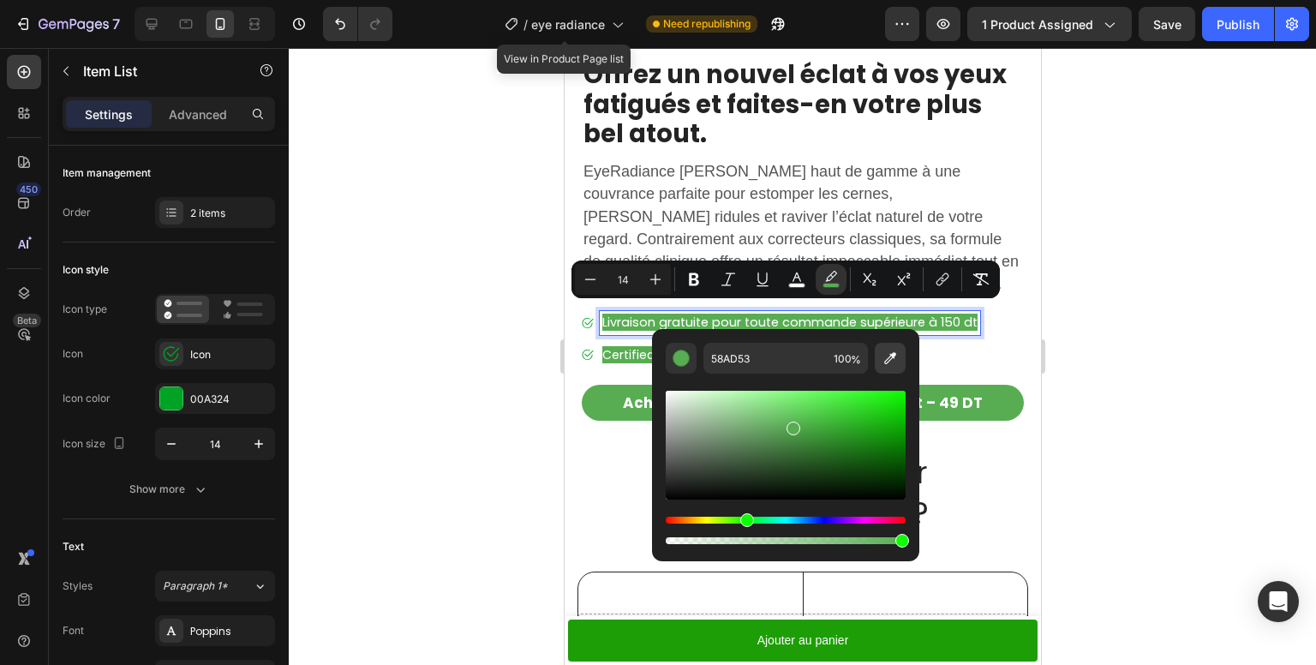
click at [881, 351] on button "Editor contextual toolbar" at bounding box center [890, 358] width 31 height 31
type input "1D9E06"
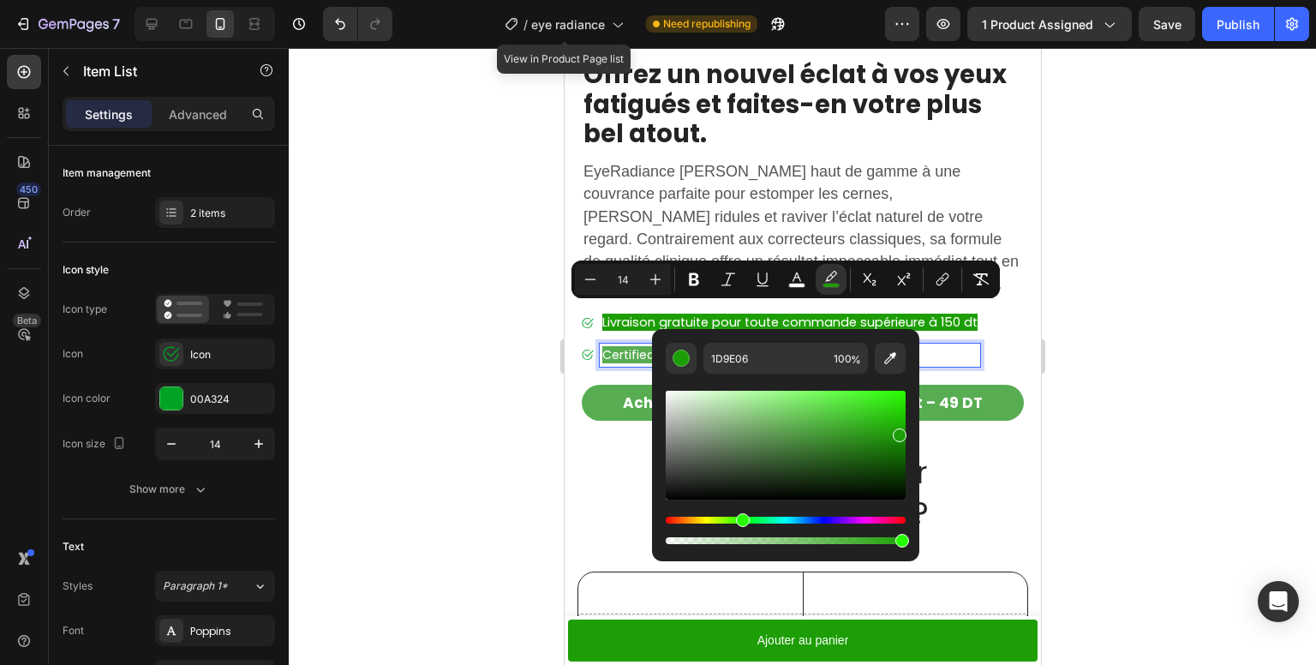
click at [632, 346] on span "Certified ISO 22716 & ISO 9001" at bounding box center [690, 354] width 177 height 17
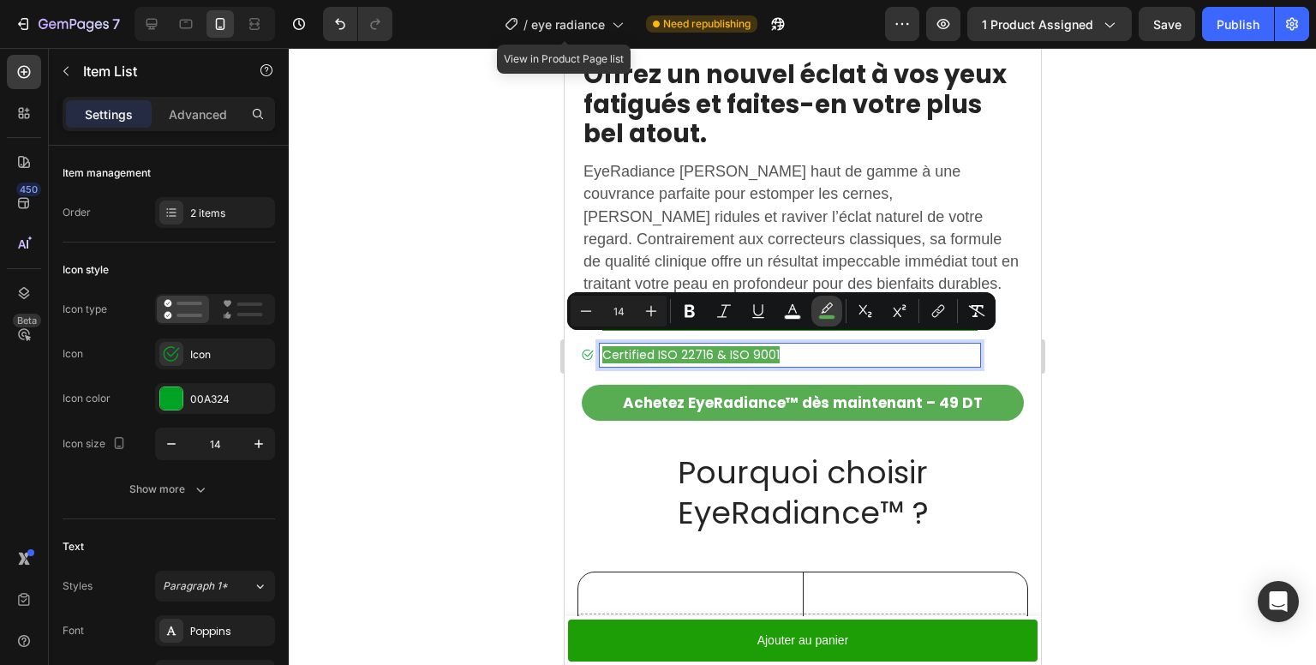
click at [833, 310] on icon "Editor contextual toolbar" at bounding box center [826, 311] width 17 height 17
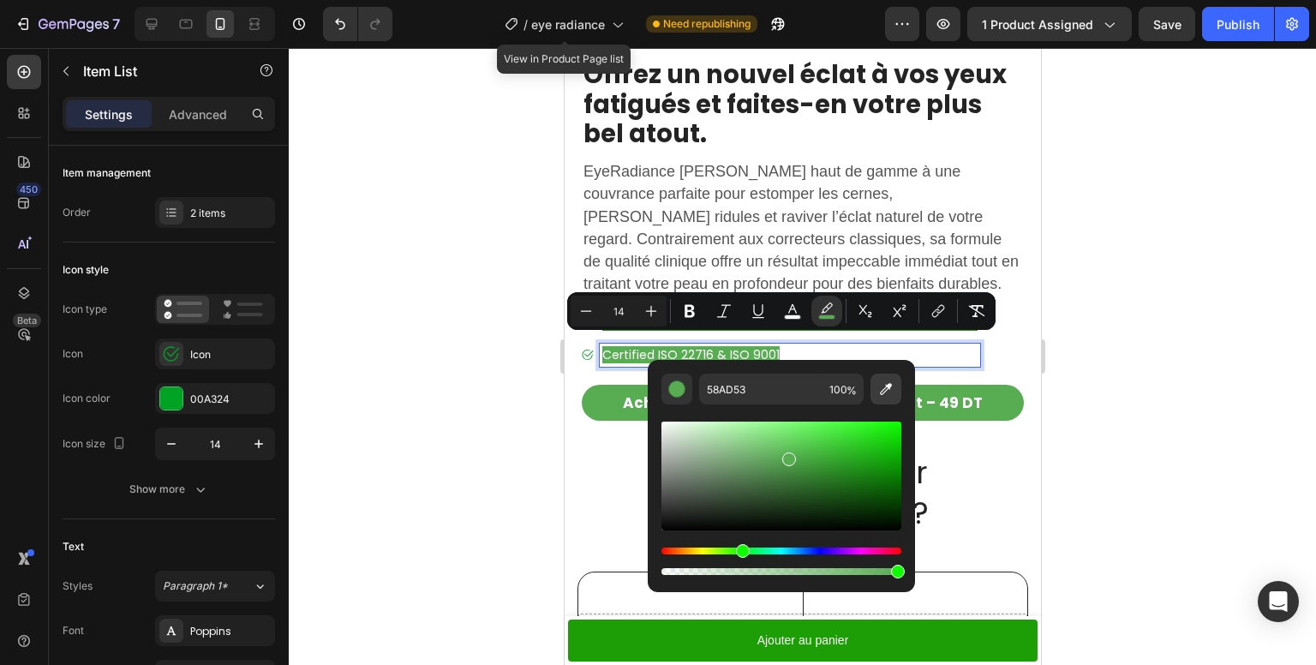
click at [887, 381] on icon "Editor contextual toolbar" at bounding box center [886, 389] width 17 height 17
type input "1D9E06"
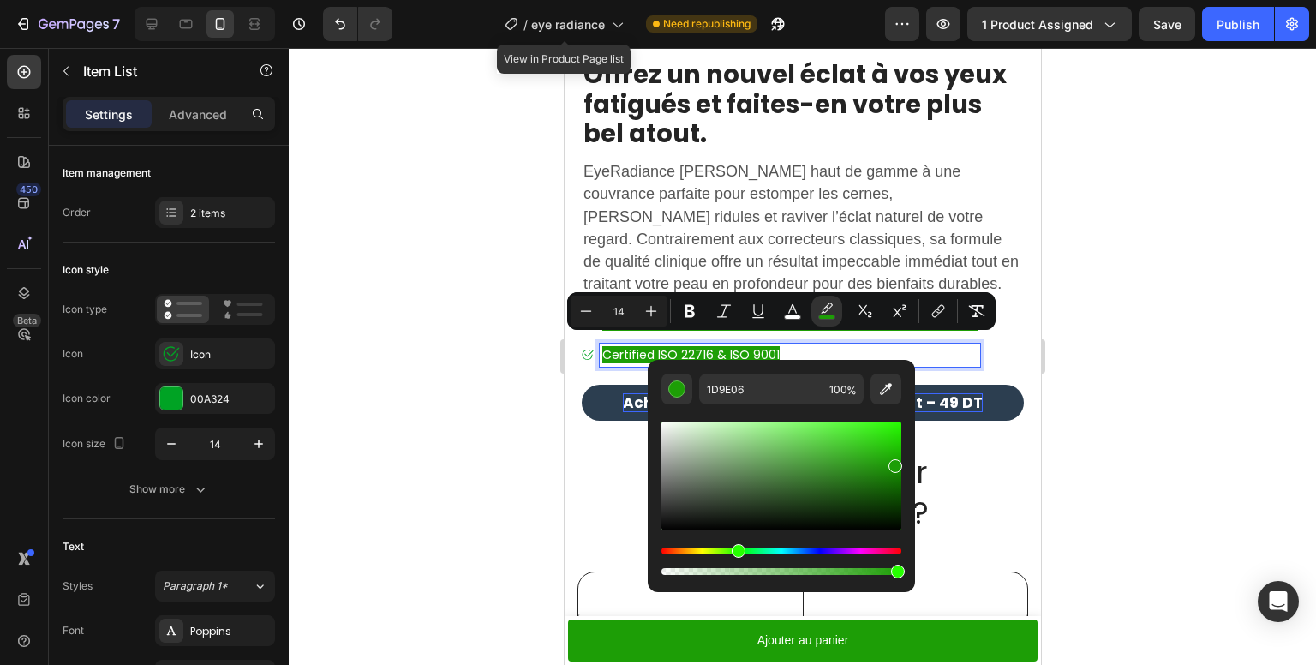
click at [630, 395] on strong "Achetez EyeRadiance™ dès maintenant – 49 DT" at bounding box center [802, 403] width 360 height 21
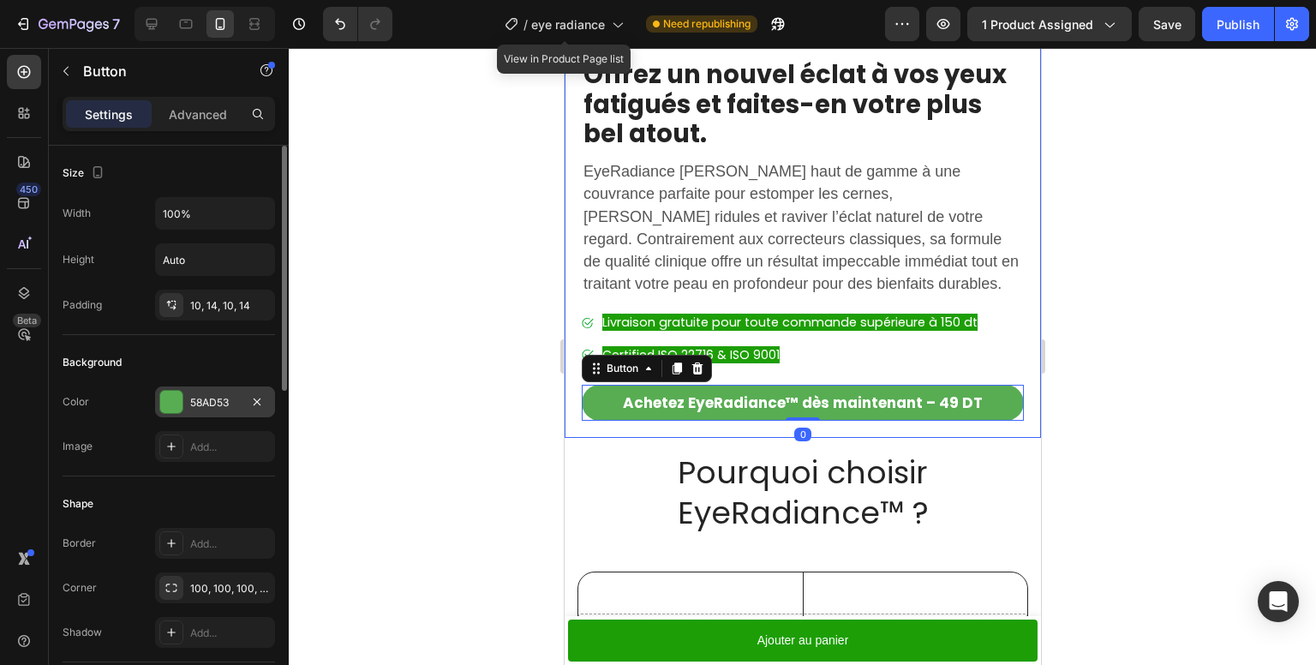
click at [155, 400] on div "58AD53" at bounding box center [215, 402] width 120 height 31
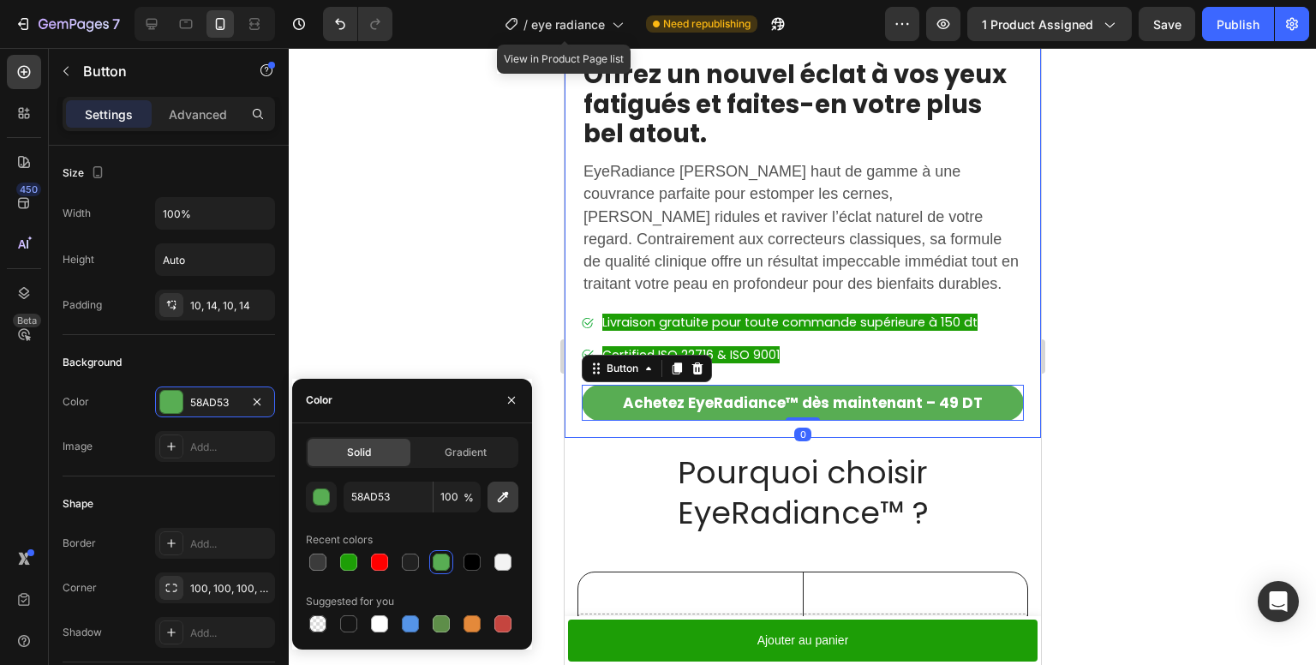
click at [509, 495] on icon "button" at bounding box center [503, 497] width 17 height 17
type input "1D9E06"
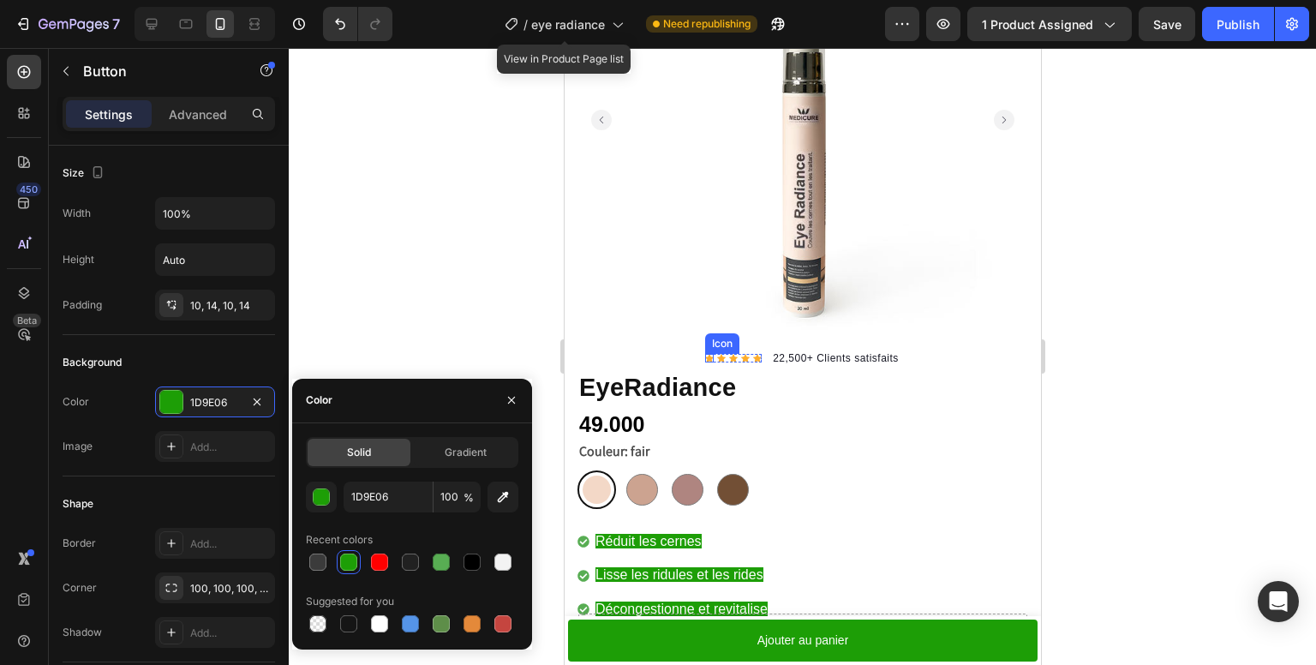
scroll to position [551, 0]
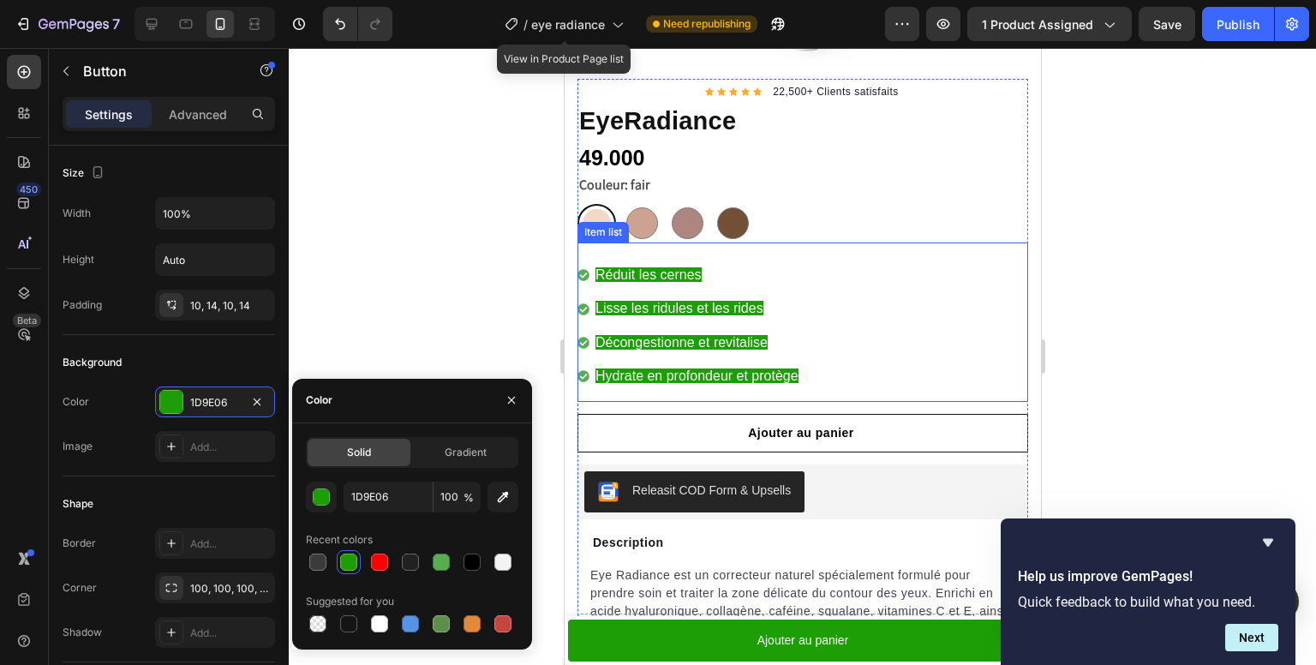
click at [583, 270] on icon at bounding box center [583, 276] width 12 height 12
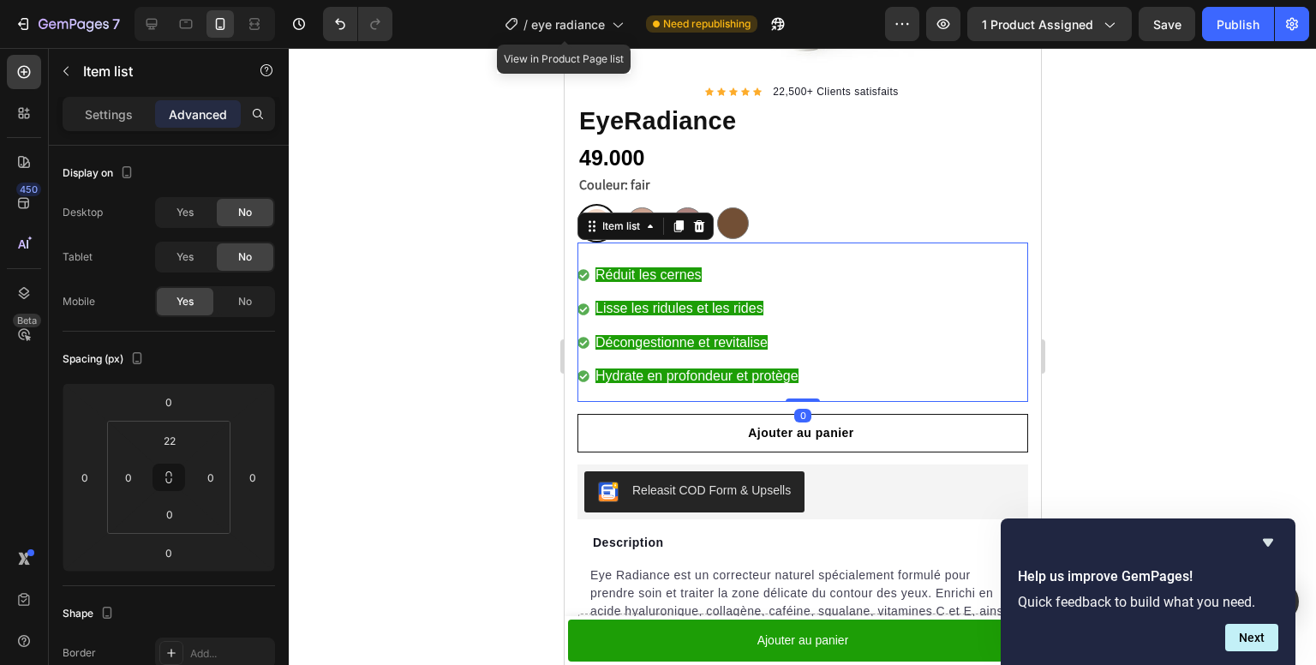
click at [585, 270] on icon at bounding box center [583, 276] width 12 height 12
click at [582, 270] on icon at bounding box center [583, 276] width 12 height 12
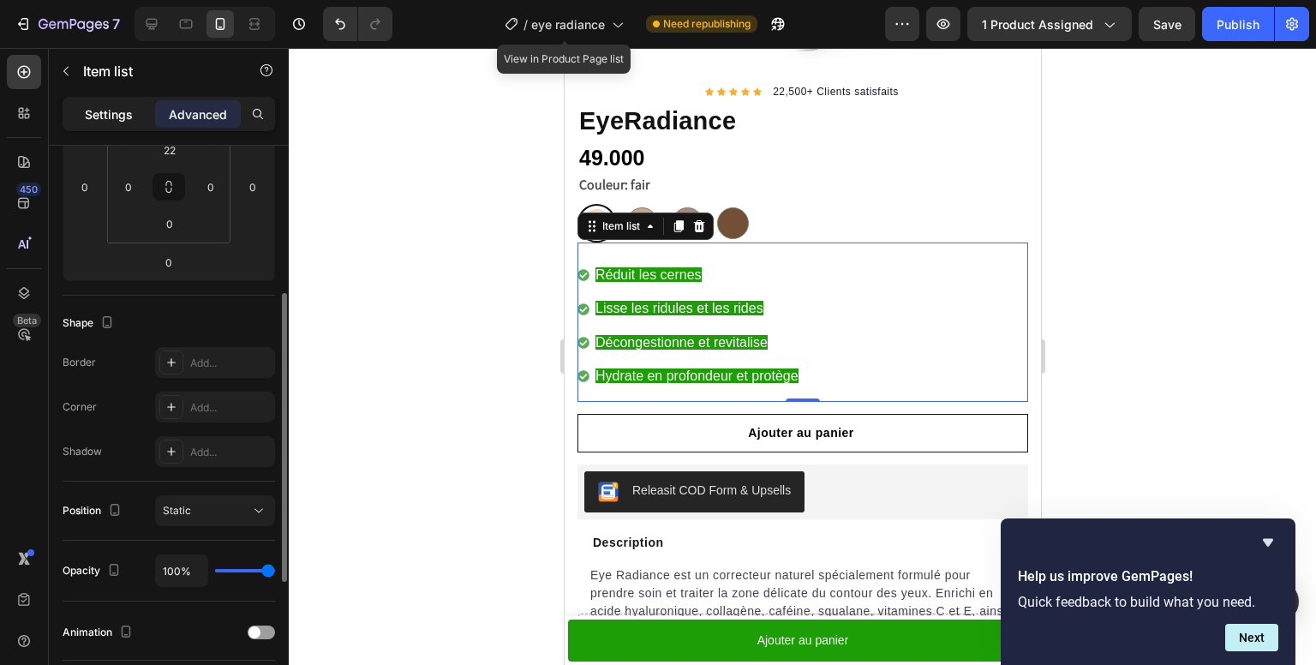
click at [98, 113] on p "Settings" at bounding box center [109, 114] width 48 height 18
type input "4"
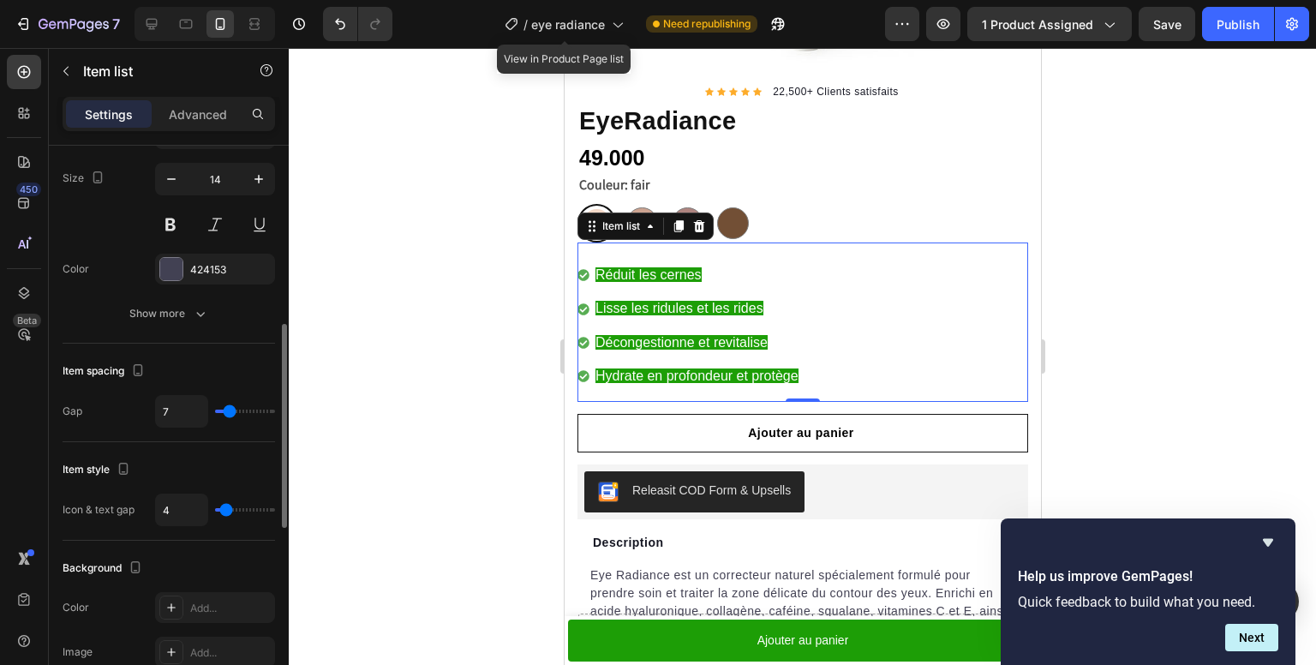
scroll to position [69, 0]
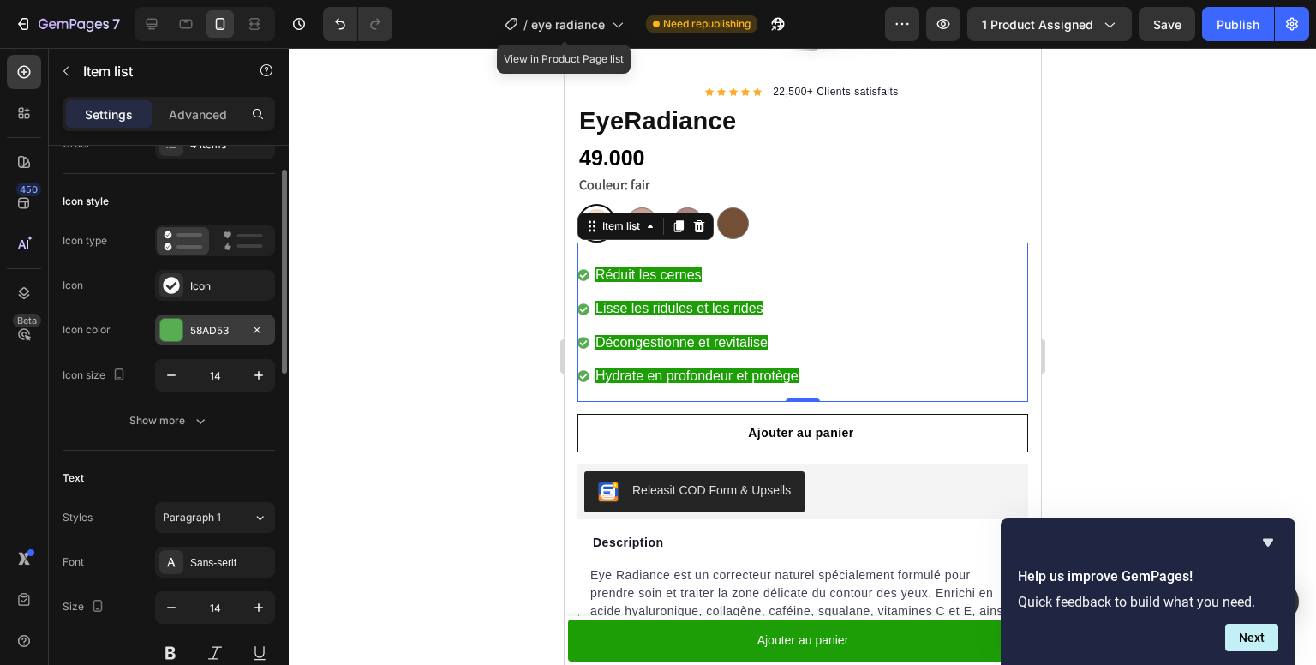
click at [171, 338] on div at bounding box center [171, 330] width 22 height 22
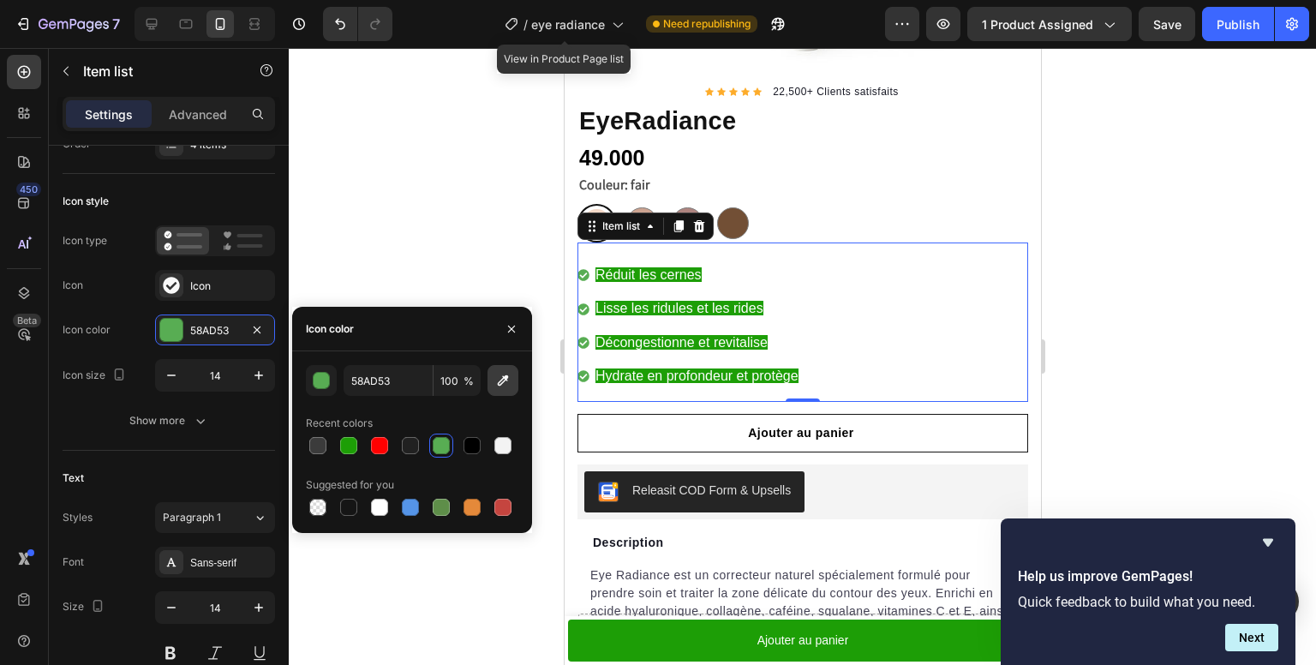
click at [501, 385] on icon "button" at bounding box center [503, 380] width 11 height 11
type input "1D9E06"
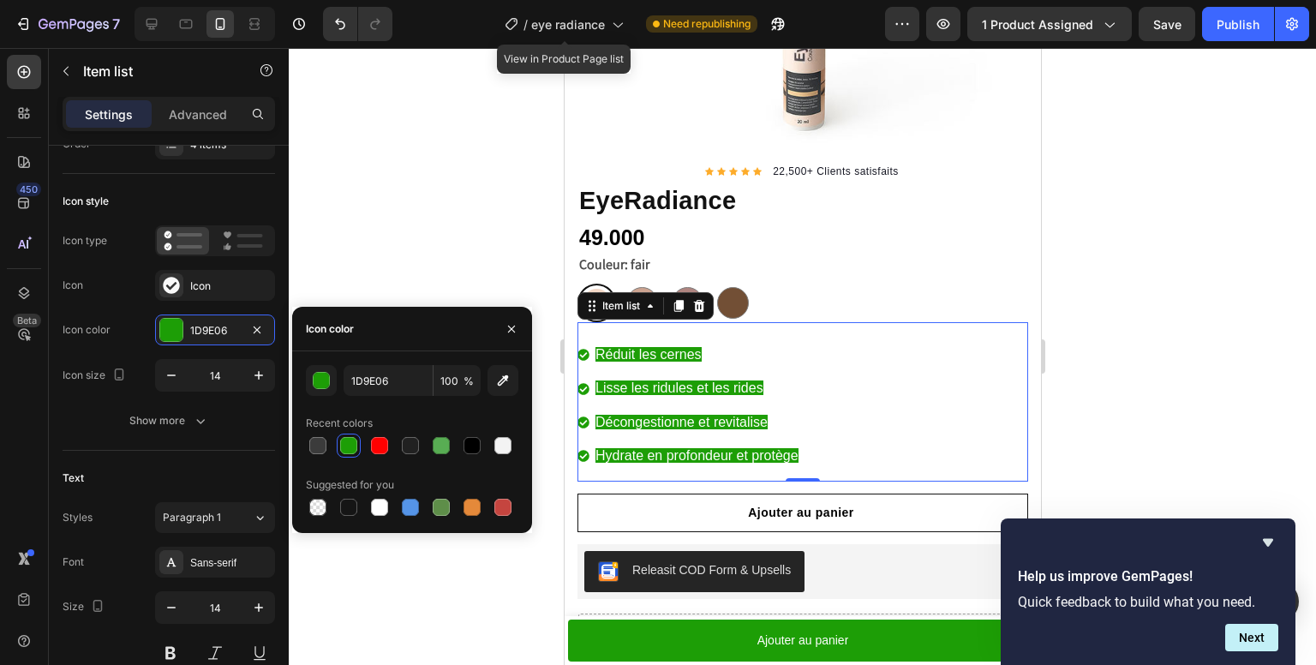
scroll to position [294, 0]
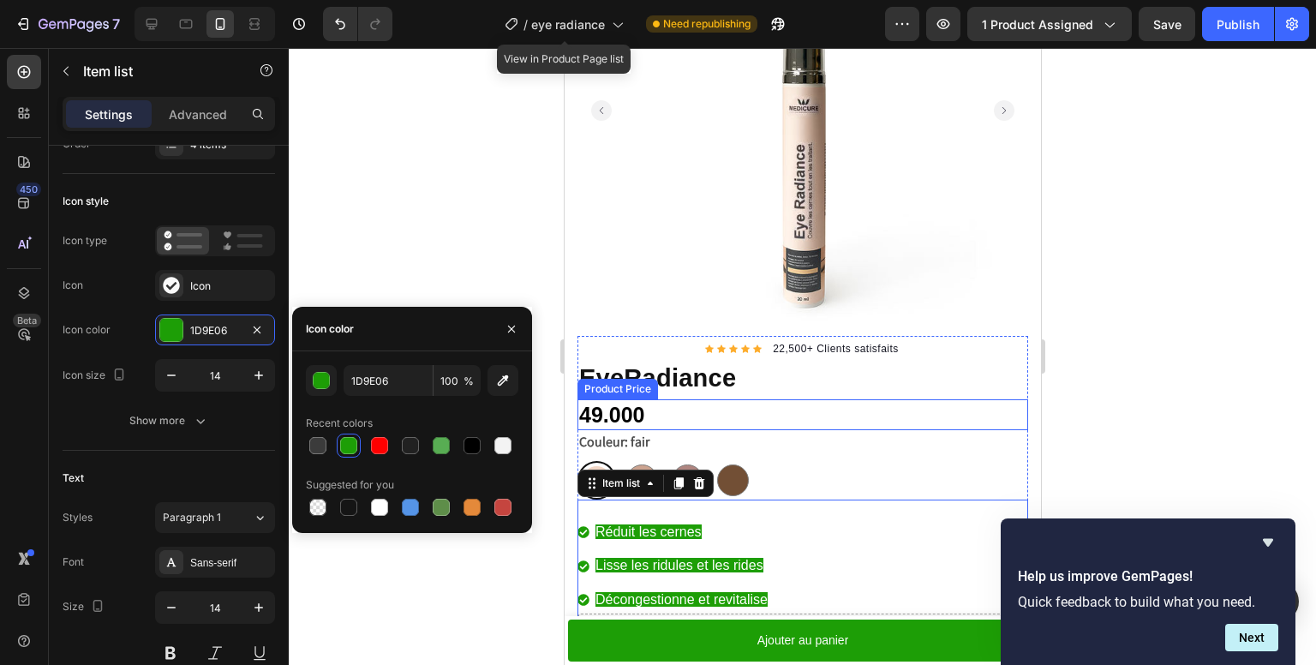
click at [872, 399] on div "49.000" at bounding box center [802, 415] width 451 height 32
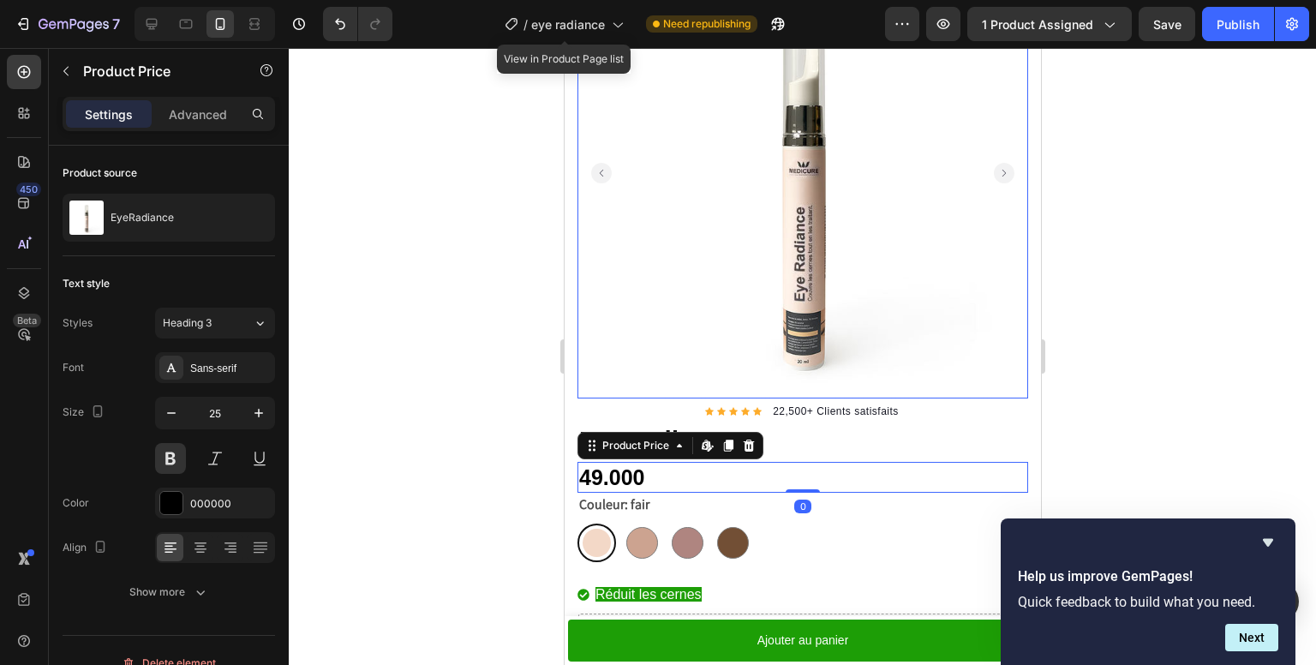
scroll to position [257, 0]
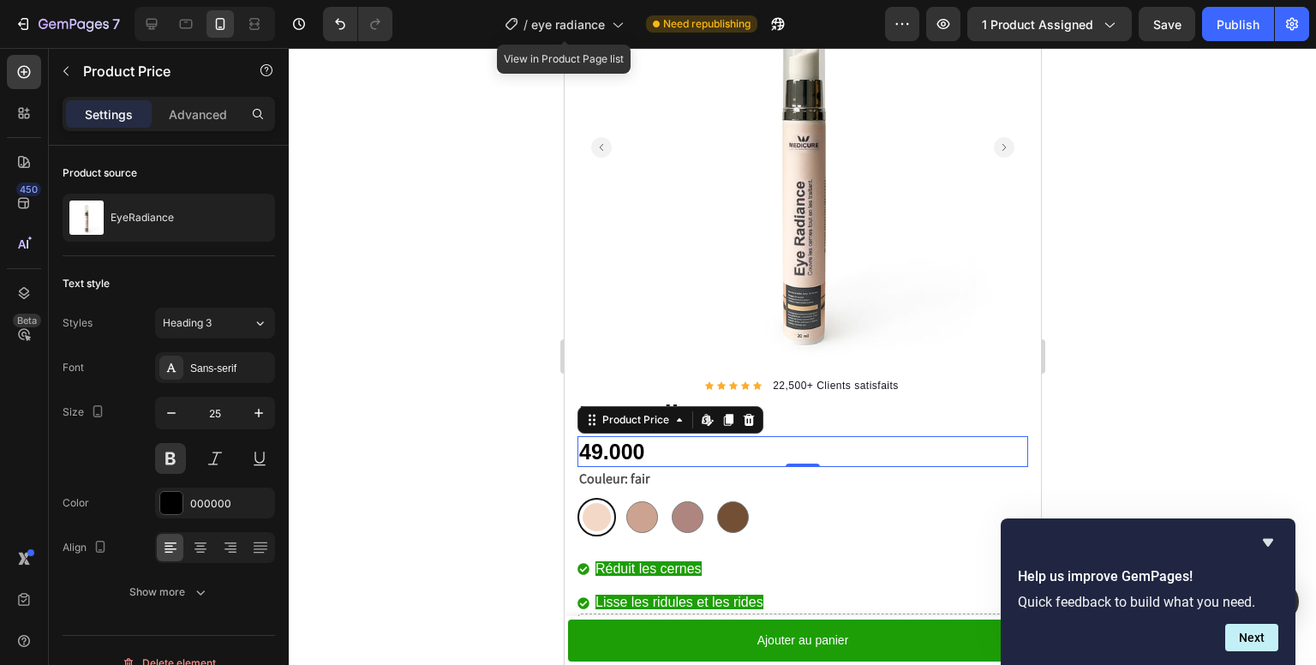
click at [640, 436] on div "49.000" at bounding box center [802, 452] width 451 height 32
click at [624, 439] on div "49.000" at bounding box center [802, 452] width 451 height 32
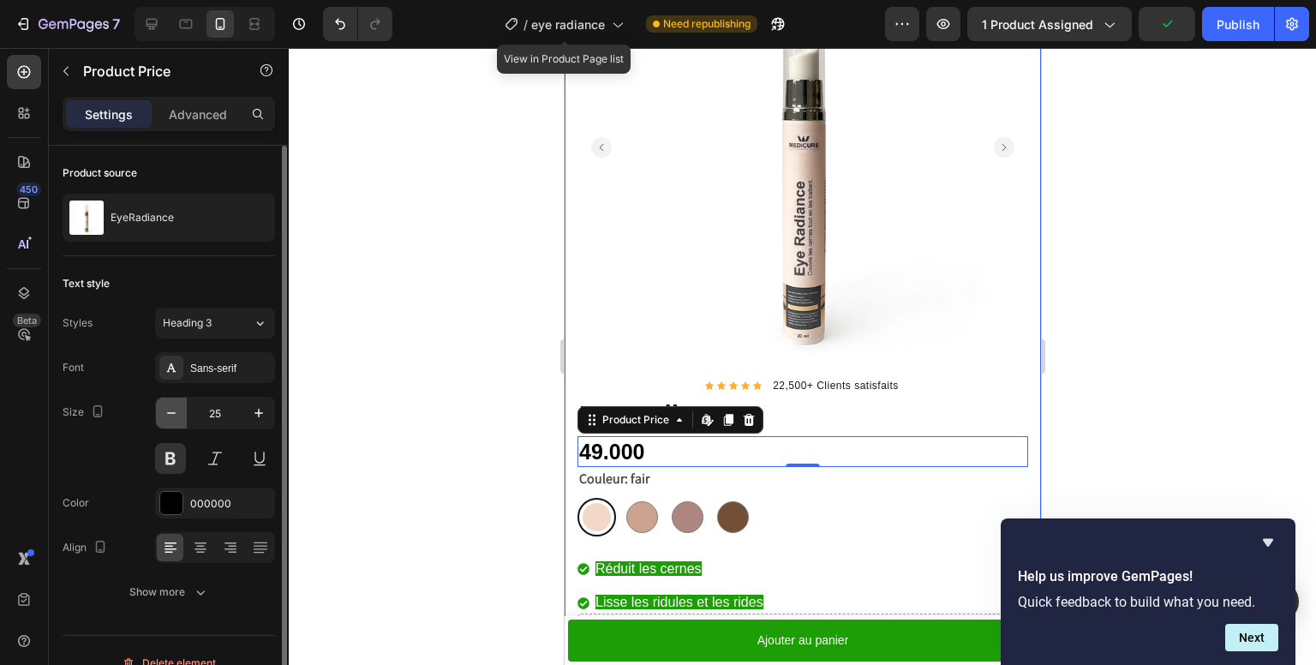
click at [170, 417] on icon "button" at bounding box center [171, 413] width 17 height 17
click at [254, 411] on icon "button" at bounding box center [258, 413] width 17 height 17
type input "25"
click at [178, 454] on button at bounding box center [170, 458] width 31 height 31
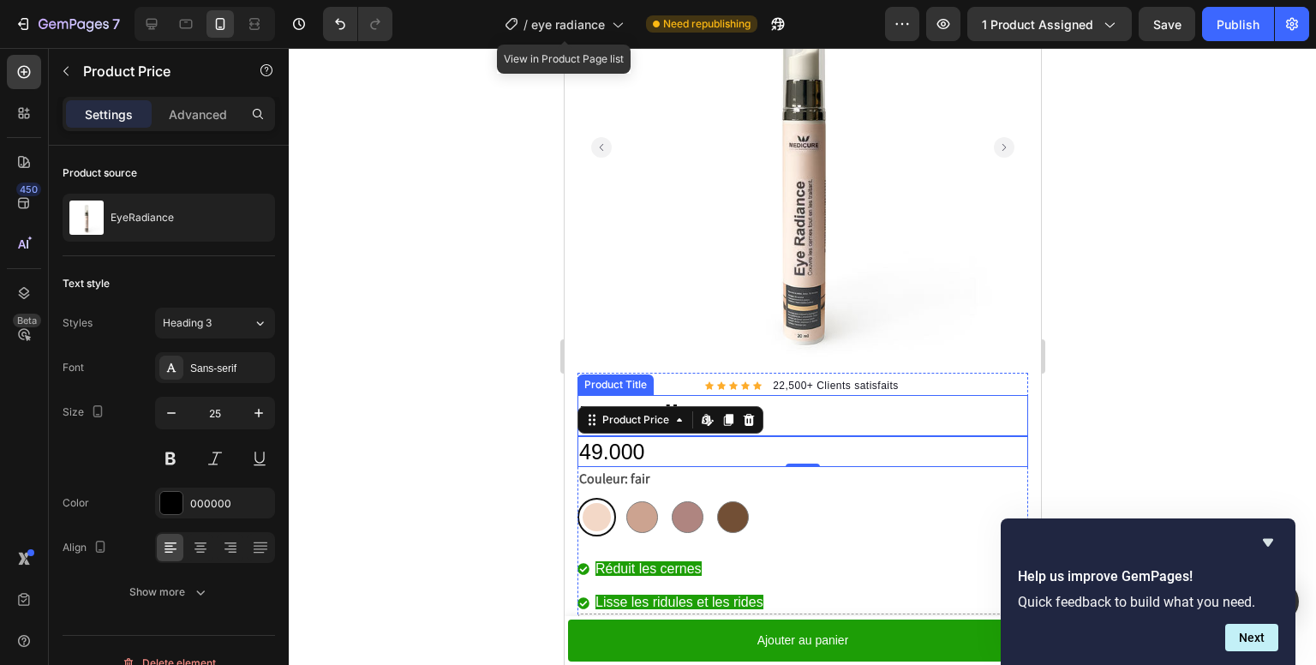
click at [800, 404] on h1 "EyeRadiance" at bounding box center [802, 415] width 451 height 41
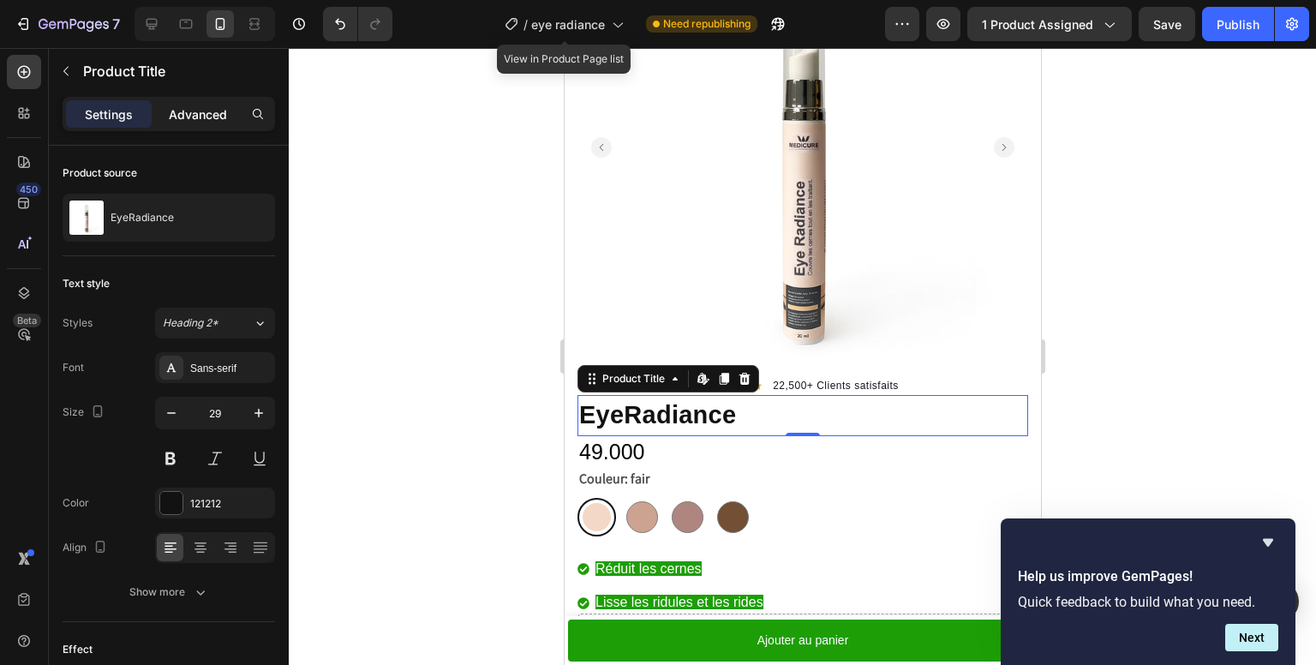
click at [173, 118] on p "Advanced" at bounding box center [198, 114] width 58 height 18
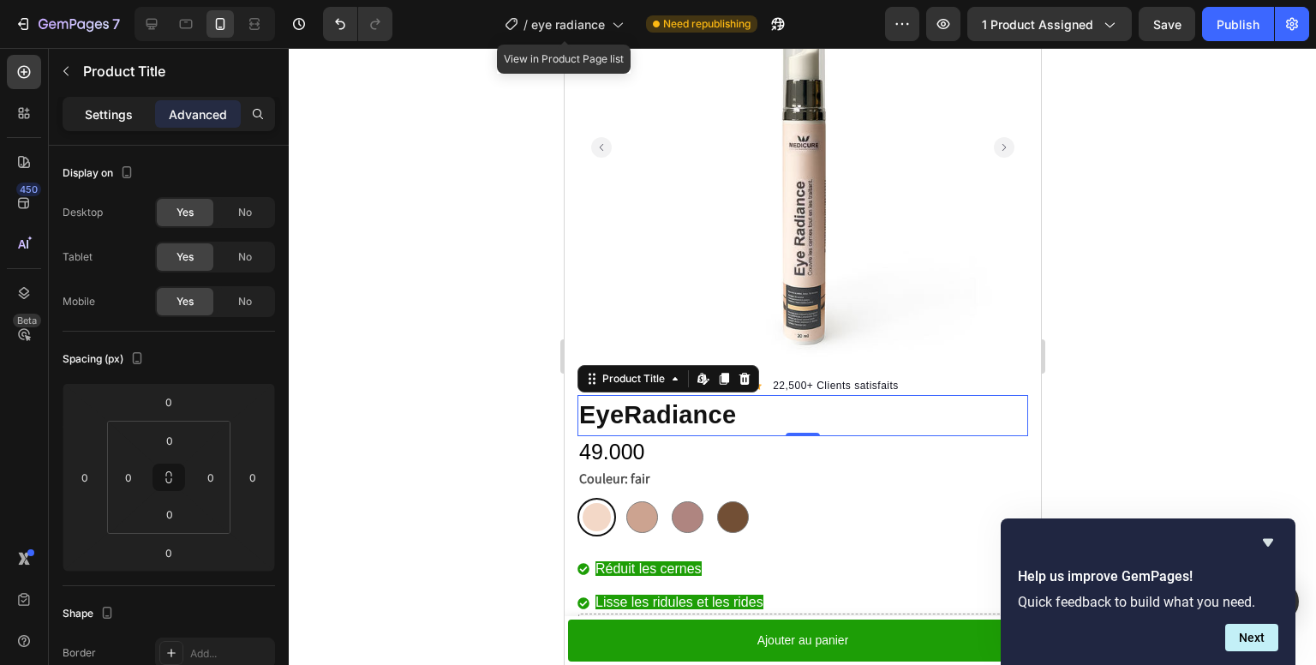
click at [113, 114] on p "Settings" at bounding box center [109, 114] width 48 height 18
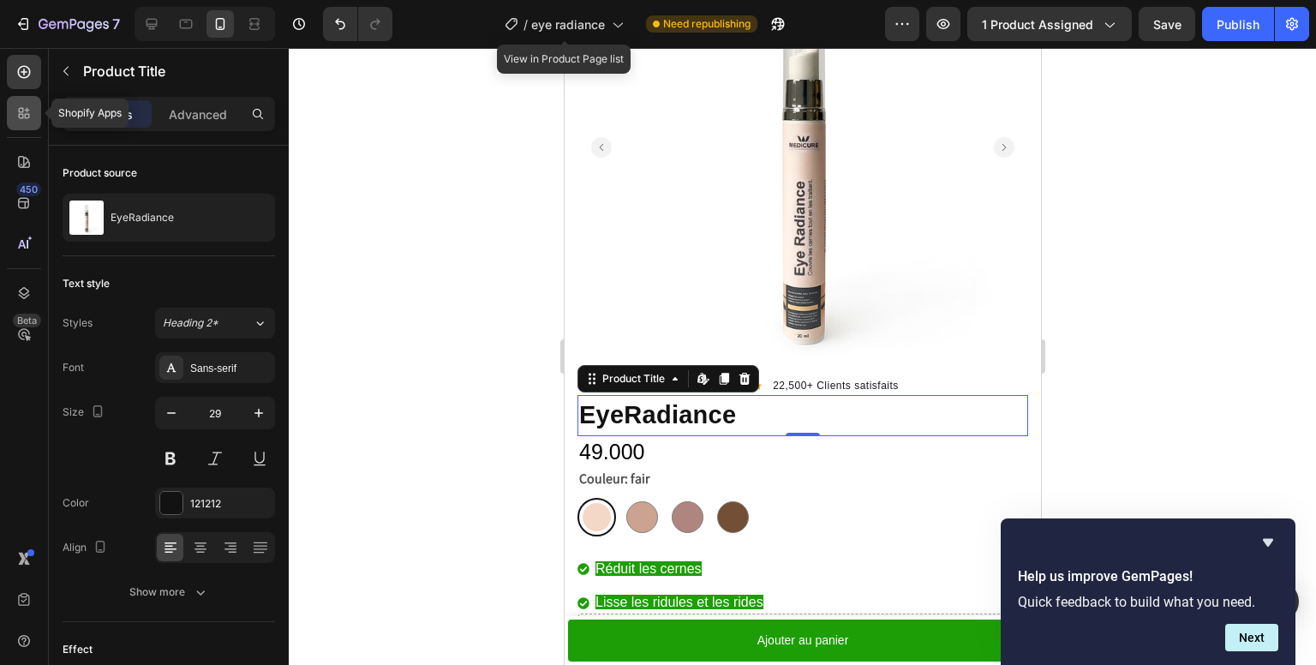
click at [20, 117] on icon at bounding box center [23, 113] width 17 height 17
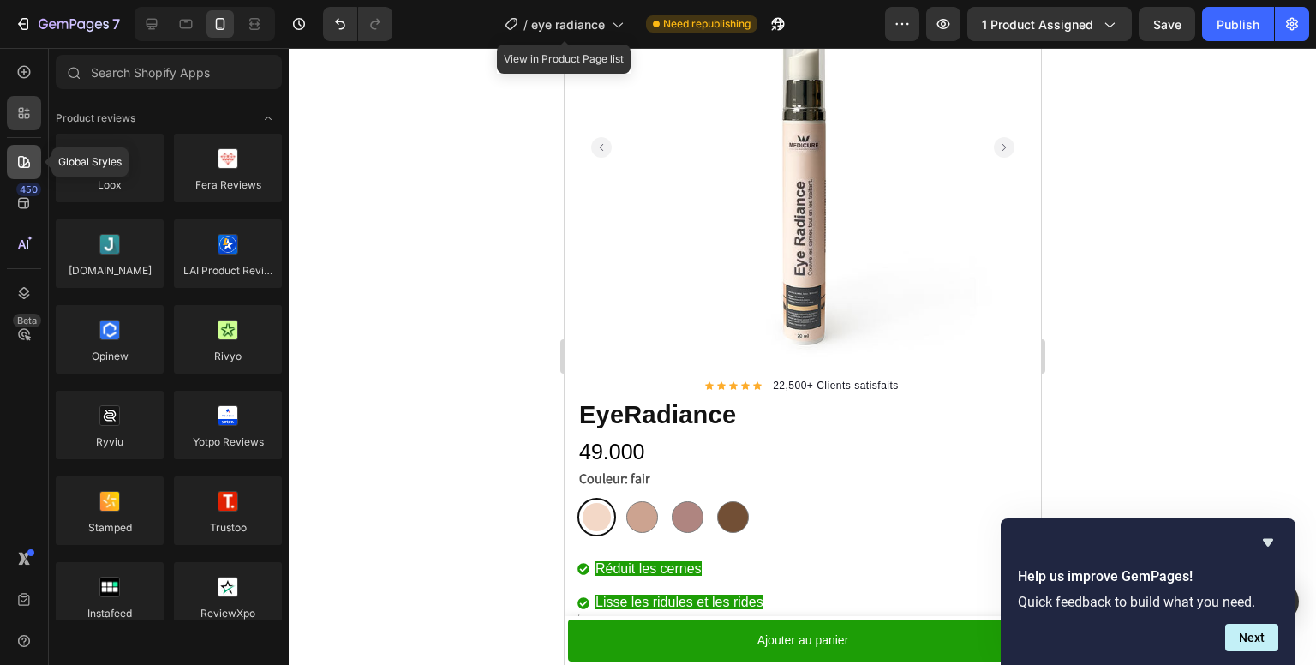
click at [17, 154] on icon at bounding box center [23, 161] width 17 height 17
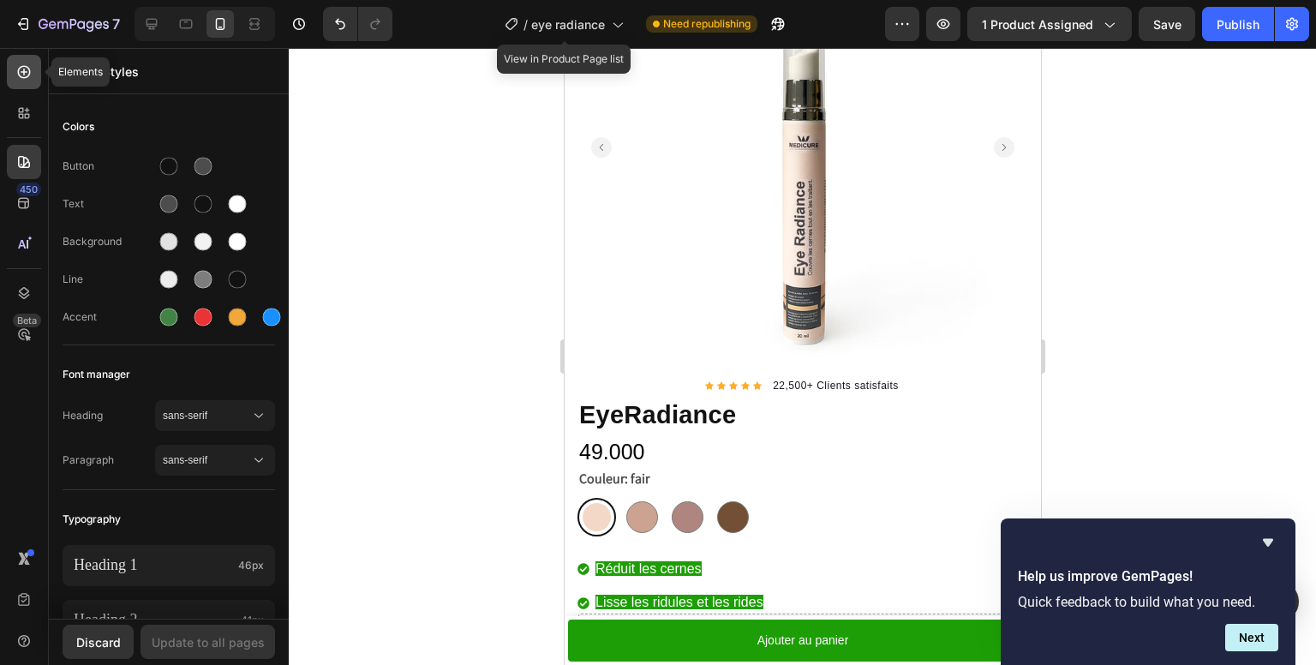
click at [21, 83] on div at bounding box center [24, 72] width 34 height 34
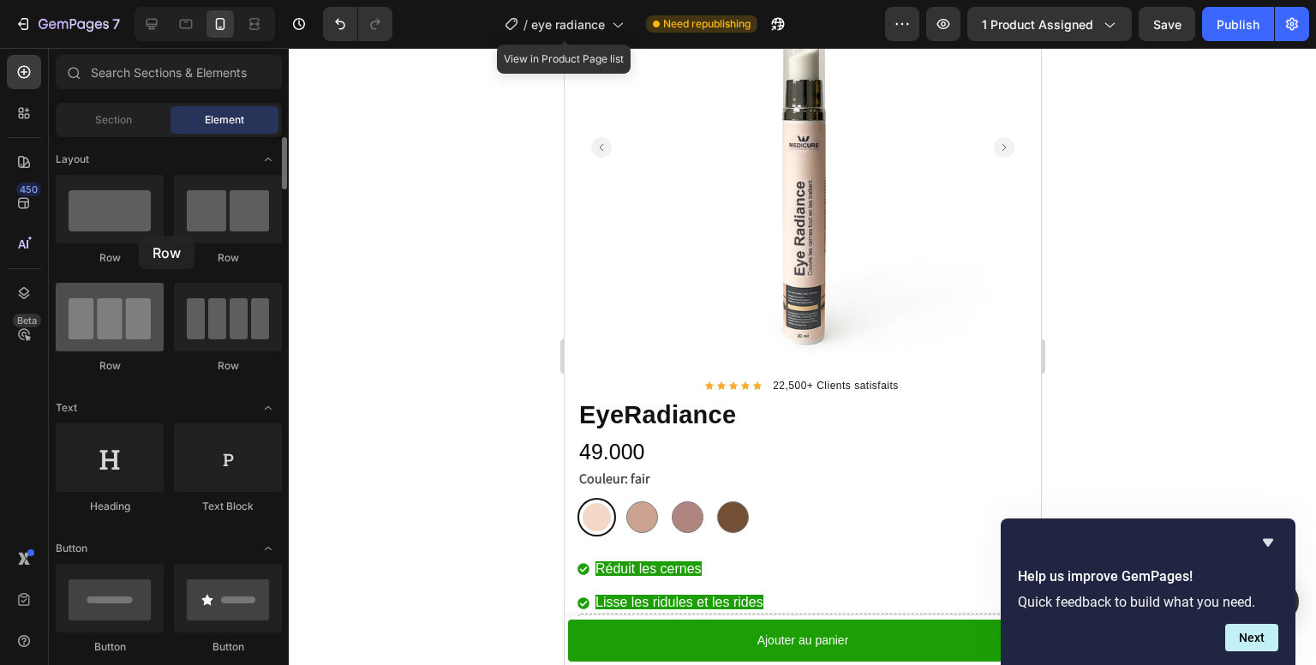
drag, startPoint x: 456, startPoint y: 350, endPoint x: 142, endPoint y: 306, distance: 316.7
click at [125, 222] on div at bounding box center [110, 209] width 108 height 69
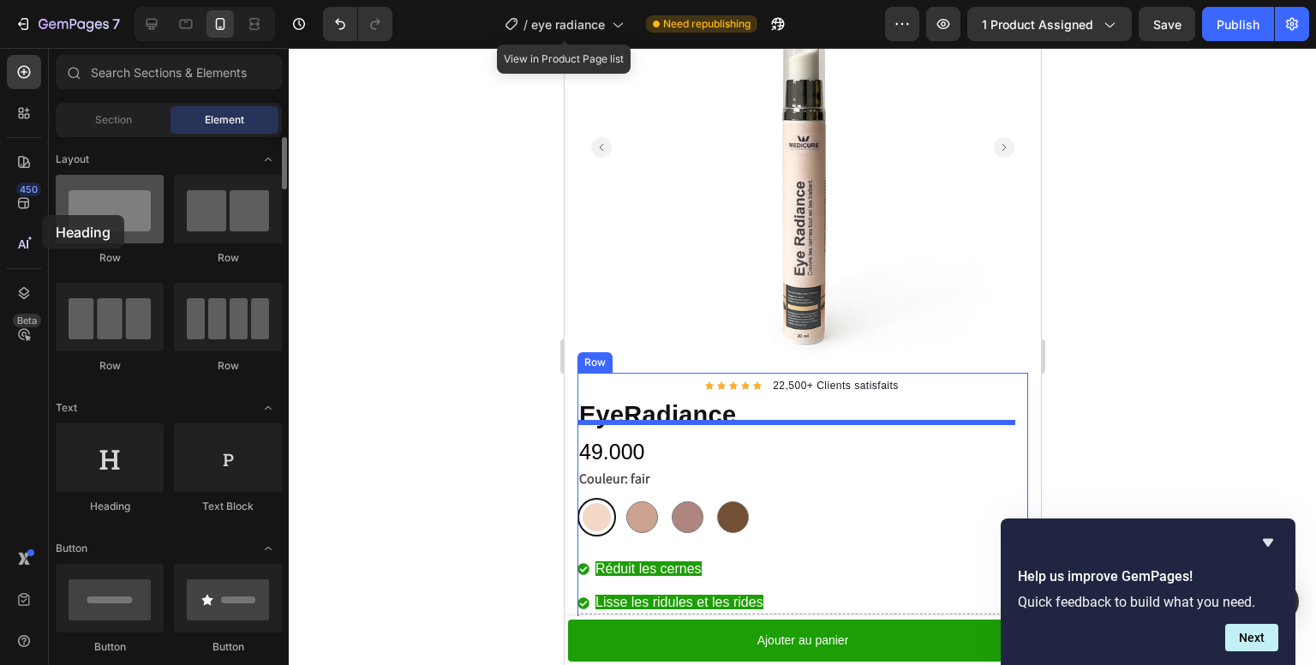
drag, startPoint x: 144, startPoint y: 460, endPoint x: 75, endPoint y: 201, distance: 267.8
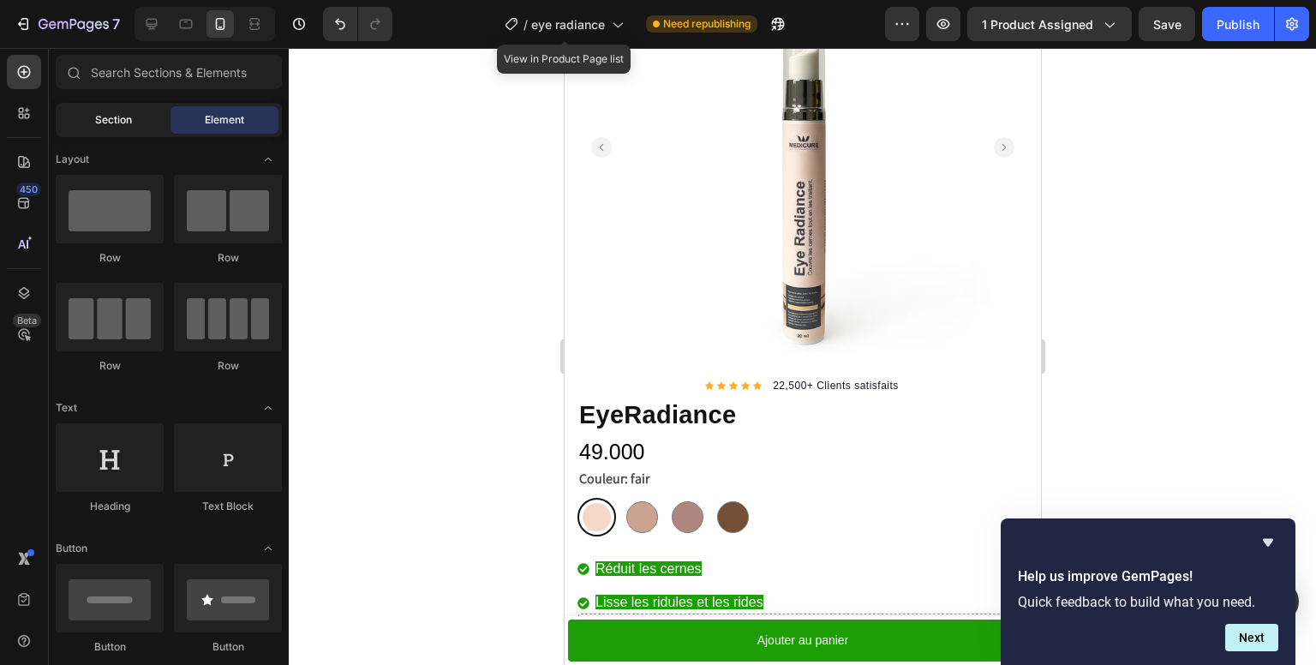
click at [105, 117] on span "Section" at bounding box center [113, 119] width 37 height 15
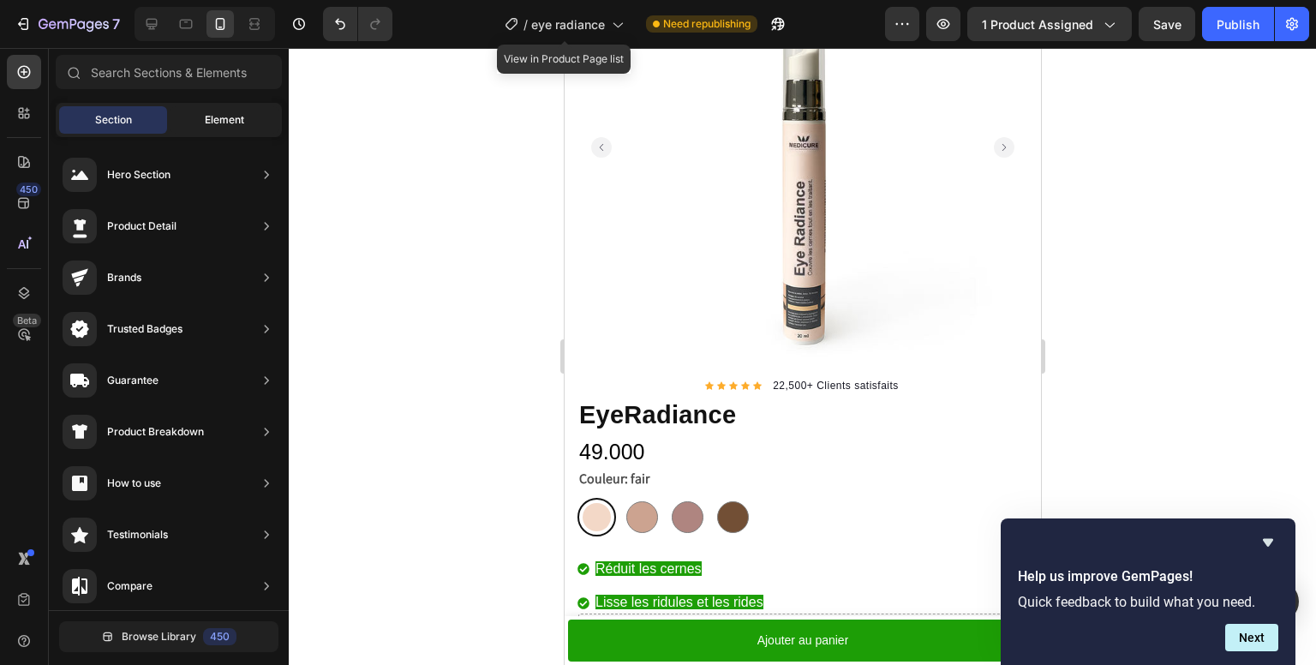
click at [186, 117] on div "Element" at bounding box center [225, 119] width 108 height 27
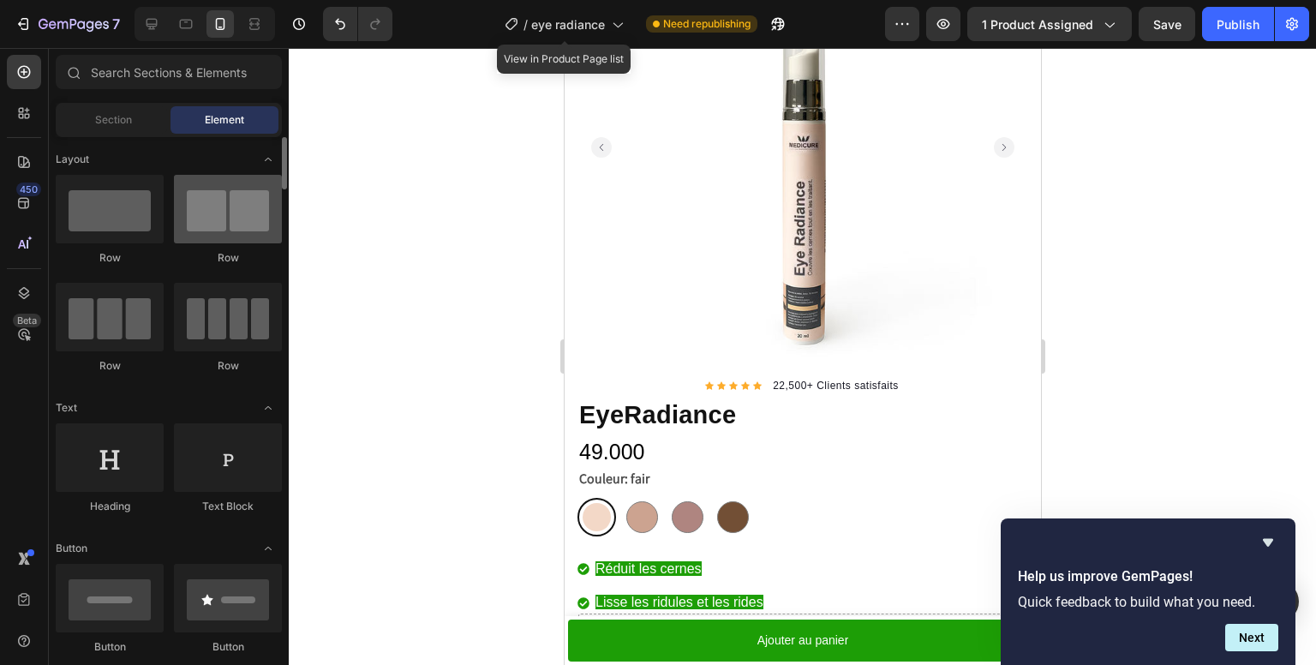
click at [231, 223] on div at bounding box center [228, 209] width 108 height 69
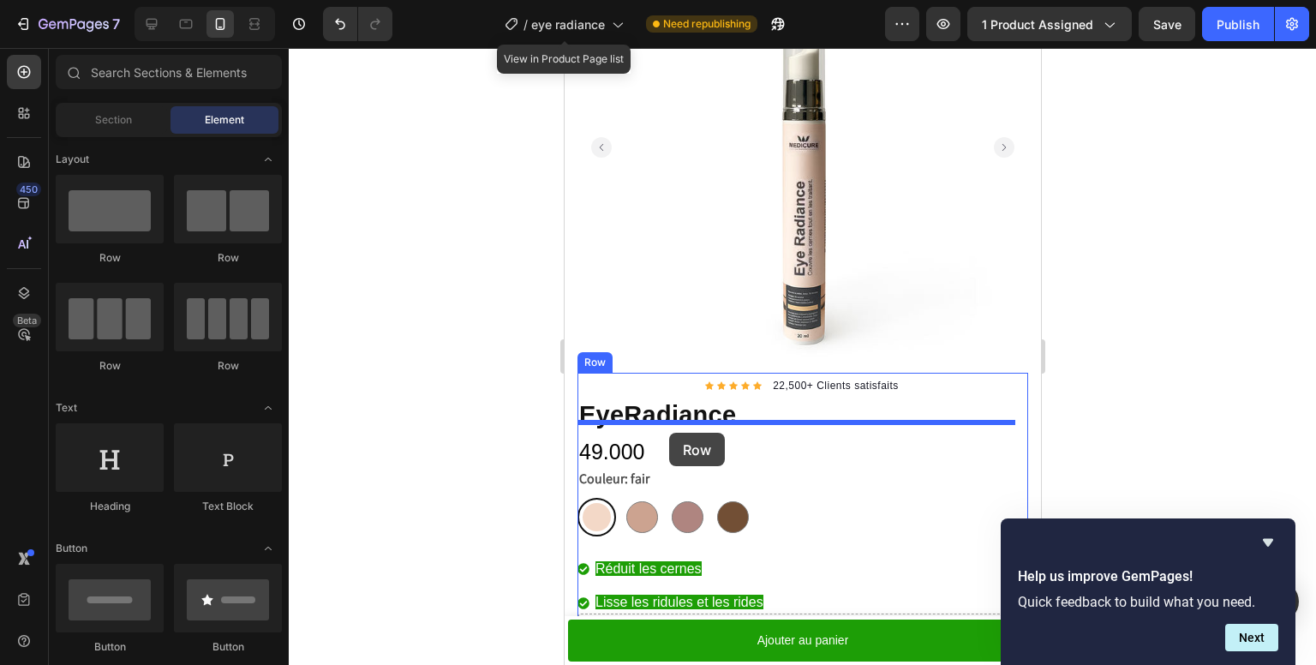
drag, startPoint x: 795, startPoint y: 271, endPoint x: 668, endPoint y: 433, distance: 205.7
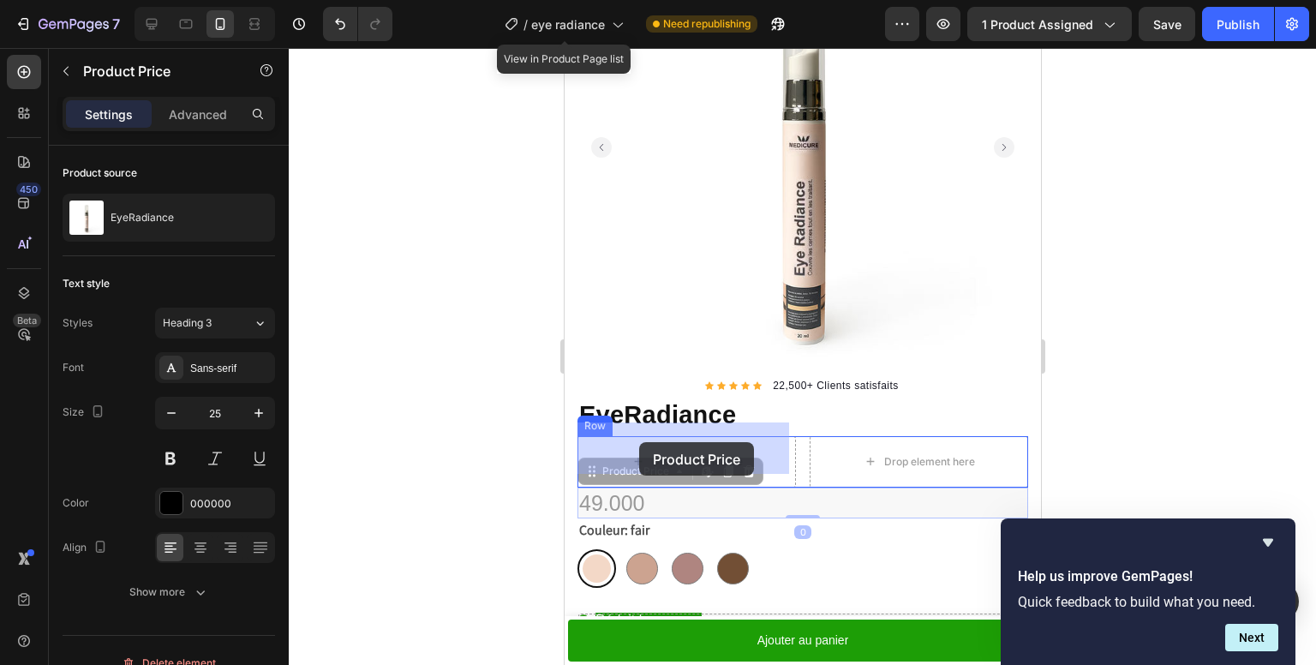
drag, startPoint x: 628, startPoint y: 493, endPoint x: 639, endPoint y: 442, distance: 51.6
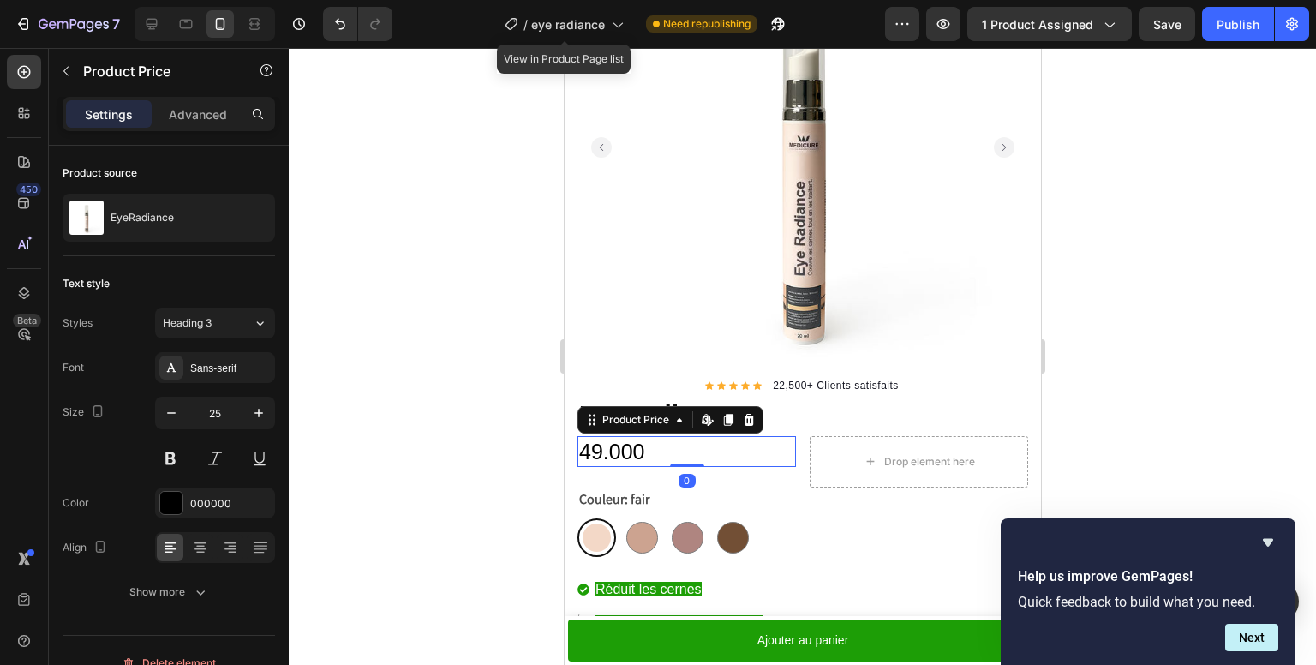
click at [698, 436] on div "49.000" at bounding box center [686, 452] width 219 height 32
click at [699, 436] on div "49.000" at bounding box center [686, 452] width 219 height 32
click at [859, 448] on div "Drop element here" at bounding box center [918, 461] width 139 height 27
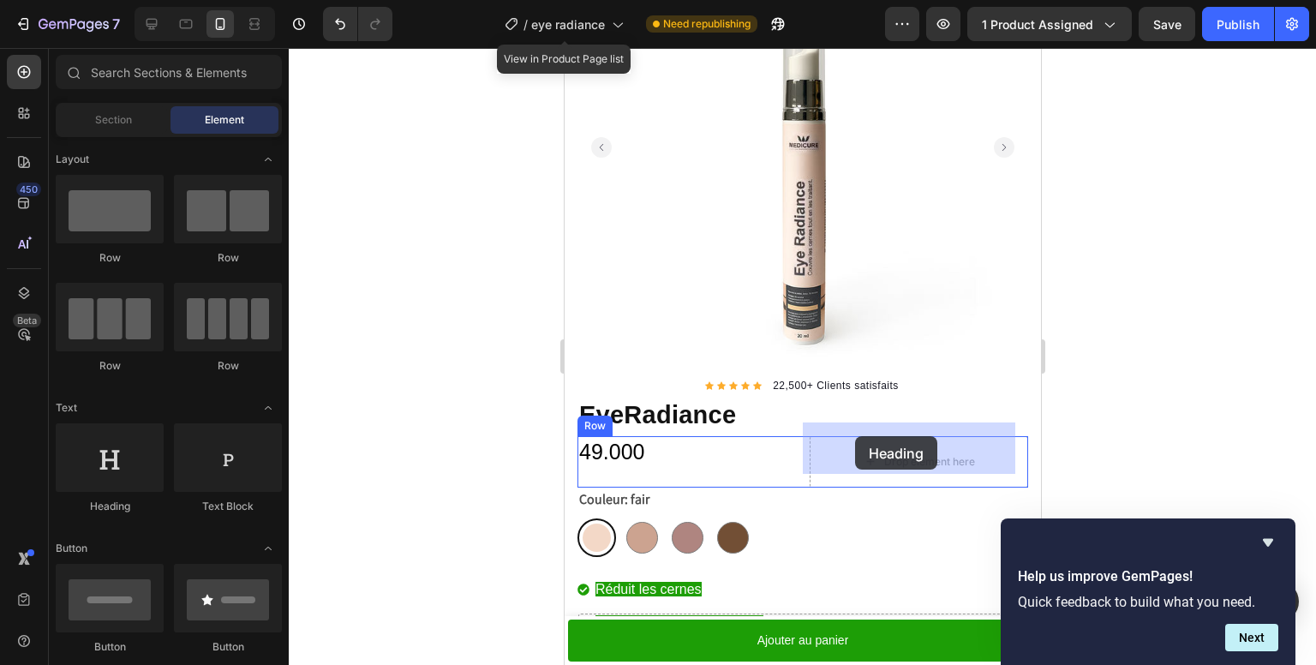
drag, startPoint x: 764, startPoint y: 525, endPoint x: 854, endPoint y: 436, distance: 126.7
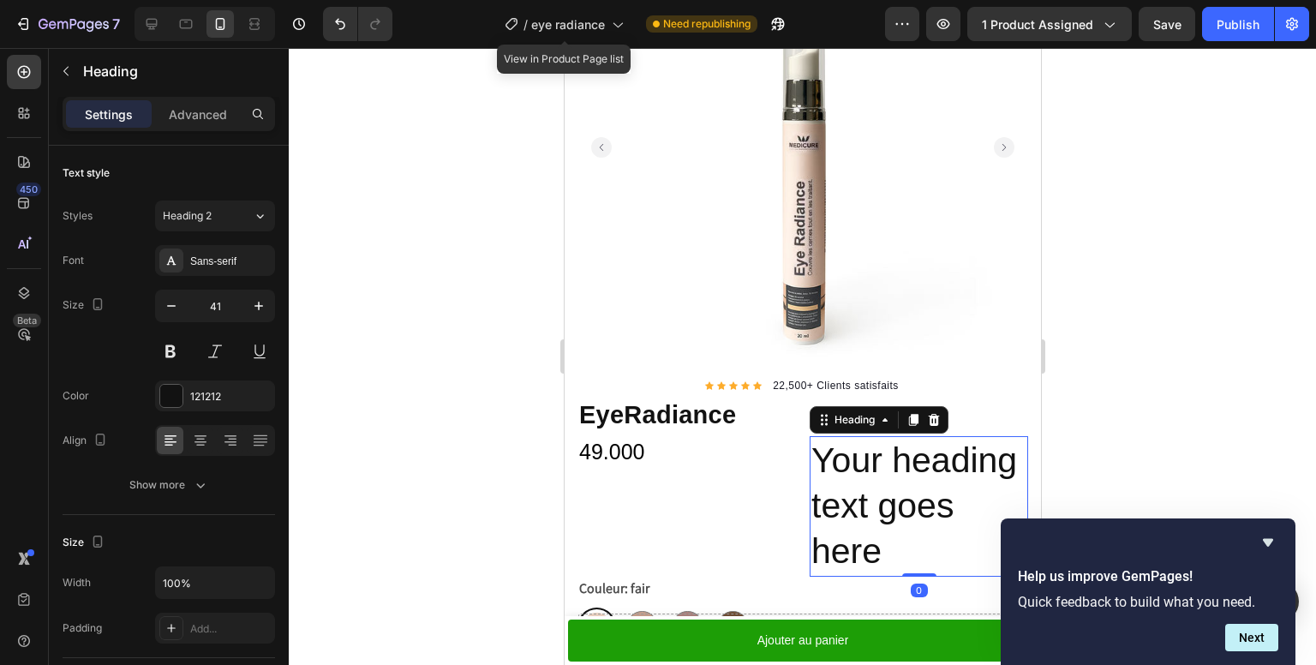
click at [853, 461] on h2 "Your heading text goes here" at bounding box center [918, 506] width 219 height 141
click at [853, 460] on p "Your heading text goes here" at bounding box center [918, 506] width 215 height 137
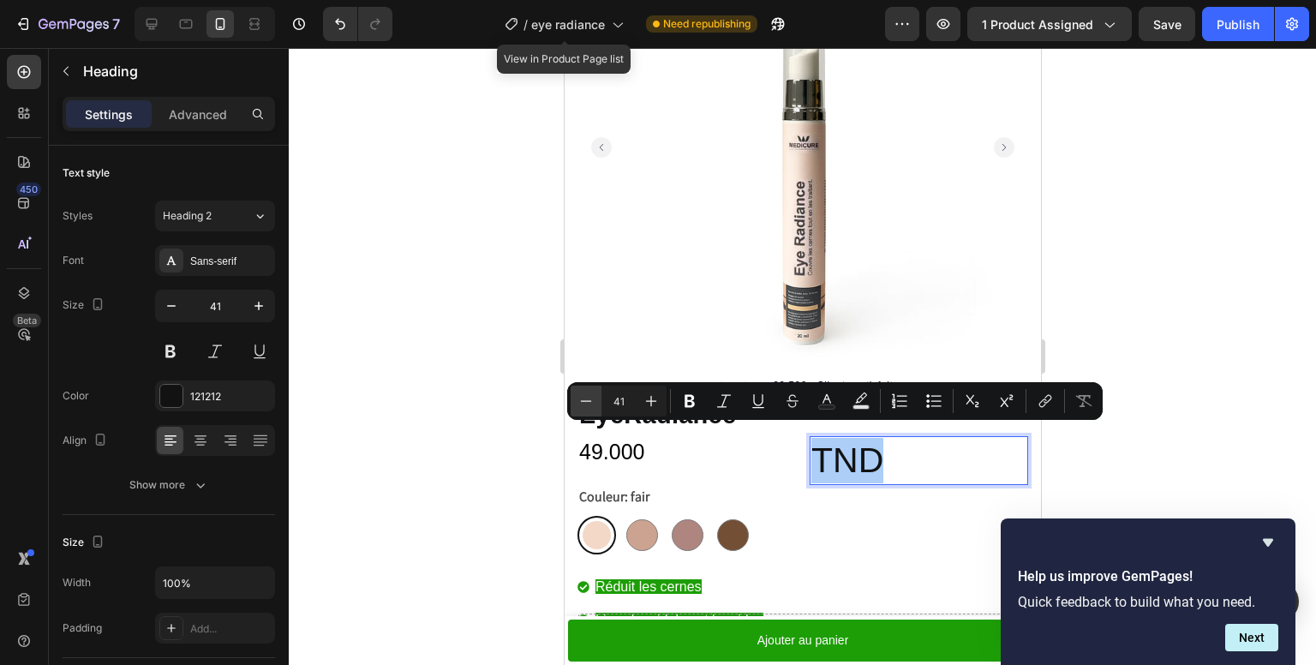
click at [583, 397] on icon "Editor contextual toolbar" at bounding box center [586, 401] width 17 height 17
click at [583, 395] on icon "Editor contextual toolbar" at bounding box center [586, 401] width 17 height 17
click at [586, 394] on icon "Editor contextual toolbar" at bounding box center [586, 401] width 17 height 17
click at [587, 394] on icon "Editor contextual toolbar" at bounding box center [586, 401] width 17 height 17
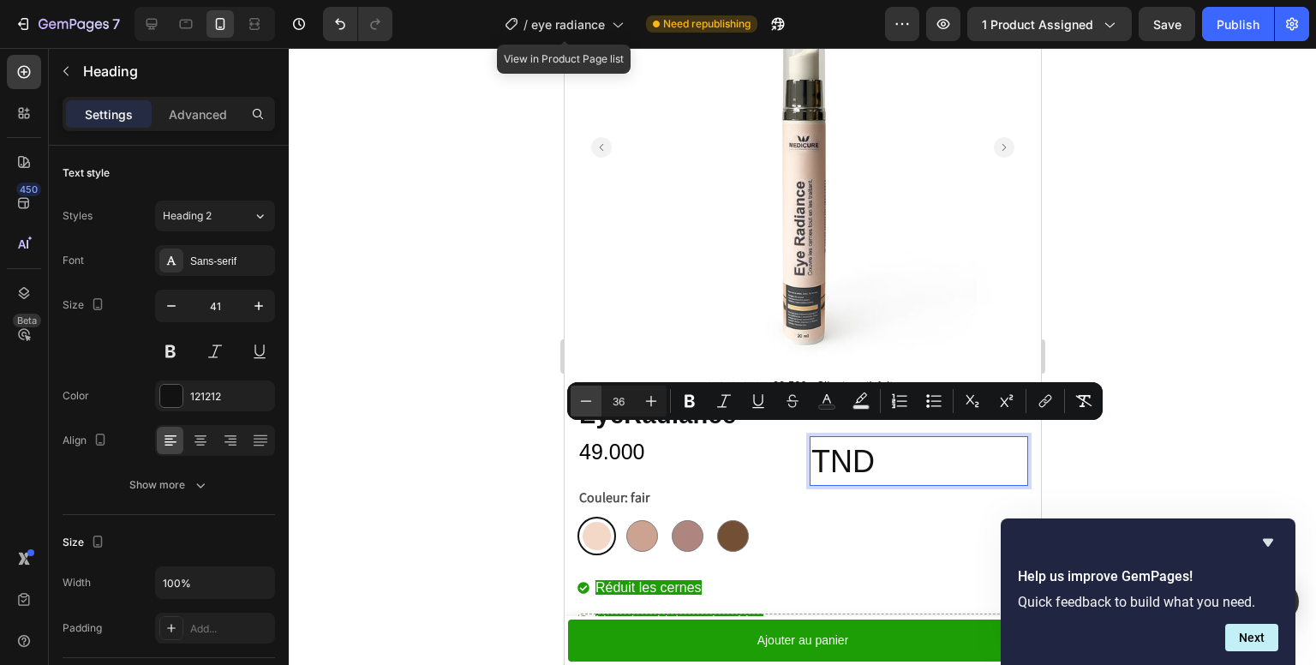
click at [587, 394] on icon "Editor contextual toolbar" at bounding box center [586, 401] width 17 height 17
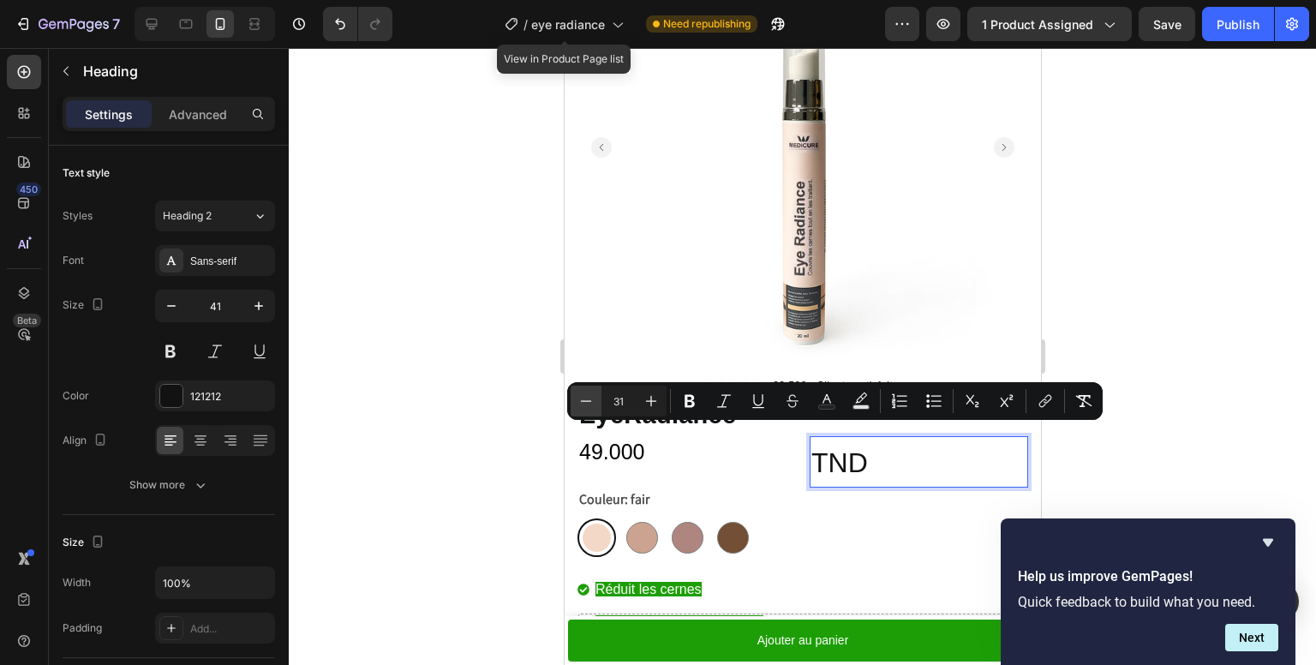
click at [587, 394] on icon "Editor contextual toolbar" at bounding box center [586, 401] width 17 height 17
click at [586, 394] on icon "Editor contextual toolbar" at bounding box center [586, 401] width 17 height 17
click at [589, 394] on icon "Editor contextual toolbar" at bounding box center [586, 401] width 17 height 17
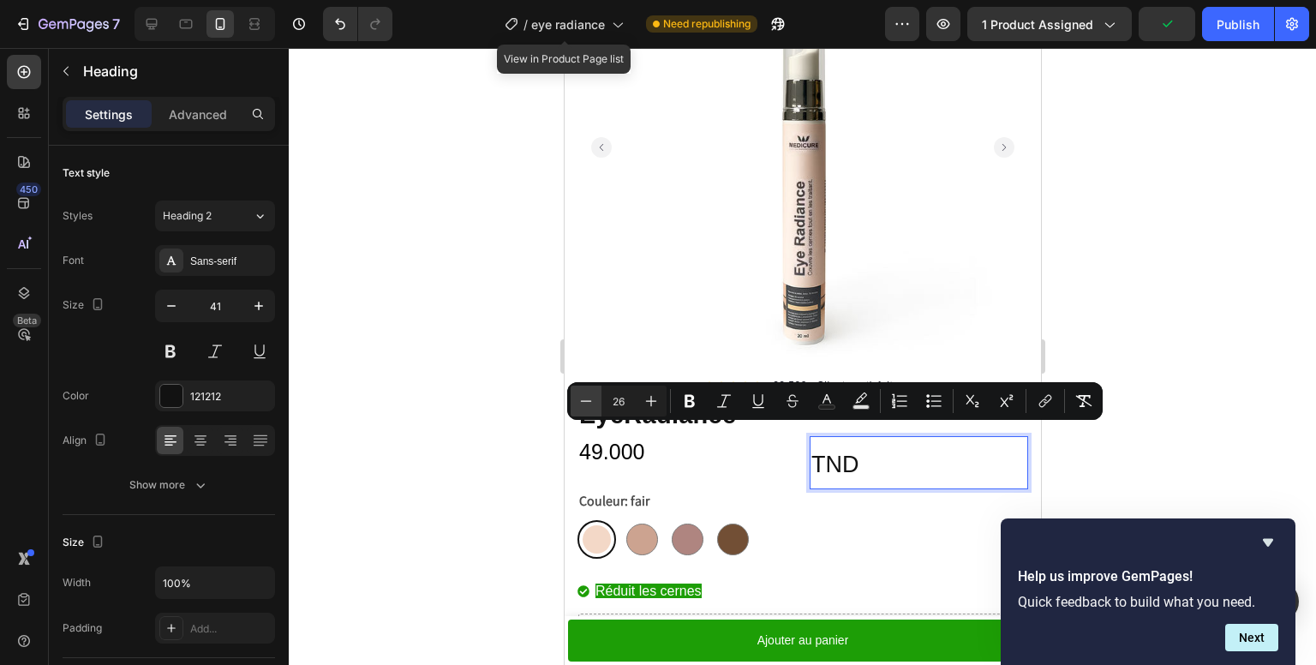
click at [588, 394] on icon "Editor contextual toolbar" at bounding box center [586, 401] width 17 height 17
click at [587, 394] on icon "Editor contextual toolbar" at bounding box center [586, 401] width 17 height 17
click at [589, 394] on icon "Editor contextual toolbar" at bounding box center [586, 401] width 17 height 17
click at [588, 394] on icon "Editor contextual toolbar" at bounding box center [586, 401] width 17 height 17
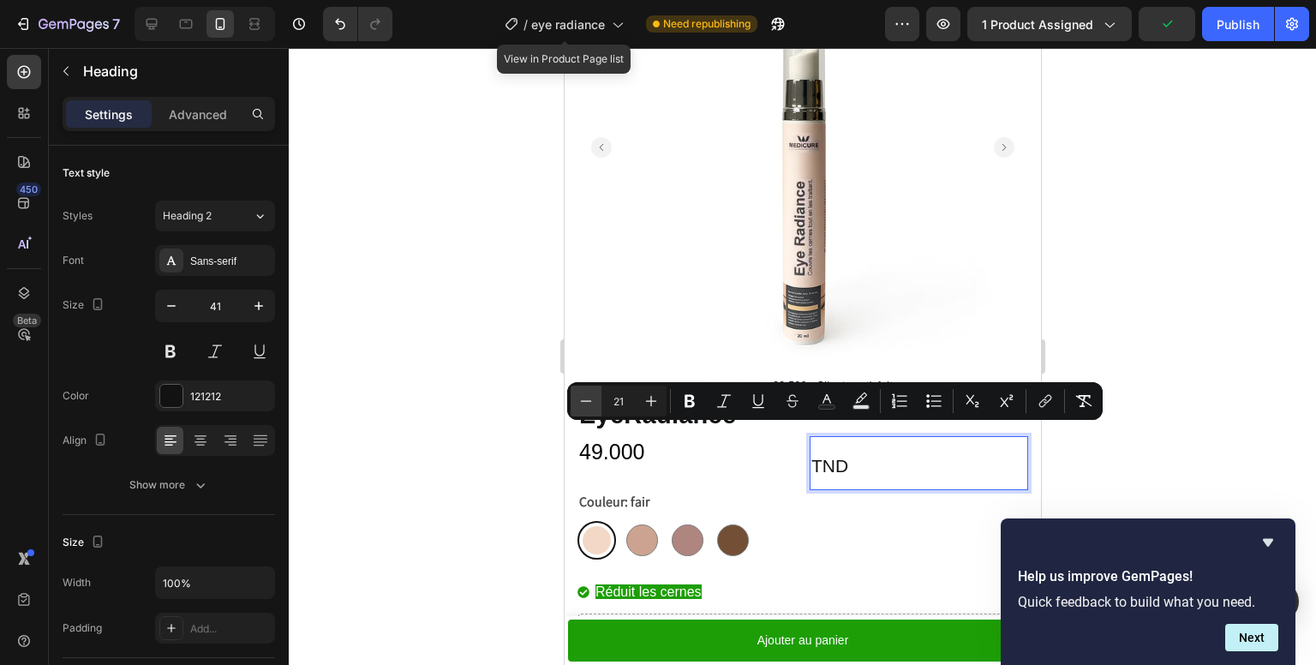
click at [588, 394] on icon "Editor contextual toolbar" at bounding box center [586, 401] width 17 height 17
click at [589, 394] on icon "Editor contextual toolbar" at bounding box center [586, 401] width 17 height 17
click at [590, 394] on icon "Editor contextual toolbar" at bounding box center [586, 401] width 17 height 17
type input "17"
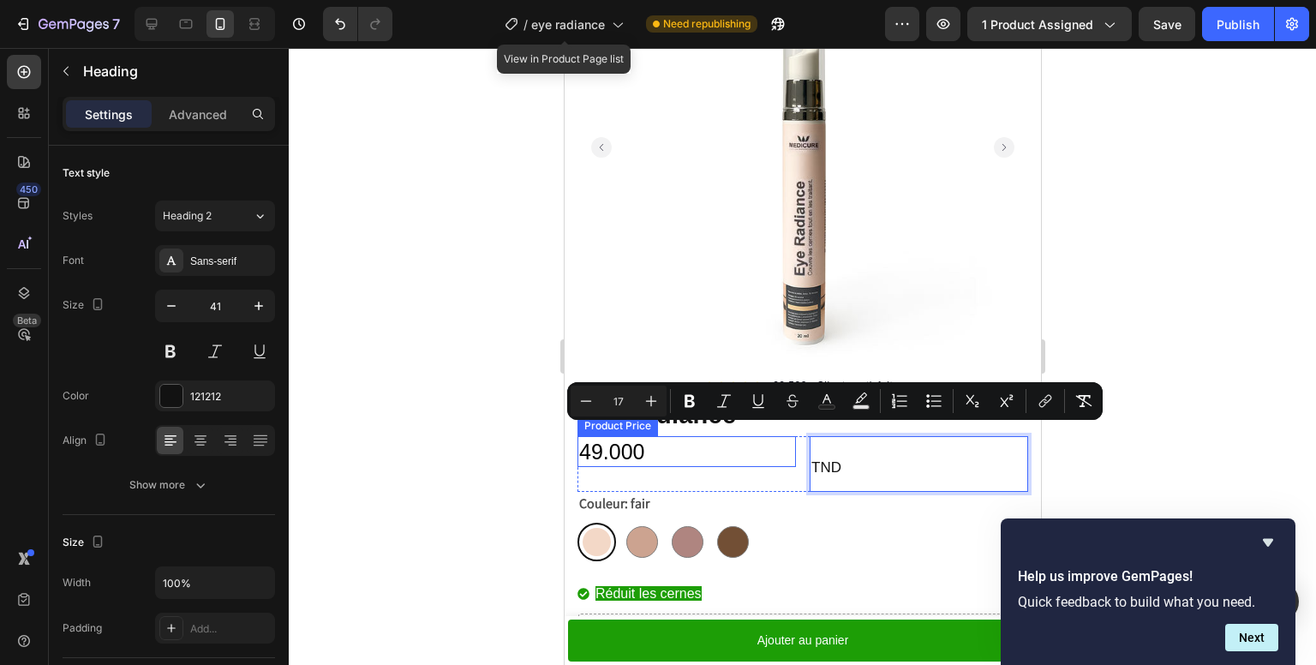
click at [682, 447] on div "49.000" at bounding box center [686, 452] width 219 height 32
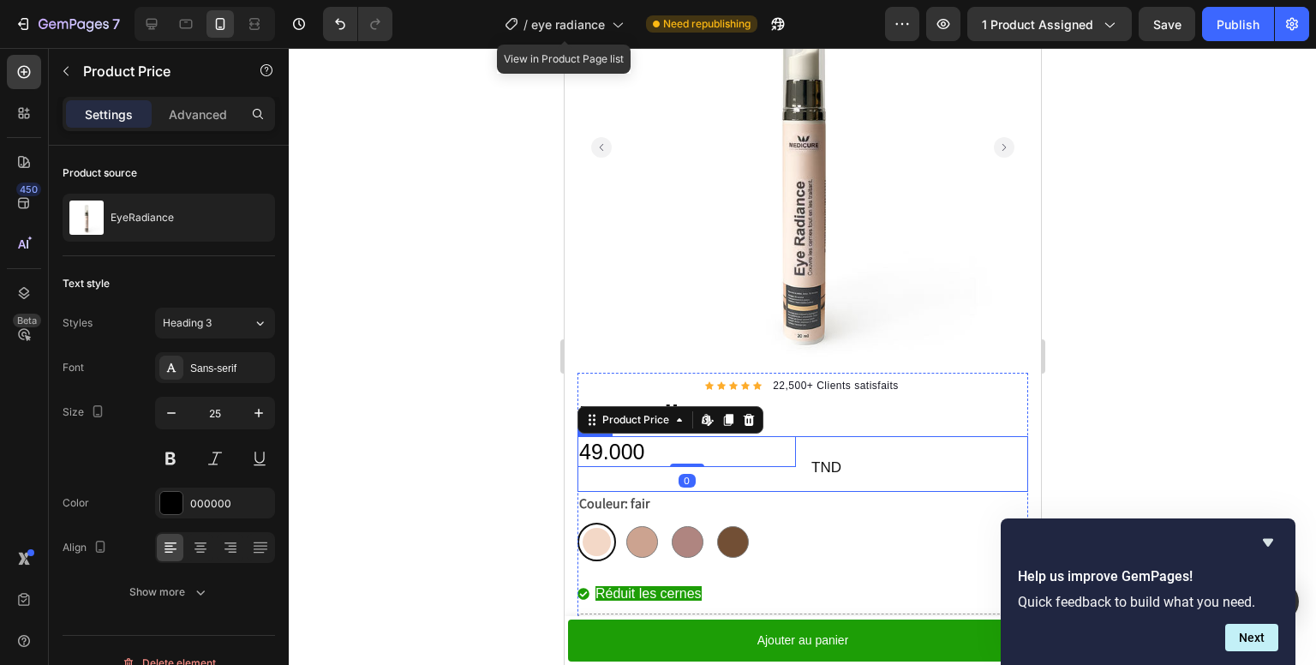
click at [746, 471] on div "49.000 Product Price Edit content in Shopify 0 Product Price Edit content in Sh…" at bounding box center [686, 464] width 219 height 56
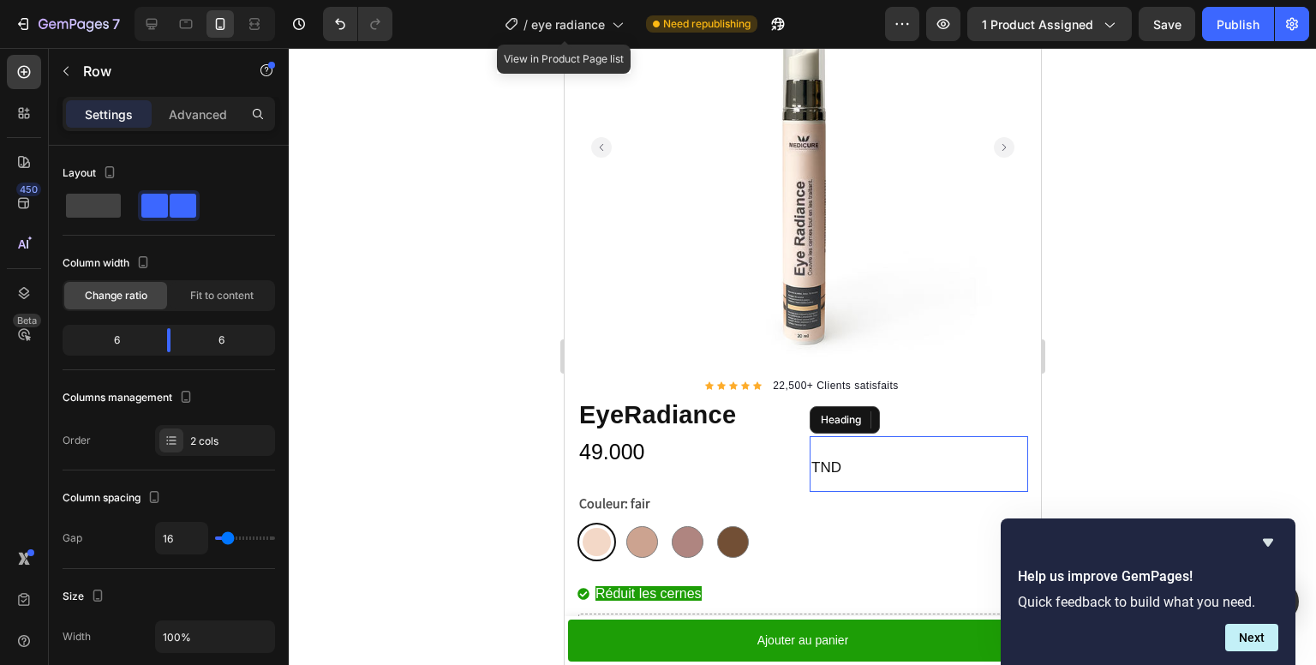
click at [817, 459] on span "TND" at bounding box center [826, 467] width 30 height 16
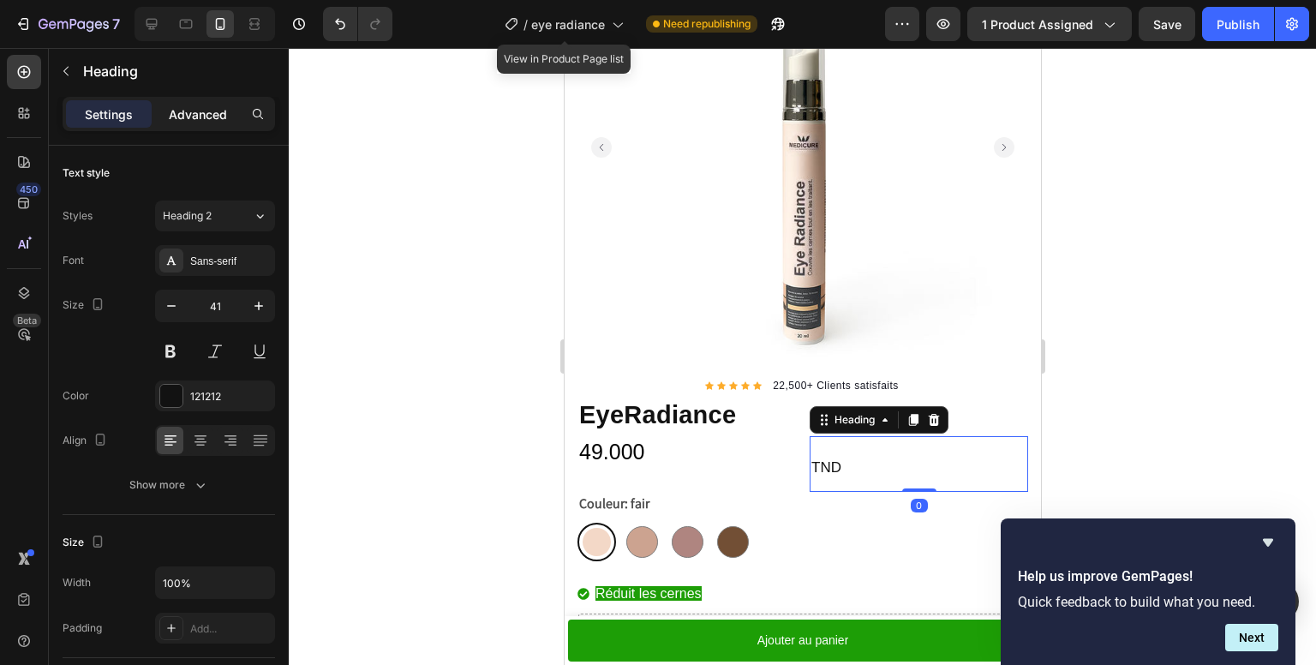
click at [177, 117] on p "Advanced" at bounding box center [198, 114] width 58 height 18
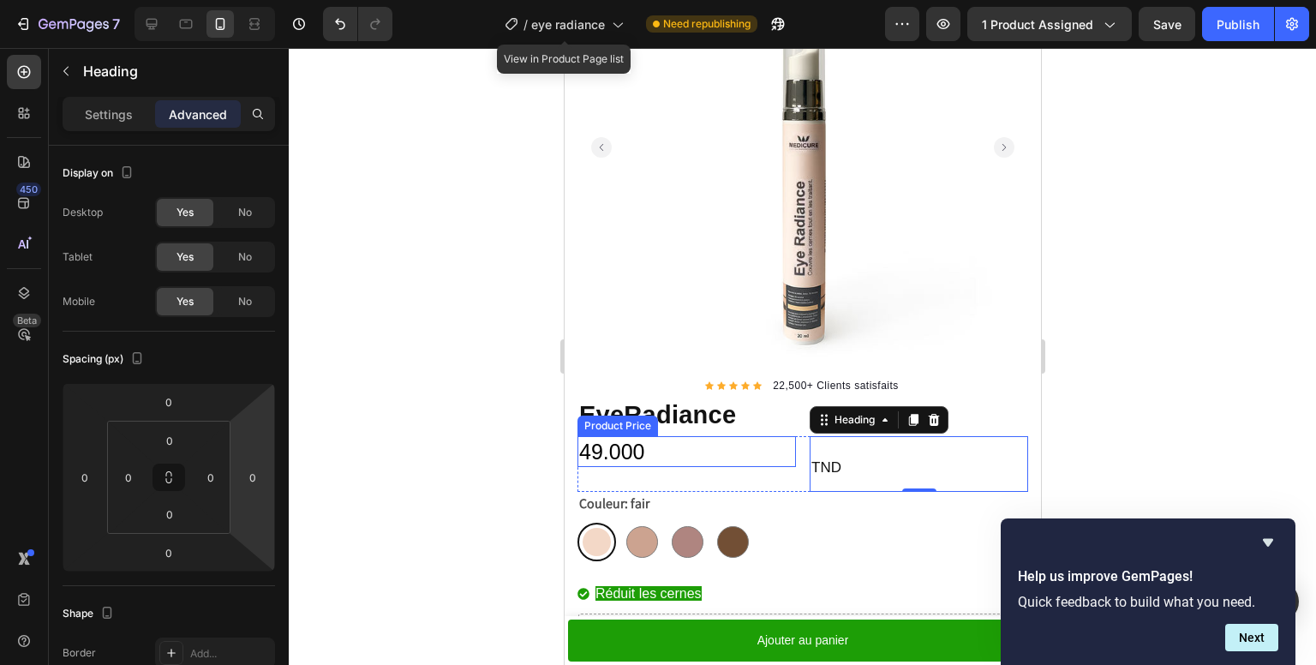
click at [738, 436] on div "49.000" at bounding box center [686, 452] width 219 height 32
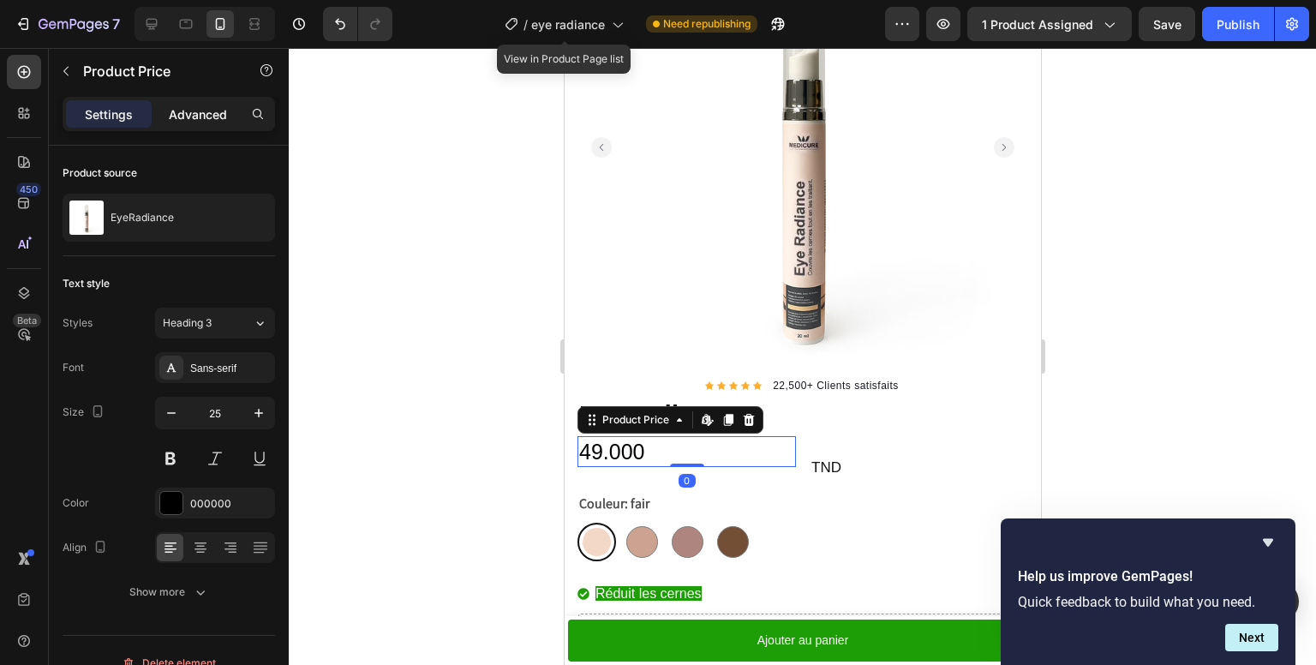
click at [191, 118] on p "Advanced" at bounding box center [198, 114] width 58 height 18
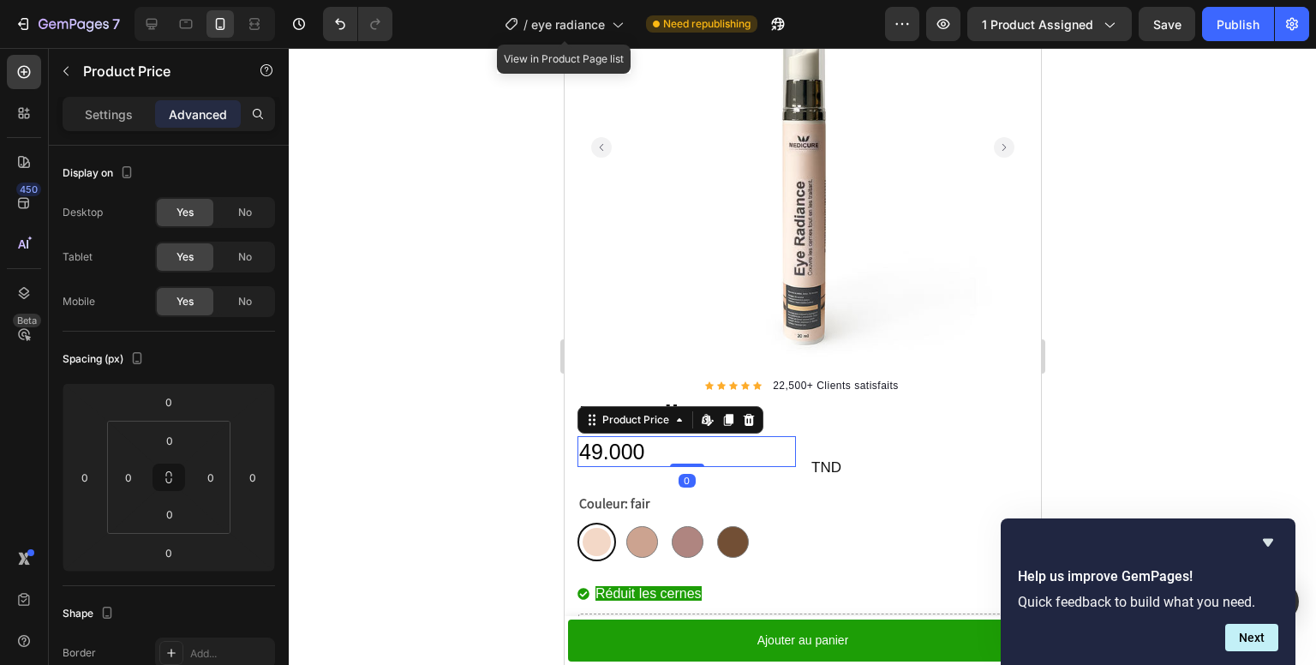
click at [685, 447] on div "49.000 Product Price Edit content in Shopify 0 Product Price Edit content in Sh…" at bounding box center [686, 452] width 219 height 32
click at [817, 459] on span "TND" at bounding box center [826, 467] width 30 height 16
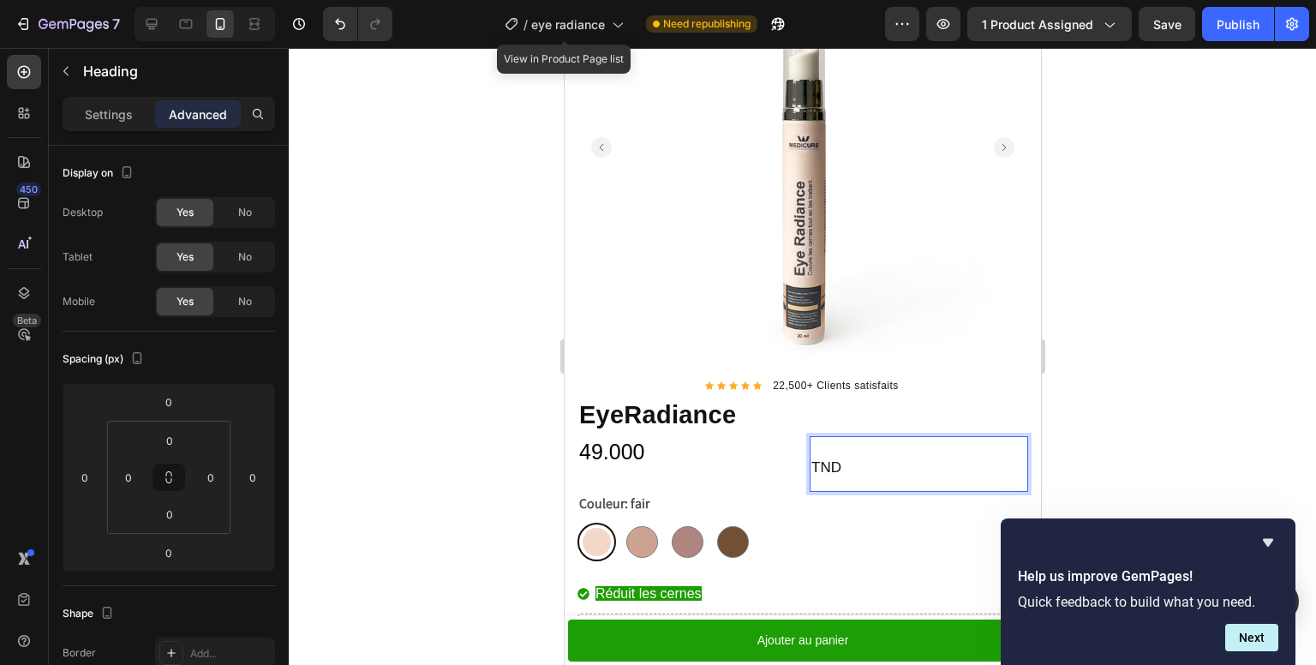
click at [923, 444] on p "TND" at bounding box center [918, 464] width 215 height 52
drag, startPoint x: 733, startPoint y: 443, endPoint x: 800, endPoint y: 447, distance: 66.9
click at [734, 443] on div "49.000" at bounding box center [686, 452] width 219 height 32
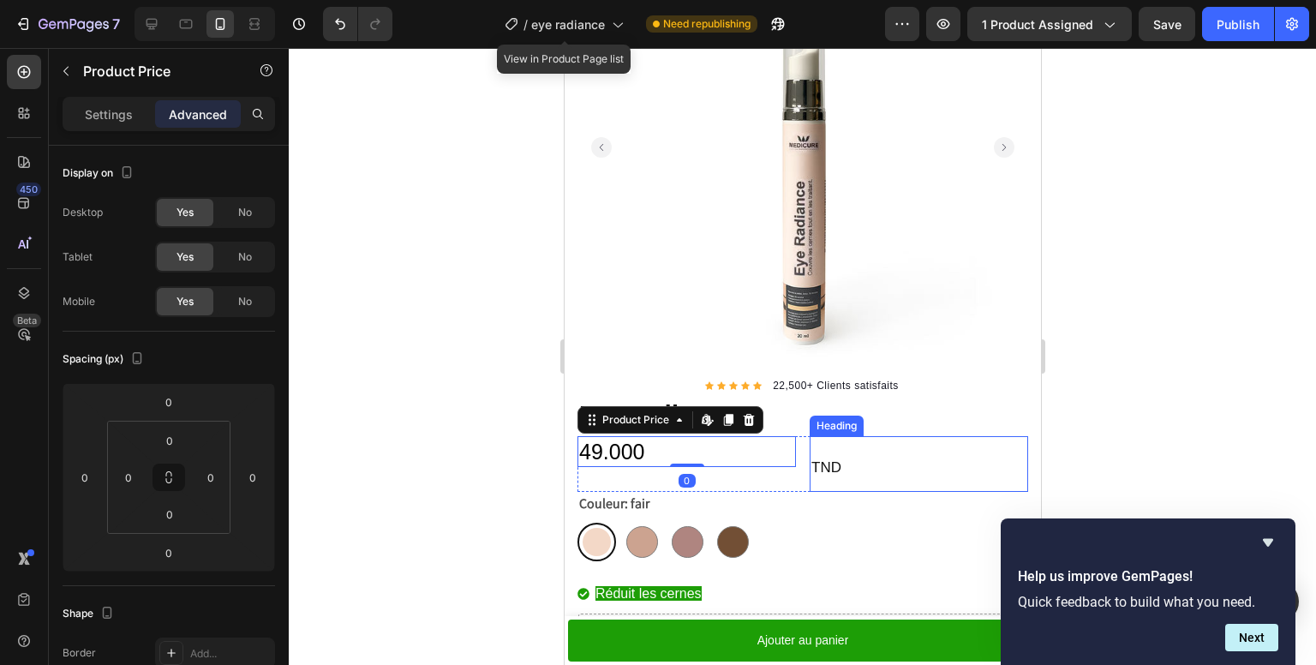
click at [840, 451] on p "⁠⁠⁠⁠⁠⁠⁠ TND" at bounding box center [918, 464] width 215 height 52
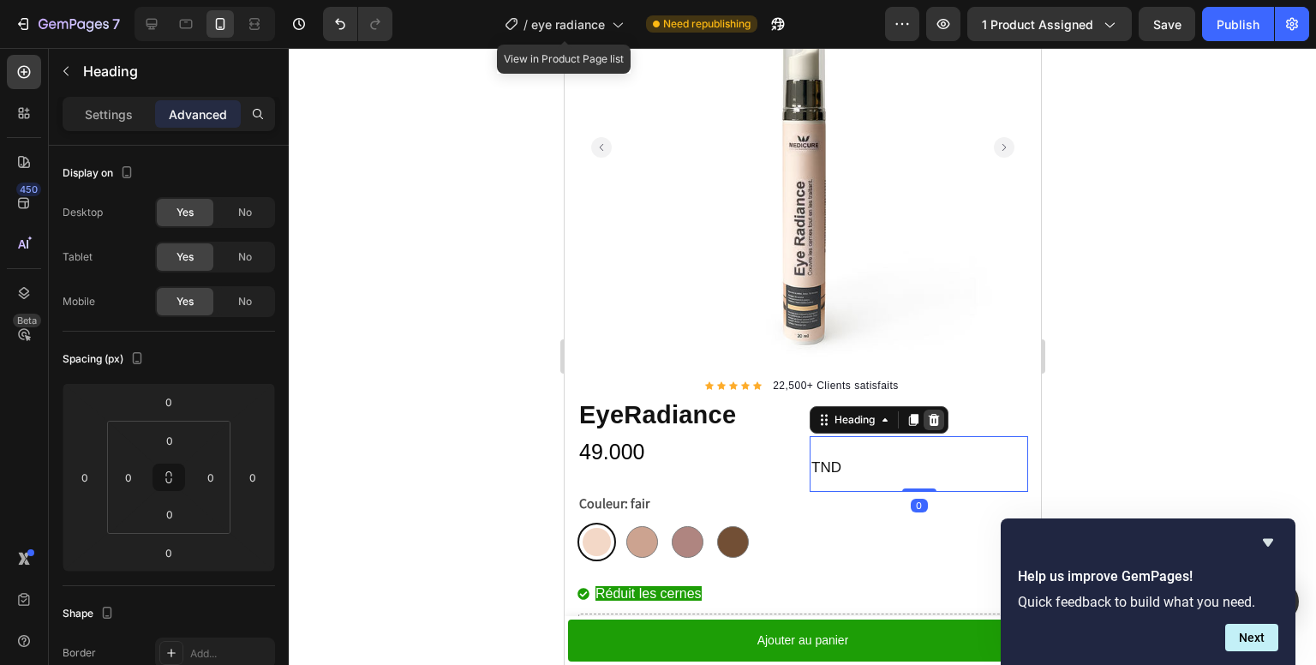
click at [930, 414] on icon at bounding box center [933, 420] width 11 height 12
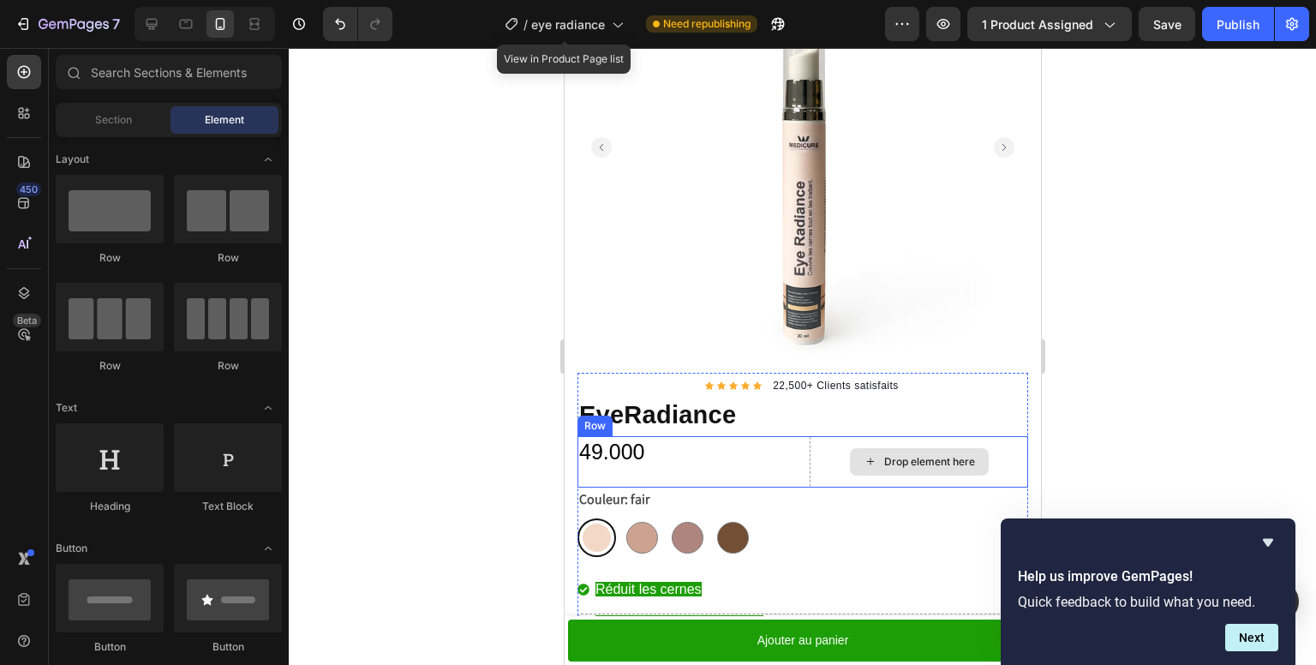
click at [899, 455] on div "Drop element here" at bounding box center [929, 462] width 91 height 14
click at [826, 452] on div "Drop element here" at bounding box center [918, 461] width 219 height 51
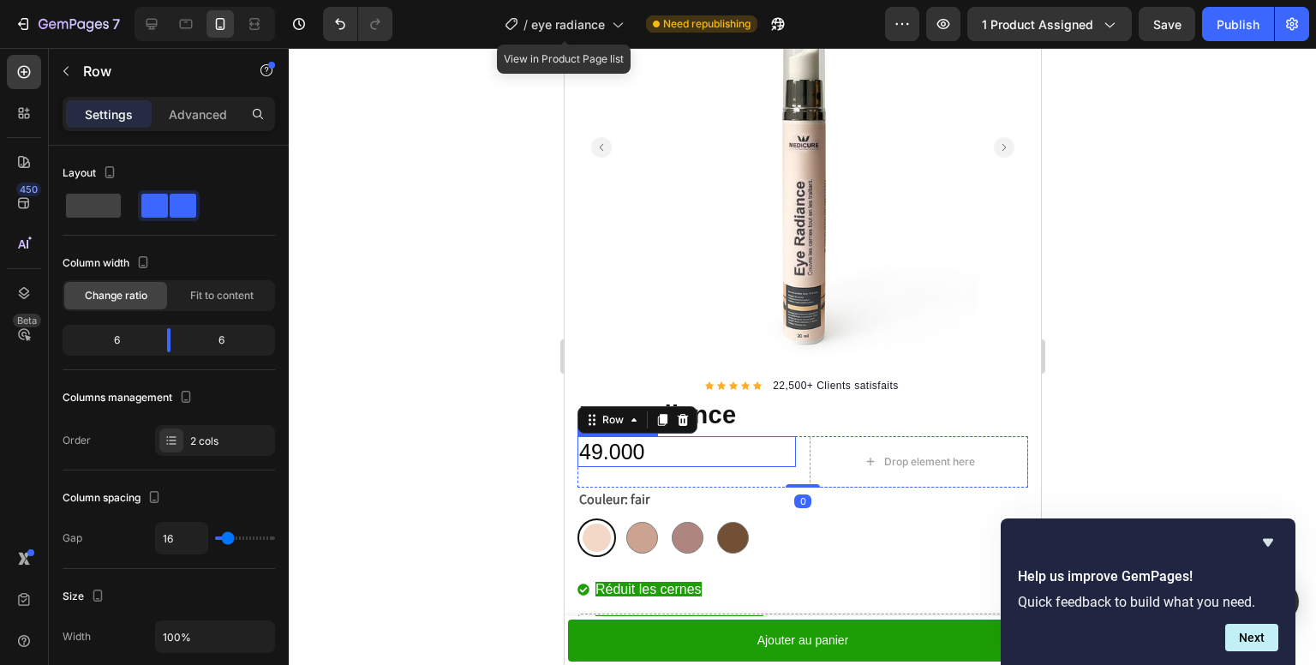
click at [692, 438] on div "49.000" at bounding box center [686, 452] width 219 height 32
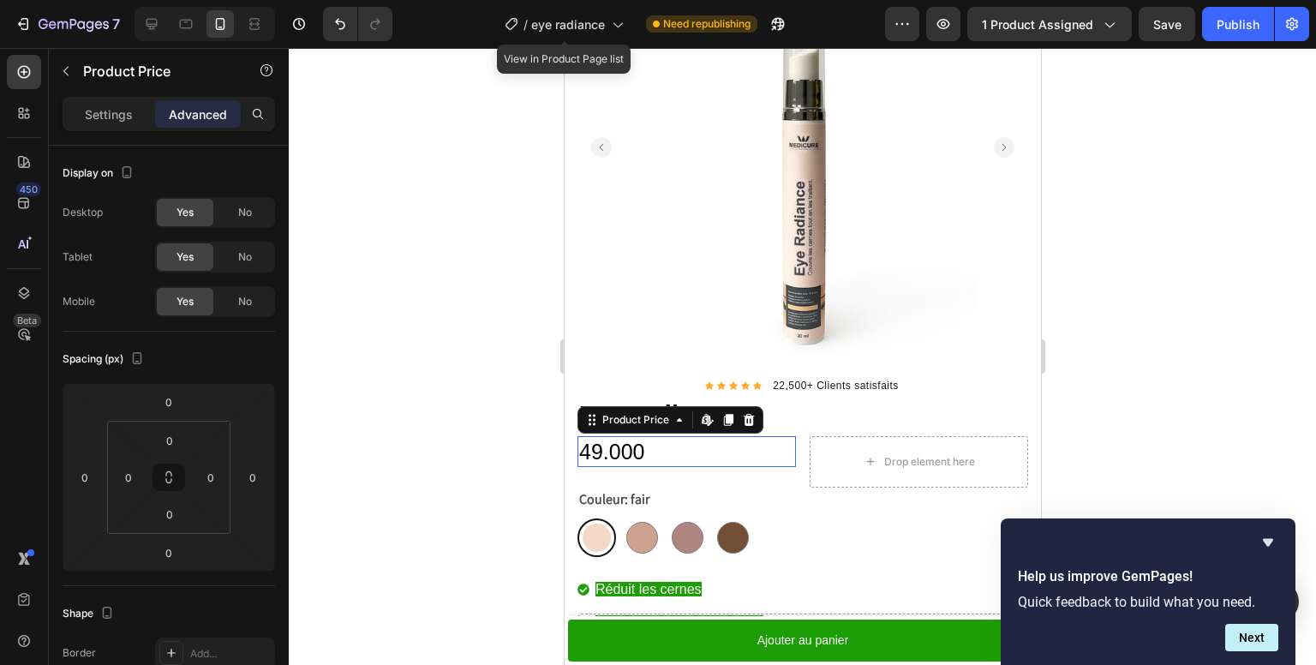
click at [693, 438] on div "49.000" at bounding box center [686, 452] width 219 height 32
click at [653, 447] on div "49.000" at bounding box center [686, 452] width 219 height 32
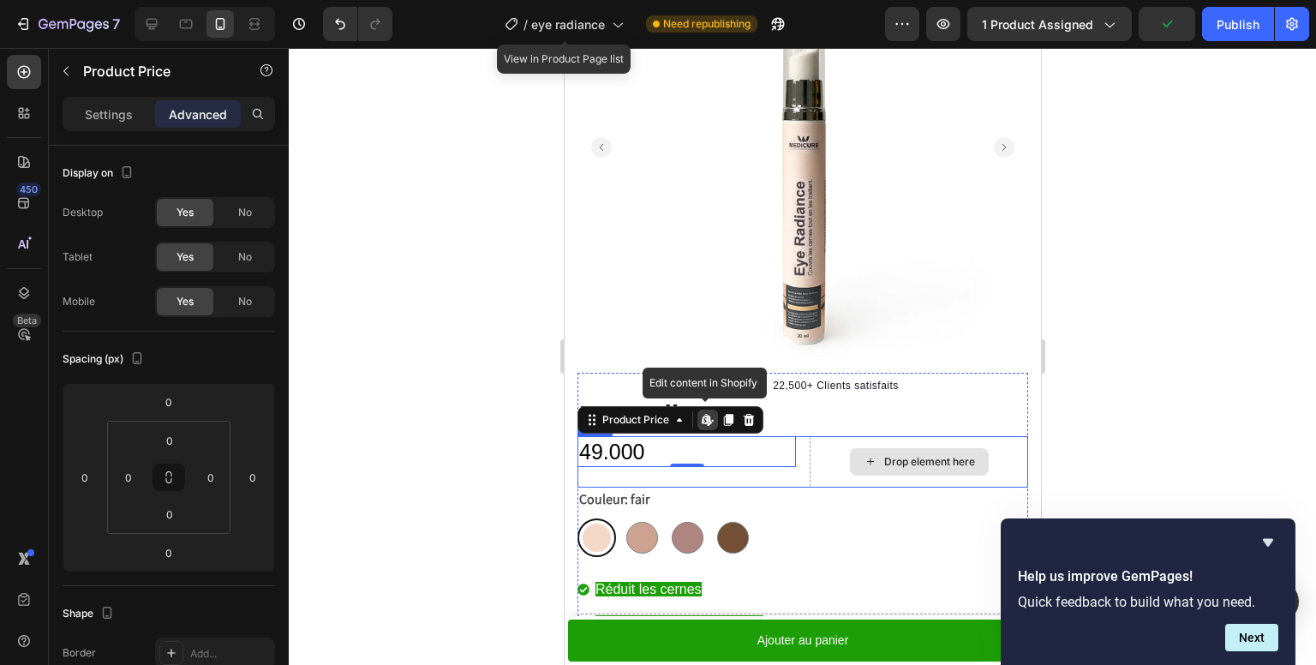
click at [836, 441] on div "Drop element here" at bounding box center [918, 461] width 219 height 51
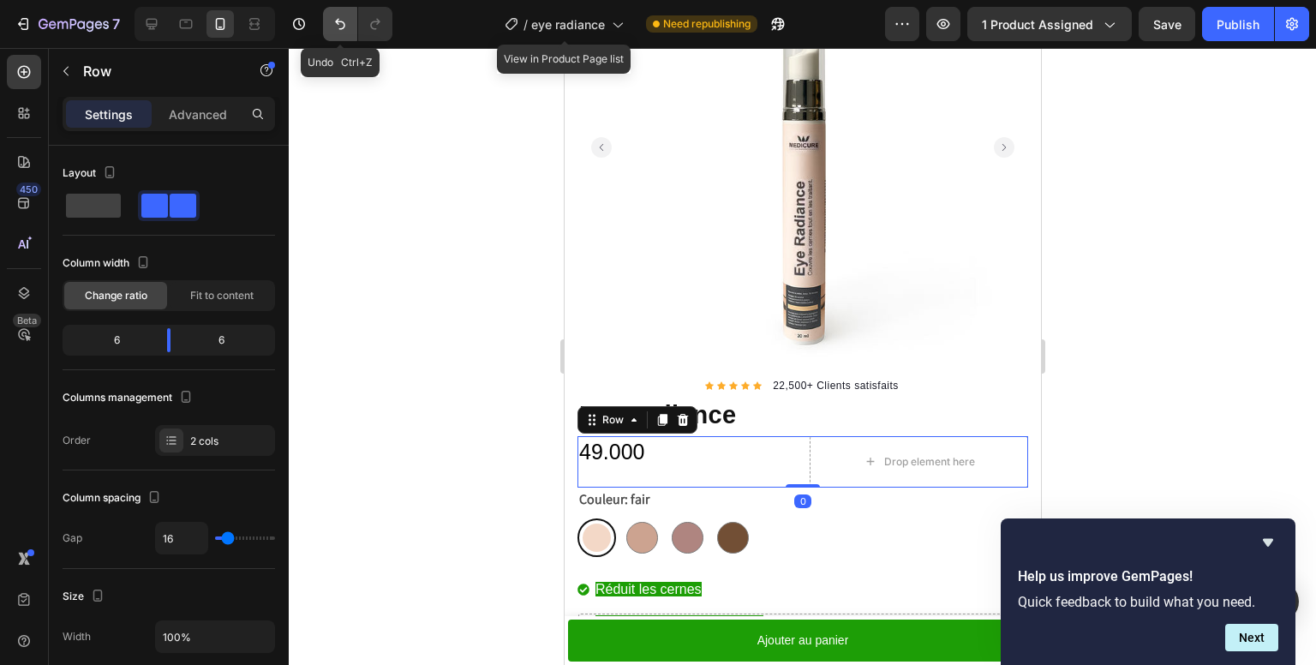
click at [343, 25] on icon "Undo/Redo" at bounding box center [340, 23] width 17 height 17
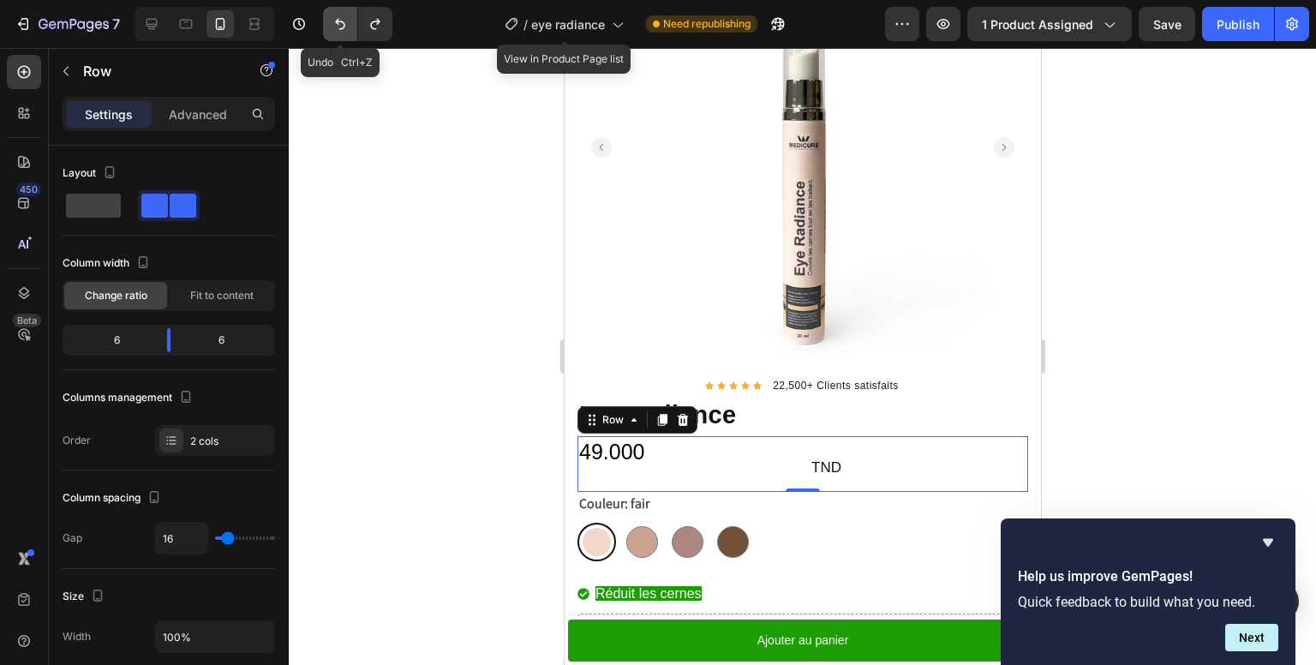
click at [342, 26] on icon "Undo/Redo" at bounding box center [340, 23] width 17 height 17
click at [341, 26] on icon "Undo/Redo" at bounding box center [340, 23] width 17 height 17
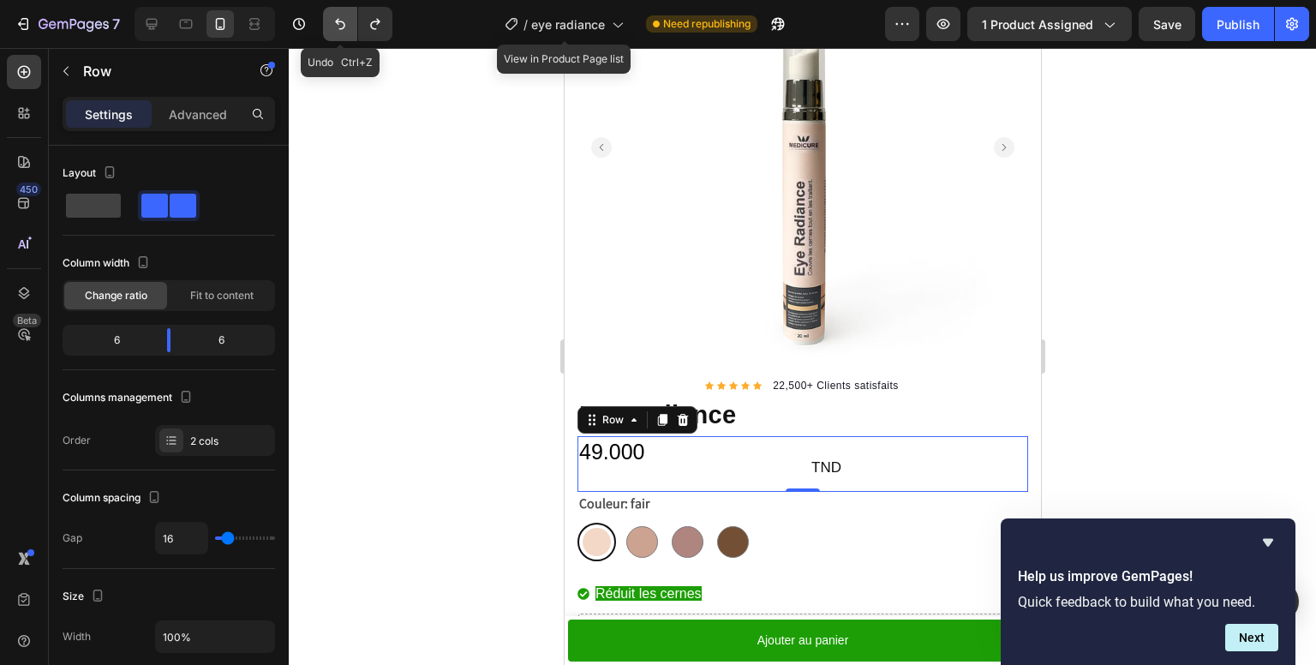
click at [341, 26] on icon "Undo/Redo" at bounding box center [340, 23] width 17 height 17
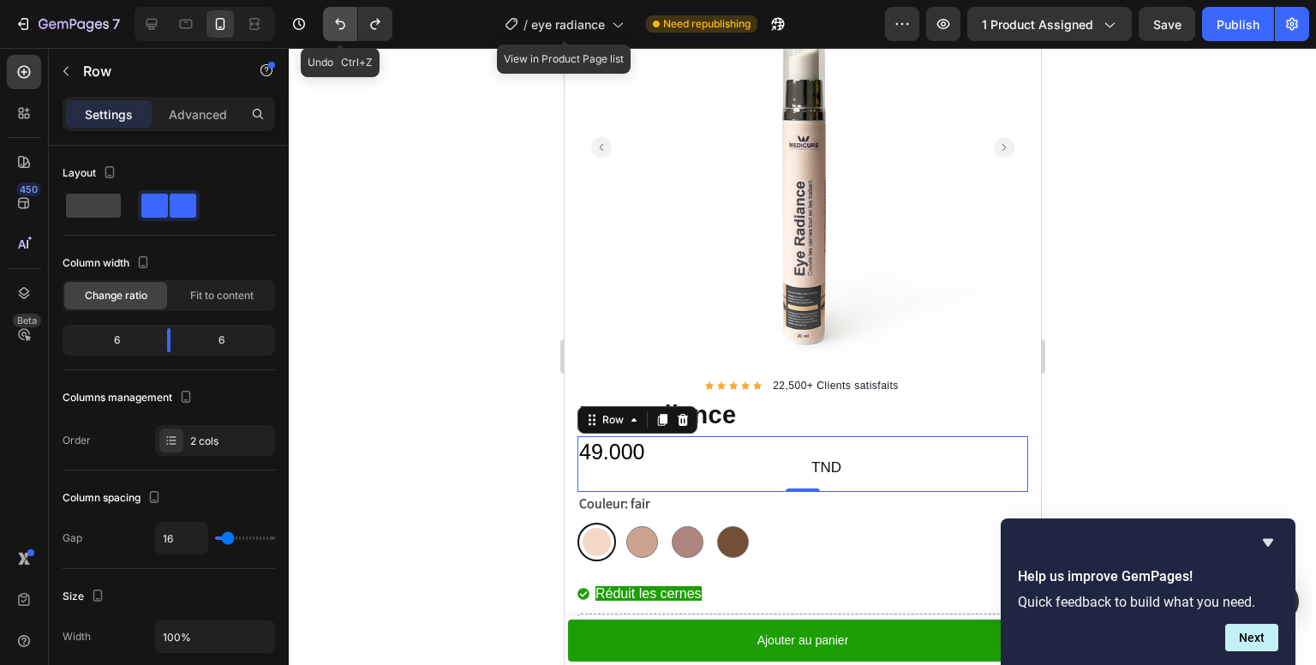
click at [341, 26] on icon "Undo/Redo" at bounding box center [340, 23] width 17 height 17
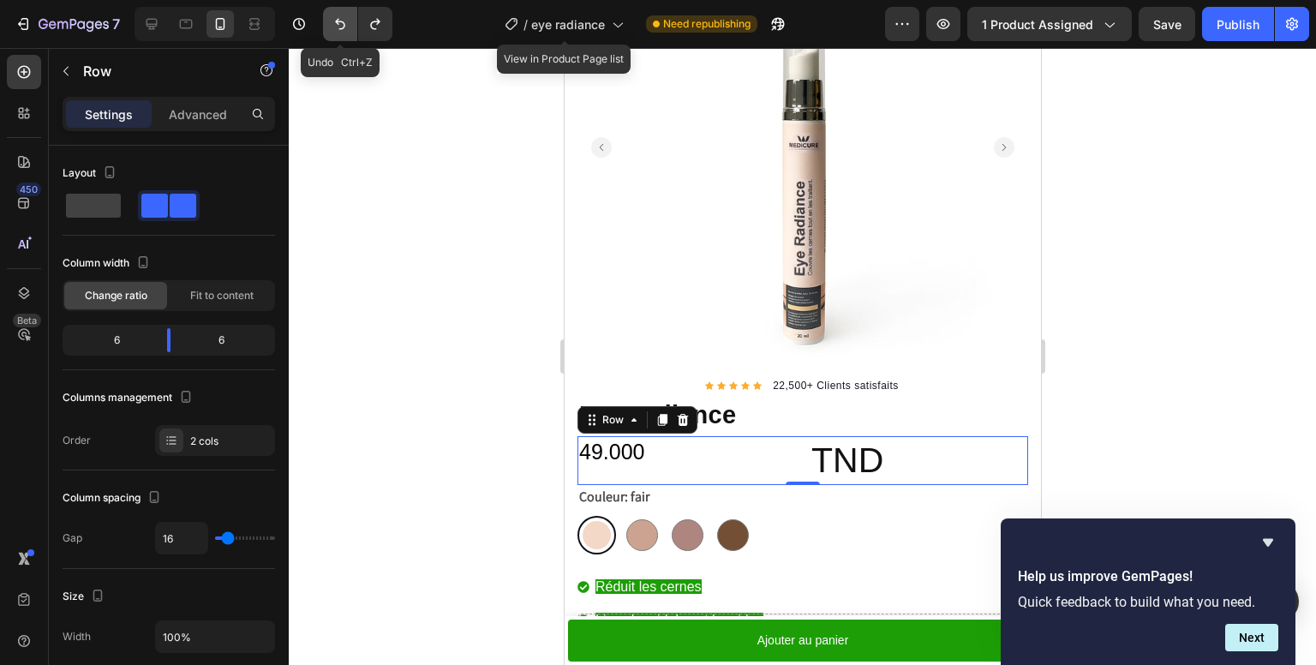
click at [341, 26] on icon "Undo/Redo" at bounding box center [340, 23] width 17 height 17
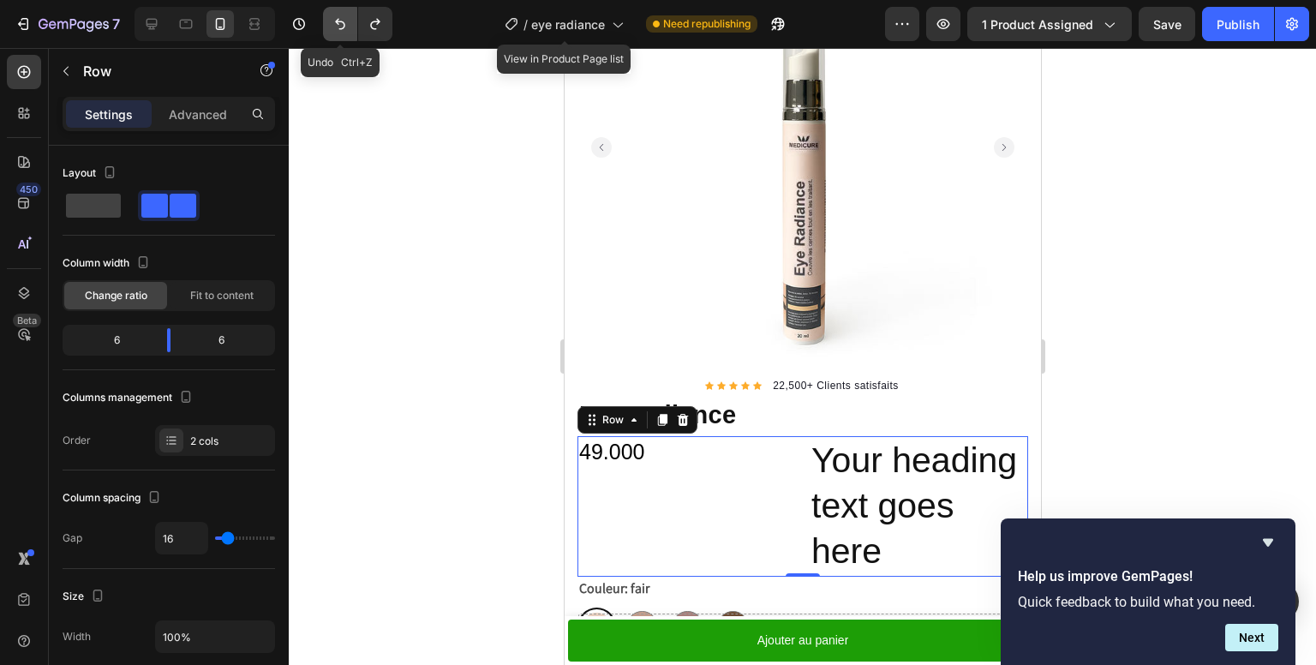
click at [341, 26] on icon "Undo/Redo" at bounding box center [340, 23] width 17 height 17
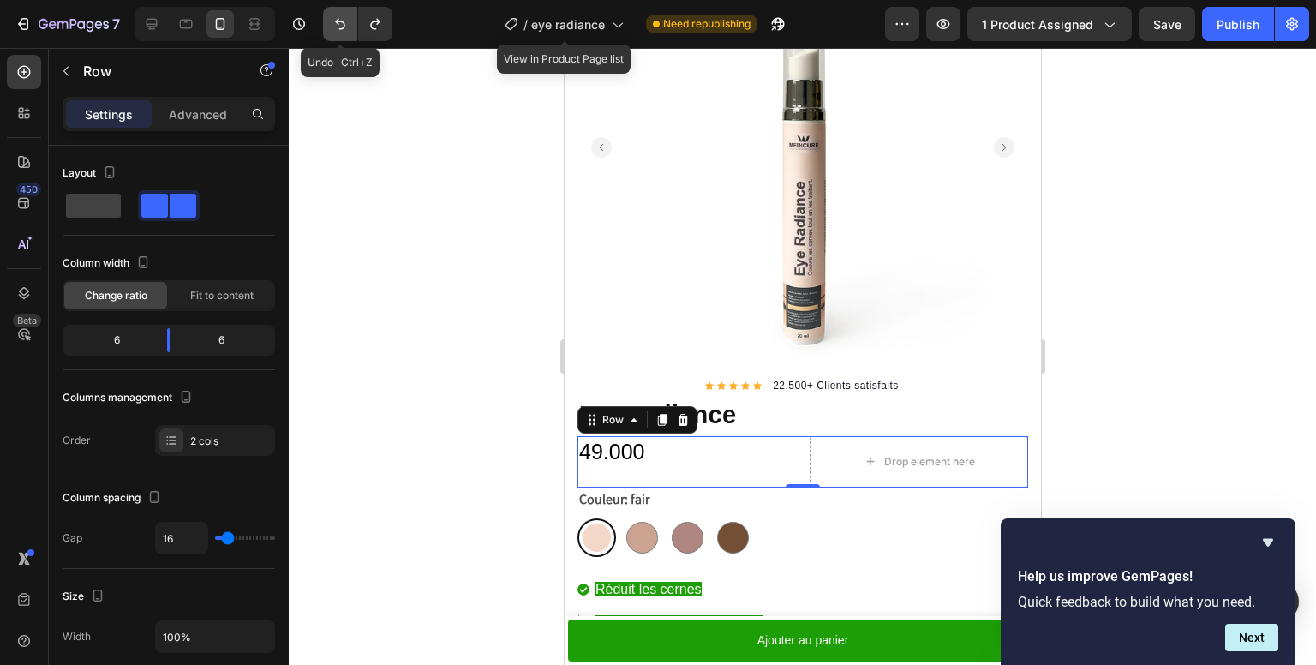
click at [341, 26] on icon "Undo/Redo" at bounding box center [340, 23] width 17 height 17
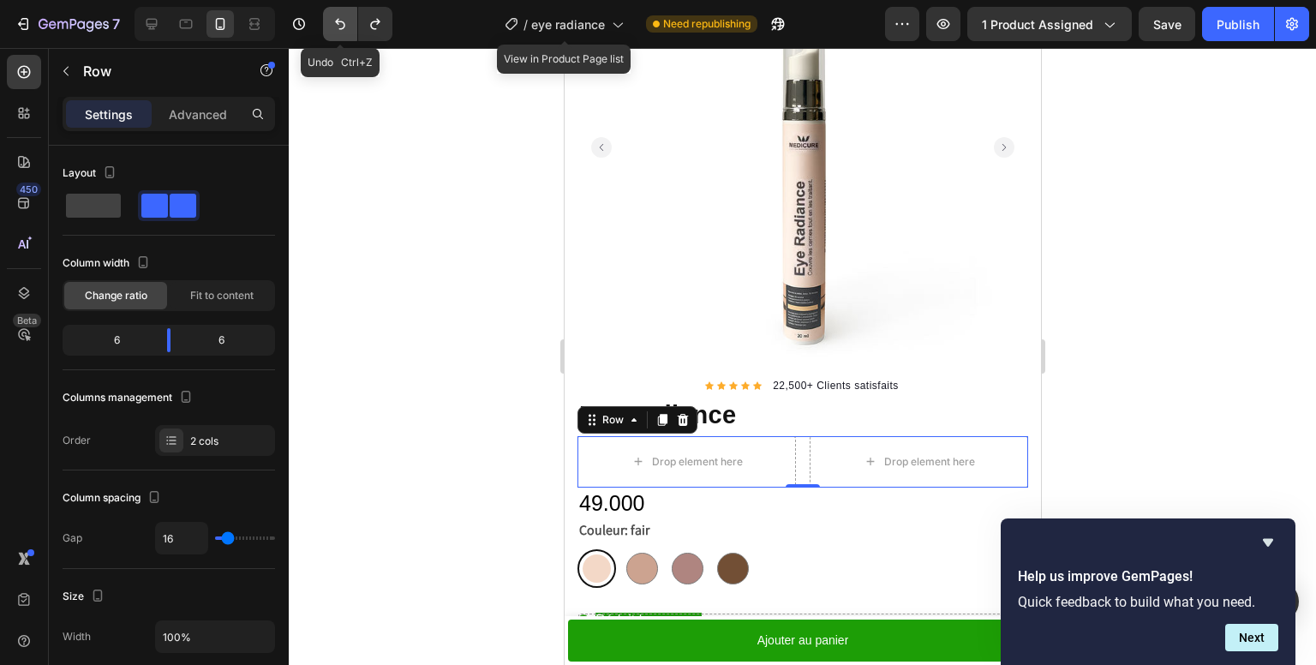
click at [341, 26] on icon "Undo/Redo" at bounding box center [340, 23] width 17 height 17
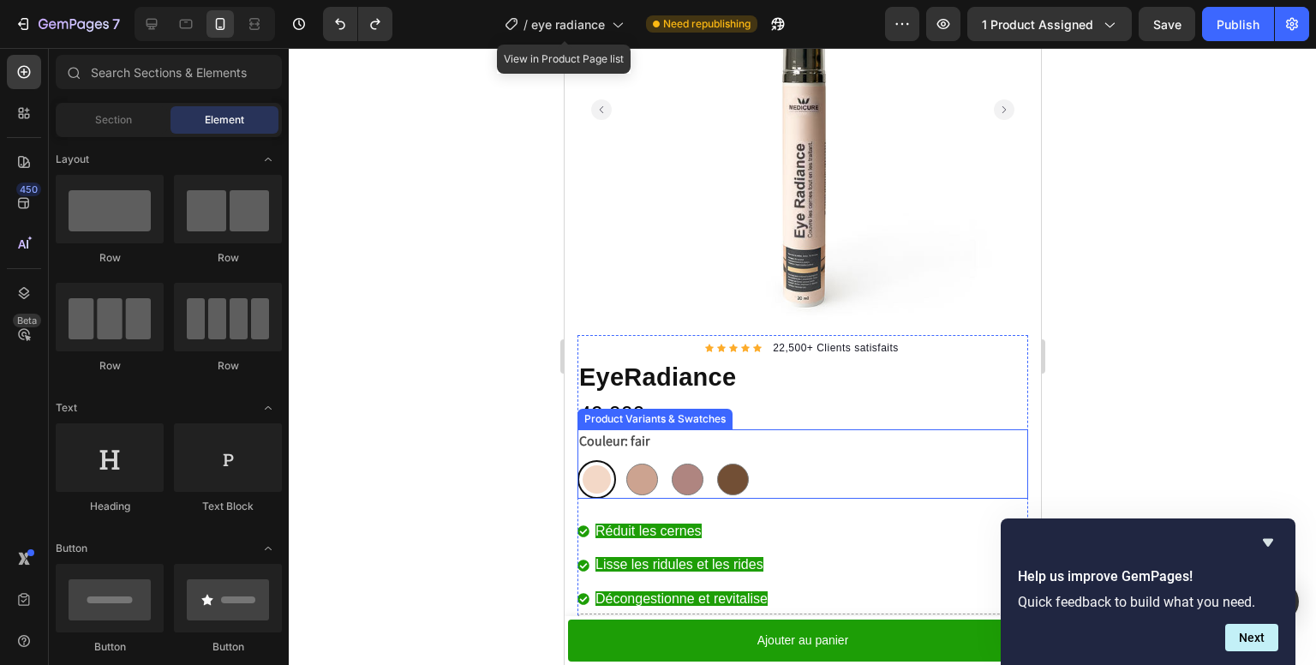
scroll to position [343, 0]
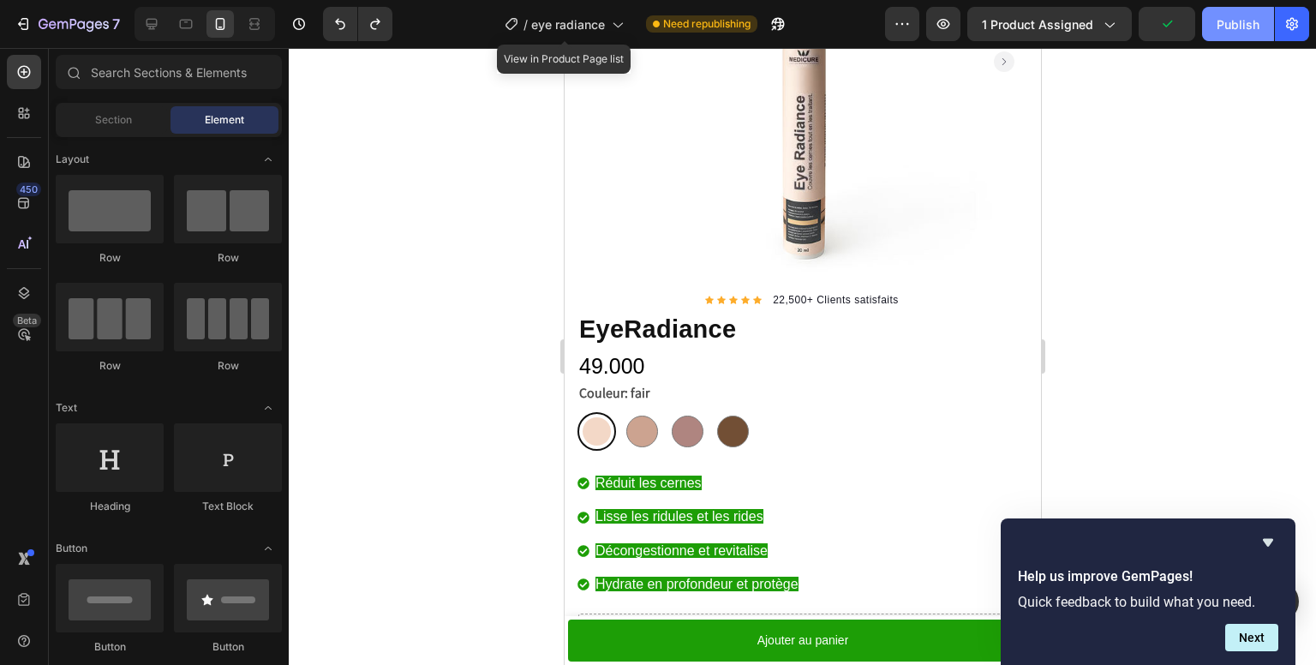
click at [1242, 32] on div "Publish" at bounding box center [1238, 24] width 43 height 18
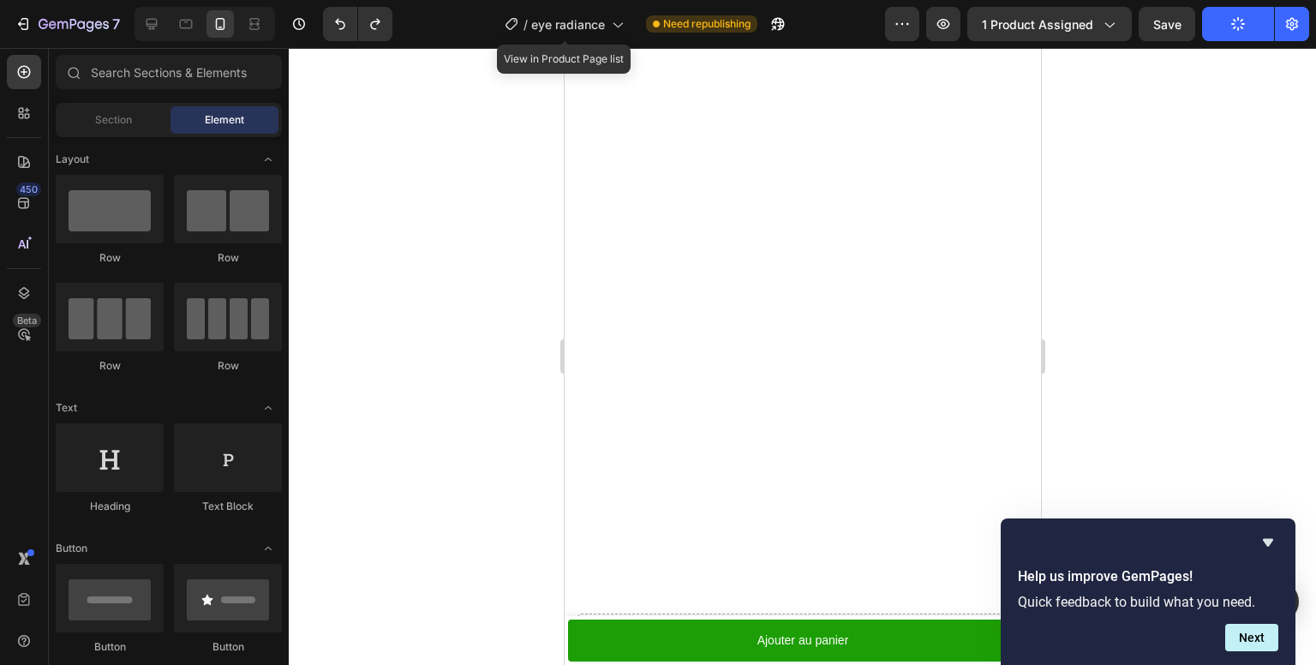
scroll to position [0, 0]
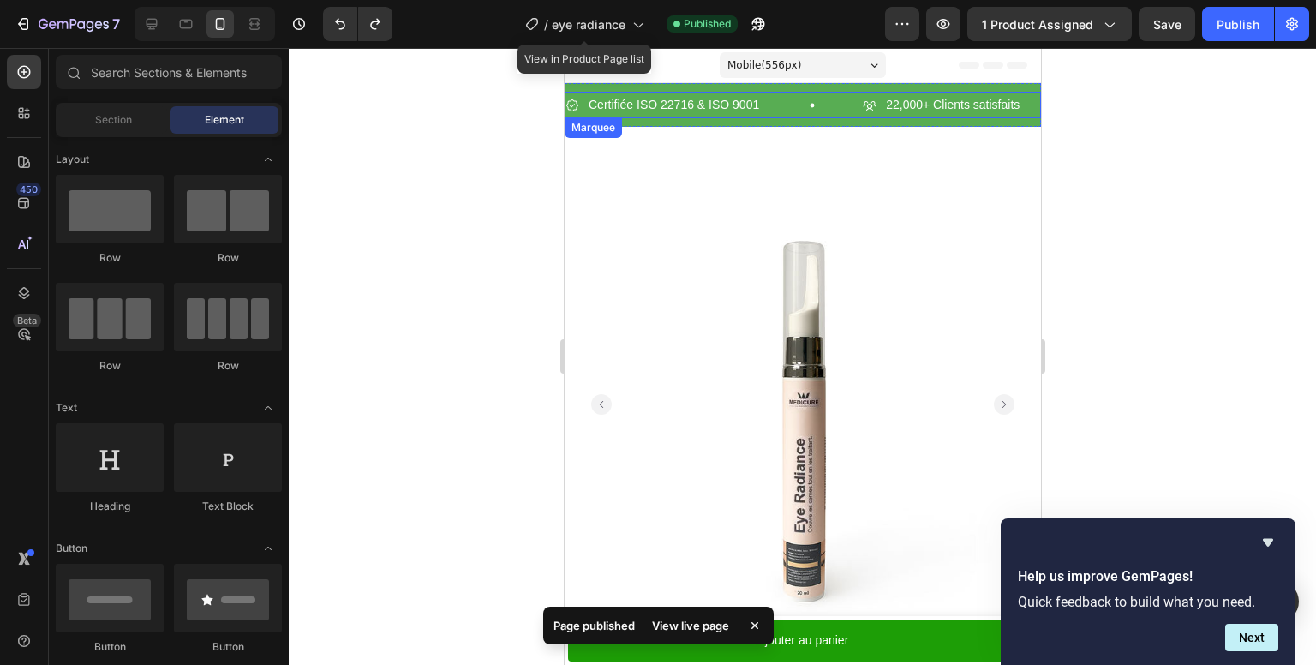
click at [794, 103] on div "Certifiée ISO 22716 & ISO 9001 Item List" at bounding box center [713, 105] width 297 height 27
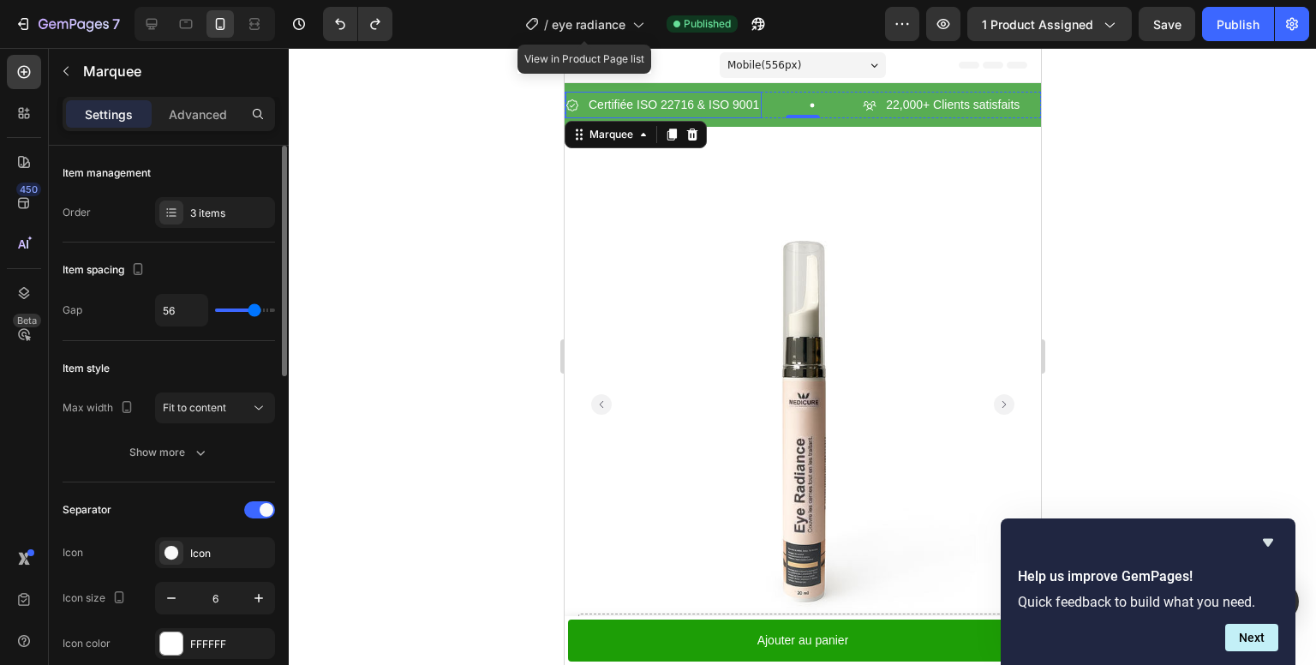
click at [603, 94] on p "Certifiée ISO 22716 & ISO 9001" at bounding box center [673, 104] width 171 height 21
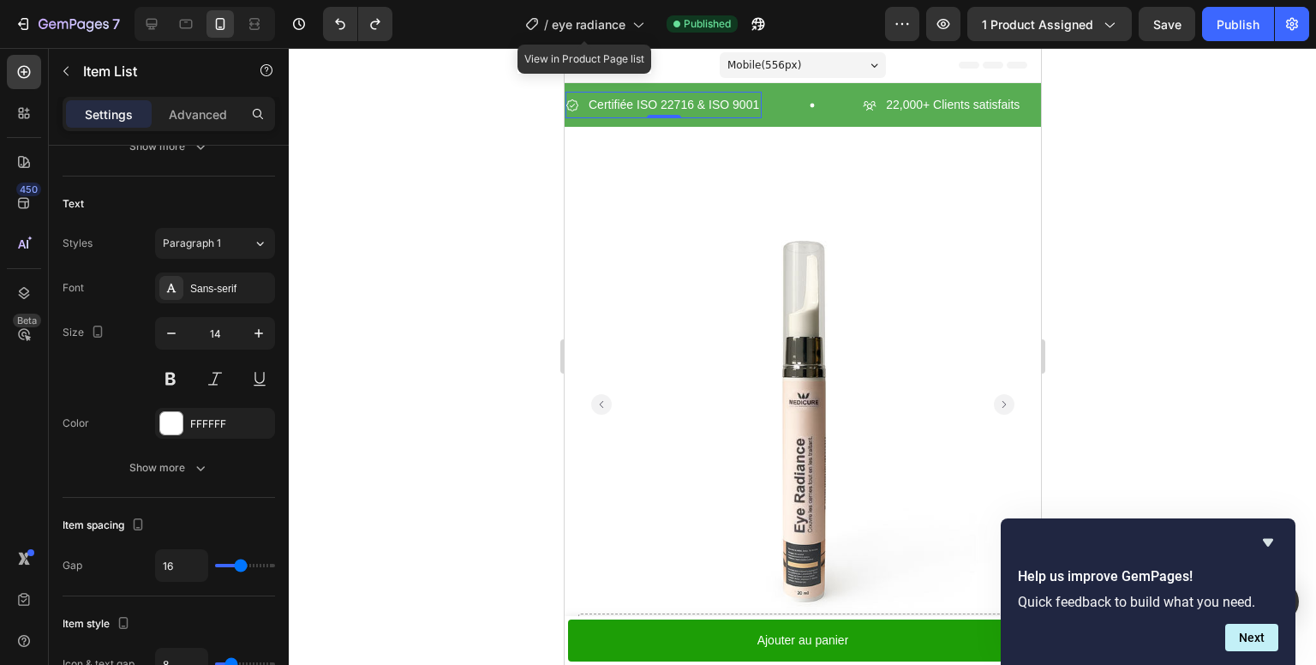
scroll to position [429, 0]
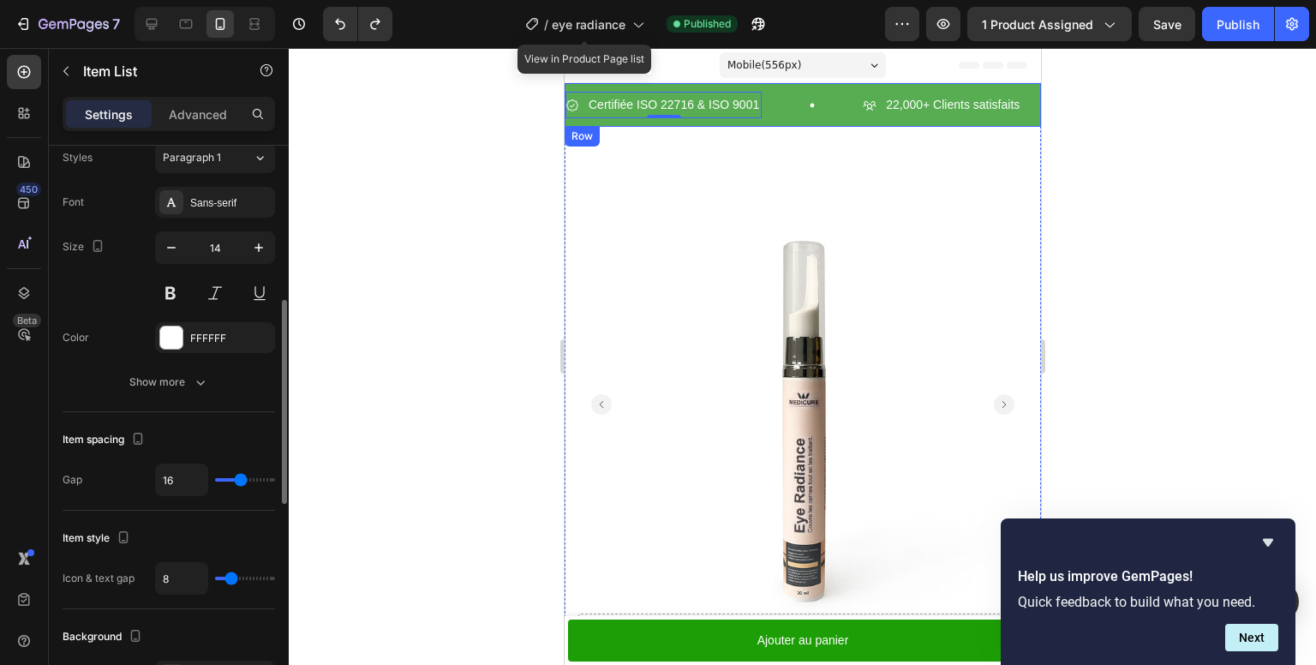
click at [620, 83] on div "Certifiée ISO 22716 & ISO 9001 Item List 0 22,000+ Clients satisfaits Item List…" at bounding box center [802, 105] width 477 height 44
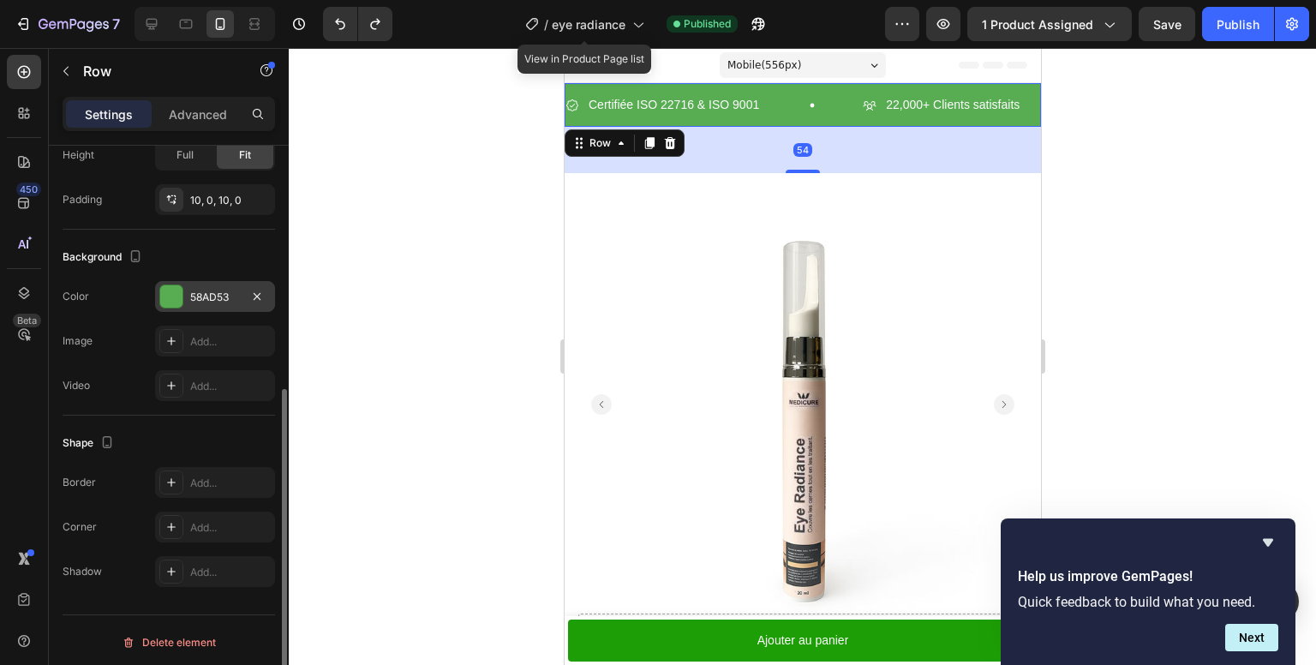
click at [180, 289] on div at bounding box center [171, 296] width 22 height 22
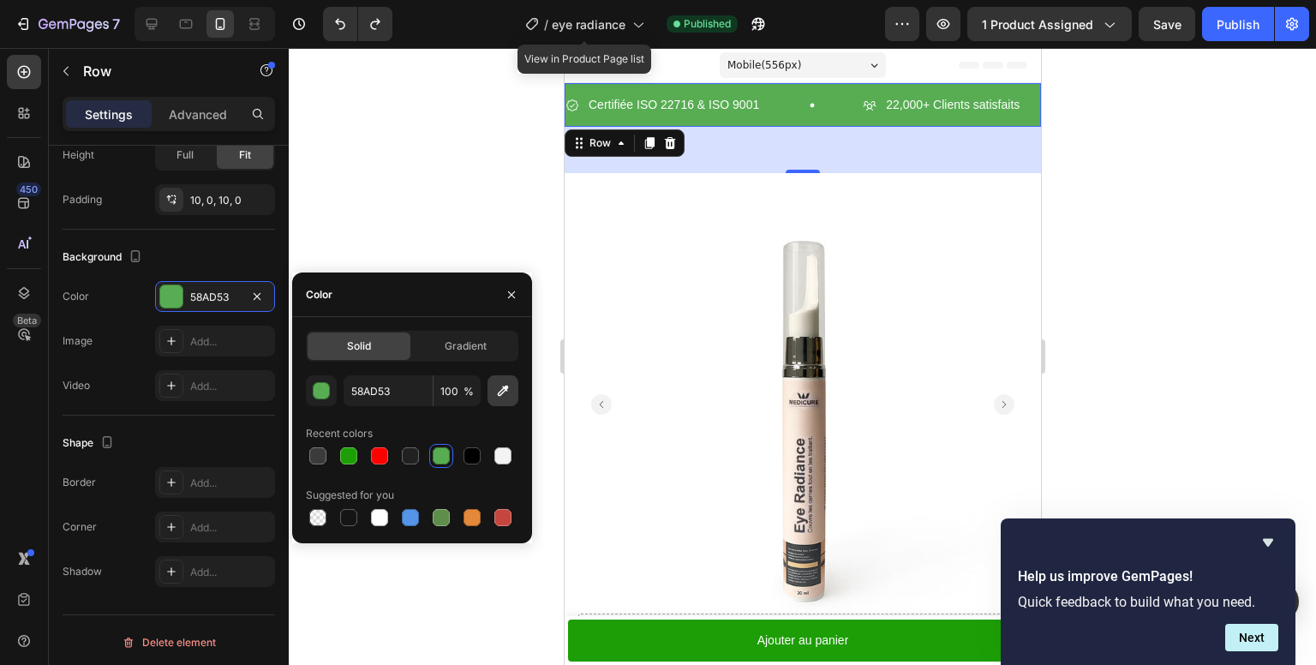
click at [497, 400] on button "button" at bounding box center [503, 390] width 31 height 31
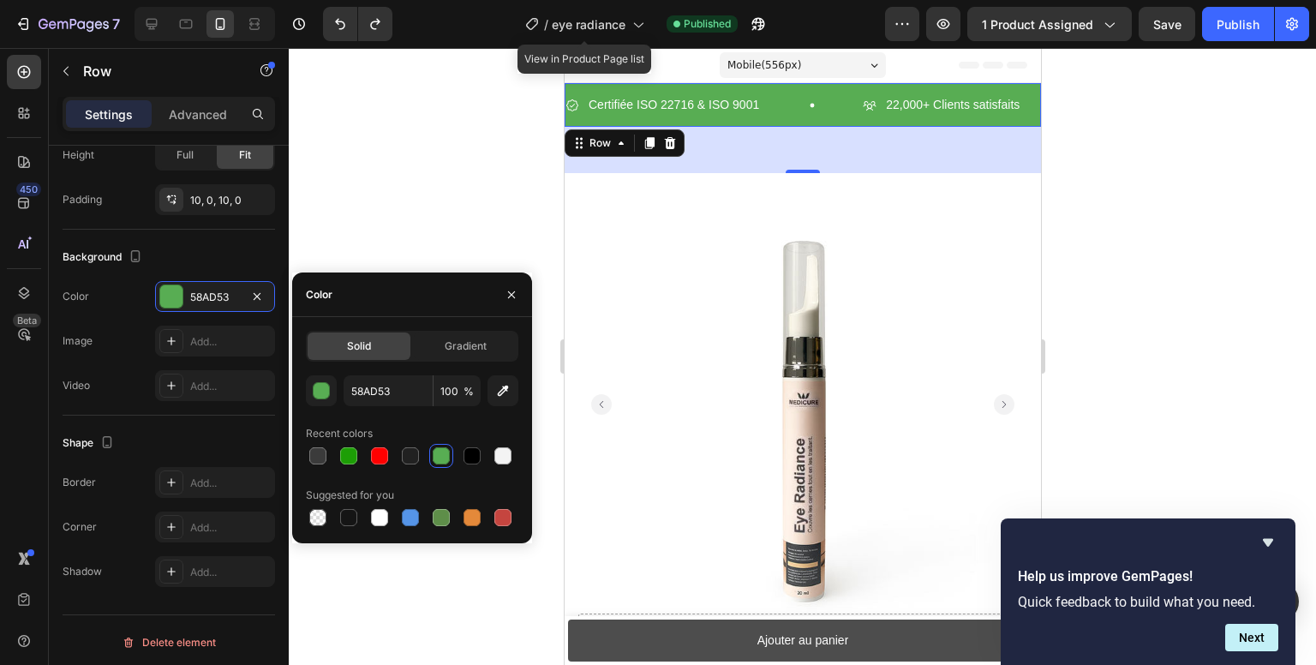
type input "1D9E06"
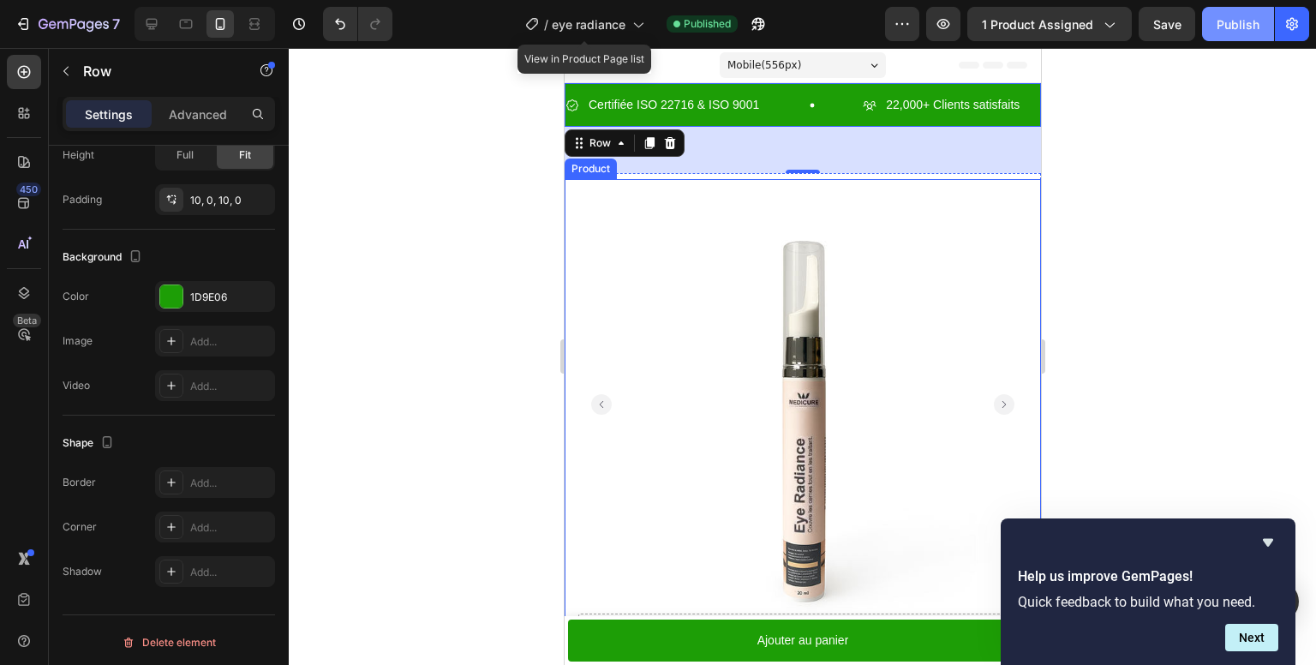
click at [1234, 30] on div "Publish" at bounding box center [1238, 24] width 43 height 18
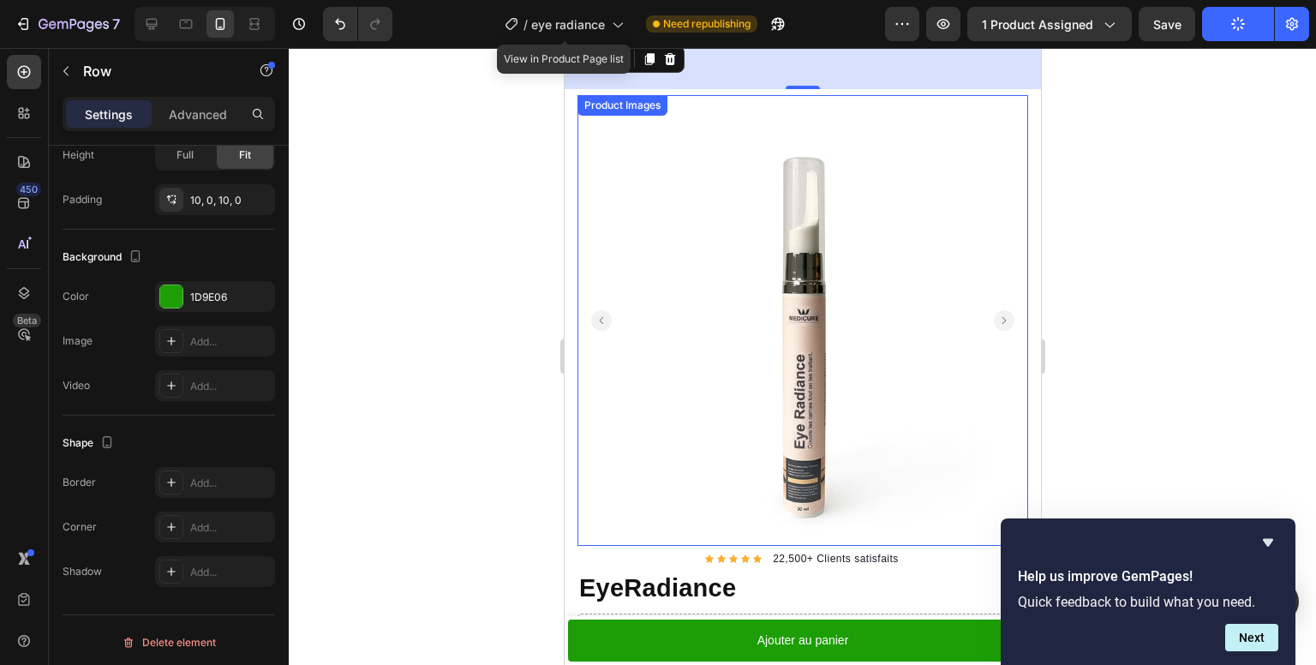
scroll to position [0, 0]
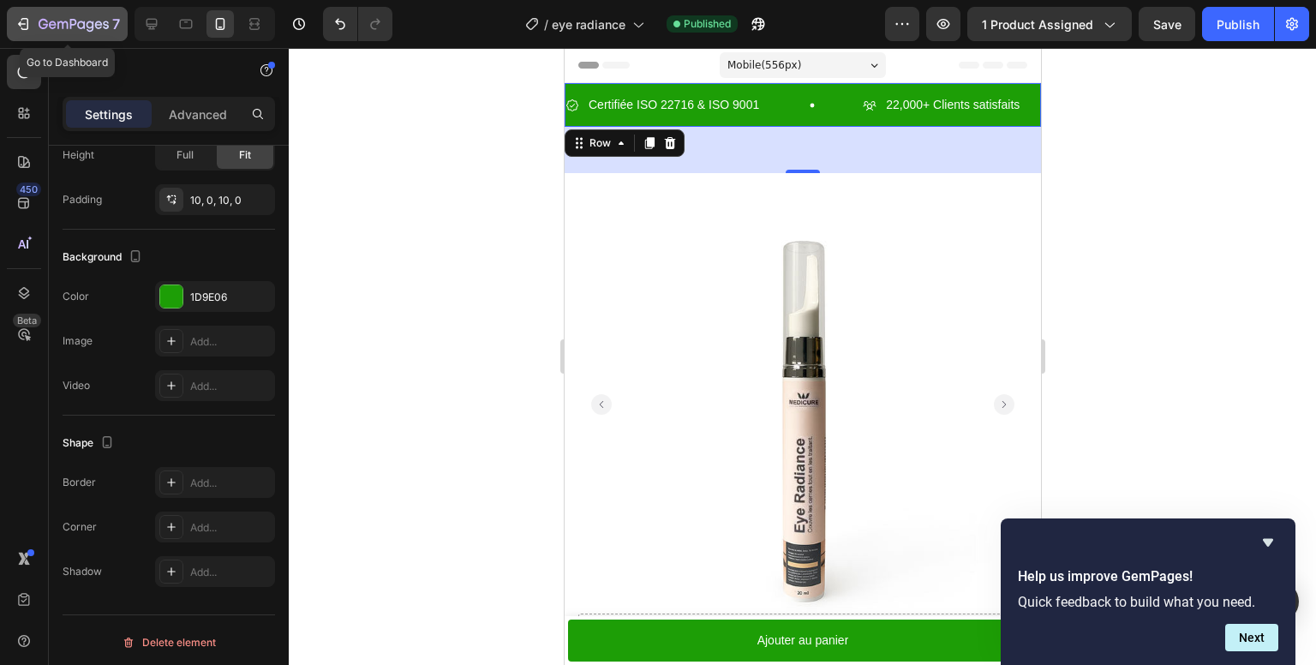
click at [21, 27] on icon "button" at bounding box center [25, 24] width 8 height 12
